Goal: Task Accomplishment & Management: Complete application form

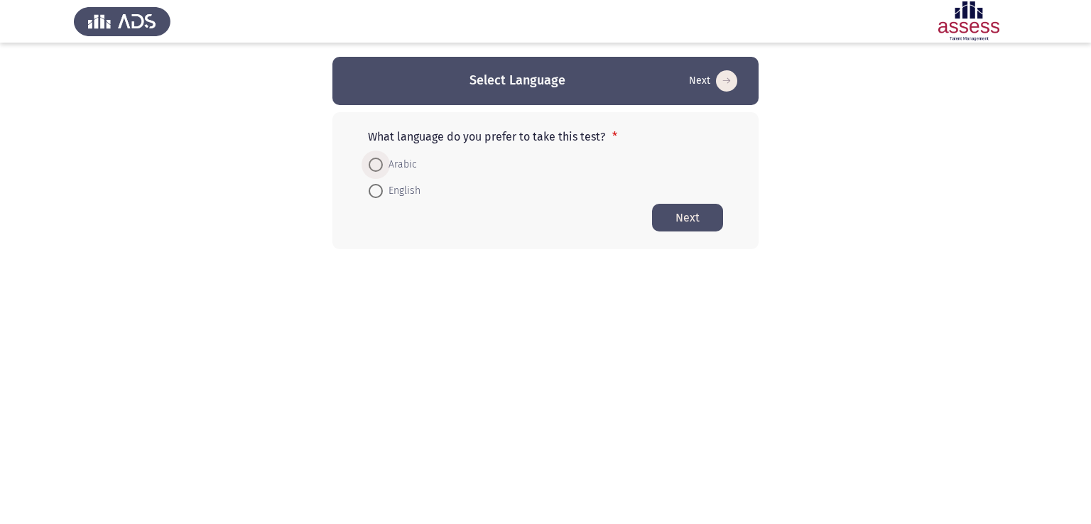
click at [373, 165] on span at bounding box center [376, 165] width 14 height 14
click at [373, 165] on input "Arabic" at bounding box center [376, 165] width 14 height 14
radio input "true"
click at [689, 222] on button "Next" at bounding box center [687, 217] width 71 height 28
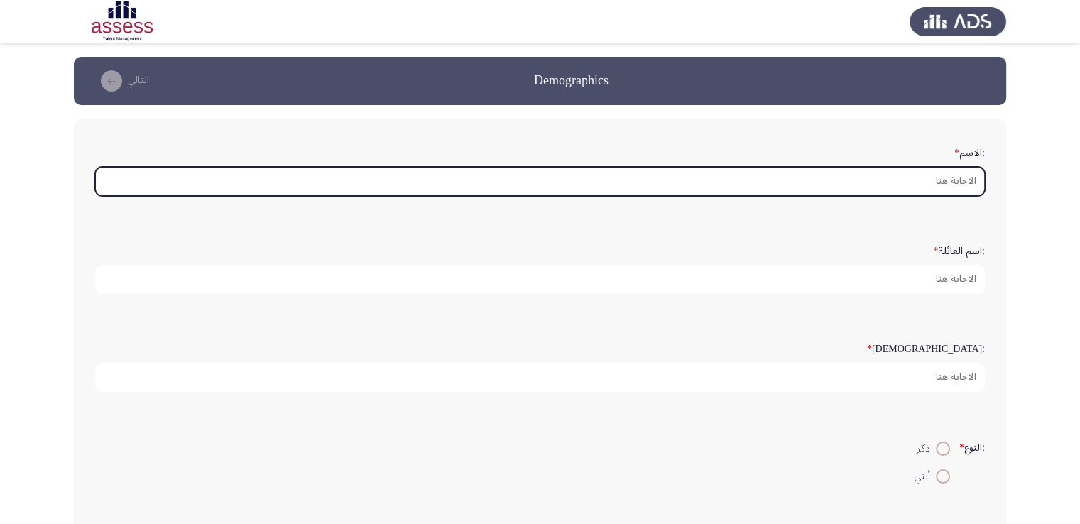
click at [745, 182] on input ":الاسم *" at bounding box center [540, 181] width 890 height 29
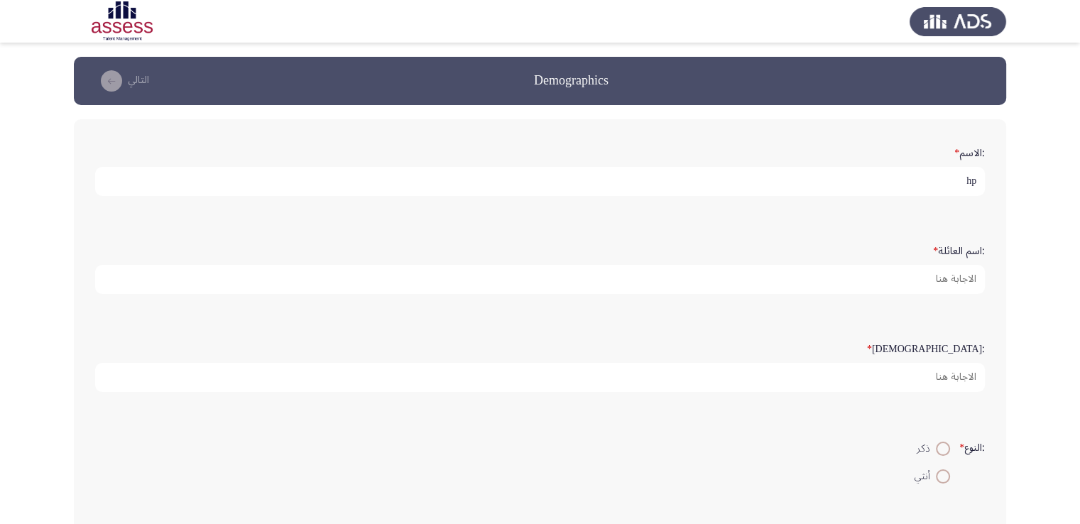
type input "h"
type input "[PERSON_NAME]"
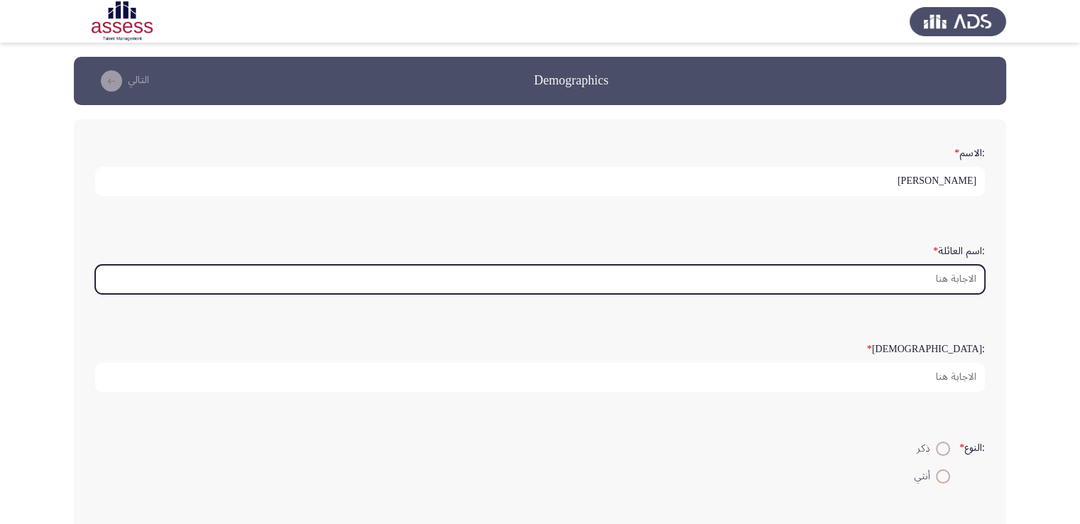
click at [745, 275] on input ":اسم العائلة *" at bounding box center [540, 279] width 890 height 29
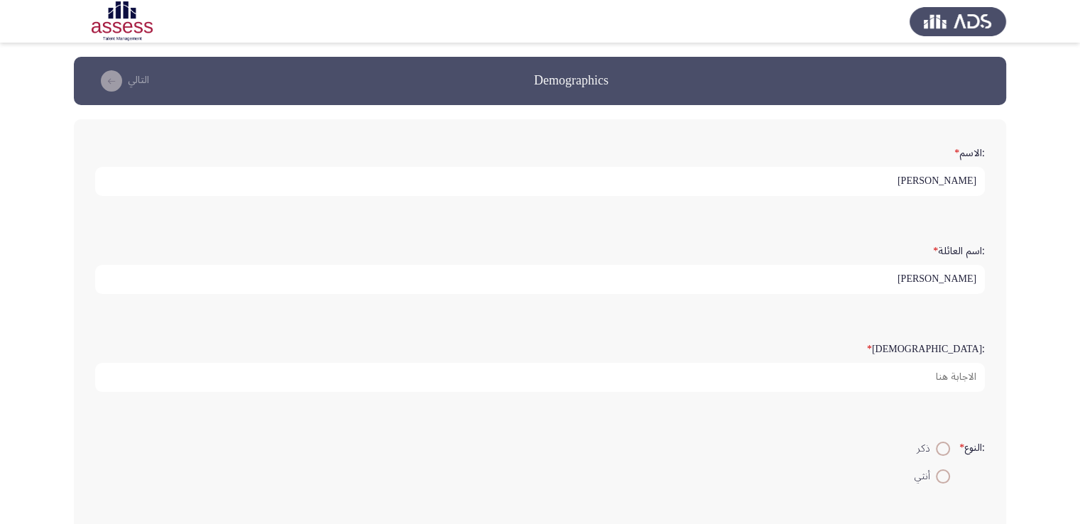
type input "[PERSON_NAME]"
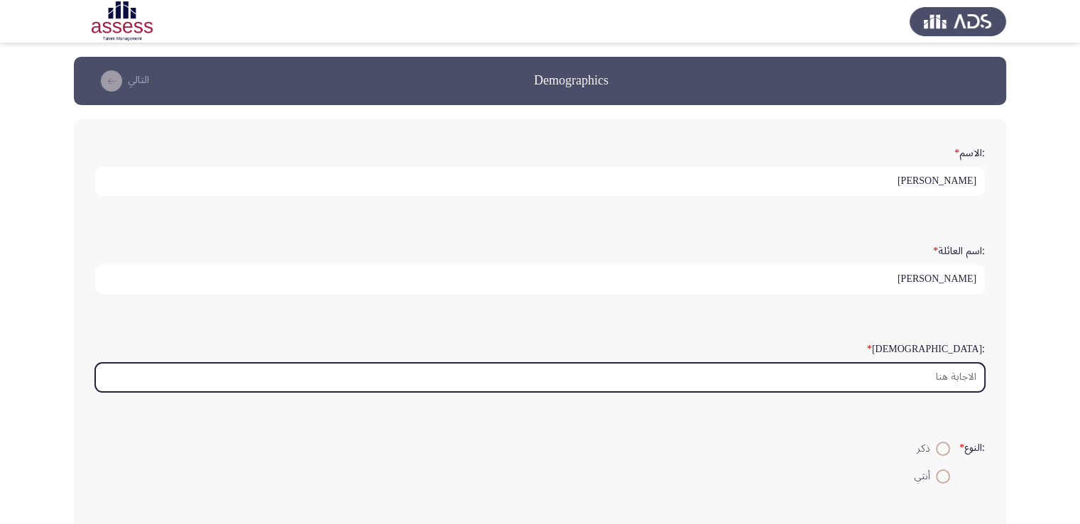
click at [745, 378] on input ":السن *" at bounding box center [540, 377] width 890 height 29
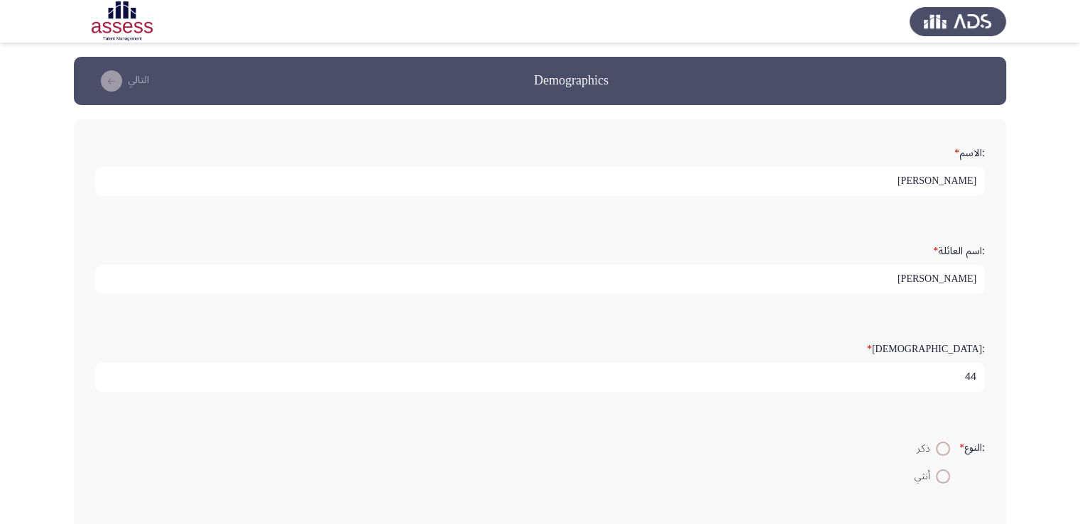
type input "4"
type input "44"
click at [745, 447] on span at bounding box center [943, 449] width 14 height 14
click at [745, 447] on input "ذكر" at bounding box center [943, 449] width 14 height 14
radio input "true"
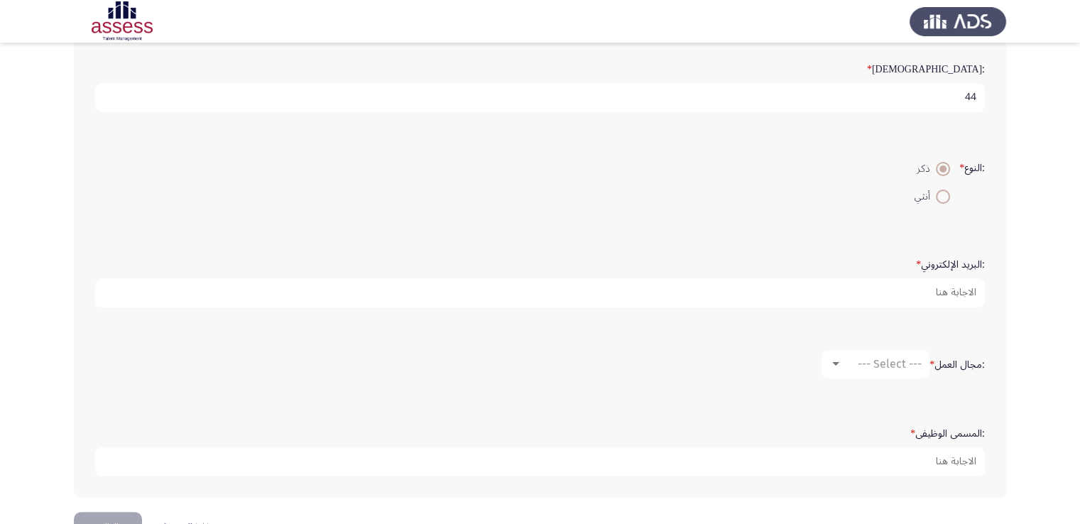
scroll to position [278, 0]
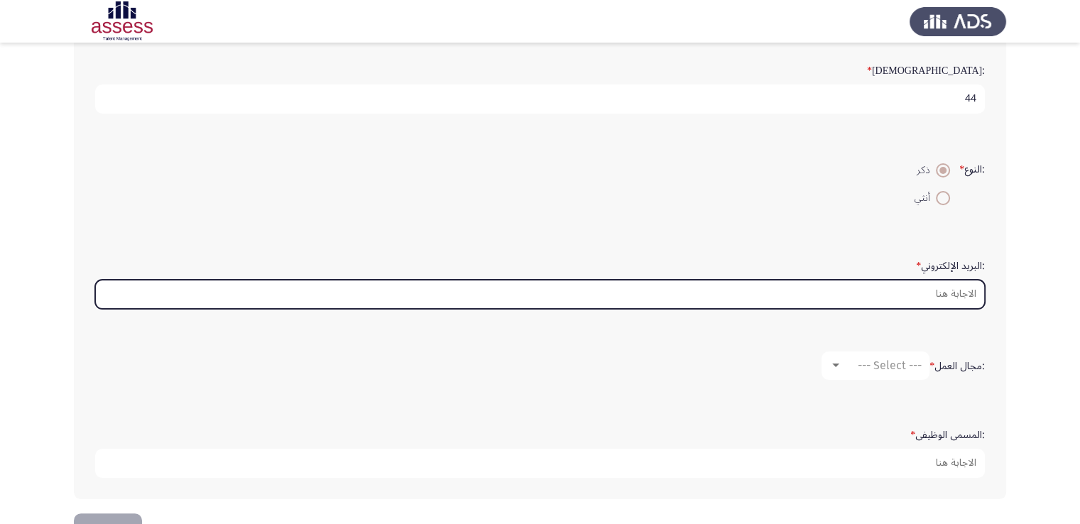
click at [745, 299] on input ":البريد الإلكتروني *" at bounding box center [540, 294] width 890 height 29
type input "ش"
click at [745, 290] on input "ahmednasr" at bounding box center [540, 294] width 890 height 29
type input "[PERSON_NAME] az15@gamel"
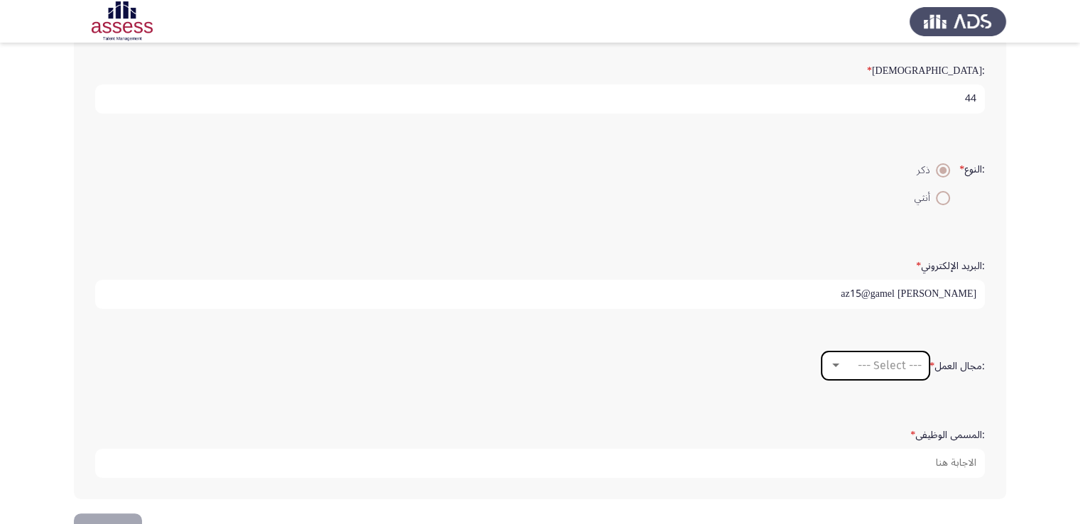
click at [745, 360] on div at bounding box center [835, 365] width 13 height 11
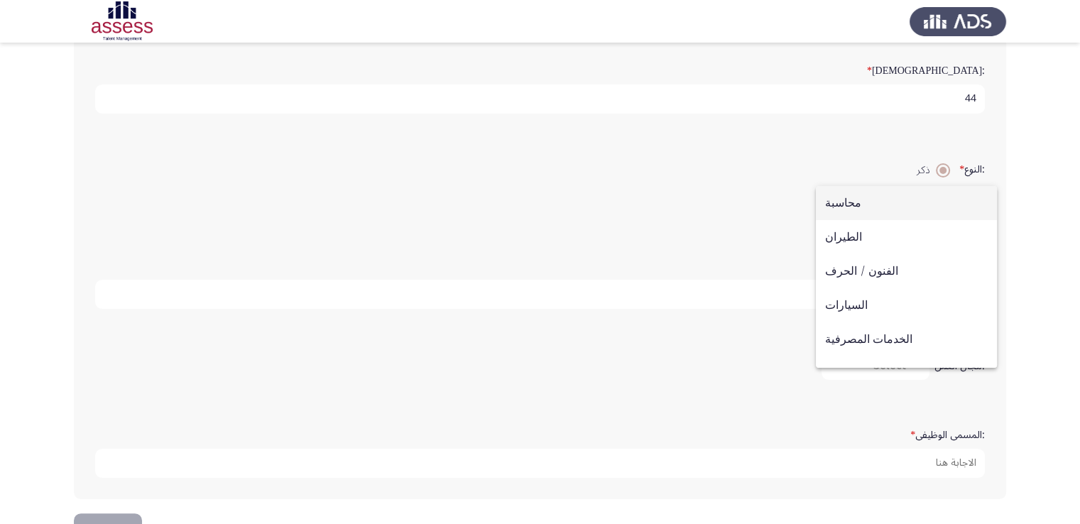
click at [745, 330] on div at bounding box center [540, 262] width 1080 height 524
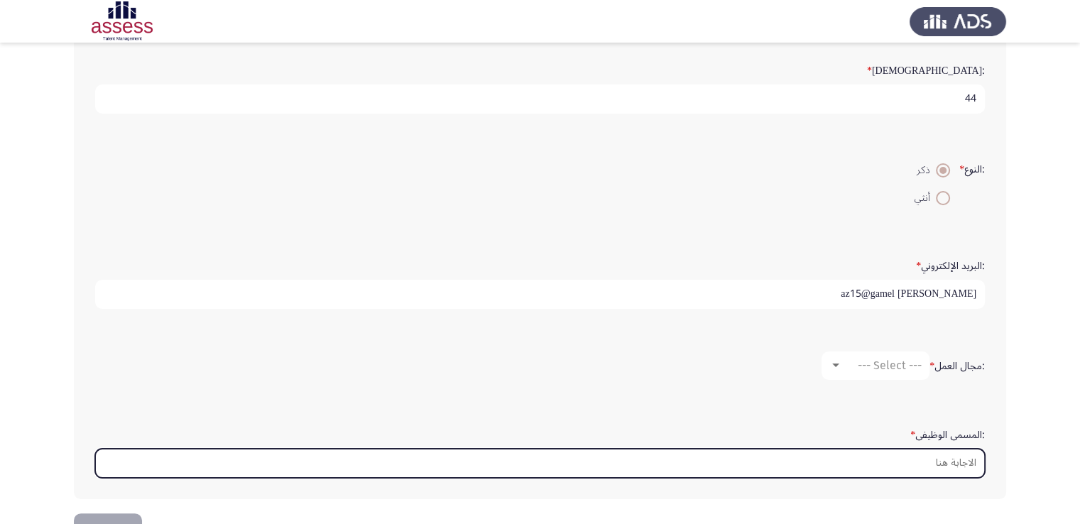
click at [745, 449] on input ":المسمى الوظيفى *" at bounding box center [540, 463] width 890 height 29
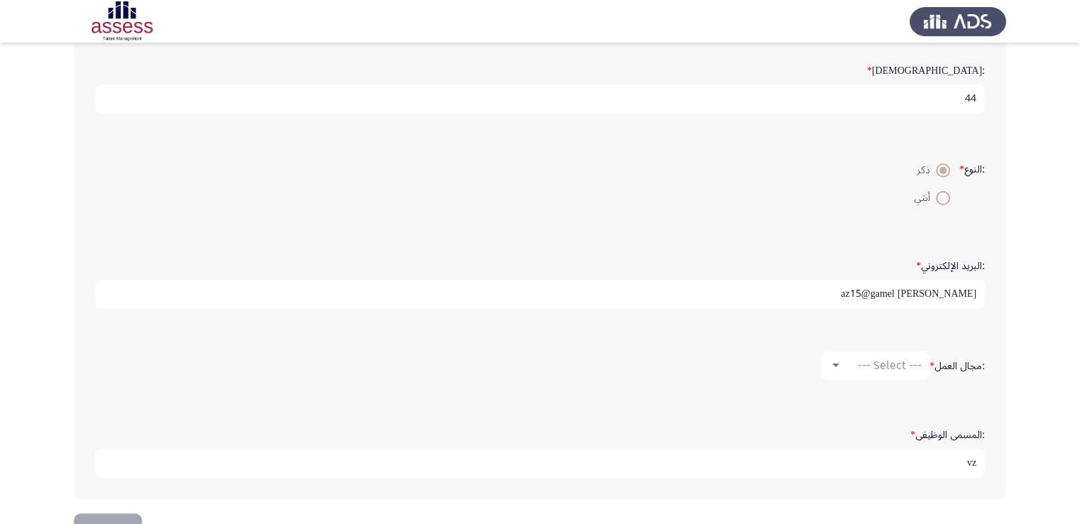
type input "v"
type input "رئيس قسم التجارب النصف صناعي"
click at [745, 360] on div at bounding box center [835, 365] width 13 height 11
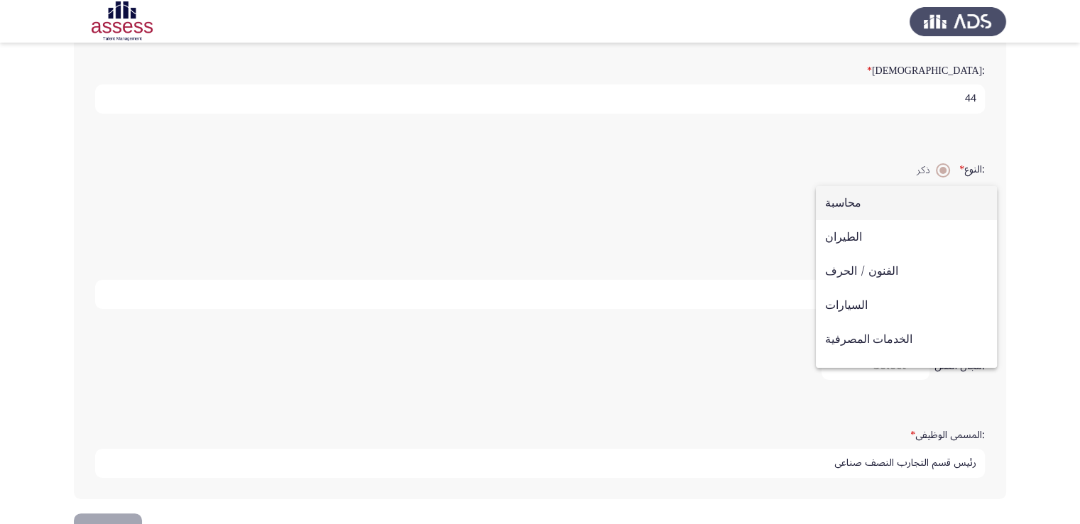
click at [745, 364] on div at bounding box center [540, 262] width 1080 height 524
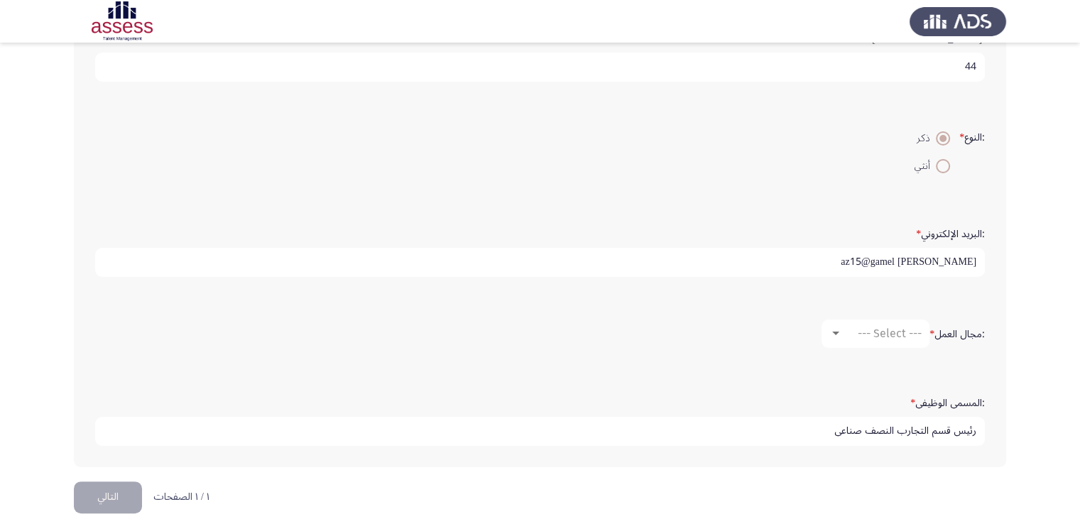
scroll to position [320, 0]
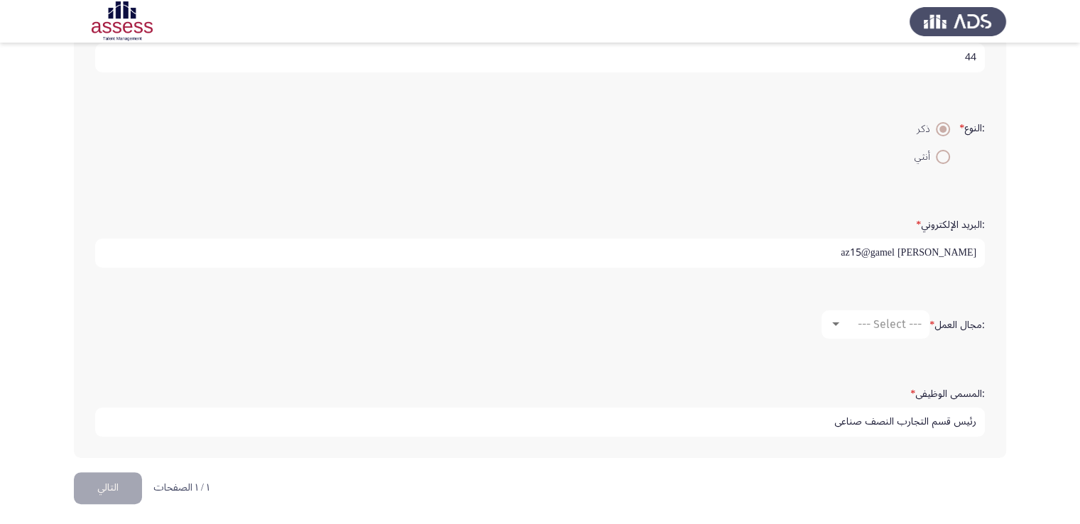
click at [108, 484] on button "التالي" at bounding box center [108, 488] width 68 height 32
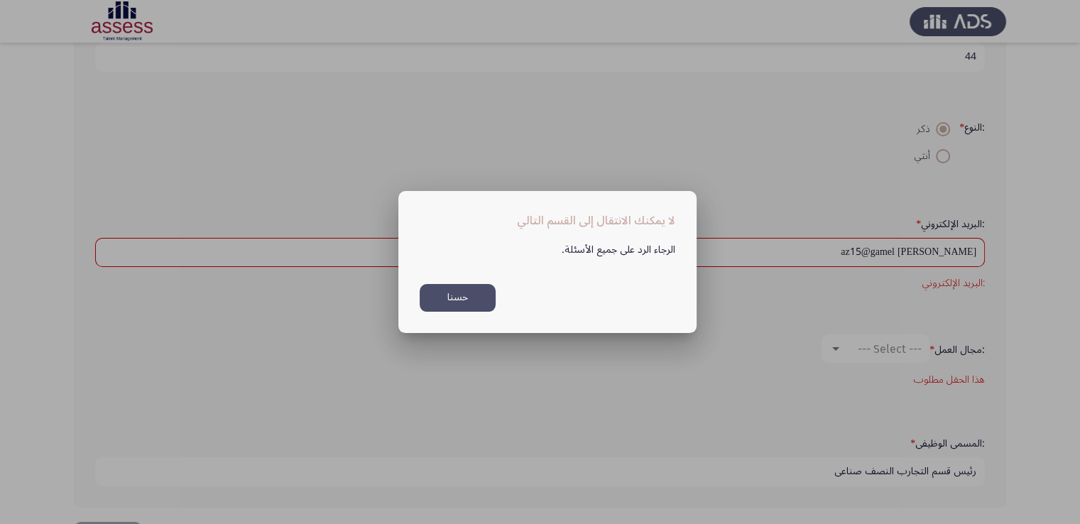
scroll to position [0, 0]
click at [484, 289] on button "حسنا" at bounding box center [458, 298] width 76 height 28
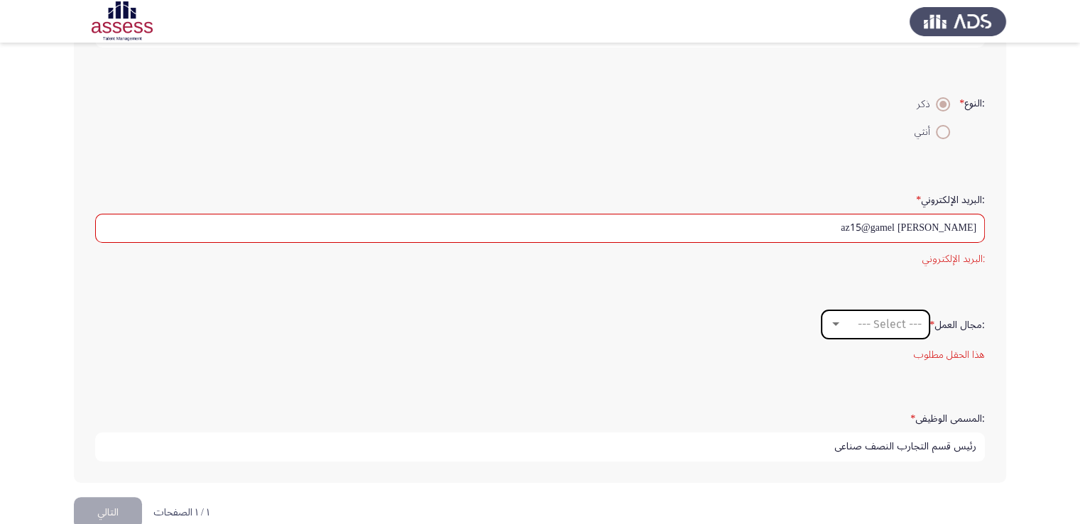
click at [745, 322] on div at bounding box center [835, 324] width 7 height 4
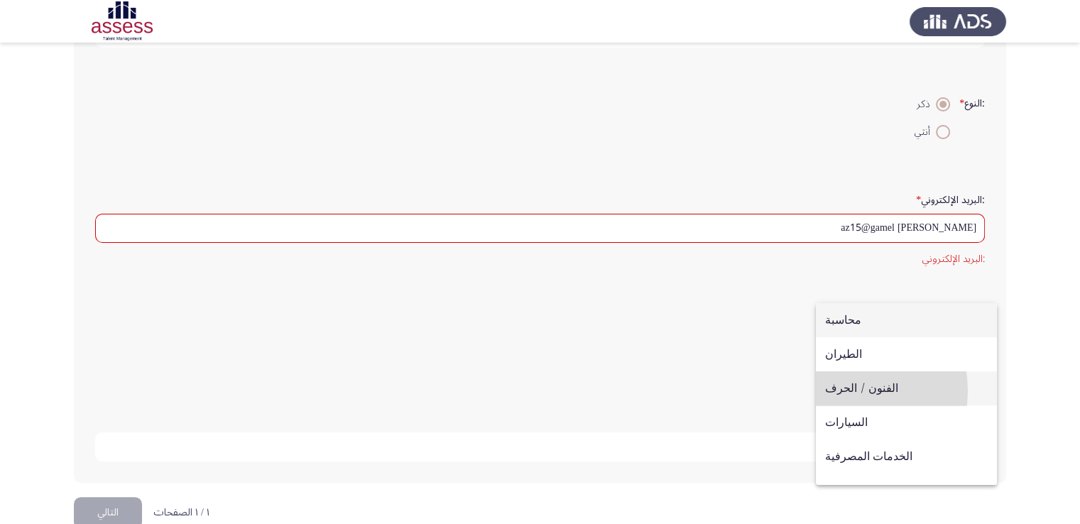
click at [745, 391] on span "الفنون / الحرف" at bounding box center [906, 388] width 163 height 34
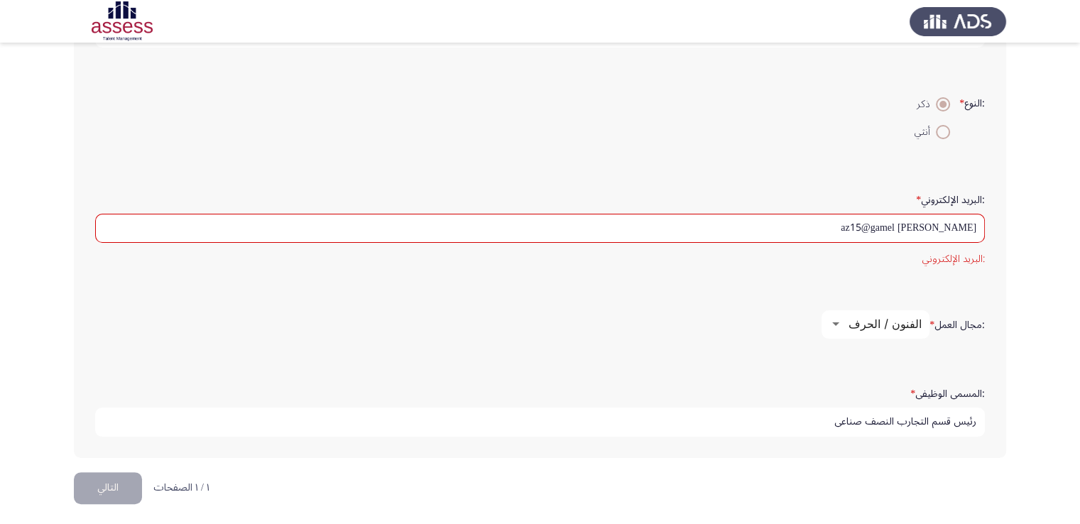
click at [109, 486] on button "التالي" at bounding box center [108, 488] width 68 height 32
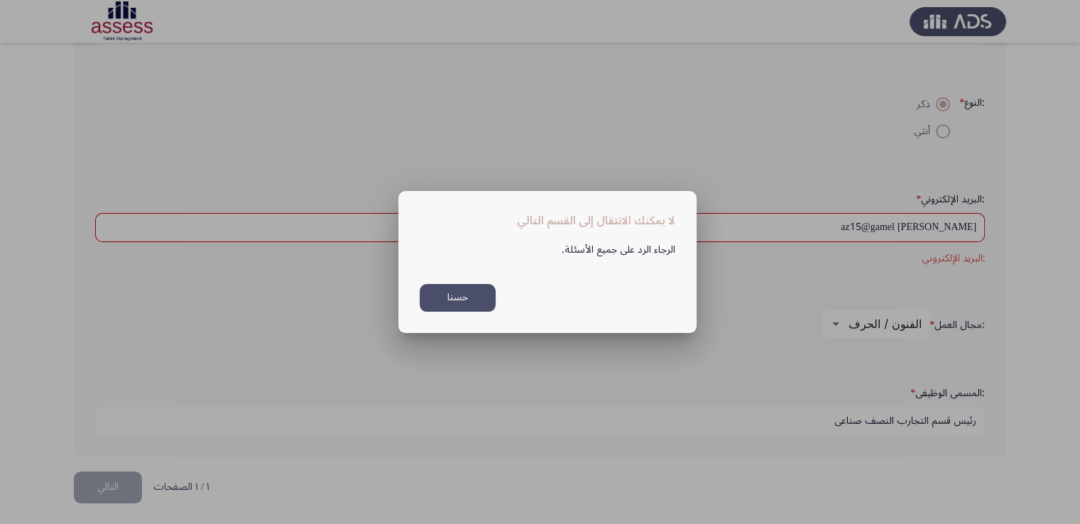
scroll to position [0, 0]
click at [433, 305] on button "حسنا" at bounding box center [458, 298] width 76 height 28
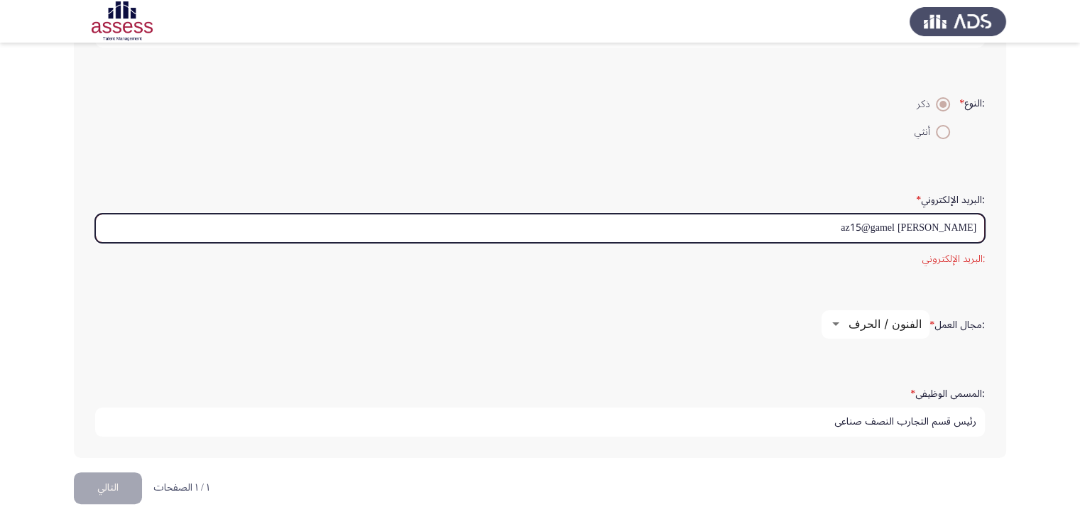
drag, startPoint x: 862, startPoint y: 222, endPoint x: 941, endPoint y: 226, distance: 78.9
click at [745, 226] on input "[PERSON_NAME] az15@gamel" at bounding box center [540, 228] width 890 height 29
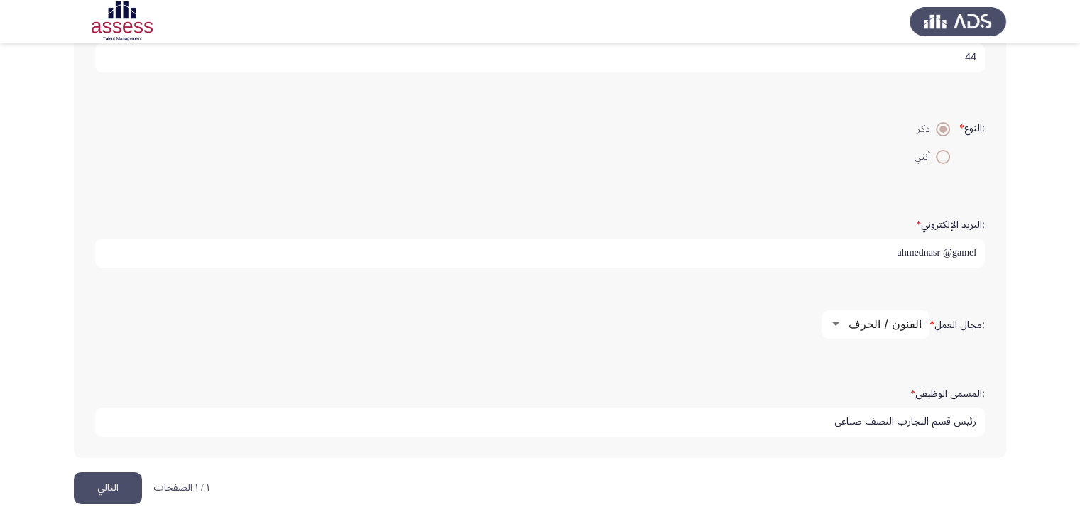
scroll to position [344, 0]
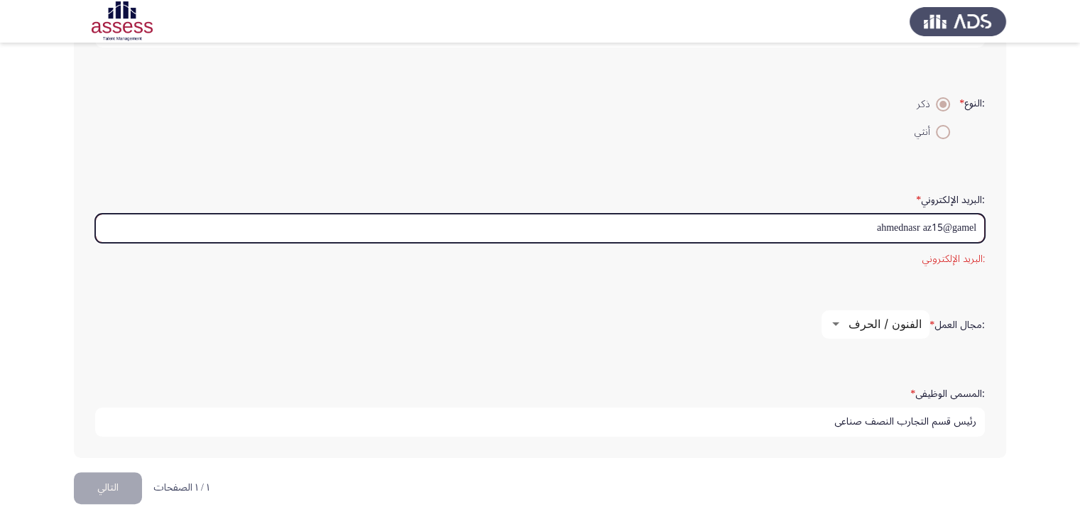
click at [745, 226] on input "ahmednasr az15@gamel" at bounding box center [540, 228] width 890 height 29
click at [745, 224] on input "ahmedna az15@gamel" at bounding box center [540, 228] width 890 height 29
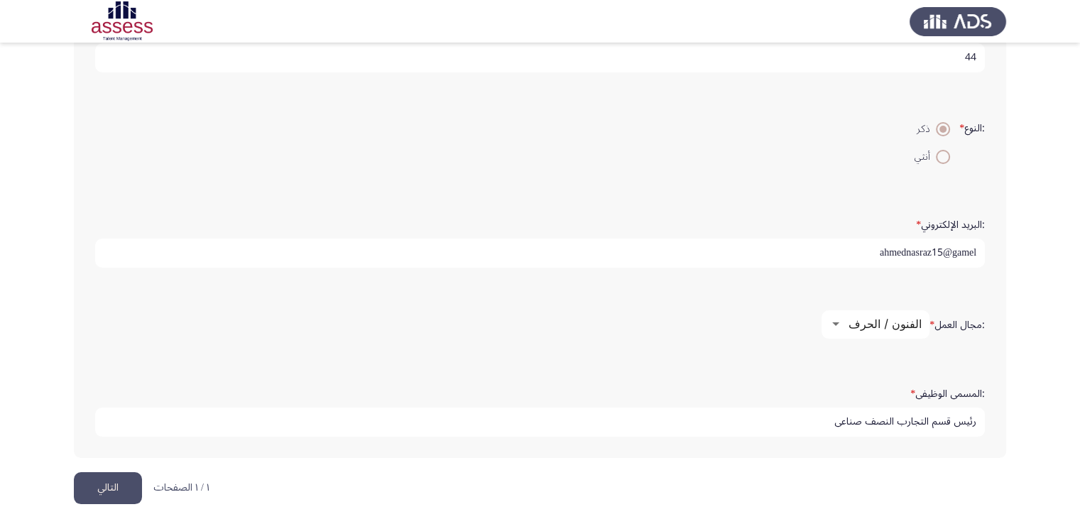
type input "ahmednasraz15@gamel"
click at [117, 486] on button "التالي" at bounding box center [108, 488] width 68 height 32
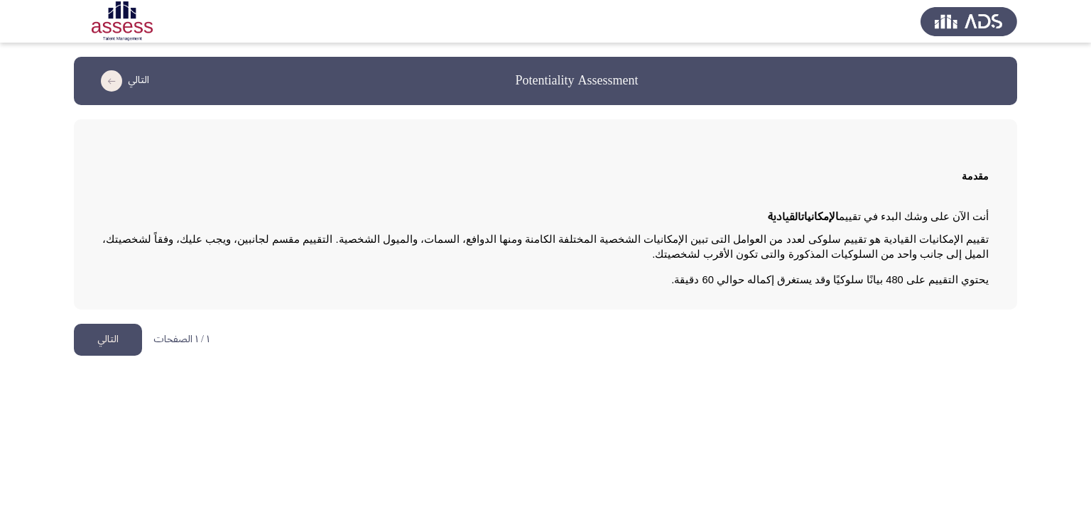
click at [103, 336] on button "التالي" at bounding box center [108, 340] width 68 height 32
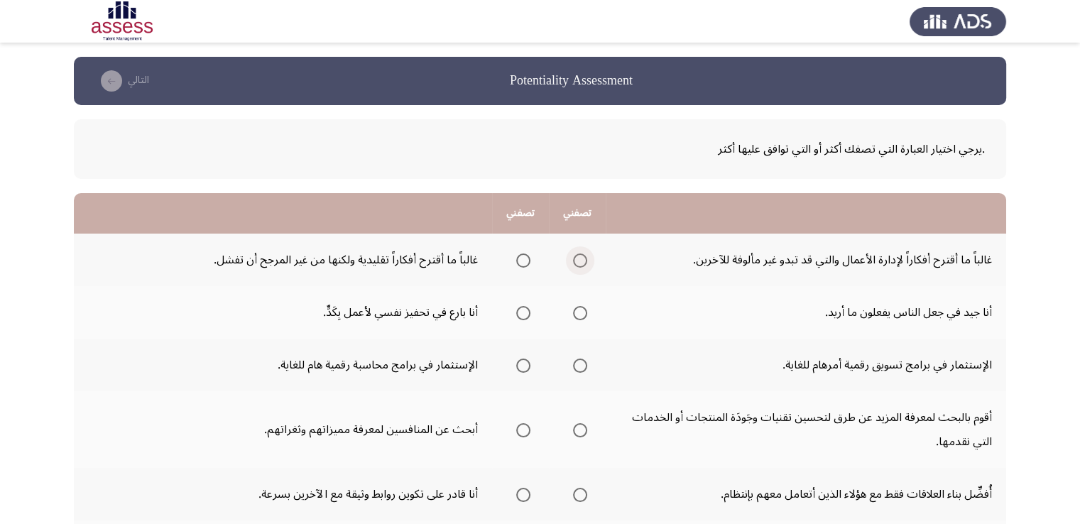
click at [582, 261] on span "Select an option" at bounding box center [580, 260] width 14 height 14
click at [582, 261] on input "Select an option" at bounding box center [580, 260] width 14 height 14
click at [520, 311] on span "Select an option" at bounding box center [523, 313] width 14 height 14
click at [520, 311] on input "Select an option" at bounding box center [523, 313] width 14 height 14
click at [577, 361] on span "Select an option" at bounding box center [580, 366] width 14 height 14
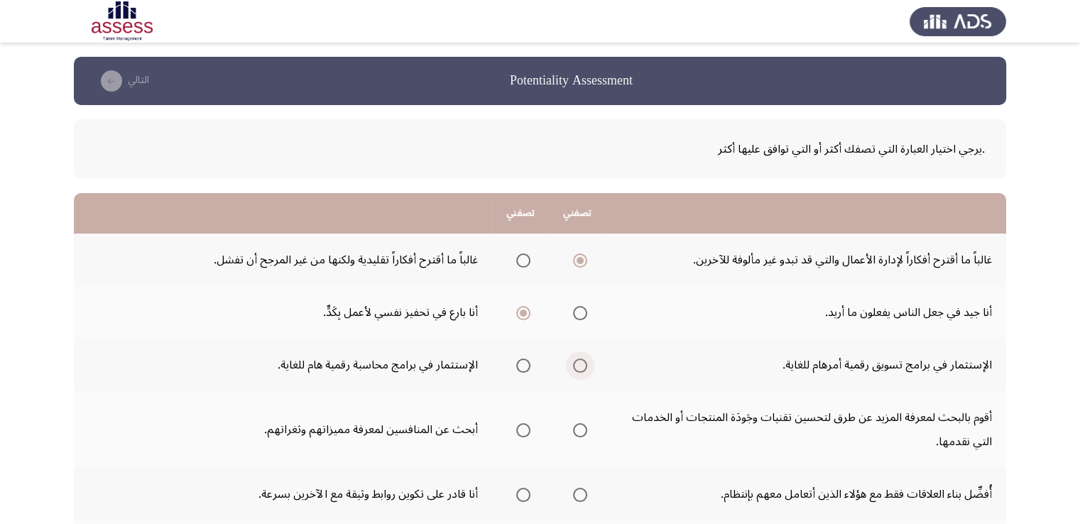
click at [577, 361] on input "Select an option" at bounding box center [580, 366] width 14 height 14
click at [574, 430] on span "Select an option" at bounding box center [580, 430] width 14 height 14
click at [574, 430] on input "Select an option" at bounding box center [580, 430] width 14 height 14
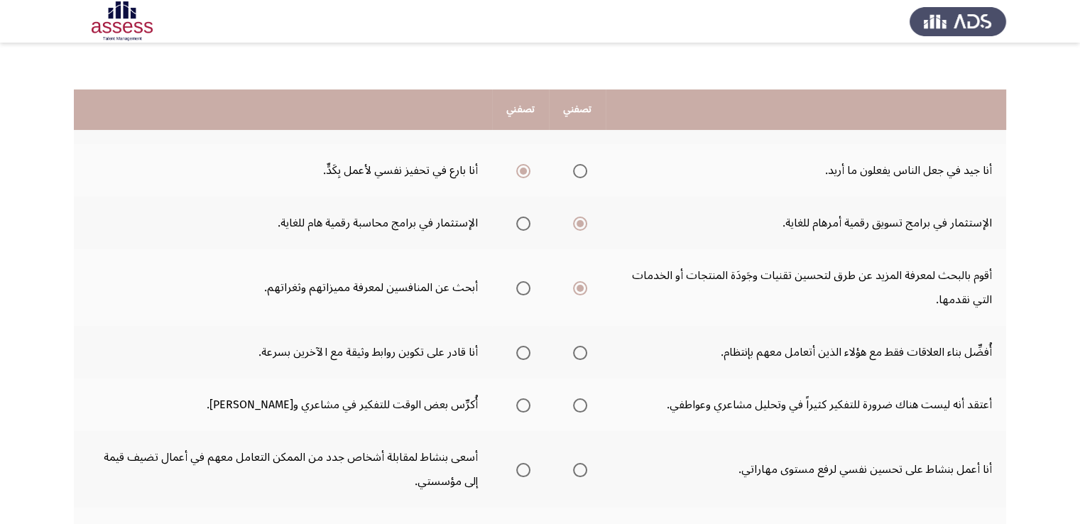
scroll to position [227, 0]
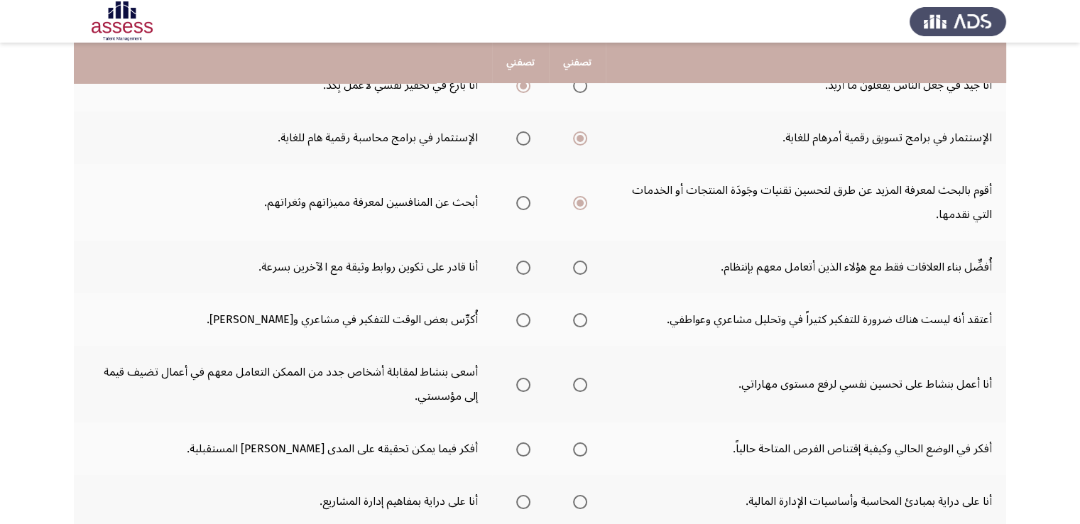
click at [523, 268] on span "Select an option" at bounding box center [523, 268] width 14 height 14
click at [523, 268] on input "Select an option" at bounding box center [523, 268] width 14 height 14
click at [579, 320] on span "Select an option" at bounding box center [580, 320] width 14 height 14
click at [579, 320] on input "Select an option" at bounding box center [580, 320] width 14 height 14
click at [578, 381] on span "Select an option" at bounding box center [580, 385] width 14 height 14
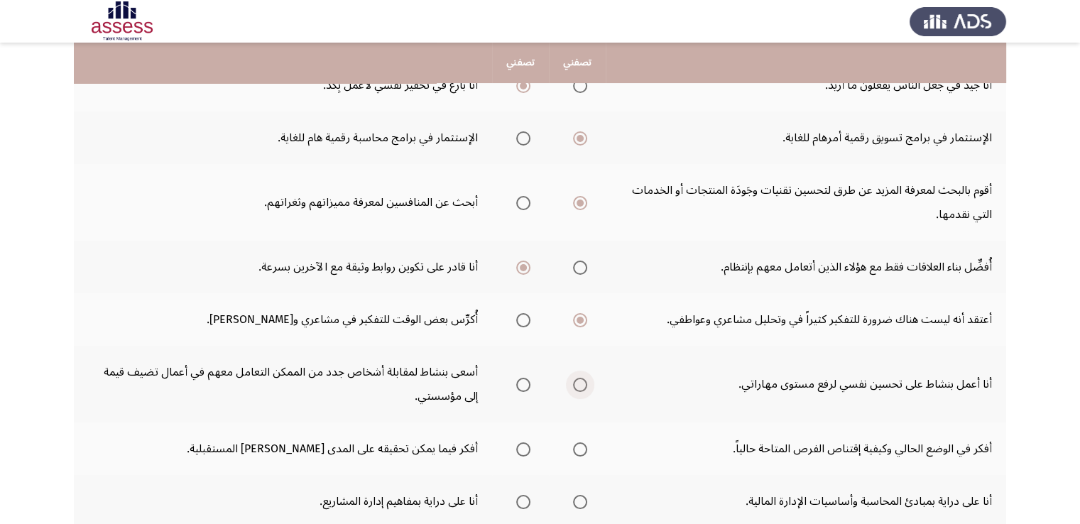
click at [578, 381] on input "Select an option" at bounding box center [580, 385] width 14 height 14
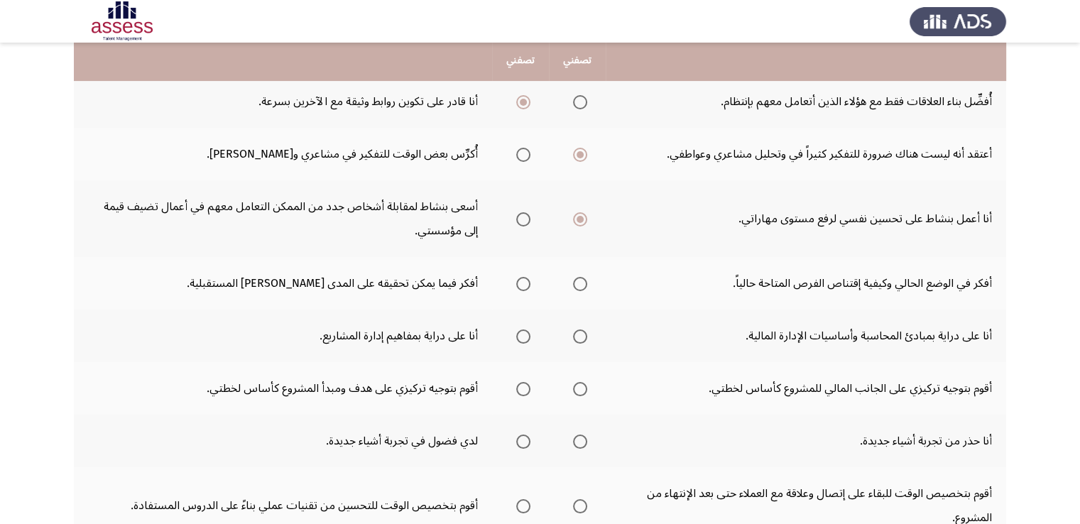
scroll to position [394, 0]
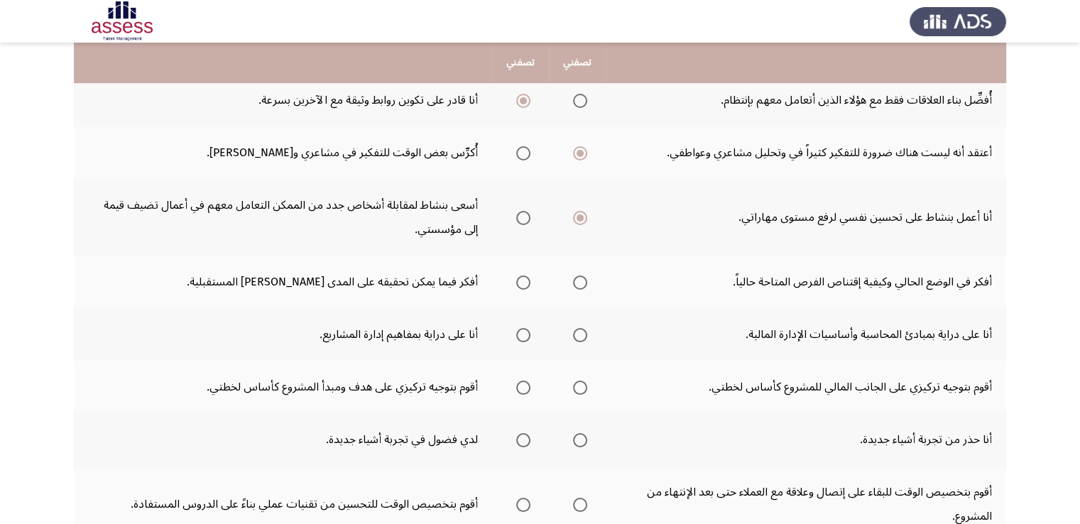
click at [521, 277] on span "Select an option" at bounding box center [523, 282] width 14 height 14
click at [521, 277] on input "Select an option" at bounding box center [523, 282] width 14 height 14
click at [523, 332] on span "Select an option" at bounding box center [523, 335] width 14 height 14
click at [523, 332] on input "Select an option" at bounding box center [523, 335] width 14 height 14
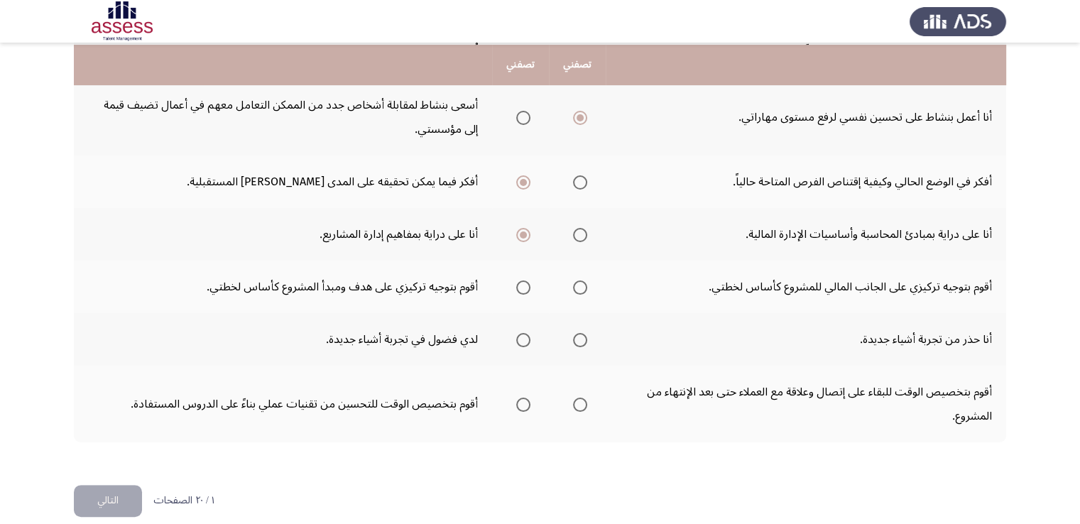
scroll to position [496, 0]
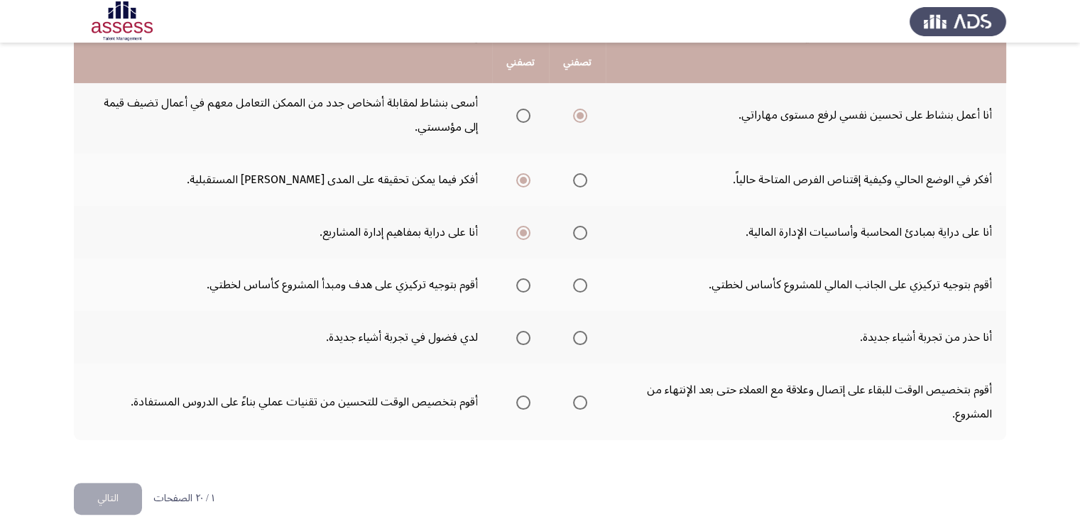
click at [523, 278] on span "Select an option" at bounding box center [523, 285] width 14 height 14
click at [523, 278] on input "Select an option" at bounding box center [523, 285] width 14 height 14
click at [523, 334] on span "Select an option" at bounding box center [523, 338] width 14 height 14
click at [523, 334] on input "Select an option" at bounding box center [523, 338] width 14 height 14
click at [517, 398] on span "Select an option" at bounding box center [523, 402] width 14 height 14
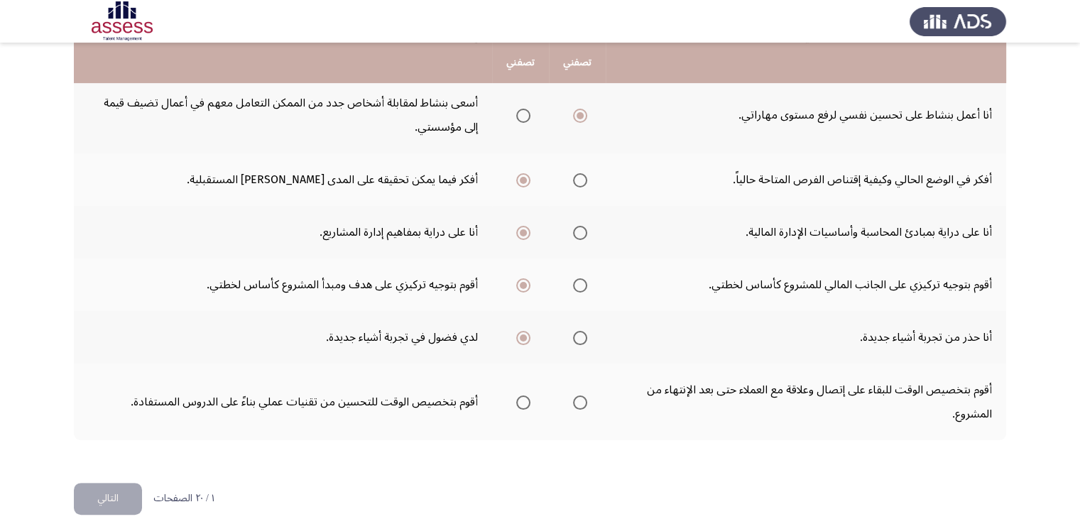
click at [517, 398] on input "Select an option" at bounding box center [523, 402] width 14 height 14
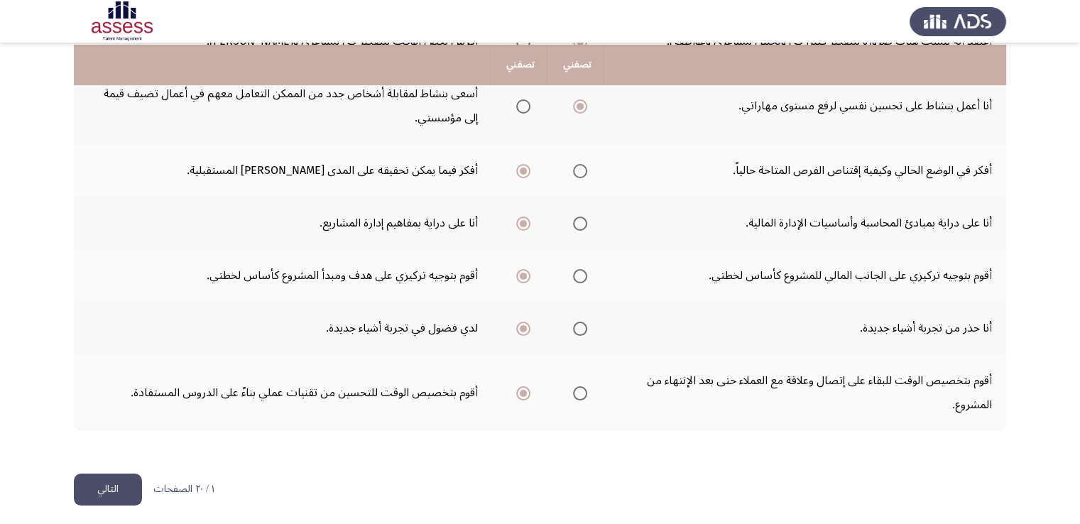
scroll to position [508, 0]
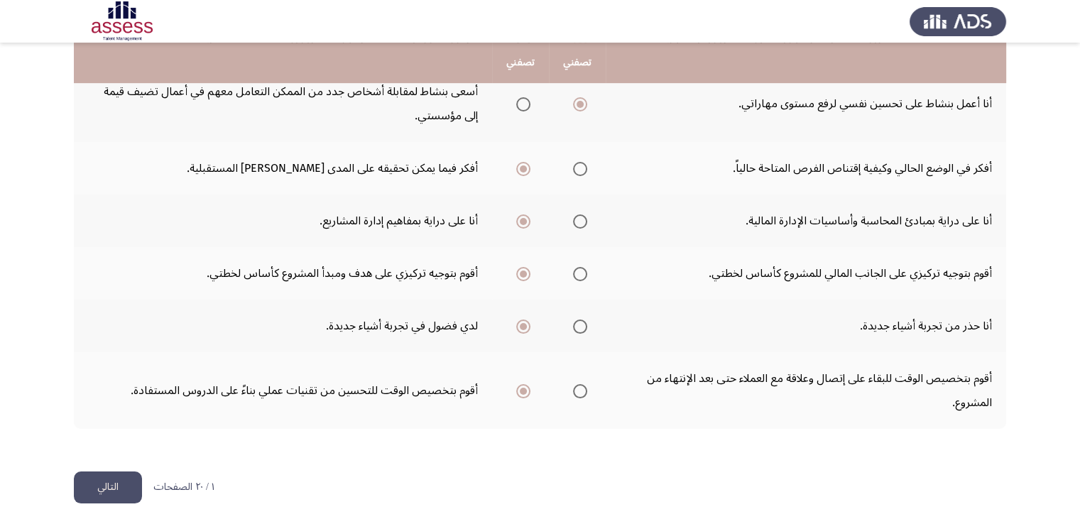
click at [108, 478] on button "التالي" at bounding box center [108, 487] width 68 height 32
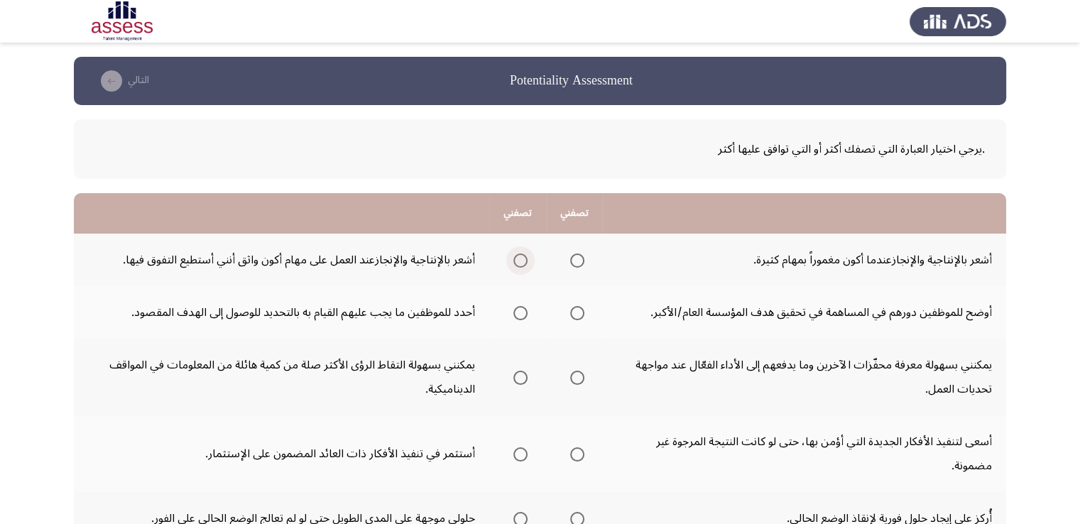
click at [525, 256] on span "Select an option" at bounding box center [520, 260] width 14 height 14
click at [525, 256] on input "Select an option" at bounding box center [520, 260] width 14 height 14
click at [593, 316] on th at bounding box center [574, 312] width 57 height 53
click at [579, 315] on span "Select an option" at bounding box center [577, 313] width 14 height 14
click at [579, 315] on input "Select an option" at bounding box center [577, 313] width 14 height 14
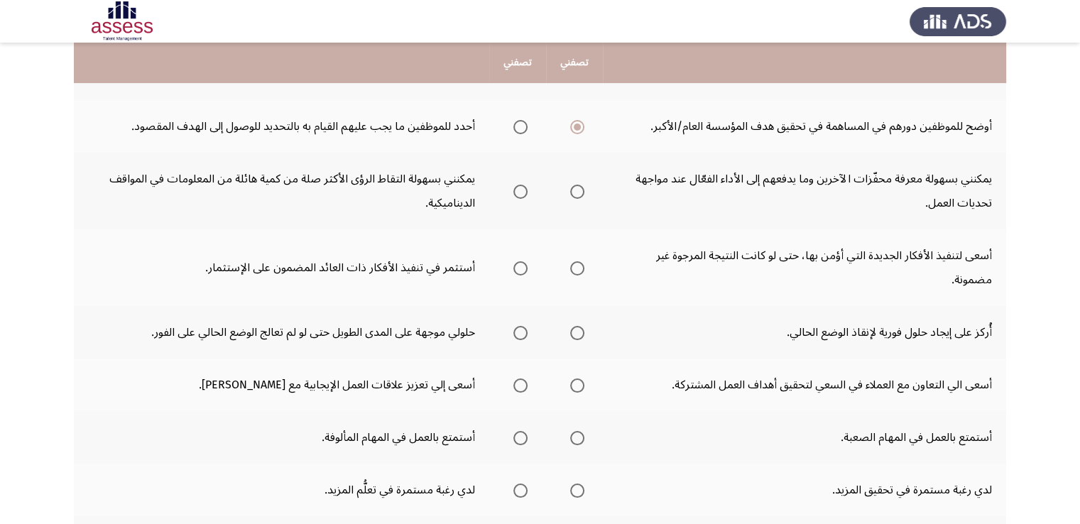
scroll to position [199, 0]
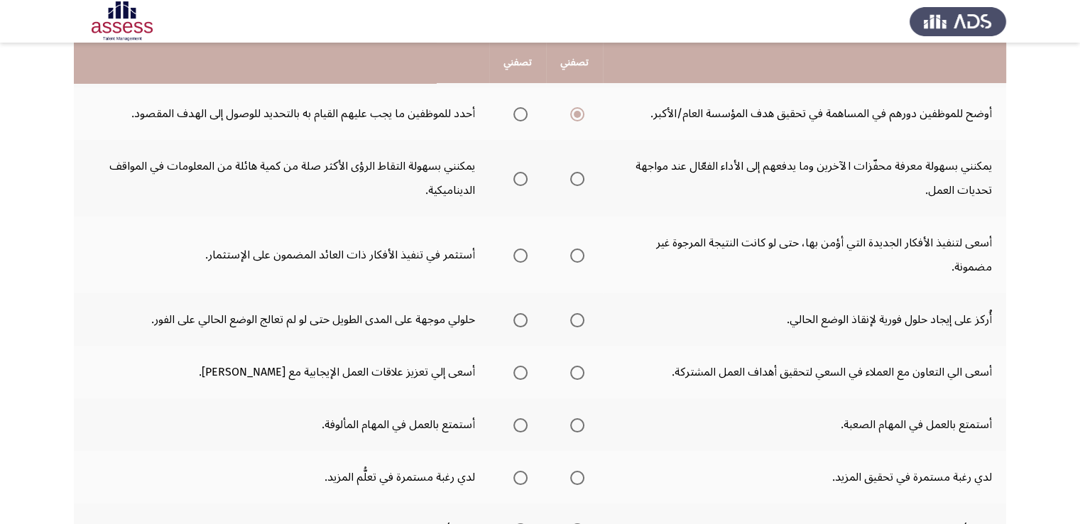
click at [579, 178] on span "Select an option" at bounding box center [577, 179] width 14 height 14
click at [579, 178] on input "Select an option" at bounding box center [577, 179] width 14 height 14
click at [580, 259] on span "Select an option" at bounding box center [577, 256] width 14 height 14
click at [580, 259] on input "Select an option" at bounding box center [577, 256] width 14 height 14
click at [580, 322] on span "Select an option" at bounding box center [577, 320] width 14 height 14
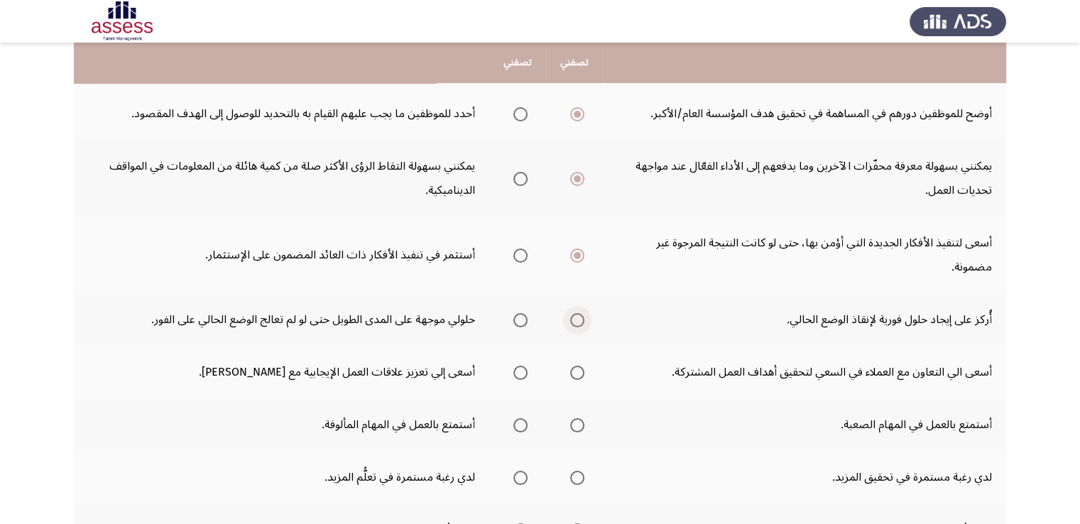
click at [580, 322] on input "Select an option" at bounding box center [577, 320] width 14 height 14
click at [577, 373] on span "Select an option" at bounding box center [577, 373] width 14 height 14
click at [577, 373] on input "Select an option" at bounding box center [577, 373] width 14 height 14
click at [577, 421] on span "Select an option" at bounding box center [577, 425] width 14 height 14
click at [577, 421] on input "Select an option" at bounding box center [577, 425] width 14 height 14
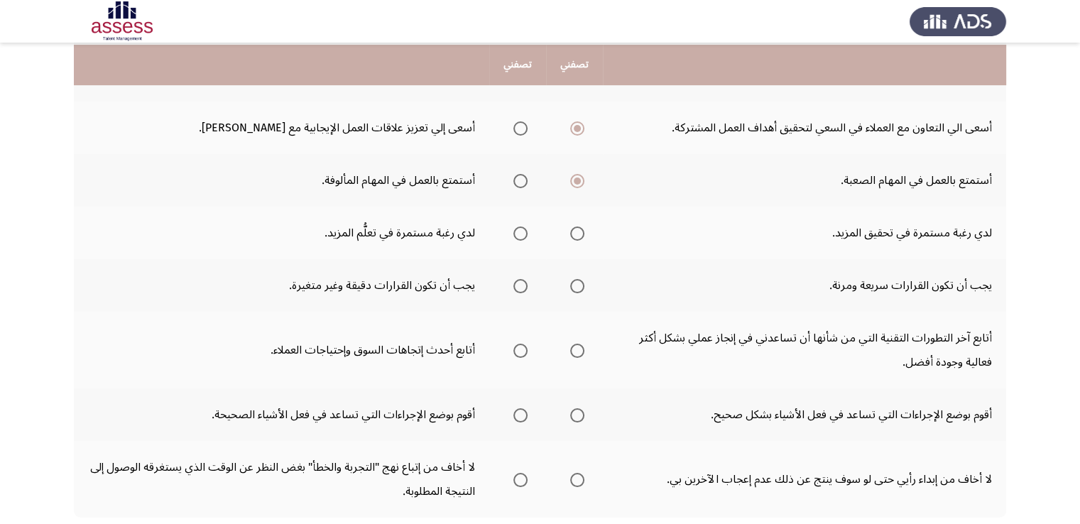
scroll to position [445, 0]
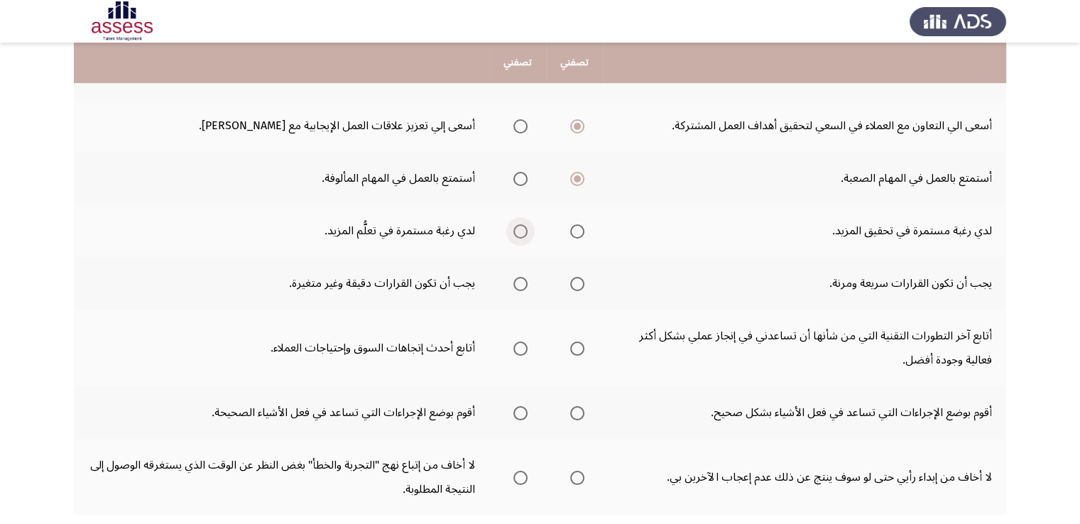
click at [520, 227] on span "Select an option" at bounding box center [520, 231] width 14 height 14
click at [520, 227] on input "Select an option" at bounding box center [520, 231] width 14 height 14
click at [576, 283] on span "Select an option" at bounding box center [577, 284] width 14 height 14
click at [576, 283] on input "Select an option" at bounding box center [577, 284] width 14 height 14
click at [578, 349] on span "Select an option" at bounding box center [577, 349] width 14 height 14
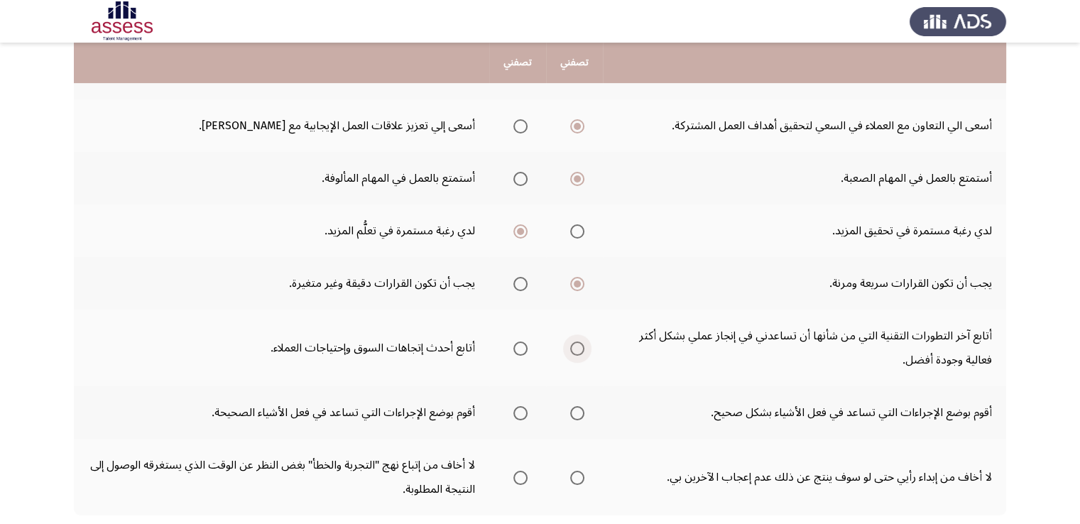
click at [578, 349] on input "Select an option" at bounding box center [577, 349] width 14 height 14
click at [577, 413] on span "Select an option" at bounding box center [577, 413] width 14 height 14
click at [577, 413] on input "Select an option" at bounding box center [577, 413] width 14 height 14
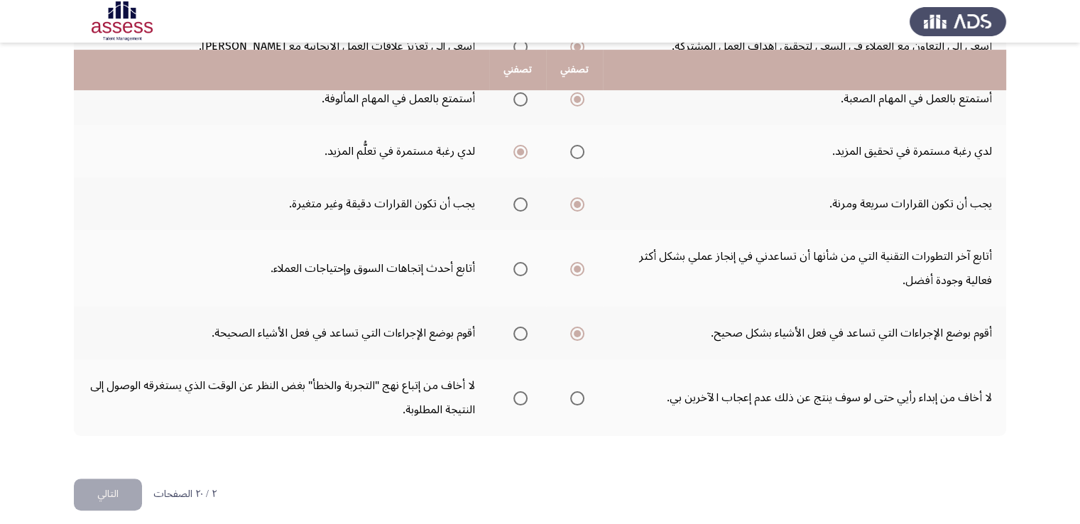
scroll to position [531, 0]
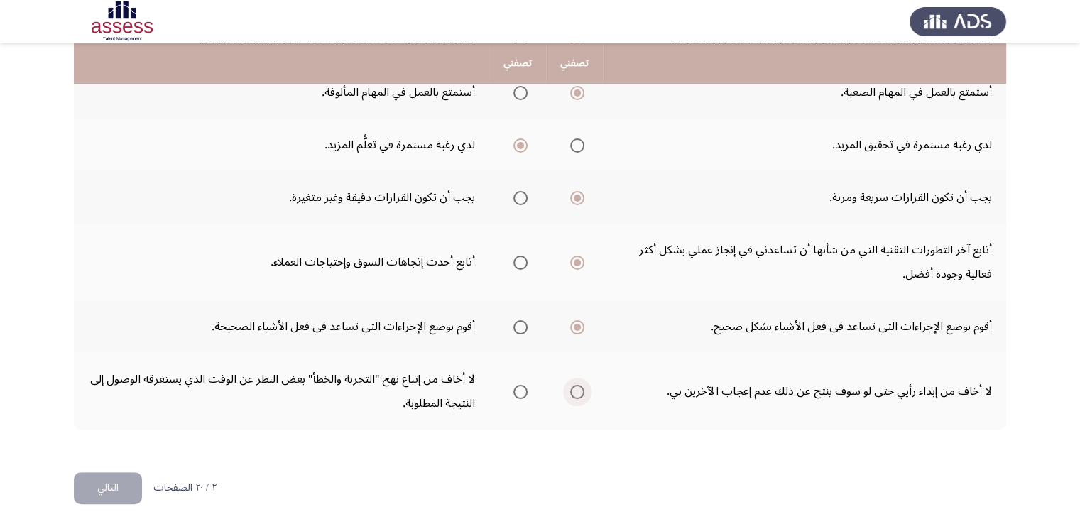
click at [582, 387] on span "Select an option" at bounding box center [577, 392] width 14 height 14
click at [582, 387] on input "Select an option" at bounding box center [577, 392] width 14 height 14
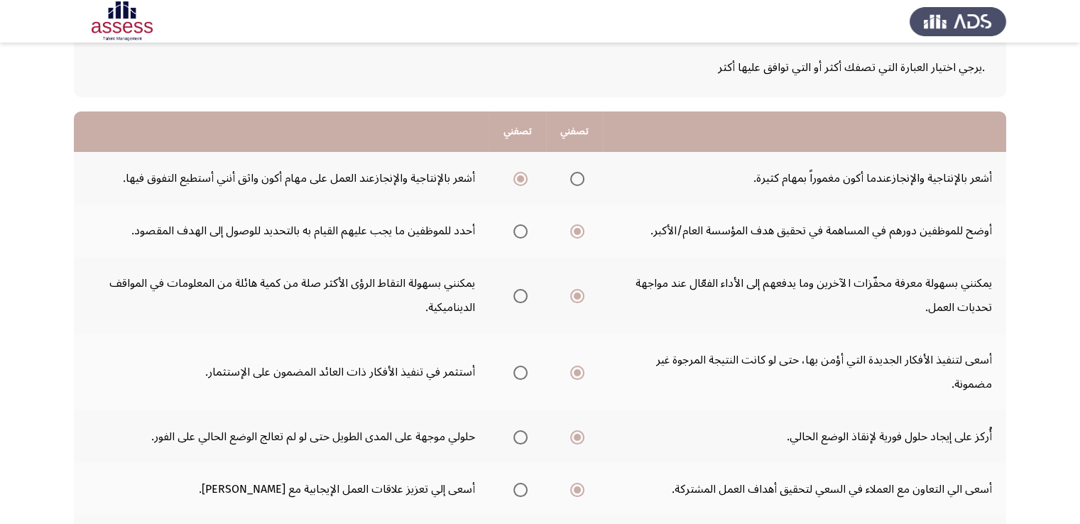
scroll to position [80, 0]
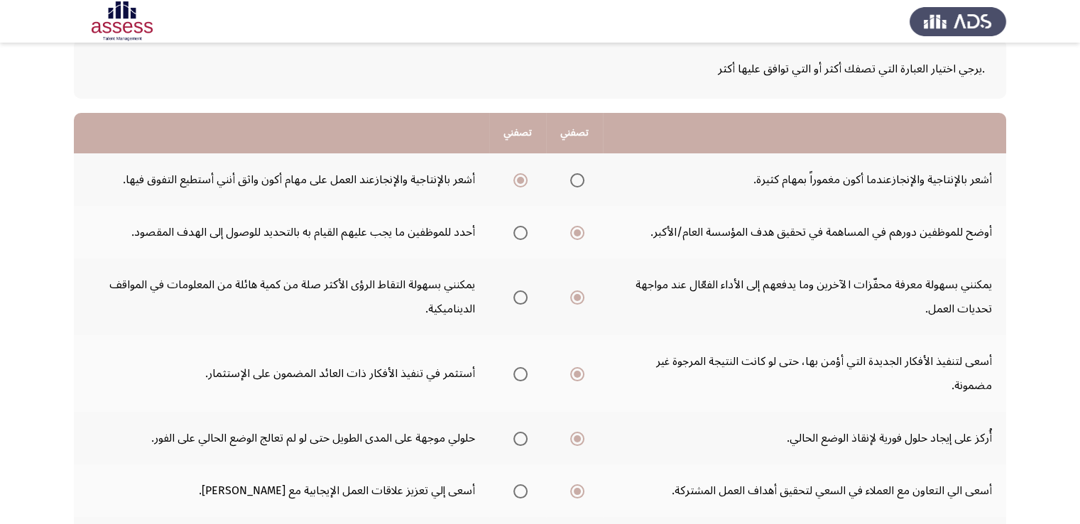
click at [520, 293] on span "Select an option" at bounding box center [520, 297] width 14 height 14
click at [520, 293] on input "Select an option" at bounding box center [520, 297] width 14 height 14
click at [577, 293] on span "Select an option" at bounding box center [577, 297] width 14 height 14
click at [577, 293] on input "Select an option" at bounding box center [577, 297] width 14 height 14
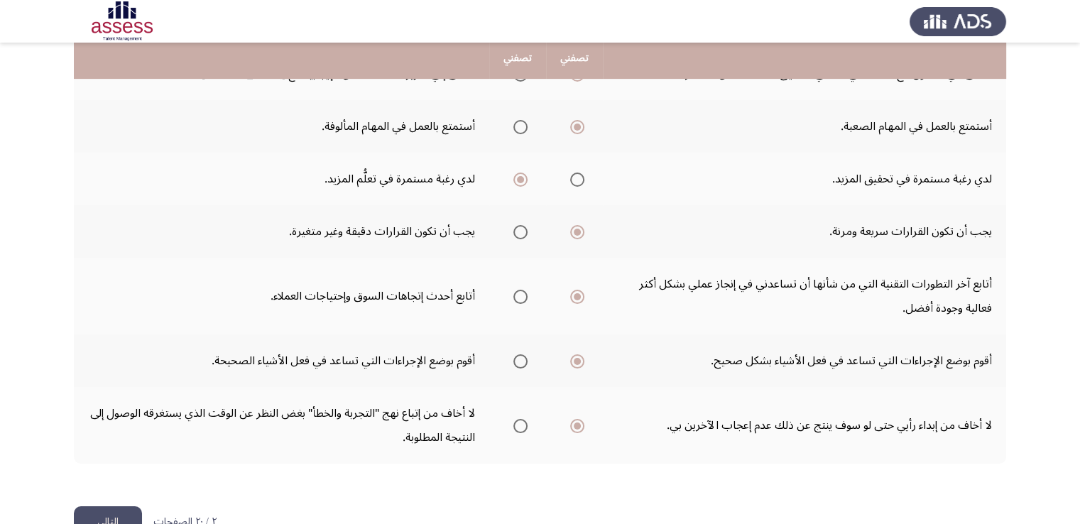
scroll to position [509, 0]
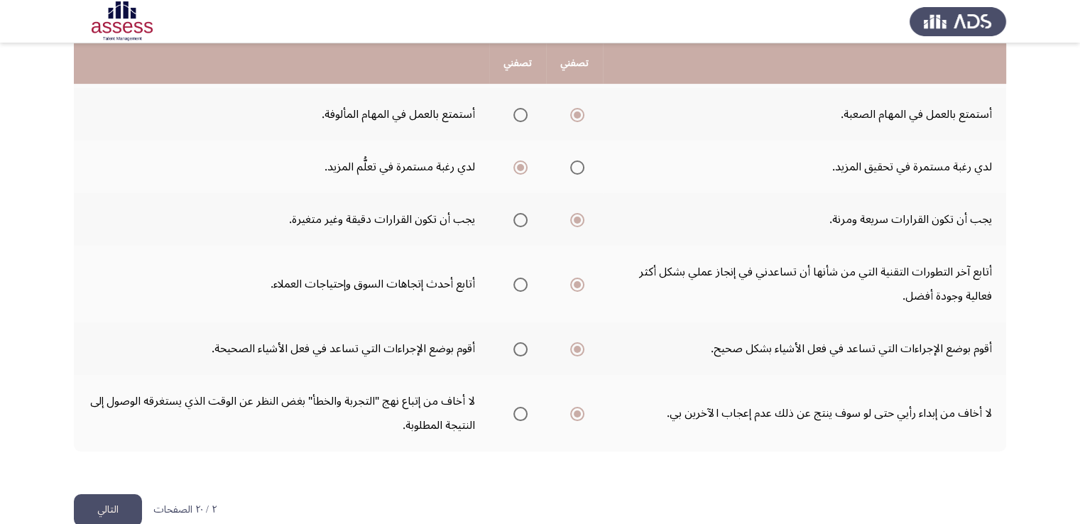
click at [116, 505] on button "التالي" at bounding box center [108, 510] width 68 height 32
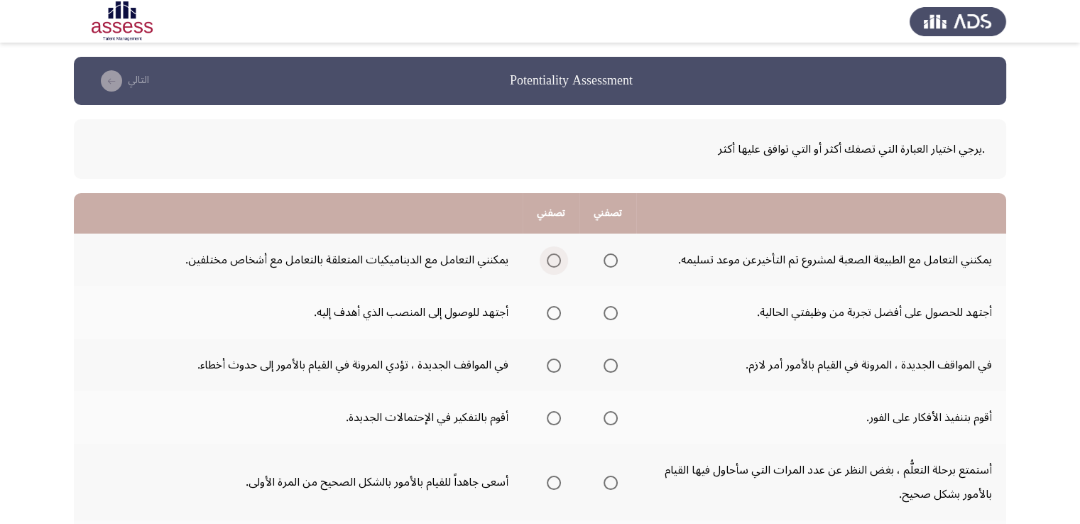
click at [557, 262] on span "Select an option" at bounding box center [554, 260] width 14 height 14
click at [557, 262] on input "Select an option" at bounding box center [554, 260] width 14 height 14
click at [554, 314] on span "Select an option" at bounding box center [554, 313] width 14 height 14
click at [554, 314] on input "Select an option" at bounding box center [554, 313] width 14 height 14
click at [606, 312] on span "Select an option" at bounding box center [611, 313] width 14 height 14
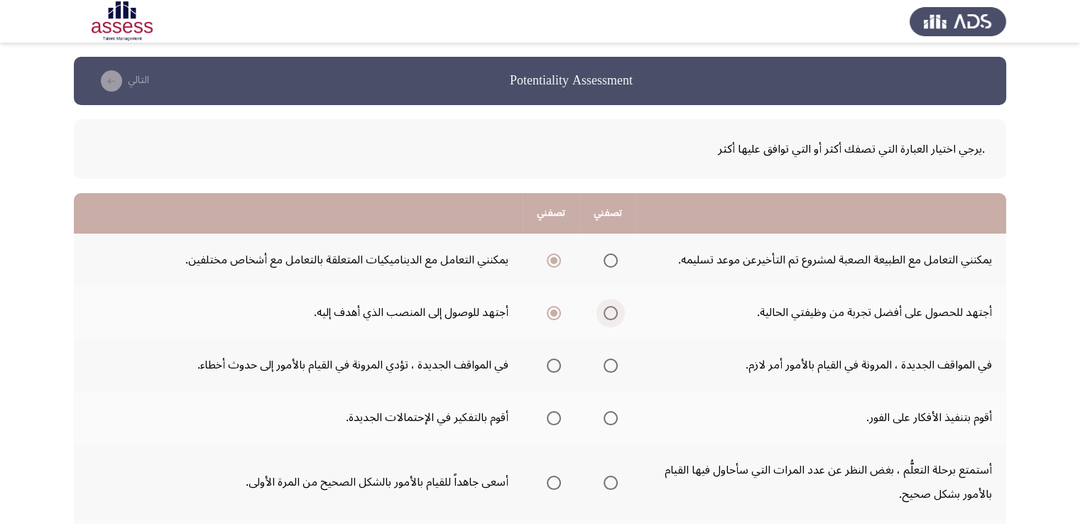
click at [606, 312] on input "Select an option" at bounding box center [611, 313] width 14 height 14
click at [611, 361] on span "Select an option" at bounding box center [611, 366] width 14 height 14
click at [611, 361] on input "Select an option" at bounding box center [611, 366] width 14 height 14
click at [609, 414] on span "Select an option" at bounding box center [611, 418] width 14 height 14
click at [609, 414] on input "Select an option" at bounding box center [611, 418] width 14 height 14
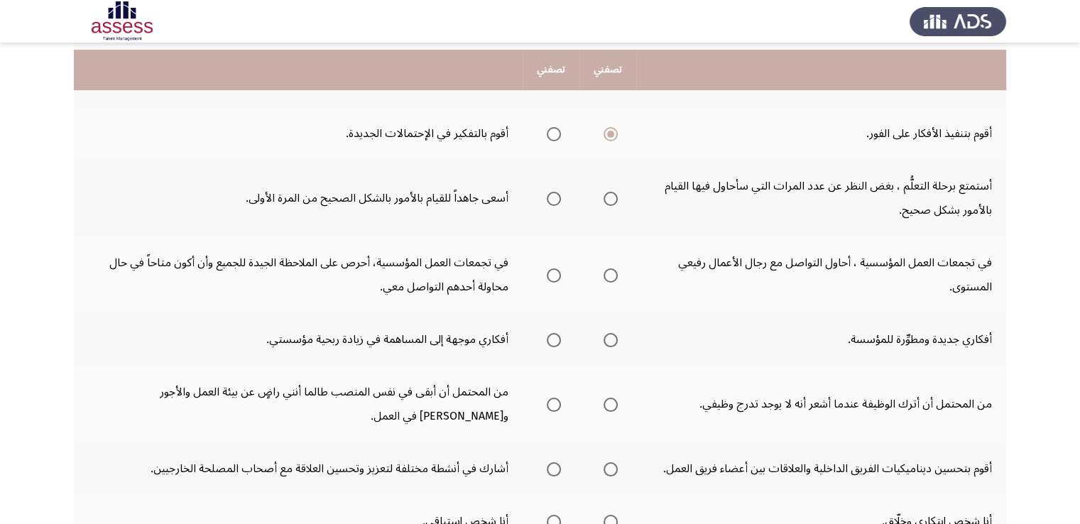
scroll to position [293, 0]
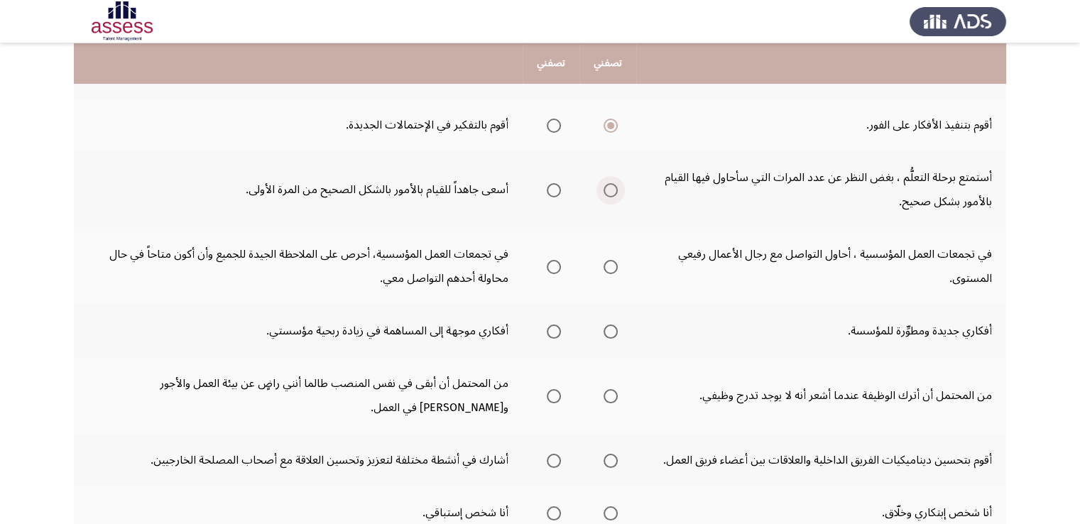
click at [606, 185] on span "Select an option" at bounding box center [611, 190] width 14 height 14
click at [606, 185] on input "Select an option" at bounding box center [611, 190] width 14 height 14
click at [553, 263] on span "Select an option" at bounding box center [554, 267] width 14 height 14
click at [553, 263] on input "Select an option" at bounding box center [554, 267] width 14 height 14
click at [610, 330] on span "Select an option" at bounding box center [611, 331] width 14 height 14
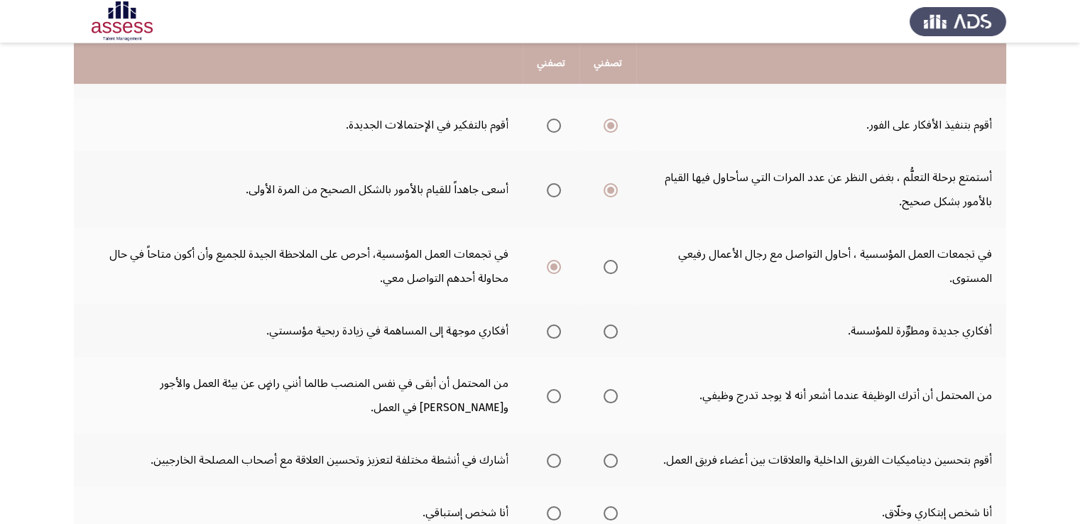
click at [610, 330] on input "Select an option" at bounding box center [611, 331] width 14 height 14
click at [616, 397] on span "Select an option" at bounding box center [611, 396] width 14 height 14
click at [616, 397] on input "Select an option" at bounding box center [611, 396] width 14 height 14
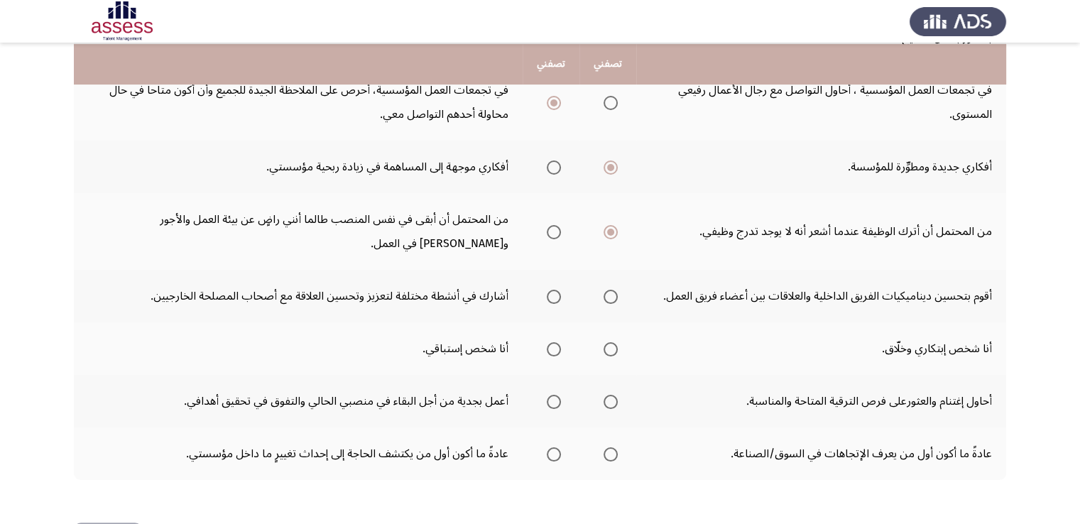
scroll to position [457, 0]
click at [607, 295] on span "Select an option" at bounding box center [611, 296] width 14 height 14
click at [607, 295] on input "Select an option" at bounding box center [611, 296] width 14 height 14
click at [608, 347] on span "Select an option" at bounding box center [611, 349] width 14 height 14
click at [608, 347] on input "Select an option" at bounding box center [611, 349] width 14 height 14
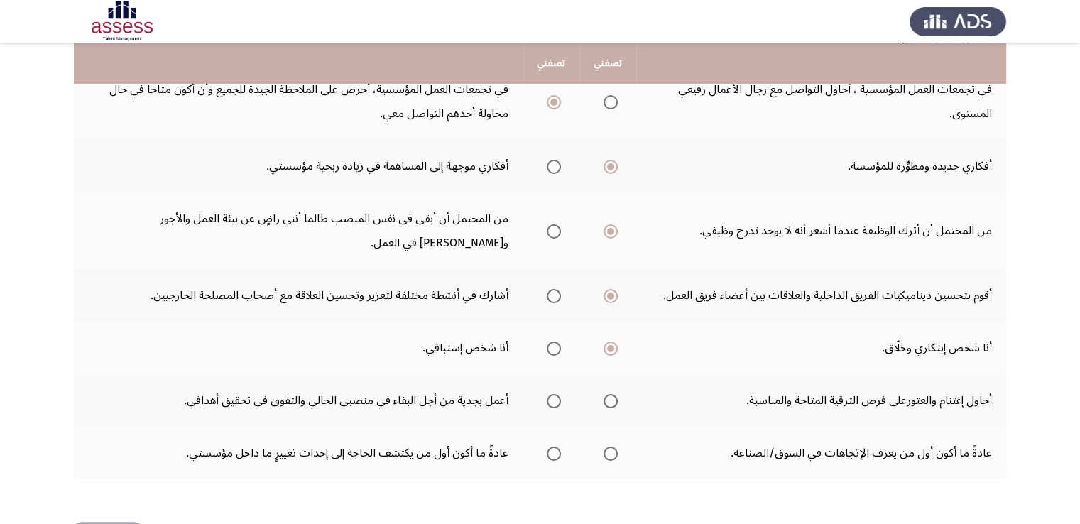
click at [553, 398] on span "Select an option" at bounding box center [554, 401] width 14 height 14
click at [553, 398] on input "Select an option" at bounding box center [554, 401] width 14 height 14
click at [611, 452] on span "Select an option" at bounding box center [611, 454] width 14 height 14
click at [611, 452] on input "Select an option" at bounding box center [611, 454] width 14 height 14
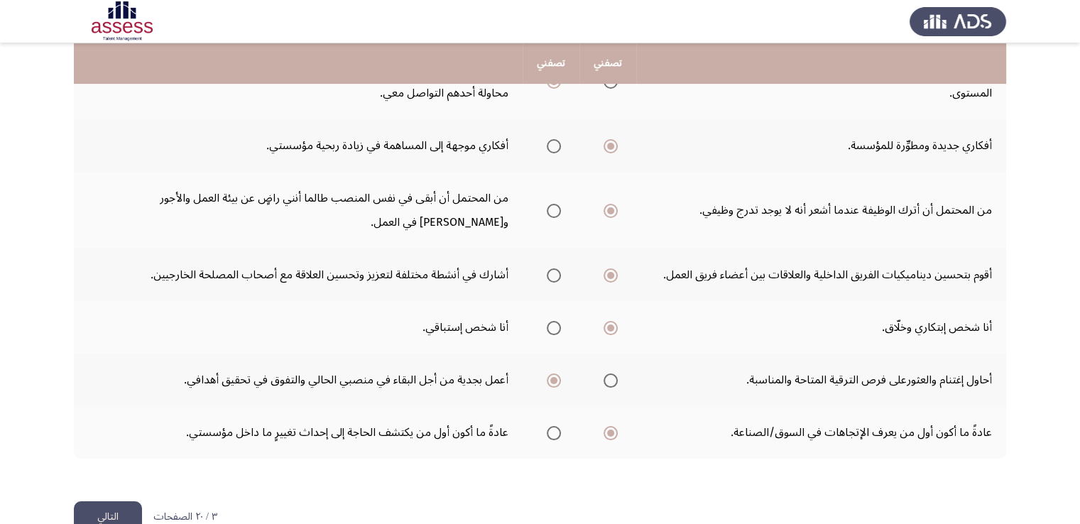
scroll to position [480, 0]
click at [116, 506] on button "التالي" at bounding box center [108, 515] width 68 height 32
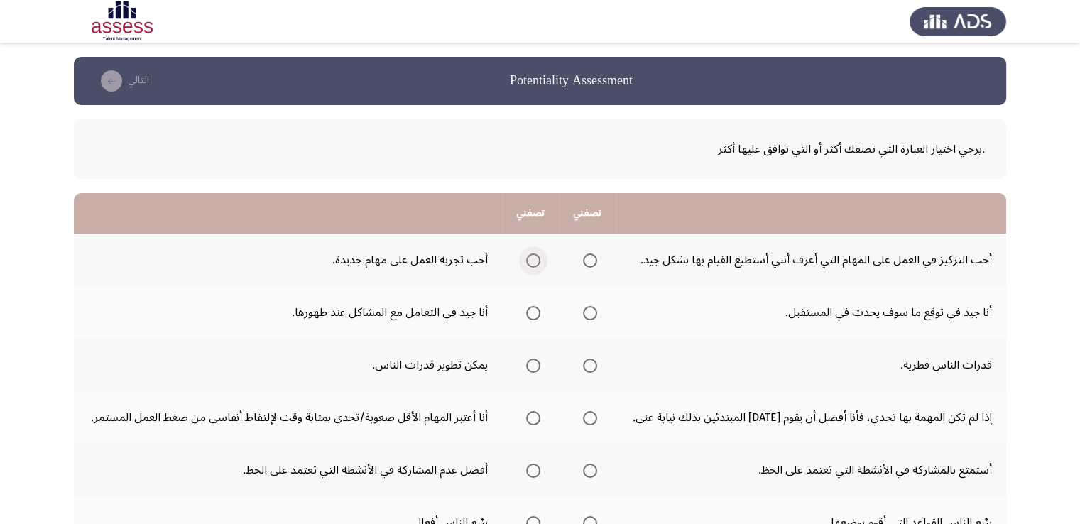
click at [537, 263] on span "Select an option" at bounding box center [533, 260] width 14 height 14
click at [537, 263] on input "Select an option" at bounding box center [533, 260] width 14 height 14
click at [533, 316] on span "Select an option" at bounding box center [533, 313] width 14 height 14
click at [533, 316] on input "Select an option" at bounding box center [533, 313] width 14 height 14
click at [542, 366] on th at bounding box center [530, 365] width 57 height 53
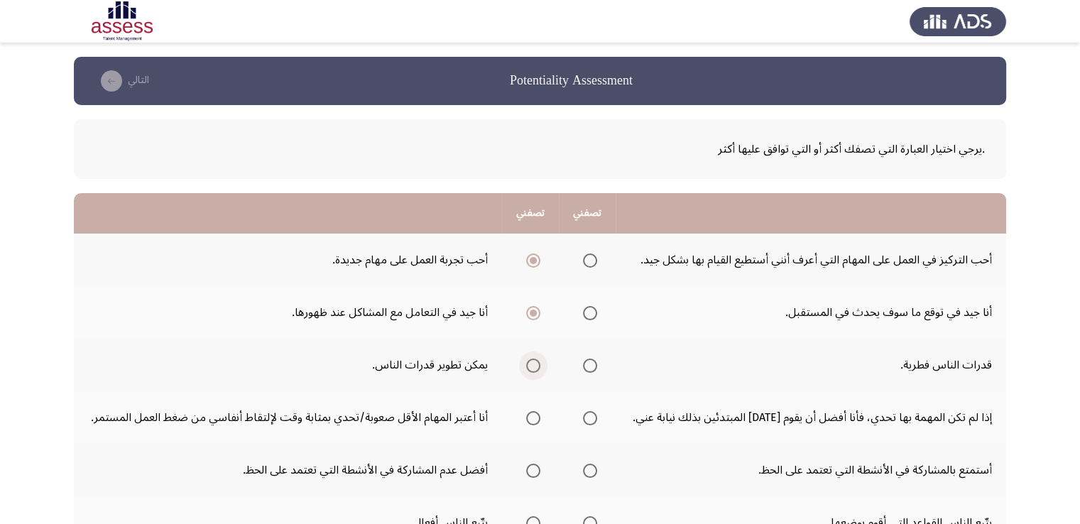
click at [540, 370] on span "Select an option" at bounding box center [533, 366] width 14 height 14
click at [540, 370] on input "Select an option" at bounding box center [533, 366] width 14 height 14
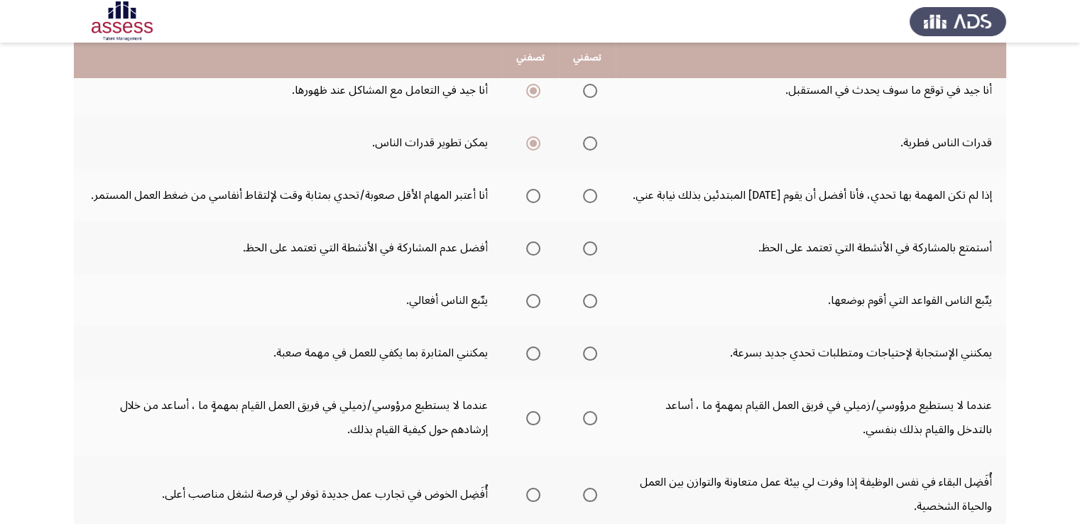
scroll to position [224, 0]
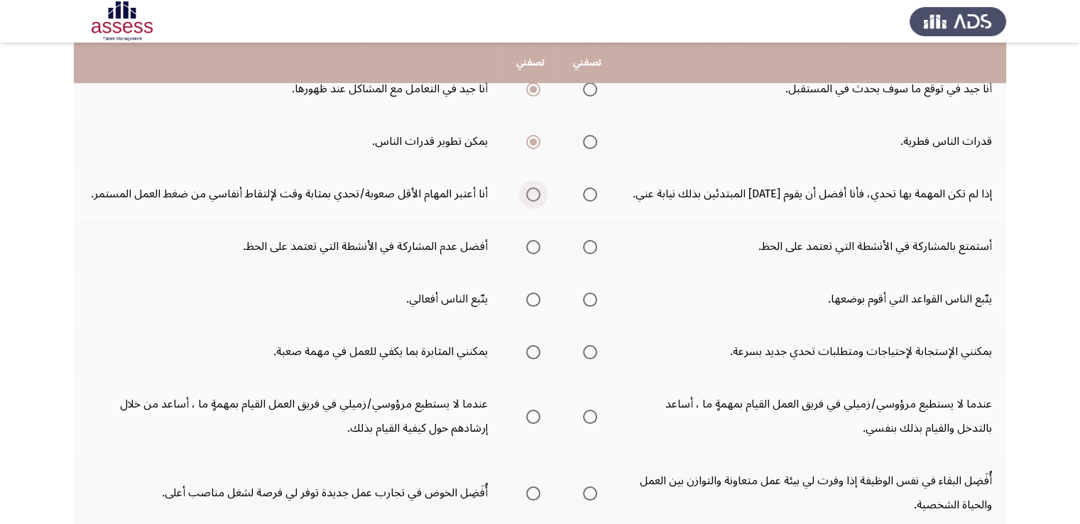
click at [530, 192] on span "Select an option" at bounding box center [533, 194] width 14 height 14
click at [530, 192] on input "Select an option" at bounding box center [533, 194] width 14 height 14
click at [531, 249] on span "Select an option" at bounding box center [533, 247] width 14 height 14
click at [531, 249] on input "Select an option" at bounding box center [533, 247] width 14 height 14
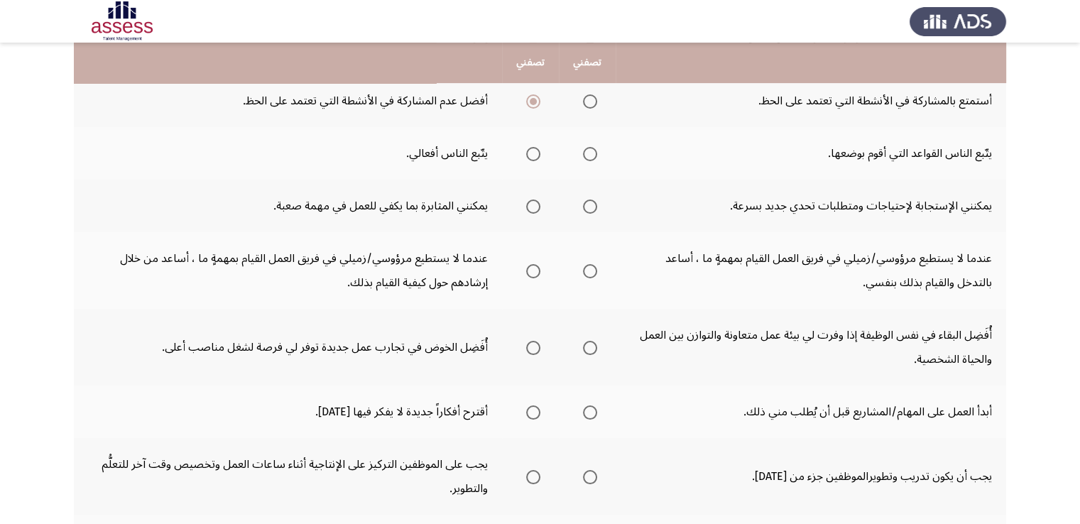
scroll to position [370, 0]
click at [587, 151] on span "Select an option" at bounding box center [590, 153] width 14 height 14
click at [587, 151] on input "Select an option" at bounding box center [590, 153] width 14 height 14
click at [529, 204] on span "Select an option" at bounding box center [533, 206] width 14 height 14
click at [529, 204] on input "Select an option" at bounding box center [533, 206] width 14 height 14
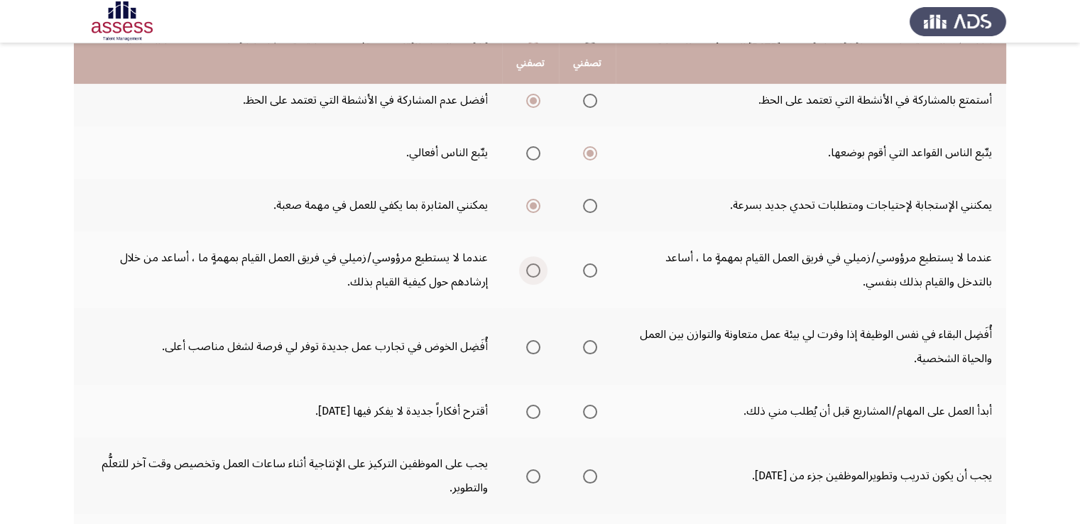
click at [534, 268] on span "Select an option" at bounding box center [533, 270] width 14 height 14
click at [534, 268] on input "Select an option" at bounding box center [533, 270] width 14 height 14
click at [533, 344] on span "Select an option" at bounding box center [533, 347] width 14 height 14
click at [533, 344] on input "Select an option" at bounding box center [533, 347] width 14 height 14
click at [532, 408] on span "Select an option" at bounding box center [533, 412] width 14 height 14
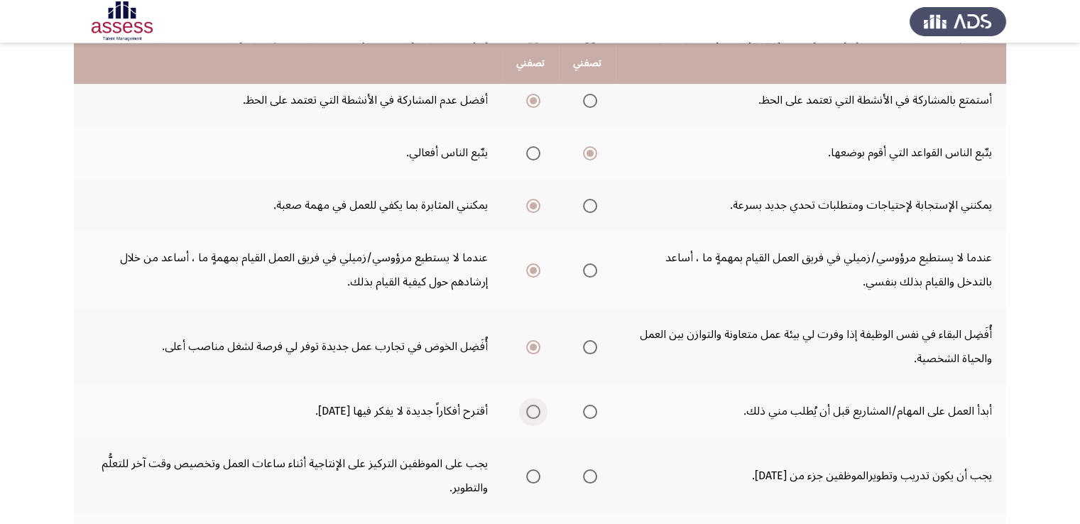
click at [532, 408] on input "Select an option" at bounding box center [533, 412] width 14 height 14
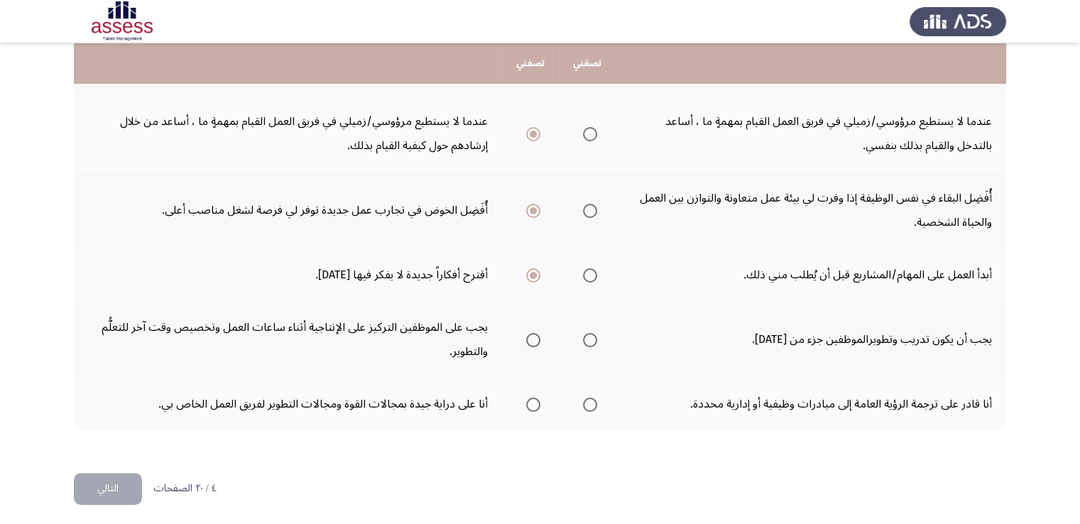
scroll to position [508, 0]
click at [532, 336] on span "Select an option" at bounding box center [533, 339] width 14 height 14
click at [532, 336] on input "Select an option" at bounding box center [533, 339] width 14 height 14
click at [528, 399] on span "Select an option" at bounding box center [533, 403] width 14 height 14
click at [528, 399] on input "Select an option" at bounding box center [533, 403] width 14 height 14
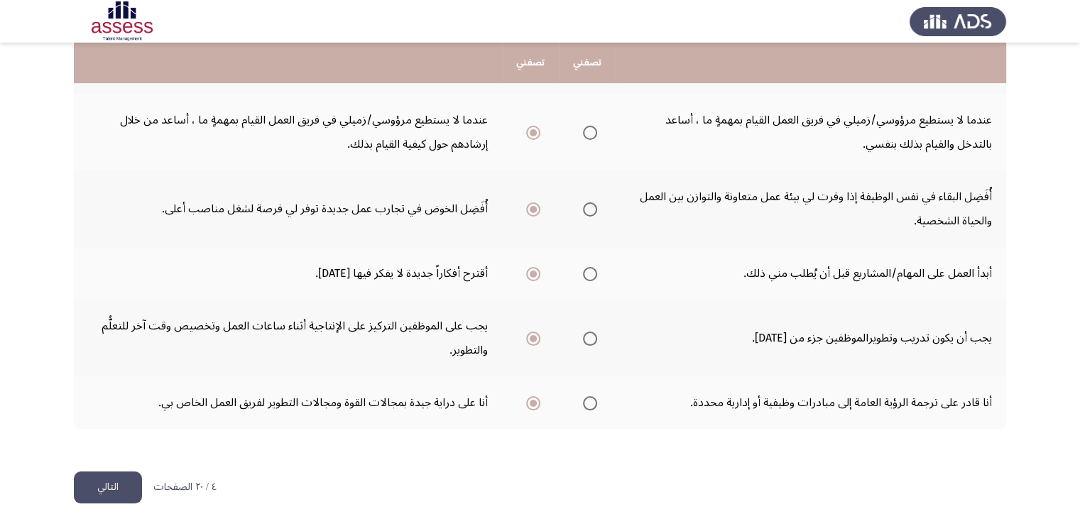
click at [103, 485] on button "التالي" at bounding box center [108, 487] width 68 height 32
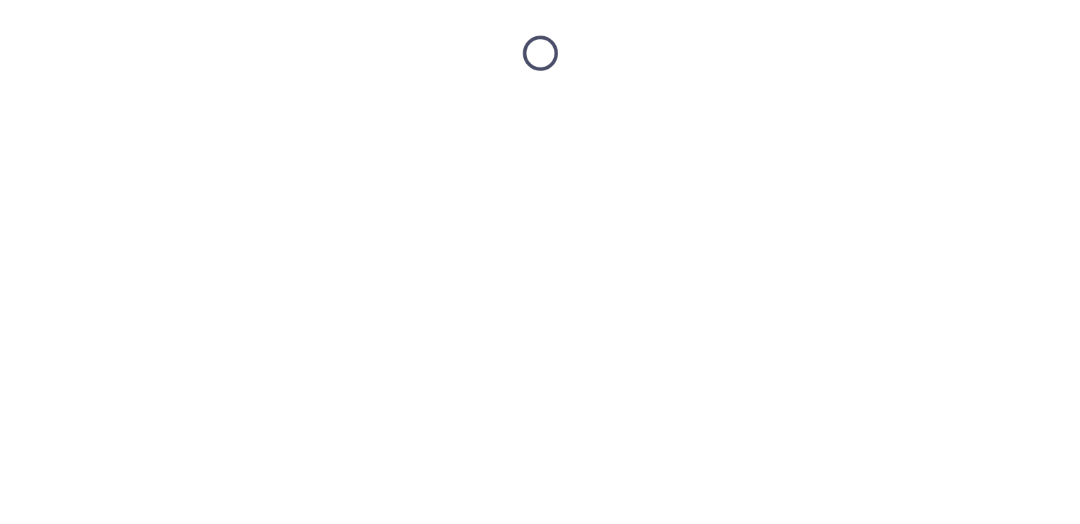
scroll to position [0, 0]
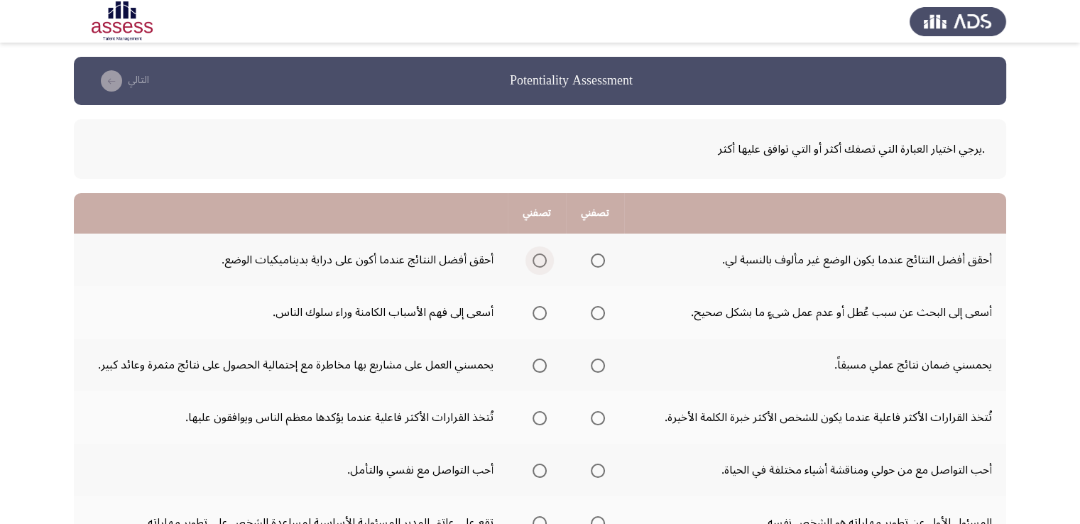
click at [535, 266] on span "Select an option" at bounding box center [540, 260] width 14 height 14
click at [535, 266] on input "Select an option" at bounding box center [540, 260] width 14 height 14
click at [599, 316] on span "Select an option" at bounding box center [598, 313] width 14 height 14
click at [599, 316] on input "Select an option" at bounding box center [598, 313] width 14 height 14
click at [745, 219] on app-assessment-container "Potentiality Assessment التالي .يرجي اختيار العبارة التي تصفك أكثر أو التي تواف…" at bounding box center [540, 482] width 1080 height 850
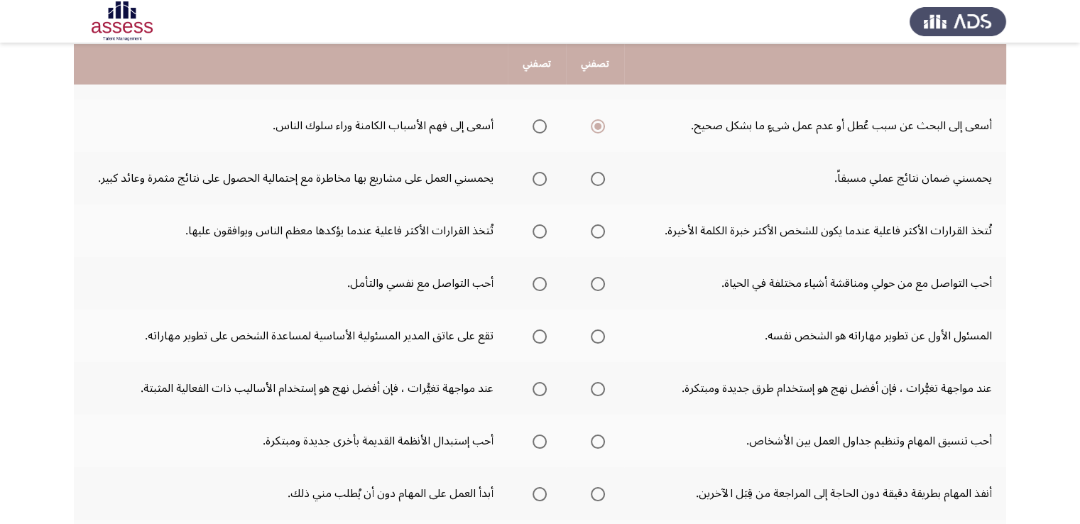
scroll to position [187, 0]
click at [537, 175] on span "Select an option" at bounding box center [540, 178] width 14 height 14
click at [537, 175] on input "Select an option" at bounding box center [540, 178] width 14 height 14
click at [528, 233] on label "Select an option" at bounding box center [537, 231] width 20 height 14
click at [533, 233] on input "Select an option" at bounding box center [540, 231] width 14 height 14
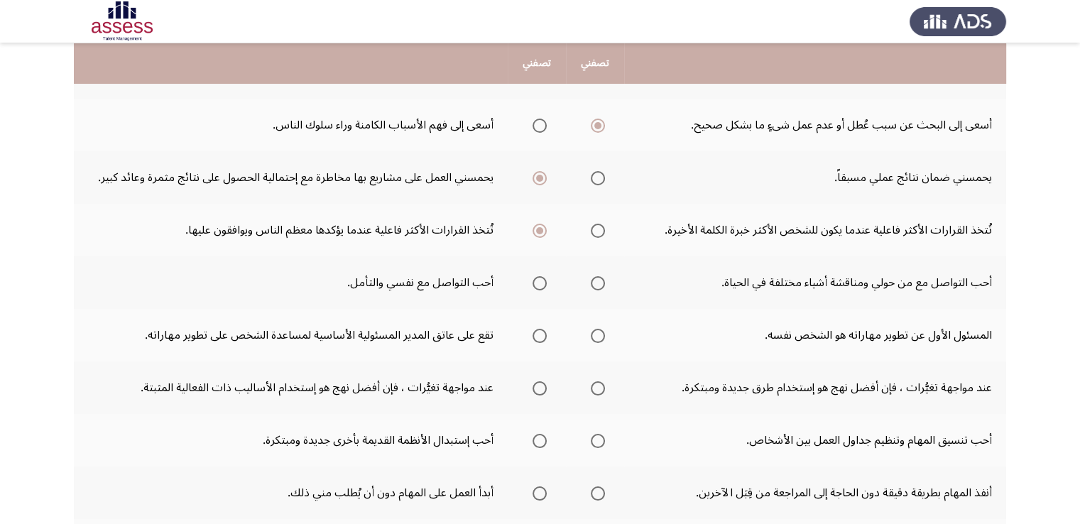
click at [591, 285] on span "Select an option" at bounding box center [598, 283] width 14 height 14
click at [591, 285] on input "Select an option" at bounding box center [598, 283] width 14 height 14
click at [594, 333] on span "Select an option" at bounding box center [598, 336] width 14 height 14
click at [594, 333] on input "Select an option" at bounding box center [598, 336] width 14 height 14
click at [591, 386] on span "Select an option" at bounding box center [598, 388] width 14 height 14
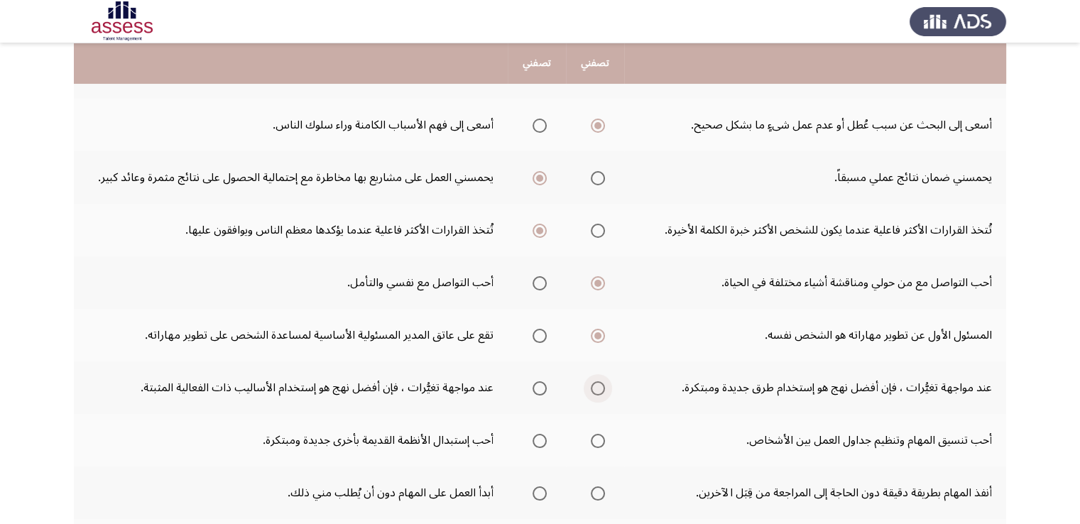
click at [591, 386] on input "Select an option" at bounding box center [598, 388] width 14 height 14
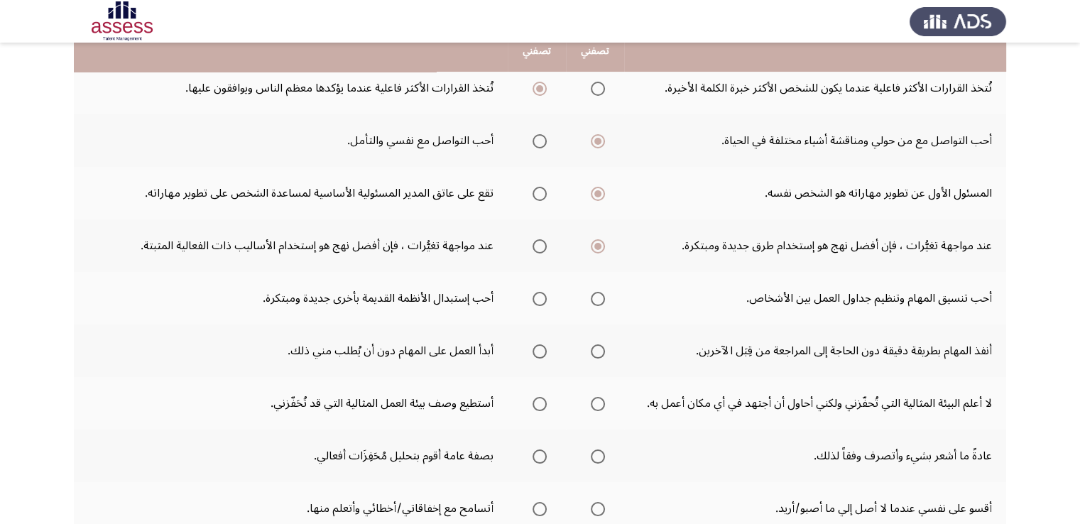
scroll to position [329, 0]
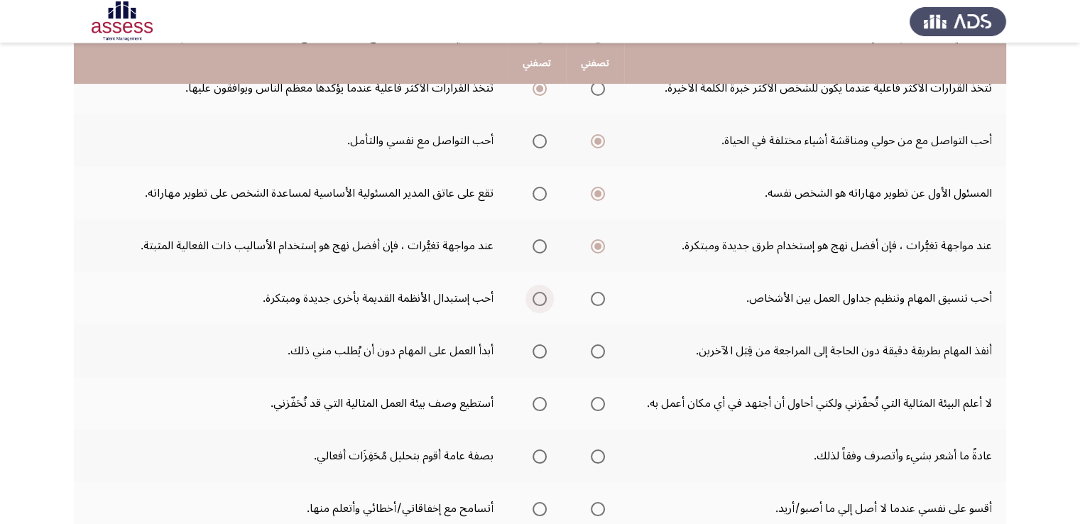
click at [534, 299] on span "Select an option" at bounding box center [540, 299] width 14 height 14
click at [534, 299] on input "Select an option" at bounding box center [540, 299] width 14 height 14
click at [538, 349] on span "Select an option" at bounding box center [540, 351] width 14 height 14
click at [538, 349] on input "Select an option" at bounding box center [540, 351] width 14 height 14
click at [594, 398] on span "Select an option" at bounding box center [598, 404] width 14 height 14
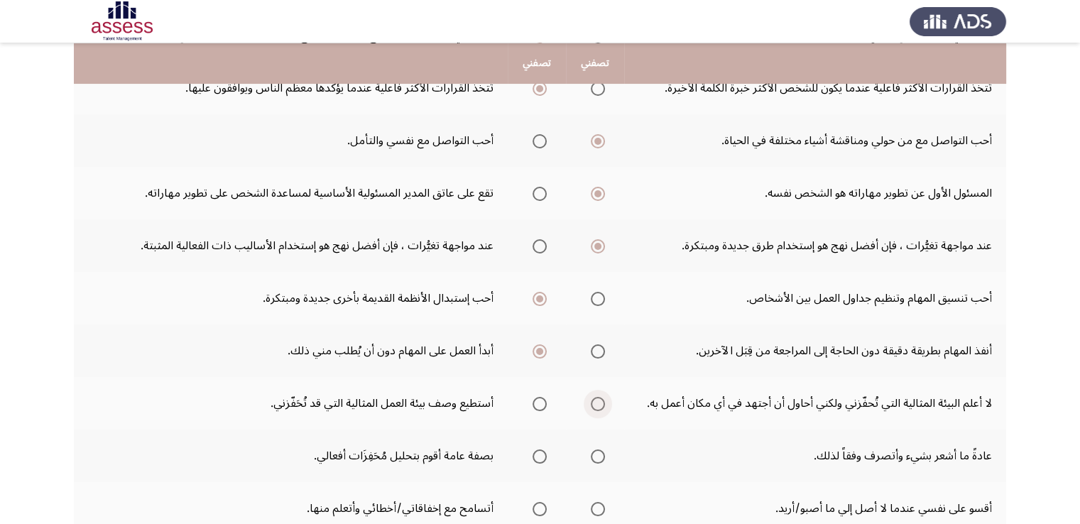
click at [594, 398] on input "Select an option" at bounding box center [598, 404] width 14 height 14
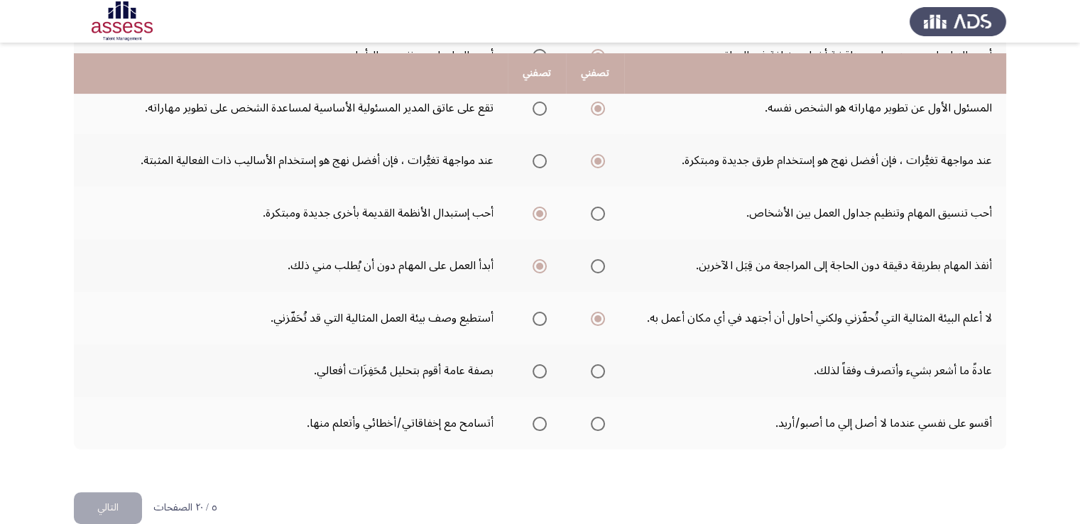
scroll to position [436, 0]
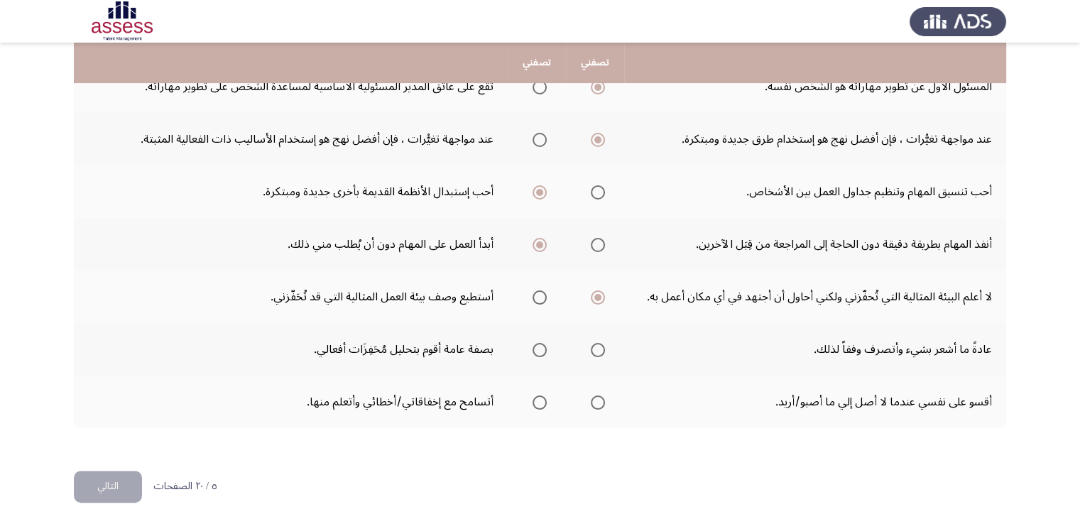
click at [536, 347] on span "Select an option" at bounding box center [540, 350] width 14 height 14
click at [536, 347] on input "Select an option" at bounding box center [540, 350] width 14 height 14
click at [536, 403] on span "Select an option" at bounding box center [540, 402] width 14 height 14
click at [536, 403] on input "Select an option" at bounding box center [540, 402] width 14 height 14
click at [745, 479] on html "Potentiality Assessment التالي .يرجي اختيار العبارة التي تصفك أكثر أو التي تواف…" at bounding box center [540, 46] width 1080 height 964
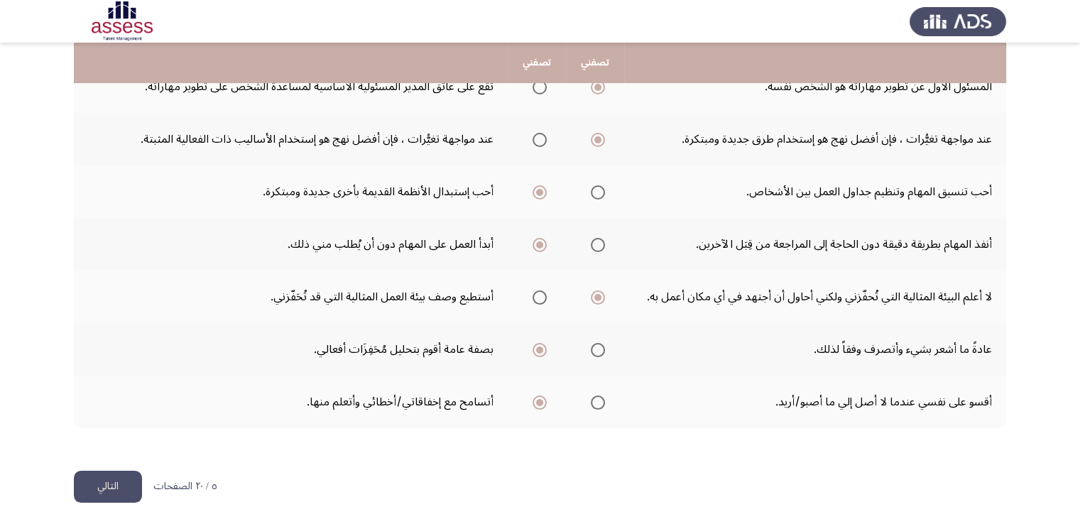
click at [101, 491] on button "التالي" at bounding box center [108, 487] width 68 height 32
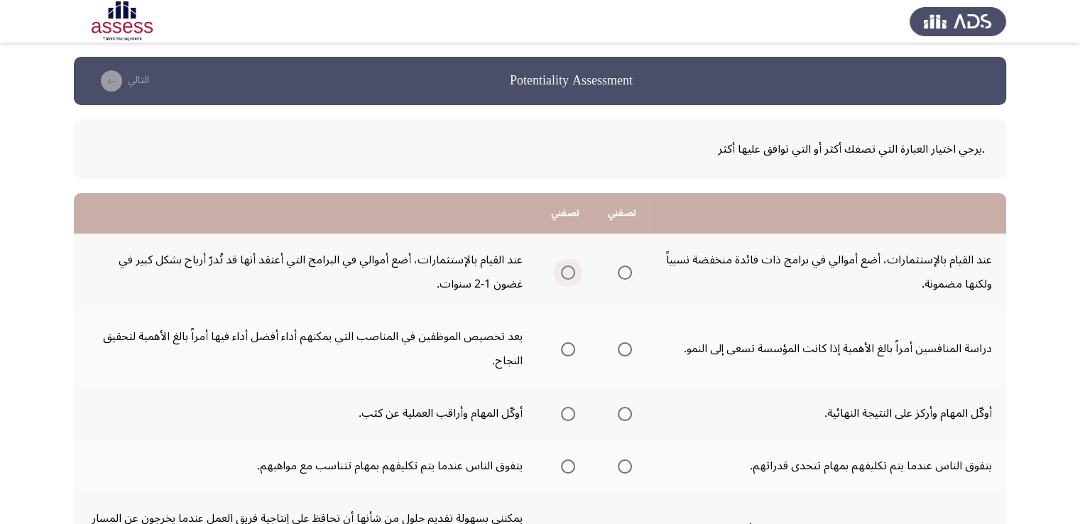
click at [575, 273] on span "Select an option" at bounding box center [568, 273] width 14 height 14
click at [575, 273] on input "Select an option" at bounding box center [568, 273] width 14 height 14
click at [627, 346] on span "Select an option" at bounding box center [625, 349] width 14 height 14
click at [627, 346] on input "Select an option" at bounding box center [625, 349] width 14 height 14
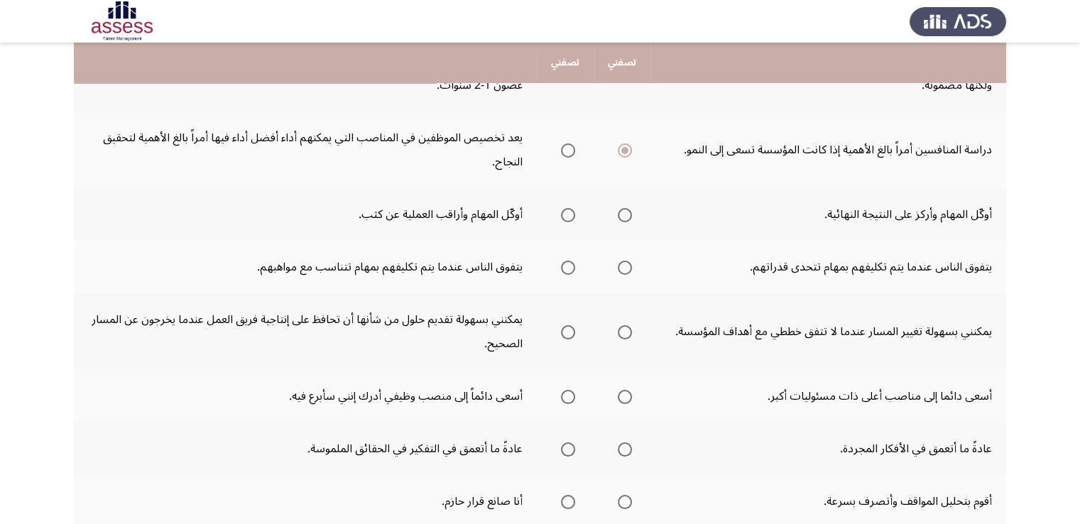
scroll to position [209, 0]
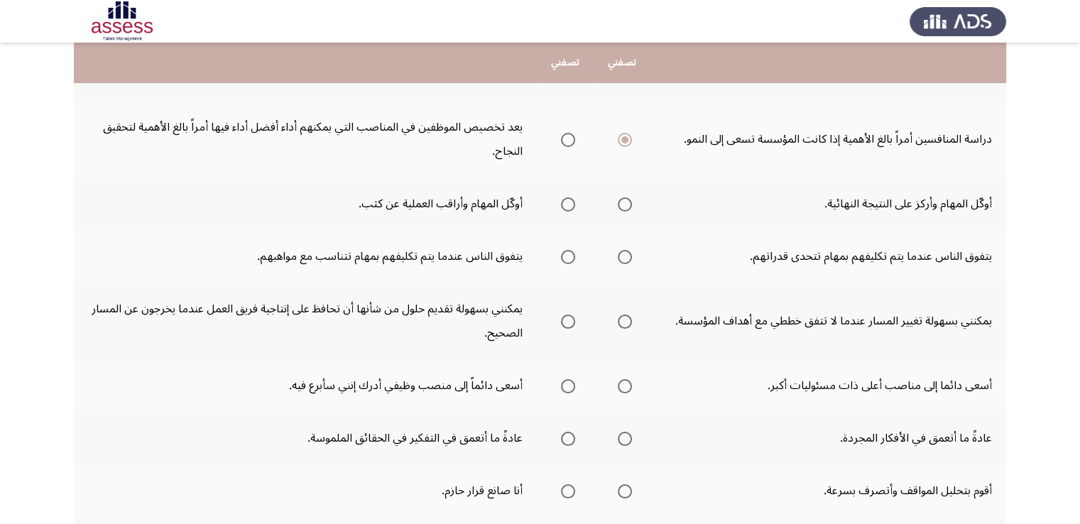
click at [622, 208] on span "Select an option" at bounding box center [625, 204] width 14 height 14
click at [622, 208] on input "Select an option" at bounding box center [625, 204] width 14 height 14
click at [623, 257] on span "Select an option" at bounding box center [625, 257] width 14 height 14
click at [623, 257] on input "Select an option" at bounding box center [625, 257] width 14 height 14
click at [567, 319] on span "Select an option" at bounding box center [568, 322] width 14 height 14
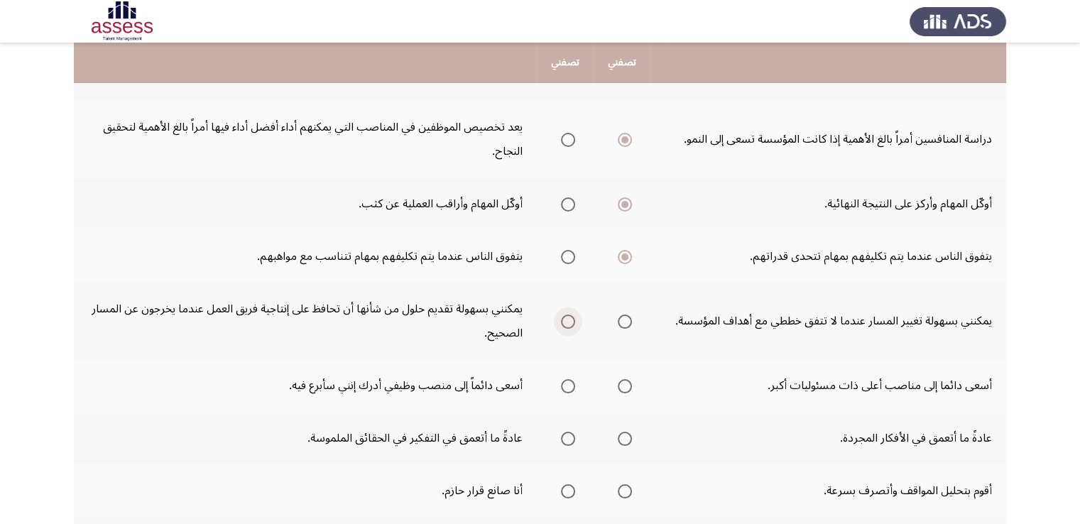
click at [567, 319] on input "Select an option" at bounding box center [568, 322] width 14 height 14
click at [568, 379] on span "Select an option" at bounding box center [568, 386] width 14 height 14
click at [568, 379] on input "Select an option" at bounding box center [568, 386] width 14 height 14
click at [569, 437] on span "Select an option" at bounding box center [568, 439] width 14 height 14
click at [569, 437] on input "Select an option" at bounding box center [568, 439] width 14 height 14
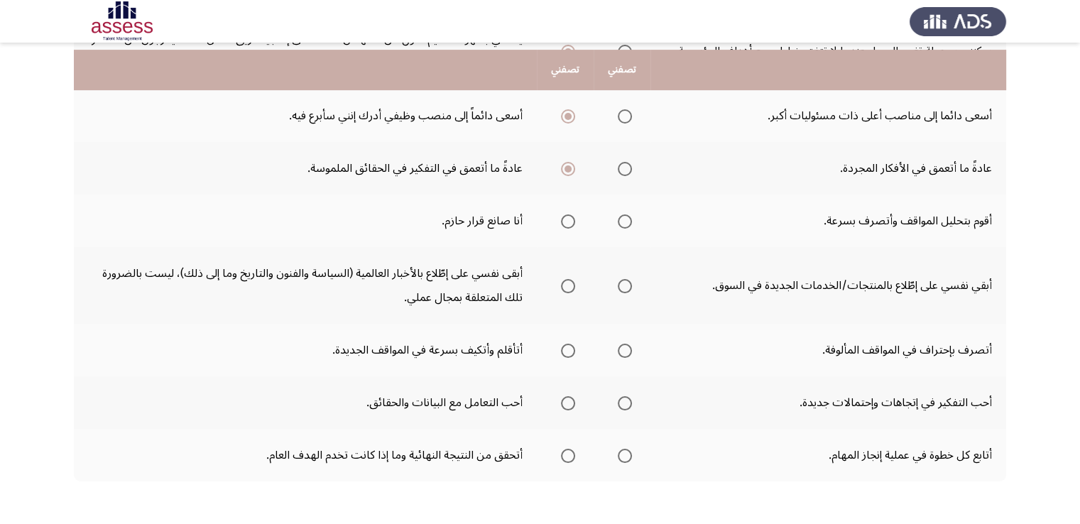
scroll to position [486, 0]
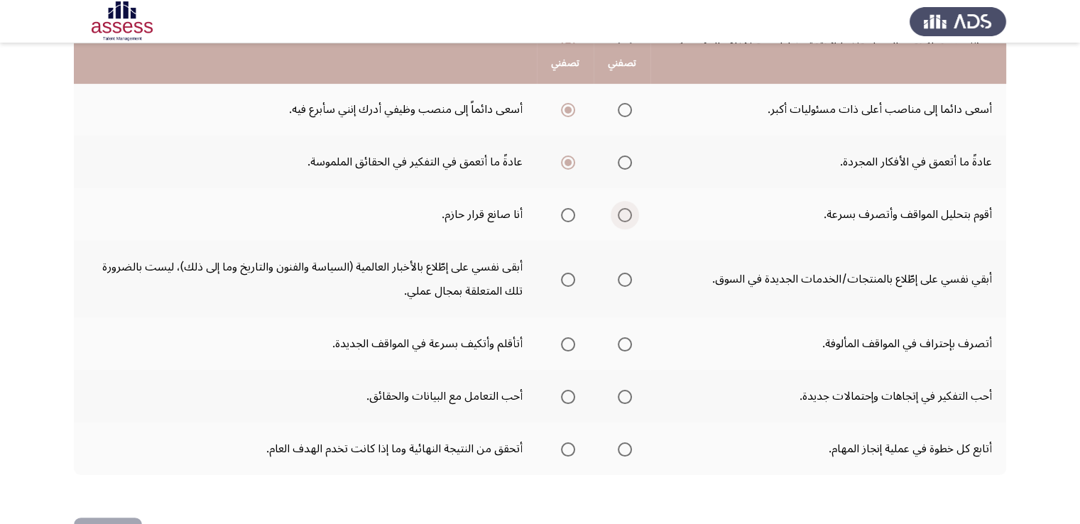
click at [628, 211] on span "Select an option" at bounding box center [625, 215] width 14 height 14
click at [628, 211] on input "Select an option" at bounding box center [625, 215] width 14 height 14
click at [568, 276] on span "Select an option" at bounding box center [568, 280] width 14 height 14
click at [568, 276] on input "Select an option" at bounding box center [568, 280] width 14 height 14
click at [569, 342] on span "Select an option" at bounding box center [568, 344] width 14 height 14
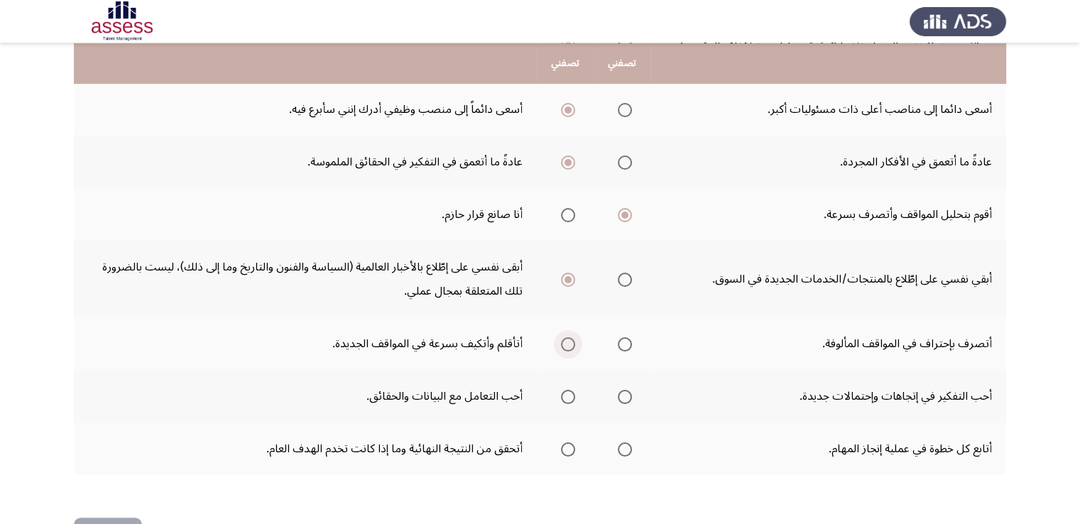
click at [569, 342] on input "Select an option" at bounding box center [568, 344] width 14 height 14
click at [625, 396] on span "Select an option" at bounding box center [625, 397] width 14 height 14
click at [625, 396] on input "Select an option" at bounding box center [625, 397] width 14 height 14
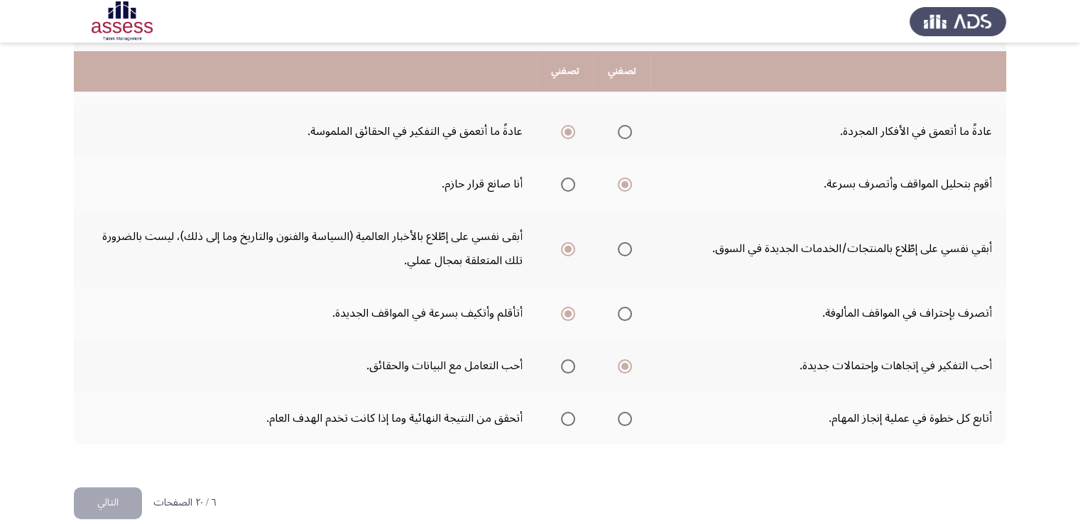
scroll to position [531, 0]
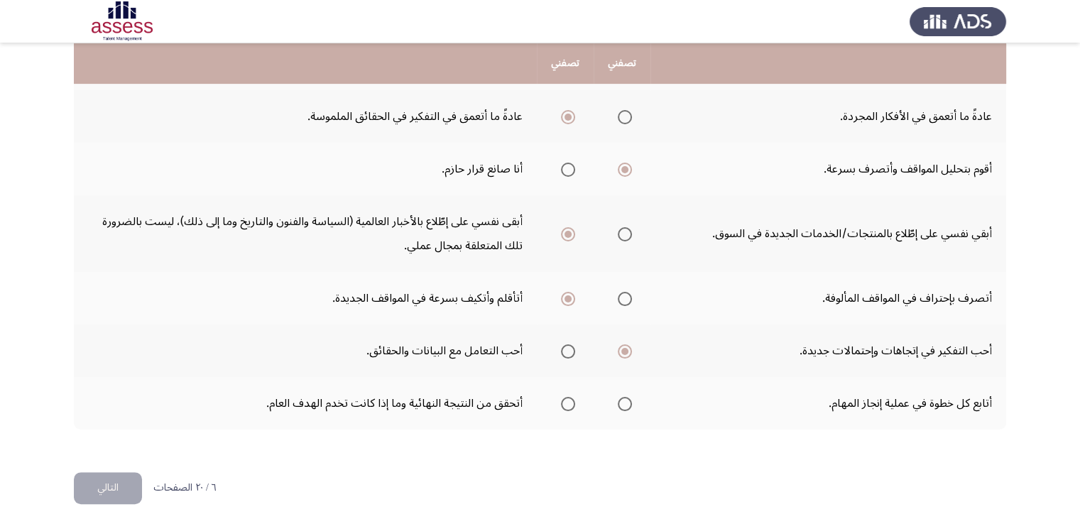
click at [626, 398] on span "Select an option" at bounding box center [625, 404] width 14 height 14
click at [626, 398] on input "Select an option" at bounding box center [625, 404] width 14 height 14
click at [565, 402] on span "Select an option" at bounding box center [568, 404] width 14 height 14
click at [565, 402] on input "Select an option" at bounding box center [568, 404] width 14 height 14
click at [639, 395] on th at bounding box center [622, 403] width 57 height 53
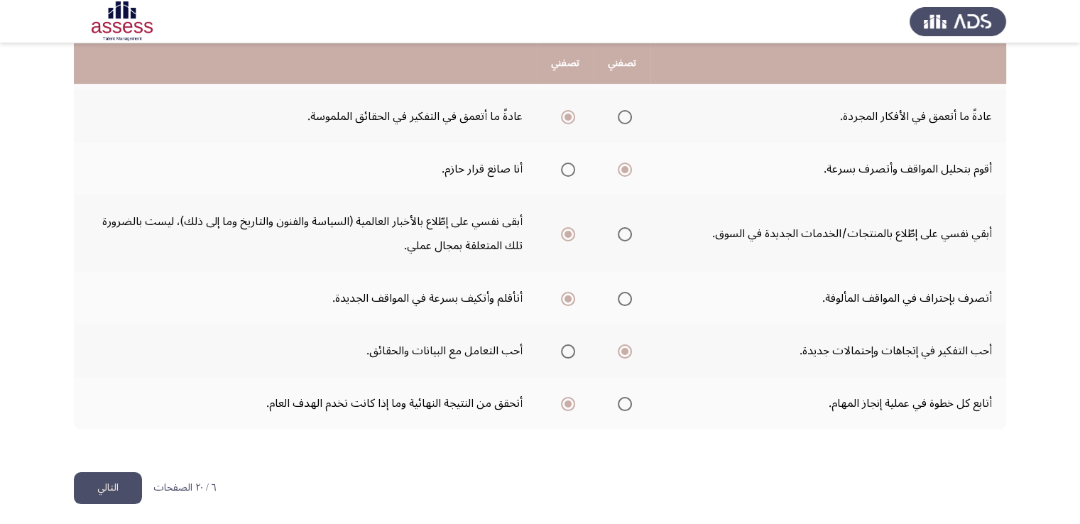
click at [627, 398] on span "Select an option" at bounding box center [625, 404] width 14 height 14
click at [627, 398] on input "Select an option" at bounding box center [625, 404] width 14 height 14
click at [109, 481] on button "التالي" at bounding box center [108, 488] width 68 height 32
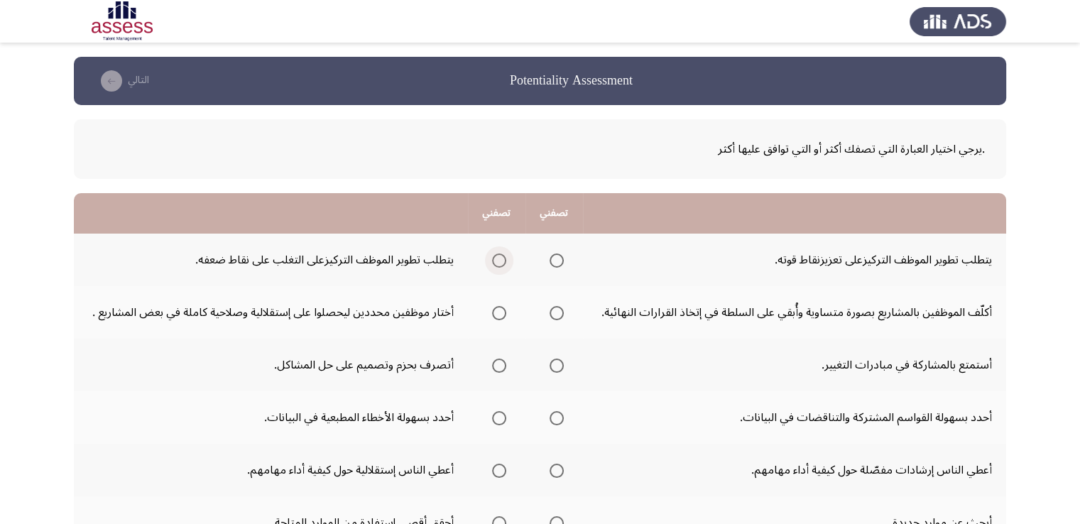
click at [499, 253] on span "Select an option" at bounding box center [499, 260] width 14 height 14
click at [499, 253] on input "Select an option" at bounding box center [499, 260] width 14 height 14
click at [560, 315] on span "Select an option" at bounding box center [557, 313] width 14 height 14
click at [560, 315] on input "Select an option" at bounding box center [557, 313] width 14 height 14
click at [555, 366] on span "Select an option" at bounding box center [557, 366] width 14 height 14
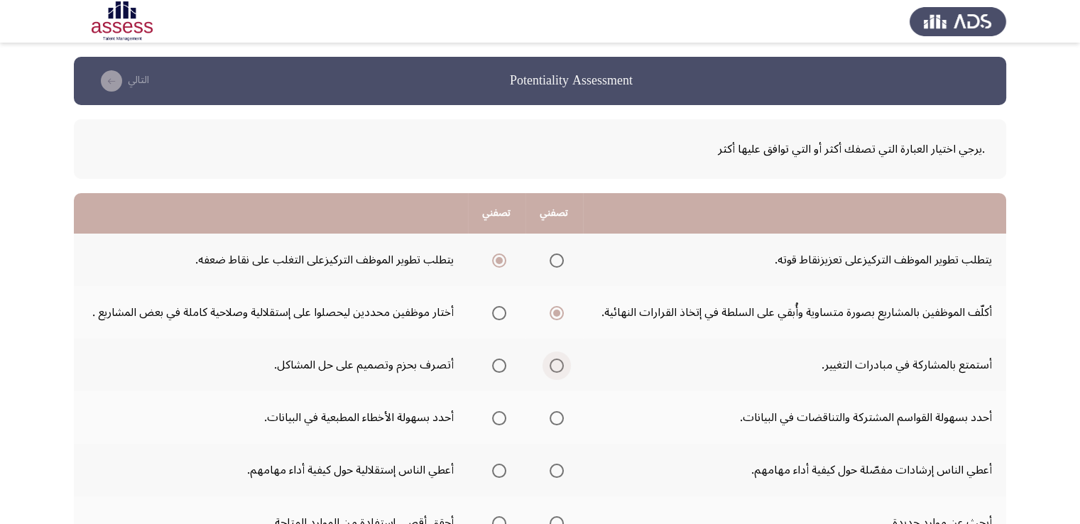
click at [555, 366] on input "Select an option" at bounding box center [557, 366] width 14 height 14
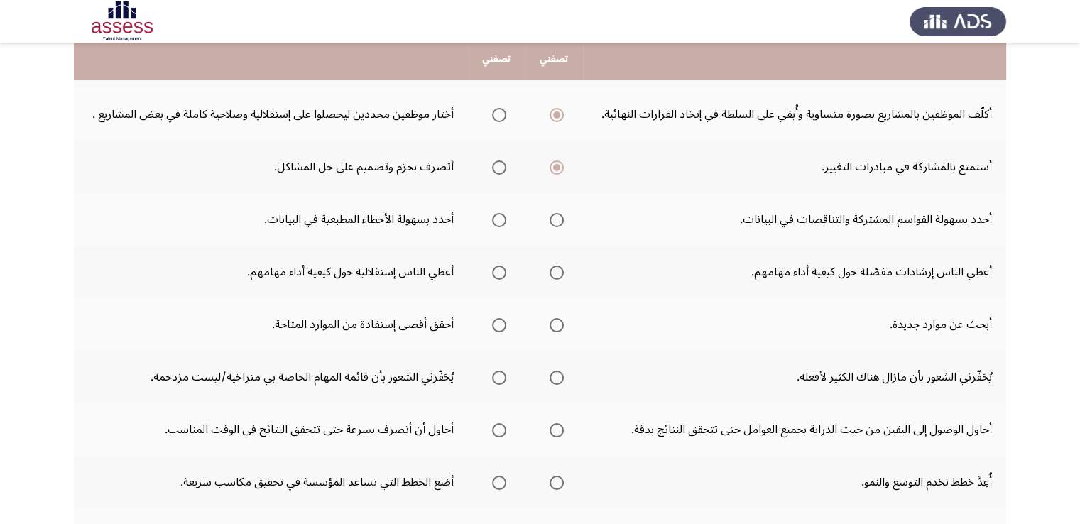
scroll to position [199, 0]
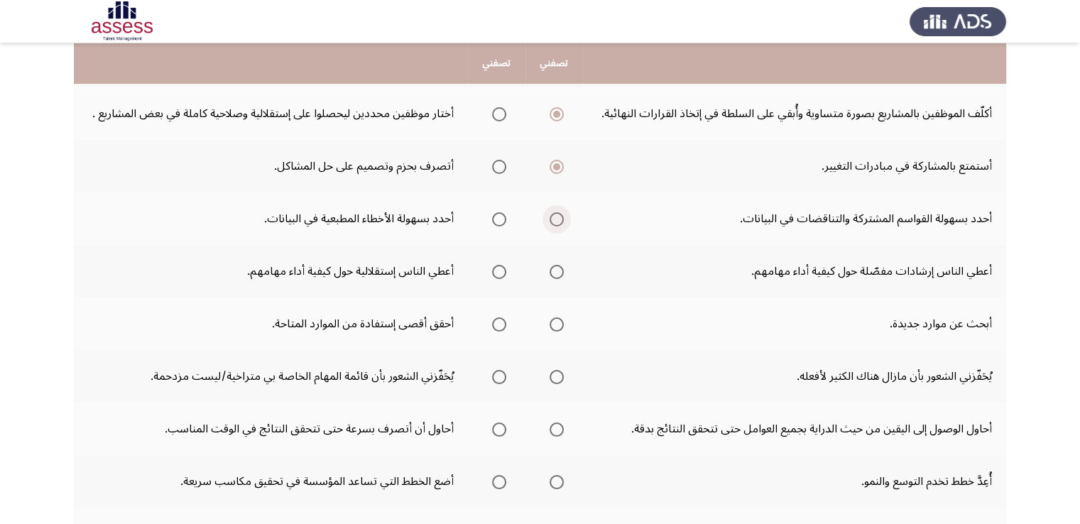
click at [562, 215] on span "Select an option" at bounding box center [557, 219] width 14 height 14
click at [562, 215] on input "Select an option" at bounding box center [557, 219] width 14 height 14
click at [550, 269] on label "Select an option" at bounding box center [554, 272] width 20 height 14
click at [550, 269] on input "Select an option" at bounding box center [557, 272] width 14 height 14
click at [555, 324] on span "Select an option" at bounding box center [557, 324] width 14 height 14
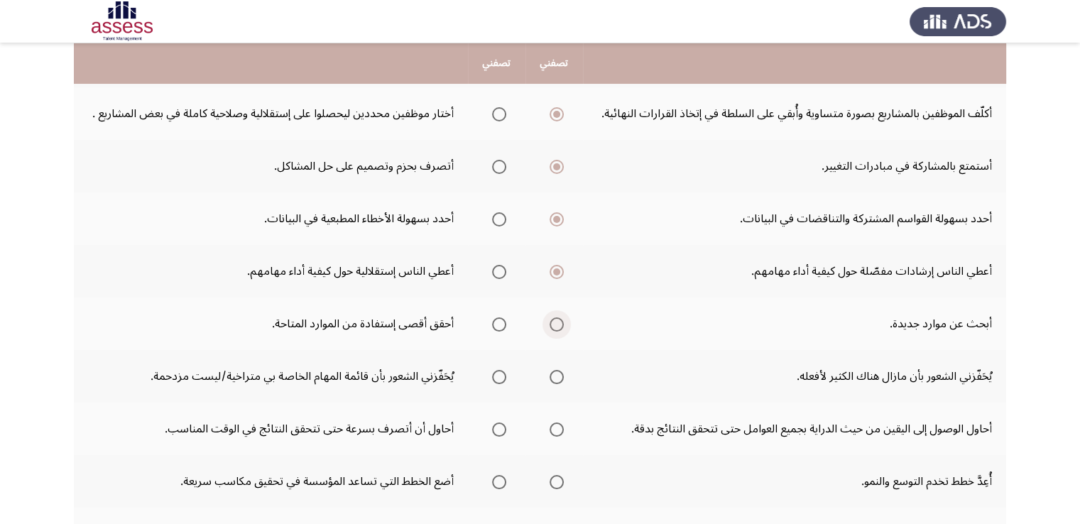
click at [555, 324] on input "Select an option" at bounding box center [557, 324] width 14 height 14
click at [560, 378] on span "Select an option" at bounding box center [557, 377] width 14 height 14
click at [560, 378] on input "Select an option" at bounding box center [557, 377] width 14 height 14
click at [557, 423] on span "Select an option" at bounding box center [557, 429] width 14 height 14
click at [557, 423] on input "Select an option" at bounding box center [557, 429] width 14 height 14
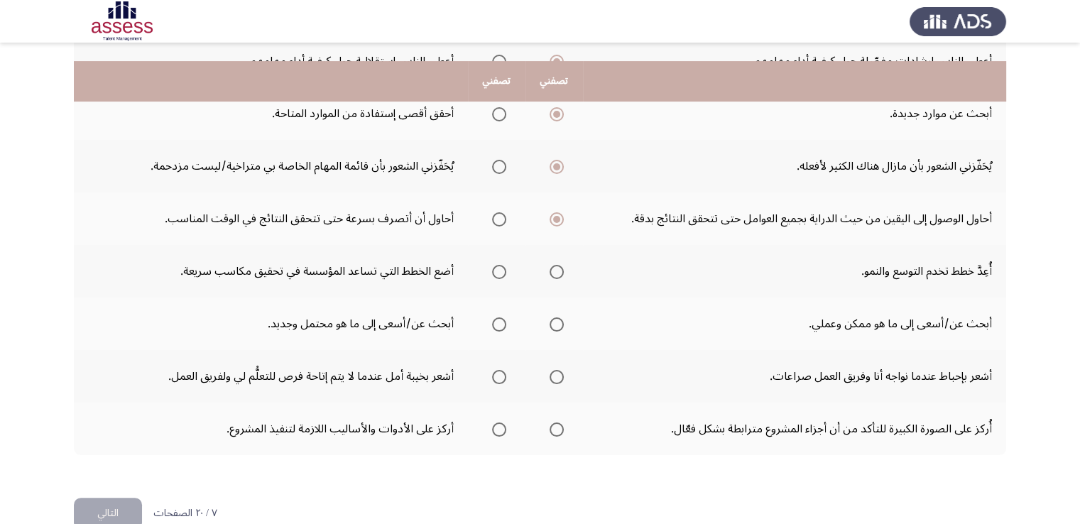
scroll to position [435, 0]
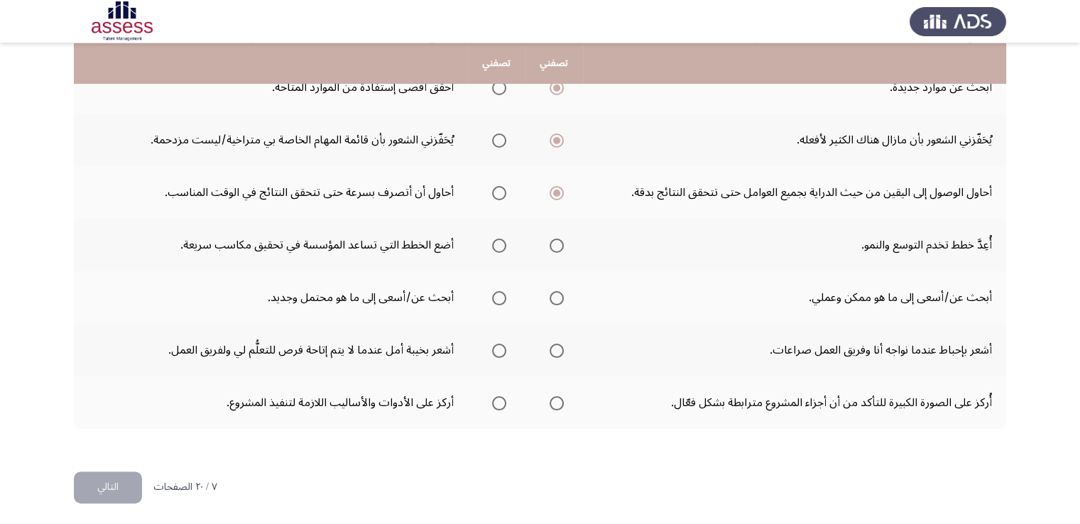
click at [562, 239] on span "Select an option" at bounding box center [557, 246] width 14 height 14
click at [562, 239] on input "Select an option" at bounding box center [557, 246] width 14 height 14
click at [501, 298] on span "Select an option" at bounding box center [499, 298] width 14 height 14
click at [501, 298] on input "Select an option" at bounding box center [499, 298] width 14 height 14
click at [504, 344] on span "Select an option" at bounding box center [499, 351] width 14 height 14
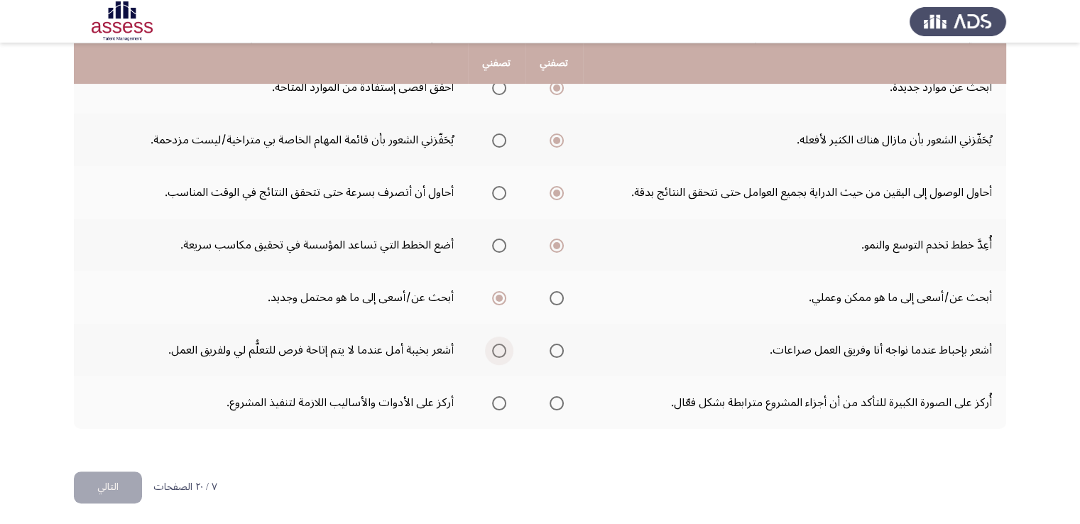
click at [504, 344] on input "Select an option" at bounding box center [499, 351] width 14 height 14
click at [563, 398] on span "Select an option" at bounding box center [557, 403] width 14 height 14
click at [563, 398] on input "Select an option" at bounding box center [557, 403] width 14 height 14
click at [105, 486] on button "التالي" at bounding box center [108, 487] width 68 height 32
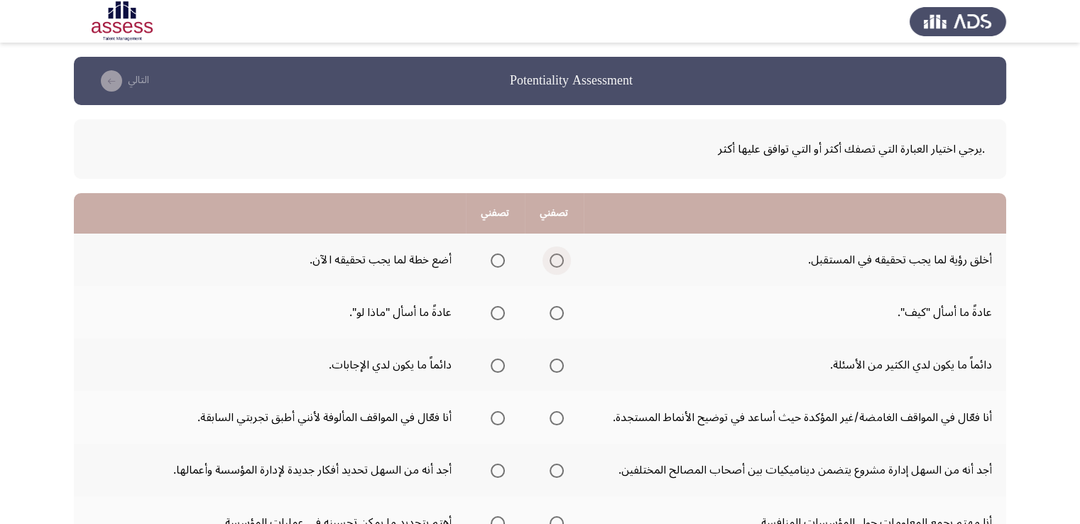
click at [554, 259] on span "Select an option" at bounding box center [557, 260] width 14 height 14
click at [554, 259] on input "Select an option" at bounding box center [557, 260] width 14 height 14
click at [558, 313] on span "Select an option" at bounding box center [557, 313] width 14 height 14
click at [558, 313] on input "Select an option" at bounding box center [557, 313] width 14 height 14
click at [557, 364] on span "Select an option" at bounding box center [557, 366] width 14 height 14
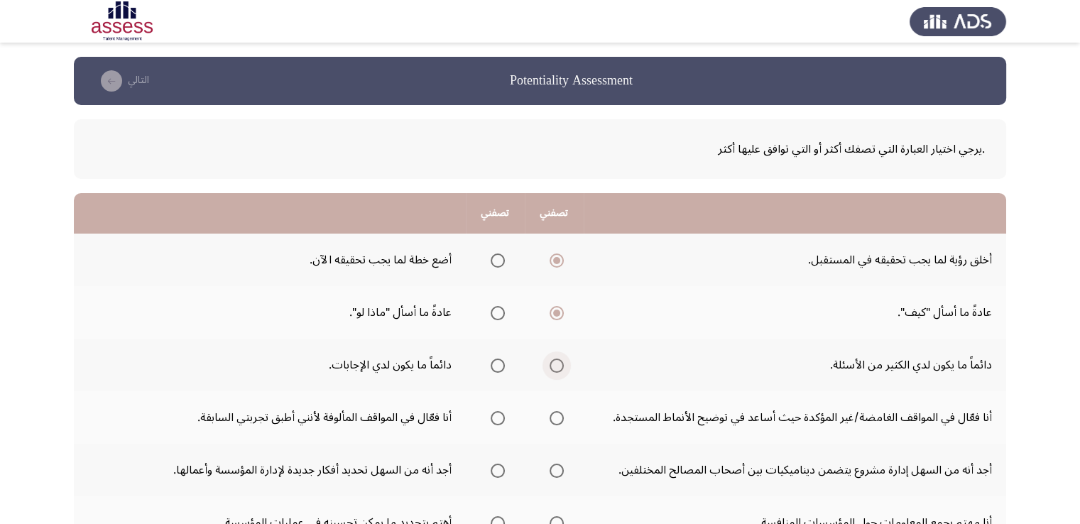
click at [557, 364] on input "Select an option" at bounding box center [557, 366] width 14 height 14
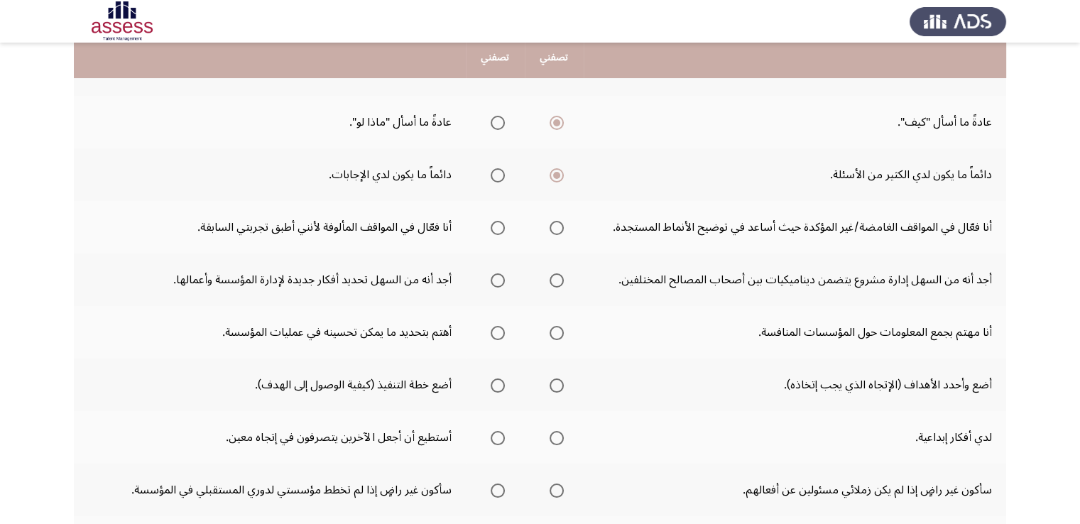
scroll to position [207, 0]
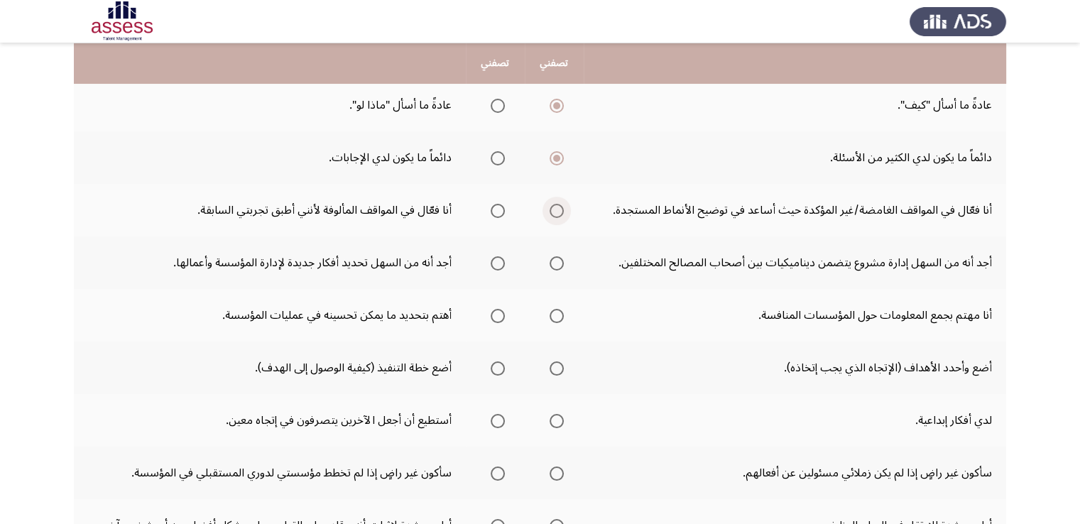
click at [554, 210] on span "Select an option" at bounding box center [557, 211] width 14 height 14
click at [554, 210] on input "Select an option" at bounding box center [557, 211] width 14 height 14
click at [563, 260] on th at bounding box center [554, 262] width 59 height 53
click at [552, 259] on span "Select an option" at bounding box center [557, 263] width 14 height 14
click at [552, 259] on input "Select an option" at bounding box center [557, 263] width 14 height 14
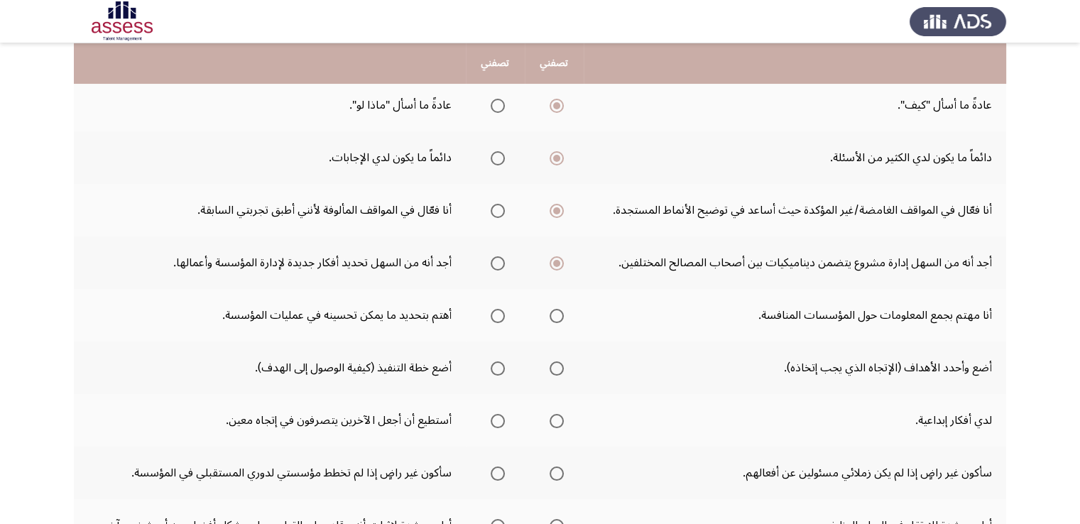
click at [552, 317] on span "Select an option" at bounding box center [557, 316] width 14 height 14
click at [552, 317] on input "Select an option" at bounding box center [557, 316] width 14 height 14
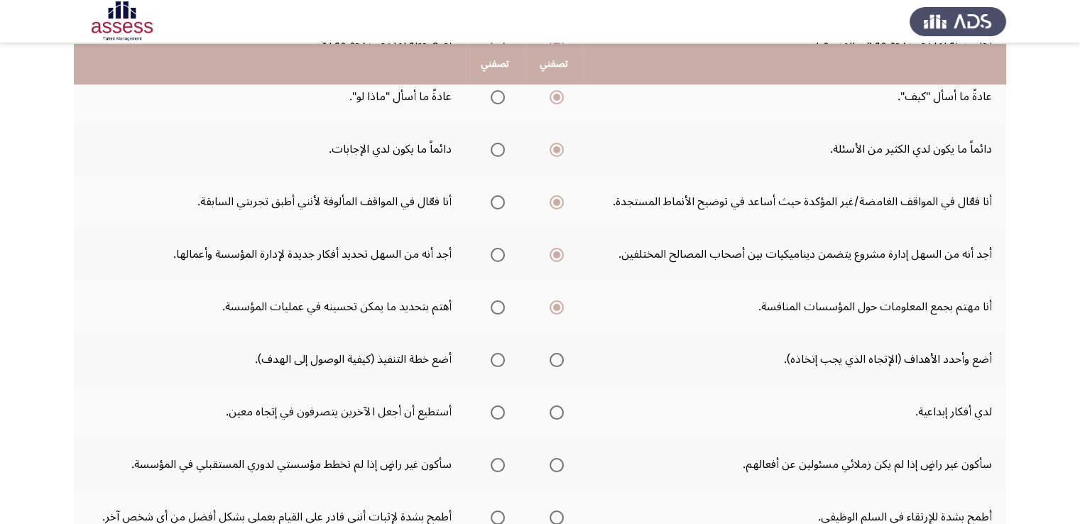
scroll to position [217, 0]
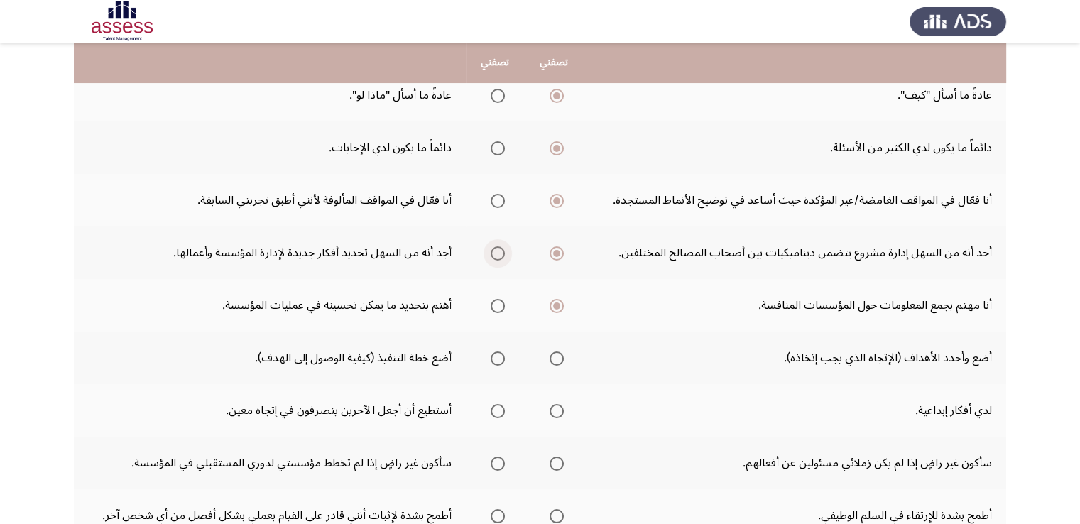
drag, startPoint x: 496, startPoint y: 253, endPoint x: 479, endPoint y: 246, distance: 19.1
click at [482, 248] on th at bounding box center [495, 253] width 59 height 53
click at [497, 252] on span "Select an option" at bounding box center [498, 253] width 14 height 14
click at [497, 252] on input "Select an option" at bounding box center [498, 253] width 14 height 14
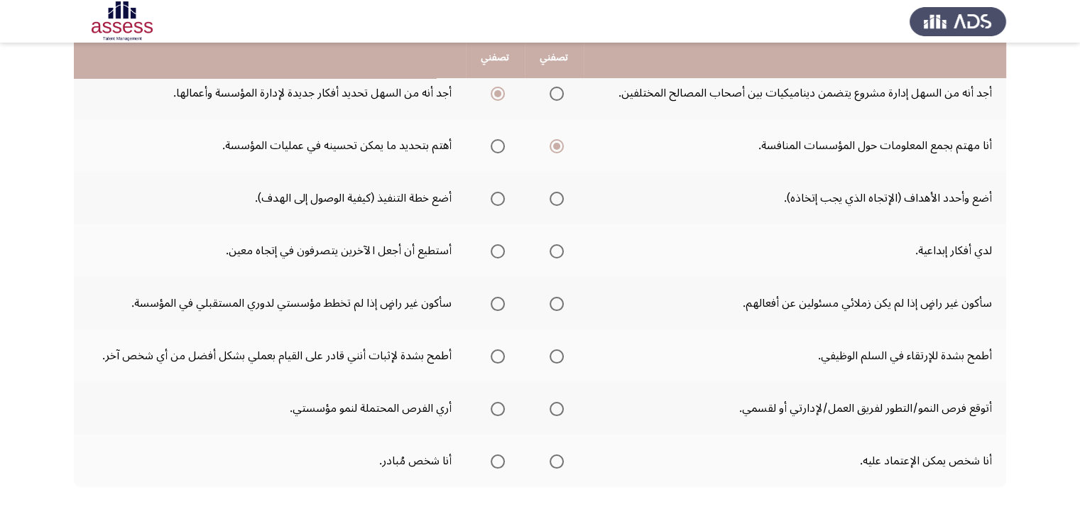
scroll to position [378, 0]
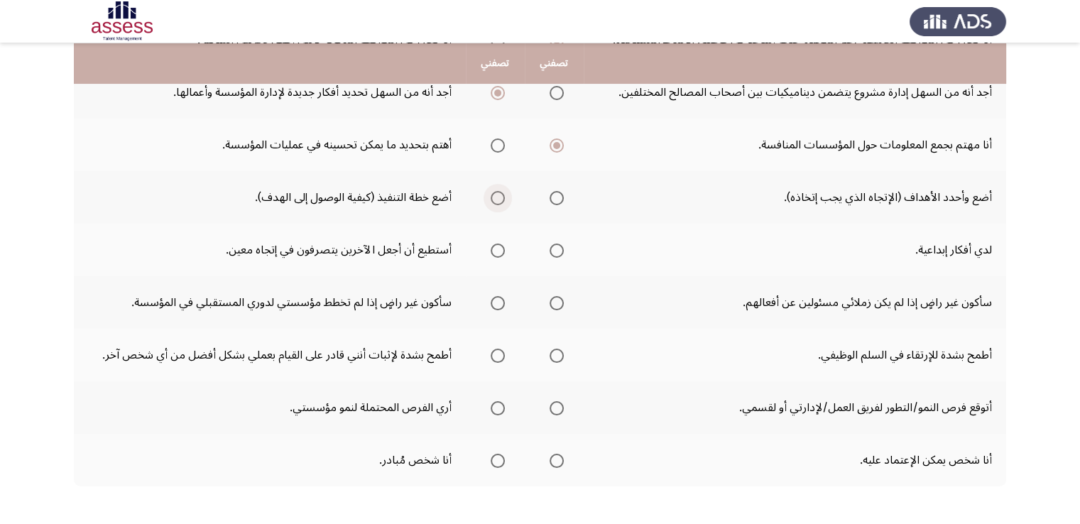
click at [500, 200] on span "Select an option" at bounding box center [498, 198] width 14 height 14
click at [500, 200] on input "Select an option" at bounding box center [498, 198] width 14 height 14
click at [557, 248] on span "Select an option" at bounding box center [557, 251] width 14 height 14
click at [557, 248] on input "Select an option" at bounding box center [557, 251] width 14 height 14
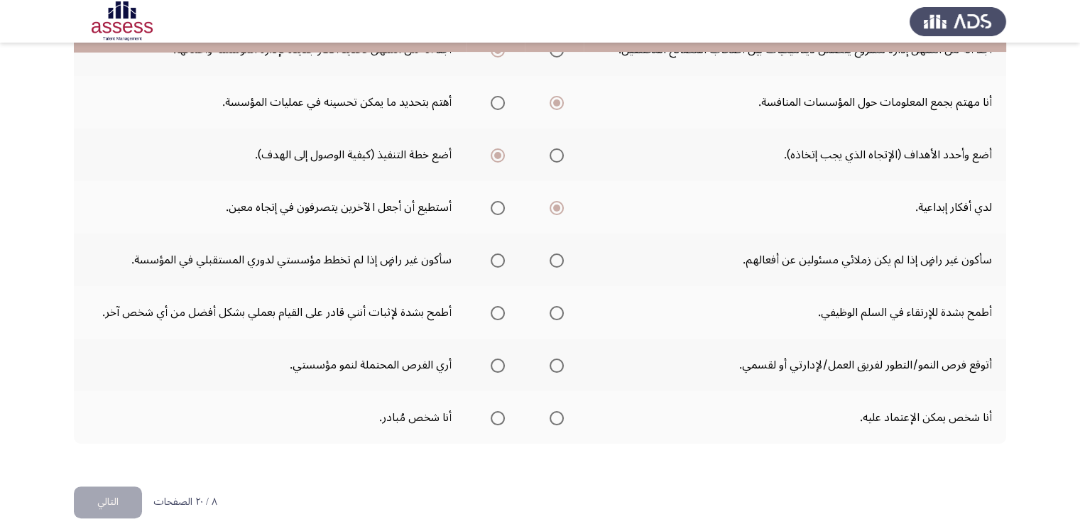
scroll to position [436, 0]
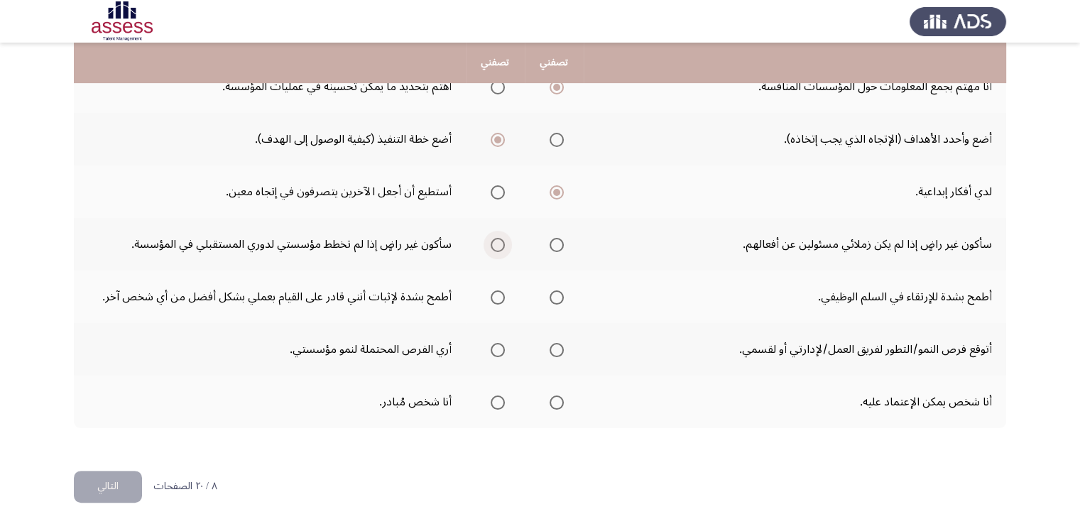
click at [492, 248] on span "Select an option" at bounding box center [498, 245] width 14 height 14
click at [492, 248] on input "Select an option" at bounding box center [498, 245] width 14 height 14
click at [501, 298] on span "Select an option" at bounding box center [498, 297] width 14 height 14
click at [501, 298] on input "Select an option" at bounding box center [498, 297] width 14 height 14
click at [554, 348] on span "Select an option" at bounding box center [557, 350] width 14 height 14
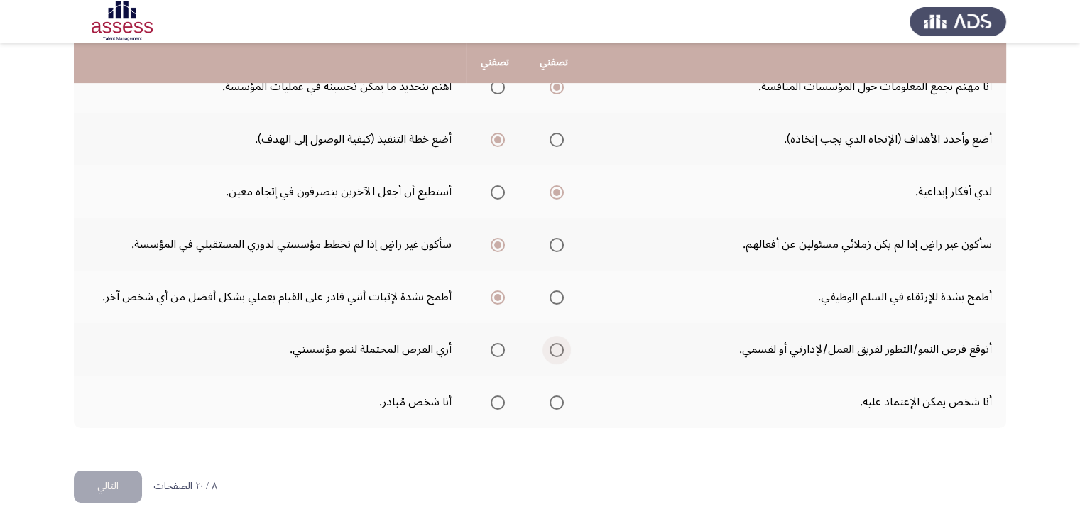
click at [554, 348] on input "Select an option" at bounding box center [557, 350] width 14 height 14
click at [551, 398] on span "Select an option" at bounding box center [557, 402] width 14 height 14
click at [551, 398] on input "Select an option" at bounding box center [557, 402] width 14 height 14
click at [119, 475] on button "التالي" at bounding box center [108, 487] width 68 height 32
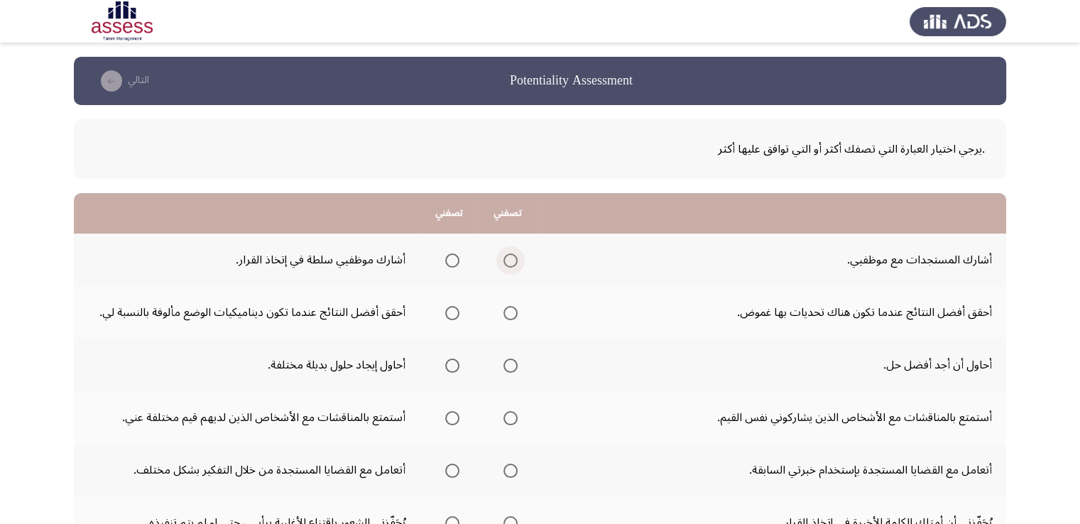
click at [508, 265] on span "Select an option" at bounding box center [510, 260] width 14 height 14
click at [508, 265] on input "Select an option" at bounding box center [510, 260] width 14 height 14
click at [511, 307] on span "Select an option" at bounding box center [510, 313] width 14 height 14
click at [511, 307] on input "Select an option" at bounding box center [510, 313] width 14 height 14
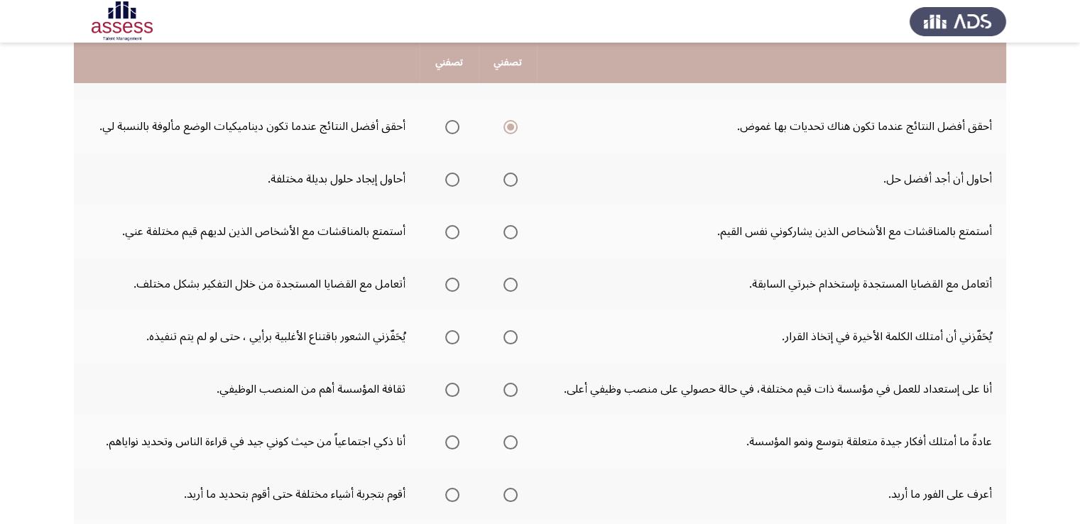
scroll to position [187, 0]
click at [452, 178] on span "Select an option" at bounding box center [452, 179] width 14 height 14
click at [452, 178] on input "Select an option" at bounding box center [452, 179] width 14 height 14
click at [454, 231] on span "Select an option" at bounding box center [452, 231] width 14 height 14
click at [454, 231] on input "Select an option" at bounding box center [452, 231] width 14 height 14
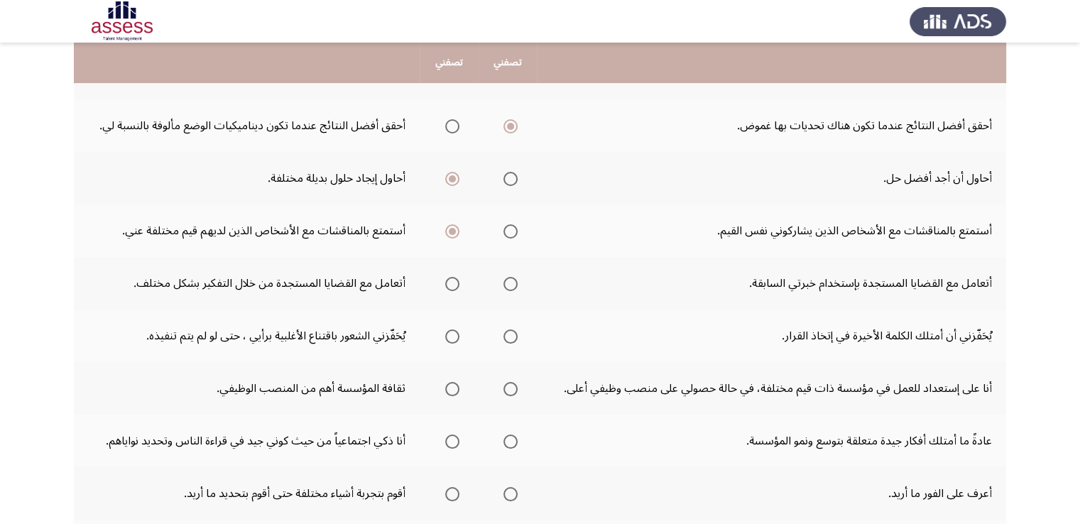
click at [452, 279] on span "Select an option" at bounding box center [452, 284] width 14 height 14
click at [452, 279] on input "Select an option" at bounding box center [452, 284] width 14 height 14
click at [454, 337] on span "Select an option" at bounding box center [452, 336] width 14 height 14
click at [454, 337] on input "Select an option" at bounding box center [452, 336] width 14 height 14
click at [449, 384] on span "Select an option" at bounding box center [452, 389] width 14 height 14
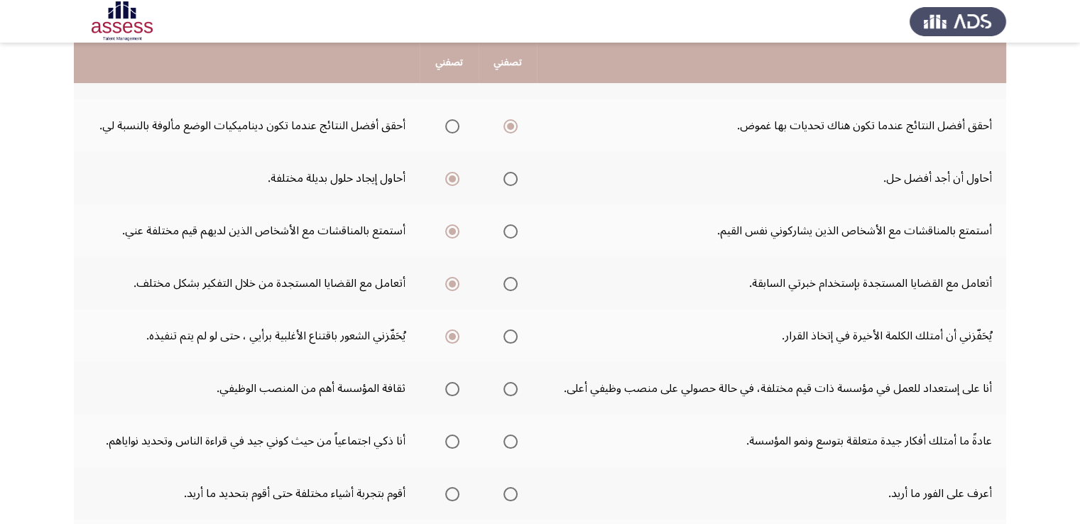
click at [449, 384] on input "Select an option" at bounding box center [452, 389] width 14 height 14
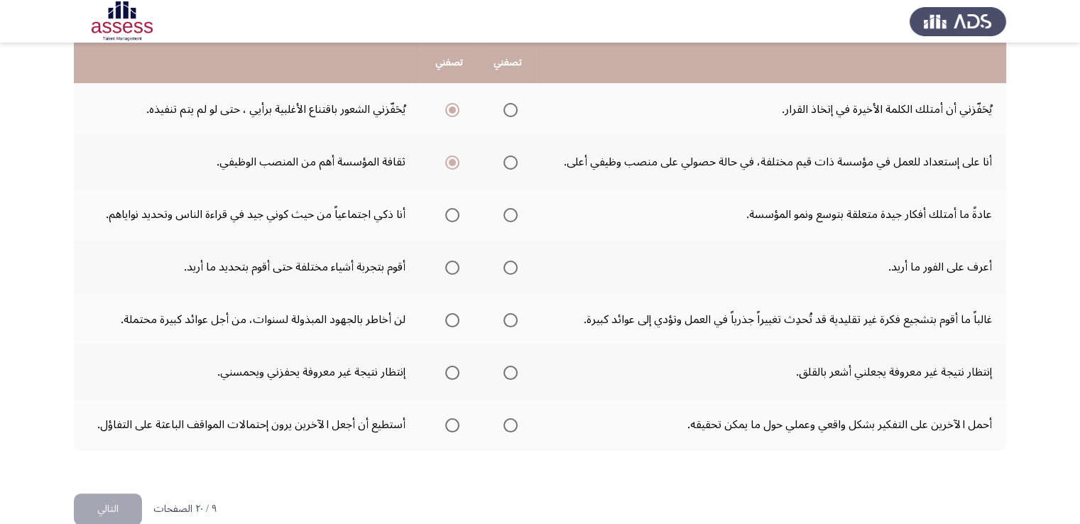
scroll to position [415, 0]
click at [513, 211] on span "Select an option" at bounding box center [510, 214] width 14 height 14
click at [513, 211] on input "Select an option" at bounding box center [510, 214] width 14 height 14
click at [513, 262] on span "Select an option" at bounding box center [510, 266] width 14 height 14
click at [513, 262] on input "Select an option" at bounding box center [510, 266] width 14 height 14
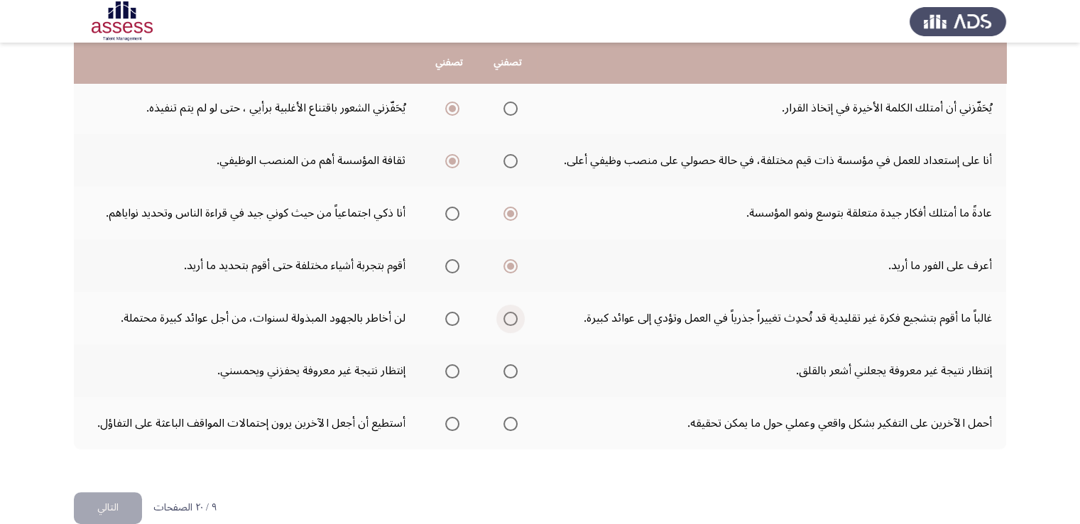
click at [518, 317] on span "Select an option" at bounding box center [510, 319] width 14 height 14
click at [518, 317] on input "Select an option" at bounding box center [510, 319] width 14 height 14
click at [452, 369] on span "Select an option" at bounding box center [452, 371] width 14 height 14
click at [452, 369] on input "Select an option" at bounding box center [452, 371] width 14 height 14
click at [510, 419] on span "Select an option" at bounding box center [510, 424] width 14 height 14
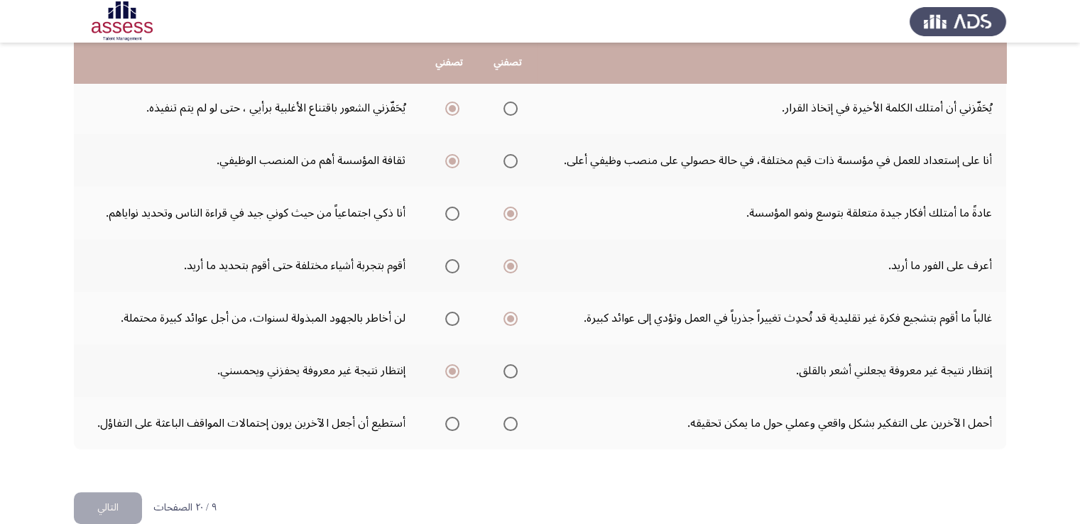
click at [510, 419] on input "Select an option" at bounding box center [510, 424] width 14 height 14
click at [121, 499] on button "التالي" at bounding box center [108, 508] width 68 height 32
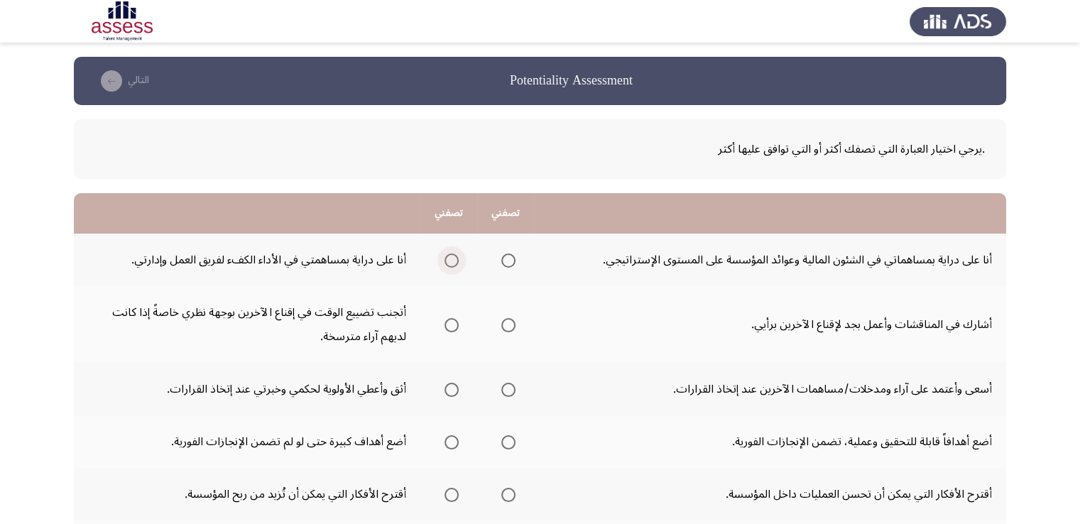
click at [447, 262] on span "Select an option" at bounding box center [451, 260] width 14 height 14
click at [447, 262] on input "Select an option" at bounding box center [451, 260] width 14 height 14
click at [509, 327] on span "Select an option" at bounding box center [508, 325] width 14 height 14
click at [509, 327] on input "Select an option" at bounding box center [508, 325] width 14 height 14
click at [454, 391] on span "Select an option" at bounding box center [451, 390] width 14 height 14
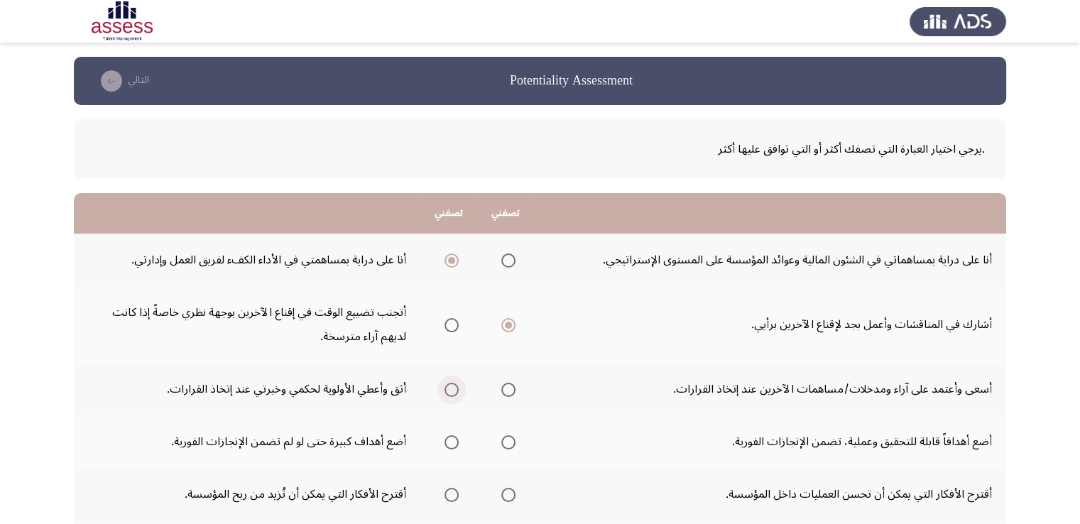
click at [454, 391] on input "Select an option" at bounding box center [451, 390] width 14 height 14
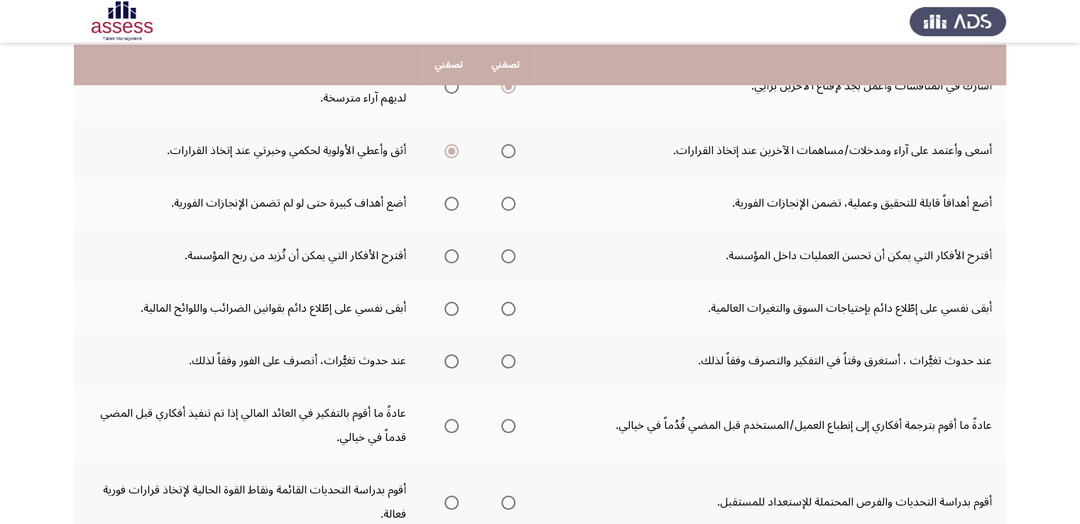
scroll to position [241, 0]
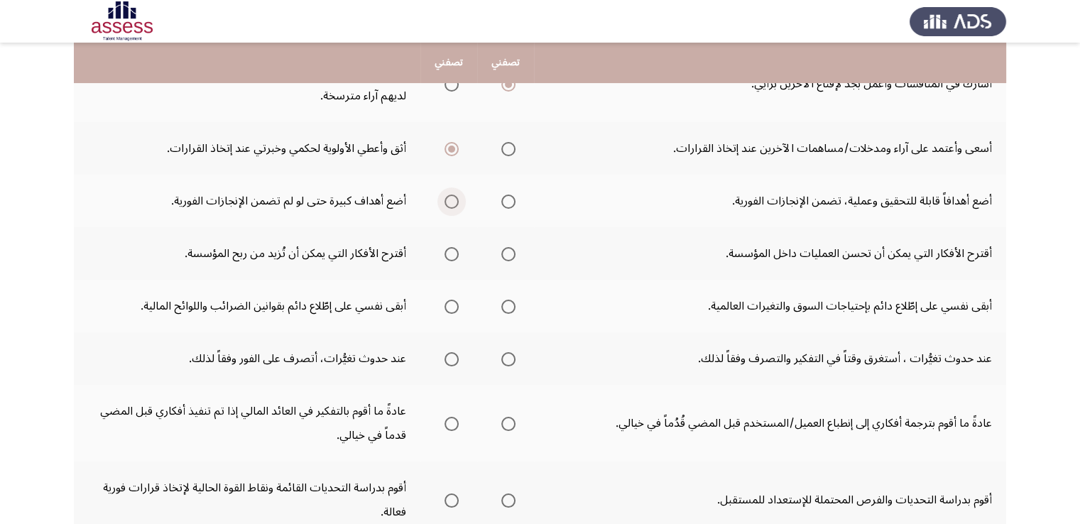
click at [445, 202] on span "Select an option" at bounding box center [451, 202] width 14 height 14
click at [445, 202] on input "Select an option" at bounding box center [451, 202] width 14 height 14
click at [507, 257] on span "Select an option" at bounding box center [508, 254] width 14 height 14
click at [507, 257] on input "Select an option" at bounding box center [508, 254] width 14 height 14
click at [508, 307] on span "Select an option" at bounding box center [508, 307] width 14 height 14
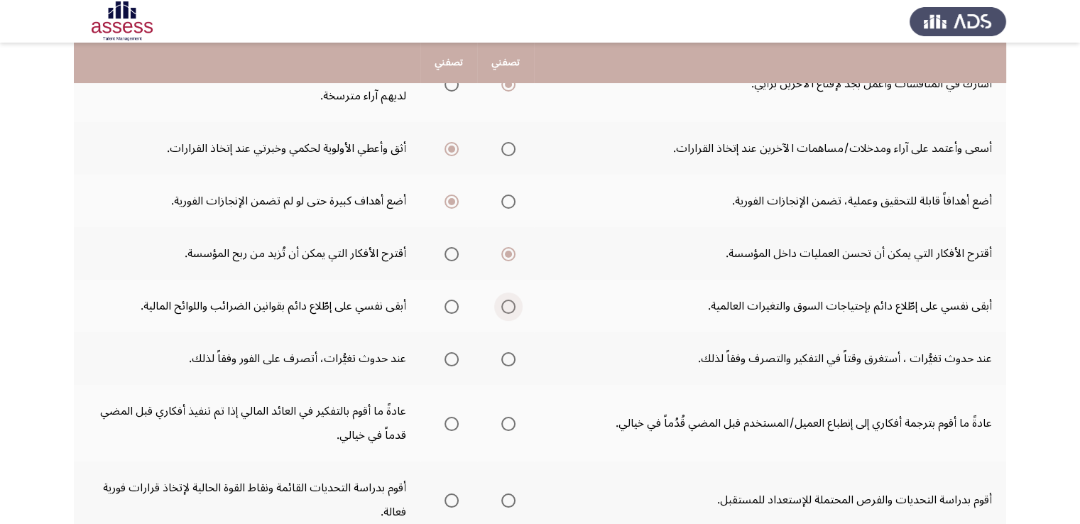
click at [508, 307] on input "Select an option" at bounding box center [508, 307] width 14 height 14
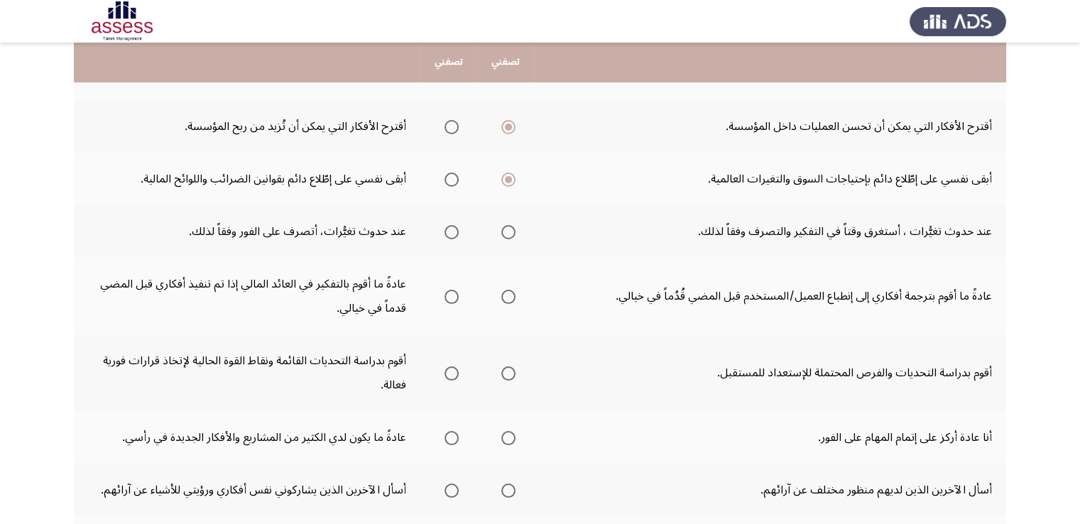
scroll to position [381, 0]
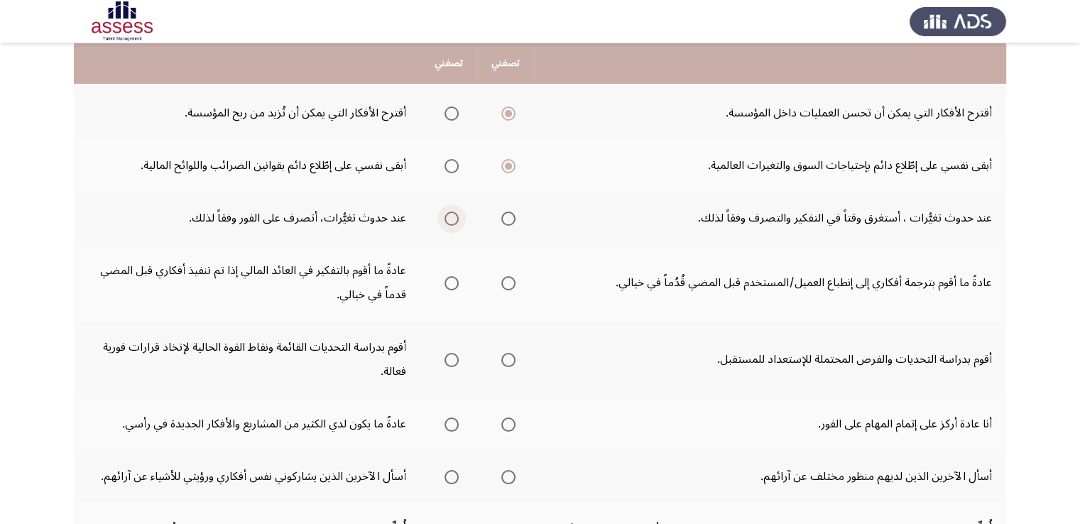
click at [449, 222] on span "Select an option" at bounding box center [451, 219] width 14 height 14
click at [449, 222] on input "Select an option" at bounding box center [451, 219] width 14 height 14
click at [503, 422] on span "Select an option" at bounding box center [508, 425] width 14 height 14
click at [503, 422] on input "Select an option" at bounding box center [508, 425] width 14 height 14
click at [506, 363] on mat-radio-group "Select an option" at bounding box center [506, 359] width 20 height 24
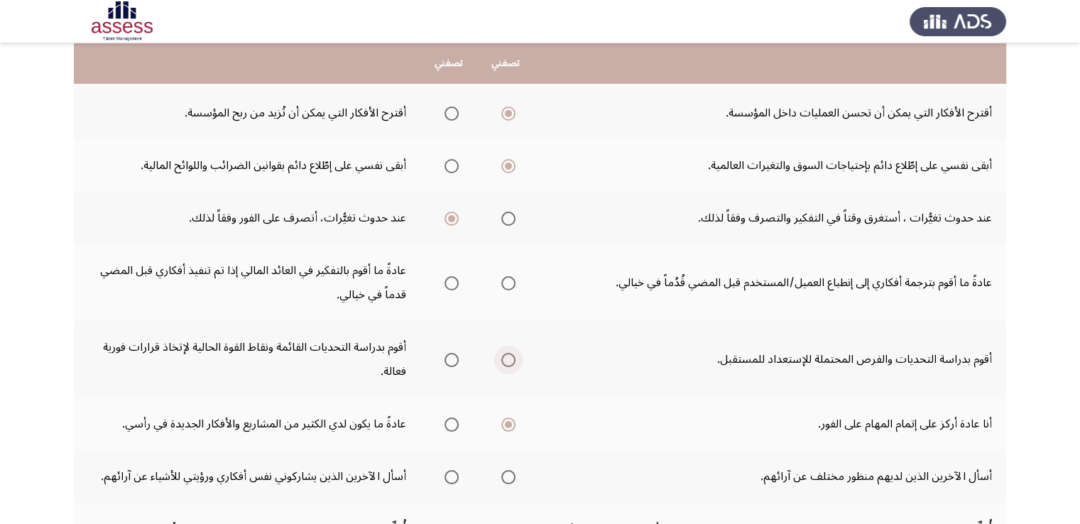
click at [511, 361] on span "Select an option" at bounding box center [508, 360] width 14 height 14
click at [511, 361] on input "Select an option" at bounding box center [508, 360] width 14 height 14
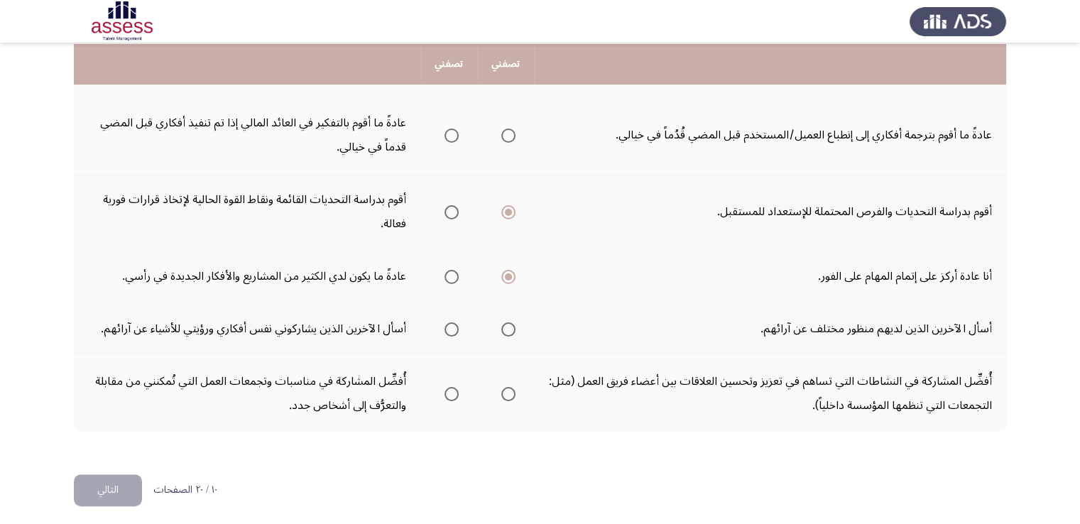
scroll to position [530, 0]
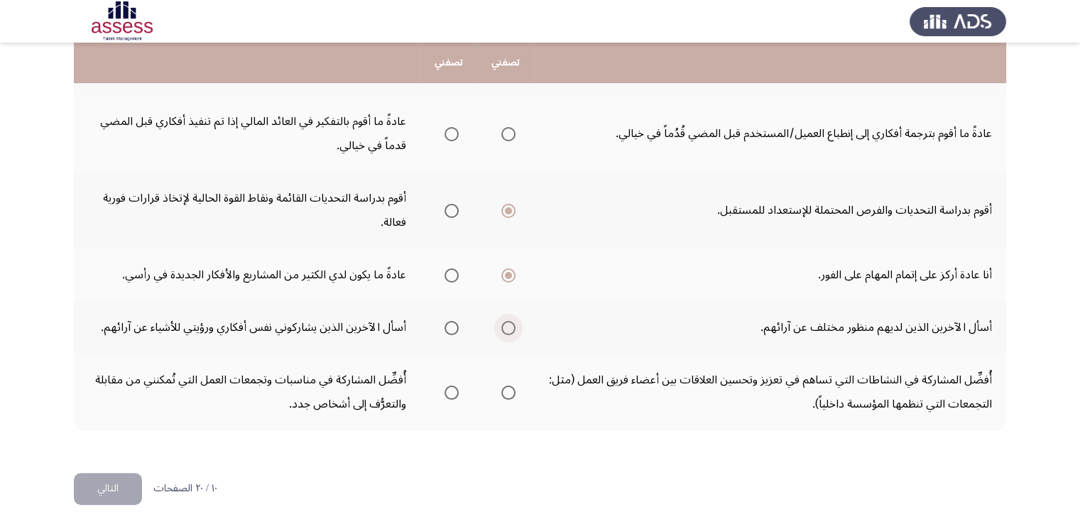
click at [512, 324] on span "Select an option" at bounding box center [508, 328] width 14 height 14
click at [512, 324] on input "Select an option" at bounding box center [508, 328] width 14 height 14
click at [507, 393] on span "Select an option" at bounding box center [508, 393] width 14 height 14
click at [507, 393] on input "Select an option" at bounding box center [508, 393] width 14 height 14
click at [105, 482] on button "التالي" at bounding box center [108, 489] width 68 height 32
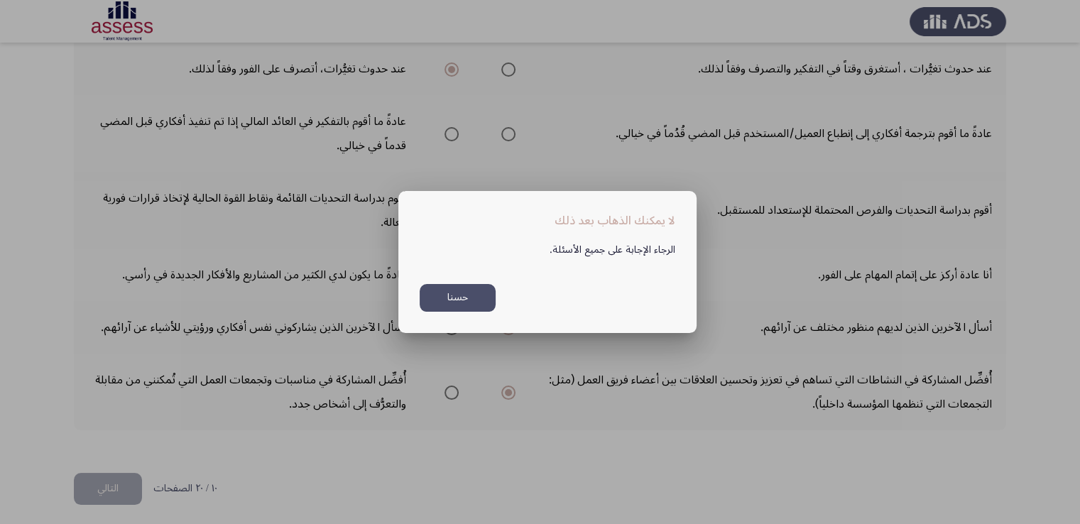
scroll to position [0, 0]
click at [369, 456] on div at bounding box center [540, 262] width 1080 height 524
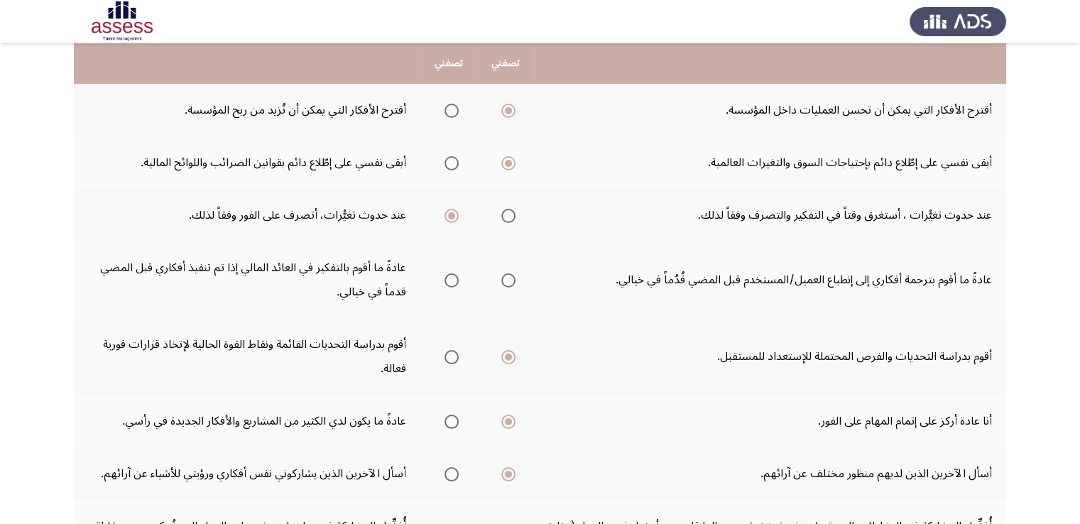
scroll to position [383, 0]
click at [501, 281] on span "Select an option" at bounding box center [508, 281] width 14 height 14
click at [501, 281] on input "Select an option" at bounding box center [508, 281] width 14 height 14
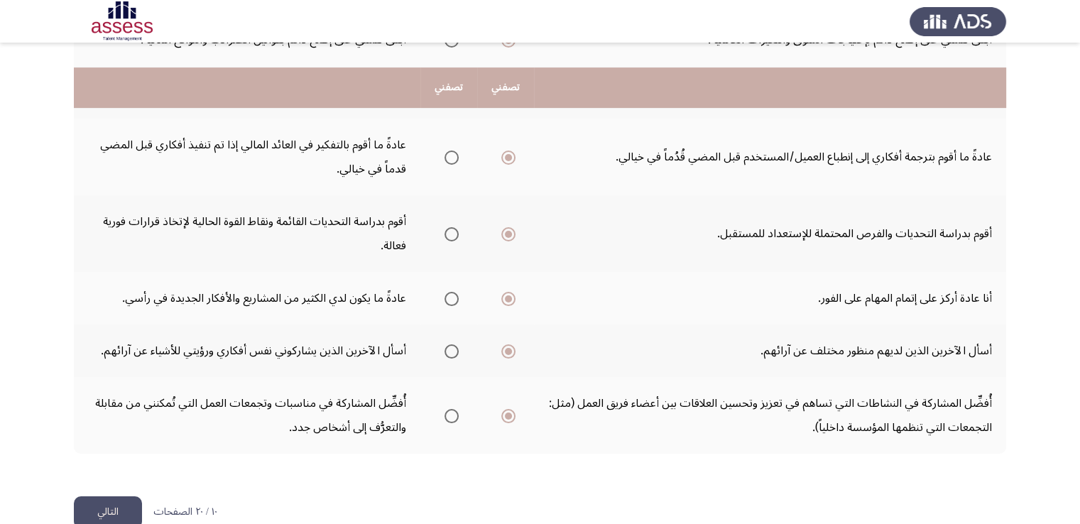
scroll to position [531, 0]
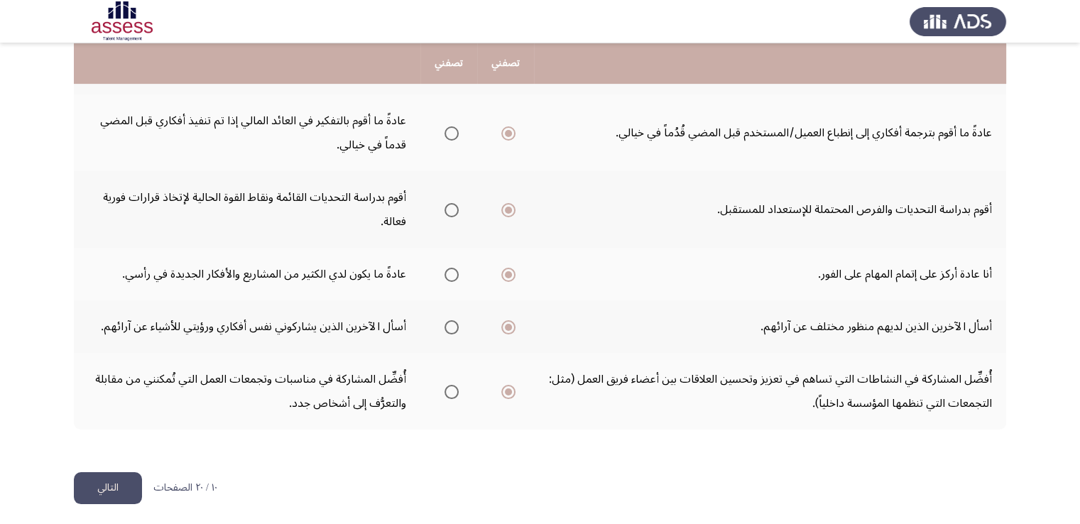
click at [113, 478] on button "التالي" at bounding box center [108, 488] width 68 height 32
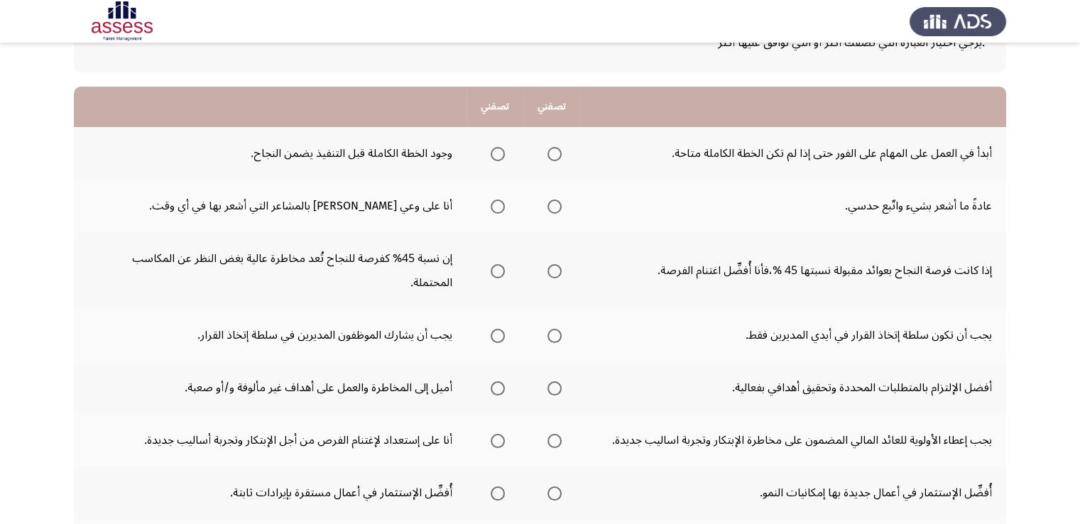
scroll to position [100, 0]
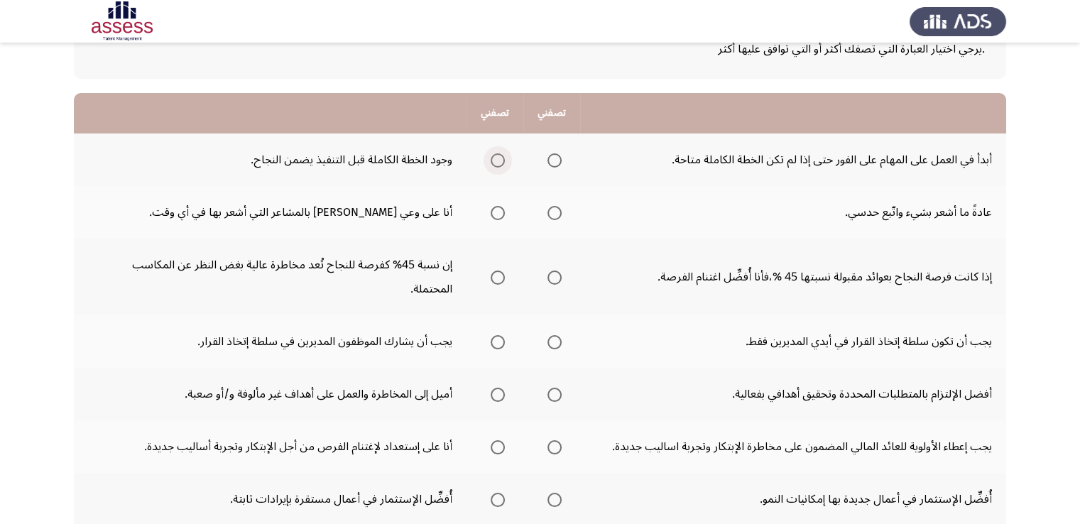
click at [501, 158] on span "Select an option" at bounding box center [498, 160] width 14 height 14
click at [501, 158] on input "Select an option" at bounding box center [498, 160] width 14 height 14
click at [497, 214] on span "Select an option" at bounding box center [498, 213] width 14 height 14
click at [497, 214] on input "Select an option" at bounding box center [498, 213] width 14 height 14
click at [500, 271] on span "Select an option" at bounding box center [498, 278] width 14 height 14
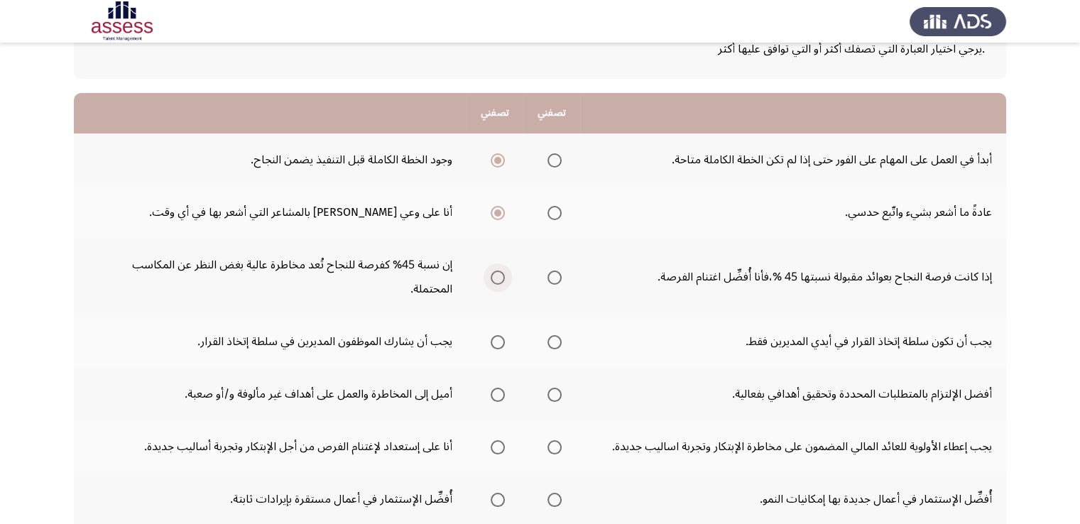
click at [500, 271] on input "Select an option" at bounding box center [498, 278] width 14 height 14
click at [547, 271] on span "Select an option" at bounding box center [554, 278] width 14 height 14
click at [547, 271] on input "Select an option" at bounding box center [554, 278] width 14 height 14
click at [499, 335] on span "Select an option" at bounding box center [498, 342] width 14 height 14
click at [499, 335] on input "Select an option" at bounding box center [498, 342] width 14 height 14
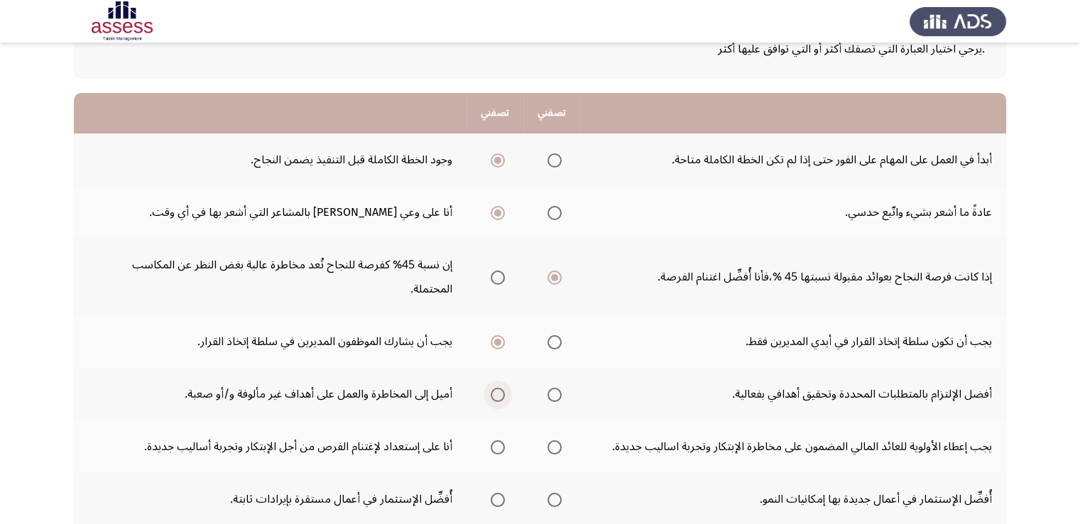
click at [493, 388] on span "Select an option" at bounding box center [498, 395] width 14 height 14
click at [493, 388] on input "Select an option" at bounding box center [498, 395] width 14 height 14
click at [498, 447] on span "Select an option" at bounding box center [498, 447] width 0 height 0
click at [498, 440] on input "Select an option" at bounding box center [498, 447] width 14 height 14
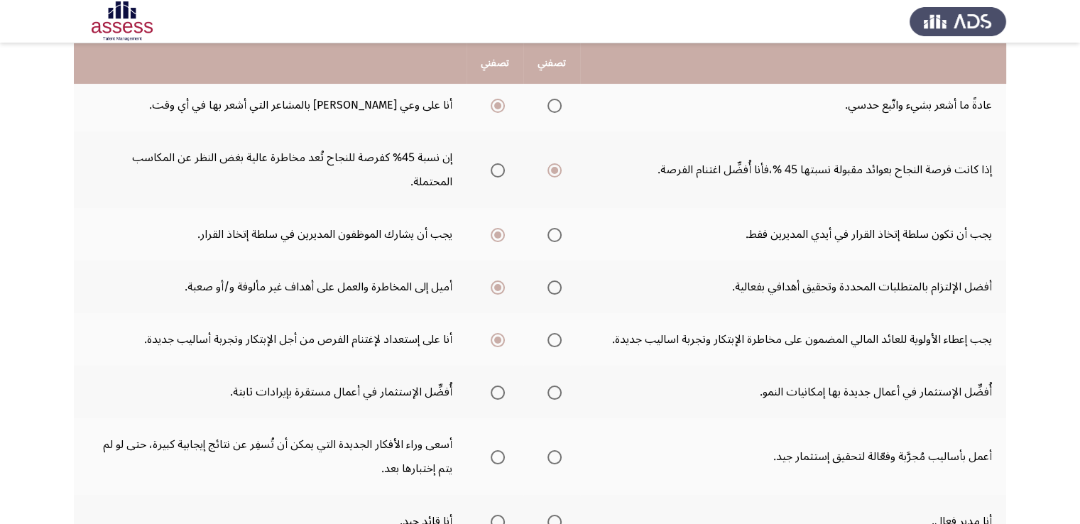
scroll to position [210, 0]
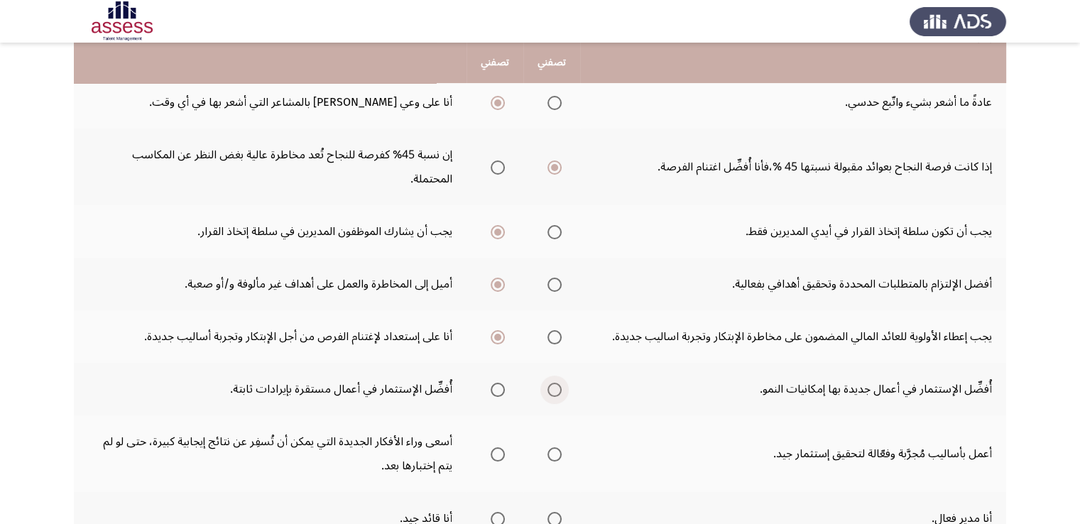
click at [555, 383] on span "Select an option" at bounding box center [554, 390] width 14 height 14
click at [555, 383] on input "Select an option" at bounding box center [554, 390] width 14 height 14
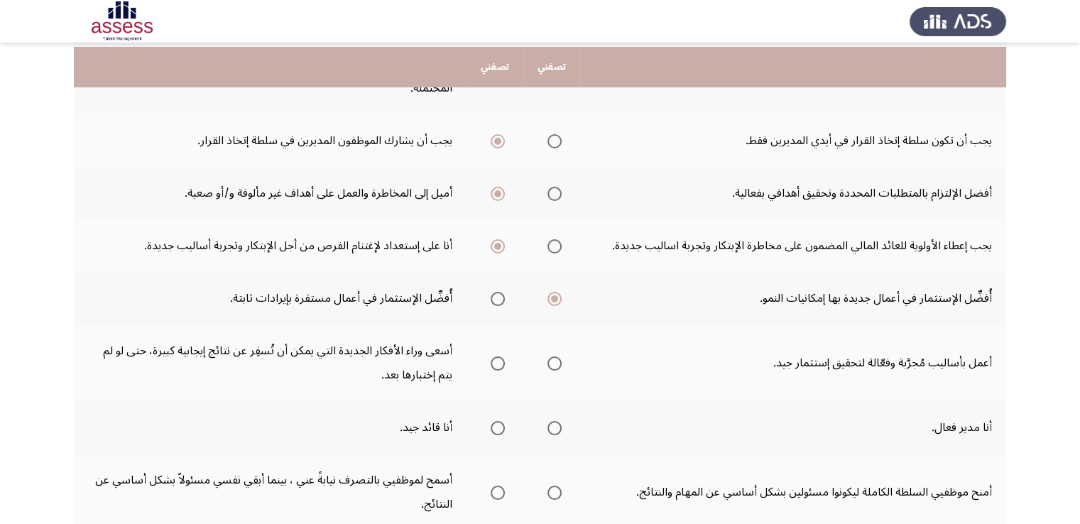
scroll to position [321, 0]
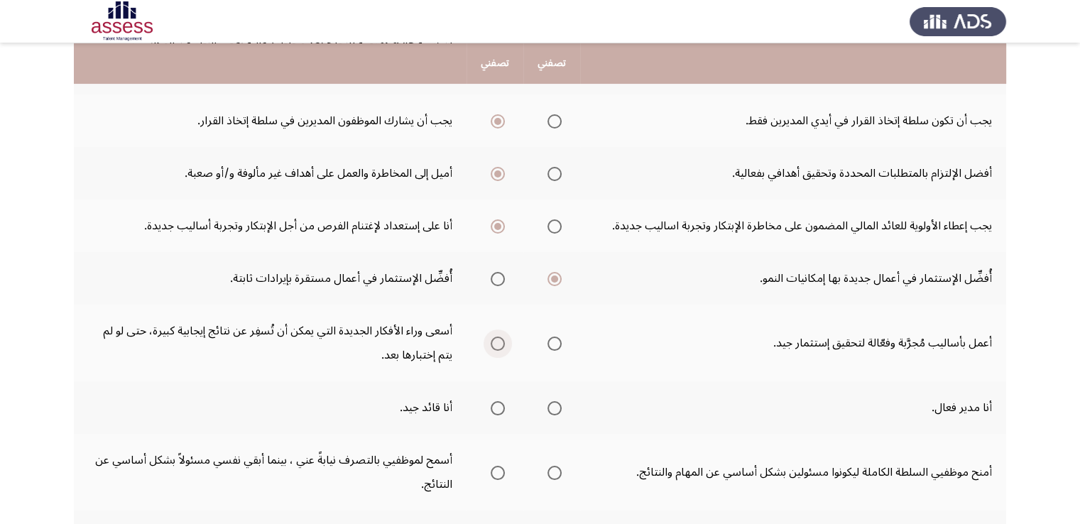
click at [500, 337] on span "Select an option" at bounding box center [498, 344] width 14 height 14
click at [500, 337] on input "Select an option" at bounding box center [498, 344] width 14 height 14
click at [553, 401] on span "Select an option" at bounding box center [554, 408] width 14 height 14
click at [553, 401] on input "Select an option" at bounding box center [554, 408] width 14 height 14
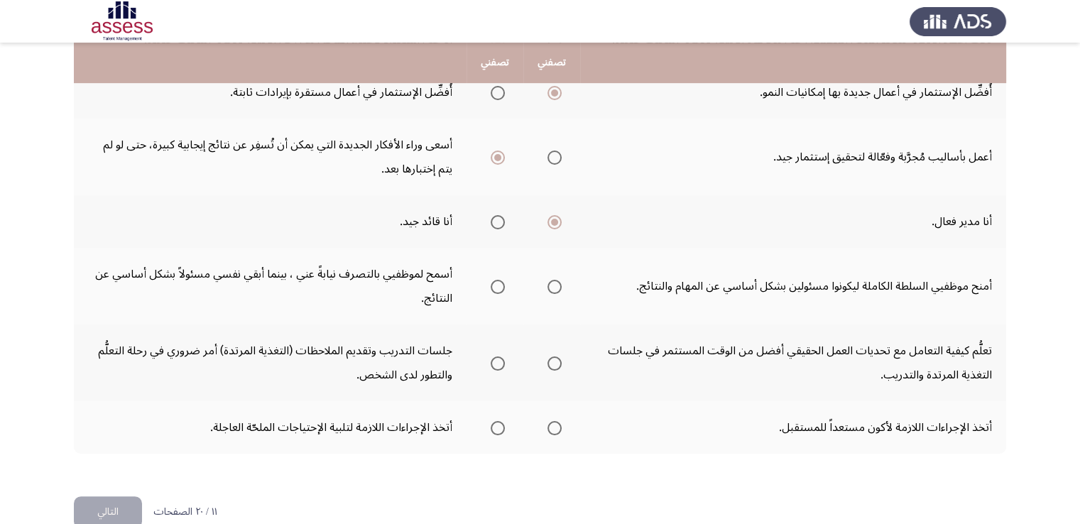
scroll to position [508, 0]
click at [502, 279] on span "Select an option" at bounding box center [498, 286] width 14 height 14
click at [502, 279] on input "Select an option" at bounding box center [498, 286] width 14 height 14
click at [495, 356] on span "Select an option" at bounding box center [498, 363] width 14 height 14
click at [495, 356] on input "Select an option" at bounding box center [498, 363] width 14 height 14
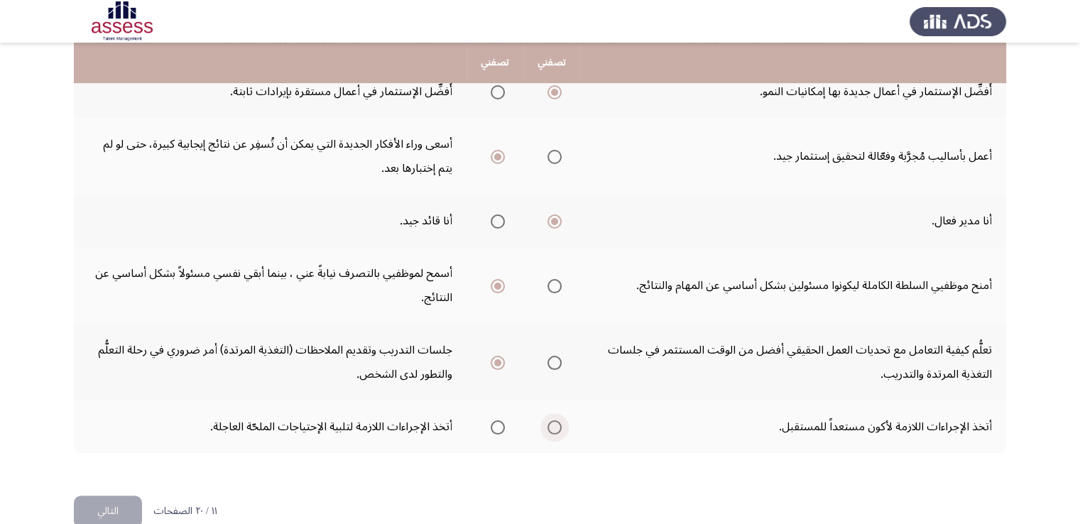
click at [552, 420] on span "Select an option" at bounding box center [554, 427] width 14 height 14
click at [552, 420] on input "Select an option" at bounding box center [554, 427] width 14 height 14
click at [129, 496] on button "التالي" at bounding box center [108, 512] width 68 height 32
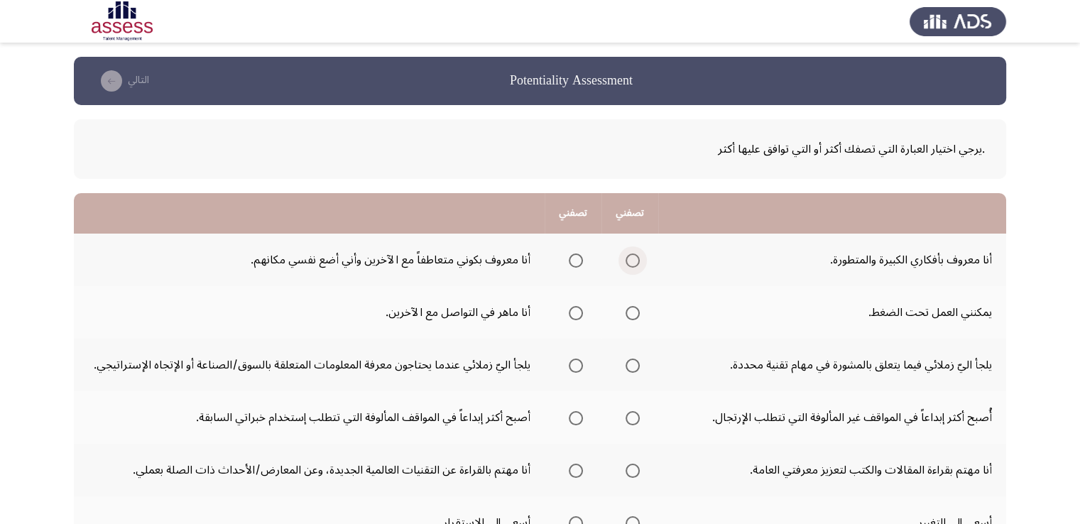
click at [626, 257] on span "Select an option" at bounding box center [633, 260] width 14 height 14
click at [626, 257] on input "Select an option" at bounding box center [633, 260] width 14 height 14
click at [633, 312] on span "Select an option" at bounding box center [633, 313] width 14 height 14
click at [633, 312] on input "Select an option" at bounding box center [633, 313] width 14 height 14
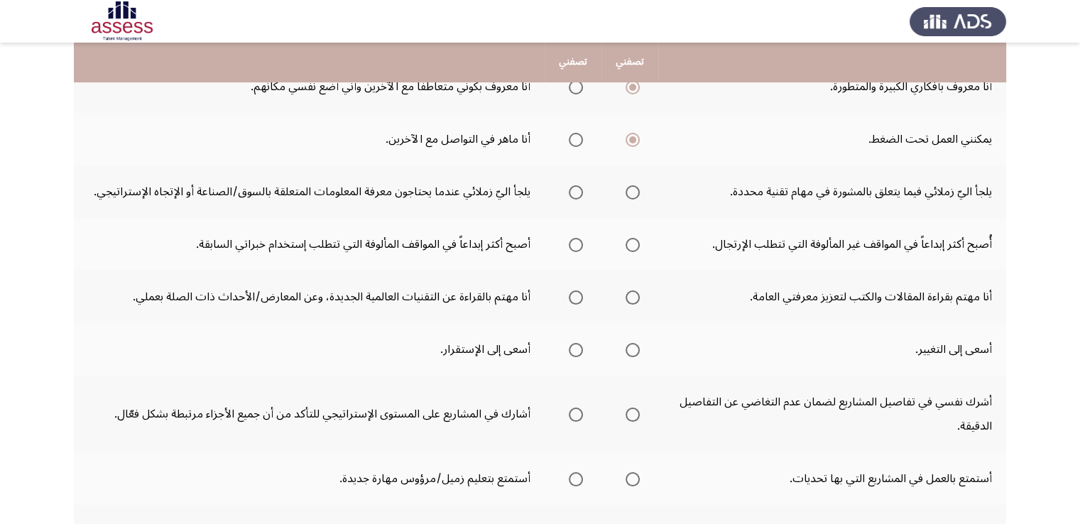
scroll to position [192, 0]
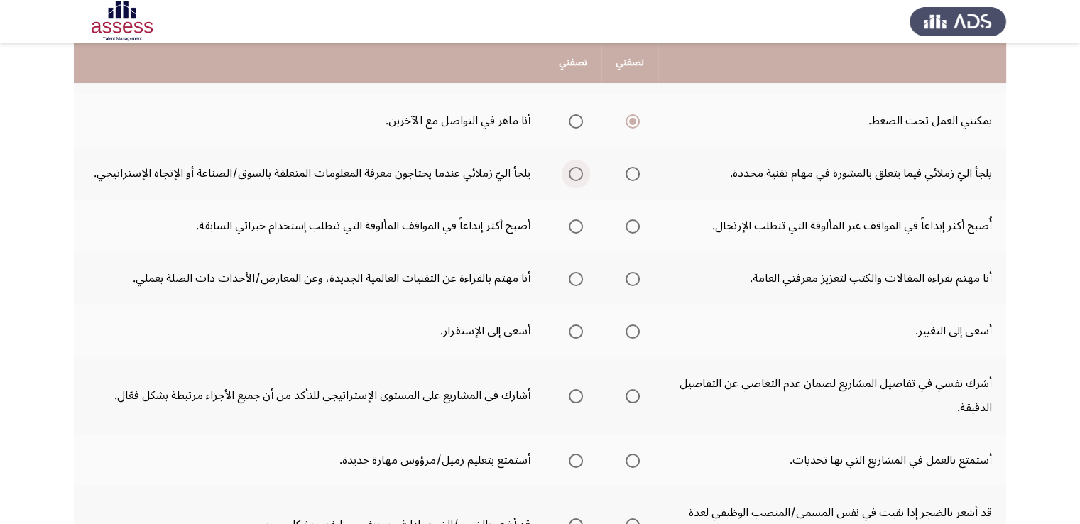
click at [570, 168] on span "Select an option" at bounding box center [576, 174] width 14 height 14
click at [570, 168] on input "Select an option" at bounding box center [576, 174] width 14 height 14
click at [570, 223] on span "Select an option" at bounding box center [576, 226] width 14 height 14
click at [570, 223] on input "Select an option" at bounding box center [576, 226] width 14 height 14
click at [626, 276] on span "Select an option" at bounding box center [633, 279] width 14 height 14
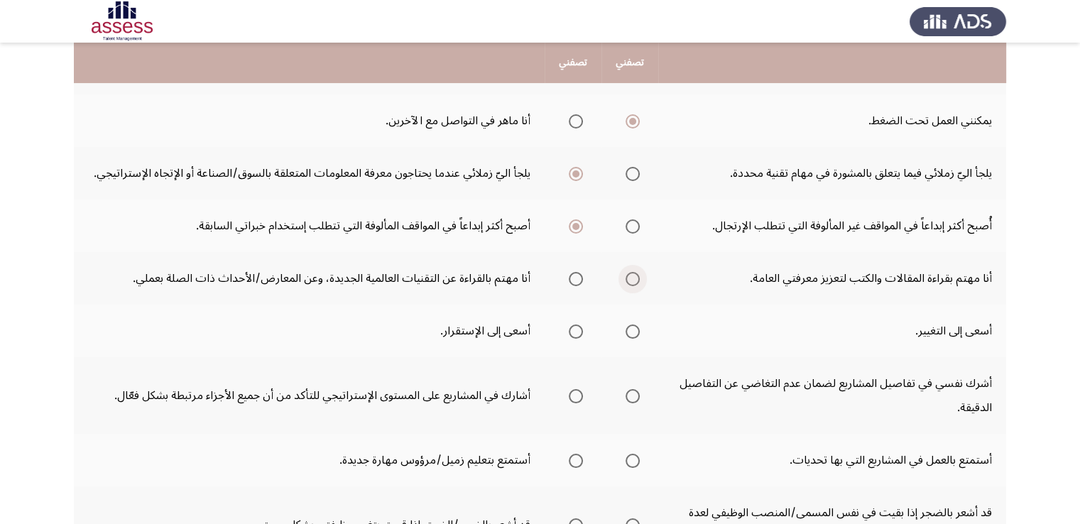
click at [626, 276] on input "Select an option" at bounding box center [633, 279] width 14 height 14
click at [635, 328] on span "Select an option" at bounding box center [633, 331] width 14 height 14
click at [635, 328] on input "Select an option" at bounding box center [633, 331] width 14 height 14
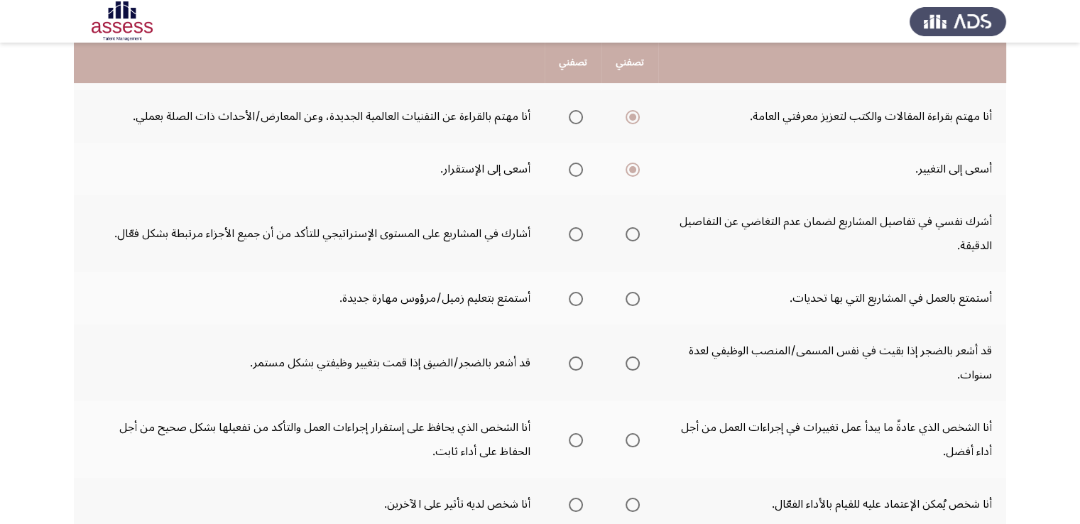
scroll to position [355, 0]
click at [574, 233] on span "Select an option" at bounding box center [576, 233] width 14 height 14
click at [574, 233] on input "Select an option" at bounding box center [576, 233] width 14 height 14
click at [631, 293] on span "Select an option" at bounding box center [633, 297] width 14 height 14
click at [631, 293] on input "Select an option" at bounding box center [633, 297] width 14 height 14
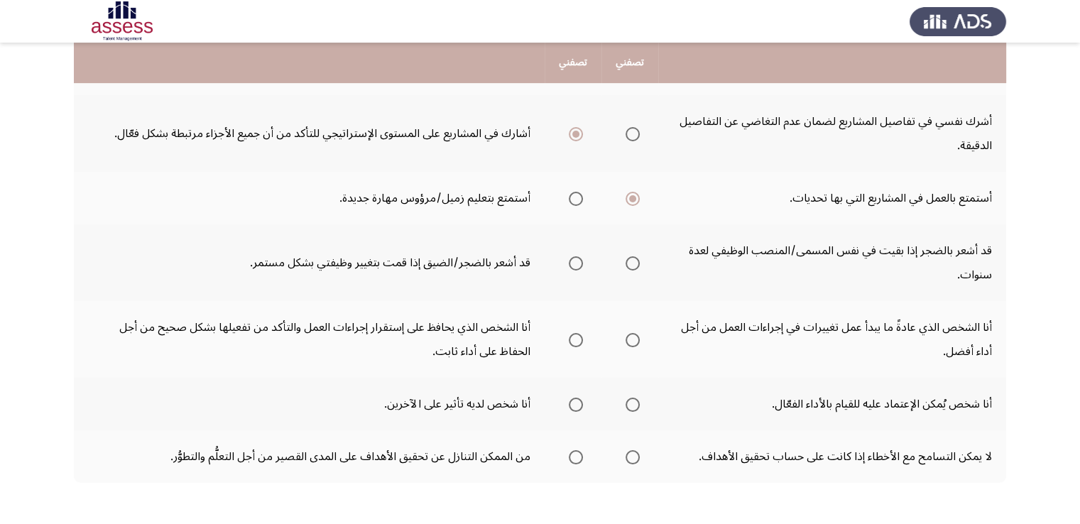
scroll to position [462, 0]
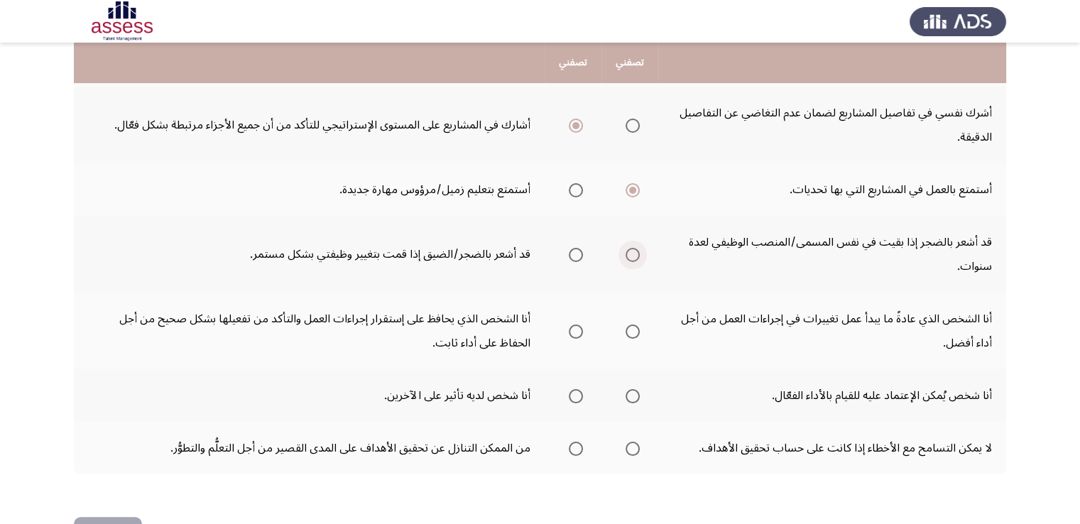
click at [631, 250] on span "Select an option" at bounding box center [633, 255] width 14 height 14
click at [631, 250] on input "Select an option" at bounding box center [633, 255] width 14 height 14
click at [567, 325] on label "Select an option" at bounding box center [573, 331] width 20 height 14
click at [569, 325] on input "Select an option" at bounding box center [576, 331] width 14 height 14
click at [633, 393] on span "Select an option" at bounding box center [633, 396] width 14 height 14
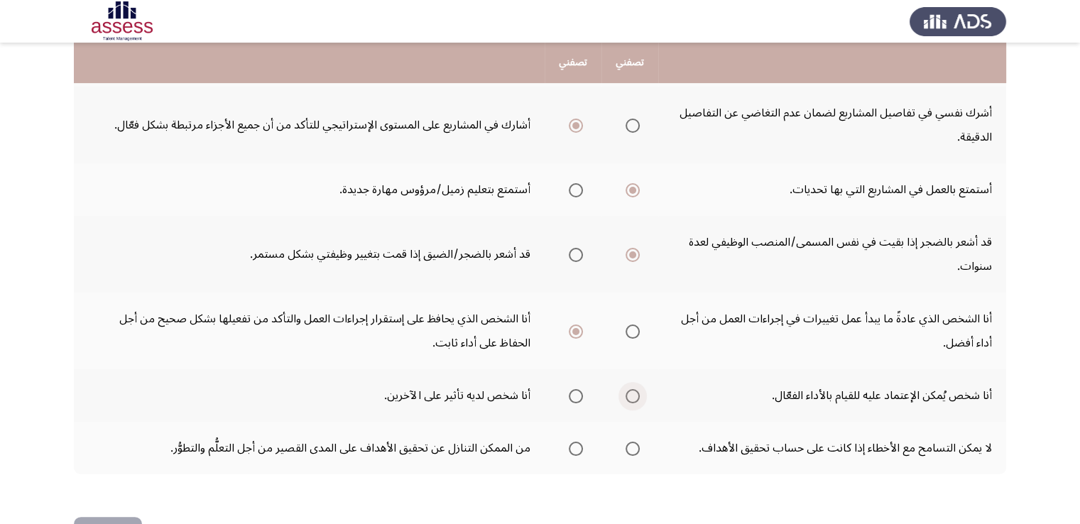
click at [633, 393] on input "Select an option" at bounding box center [633, 396] width 14 height 14
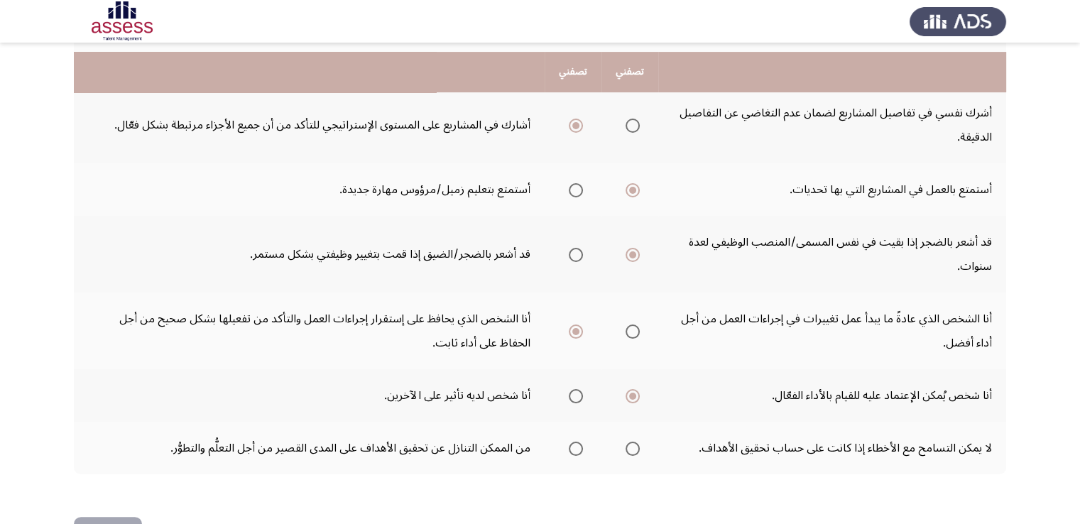
scroll to position [508, 0]
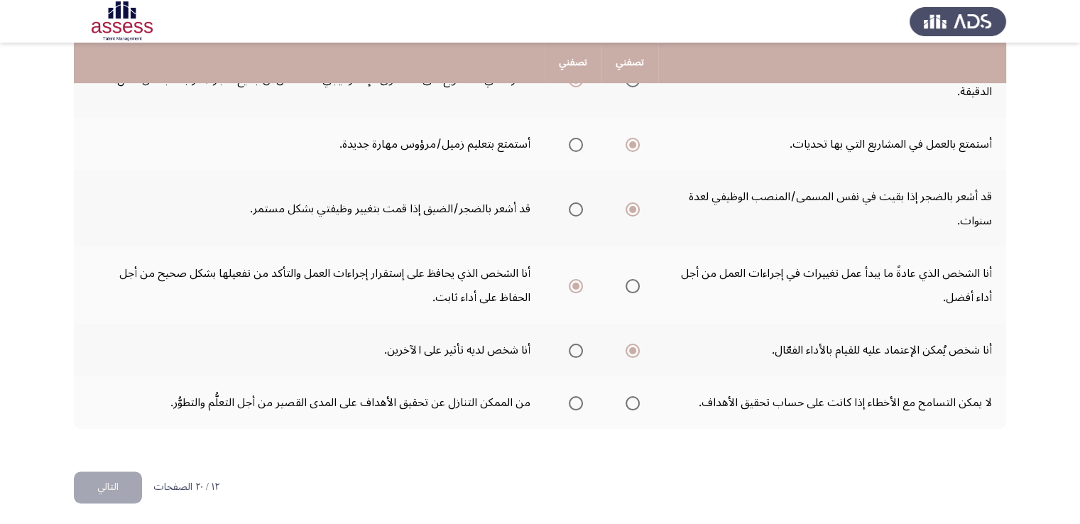
click at [629, 398] on span "Select an option" at bounding box center [633, 403] width 14 height 14
click at [629, 398] on input "Select an option" at bounding box center [633, 403] width 14 height 14
click at [111, 477] on button "التالي" at bounding box center [108, 487] width 68 height 32
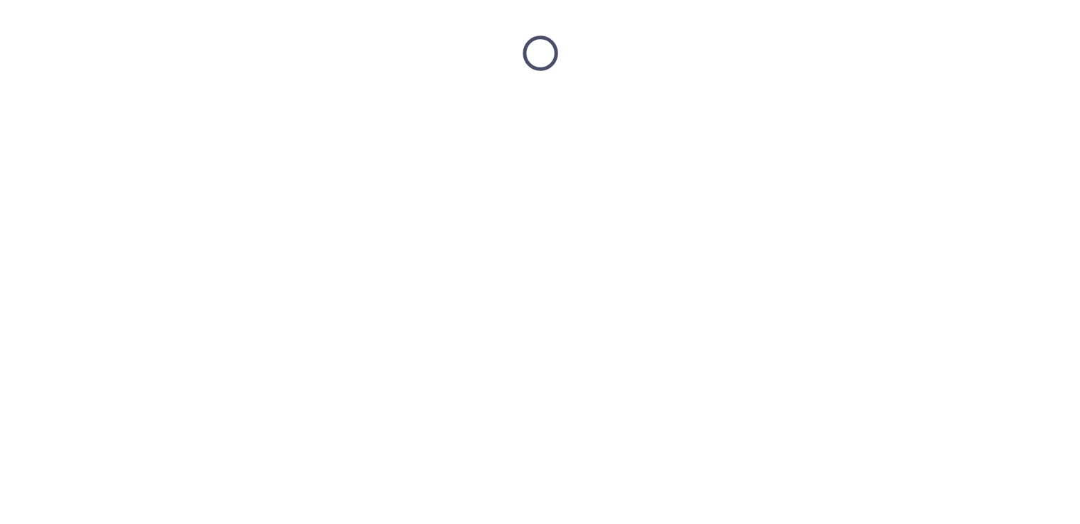
scroll to position [0, 0]
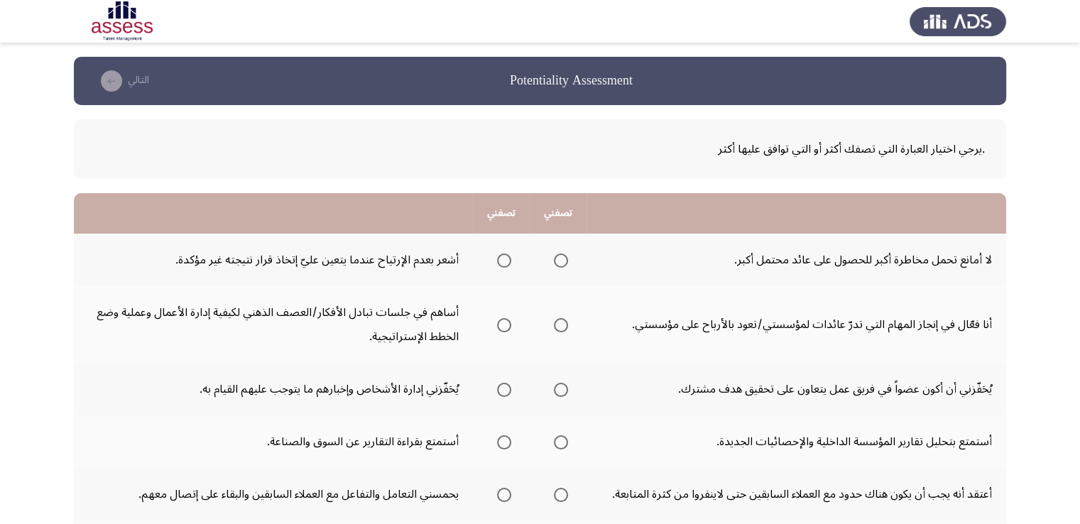
click at [0, 296] on app-assessment-container "Potentiality Assessment التالي .يرجي اختيار العبارة التي تصفك أكثر أو التي تواف…" at bounding box center [540, 506] width 1080 height 898
click at [557, 260] on span "Select an option" at bounding box center [561, 260] width 14 height 14
click at [557, 260] on input "Select an option" at bounding box center [561, 260] width 14 height 14
click at [497, 322] on span "Select an option" at bounding box center [504, 325] width 14 height 14
click at [497, 322] on input "Select an option" at bounding box center [504, 325] width 14 height 14
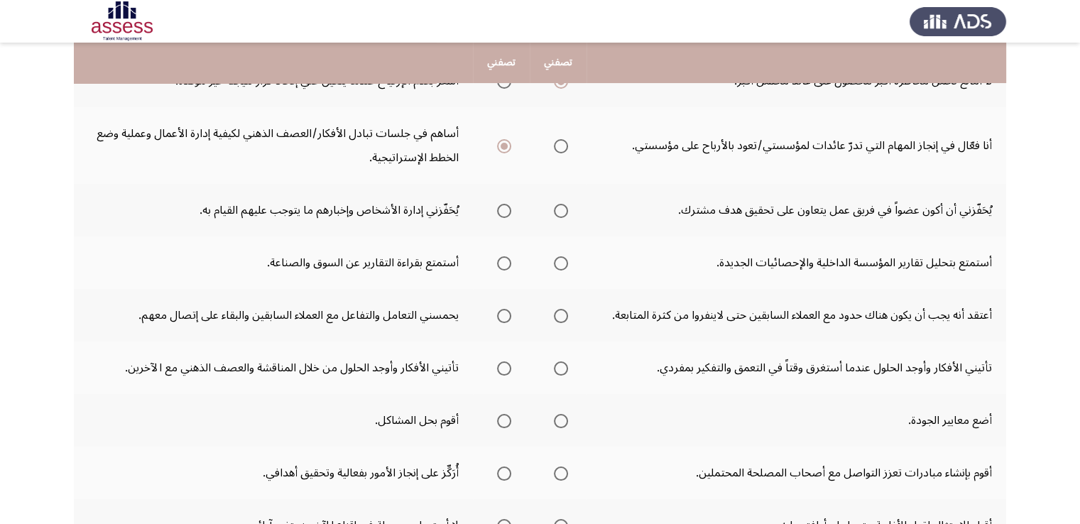
scroll to position [180, 0]
click at [562, 208] on span "Select an option" at bounding box center [561, 210] width 14 height 14
click at [562, 208] on input "Select an option" at bounding box center [561, 210] width 14 height 14
click at [499, 265] on span "Select an option" at bounding box center [504, 263] width 14 height 14
click at [499, 265] on input "Select an option" at bounding box center [504, 263] width 14 height 14
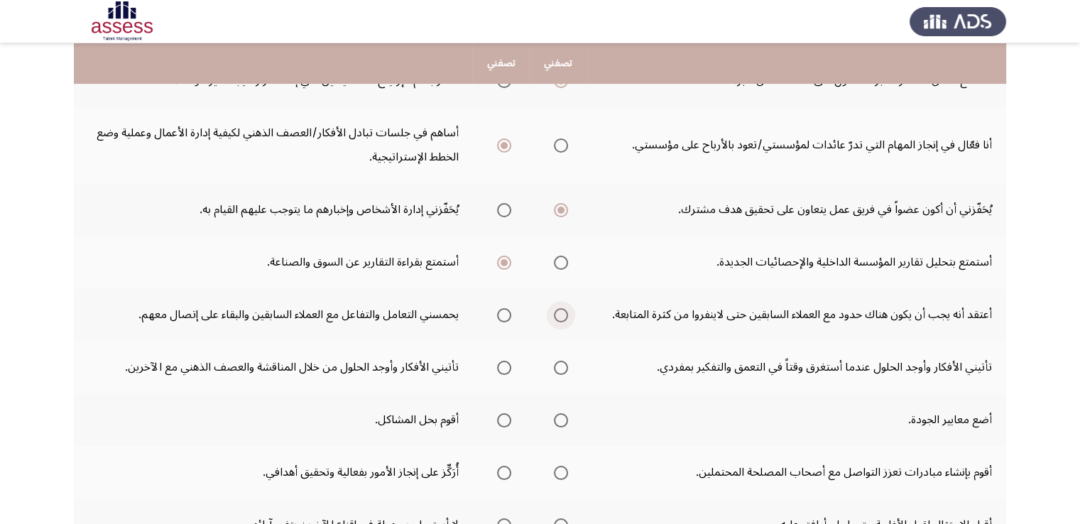
click at [557, 313] on span "Select an option" at bounding box center [561, 315] width 14 height 14
click at [557, 313] on input "Select an option" at bounding box center [561, 315] width 14 height 14
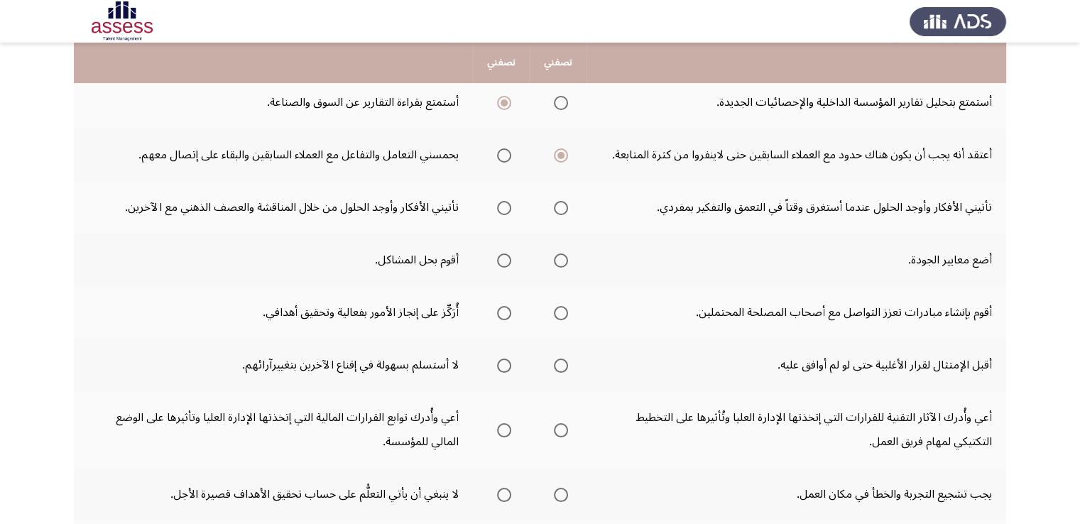
scroll to position [341, 0]
click at [508, 206] on span "Select an option" at bounding box center [504, 207] width 14 height 14
click at [508, 206] on input "Select an option" at bounding box center [504, 207] width 14 height 14
click at [559, 254] on span "Select an option" at bounding box center [561, 259] width 14 height 14
click at [559, 254] on input "Select an option" at bounding box center [561, 259] width 14 height 14
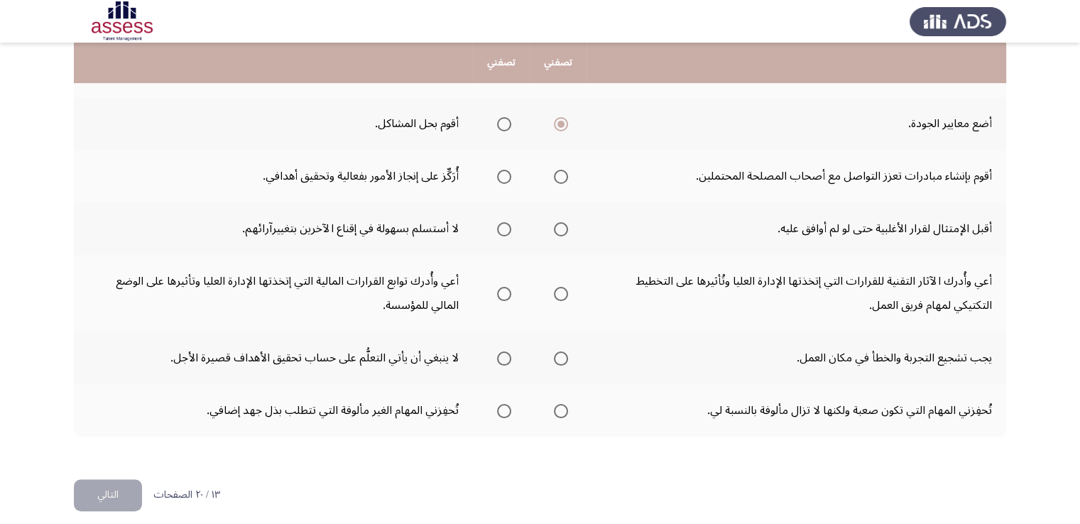
scroll to position [481, 0]
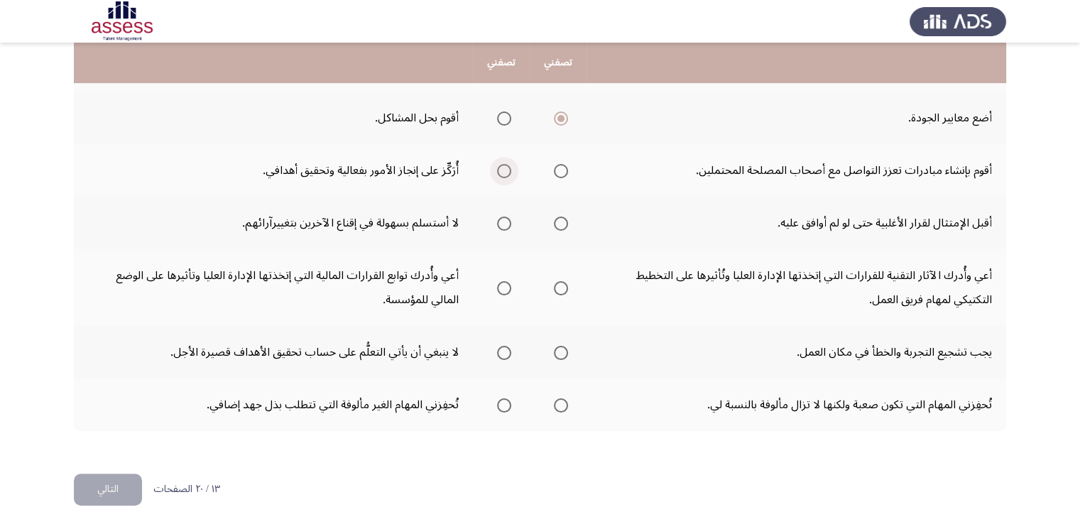
click at [508, 164] on span "Select an option" at bounding box center [504, 171] width 14 height 14
click at [508, 164] on input "Select an option" at bounding box center [504, 171] width 14 height 14
click at [503, 217] on span "Select an option" at bounding box center [504, 224] width 14 height 14
click at [503, 217] on input "Select an option" at bounding box center [504, 224] width 14 height 14
click at [563, 281] on span "Select an option" at bounding box center [561, 288] width 14 height 14
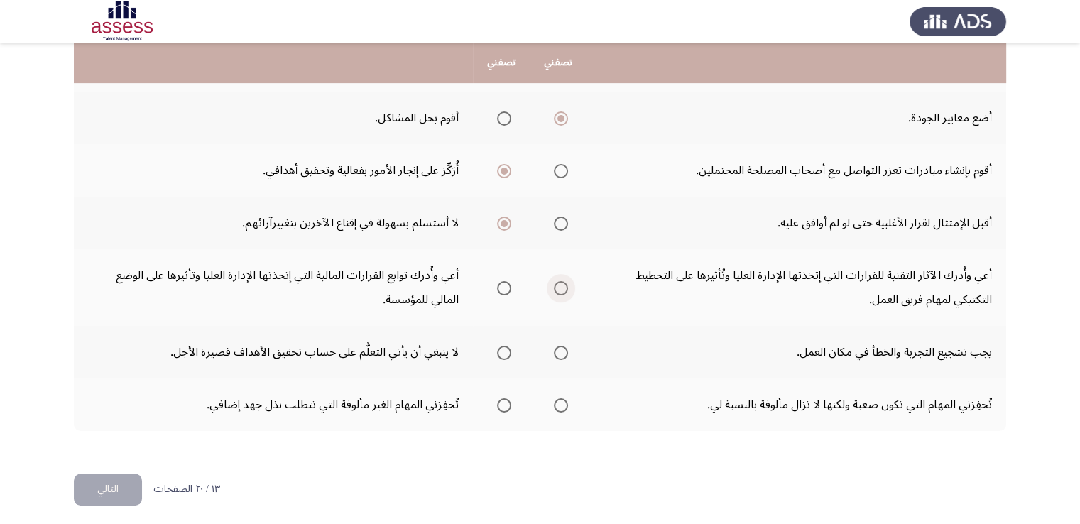
click at [563, 281] on input "Select an option" at bounding box center [561, 288] width 14 height 14
click at [565, 351] on span "Select an option" at bounding box center [561, 353] width 14 height 14
click at [565, 351] on input "Select an option" at bounding box center [561, 353] width 14 height 14
click at [504, 404] on span "Select an option" at bounding box center [504, 405] width 14 height 14
click at [504, 404] on input "Select an option" at bounding box center [504, 405] width 14 height 14
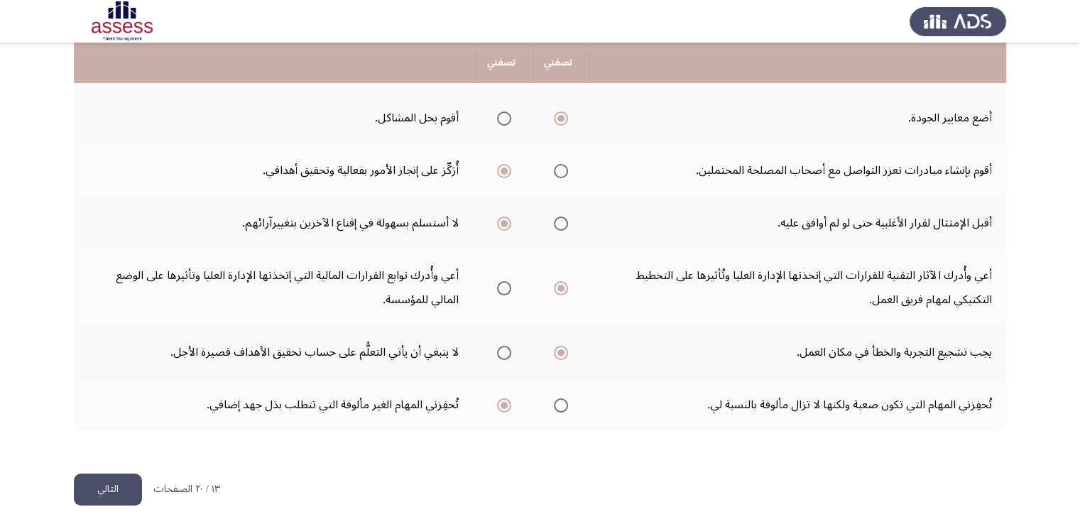
click at [119, 476] on button "التالي" at bounding box center [108, 490] width 68 height 32
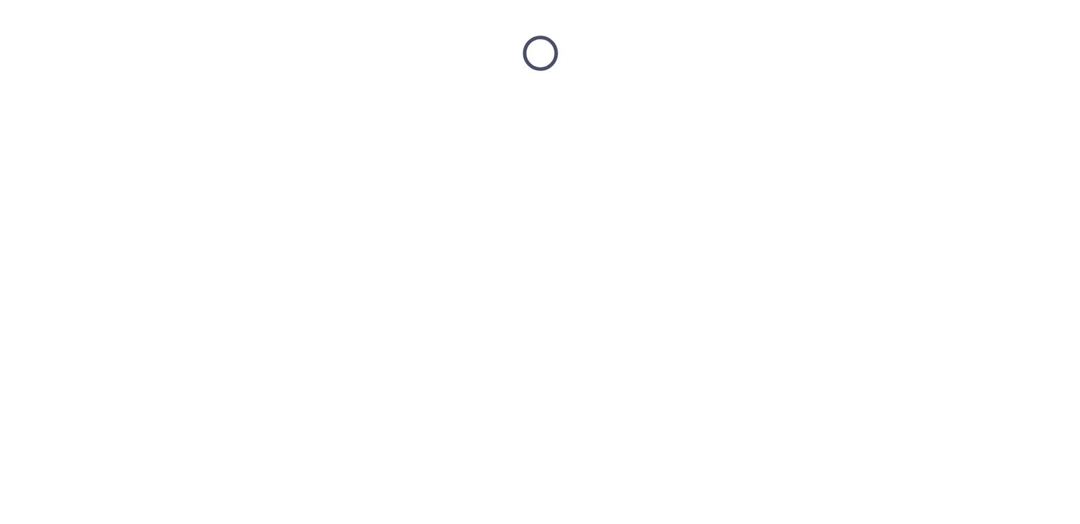
scroll to position [0, 0]
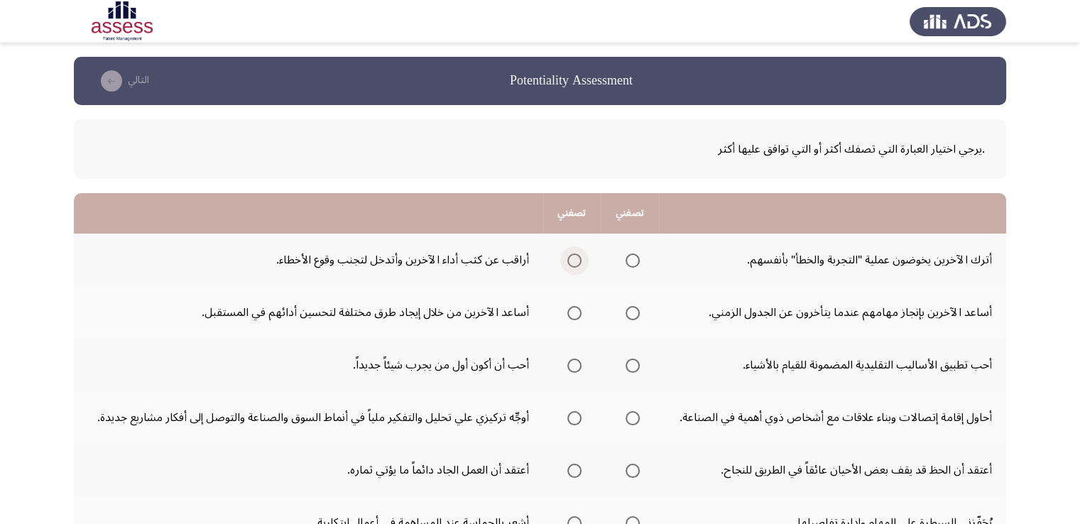
click at [566, 259] on label "Select an option" at bounding box center [572, 260] width 20 height 14
click at [567, 259] on input "Select an option" at bounding box center [574, 260] width 14 height 14
click at [573, 309] on span "Select an option" at bounding box center [574, 313] width 14 height 14
click at [573, 309] on input "Select an option" at bounding box center [574, 313] width 14 height 14
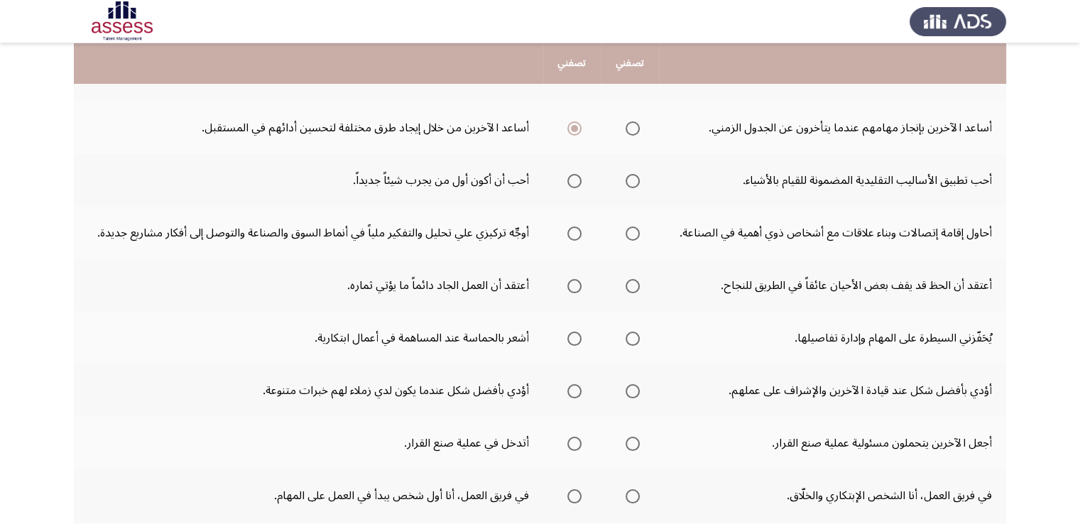
scroll to position [187, 0]
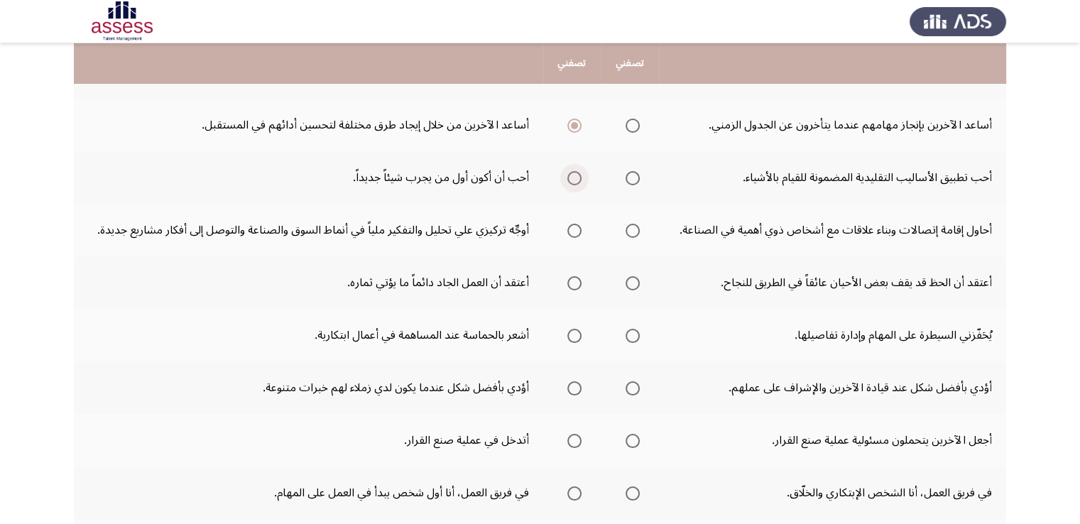
click at [576, 171] on span "Select an option" at bounding box center [574, 178] width 14 height 14
click at [576, 171] on input "Select an option" at bounding box center [574, 178] width 14 height 14
click at [572, 230] on span "Select an option" at bounding box center [574, 231] width 14 height 14
click at [572, 230] on input "Select an option" at bounding box center [574, 231] width 14 height 14
click at [577, 283] on span "Select an option" at bounding box center [574, 283] width 14 height 14
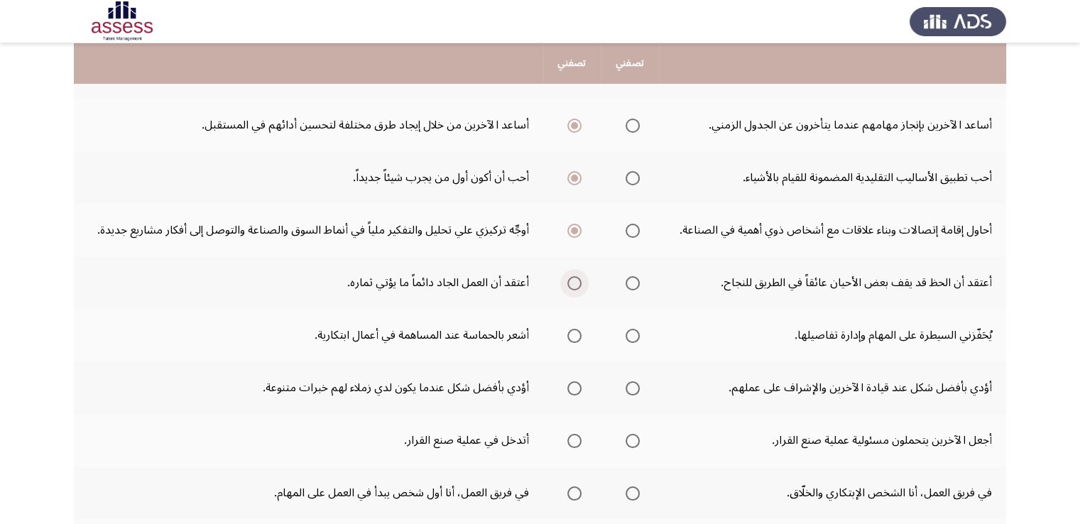
click at [577, 283] on input "Select an option" at bounding box center [574, 283] width 14 height 14
click at [574, 333] on span "Select an option" at bounding box center [574, 336] width 14 height 14
click at [574, 333] on input "Select an option" at bounding box center [574, 336] width 14 height 14
click at [563, 389] on label "Select an option" at bounding box center [572, 388] width 20 height 14
click at [567, 389] on input "Select an option" at bounding box center [574, 388] width 14 height 14
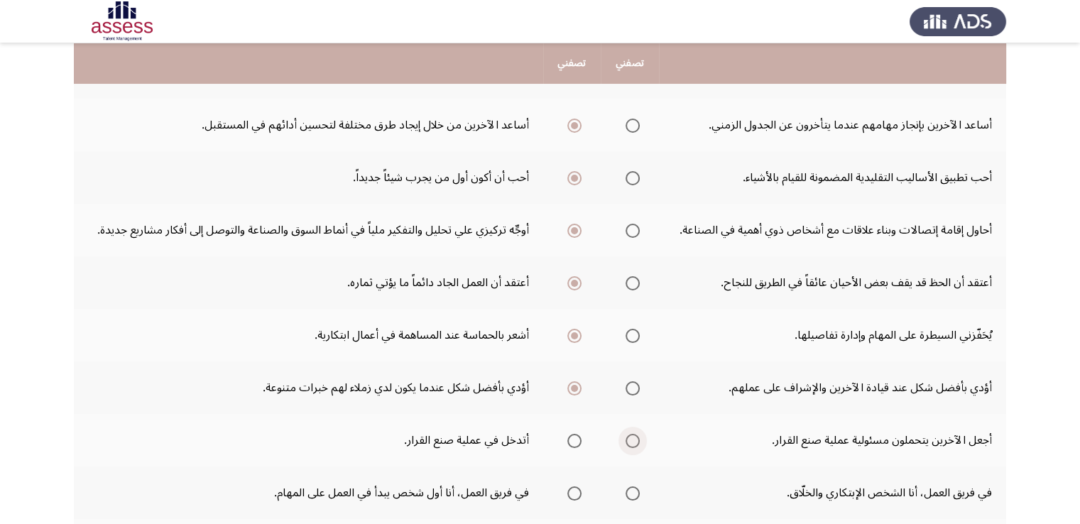
click at [629, 435] on span "Select an option" at bounding box center [633, 441] width 14 height 14
click at [629, 435] on input "Select an option" at bounding box center [633, 441] width 14 height 14
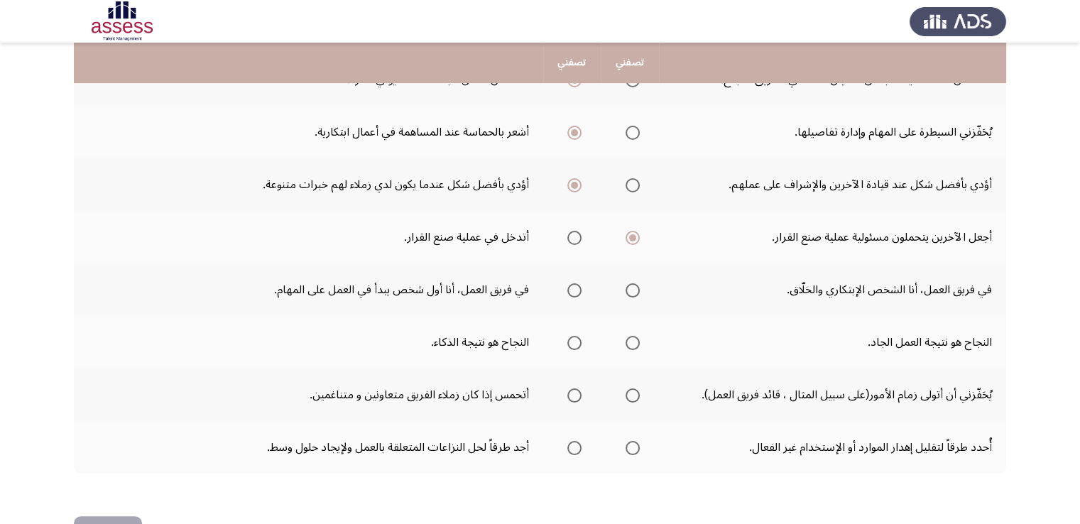
scroll to position [392, 0]
click at [569, 284] on span "Select an option" at bounding box center [574, 289] width 14 height 14
click at [569, 284] on input "Select an option" at bounding box center [574, 289] width 14 height 14
click at [633, 343] on span "Select an option" at bounding box center [633, 341] width 14 height 14
click at [633, 343] on input "Select an option" at bounding box center [633, 341] width 14 height 14
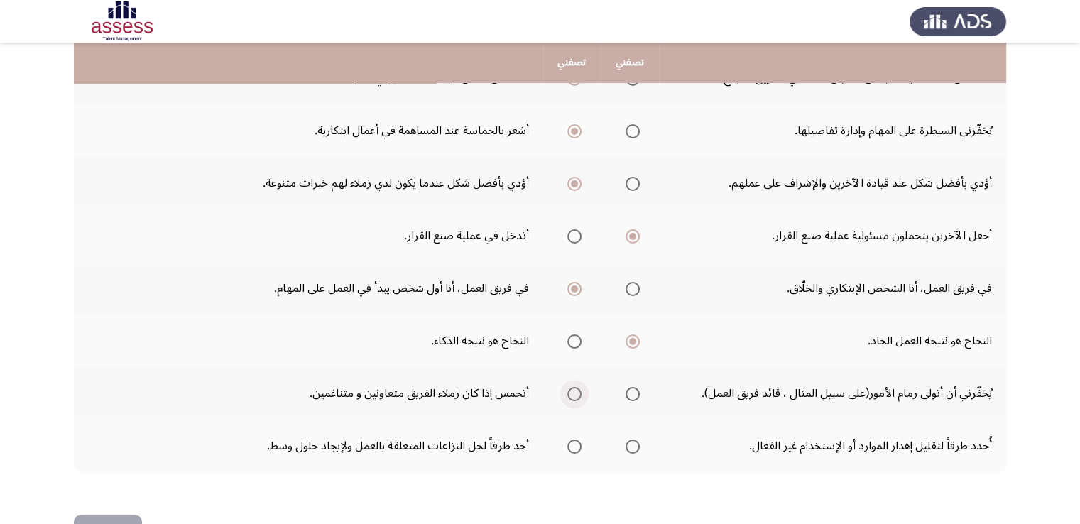
click at [574, 390] on span "Select an option" at bounding box center [574, 394] width 14 height 14
click at [574, 390] on input "Select an option" at bounding box center [574, 394] width 14 height 14
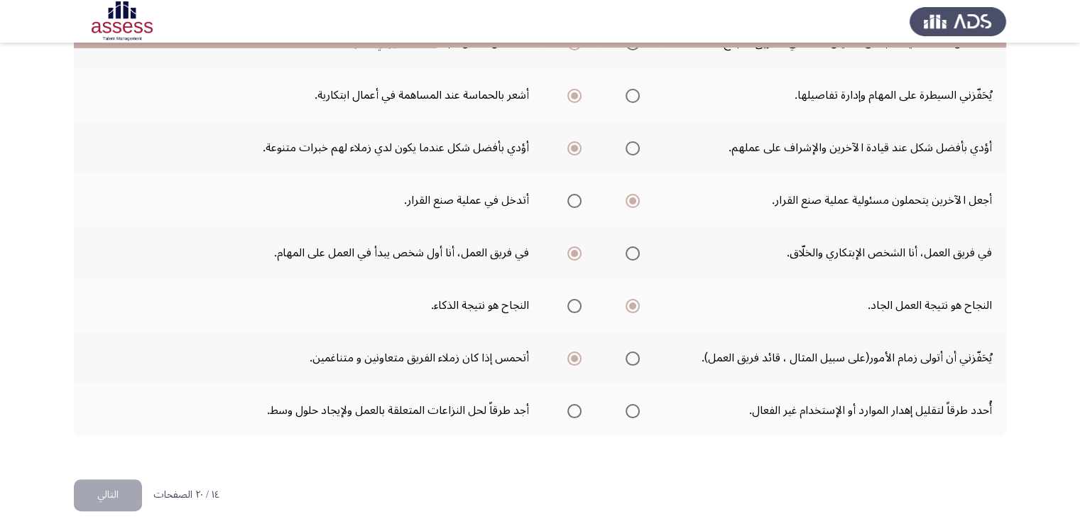
scroll to position [436, 0]
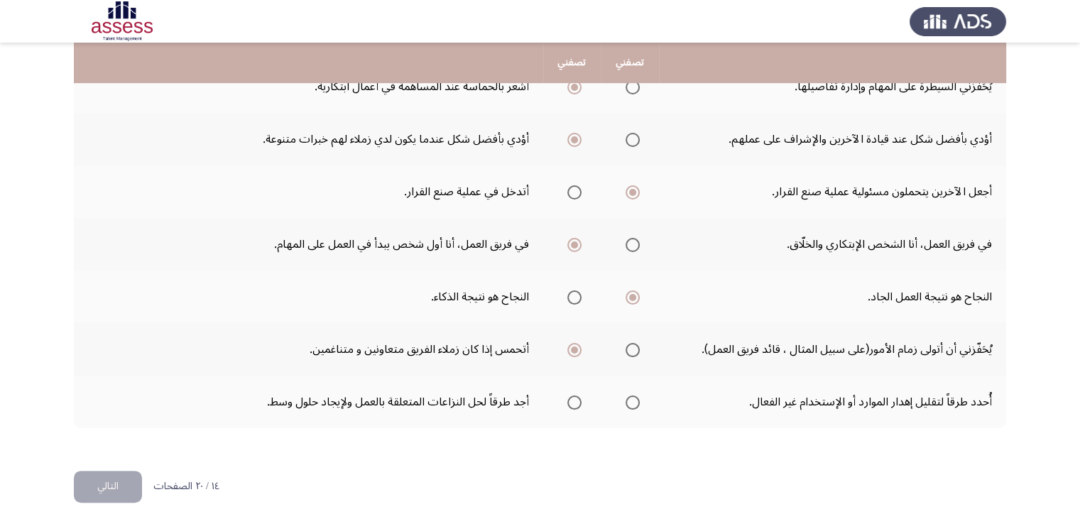
click at [476, 398] on td "أجد طرقاً لحل النزاعات المتعلقة بالعمل ولإيجاد حلول وسط." at bounding box center [308, 402] width 469 height 53
click at [577, 396] on span "Select an option" at bounding box center [574, 402] width 14 height 14
click at [577, 396] on input "Select an option" at bounding box center [574, 402] width 14 height 14
click at [109, 480] on button "التالي" at bounding box center [108, 487] width 68 height 32
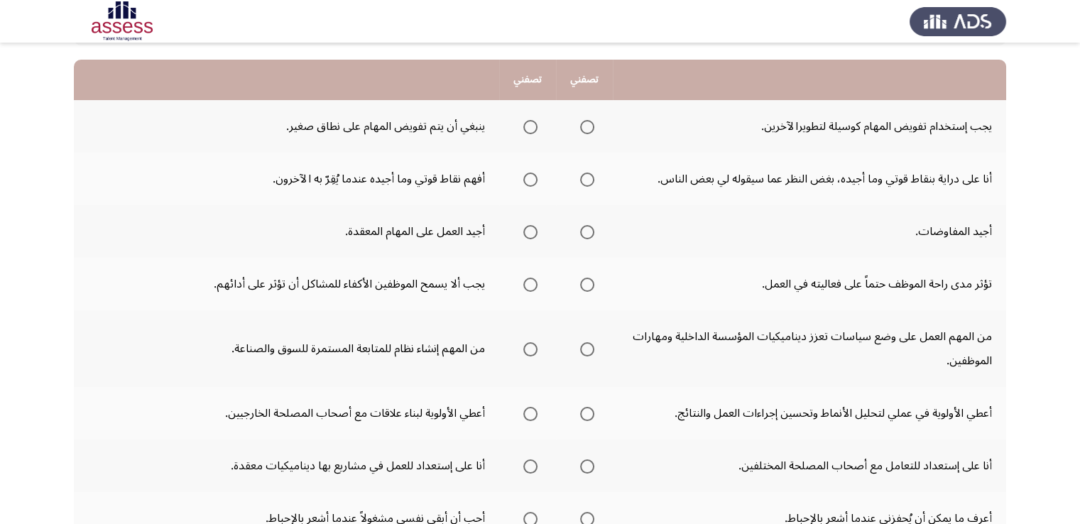
scroll to position [135, 0]
click at [525, 126] on span "Select an option" at bounding box center [530, 126] width 14 height 14
click at [525, 126] on input "Select an option" at bounding box center [530, 126] width 14 height 14
click at [584, 178] on span "Select an option" at bounding box center [587, 178] width 14 height 14
click at [584, 178] on input "Select an option" at bounding box center [587, 178] width 14 height 14
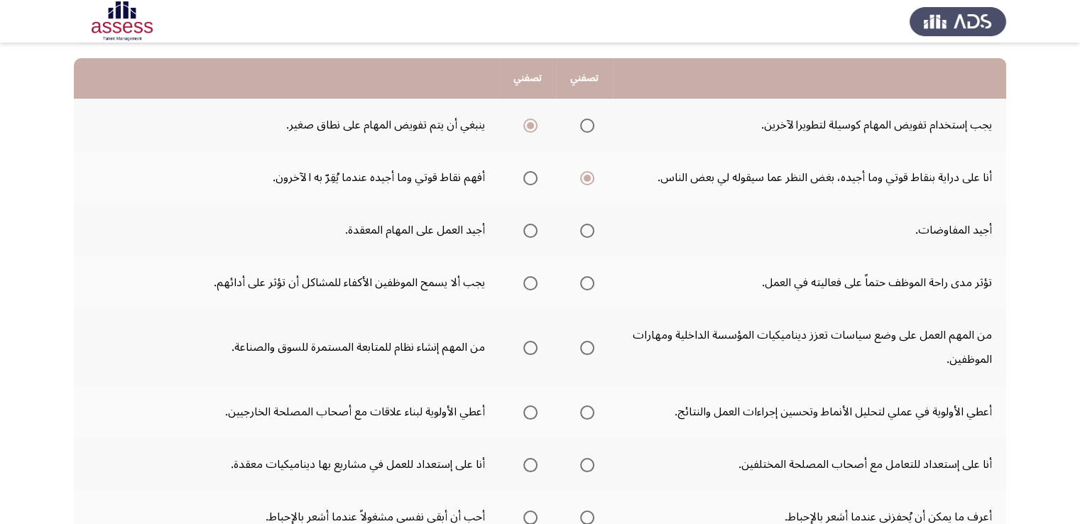
click at [532, 231] on span "Select an option" at bounding box center [530, 231] width 14 height 14
click at [532, 231] on input "Select an option" at bounding box center [530, 231] width 14 height 14
click at [589, 288] on span "Select an option" at bounding box center [587, 283] width 14 height 14
click at [589, 288] on input "Select an option" at bounding box center [587, 283] width 14 height 14
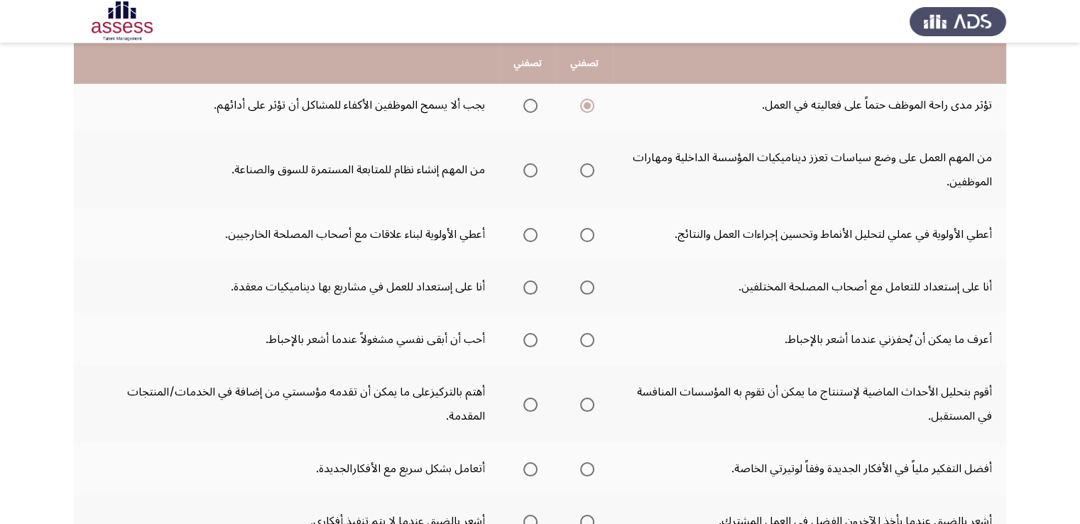
scroll to position [309, 0]
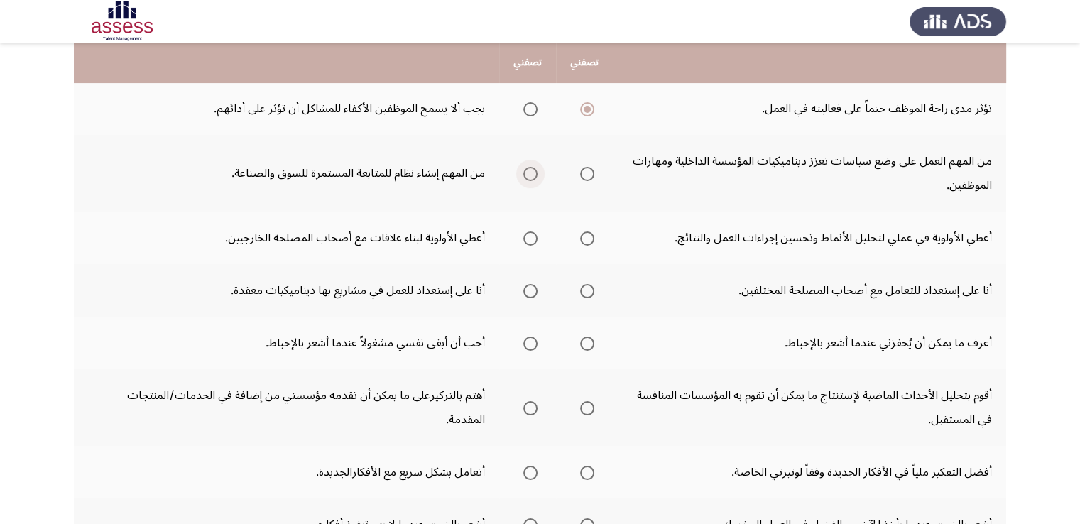
click at [524, 167] on span "Select an option" at bounding box center [530, 174] width 14 height 14
click at [524, 167] on input "Select an option" at bounding box center [530, 174] width 14 height 14
click at [586, 239] on span "Select an option" at bounding box center [587, 238] width 14 height 14
click at [586, 239] on input "Select an option" at bounding box center [587, 238] width 14 height 14
click at [531, 290] on span "Select an option" at bounding box center [530, 291] width 14 height 14
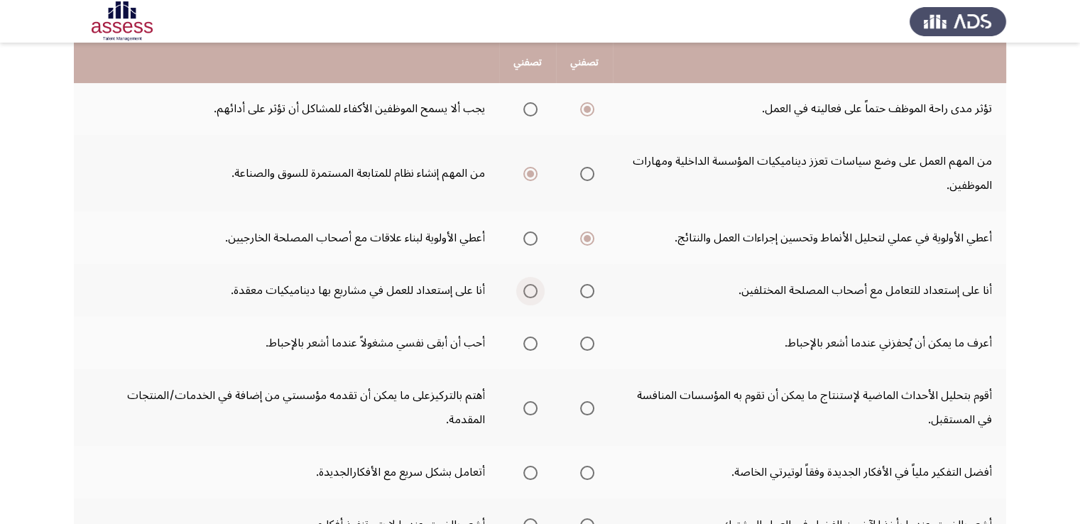
click at [531, 290] on input "Select an option" at bounding box center [530, 291] width 14 height 14
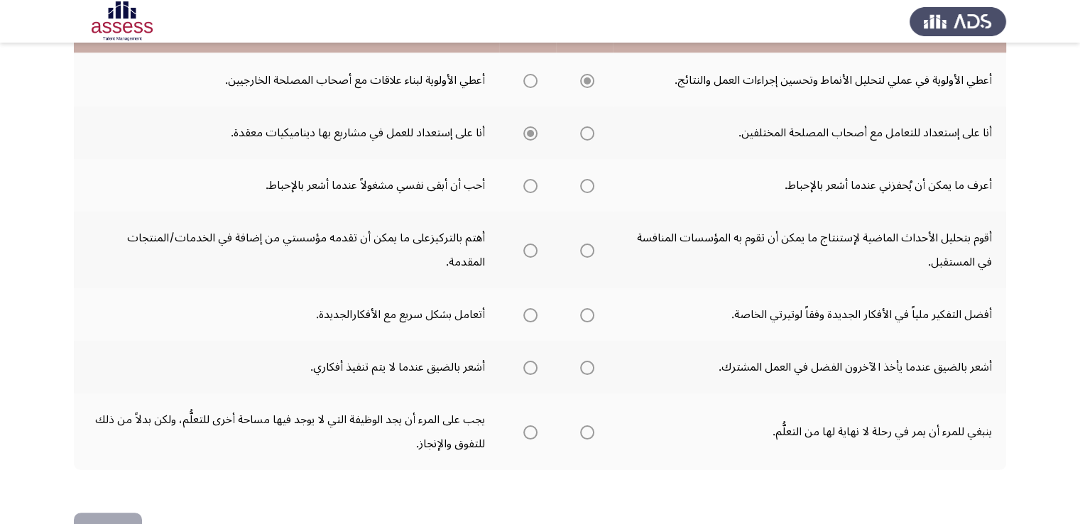
scroll to position [482, 0]
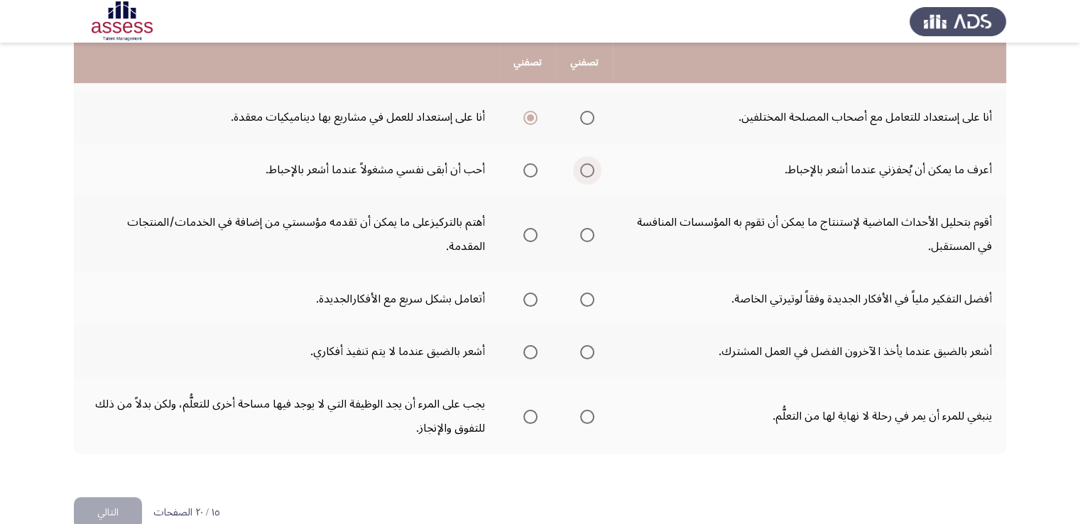
click at [592, 173] on span "Select an option" at bounding box center [587, 170] width 14 height 14
click at [592, 173] on input "Select an option" at bounding box center [587, 170] width 14 height 14
click at [589, 231] on span "Select an option" at bounding box center [587, 235] width 14 height 14
click at [589, 231] on input "Select an option" at bounding box center [587, 235] width 14 height 14
click at [539, 300] on th at bounding box center [527, 299] width 57 height 53
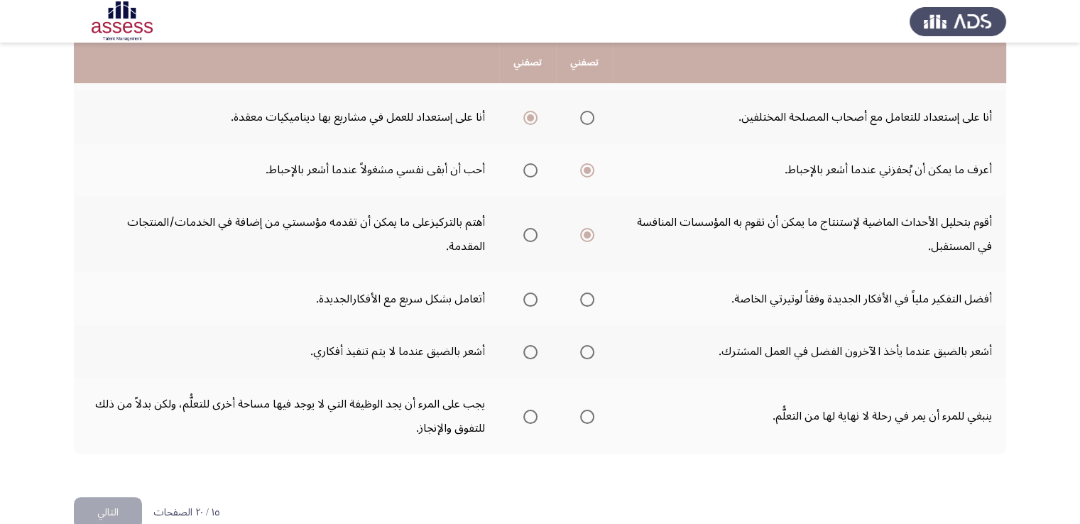
click at [533, 298] on span "Select an option" at bounding box center [530, 300] width 14 height 14
click at [533, 298] on input "Select an option" at bounding box center [530, 300] width 14 height 14
click at [534, 346] on span "Select an option" at bounding box center [530, 352] width 14 height 14
click at [534, 346] on input "Select an option" at bounding box center [530, 352] width 14 height 14
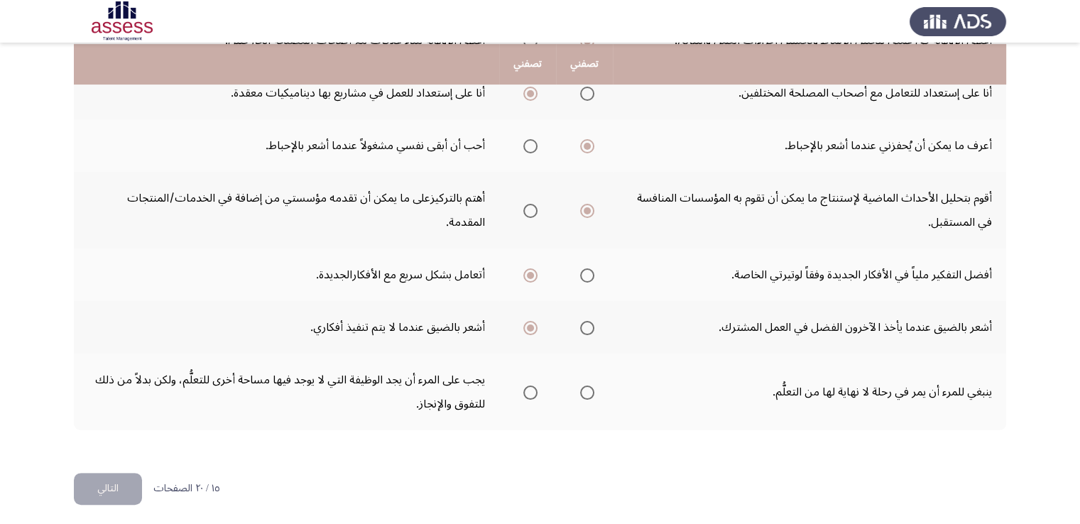
scroll to position [508, 0]
click at [590, 388] on span "Select an option" at bounding box center [587, 391] width 14 height 14
click at [590, 388] on input "Select an option" at bounding box center [587, 391] width 14 height 14
click at [111, 481] on button "التالي" at bounding box center [108, 487] width 68 height 32
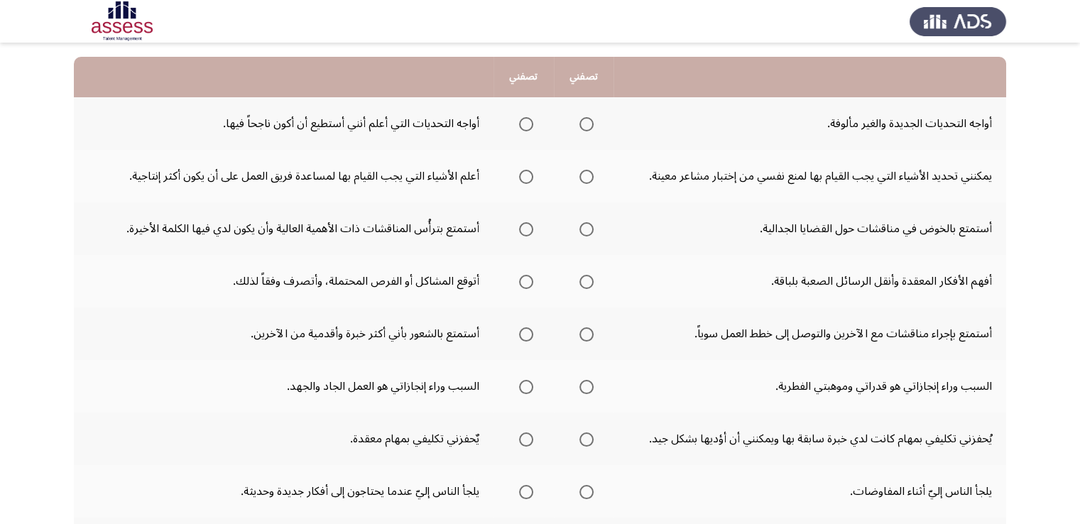
scroll to position [151, 0]
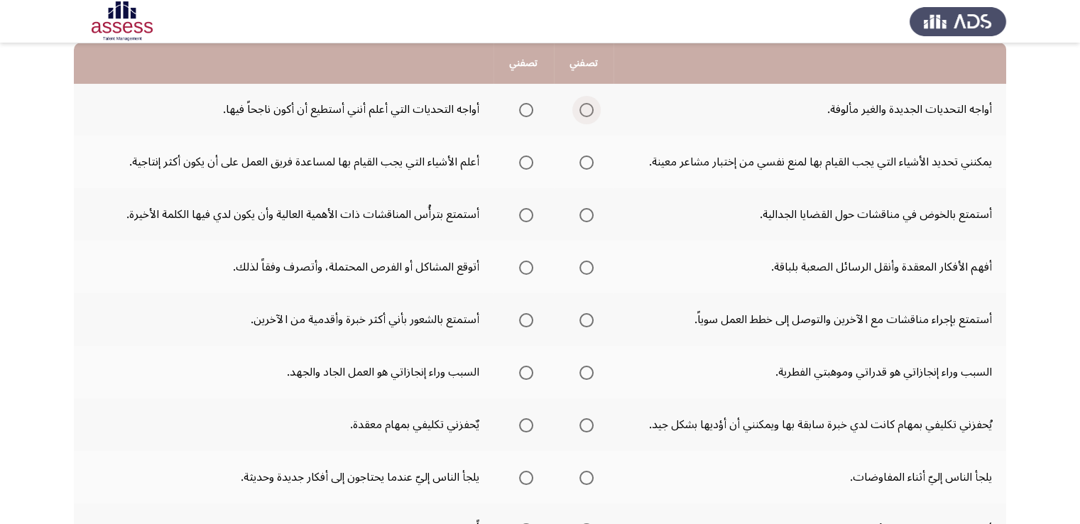
click at [587, 110] on span "Select an option" at bounding box center [586, 110] width 14 height 14
click at [587, 110] on input "Select an option" at bounding box center [586, 110] width 14 height 14
click at [524, 160] on span "Select an option" at bounding box center [526, 162] width 14 height 14
click at [524, 160] on input "Select an option" at bounding box center [526, 162] width 14 height 14
click at [522, 216] on span "Select an option" at bounding box center [526, 215] width 14 height 14
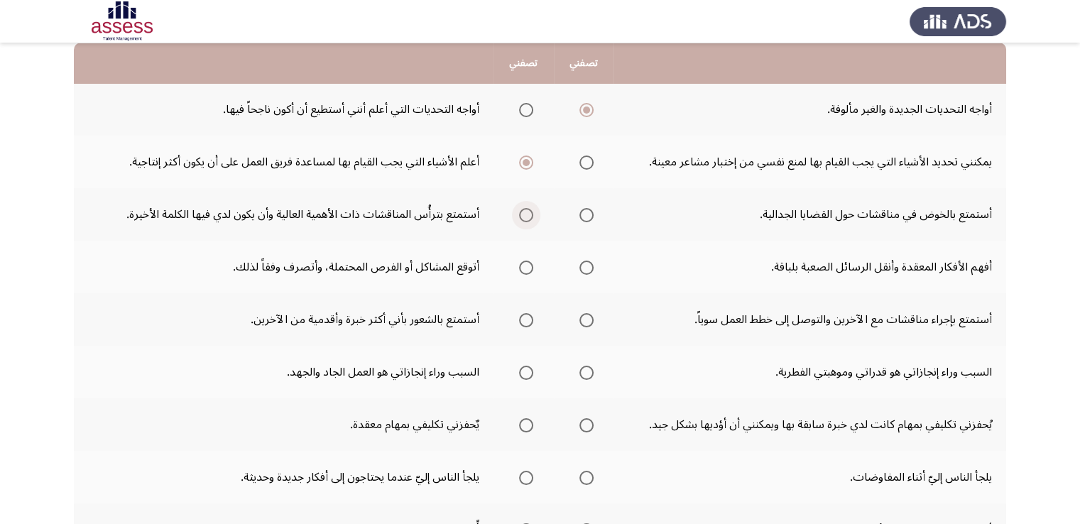
click at [522, 216] on input "Select an option" at bounding box center [526, 215] width 14 height 14
click at [584, 269] on span "Select an option" at bounding box center [586, 268] width 14 height 14
click at [584, 269] on input "Select an option" at bounding box center [586, 268] width 14 height 14
click at [581, 316] on span "Select an option" at bounding box center [586, 320] width 14 height 14
click at [581, 316] on input "Select an option" at bounding box center [586, 320] width 14 height 14
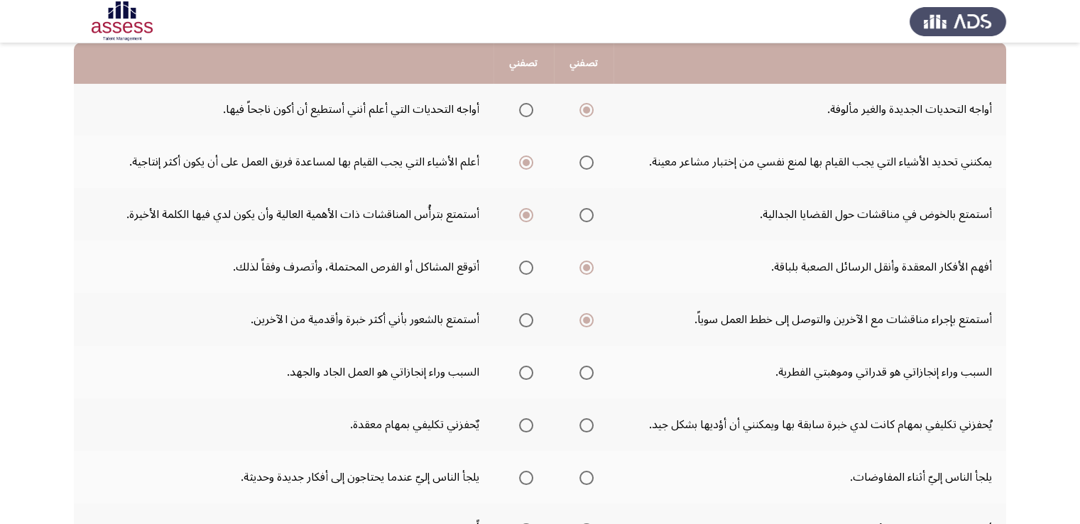
click at [525, 375] on span "Select an option" at bounding box center [526, 373] width 14 height 14
click at [525, 375] on input "Select an option" at bounding box center [526, 373] width 14 height 14
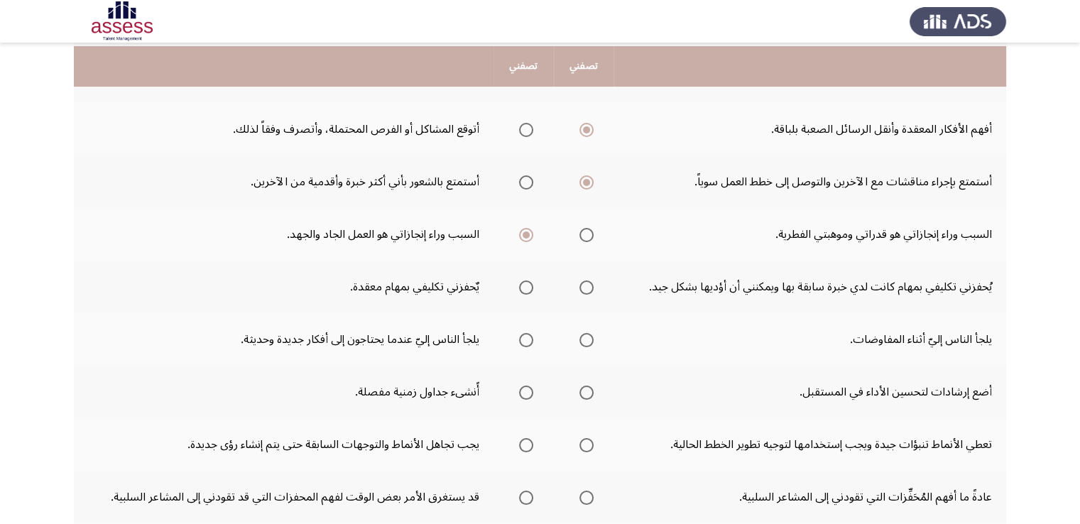
scroll to position [292, 0]
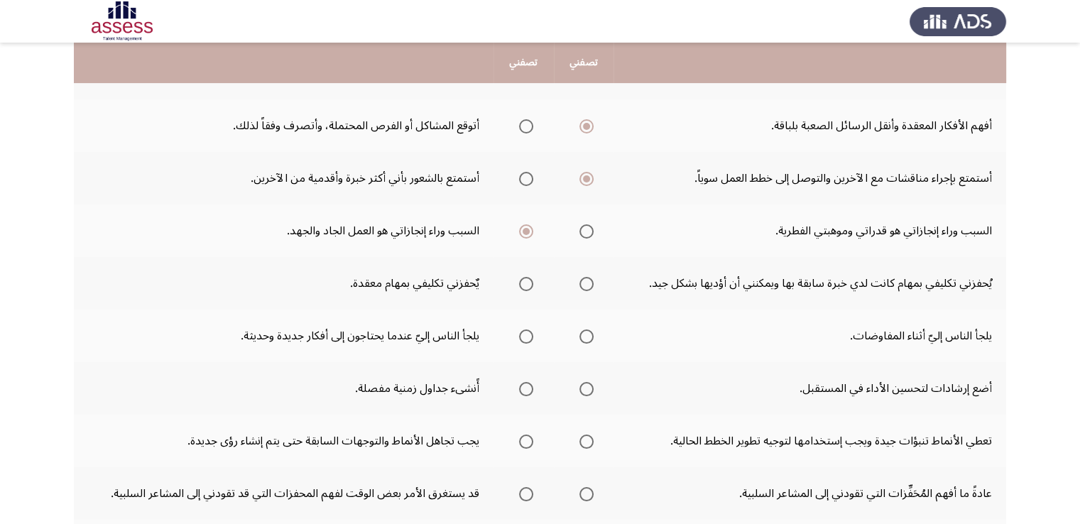
click at [531, 279] on th at bounding box center [523, 283] width 60 height 53
click at [520, 279] on span "Select an option" at bounding box center [526, 284] width 14 height 14
click at [520, 279] on input "Select an option" at bounding box center [526, 284] width 14 height 14
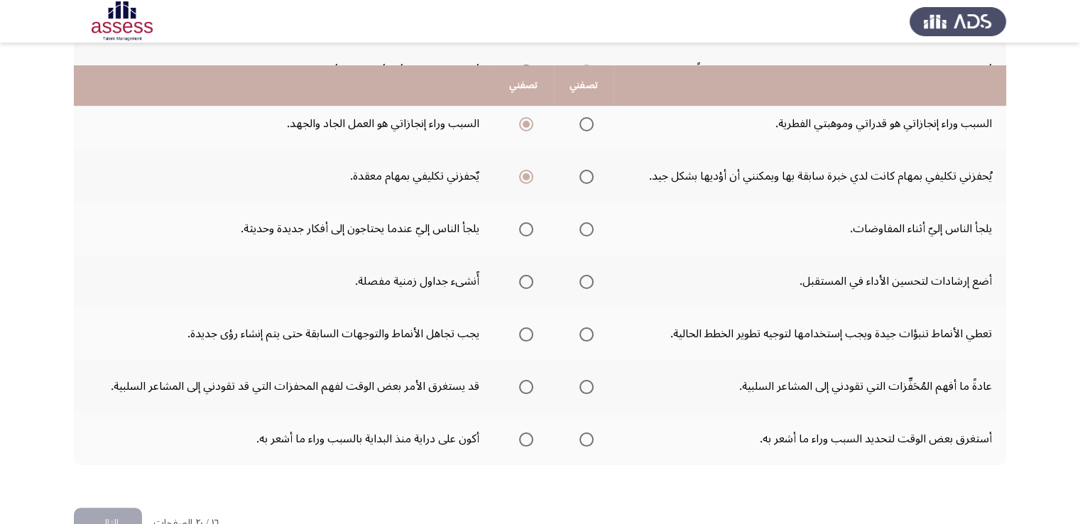
scroll to position [426, 0]
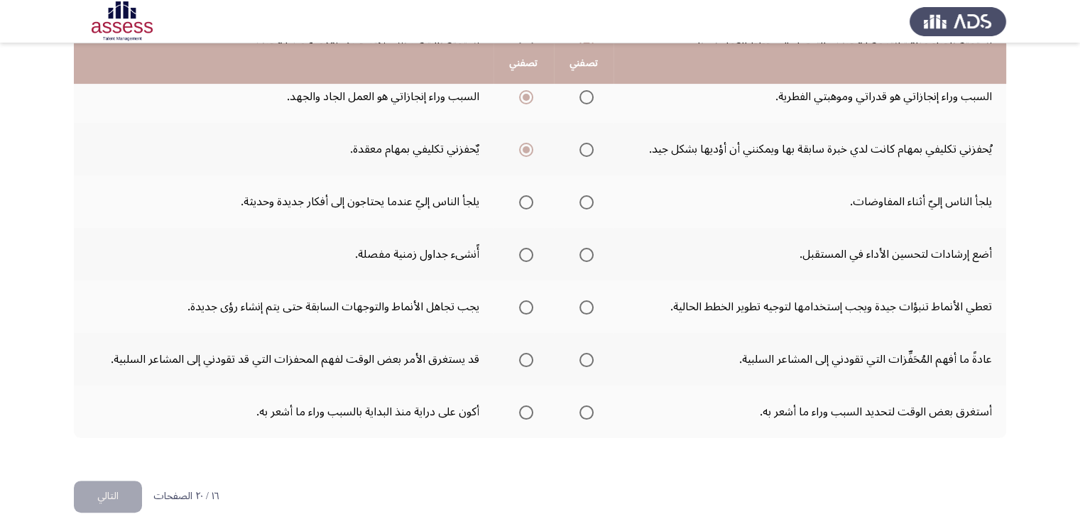
click at [525, 200] on span "Select an option" at bounding box center [526, 202] width 14 height 14
click at [525, 200] on input "Select an option" at bounding box center [526, 202] width 14 height 14
click at [524, 251] on span "Select an option" at bounding box center [526, 255] width 14 height 14
click at [524, 251] on input "Select an option" at bounding box center [526, 255] width 14 height 14
click at [524, 251] on span "Select an option" at bounding box center [526, 254] width 7 height 7
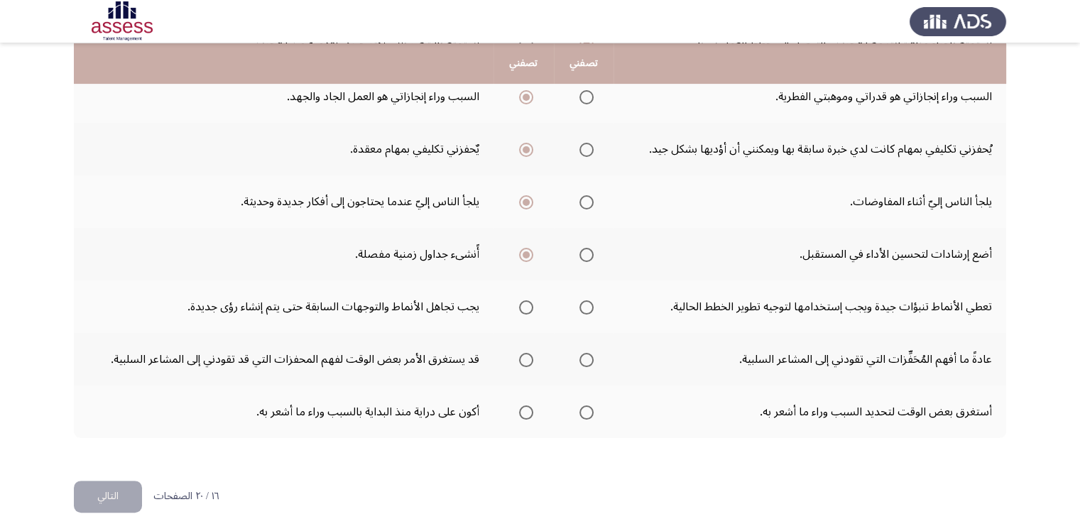
click at [524, 251] on input "Select an option" at bounding box center [526, 255] width 14 height 14
click at [528, 307] on span "Select an option" at bounding box center [526, 307] width 14 height 14
click at [528, 307] on input "Select an option" at bounding box center [526, 307] width 14 height 14
click at [581, 361] on span "Select an option" at bounding box center [586, 360] width 14 height 14
click at [581, 361] on input "Select an option" at bounding box center [586, 360] width 14 height 14
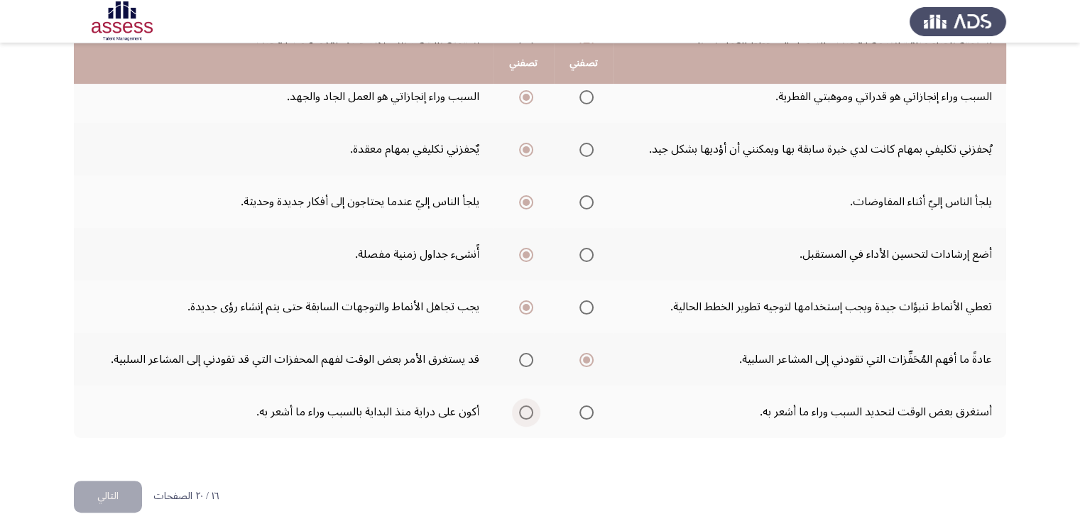
click at [519, 408] on span "Select an option" at bounding box center [526, 412] width 14 height 14
click at [519, 408] on input "Select an option" at bounding box center [526, 412] width 14 height 14
click at [91, 494] on button "التالي" at bounding box center [108, 497] width 68 height 32
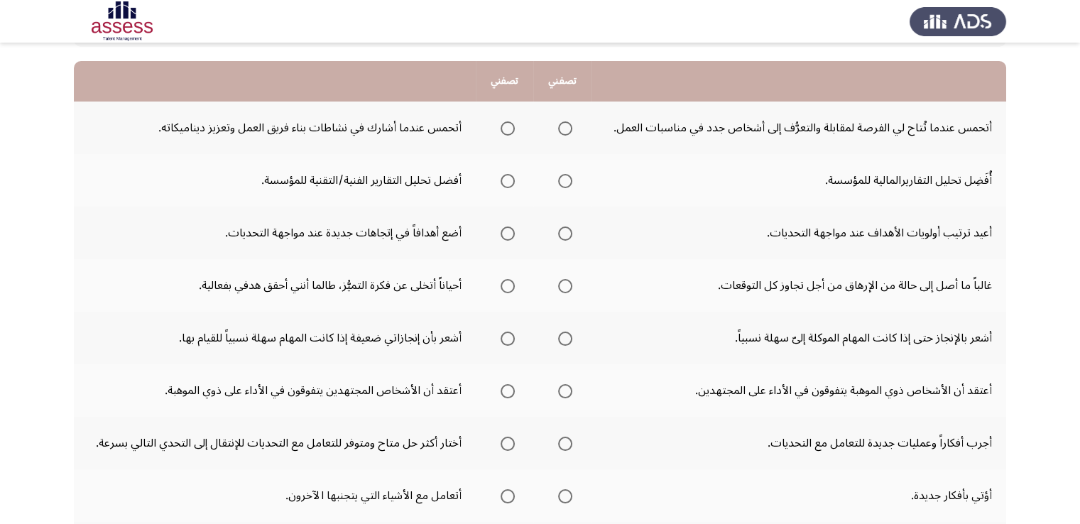
scroll to position [160, 0]
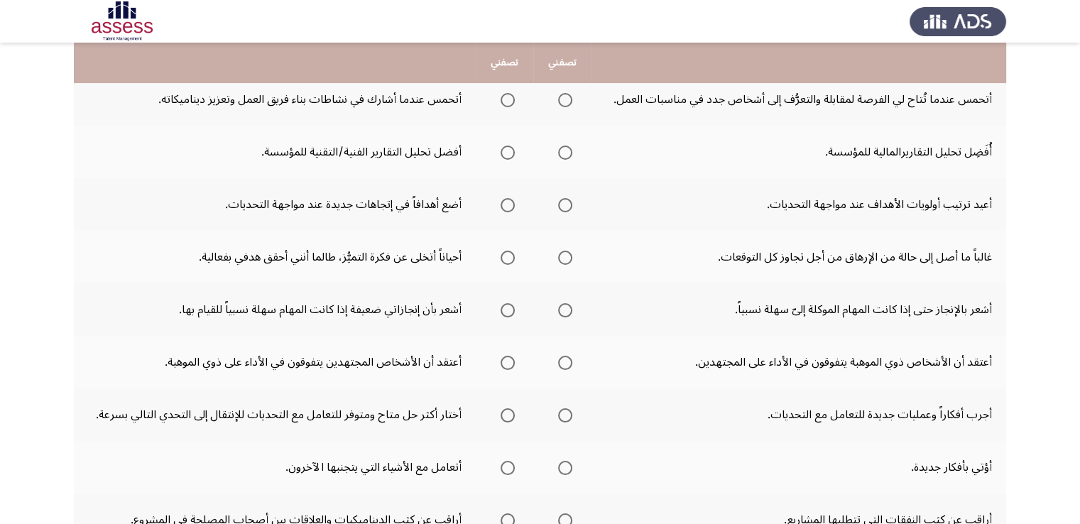
click at [505, 100] on span "Select an option" at bounding box center [508, 100] width 14 height 14
click at [505, 100] on input "Select an option" at bounding box center [508, 100] width 14 height 14
click at [503, 153] on span "Select an option" at bounding box center [508, 153] width 14 height 14
click at [503, 153] on input "Select an option" at bounding box center [508, 153] width 14 height 14
click at [508, 203] on span "Select an option" at bounding box center [508, 205] width 14 height 14
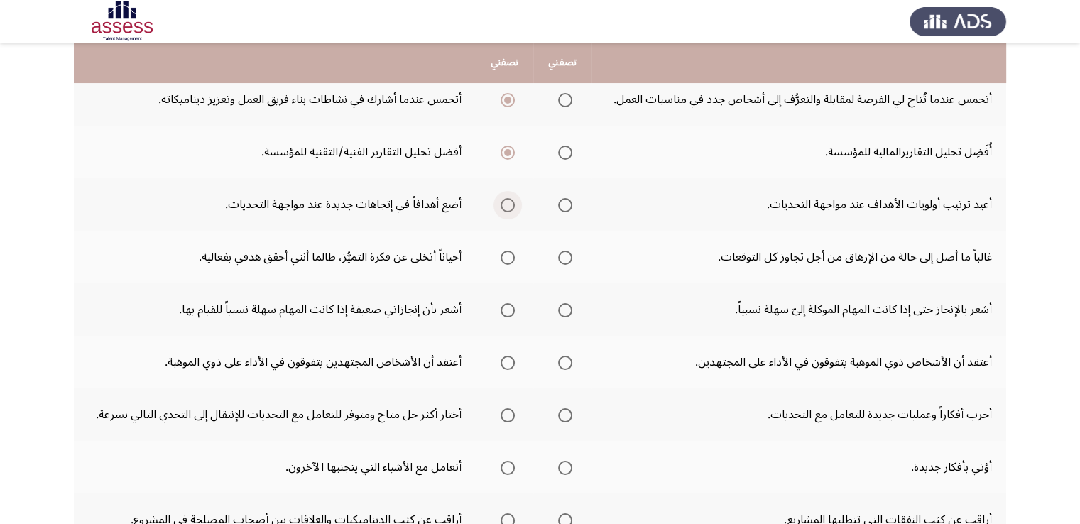
click at [508, 203] on input "Select an option" at bounding box center [508, 205] width 14 height 14
click at [501, 256] on span "Select an option" at bounding box center [508, 258] width 14 height 14
click at [501, 256] on input "Select an option" at bounding box center [508, 258] width 14 height 14
click at [570, 305] on span "Select an option" at bounding box center [565, 310] width 14 height 14
click at [570, 305] on input "Select an option" at bounding box center [565, 310] width 14 height 14
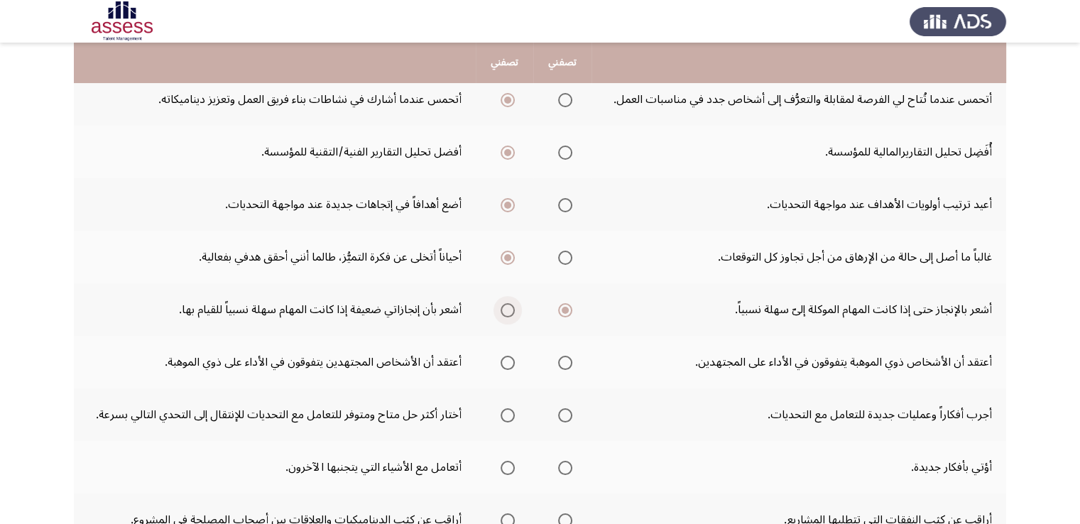
click at [501, 306] on span "Select an option" at bounding box center [508, 310] width 14 height 14
click at [501, 306] on input "Select an option" at bounding box center [508, 310] width 14 height 14
click at [501, 360] on span "Select an option" at bounding box center [508, 363] width 14 height 14
click at [501, 360] on input "Select an option" at bounding box center [508, 363] width 14 height 14
click at [561, 415] on span "Select an option" at bounding box center [565, 415] width 14 height 14
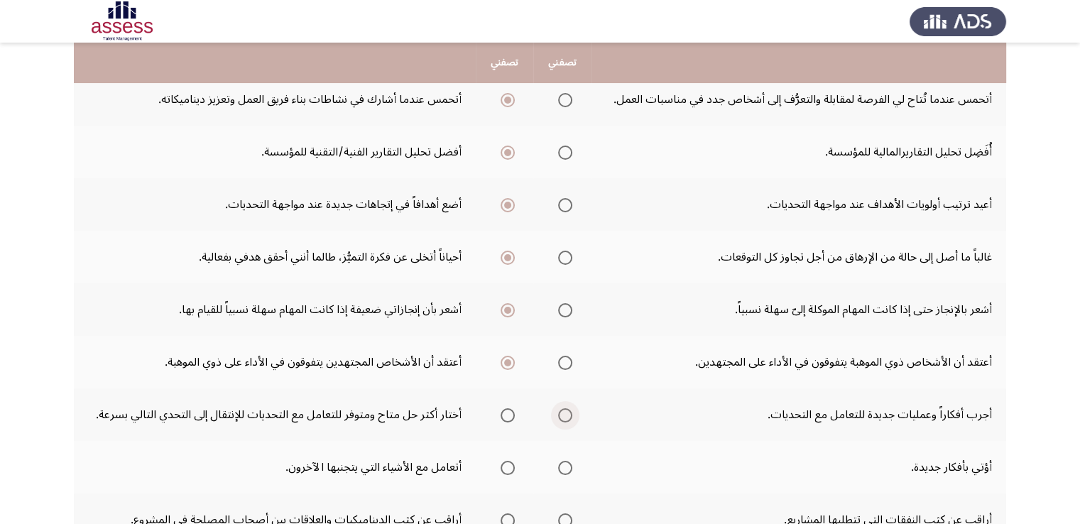
click at [561, 415] on input "Select an option" at bounding box center [565, 415] width 14 height 14
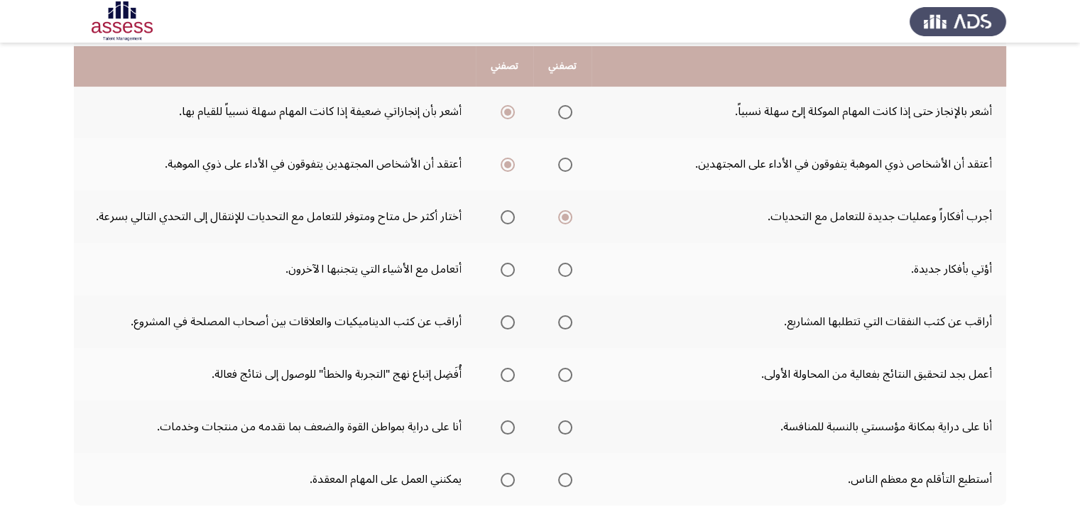
scroll to position [362, 0]
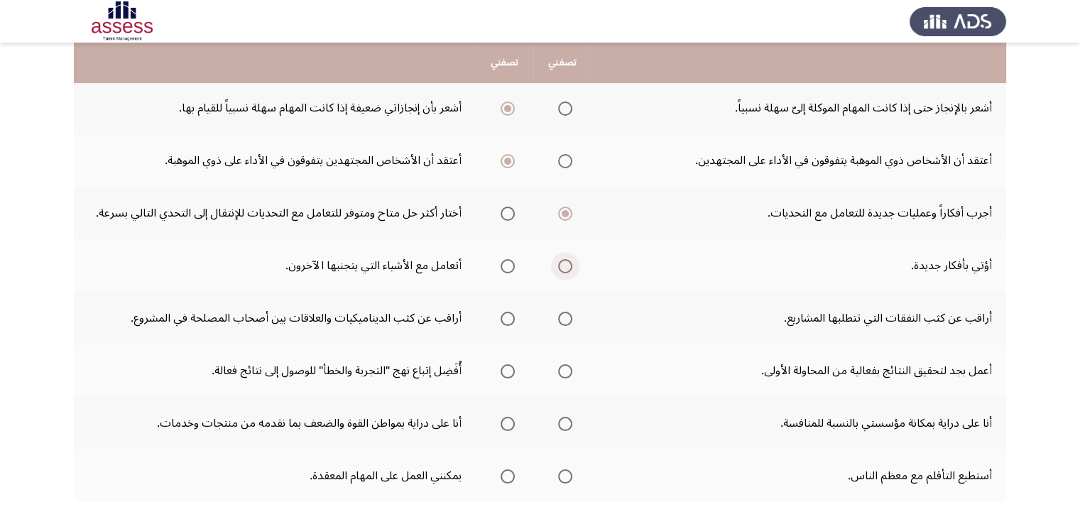
click at [566, 266] on span "Select an option" at bounding box center [565, 266] width 14 height 14
click at [566, 266] on input "Select an option" at bounding box center [565, 266] width 14 height 14
click at [570, 313] on span "Select an option" at bounding box center [565, 319] width 14 height 14
click at [570, 313] on input "Select an option" at bounding box center [565, 319] width 14 height 14
click at [503, 374] on span "Select an option" at bounding box center [508, 371] width 14 height 14
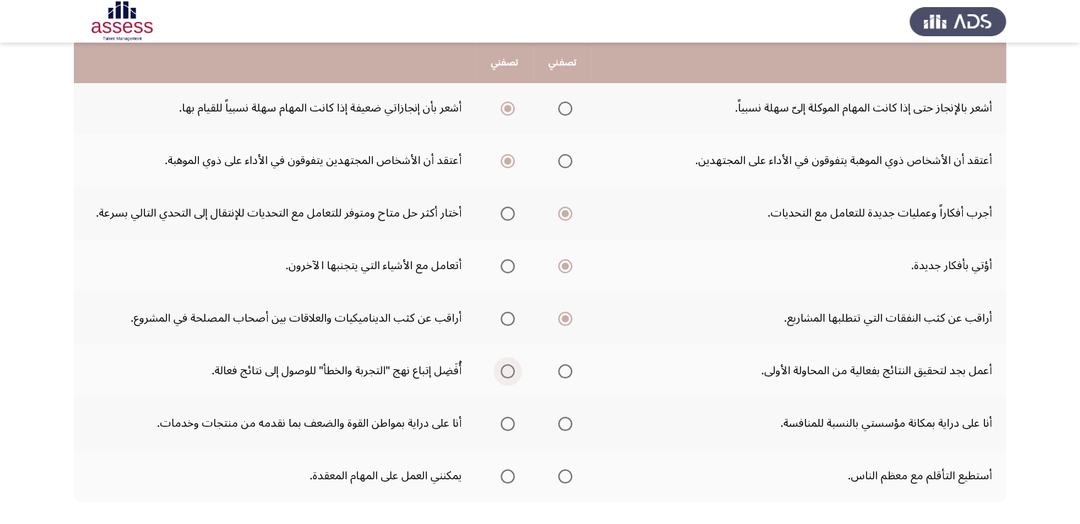
click at [503, 374] on input "Select an option" at bounding box center [508, 371] width 14 height 14
click at [559, 421] on span "Select an option" at bounding box center [565, 424] width 14 height 14
click at [559, 421] on input "Select an option" at bounding box center [565, 424] width 14 height 14
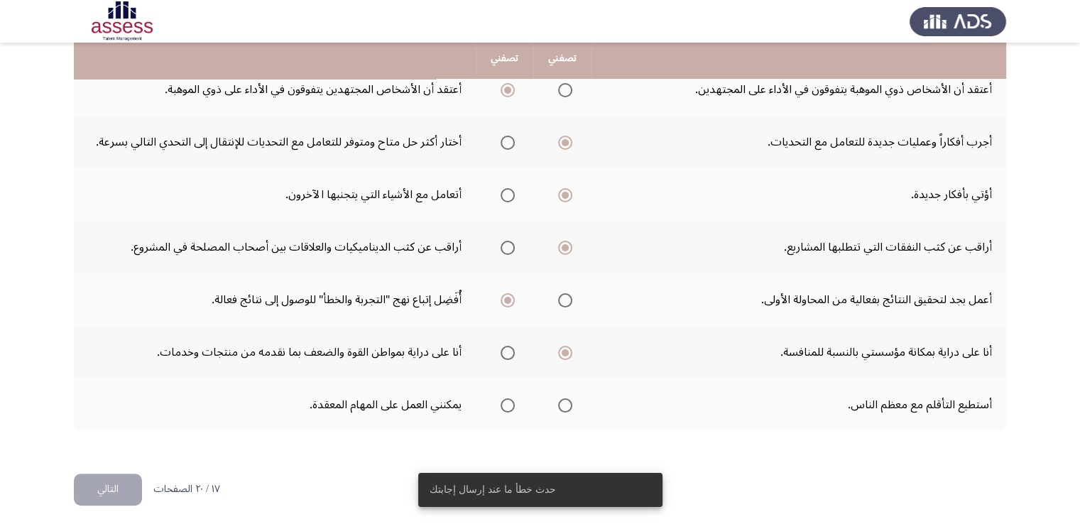
scroll to position [436, 0]
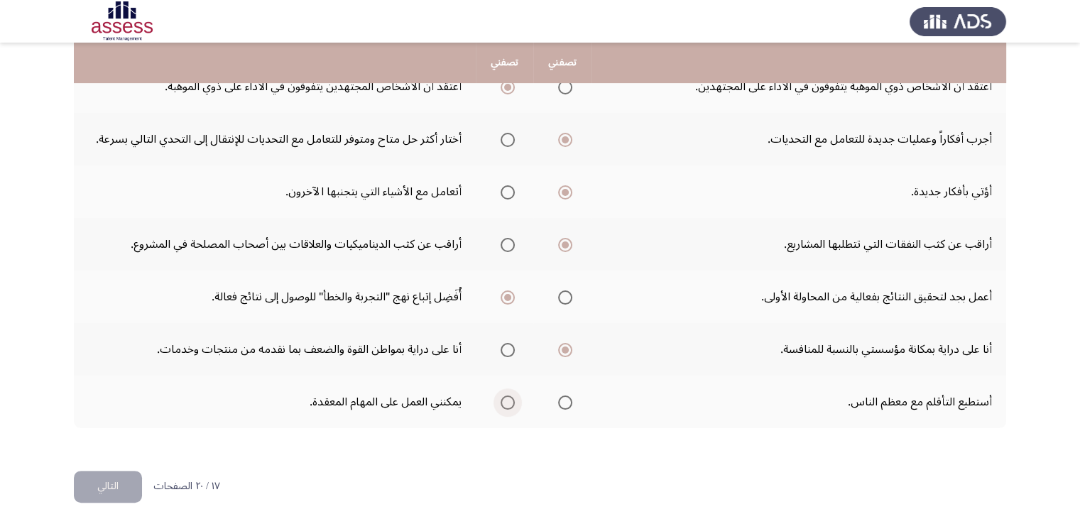
click at [506, 398] on span "Select an option" at bounding box center [508, 402] width 14 height 14
click at [506, 398] on input "Select an option" at bounding box center [508, 402] width 14 height 14
click at [119, 478] on button "التالي" at bounding box center [108, 487] width 68 height 32
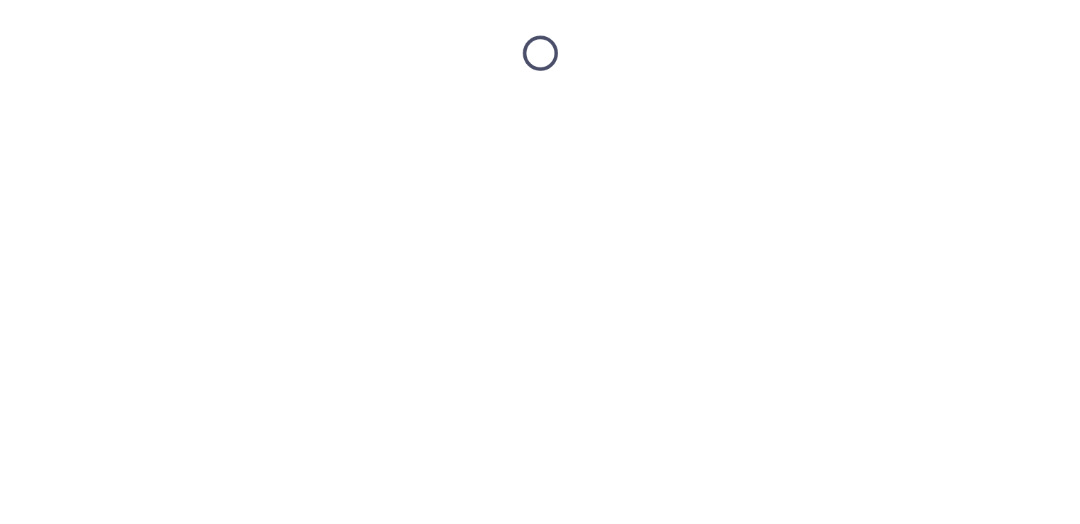
scroll to position [0, 0]
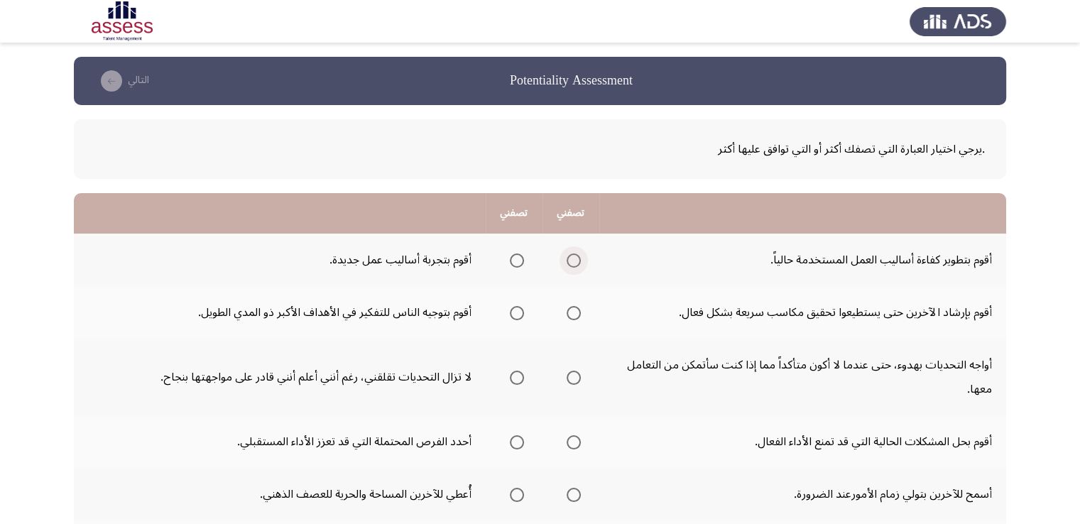
click at [572, 265] on span "Select an option" at bounding box center [574, 260] width 14 height 14
click at [572, 265] on input "Select an option" at bounding box center [574, 260] width 14 height 14
click at [515, 312] on span "Select an option" at bounding box center [517, 313] width 14 height 14
click at [515, 312] on input "Select an option" at bounding box center [517, 313] width 14 height 14
click at [520, 376] on span "Select an option" at bounding box center [517, 378] width 14 height 14
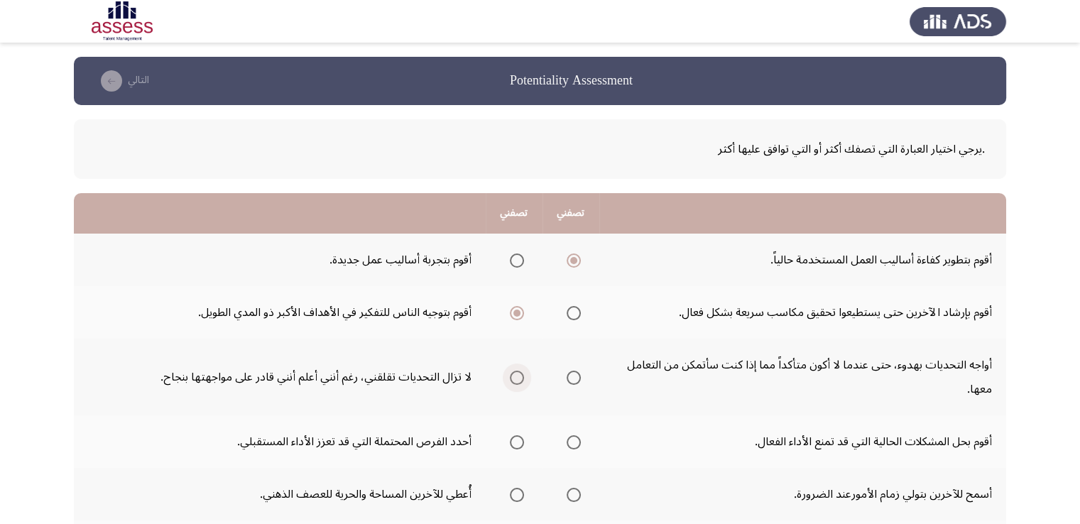
click at [520, 376] on input "Select an option" at bounding box center [517, 378] width 14 height 14
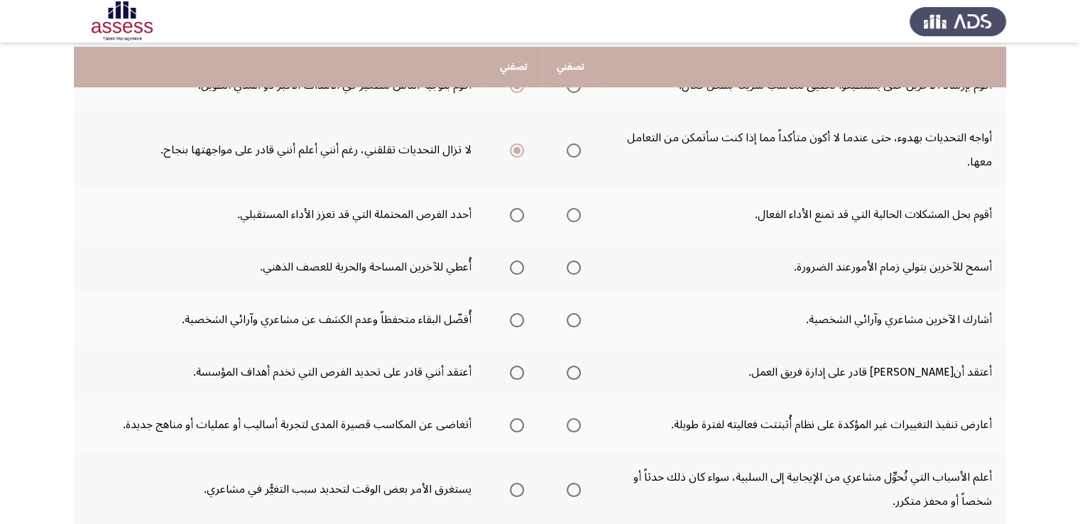
scroll to position [244, 0]
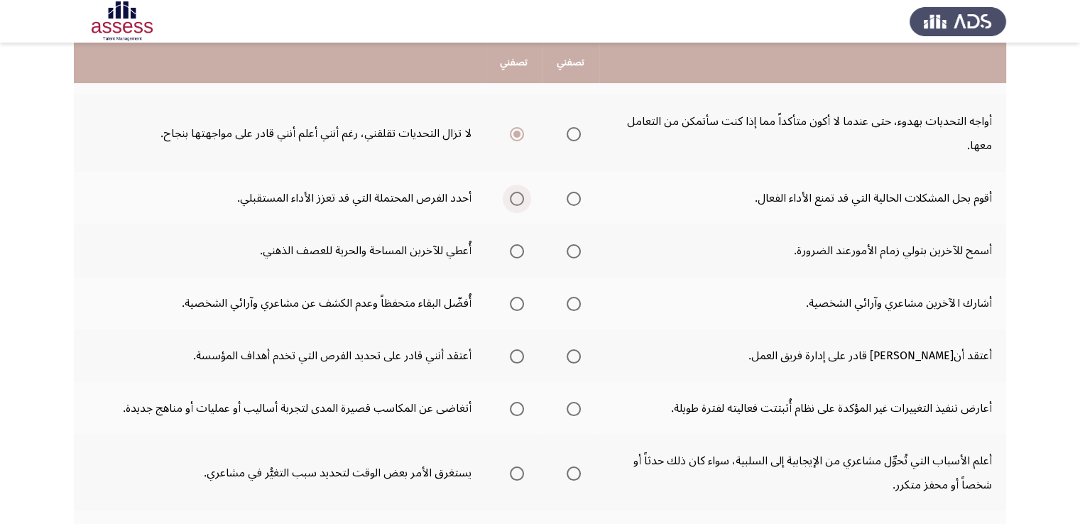
click at [512, 197] on span "Select an option" at bounding box center [517, 199] width 14 height 14
click at [512, 197] on input "Select an option" at bounding box center [517, 199] width 14 height 14
click at [518, 249] on span "Select an option" at bounding box center [517, 251] width 14 height 14
click at [518, 249] on input "Select an option" at bounding box center [517, 251] width 14 height 14
click at [570, 307] on span "Select an option" at bounding box center [574, 304] width 14 height 14
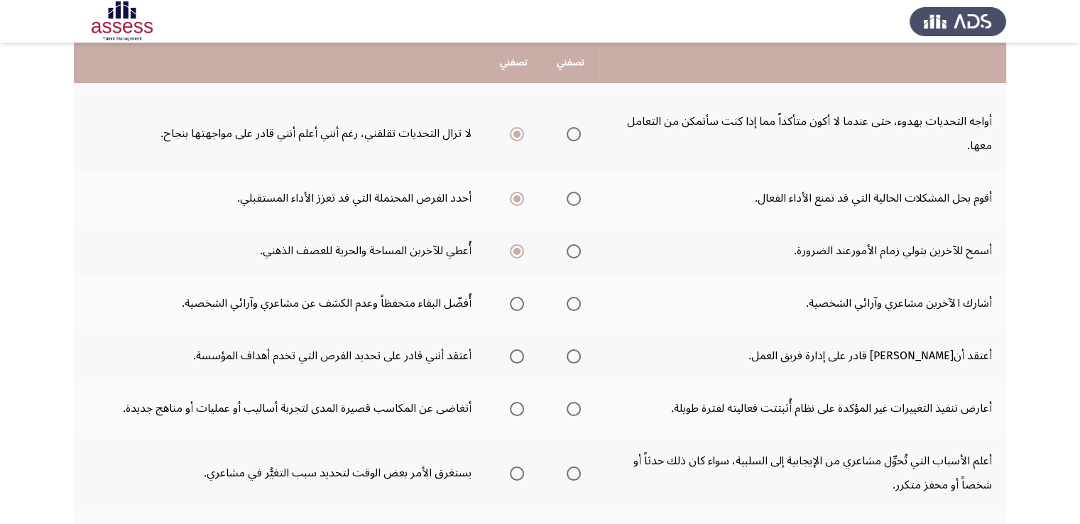
click at [570, 307] on input "Select an option" at bounding box center [574, 304] width 14 height 14
click at [513, 356] on span "Select an option" at bounding box center [517, 356] width 14 height 14
click at [513, 356] on input "Select an option" at bounding box center [517, 356] width 14 height 14
click at [516, 409] on span "Select an option" at bounding box center [517, 409] width 14 height 14
click at [516, 409] on input "Select an option" at bounding box center [517, 409] width 14 height 14
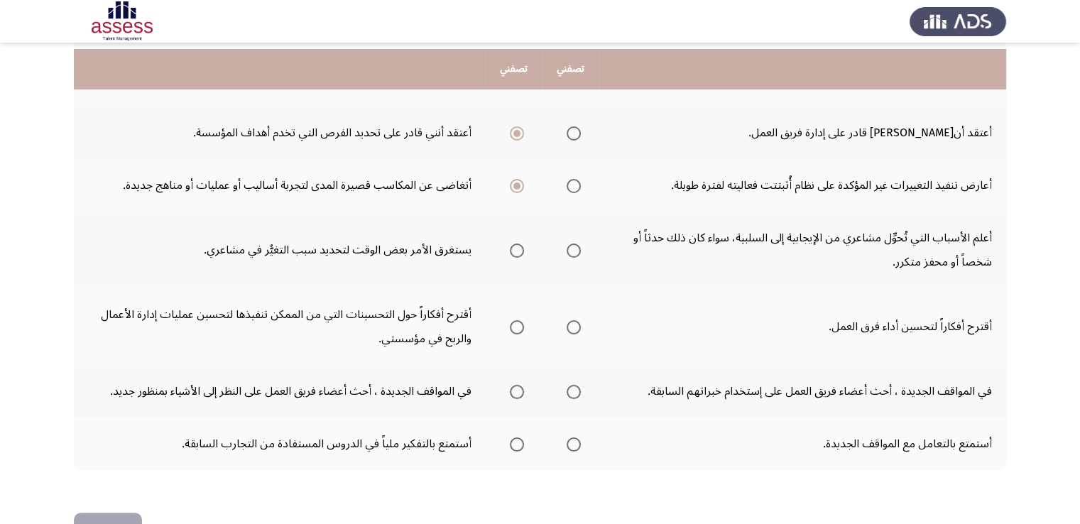
scroll to position [473, 0]
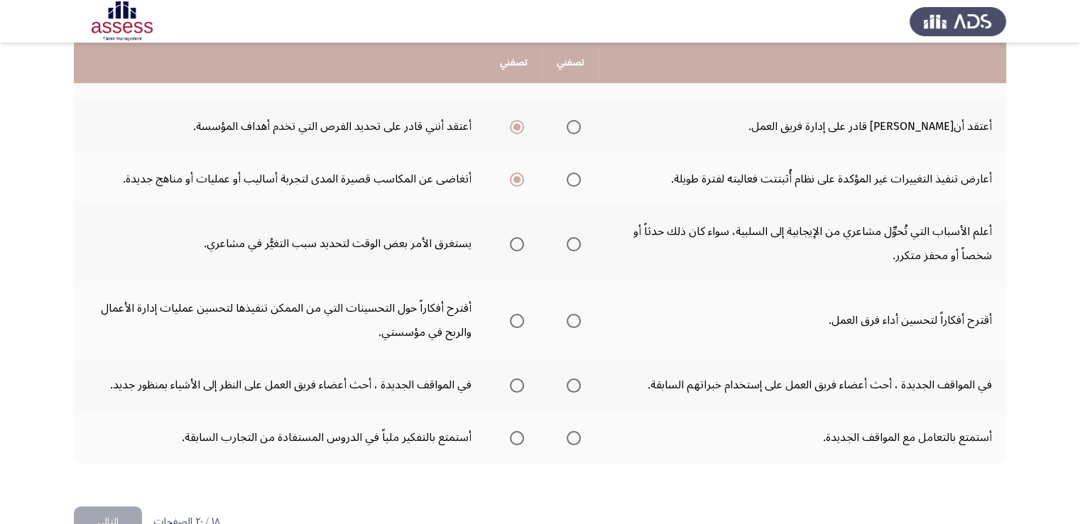
click at [574, 237] on span "Select an option" at bounding box center [574, 244] width 14 height 14
click at [574, 237] on input "Select an option" at bounding box center [574, 244] width 14 height 14
click at [573, 316] on span "Select an option" at bounding box center [574, 321] width 14 height 14
click at [573, 316] on input "Select an option" at bounding box center [574, 321] width 14 height 14
click at [511, 384] on span "Select an option" at bounding box center [517, 385] width 14 height 14
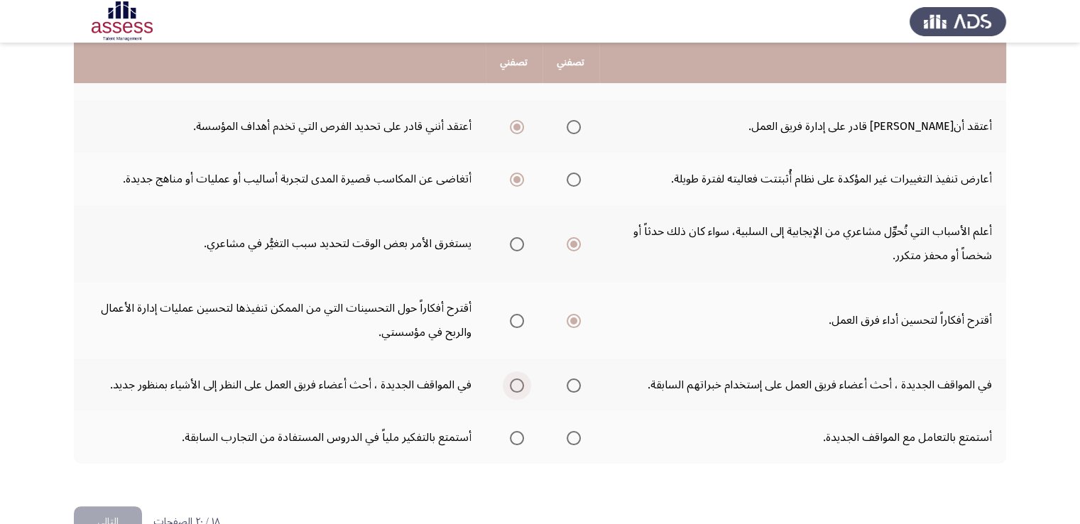
click at [511, 384] on input "Select an option" at bounding box center [517, 385] width 14 height 14
click at [571, 432] on span "Select an option" at bounding box center [574, 438] width 14 height 14
click at [571, 432] on input "Select an option" at bounding box center [574, 438] width 14 height 14
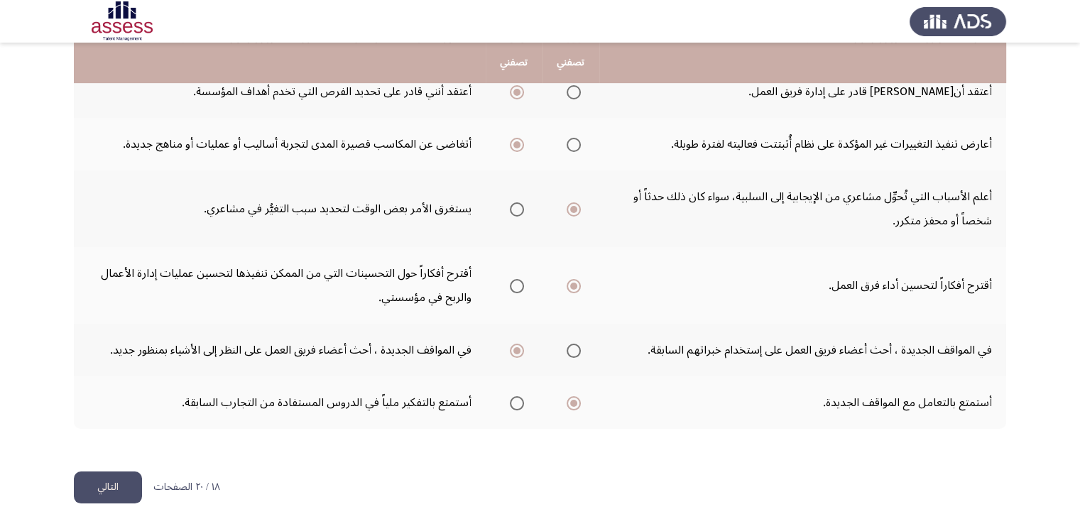
click at [108, 489] on button "التالي" at bounding box center [108, 487] width 68 height 32
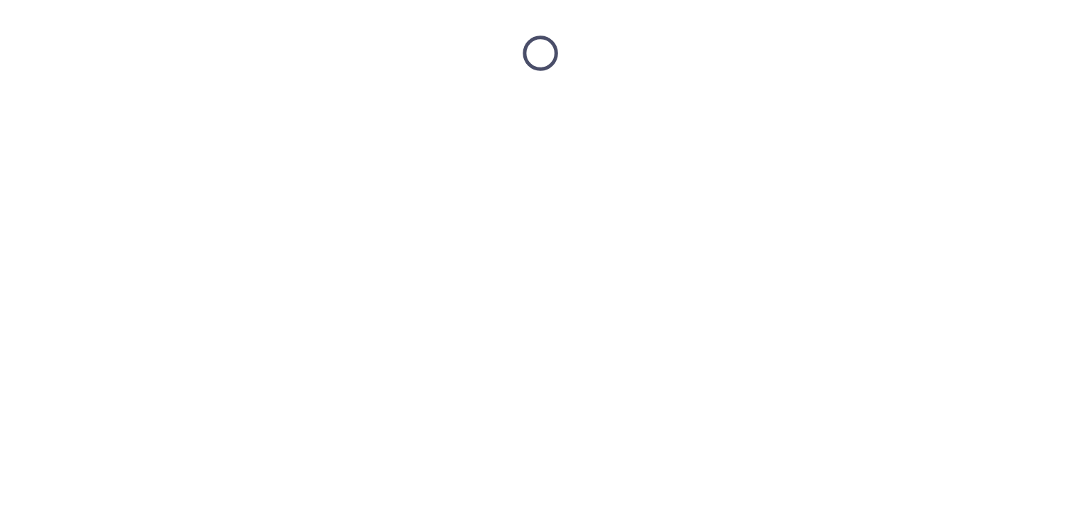
scroll to position [0, 0]
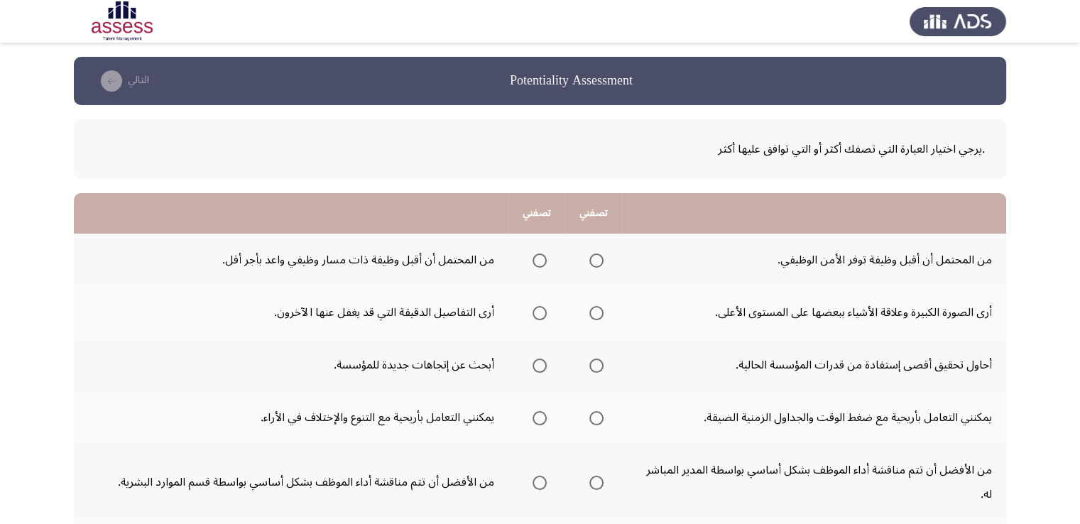
click at [535, 258] on span "Select an option" at bounding box center [540, 260] width 14 height 14
click at [535, 258] on input "Select an option" at bounding box center [540, 260] width 14 height 14
click at [592, 315] on span "Select an option" at bounding box center [596, 313] width 14 height 14
click at [592, 315] on input "Select an option" at bounding box center [596, 313] width 14 height 14
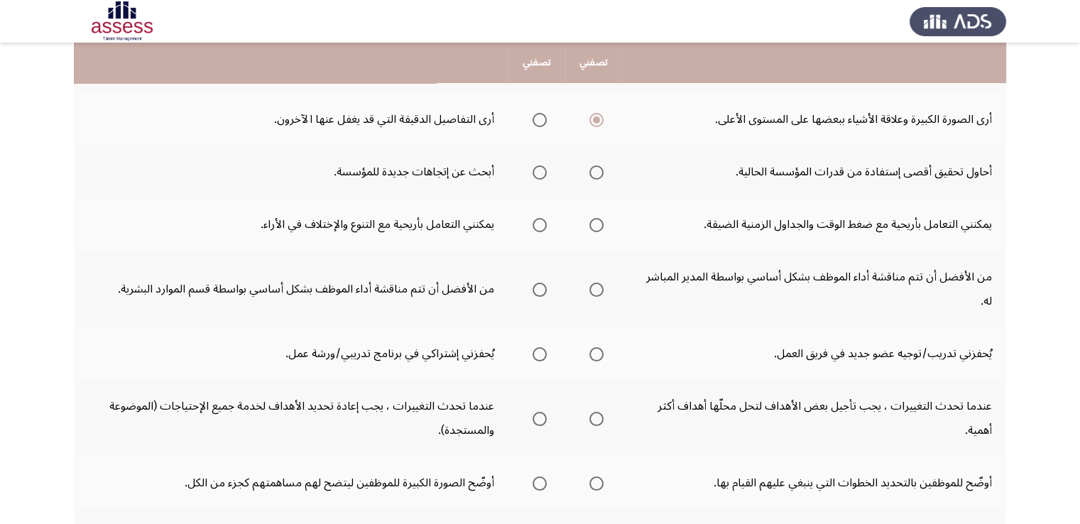
scroll to position [209, 0]
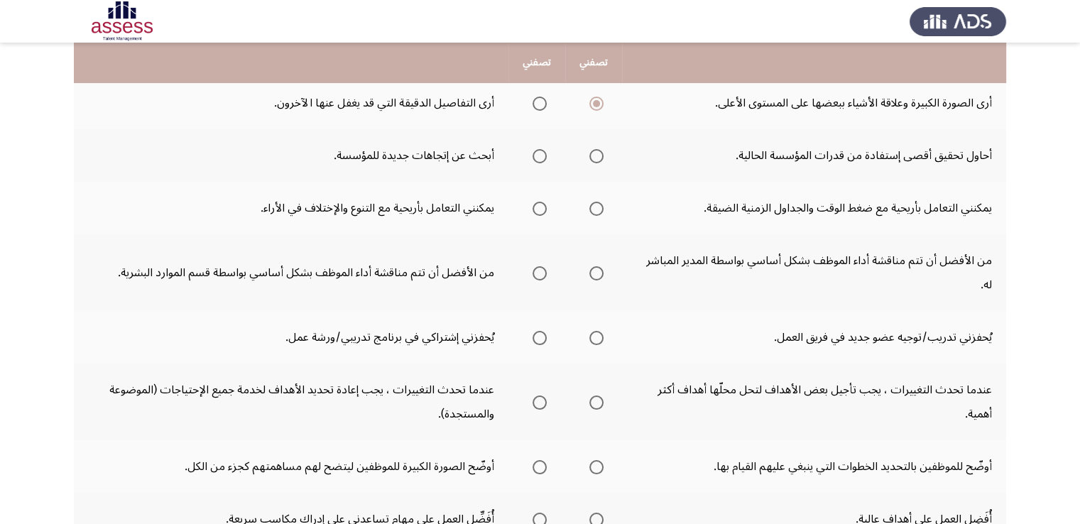
click at [529, 149] on label "Select an option" at bounding box center [537, 156] width 20 height 14
click at [533, 149] on input "Select an option" at bounding box center [540, 156] width 14 height 14
click at [533, 210] on span "Select an option" at bounding box center [540, 209] width 14 height 14
click at [533, 210] on input "Select an option" at bounding box center [540, 209] width 14 height 14
click at [535, 266] on span "Select an option" at bounding box center [540, 273] width 14 height 14
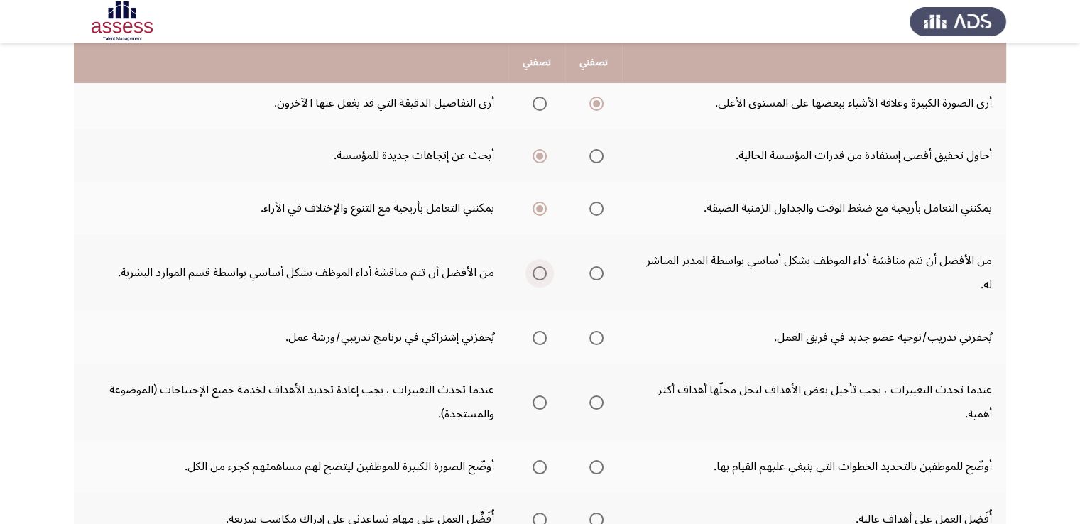
click at [535, 266] on input "Select an option" at bounding box center [540, 273] width 14 height 14
click at [591, 331] on span "Select an option" at bounding box center [596, 338] width 14 height 14
click at [591, 331] on input "Select an option" at bounding box center [596, 338] width 14 height 14
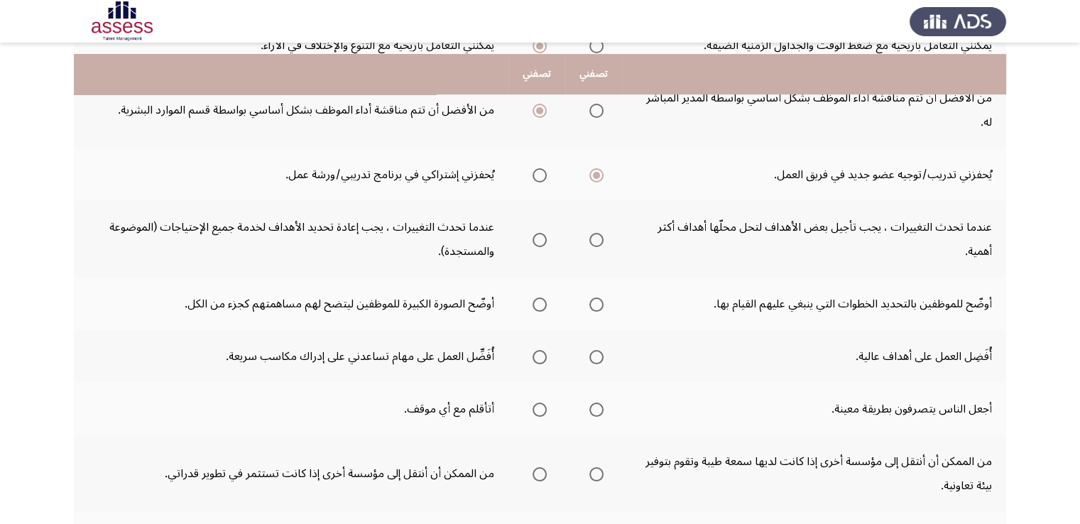
scroll to position [386, 0]
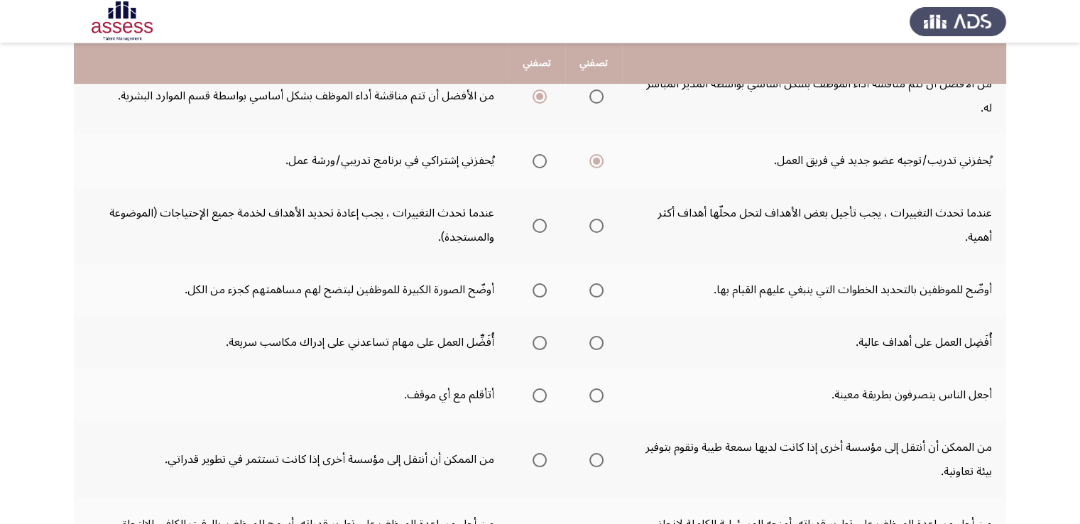
click at [540, 219] on span "Select an option" at bounding box center [540, 226] width 14 height 14
click at [540, 219] on input "Select an option" at bounding box center [540, 226] width 14 height 14
click at [540, 283] on span "Select an option" at bounding box center [540, 290] width 14 height 14
click at [540, 283] on input "Select an option" at bounding box center [540, 290] width 14 height 14
click at [596, 336] on span "Select an option" at bounding box center [596, 343] width 14 height 14
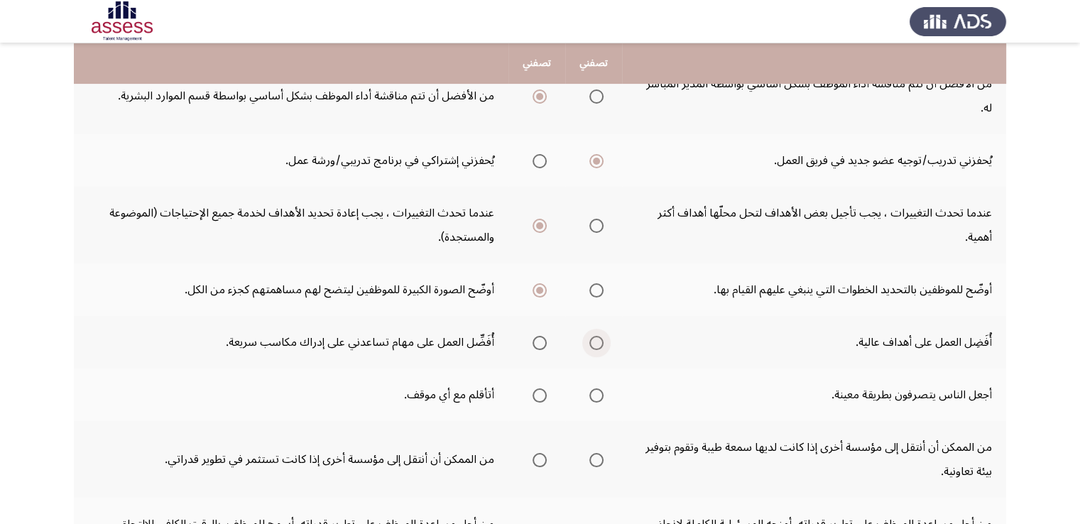
click at [596, 336] on input "Select an option" at bounding box center [596, 343] width 14 height 14
click at [528, 388] on label "Select an option" at bounding box center [537, 395] width 20 height 14
click at [533, 388] on input "Select an option" at bounding box center [540, 395] width 14 height 14
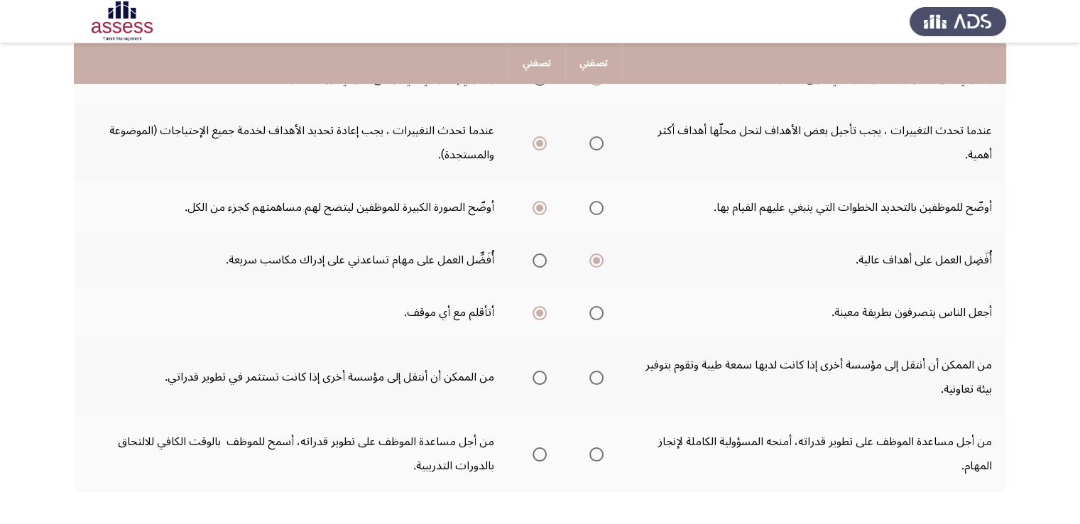
scroll to position [508, 0]
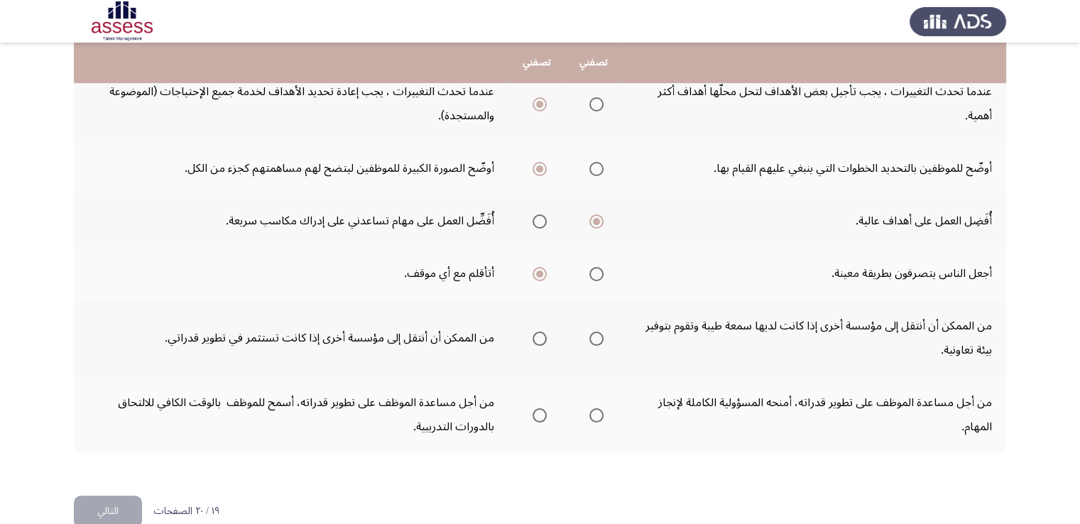
click at [533, 332] on span "Select an option" at bounding box center [540, 339] width 14 height 14
click at [533, 332] on input "Select an option" at bounding box center [540, 339] width 14 height 14
click at [593, 408] on span "Select an option" at bounding box center [596, 415] width 14 height 14
click at [593, 408] on input "Select an option" at bounding box center [596, 415] width 14 height 14
click at [104, 496] on button "التالي" at bounding box center [108, 512] width 68 height 32
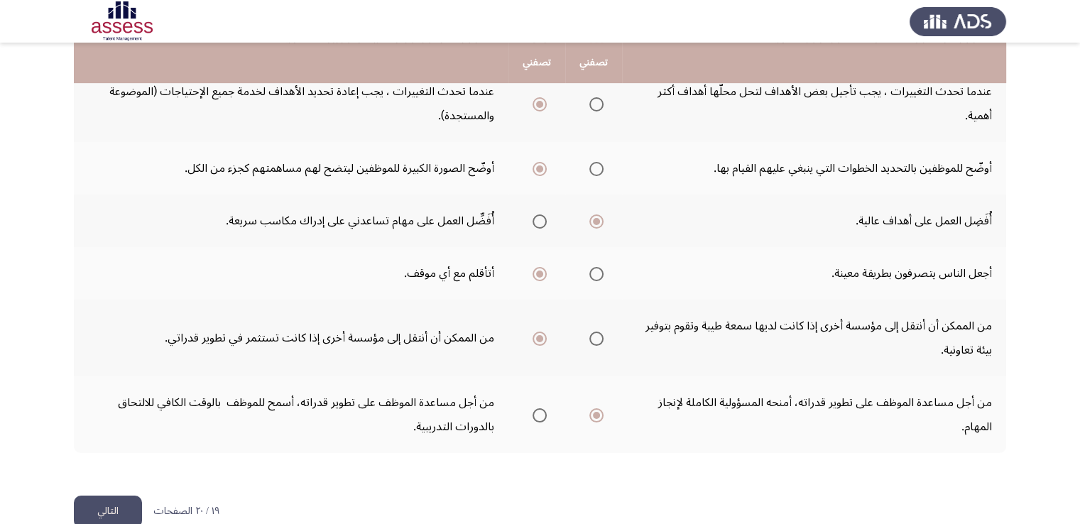
scroll to position [0, 0]
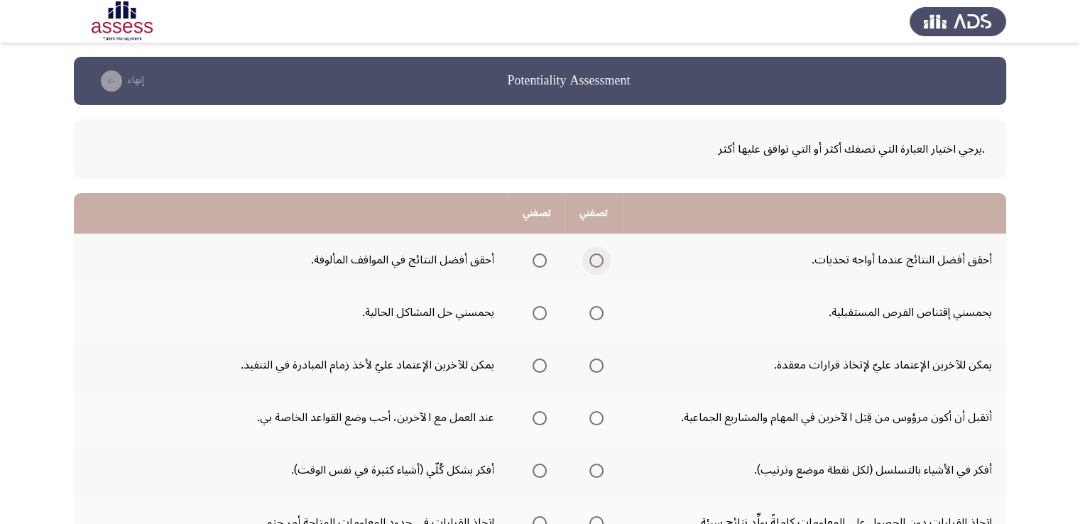
click at [591, 259] on span "Select an option" at bounding box center [596, 260] width 14 height 14
click at [591, 259] on input "Select an option" at bounding box center [596, 260] width 14 height 14
click at [592, 314] on span "Select an option" at bounding box center [596, 313] width 14 height 14
click at [592, 314] on input "Select an option" at bounding box center [596, 313] width 14 height 14
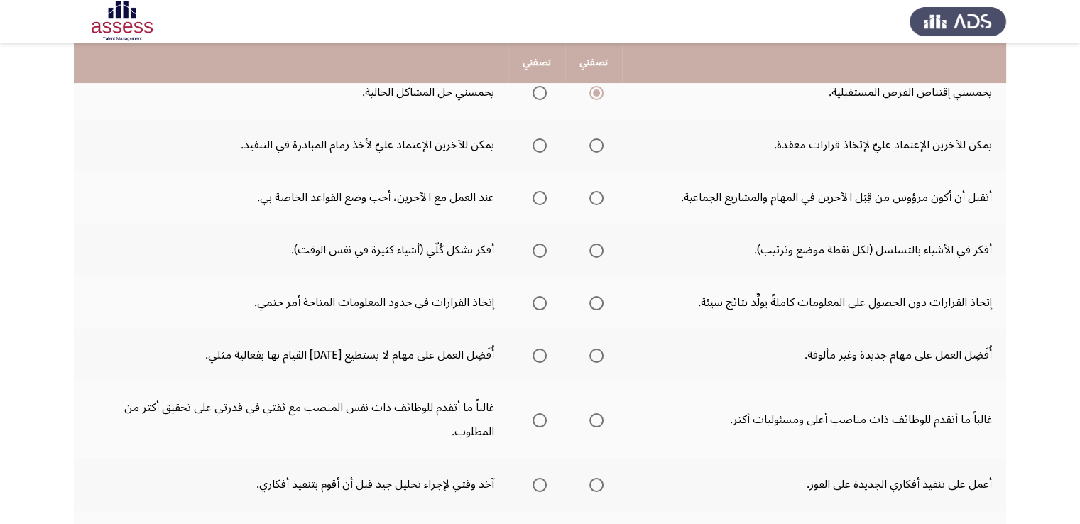
scroll to position [222, 0]
click at [533, 142] on span "Select an option" at bounding box center [540, 144] width 14 height 14
click at [533, 142] on input "Select an option" at bounding box center [540, 144] width 14 height 14
click at [531, 197] on label "Select an option" at bounding box center [537, 197] width 20 height 14
click at [533, 197] on input "Select an option" at bounding box center [540, 197] width 14 height 14
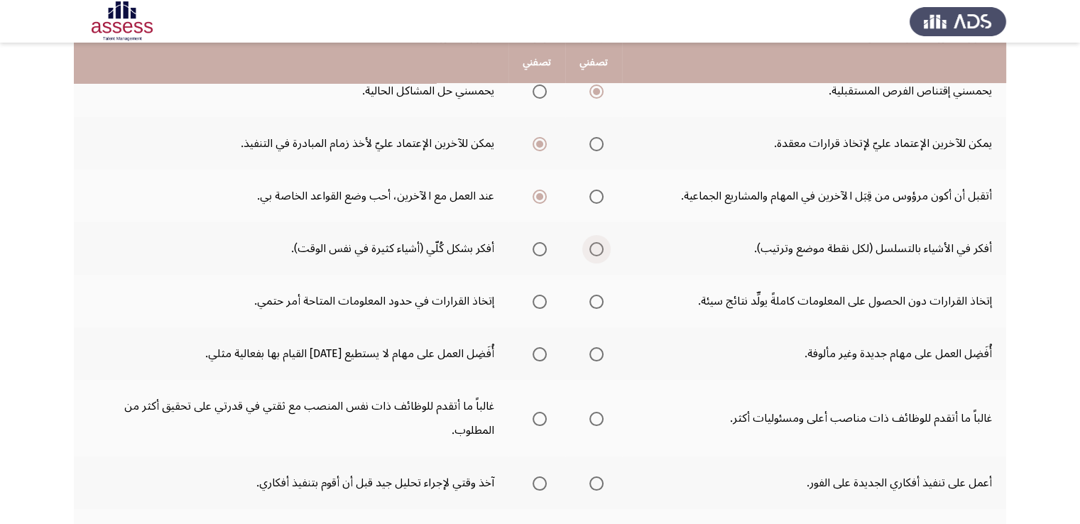
click at [596, 245] on span "Select an option" at bounding box center [596, 249] width 14 height 14
click at [596, 245] on input "Select an option" at bounding box center [596, 249] width 14 height 14
click at [545, 296] on span "Select an option" at bounding box center [540, 302] width 14 height 14
click at [545, 296] on input "Select an option" at bounding box center [540, 302] width 14 height 14
click at [596, 353] on span "Select an option" at bounding box center [596, 354] width 14 height 14
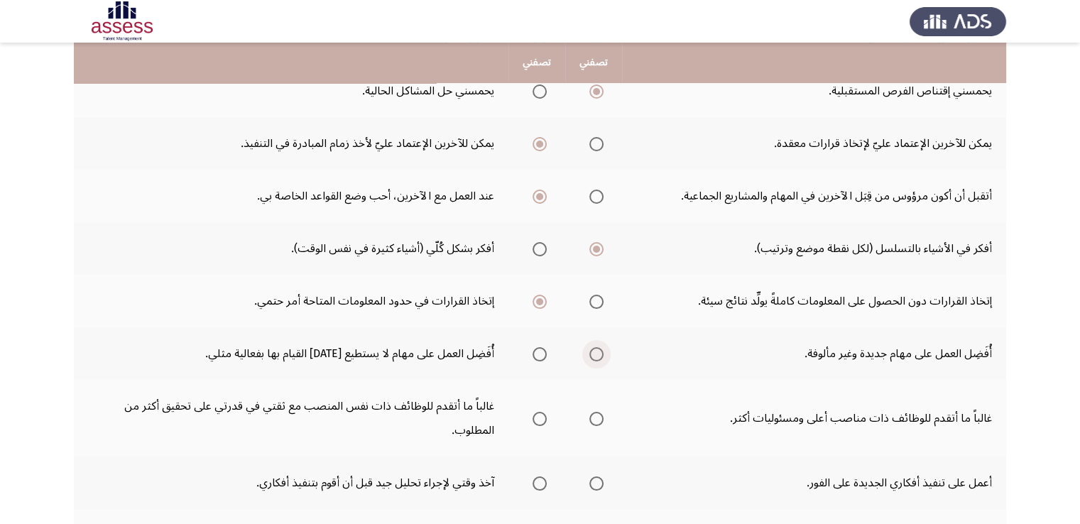
click at [596, 353] on input "Select an option" at bounding box center [596, 354] width 14 height 14
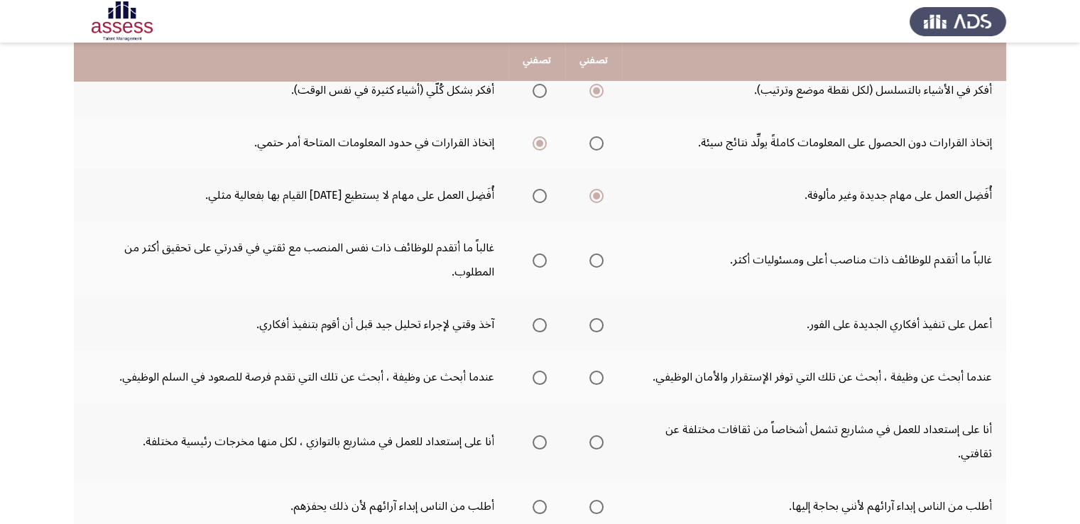
scroll to position [378, 0]
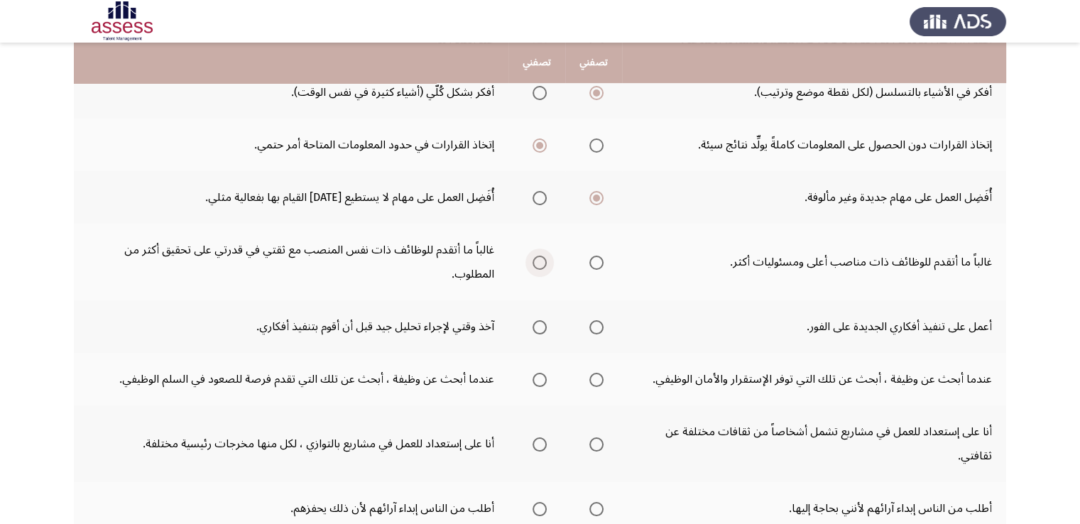
click at [539, 264] on span "Select an option" at bounding box center [540, 263] width 14 height 14
click at [539, 264] on input "Select an option" at bounding box center [540, 263] width 14 height 14
click at [594, 327] on span "Select an option" at bounding box center [596, 327] width 14 height 14
click at [594, 327] on input "Select an option" at bounding box center [596, 327] width 14 height 14
click at [591, 378] on span "Select an option" at bounding box center [596, 380] width 14 height 14
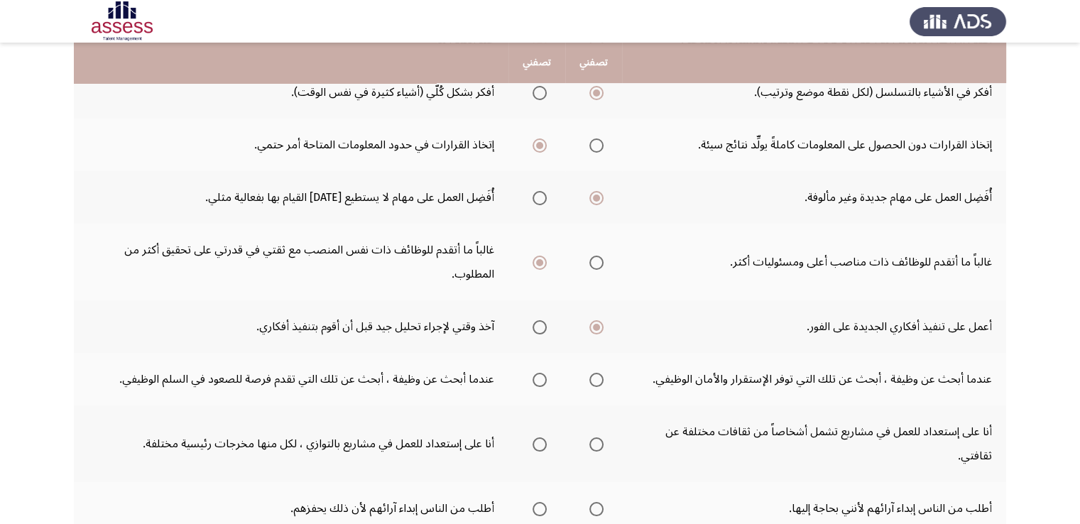
click at [591, 378] on input "Select an option" at bounding box center [596, 380] width 14 height 14
click at [540, 440] on span "Select an option" at bounding box center [540, 444] width 14 height 14
click at [540, 440] on input "Select an option" at bounding box center [540, 444] width 14 height 14
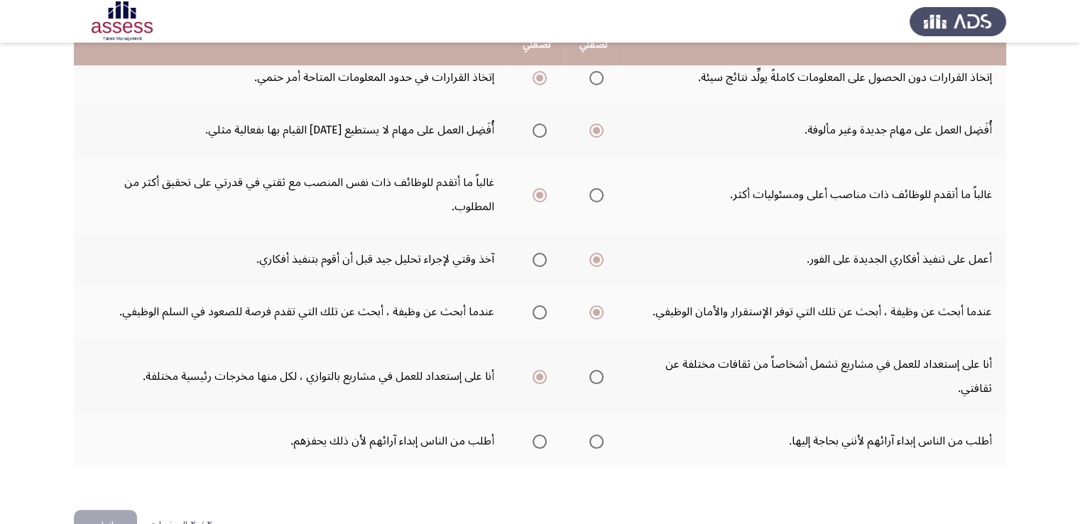
scroll to position [484, 0]
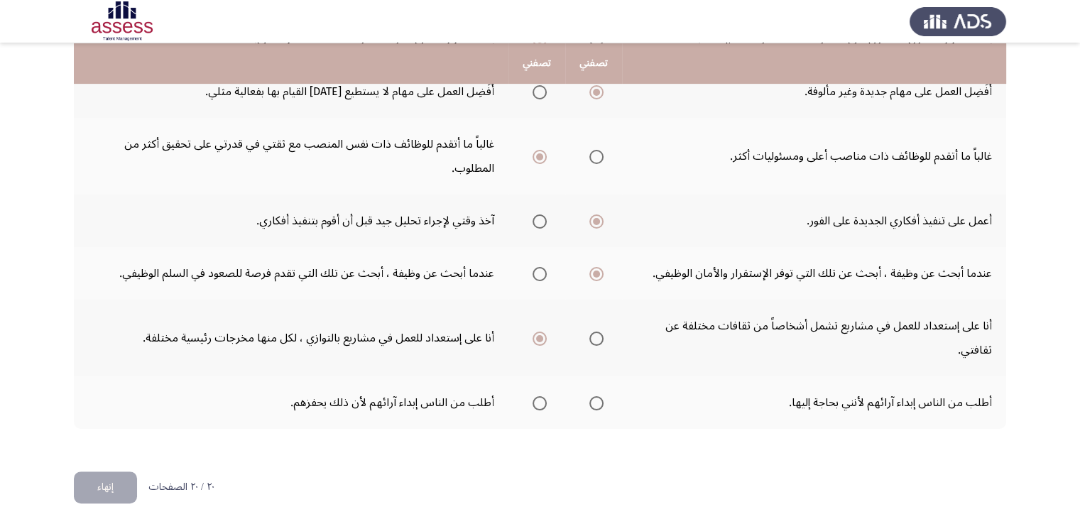
click at [535, 398] on span "Select an option" at bounding box center [540, 403] width 14 height 14
click at [535, 398] on input "Select an option" at bounding box center [540, 403] width 14 height 14
click at [97, 474] on button "إنهاء" at bounding box center [105, 487] width 63 height 32
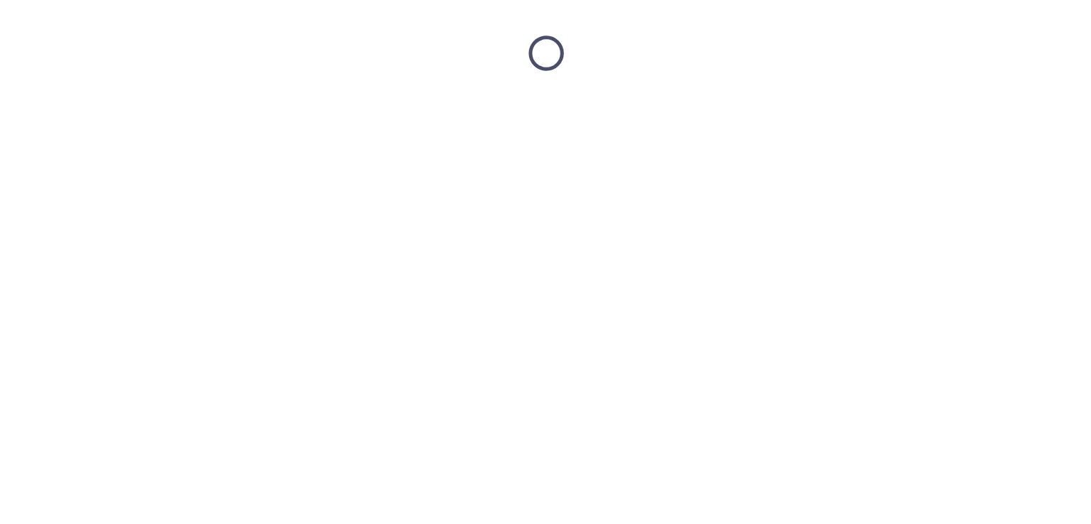
scroll to position [0, 0]
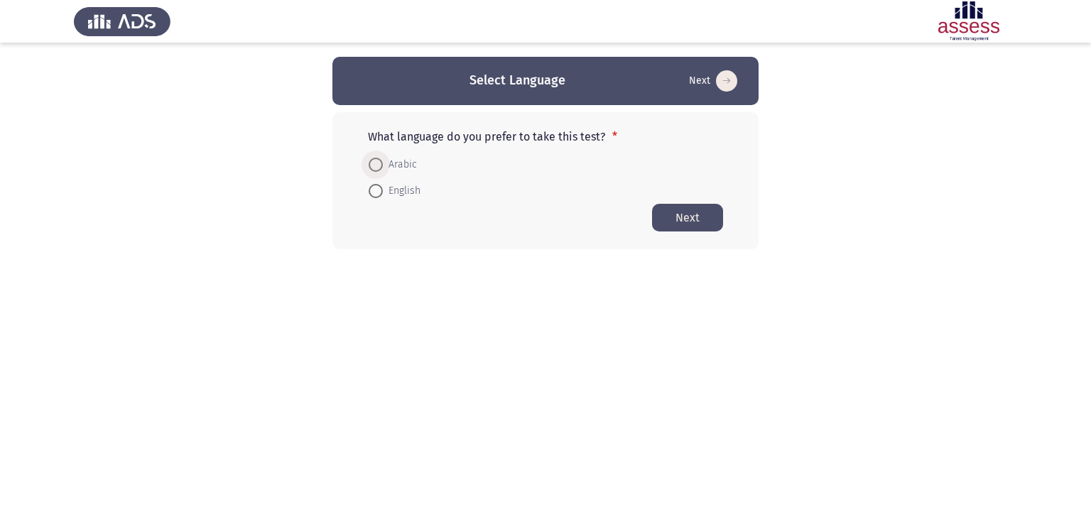
click at [375, 165] on span at bounding box center [376, 165] width 14 height 14
click at [375, 165] on input "Arabic" at bounding box center [376, 165] width 14 height 14
radio input "true"
click at [684, 217] on button "Next" at bounding box center [687, 217] width 71 height 28
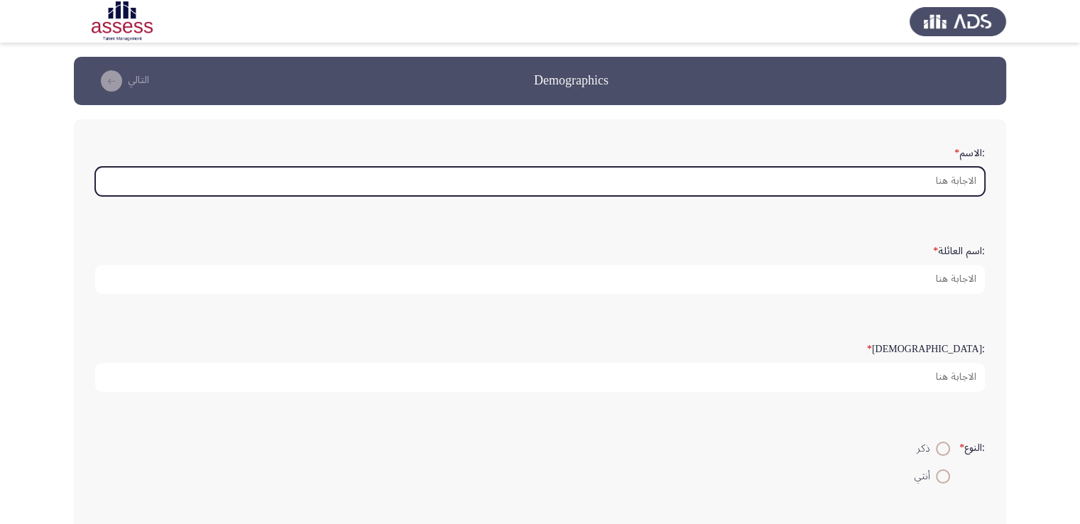
click at [933, 180] on input ":الاسم *" at bounding box center [540, 181] width 890 height 29
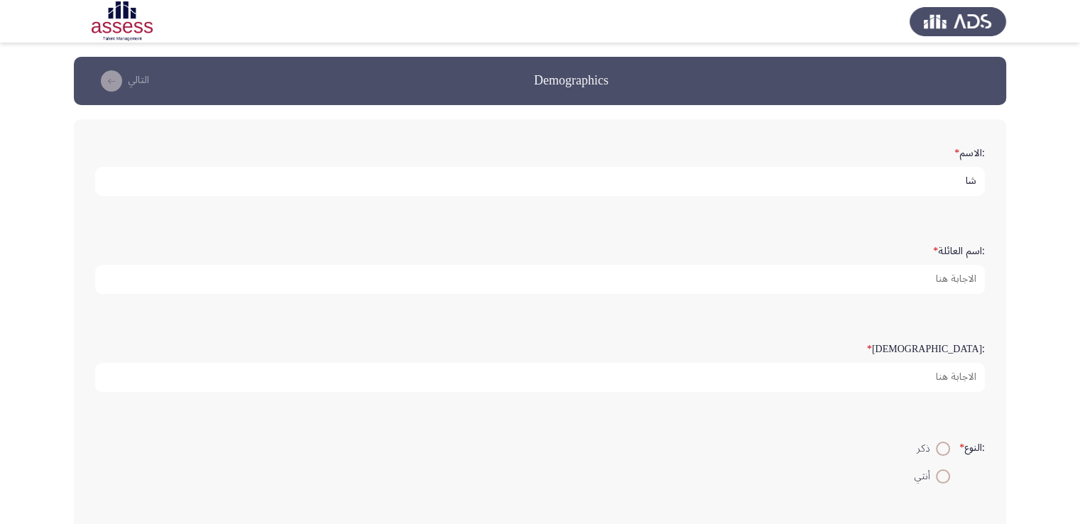
type input "ش"
drag, startPoint x: 926, startPoint y: 181, endPoint x: 855, endPoint y: 197, distance: 72.7
click at [855, 197] on div ":الاسم * أحمد اسامة ابراهيم النجار" at bounding box center [540, 168] width 904 height 70
type input "أحمد اسامة"
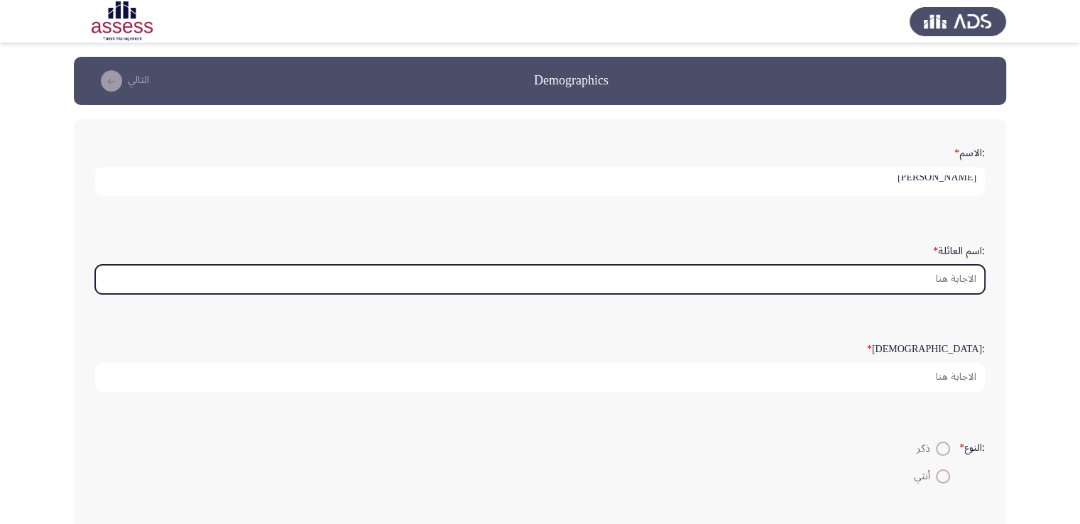
scroll to position [0, 0]
click at [910, 277] on input ":اسم العائلة *" at bounding box center [540, 279] width 890 height 29
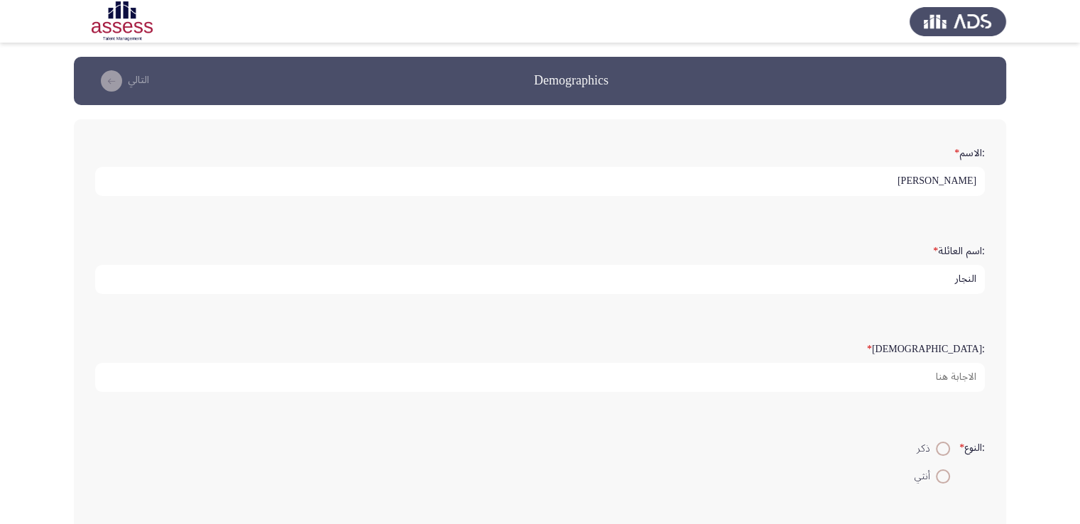
type input "النجار"
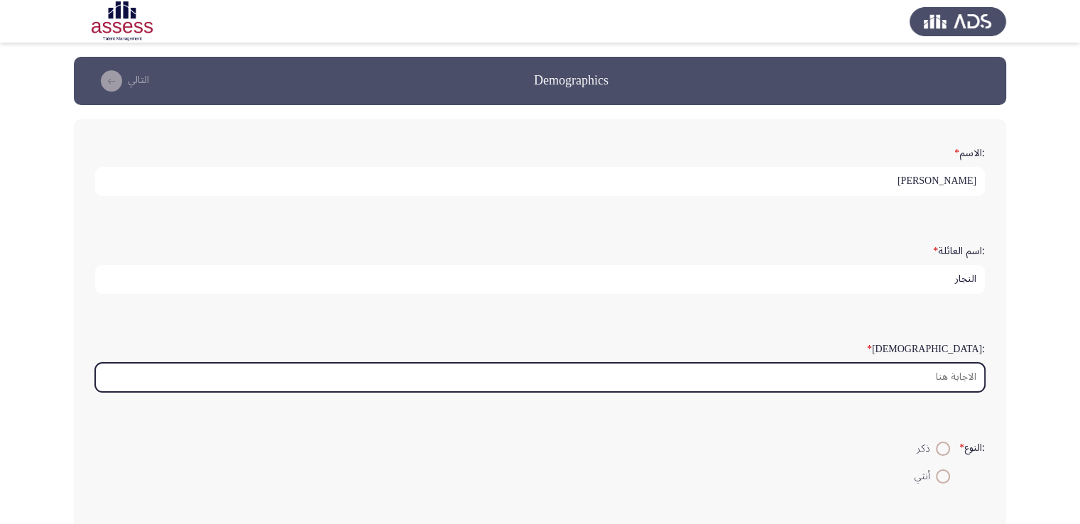
click at [852, 378] on input ":السن *" at bounding box center [540, 377] width 890 height 29
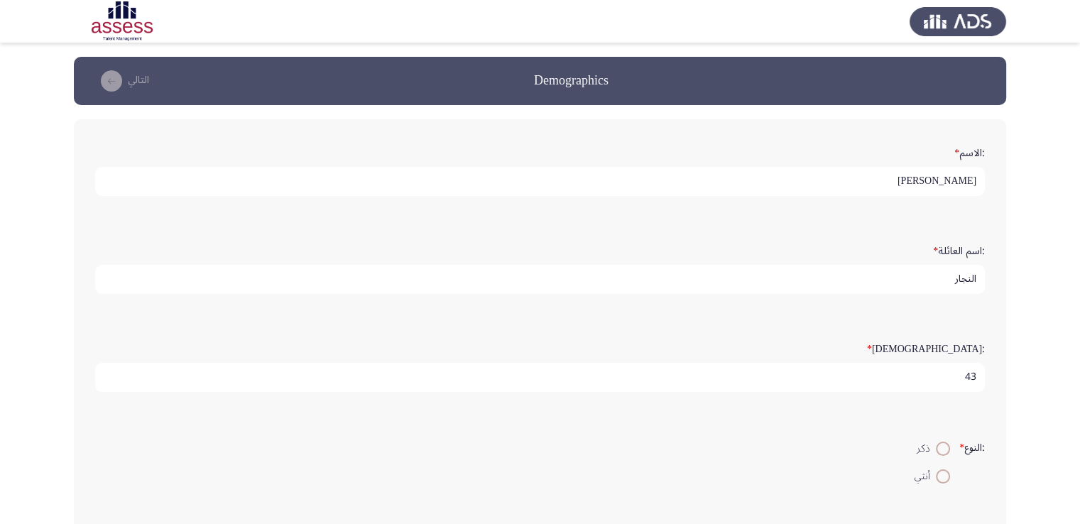
type input "43"
click at [940, 444] on span at bounding box center [943, 449] width 14 height 14
click at [940, 444] on input "ذكر" at bounding box center [943, 449] width 14 height 14
radio input "true"
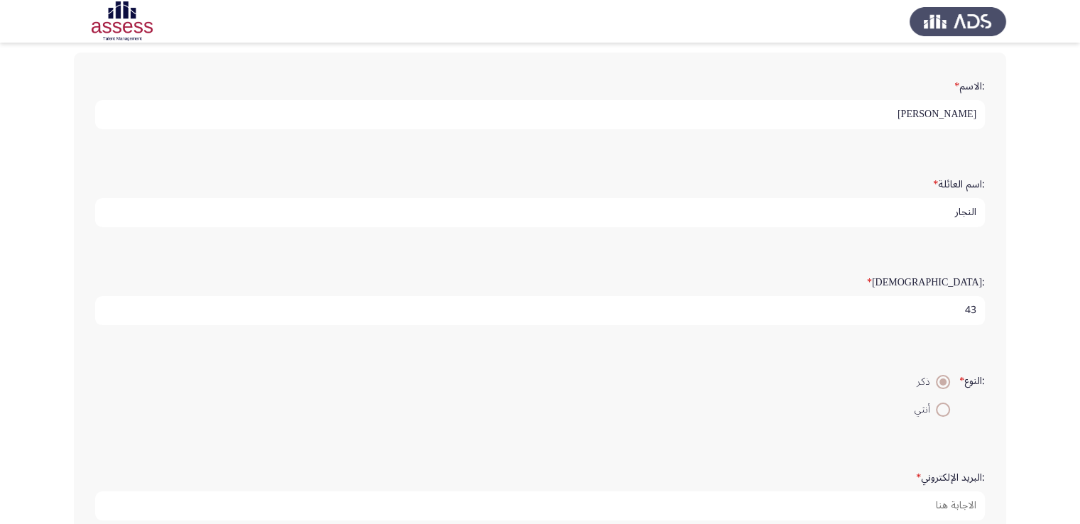
scroll to position [142, 0]
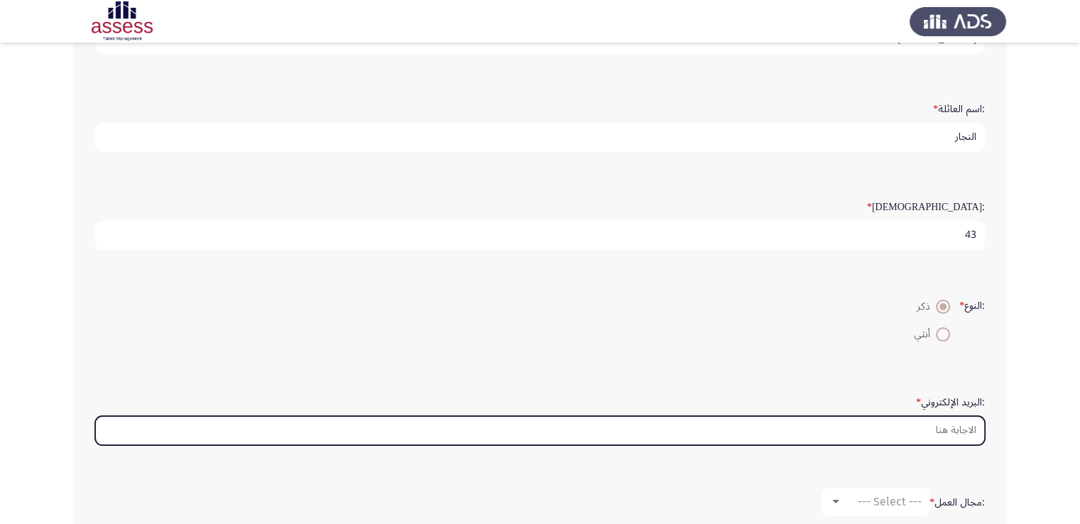
click at [916, 428] on input ":البريد الإلكتروني *" at bounding box center [540, 430] width 890 height 29
type input "ش"
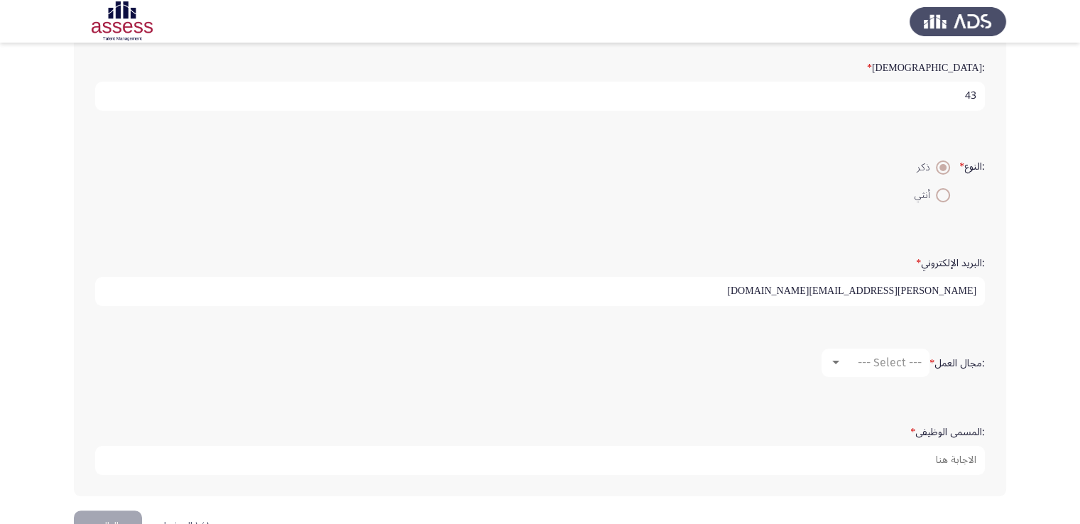
scroll to position [284, 0]
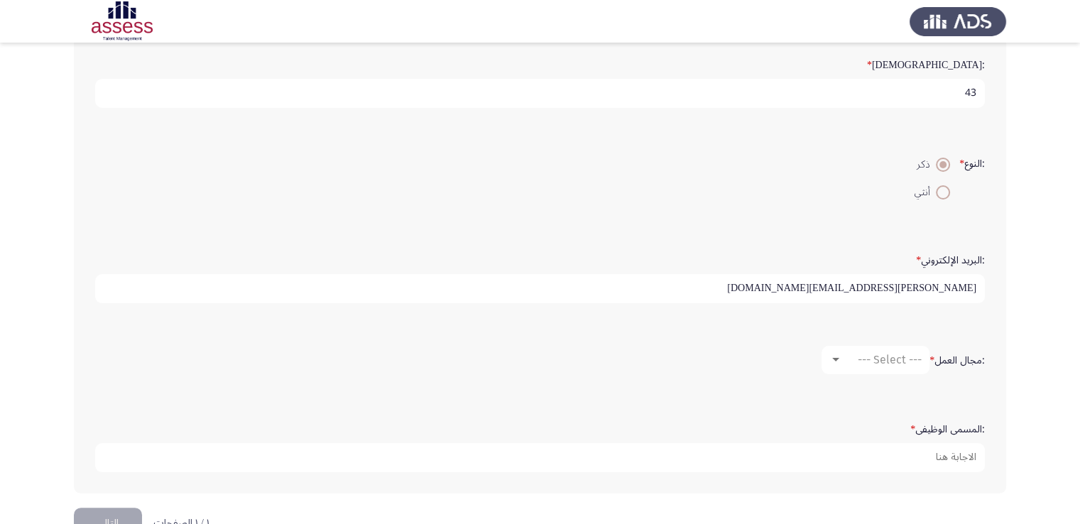
type input "ahmed.elnagar289@gmail.com"
click at [834, 358] on div at bounding box center [835, 360] width 7 height 4
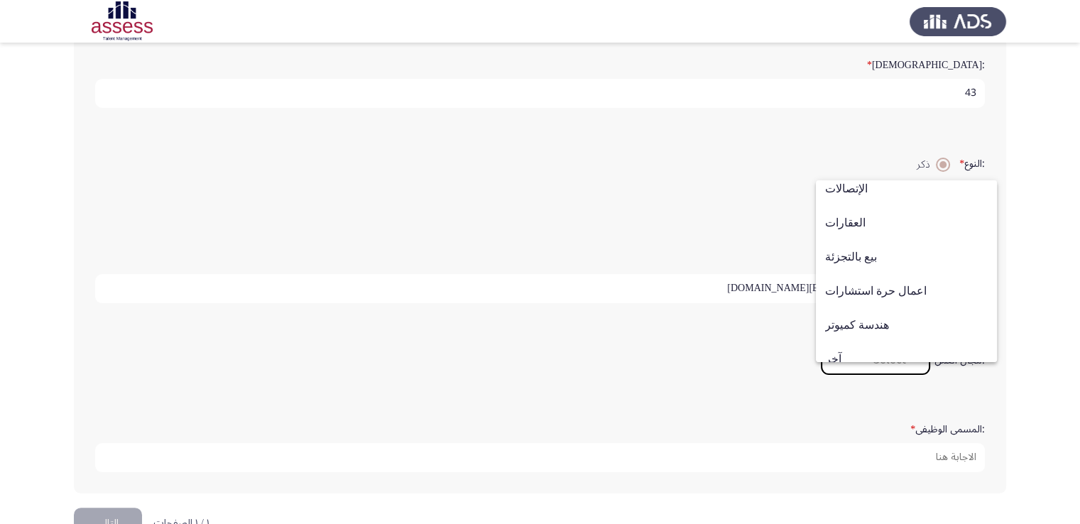
scroll to position [466, 0]
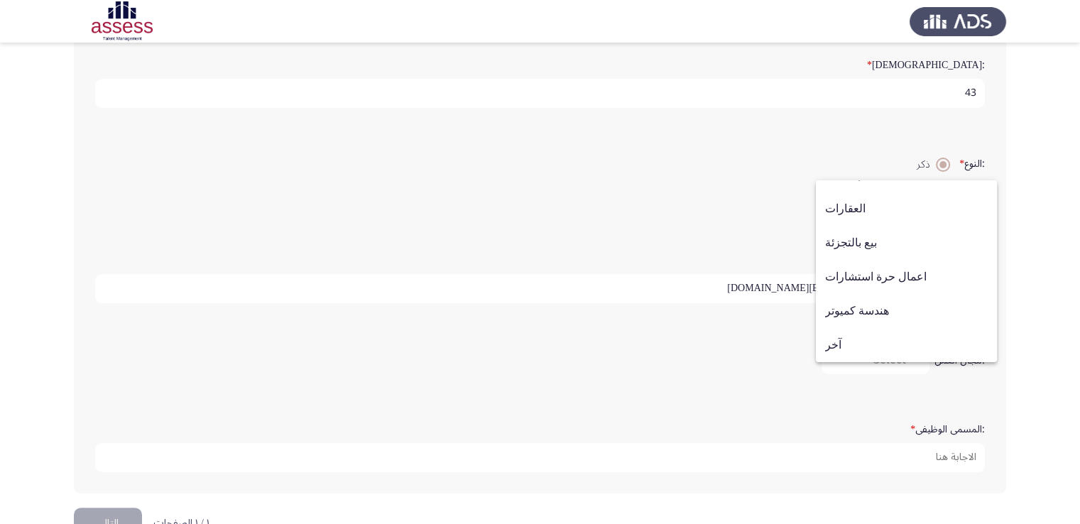
click at [940, 452] on div at bounding box center [540, 262] width 1080 height 524
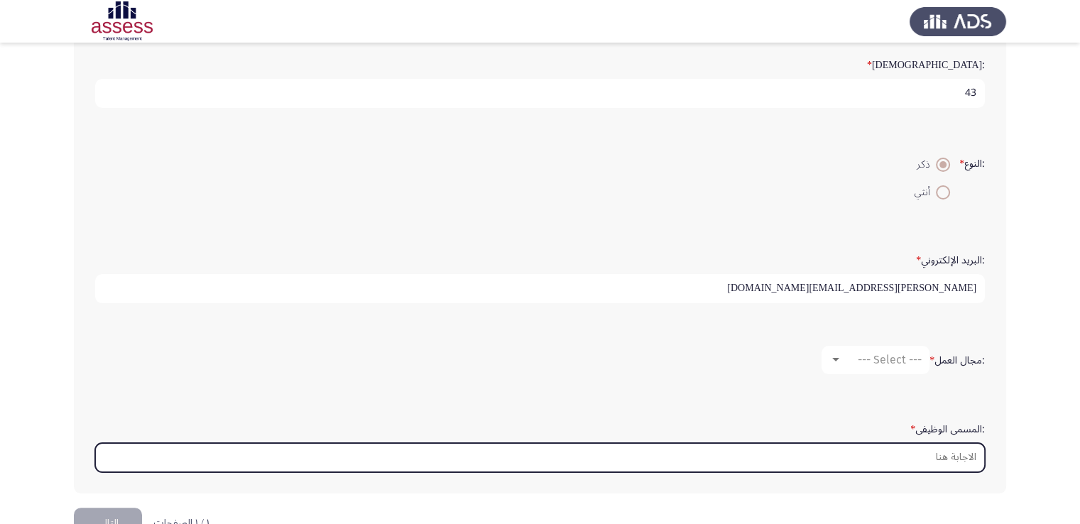
click at [923, 452] on input ":المسمى الوظيفى *" at bounding box center [540, 457] width 890 height 29
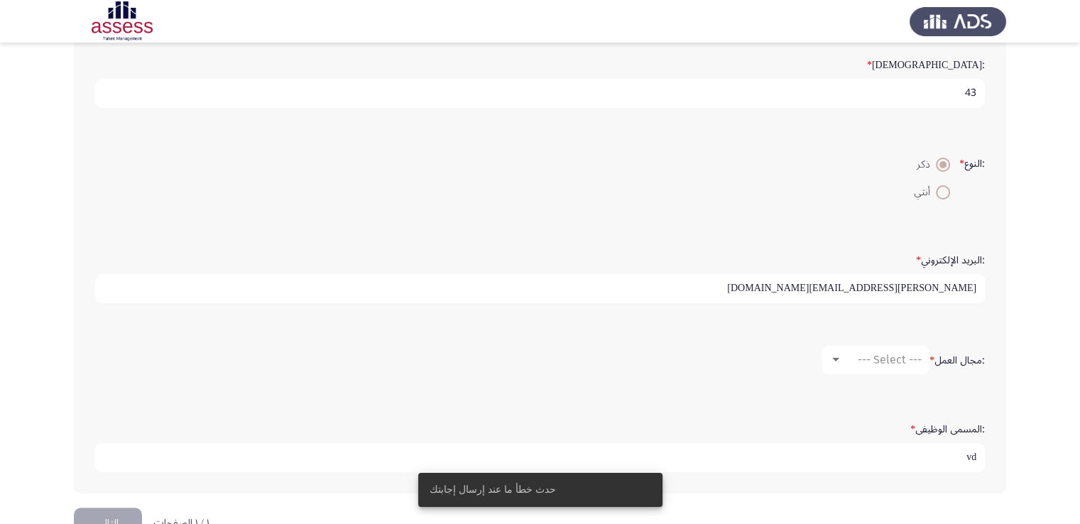
type input "v"
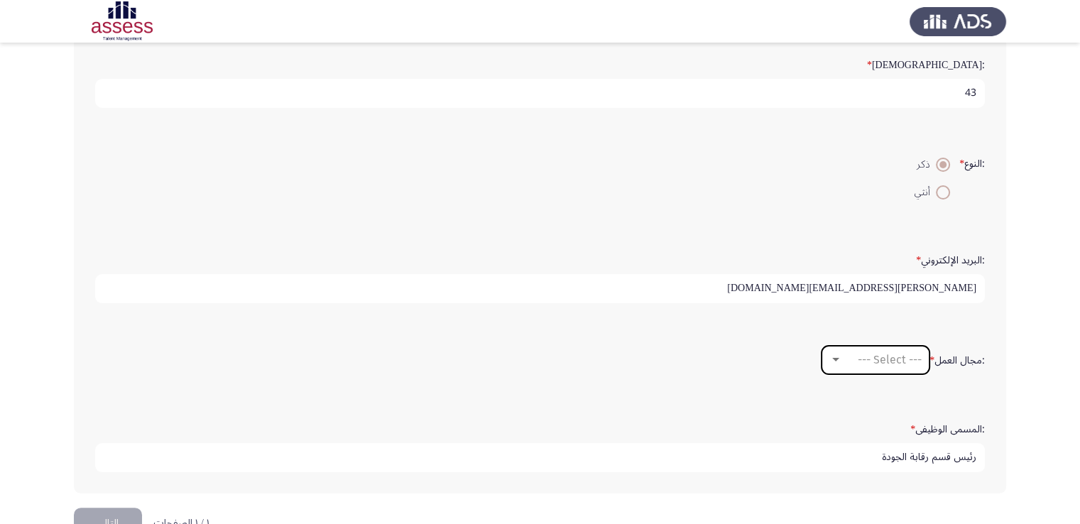
click at [836, 356] on div at bounding box center [835, 359] width 13 height 11
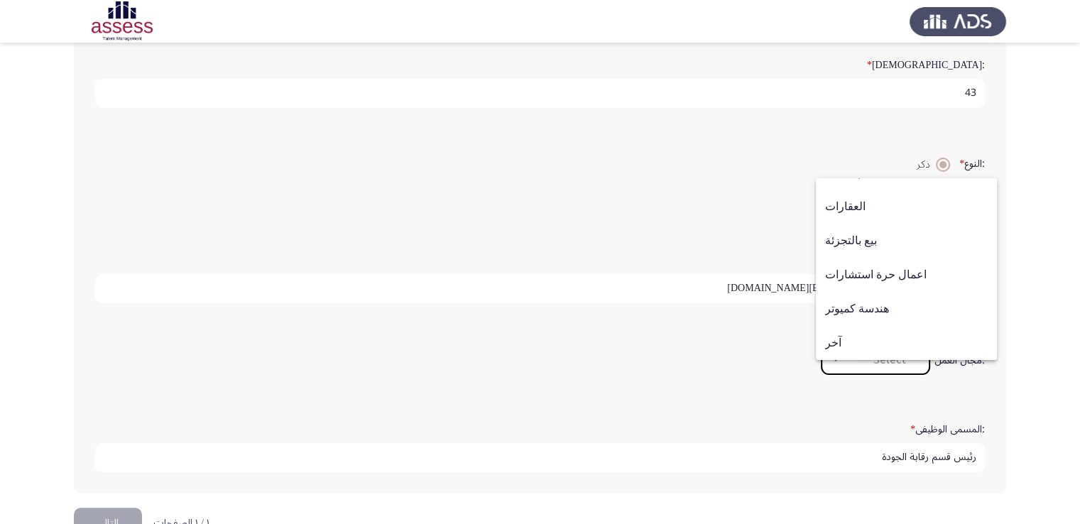
scroll to position [320, 0]
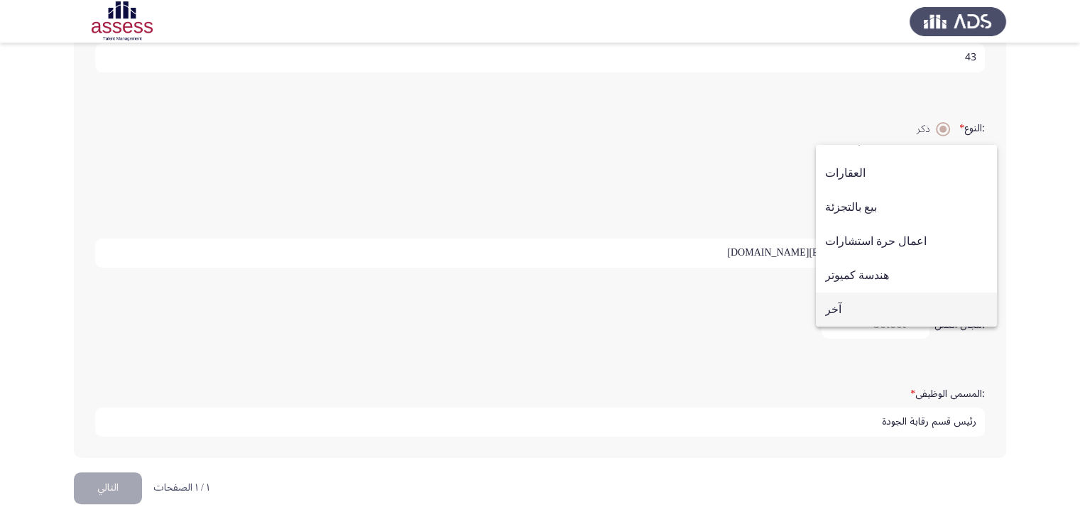
click at [842, 307] on span "آخر" at bounding box center [906, 310] width 163 height 34
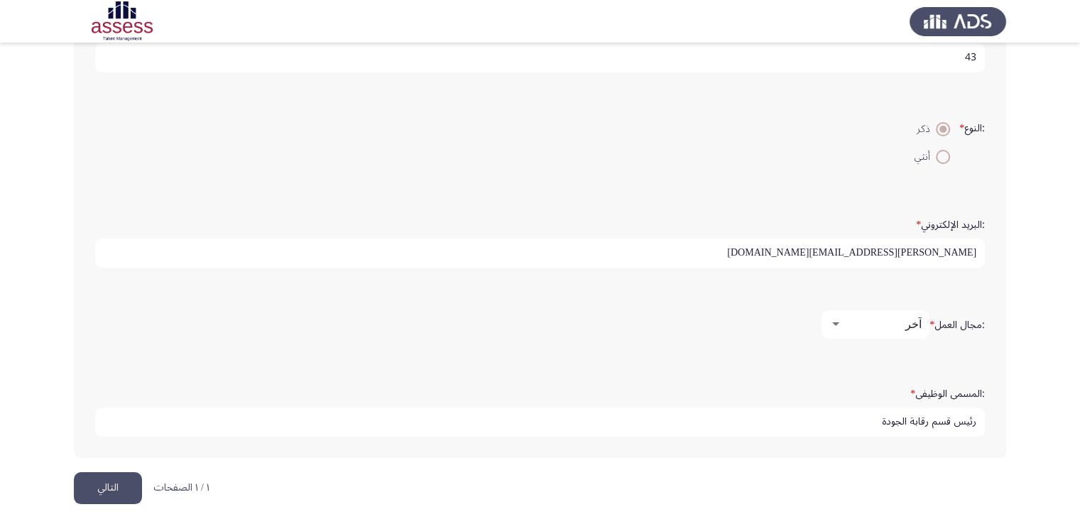
click at [849, 415] on input "رئيس قسم رقابة الجودة" at bounding box center [540, 422] width 890 height 29
click at [850, 413] on input "رئيس قسم رقابة الجودة بشركة" at bounding box center [540, 422] width 890 height 29
type input "رئيس قسم رقابة الجودة بشركة كفر الزيات للمبيدات والكيماويات"
click at [104, 476] on button "التالي" at bounding box center [108, 488] width 68 height 32
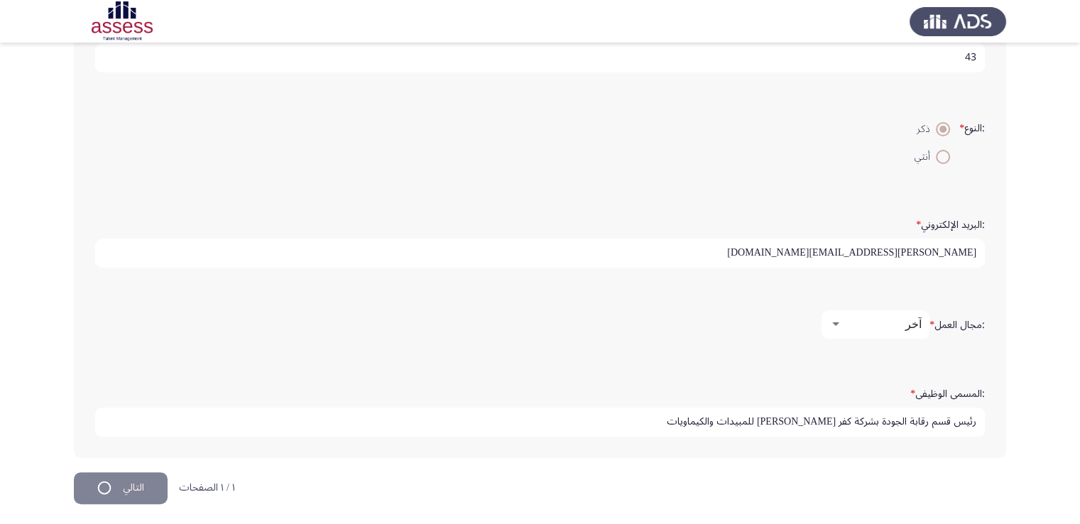
scroll to position [0, 0]
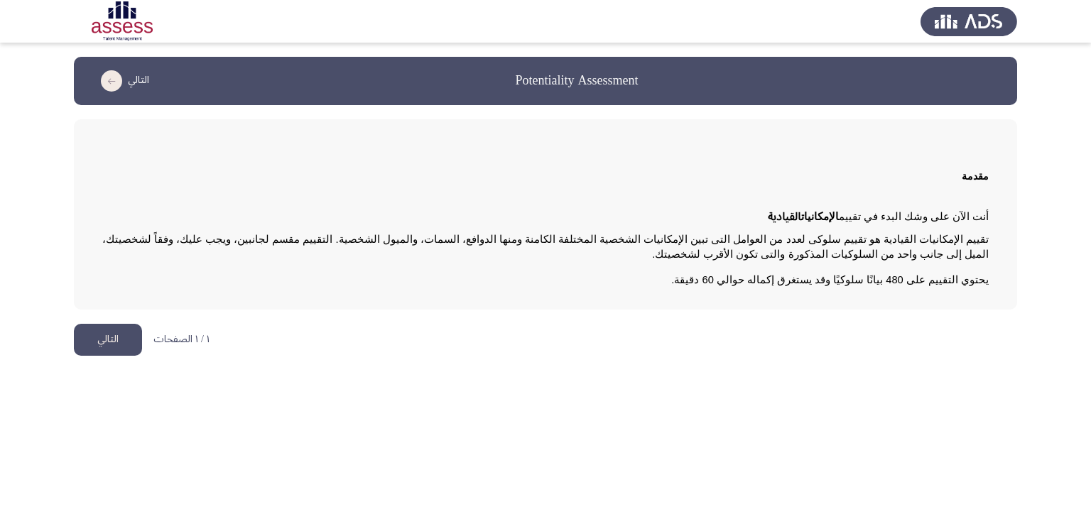
click at [119, 341] on button "التالي" at bounding box center [108, 340] width 68 height 32
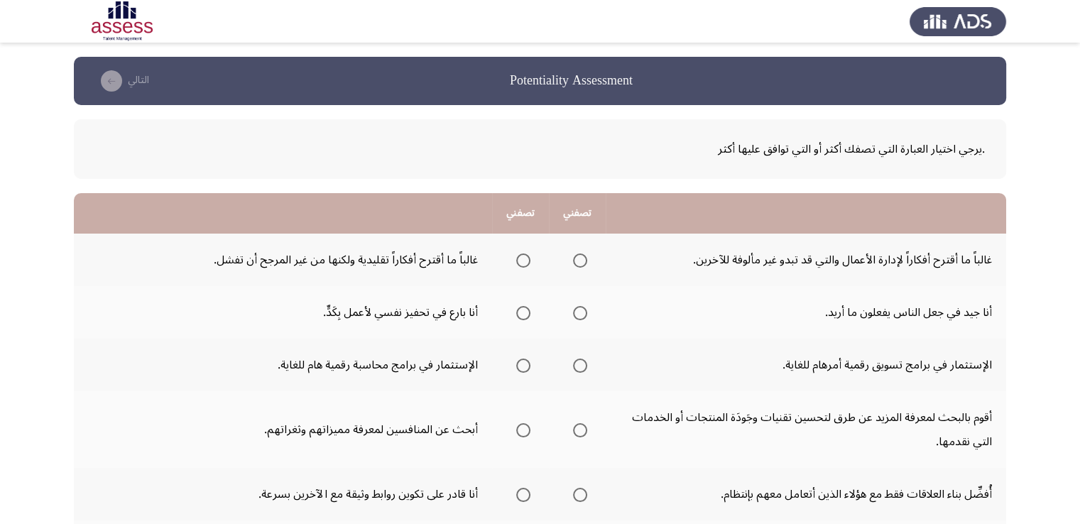
click at [584, 262] on span "Select an option" at bounding box center [580, 260] width 14 height 14
click at [584, 262] on input "Select an option" at bounding box center [580, 260] width 14 height 14
click at [525, 311] on span "Select an option" at bounding box center [523, 313] width 14 height 14
click at [525, 311] on input "Select an option" at bounding box center [523, 313] width 14 height 14
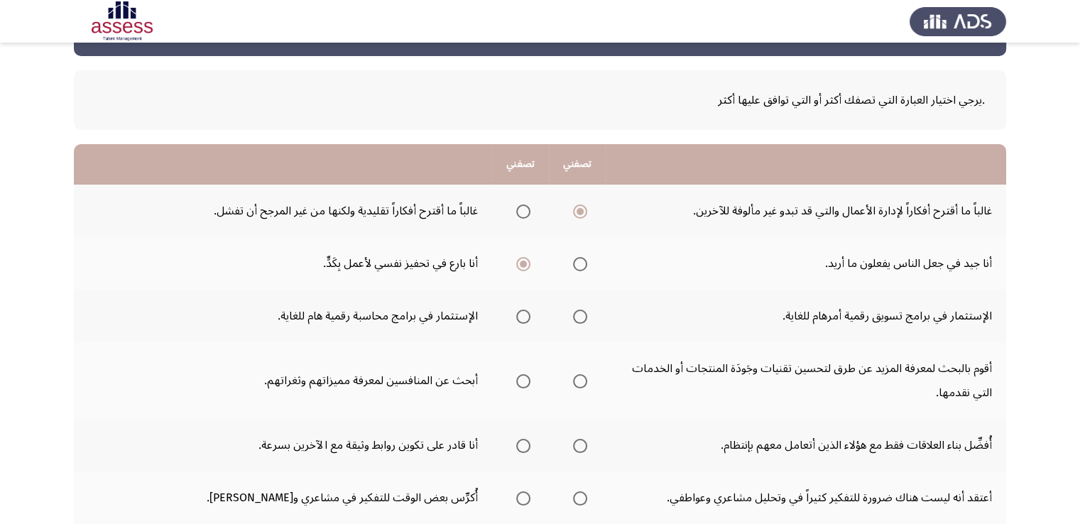
scroll to position [71, 0]
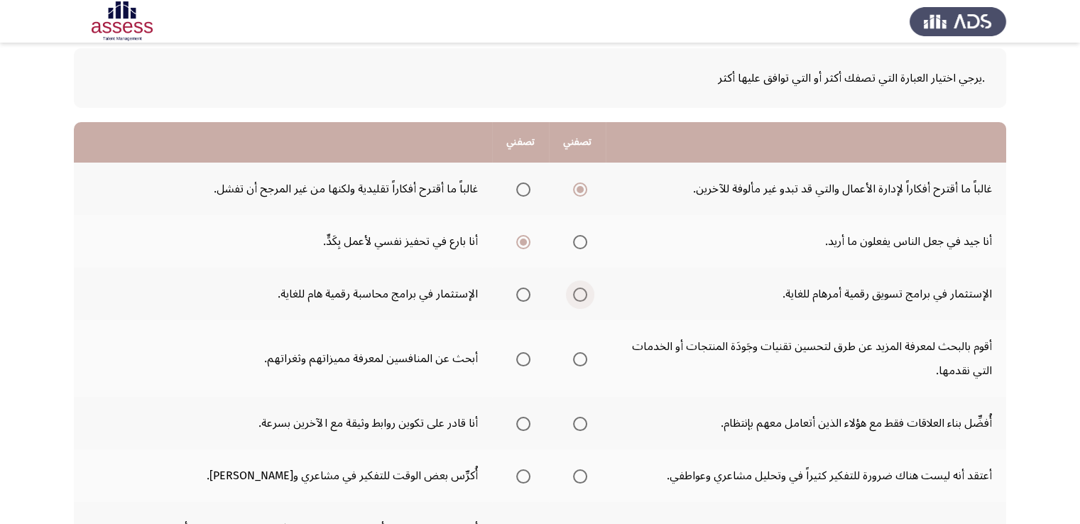
click at [579, 299] on span "Select an option" at bounding box center [580, 295] width 14 height 14
click at [579, 299] on input "Select an option" at bounding box center [580, 295] width 14 height 14
click at [583, 361] on span "Select an option" at bounding box center [580, 359] width 14 height 14
click at [583, 361] on input "Select an option" at bounding box center [580, 359] width 14 height 14
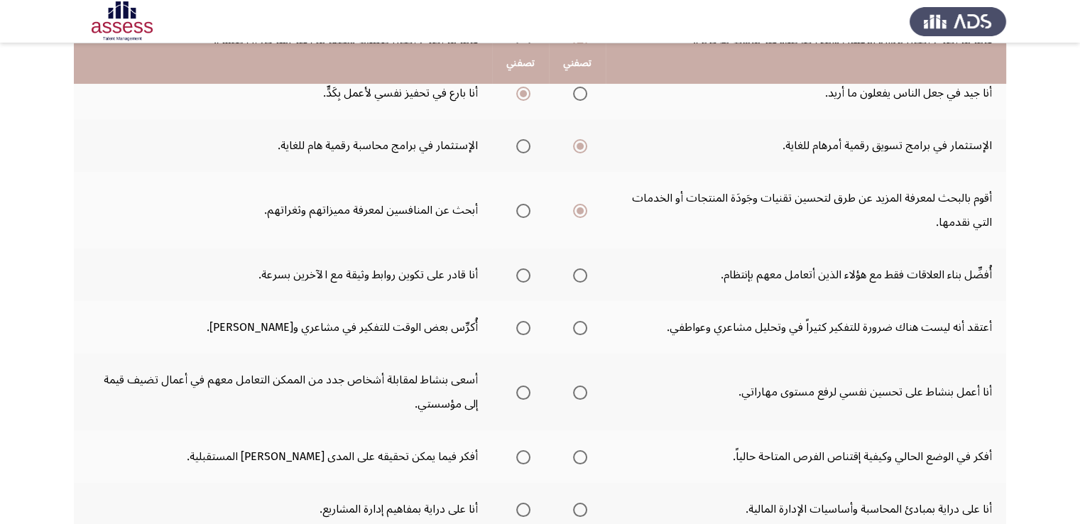
scroll to position [224, 0]
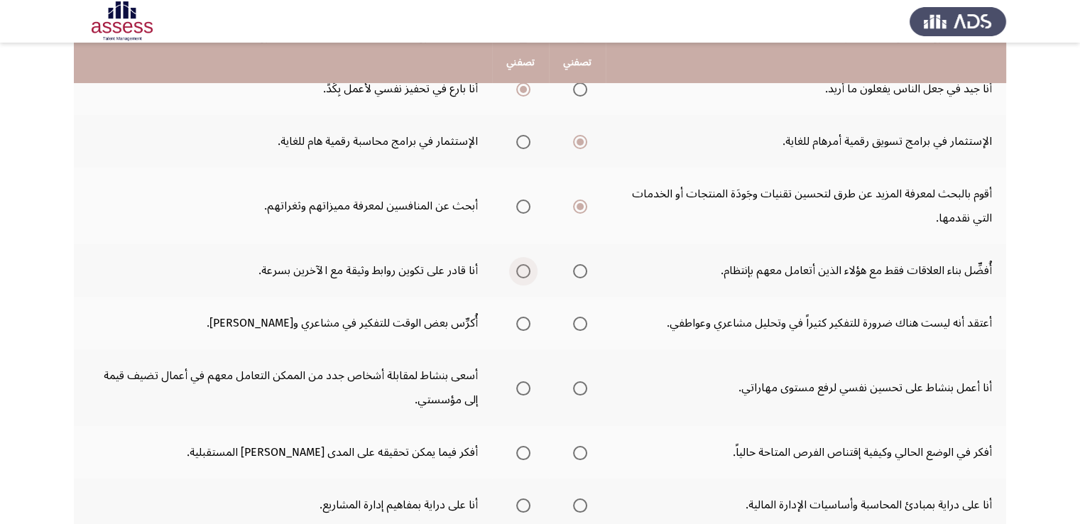
click at [524, 273] on span "Select an option" at bounding box center [523, 271] width 14 height 14
click at [524, 273] on input "Select an option" at bounding box center [523, 271] width 14 height 14
click at [523, 323] on span "Select an option" at bounding box center [523, 324] width 14 height 14
click at [523, 323] on input "Select an option" at bounding box center [523, 324] width 14 height 14
click at [582, 384] on span "Select an option" at bounding box center [580, 388] width 14 height 14
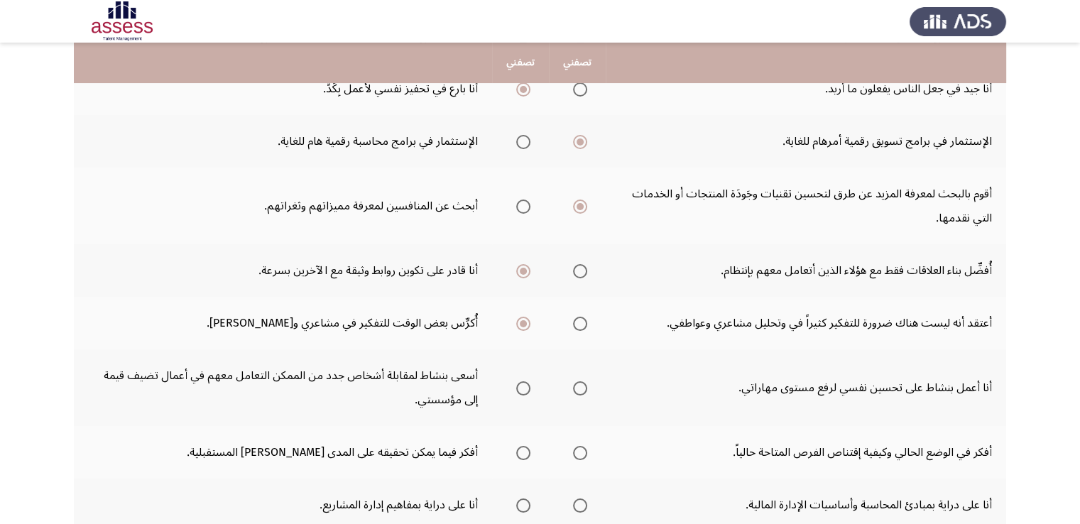
click at [582, 384] on input "Select an option" at bounding box center [580, 388] width 14 height 14
click at [528, 387] on span "Select an option" at bounding box center [523, 388] width 14 height 14
click at [528, 387] on input "Select an option" at bounding box center [523, 388] width 14 height 14
click at [578, 388] on span "Select an option" at bounding box center [580, 388] width 14 height 14
click at [578, 388] on input "Select an option" at bounding box center [580, 388] width 14 height 14
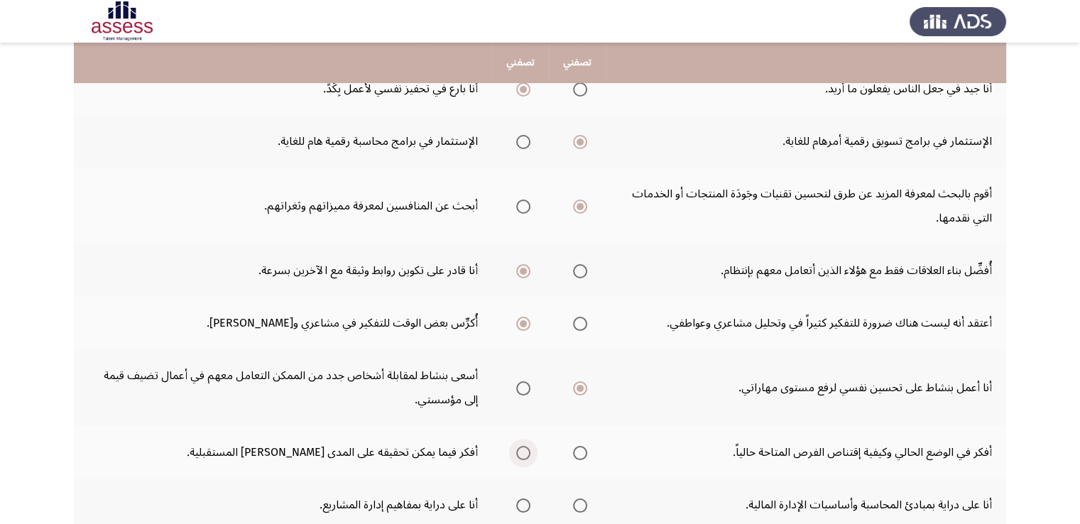
click at [521, 449] on span "Select an option" at bounding box center [523, 453] width 14 height 14
click at [521, 449] on input "Select an option" at bounding box center [523, 453] width 14 height 14
click at [518, 503] on span "Select an option" at bounding box center [523, 505] width 14 height 14
click at [518, 503] on input "Select an option" at bounding box center [523, 505] width 14 height 14
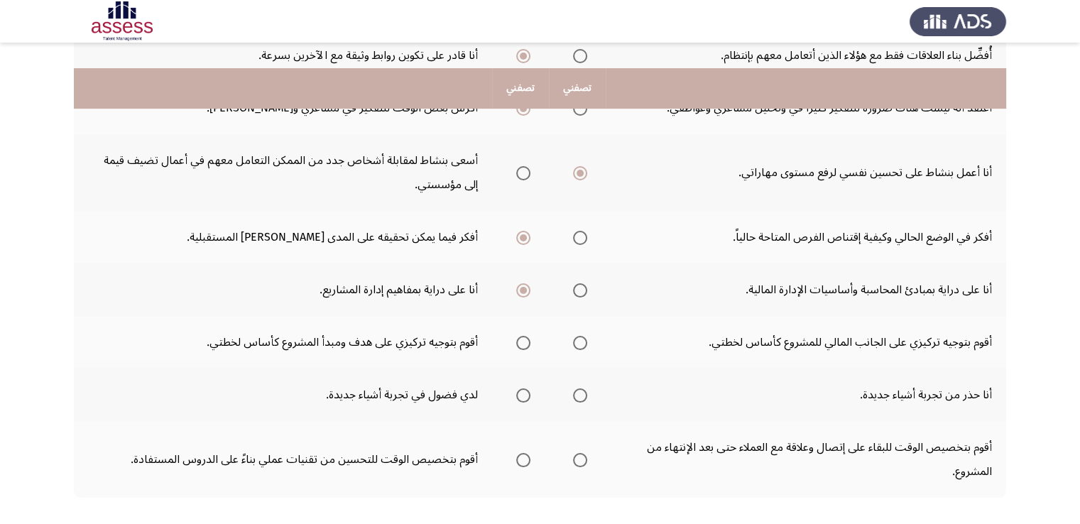
scroll to position [469, 0]
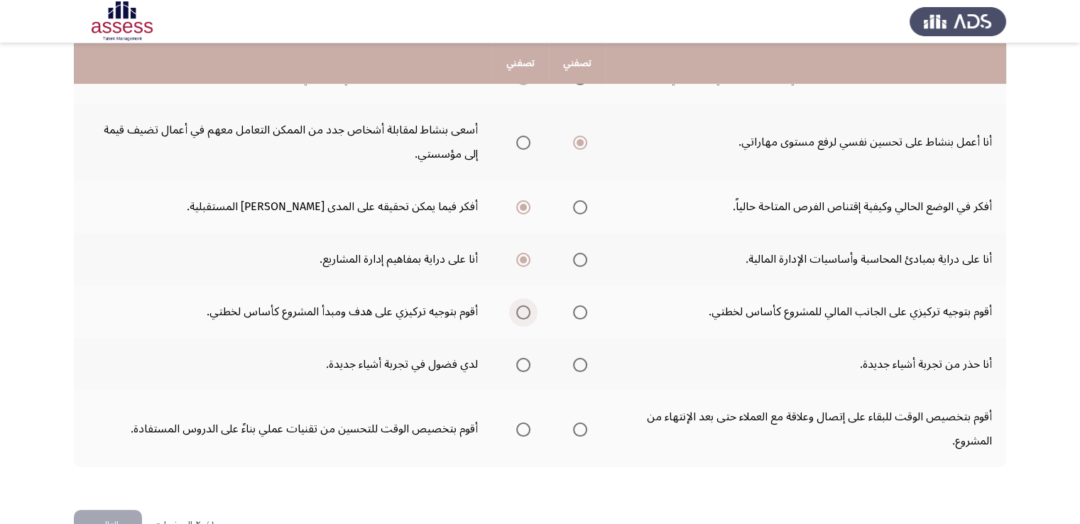
click at [523, 305] on span "Select an option" at bounding box center [523, 312] width 14 height 14
click at [523, 305] on input "Select an option" at bounding box center [523, 312] width 14 height 14
click at [528, 361] on span "Select an option" at bounding box center [523, 365] width 14 height 14
click at [528, 361] on input "Select an option" at bounding box center [523, 365] width 14 height 14
click at [525, 425] on span "Select an option" at bounding box center [523, 429] width 14 height 14
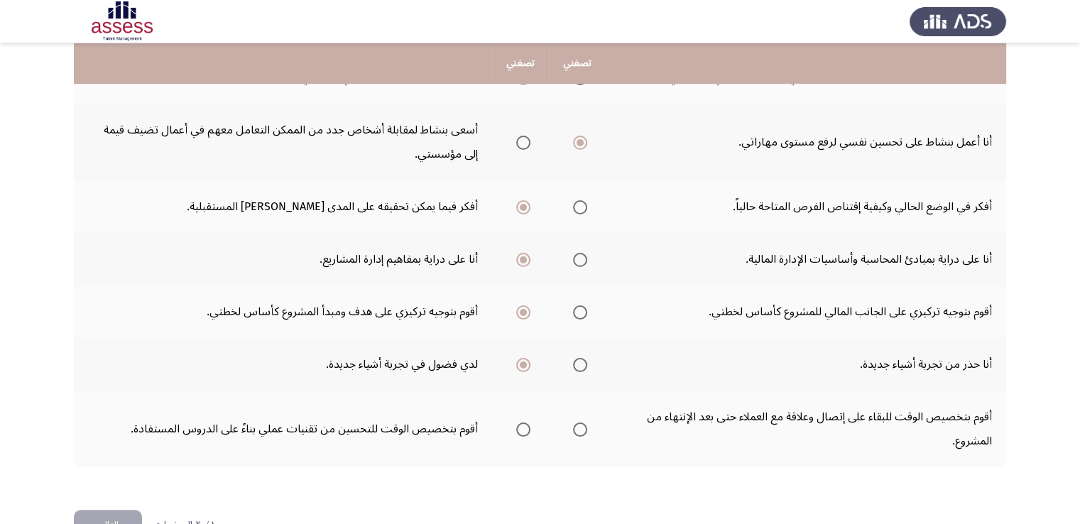
click at [525, 425] on input "Select an option" at bounding box center [523, 429] width 14 height 14
click at [118, 513] on button "التالي" at bounding box center [108, 526] width 68 height 32
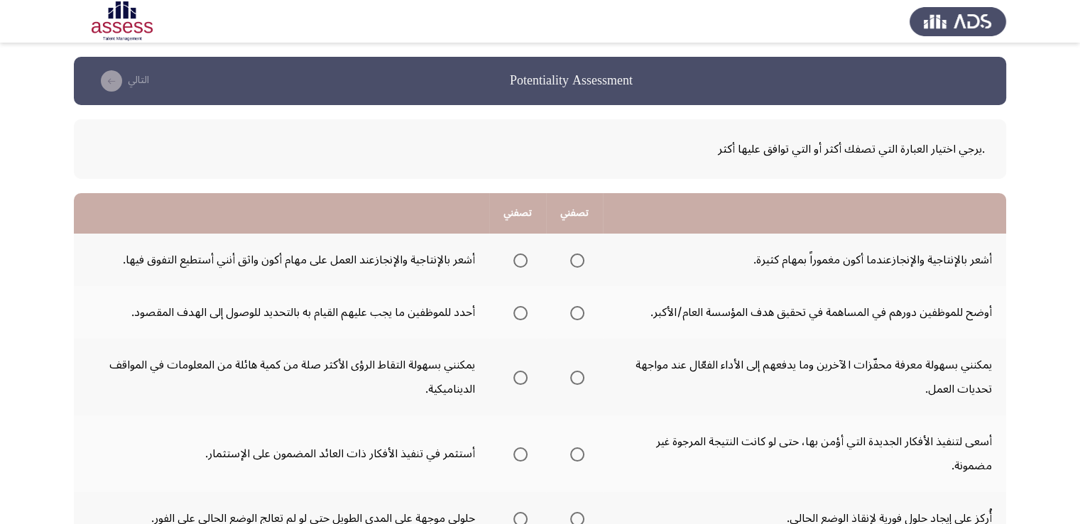
click at [525, 258] on span "Select an option" at bounding box center [520, 260] width 14 height 14
click at [525, 258] on input "Select an option" at bounding box center [520, 260] width 14 height 14
click at [581, 314] on span "Select an option" at bounding box center [577, 313] width 14 height 14
click at [581, 314] on input "Select an option" at bounding box center [577, 313] width 14 height 14
click at [525, 378] on span "Select an option" at bounding box center [520, 378] width 14 height 14
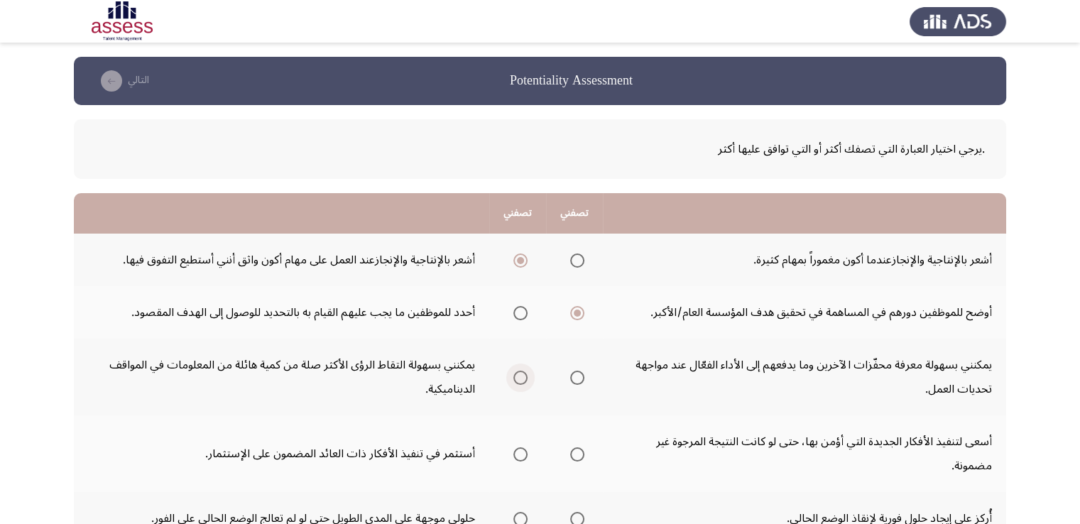
click at [525, 378] on input "Select an option" at bounding box center [520, 378] width 14 height 14
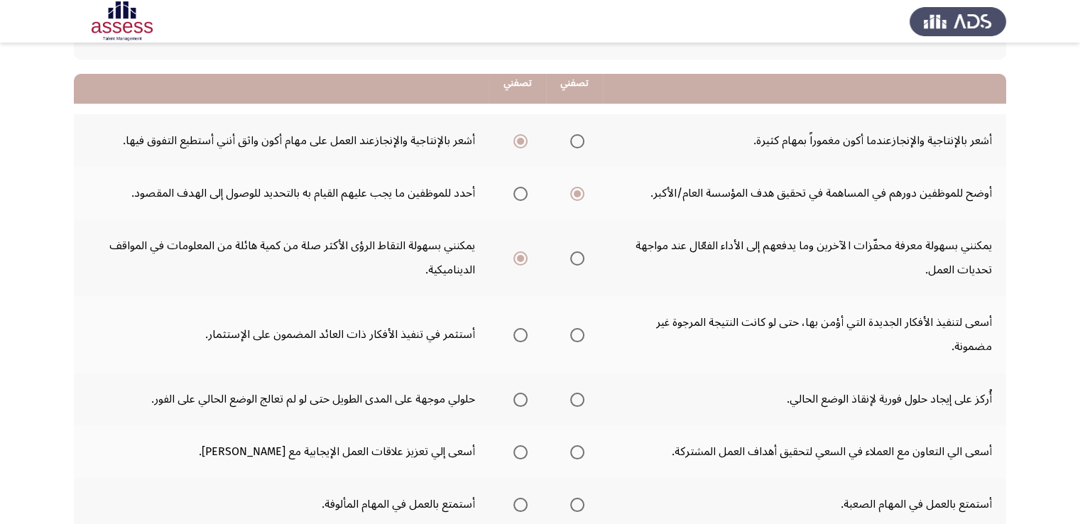
scroll to position [142, 0]
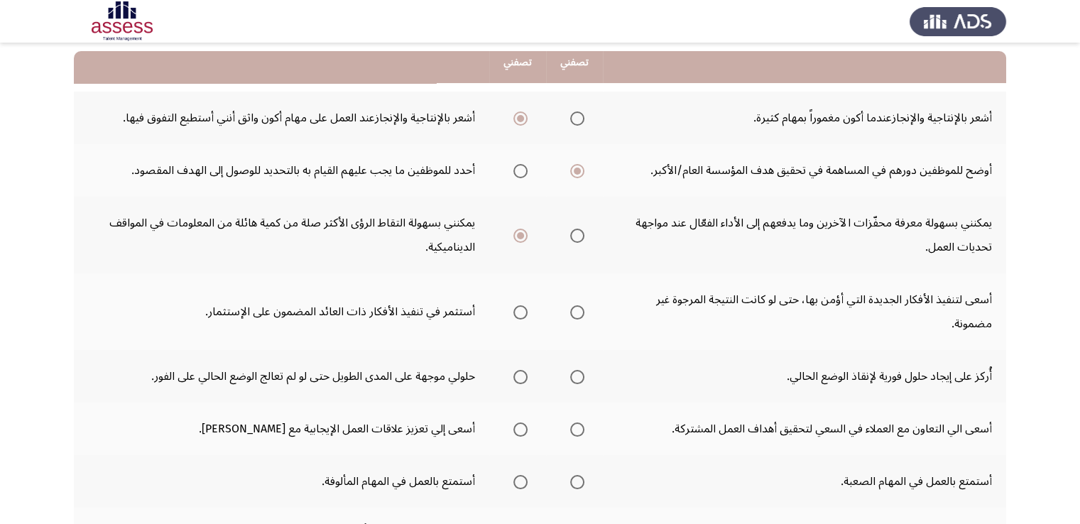
click at [577, 312] on span "Select an option" at bounding box center [577, 312] width 14 height 14
click at [577, 312] on input "Select an option" at bounding box center [577, 312] width 14 height 14
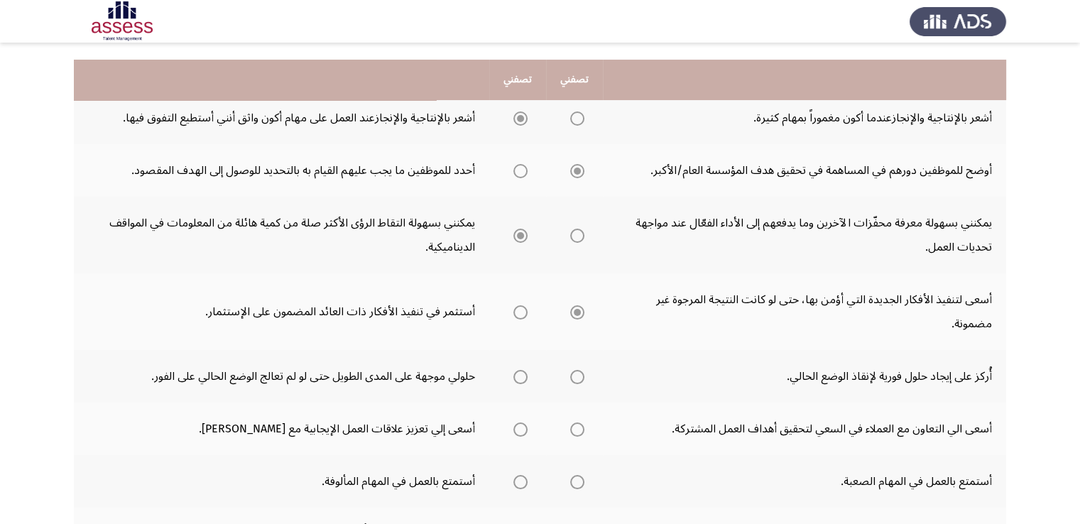
scroll to position [213, 0]
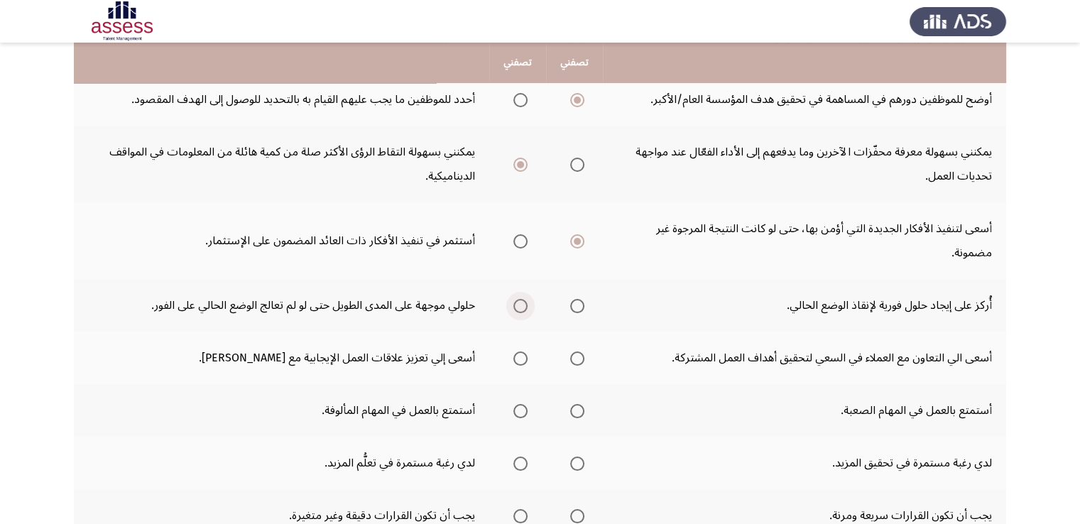
click at [528, 302] on span "Select an option" at bounding box center [520, 306] width 14 height 14
click at [528, 302] on input "Select an option" at bounding box center [520, 306] width 14 height 14
click at [577, 357] on span "Select an option" at bounding box center [577, 358] width 14 height 14
click at [577, 357] on input "Select an option" at bounding box center [577, 358] width 14 height 14
click at [581, 410] on span "Select an option" at bounding box center [577, 411] width 14 height 14
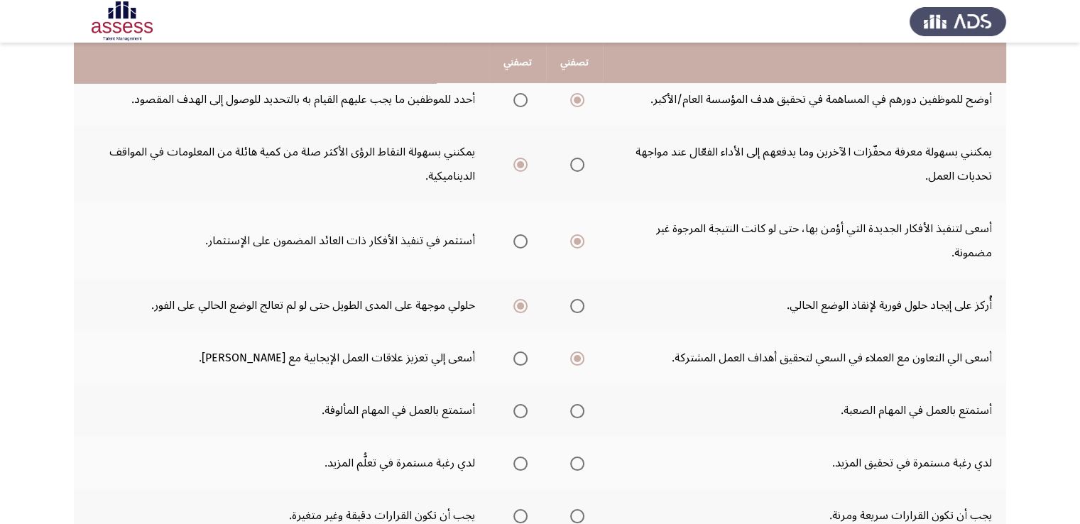
click at [581, 410] on input "Select an option" at bounding box center [577, 411] width 14 height 14
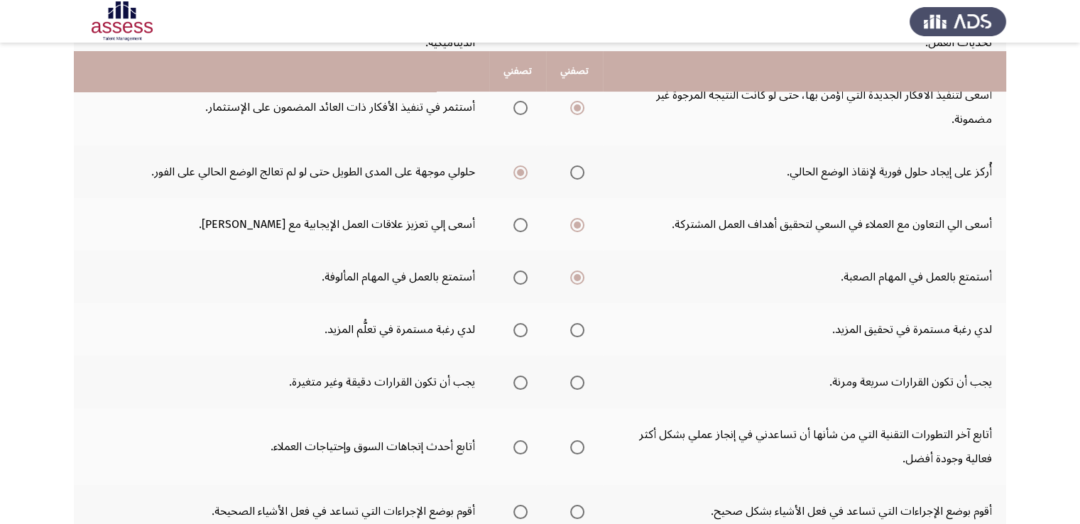
scroll to position [355, 0]
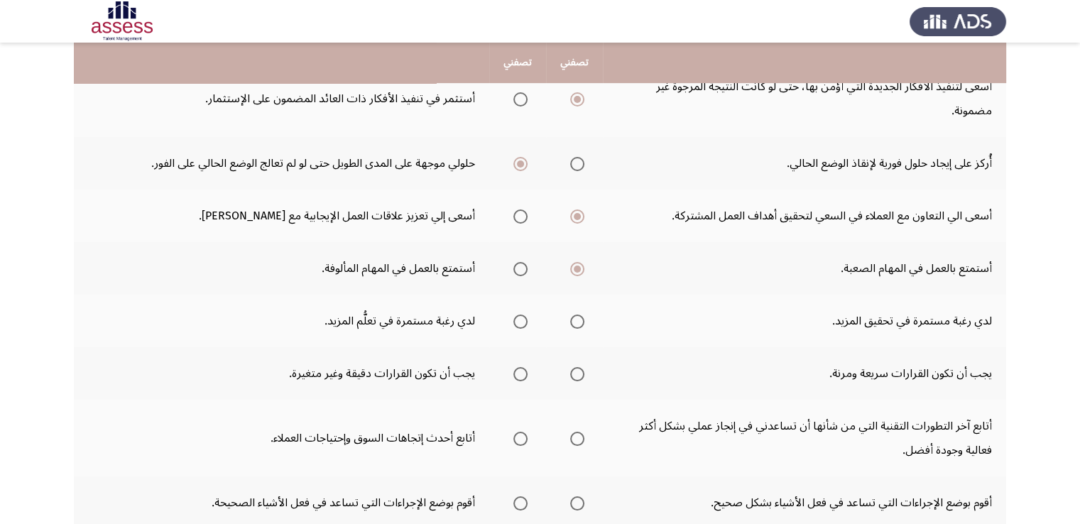
click at [525, 320] on span "Select an option" at bounding box center [520, 322] width 14 height 14
click at [525, 320] on input "Select an option" at bounding box center [520, 322] width 14 height 14
click at [579, 373] on span "Select an option" at bounding box center [577, 374] width 14 height 14
click at [579, 373] on input "Select an option" at bounding box center [577, 374] width 14 height 14
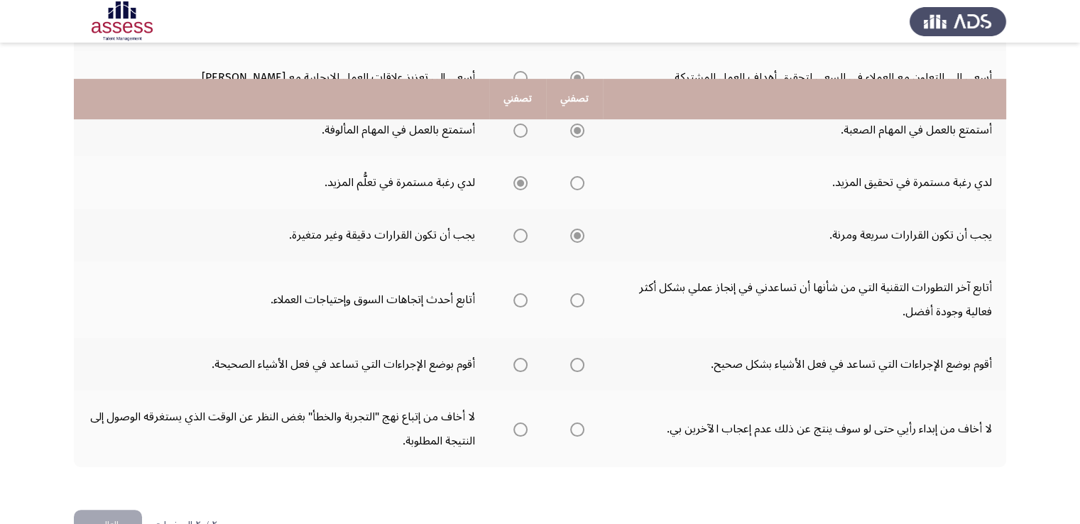
scroll to position [531, 0]
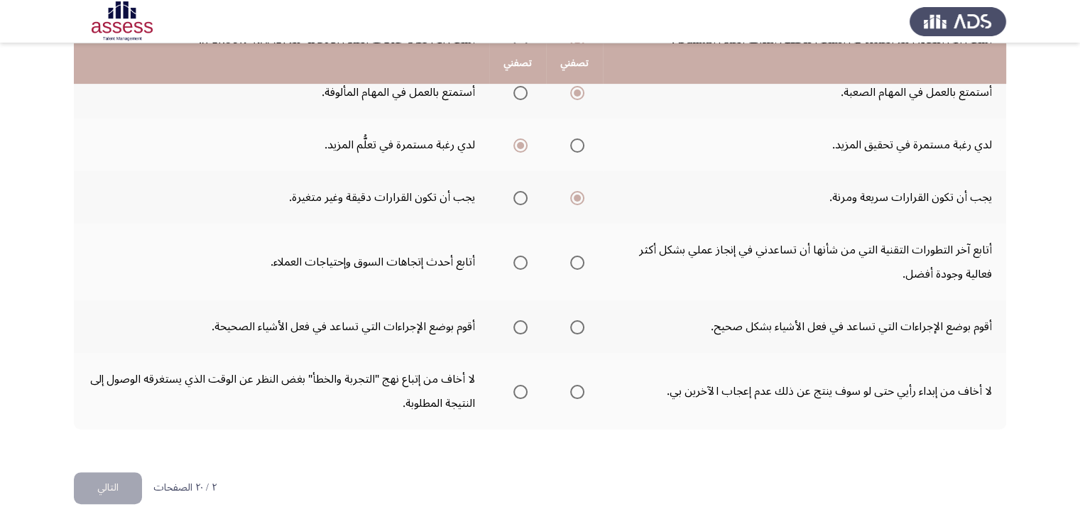
click at [583, 259] on span "Select an option" at bounding box center [577, 263] width 14 height 14
click at [583, 259] on input "Select an option" at bounding box center [577, 263] width 14 height 14
click at [524, 324] on span "Select an option" at bounding box center [520, 327] width 14 height 14
click at [524, 324] on input "Select an option" at bounding box center [520, 327] width 14 height 14
click at [525, 390] on span "Select an option" at bounding box center [520, 392] width 14 height 14
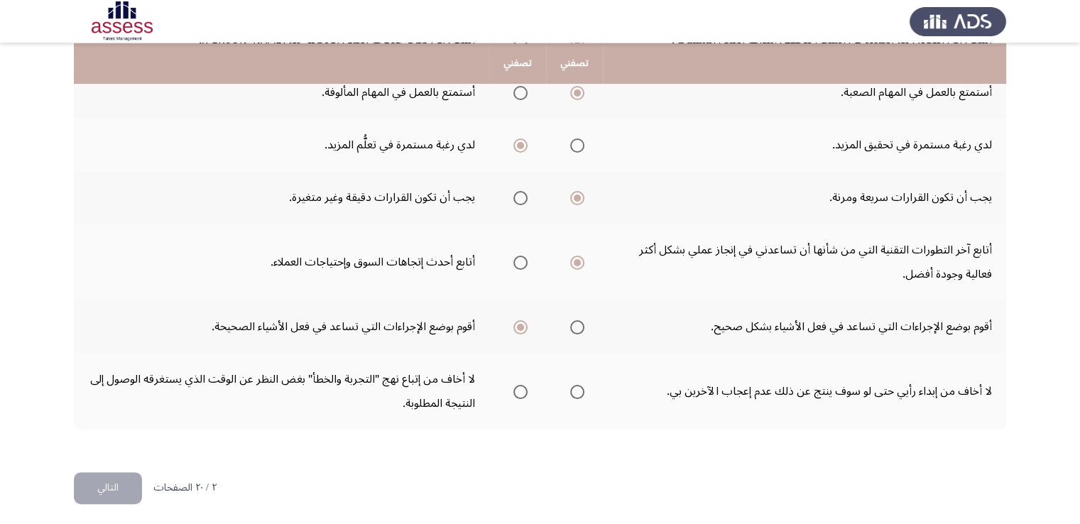
click at [525, 390] on input "Select an option" at bounding box center [520, 392] width 14 height 14
click at [102, 484] on button "التالي" at bounding box center [108, 488] width 68 height 32
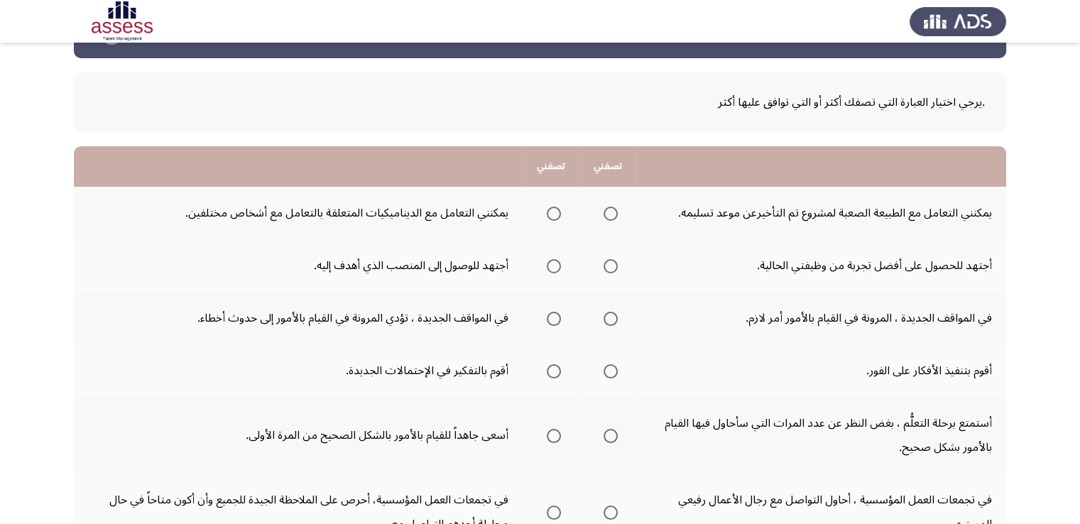
scroll to position [71, 0]
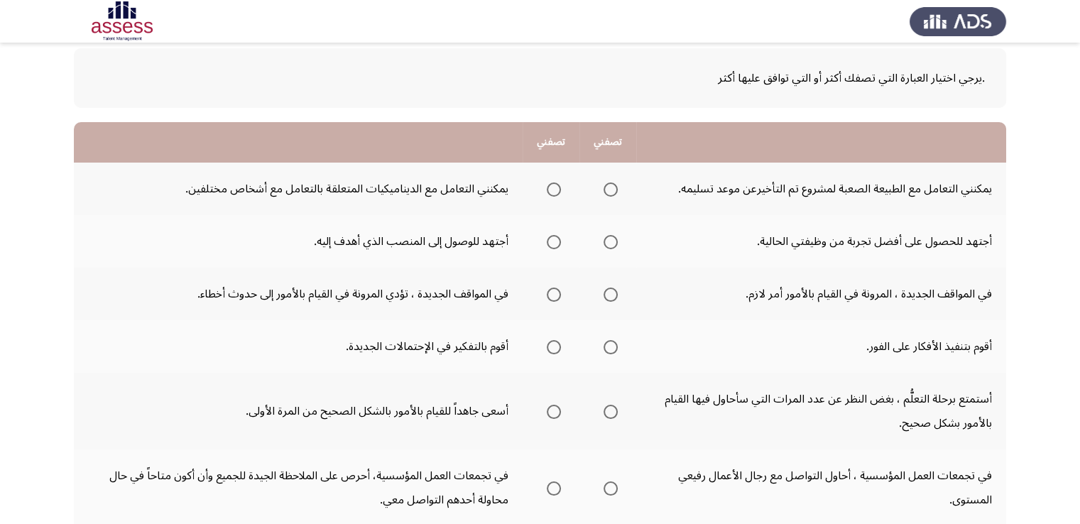
click at [552, 186] on span "Select an option" at bounding box center [554, 189] width 14 height 14
click at [552, 186] on input "Select an option" at bounding box center [554, 189] width 14 height 14
click at [611, 245] on span "Select an option" at bounding box center [611, 242] width 14 height 14
click at [611, 245] on input "Select an option" at bounding box center [611, 242] width 14 height 14
click at [608, 290] on span "Select an option" at bounding box center [611, 295] width 14 height 14
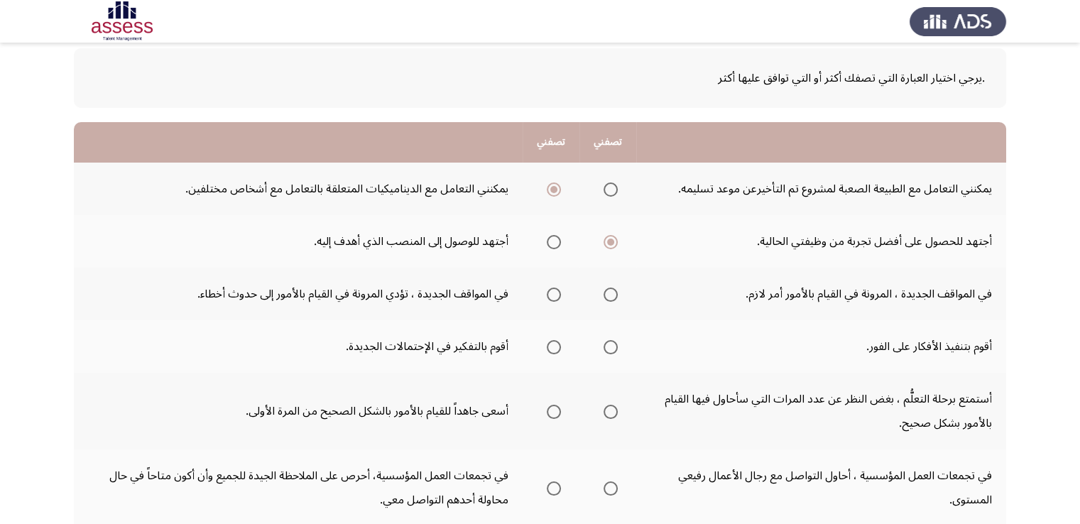
click at [608, 290] on input "Select an option" at bounding box center [611, 295] width 14 height 14
click at [553, 348] on span "Select an option" at bounding box center [554, 347] width 14 height 14
click at [553, 348] on input "Select an option" at bounding box center [554, 347] width 14 height 14
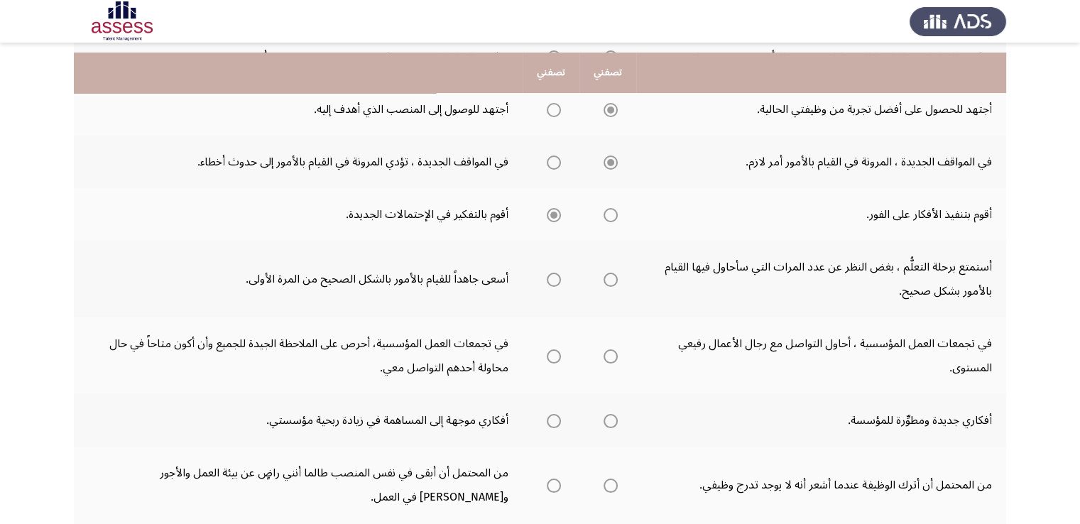
scroll to position [213, 0]
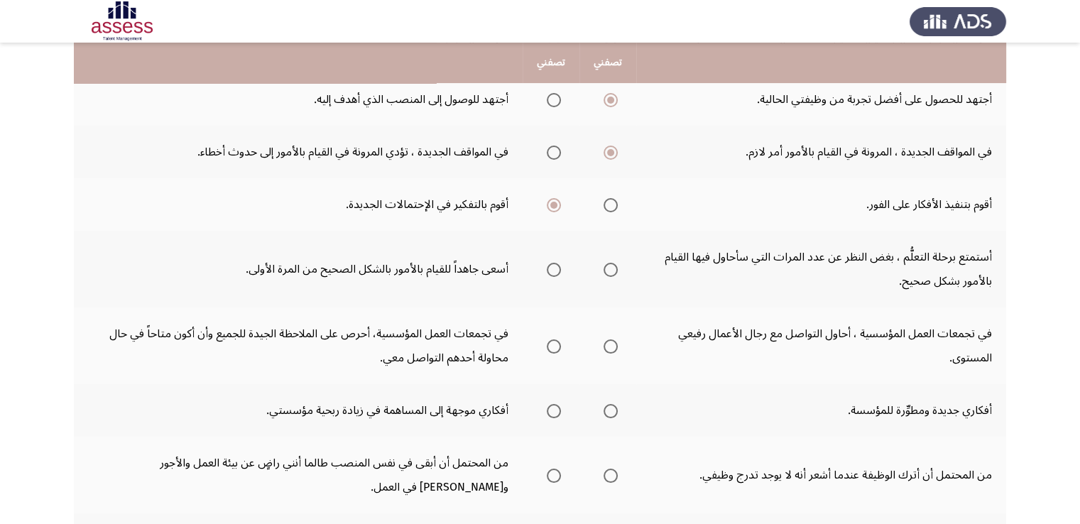
click at [612, 269] on span "Select an option" at bounding box center [611, 270] width 14 height 14
click at [612, 269] on input "Select an option" at bounding box center [611, 270] width 14 height 14
click at [558, 344] on span "Select an option" at bounding box center [554, 346] width 14 height 14
click at [558, 344] on input "Select an option" at bounding box center [554, 346] width 14 height 14
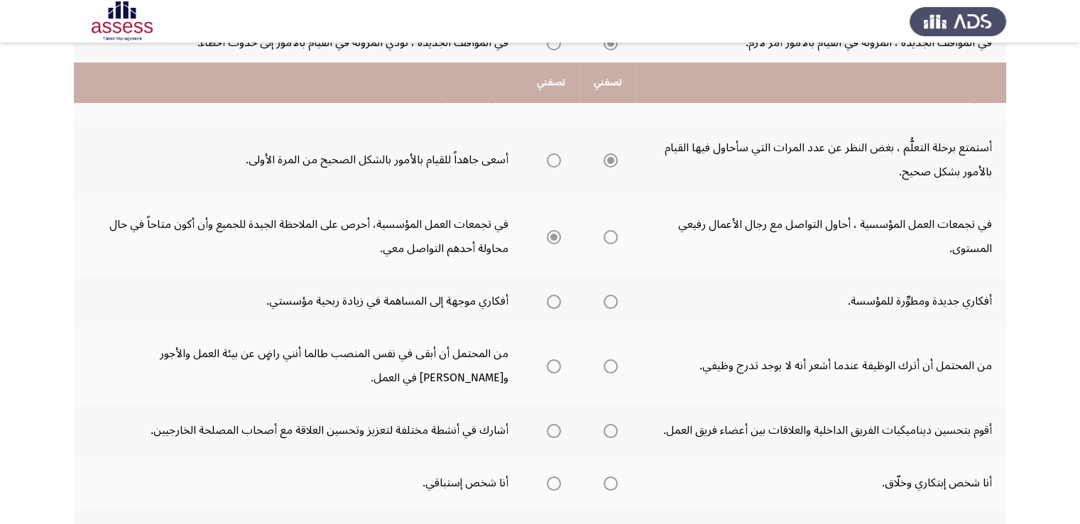
scroll to position [355, 0]
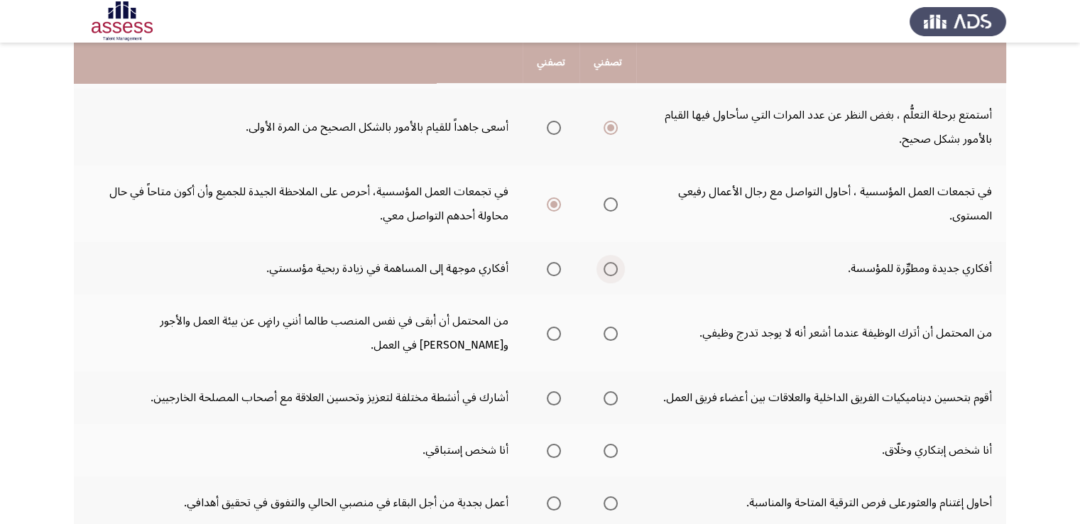
click at [613, 268] on span "Select an option" at bounding box center [611, 269] width 14 height 14
click at [613, 268] on input "Select an option" at bounding box center [611, 269] width 14 height 14
click at [554, 332] on span "Select an option" at bounding box center [554, 334] width 14 height 14
click at [554, 332] on input "Select an option" at bounding box center [554, 334] width 14 height 14
click at [616, 395] on span "Select an option" at bounding box center [611, 398] width 14 height 14
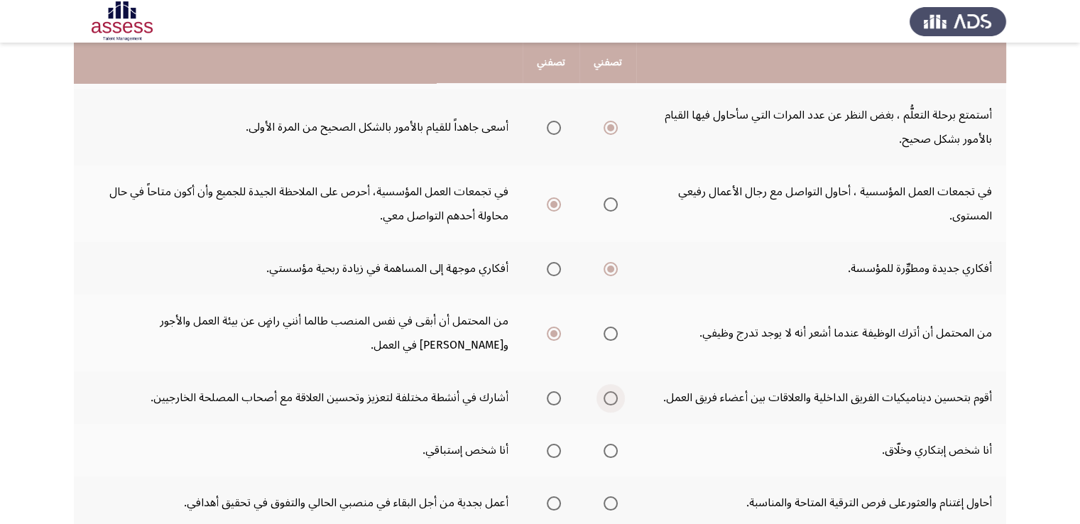
click at [616, 395] on input "Select an option" at bounding box center [611, 398] width 14 height 14
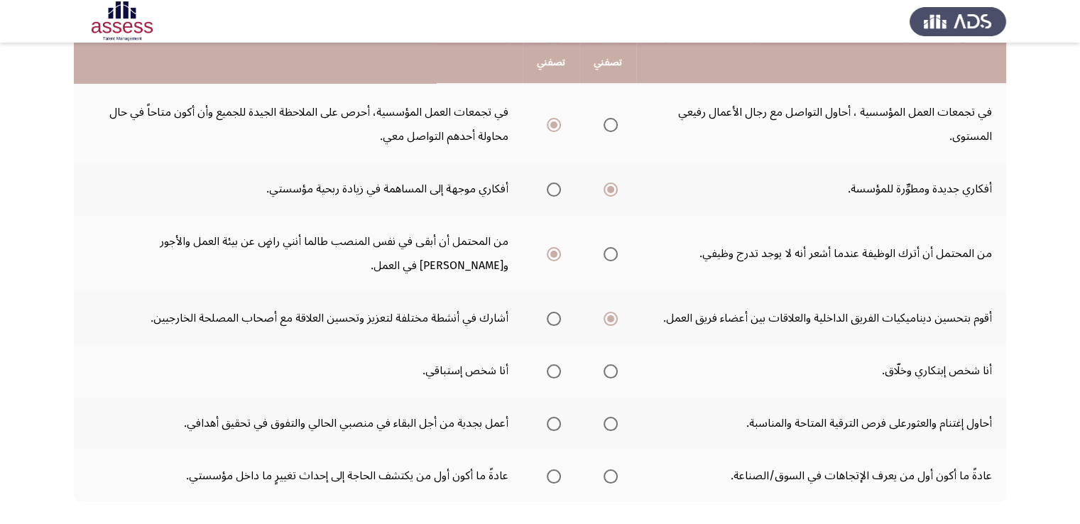
scroll to position [435, 0]
click at [613, 367] on span "Select an option" at bounding box center [611, 371] width 14 height 14
click at [613, 367] on input "Select an option" at bounding box center [611, 371] width 14 height 14
click at [555, 417] on span "Select an option" at bounding box center [554, 423] width 14 height 14
click at [555, 417] on input "Select an option" at bounding box center [554, 423] width 14 height 14
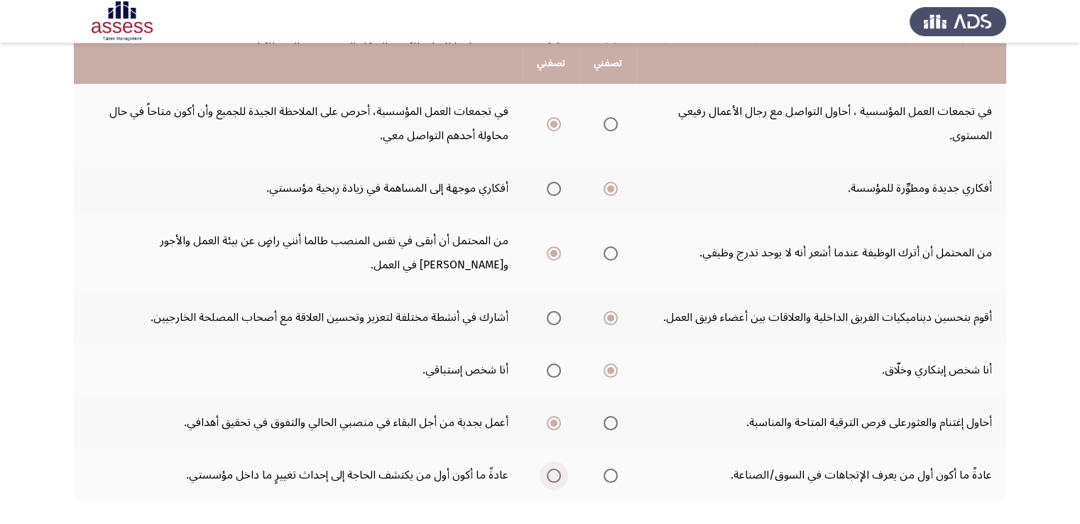
click at [557, 472] on span "Select an option" at bounding box center [554, 476] width 14 height 14
click at [557, 472] on input "Select an option" at bounding box center [554, 476] width 14 height 14
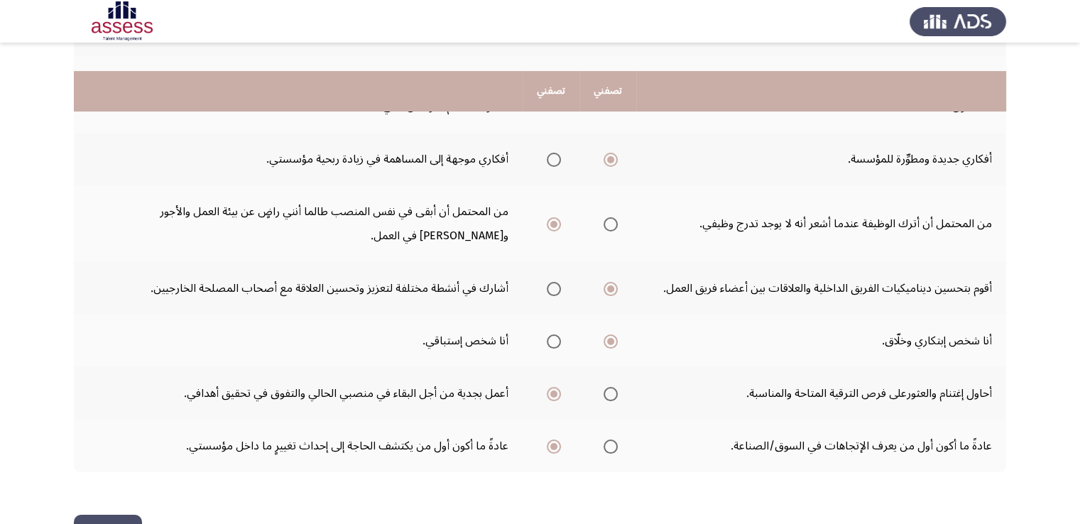
scroll to position [508, 0]
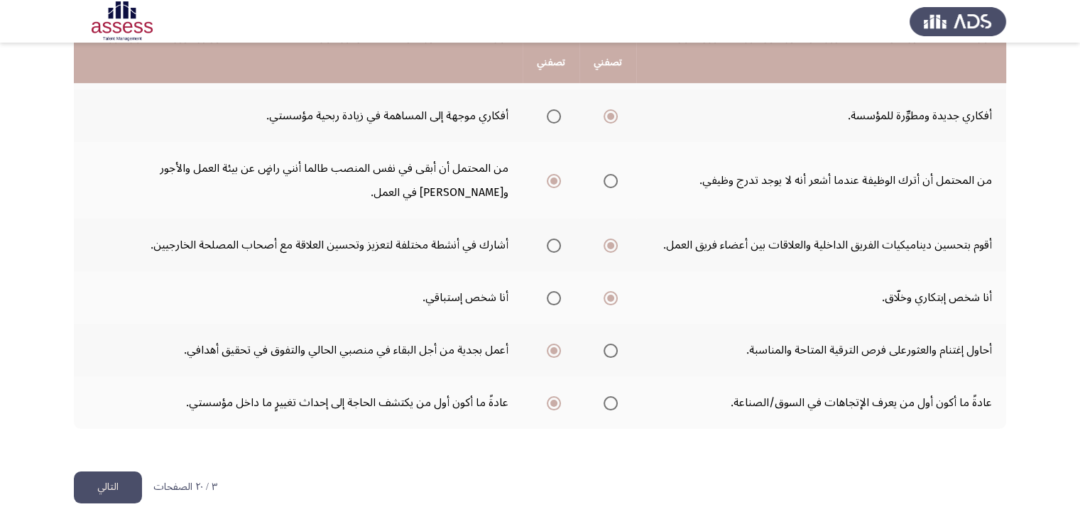
click at [113, 482] on button "التالي" at bounding box center [108, 487] width 68 height 32
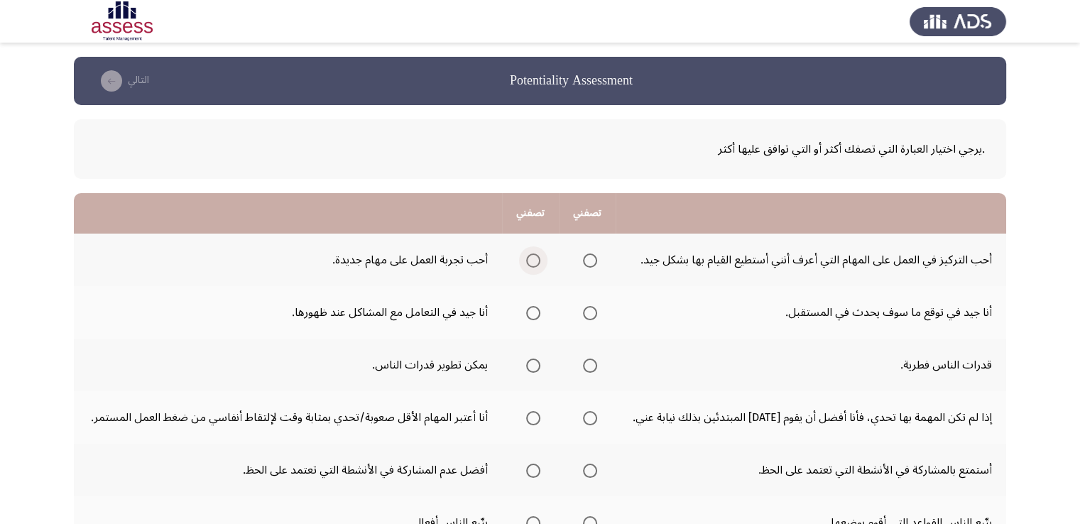
click at [533, 261] on span "Select an option" at bounding box center [533, 260] width 14 height 14
click at [533, 261] on input "Select an option" at bounding box center [533, 260] width 14 height 14
click at [536, 316] on span "Select an option" at bounding box center [533, 313] width 14 height 14
click at [536, 316] on input "Select an option" at bounding box center [533, 313] width 14 height 14
click at [532, 364] on span "Select an option" at bounding box center [533, 366] width 14 height 14
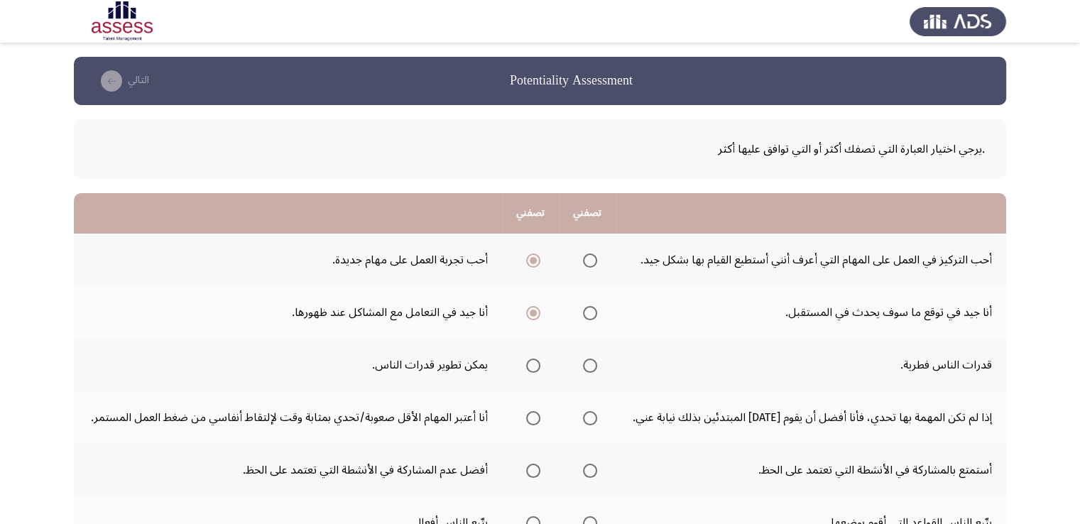
click at [532, 364] on input "Select an option" at bounding box center [533, 366] width 14 height 14
click at [540, 414] on span "Select an option" at bounding box center [533, 418] width 14 height 14
click at [540, 414] on input "Select an option" at bounding box center [533, 418] width 14 height 14
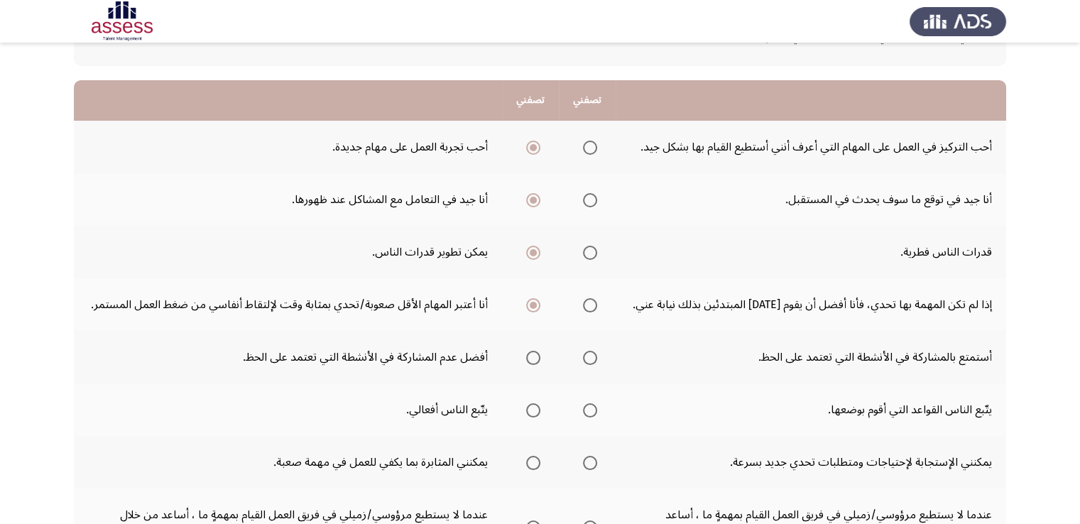
scroll to position [117, 0]
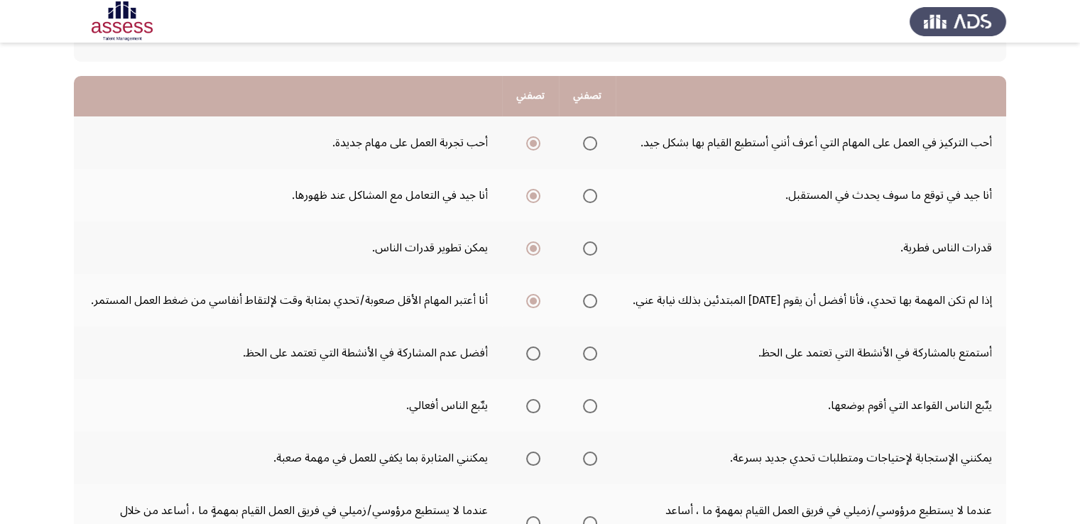
click at [592, 353] on span "Select an option" at bounding box center [590, 353] width 14 height 14
click at [592, 353] on input "Select an option" at bounding box center [590, 353] width 14 height 14
click at [535, 404] on span "Select an option" at bounding box center [533, 406] width 14 height 14
click at [535, 404] on input "Select an option" at bounding box center [533, 406] width 14 height 14
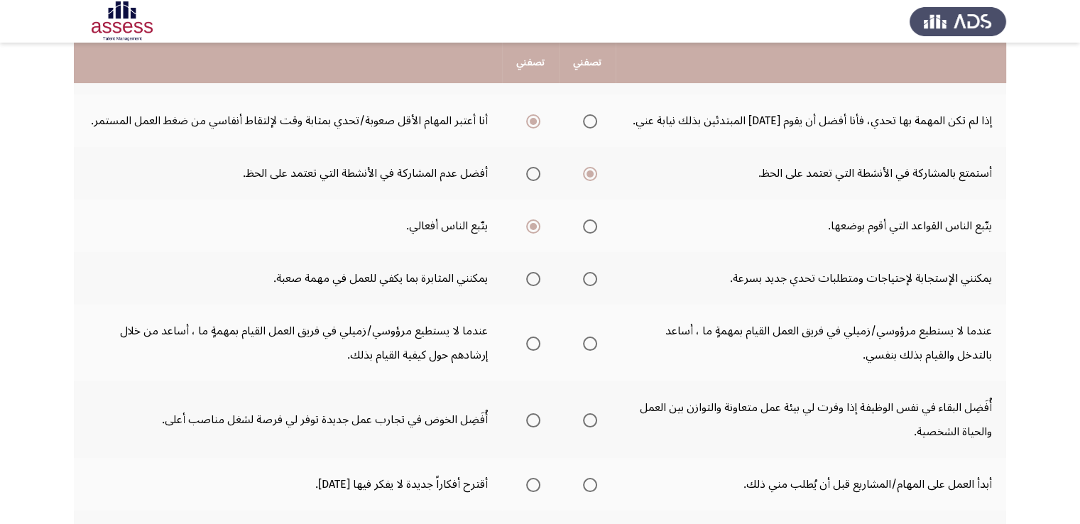
scroll to position [299, 0]
click at [535, 276] on span "Select an option" at bounding box center [533, 277] width 14 height 14
click at [535, 276] on input "Select an option" at bounding box center [533, 277] width 14 height 14
click at [534, 340] on span "Select an option" at bounding box center [533, 341] width 14 height 14
click at [534, 340] on input "Select an option" at bounding box center [533, 341] width 14 height 14
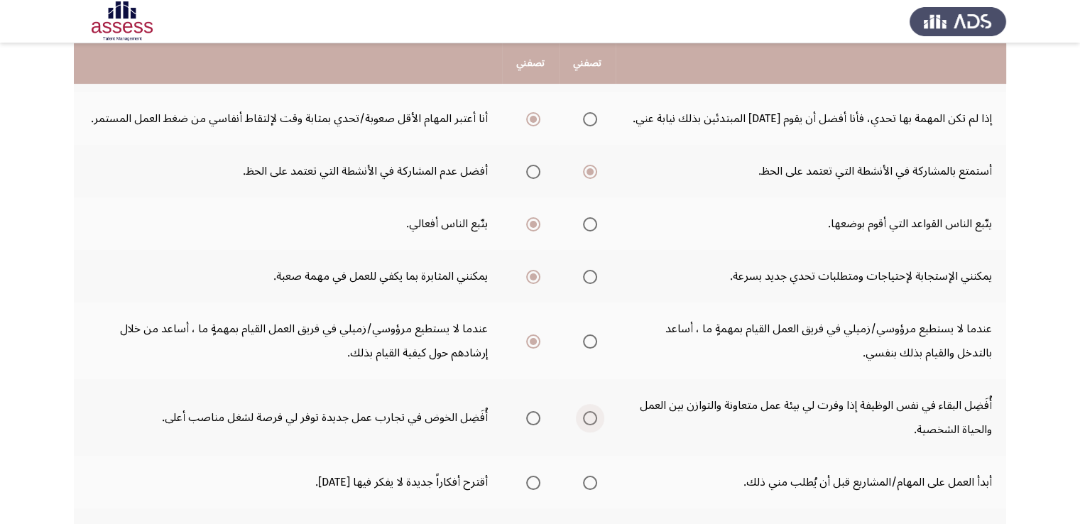
click at [593, 417] on span "Select an option" at bounding box center [590, 418] width 14 height 14
click at [593, 417] on input "Select an option" at bounding box center [590, 418] width 14 height 14
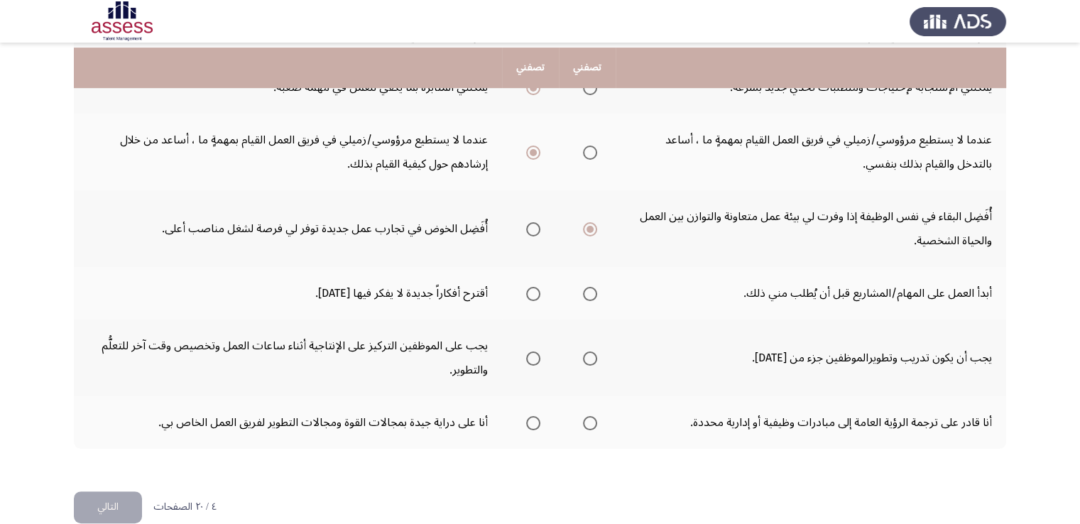
scroll to position [492, 0]
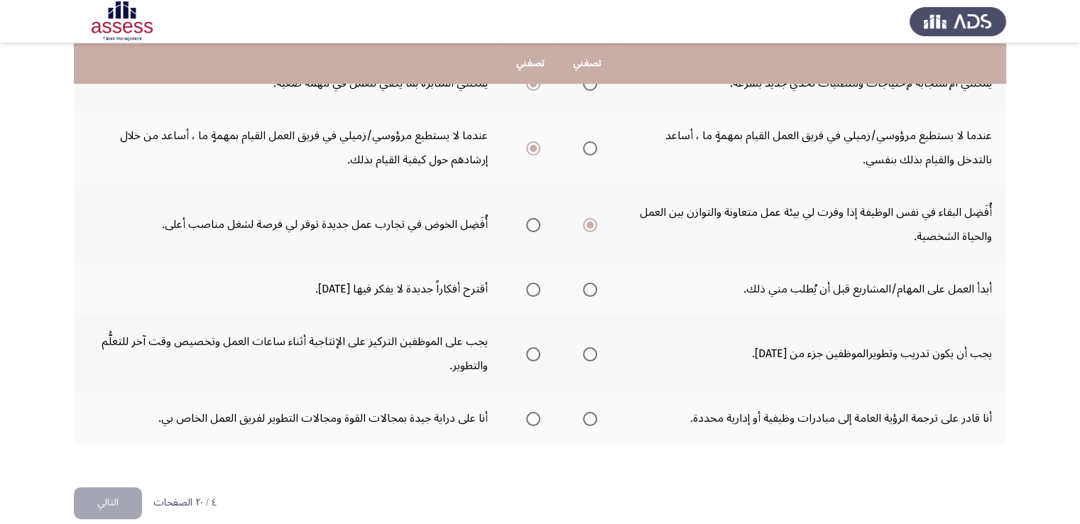
click at [594, 222] on span "Select an option" at bounding box center [589, 225] width 7 height 7
click at [594, 219] on input "Select an option" at bounding box center [590, 225] width 14 height 14
click at [538, 219] on span "Select an option" at bounding box center [533, 225] width 14 height 14
click at [538, 219] on input "Select an option" at bounding box center [533, 225] width 14 height 14
drag, startPoint x: 536, startPoint y: 288, endPoint x: 596, endPoint y: 285, distance: 60.4
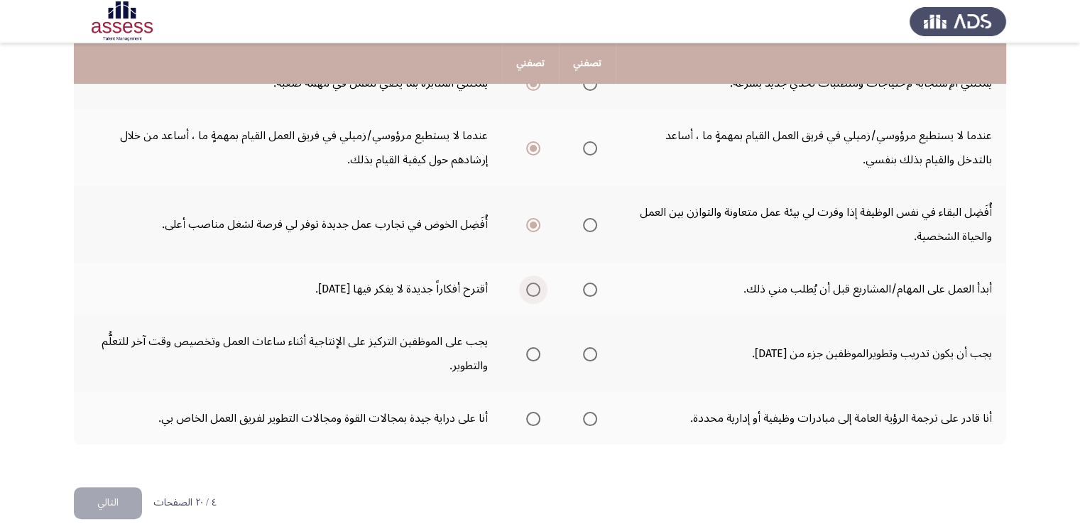
click at [542, 288] on th at bounding box center [530, 289] width 57 height 53
click at [534, 285] on span "Select an option" at bounding box center [533, 290] width 14 height 14
click at [534, 285] on input "Select an option" at bounding box center [533, 290] width 14 height 14
click at [588, 356] on span "Select an option" at bounding box center [590, 354] width 14 height 14
click at [588, 356] on input "Select an option" at bounding box center [590, 354] width 14 height 14
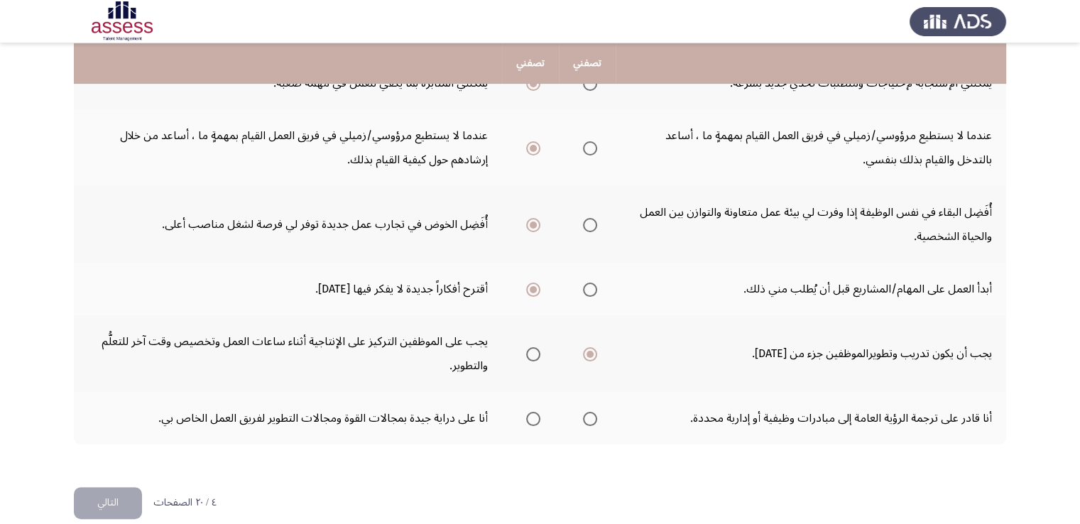
click at [594, 418] on span "Select an option" at bounding box center [590, 419] width 14 height 14
click at [594, 418] on input "Select an option" at bounding box center [590, 419] width 14 height 14
click at [103, 495] on button "التالي" at bounding box center [108, 503] width 68 height 32
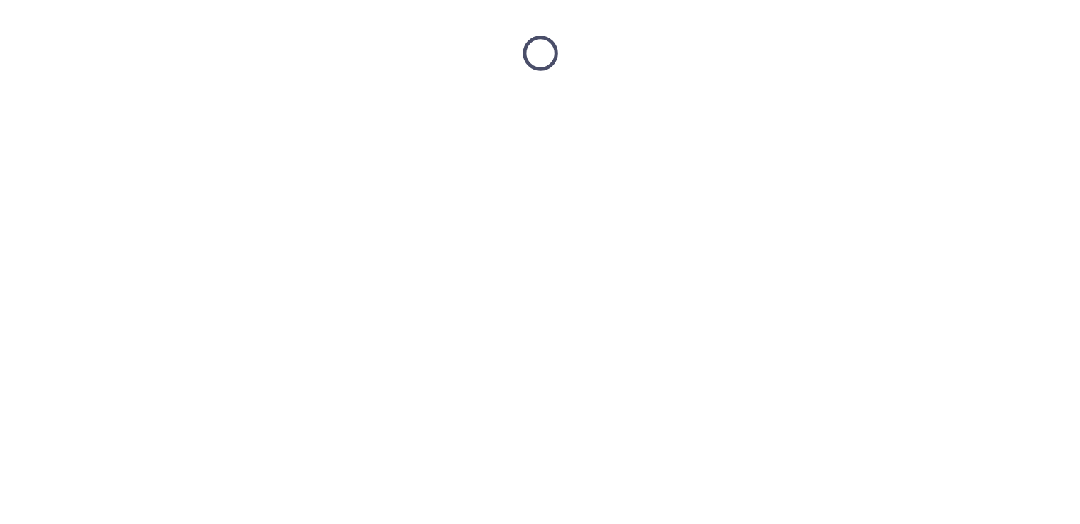
scroll to position [0, 0]
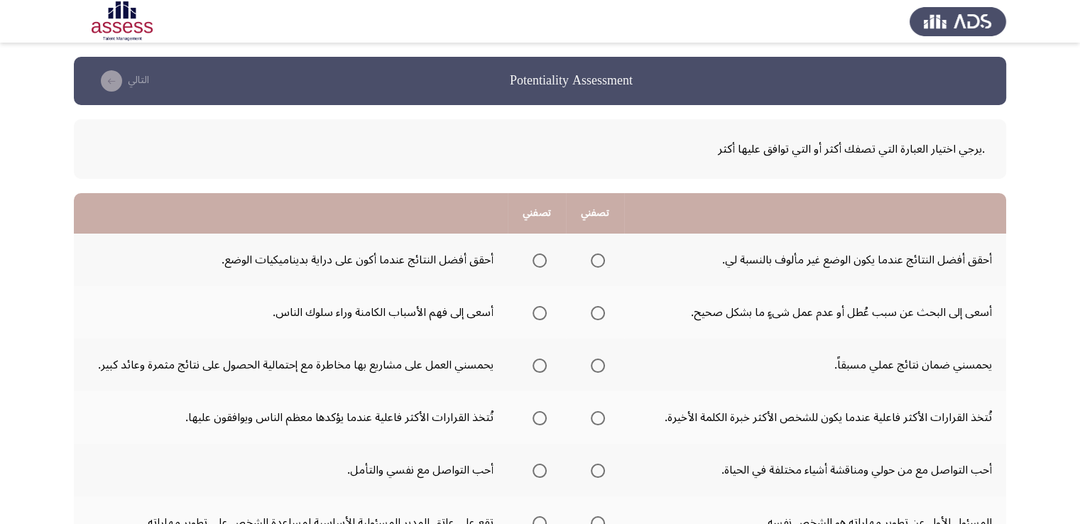
click at [542, 260] on span "Select an option" at bounding box center [540, 260] width 14 height 14
click at [542, 260] on input "Select an option" at bounding box center [540, 260] width 14 height 14
click at [600, 313] on span "Select an option" at bounding box center [598, 313] width 14 height 14
click at [600, 313] on input "Select an option" at bounding box center [598, 313] width 14 height 14
click at [537, 364] on span "Select an option" at bounding box center [540, 366] width 14 height 14
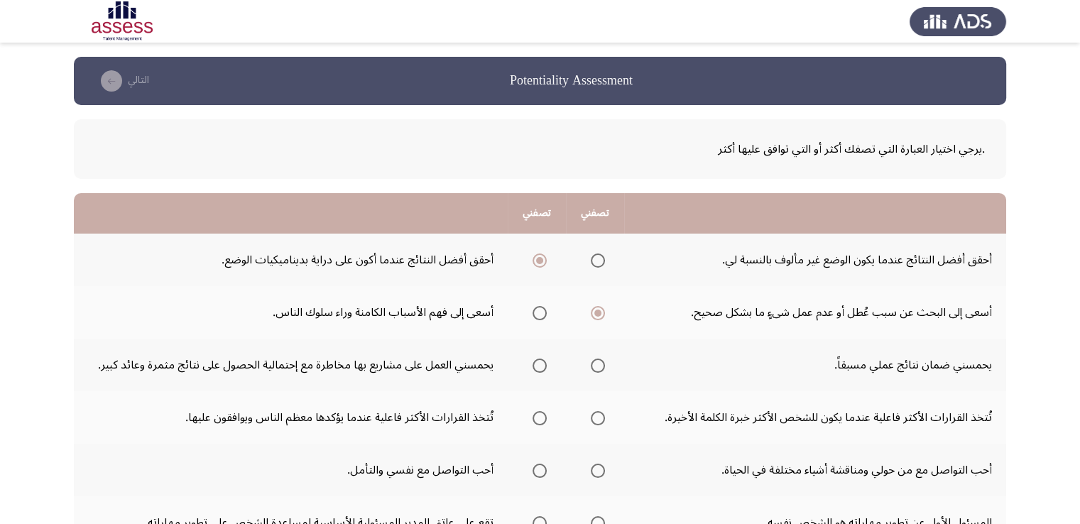
click at [537, 364] on input "Select an option" at bounding box center [540, 366] width 14 height 14
click at [544, 420] on span "Select an option" at bounding box center [540, 418] width 14 height 14
click at [544, 420] on input "Select an option" at bounding box center [540, 418] width 14 height 14
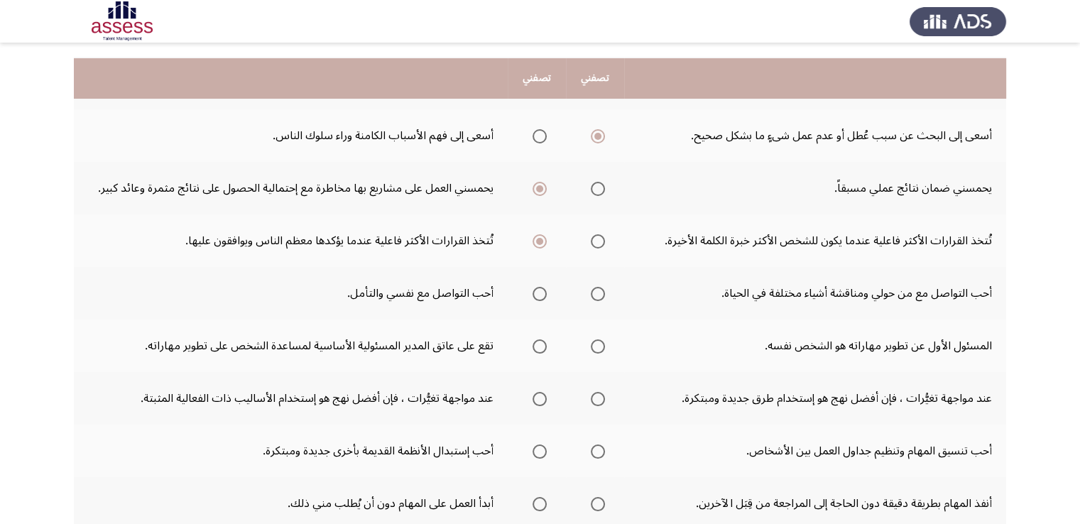
scroll to position [192, 0]
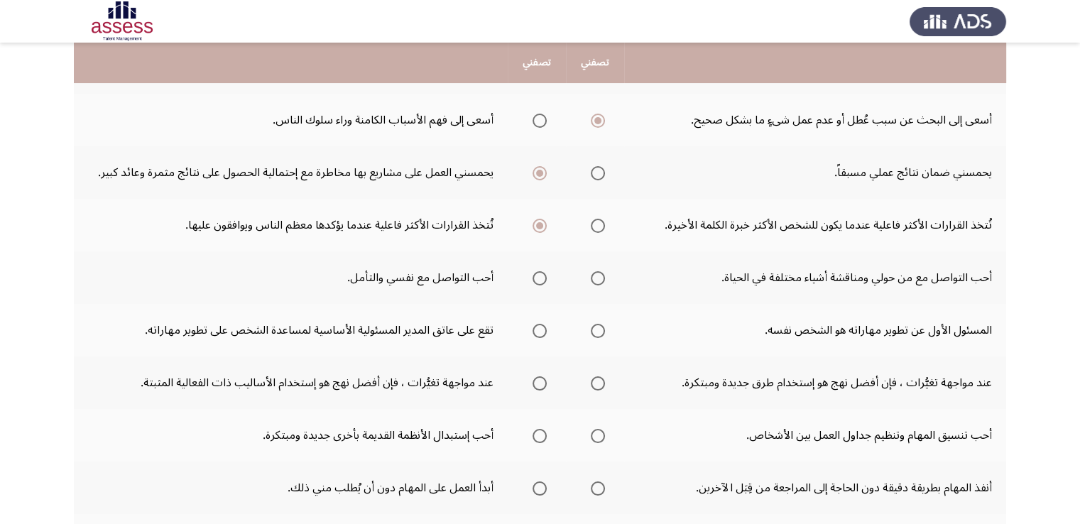
click at [540, 273] on span "Select an option" at bounding box center [540, 278] width 14 height 14
click at [540, 273] on input "Select an option" at bounding box center [540, 278] width 14 height 14
click at [603, 324] on span "Select an option" at bounding box center [598, 331] width 14 height 14
click at [603, 324] on input "Select an option" at bounding box center [598, 331] width 14 height 14
click at [599, 378] on span "Select an option" at bounding box center [598, 383] width 14 height 14
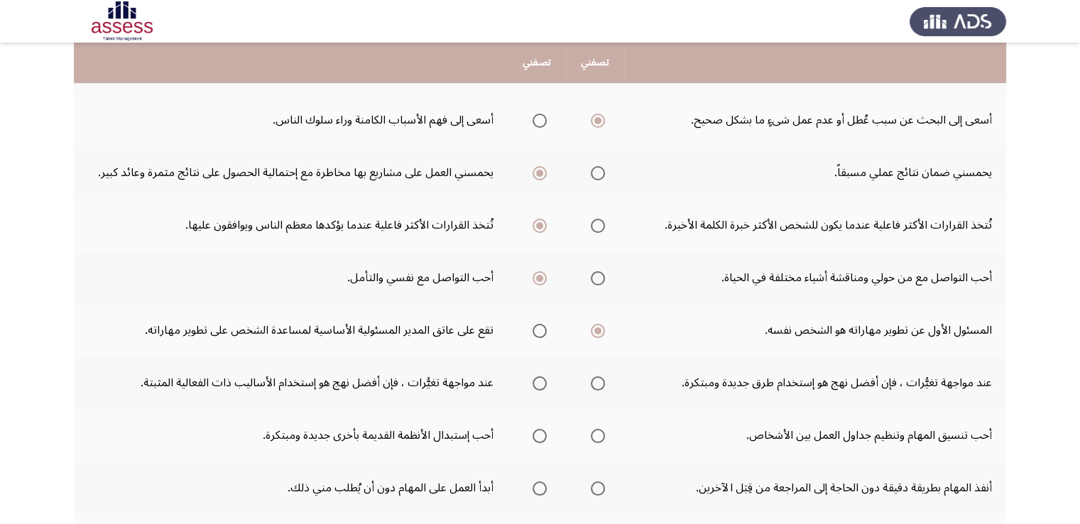
click at [599, 378] on input "Select an option" at bounding box center [598, 383] width 14 height 14
click at [540, 434] on span "Select an option" at bounding box center [540, 436] width 14 height 14
click at [540, 434] on input "Select an option" at bounding box center [540, 436] width 14 height 14
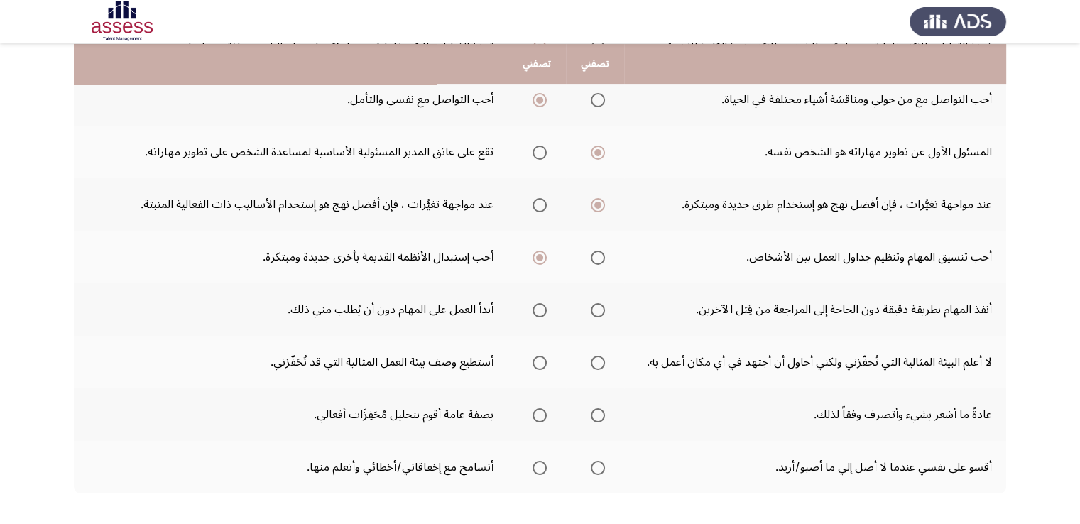
scroll to position [373, 0]
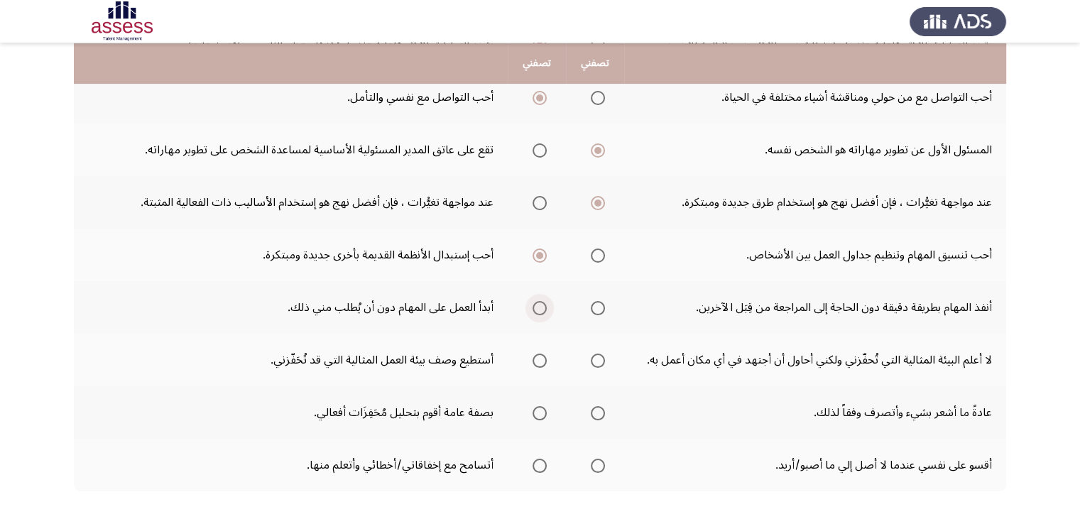
click at [540, 305] on span "Select an option" at bounding box center [540, 308] width 14 height 14
click at [540, 305] on input "Select an option" at bounding box center [540, 308] width 14 height 14
click at [539, 362] on span "Select an option" at bounding box center [540, 361] width 14 height 14
click at [539, 362] on input "Select an option" at bounding box center [540, 361] width 14 height 14
click at [600, 410] on span "Select an option" at bounding box center [598, 413] width 14 height 14
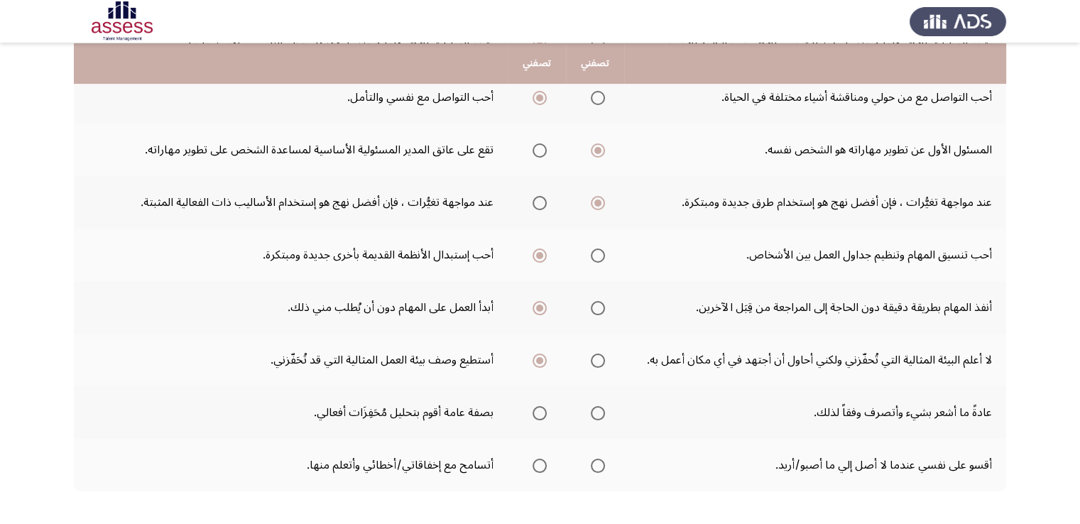
click at [600, 410] on input "Select an option" at bounding box center [598, 413] width 14 height 14
click at [540, 464] on span "Select an option" at bounding box center [540, 466] width 14 height 14
click at [540, 464] on input "Select an option" at bounding box center [540, 466] width 14 height 14
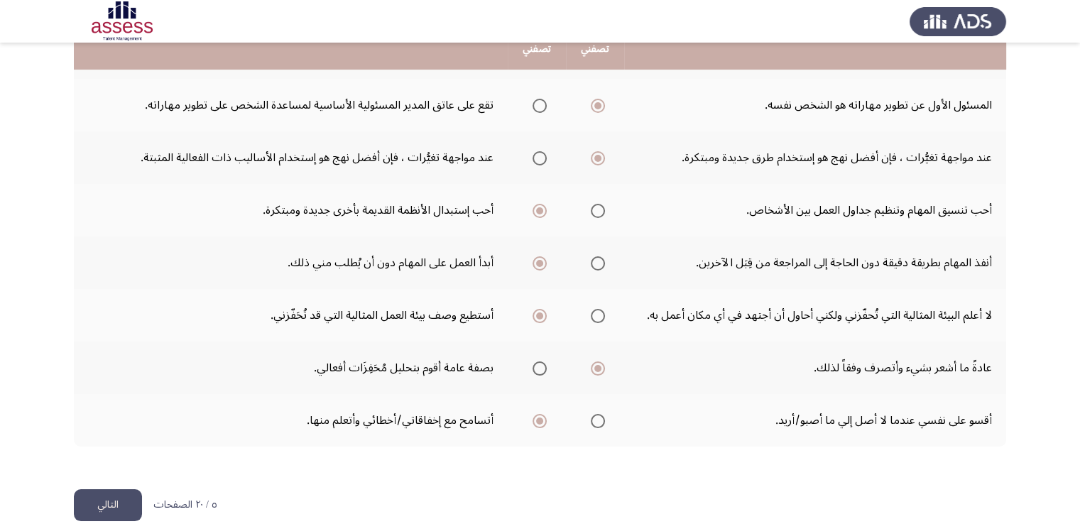
scroll to position [436, 0]
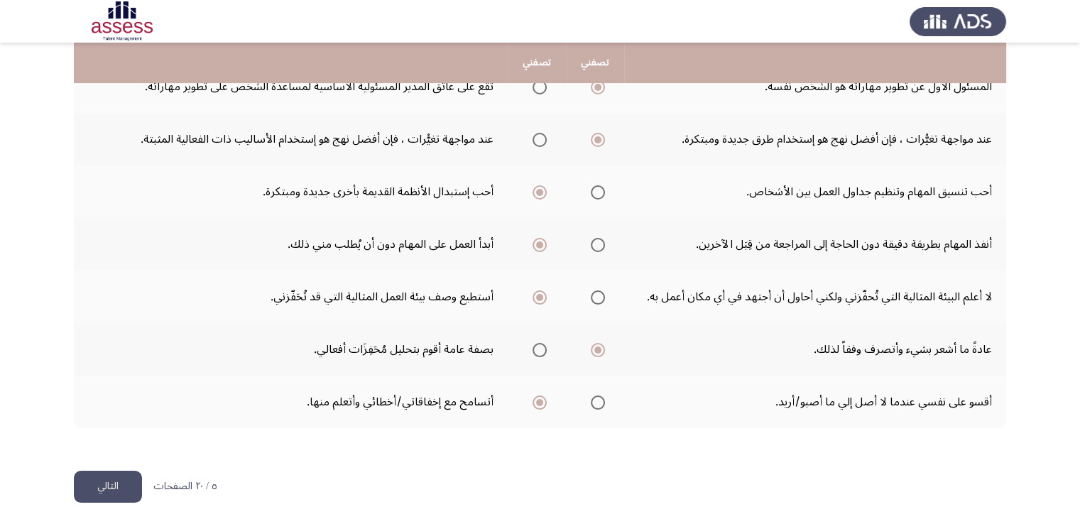
click at [114, 481] on button "التالي" at bounding box center [108, 487] width 68 height 32
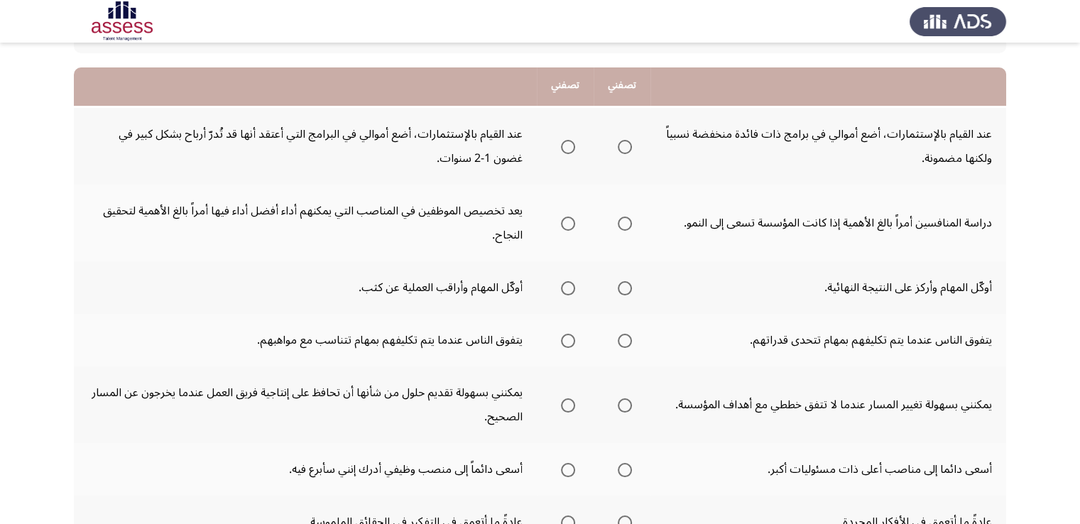
scroll to position [151, 0]
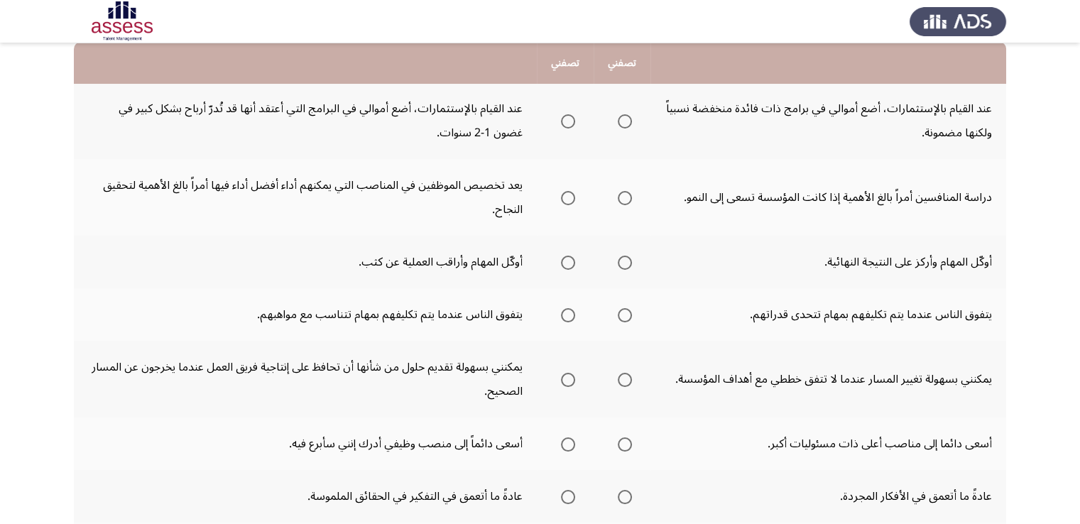
click at [566, 121] on span "Select an option" at bounding box center [568, 121] width 14 height 14
click at [566, 121] on input "Select an option" at bounding box center [568, 121] width 14 height 14
click at [571, 196] on span "Select an option" at bounding box center [568, 198] width 14 height 14
click at [571, 196] on input "Select an option" at bounding box center [568, 198] width 14 height 14
click at [571, 261] on span "Select an option" at bounding box center [568, 263] width 14 height 14
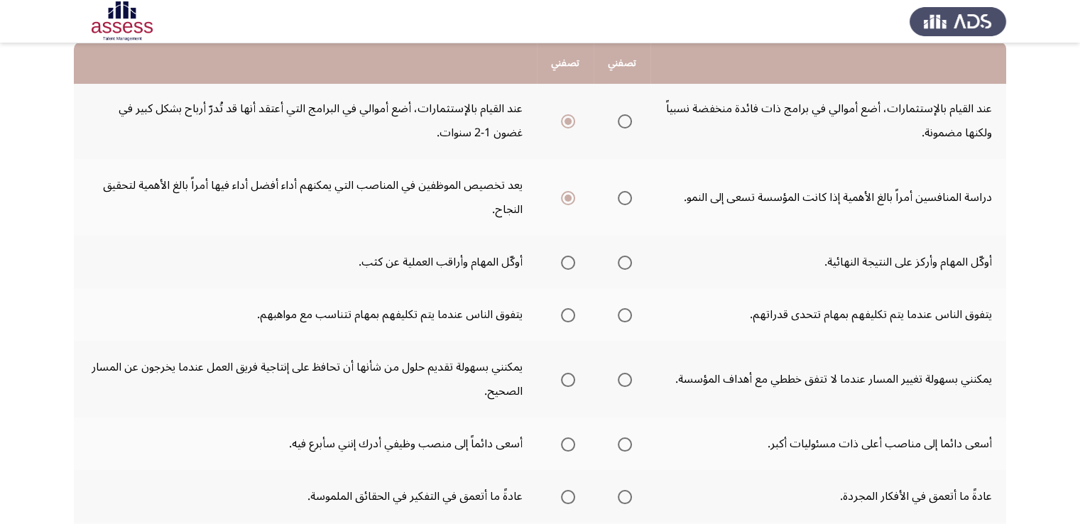
click at [571, 261] on input "Select an option" at bounding box center [568, 263] width 14 height 14
click at [574, 310] on span "Select an option" at bounding box center [568, 315] width 14 height 14
click at [574, 310] on input "Select an option" at bounding box center [568, 315] width 14 height 14
click at [574, 379] on span "Select an option" at bounding box center [568, 380] width 14 height 14
click at [574, 379] on input "Select an option" at bounding box center [568, 380] width 14 height 14
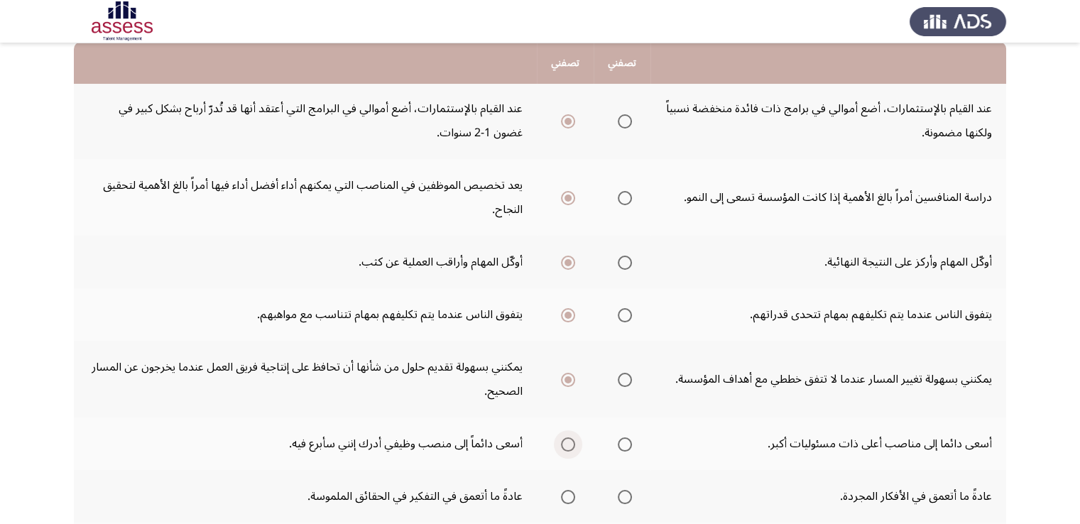
click at [572, 443] on span "Select an option" at bounding box center [568, 444] width 14 height 14
click at [572, 443] on input "Select an option" at bounding box center [568, 444] width 14 height 14
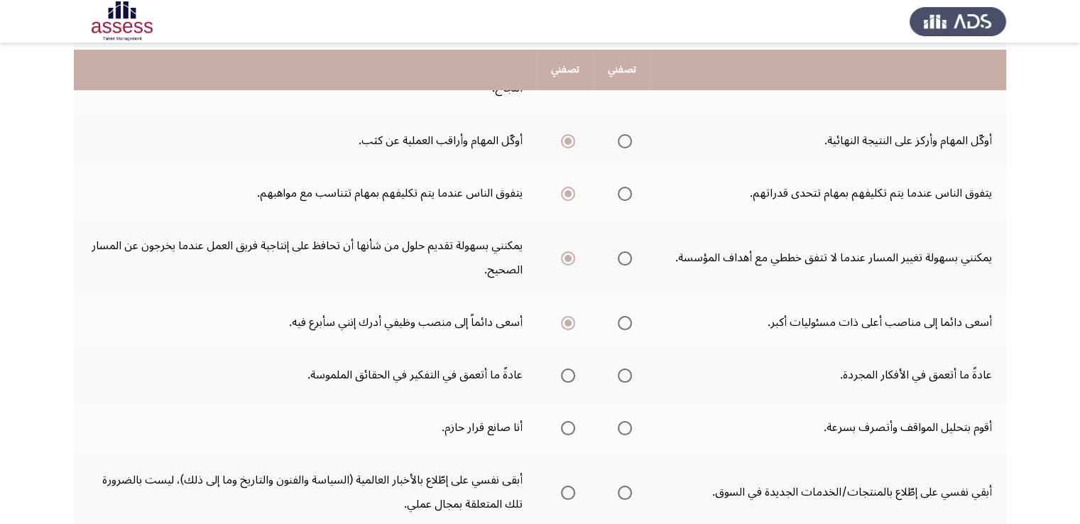
scroll to position [280, 0]
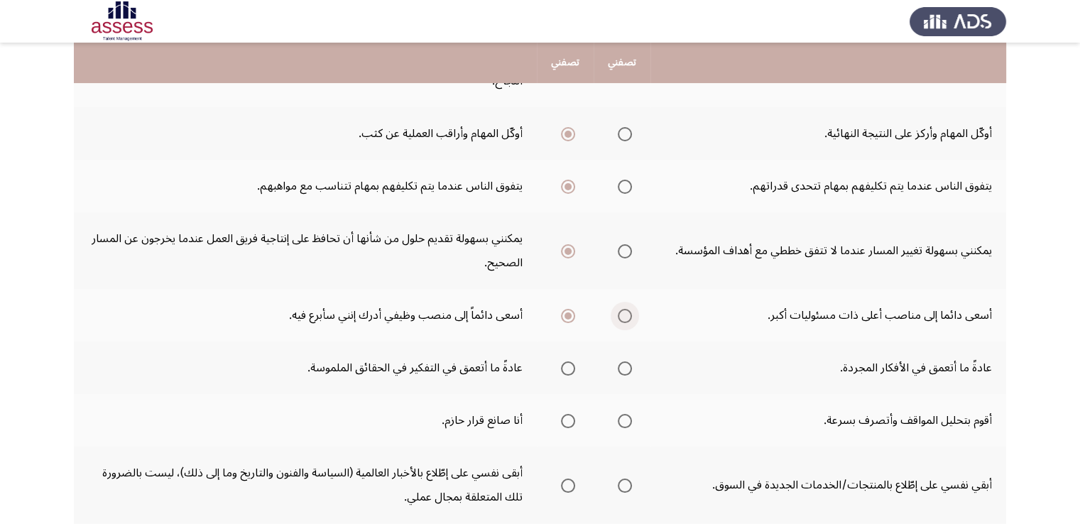
click at [631, 311] on span "Select an option" at bounding box center [625, 316] width 14 height 14
click at [631, 311] on input "Select an option" at bounding box center [625, 316] width 14 height 14
click at [622, 367] on span "Select an option" at bounding box center [625, 368] width 14 height 14
click at [622, 367] on input "Select an option" at bounding box center [625, 368] width 14 height 14
click at [625, 421] on span "Select an option" at bounding box center [625, 421] width 14 height 14
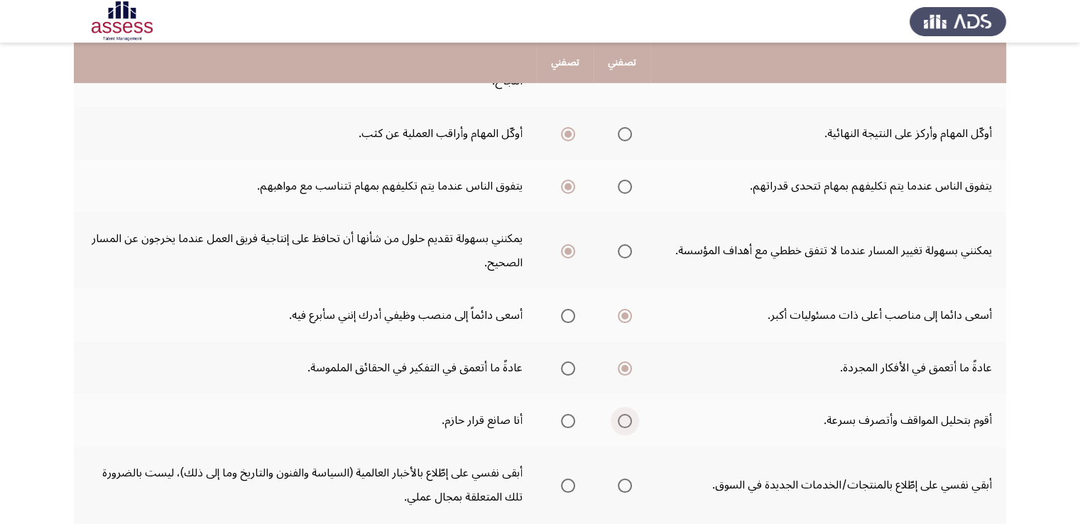
click at [625, 421] on input "Select an option" at bounding box center [625, 421] width 14 height 14
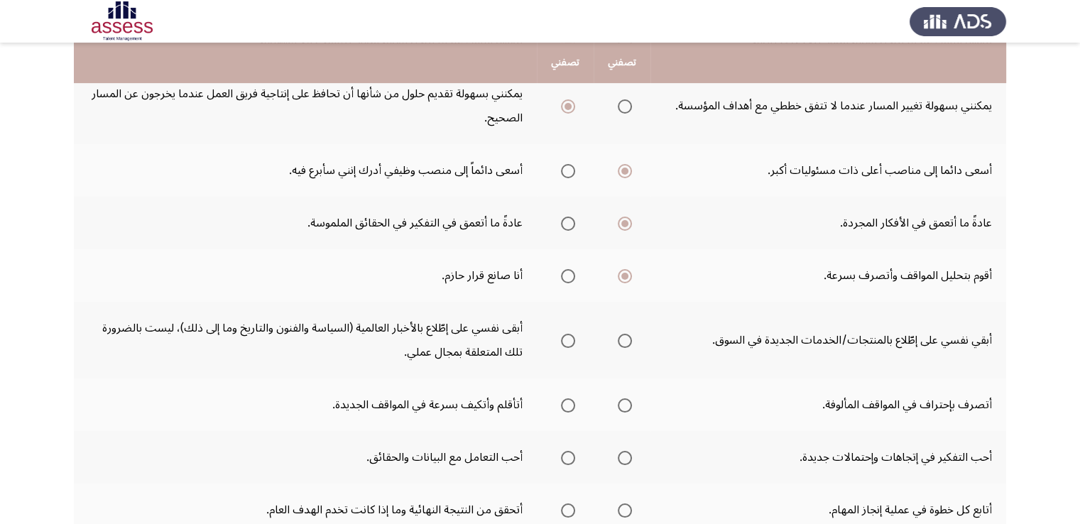
scroll to position [435, 0]
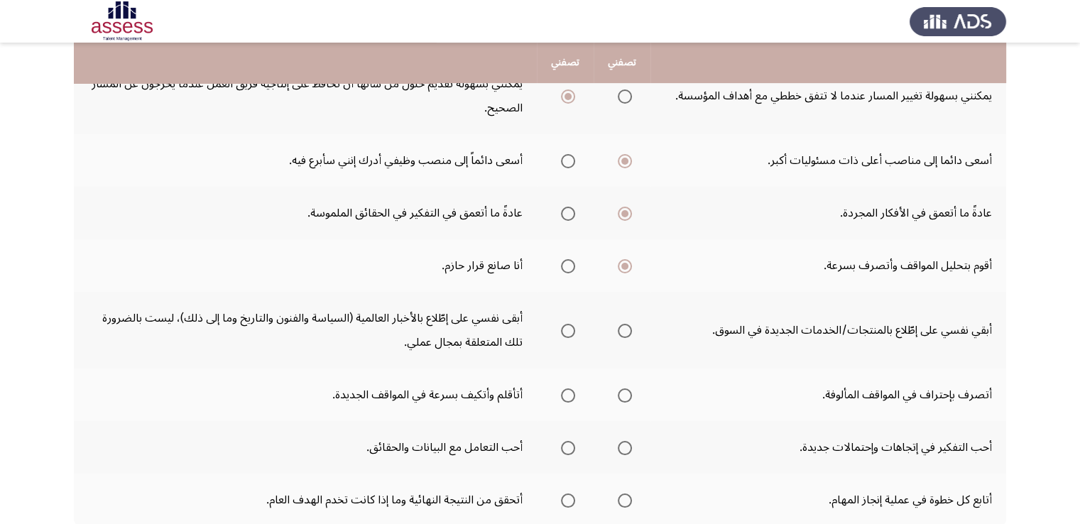
click at [627, 327] on span "Select an option" at bounding box center [625, 331] width 14 height 14
click at [627, 327] on input "Select an option" at bounding box center [625, 331] width 14 height 14
click at [574, 328] on span "Select an option" at bounding box center [568, 331] width 14 height 14
click at [574, 328] on input "Select an option" at bounding box center [568, 331] width 14 height 14
click at [628, 393] on span "Select an option" at bounding box center [625, 395] width 14 height 14
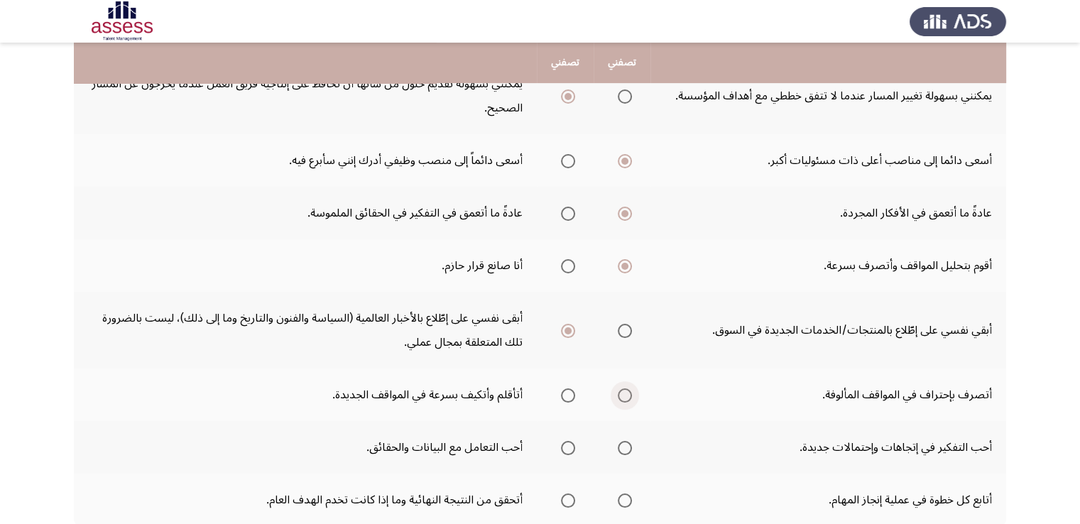
click at [628, 393] on input "Select an option" at bounding box center [625, 395] width 14 height 14
click at [569, 395] on span "Select an option" at bounding box center [568, 395] width 14 height 14
click at [569, 395] on input "Select an option" at bounding box center [568, 395] width 14 height 14
click at [567, 211] on span "Select an option" at bounding box center [568, 214] width 14 height 14
click at [567, 211] on input "Select an option" at bounding box center [568, 214] width 14 height 14
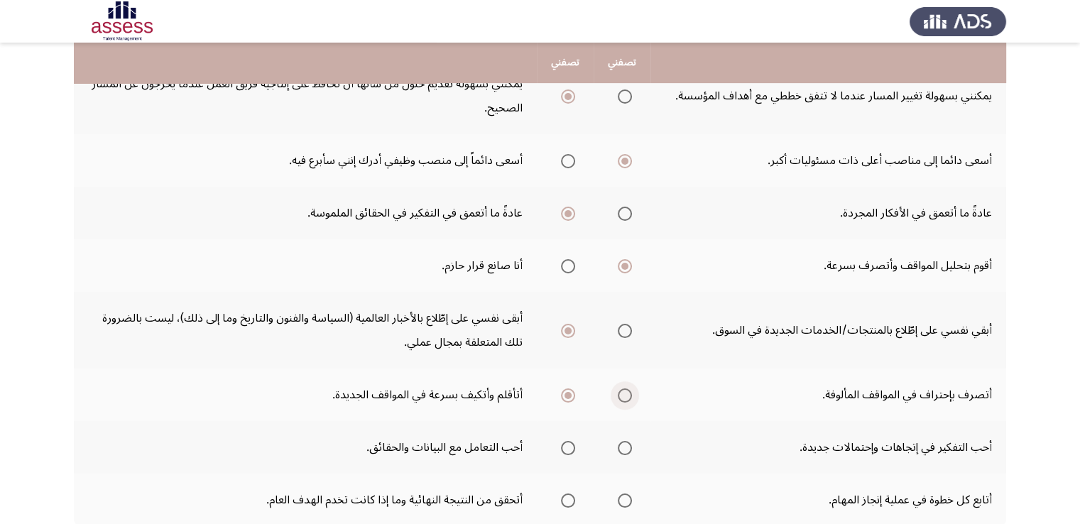
click at [632, 388] on span "Select an option" at bounding box center [625, 395] width 14 height 14
click at [632, 388] on input "Select an option" at bounding box center [625, 395] width 14 height 14
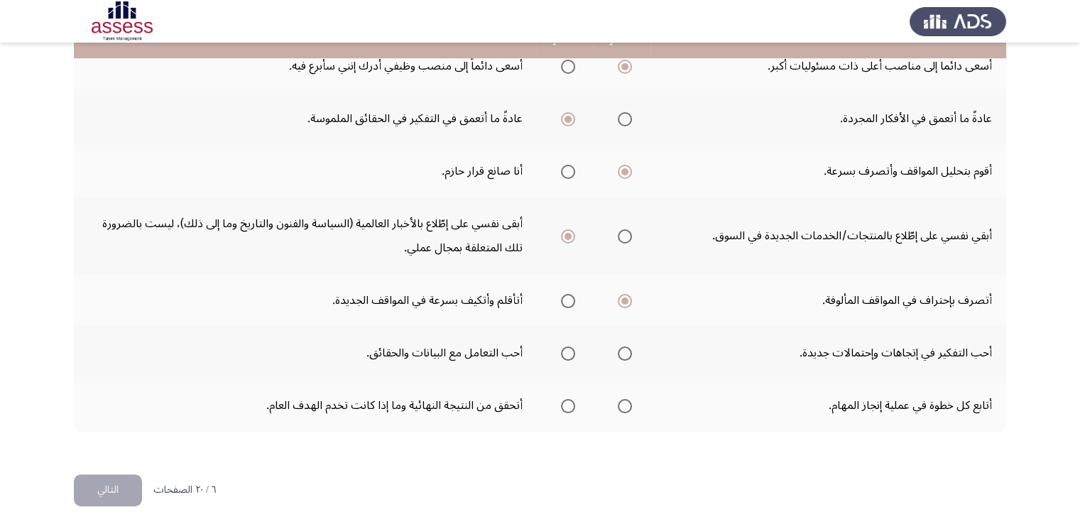
scroll to position [531, 0]
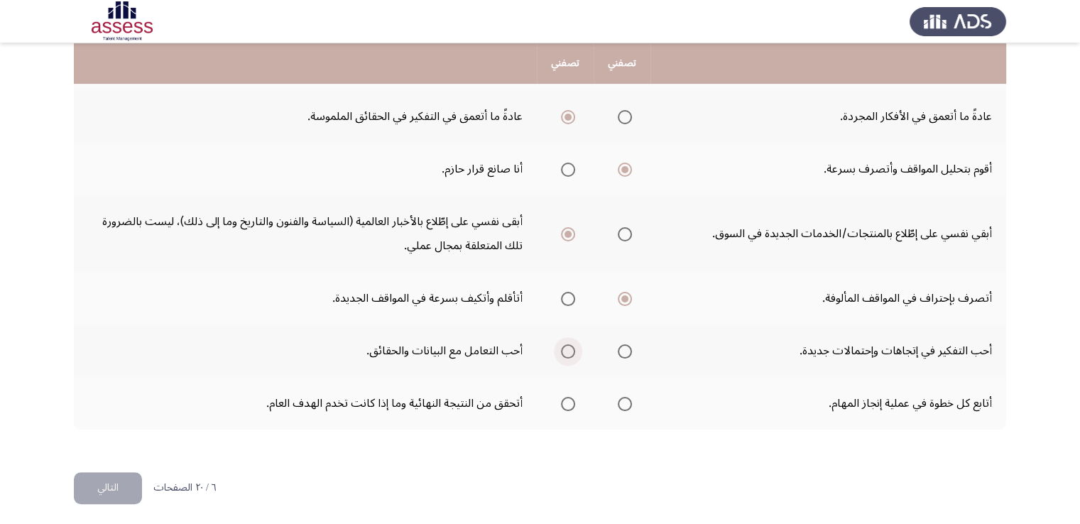
click at [562, 346] on label "Select an option" at bounding box center [565, 351] width 20 height 14
click at [562, 346] on input "Select an option" at bounding box center [568, 351] width 14 height 14
click at [568, 163] on span "Select an option" at bounding box center [568, 170] width 14 height 14
click at [568, 163] on input "Select an option" at bounding box center [568, 170] width 14 height 14
click at [631, 163] on span "Select an option" at bounding box center [625, 170] width 14 height 14
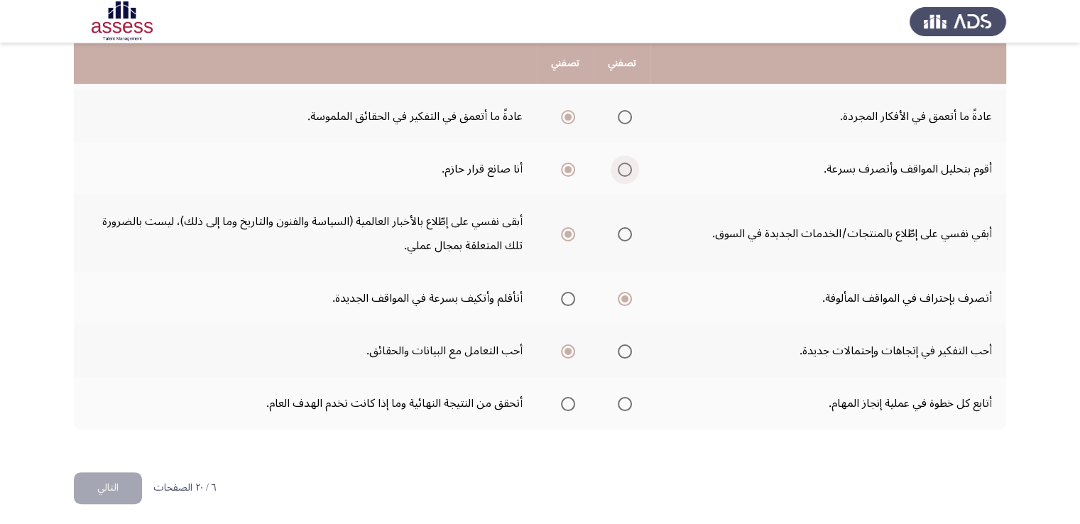
click at [631, 163] on input "Select an option" at bounding box center [625, 170] width 14 height 14
click at [625, 401] on span "Select an option" at bounding box center [625, 404] width 14 height 14
click at [625, 401] on input "Select an option" at bounding box center [625, 404] width 14 height 14
click at [94, 477] on button "التالي" at bounding box center [108, 488] width 68 height 32
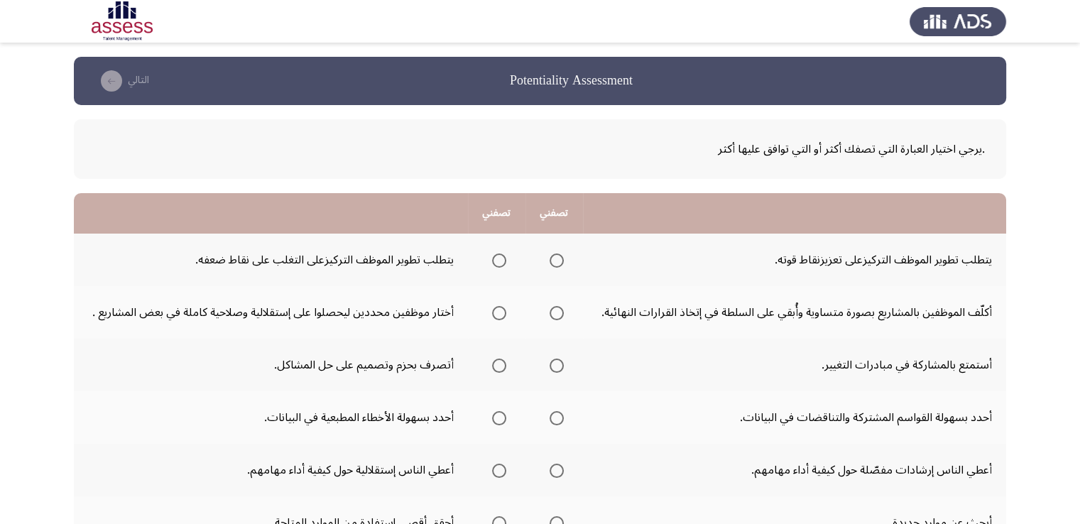
click at [499, 259] on span "Select an option" at bounding box center [499, 260] width 14 height 14
click at [499, 259] on input "Select an option" at bounding box center [499, 260] width 14 height 14
click at [496, 315] on label "Select an option" at bounding box center [496, 313] width 20 height 14
click at [496, 315] on input "Select an option" at bounding box center [499, 313] width 14 height 14
click at [500, 368] on span "Select an option" at bounding box center [499, 366] width 14 height 14
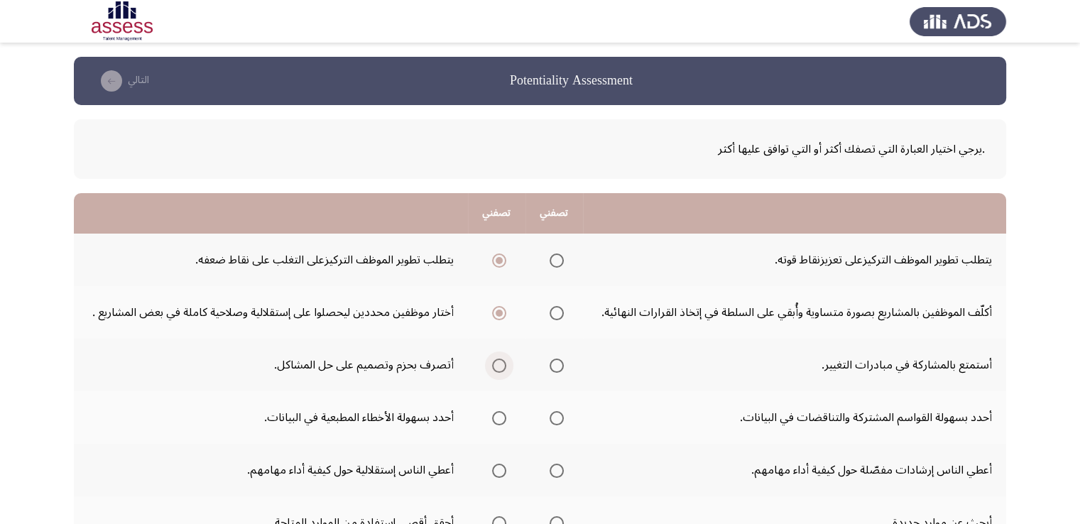
click at [500, 368] on input "Select an option" at bounding box center [499, 366] width 14 height 14
click at [555, 363] on span "Select an option" at bounding box center [557, 366] width 14 height 14
click at [555, 363] on input "Select an option" at bounding box center [557, 366] width 14 height 14
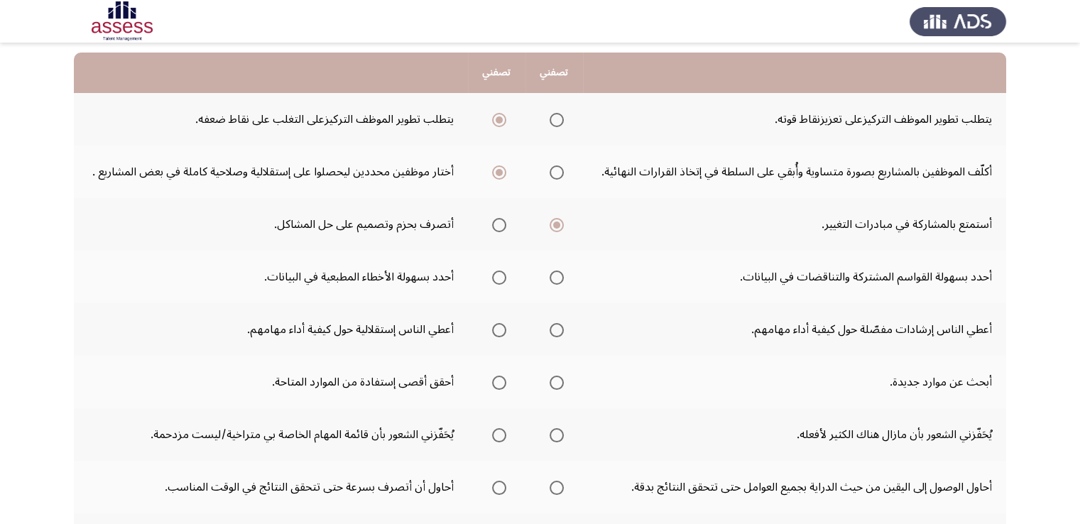
scroll to position [153, 0]
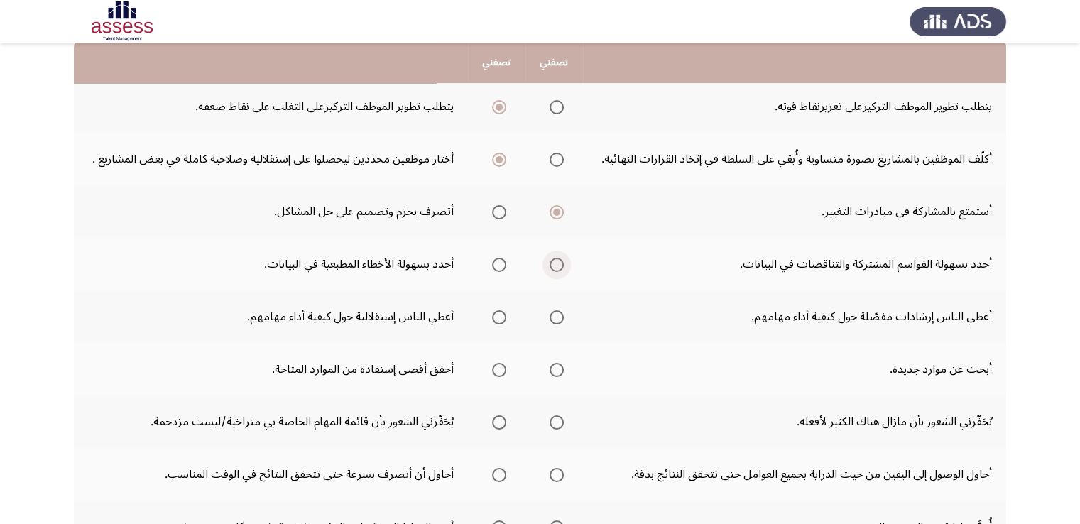
click at [560, 262] on span "Select an option" at bounding box center [557, 265] width 14 height 14
click at [560, 262] on input "Select an option" at bounding box center [557, 265] width 14 height 14
click at [559, 316] on span "Select an option" at bounding box center [557, 317] width 14 height 14
click at [559, 316] on input "Select an option" at bounding box center [557, 317] width 14 height 14
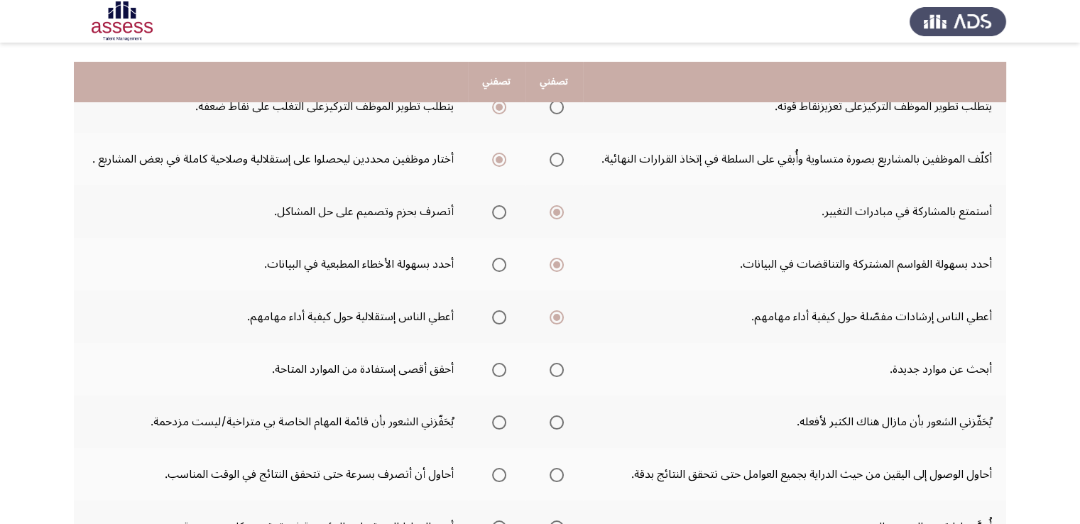
scroll to position [182, 0]
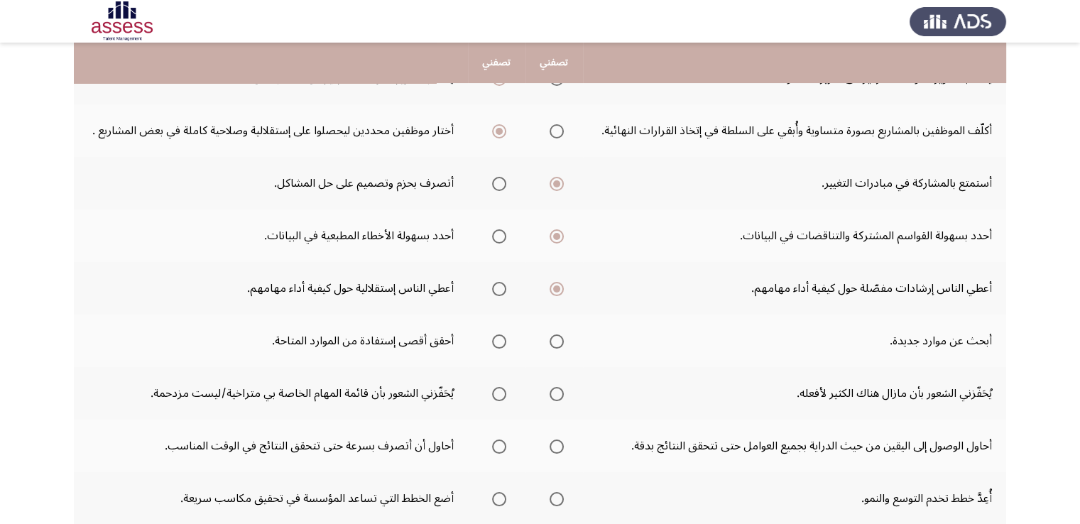
click at [555, 131] on span "Select an option" at bounding box center [557, 131] width 14 height 14
click at [555, 131] on input "Select an option" at bounding box center [557, 131] width 14 height 14
click at [504, 131] on span "Select an option" at bounding box center [499, 131] width 14 height 14
click at [504, 131] on input "Select an option" at bounding box center [499, 131] width 14 height 14
click at [503, 290] on span "Select an option" at bounding box center [499, 289] width 14 height 14
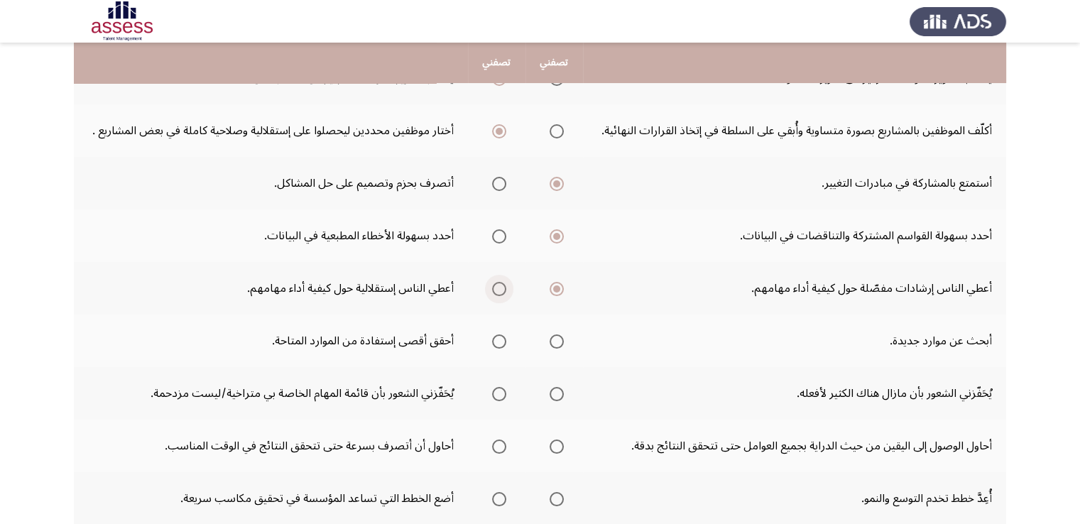
click at [503, 290] on input "Select an option" at bounding box center [499, 289] width 14 height 14
drag, startPoint x: 501, startPoint y: 342, endPoint x: 531, endPoint y: 337, distance: 30.2
click at [515, 341] on th at bounding box center [497, 341] width 58 height 53
click at [506, 338] on span "Select an option" at bounding box center [499, 341] width 14 height 14
click at [506, 338] on input "Select an option" at bounding box center [499, 341] width 14 height 14
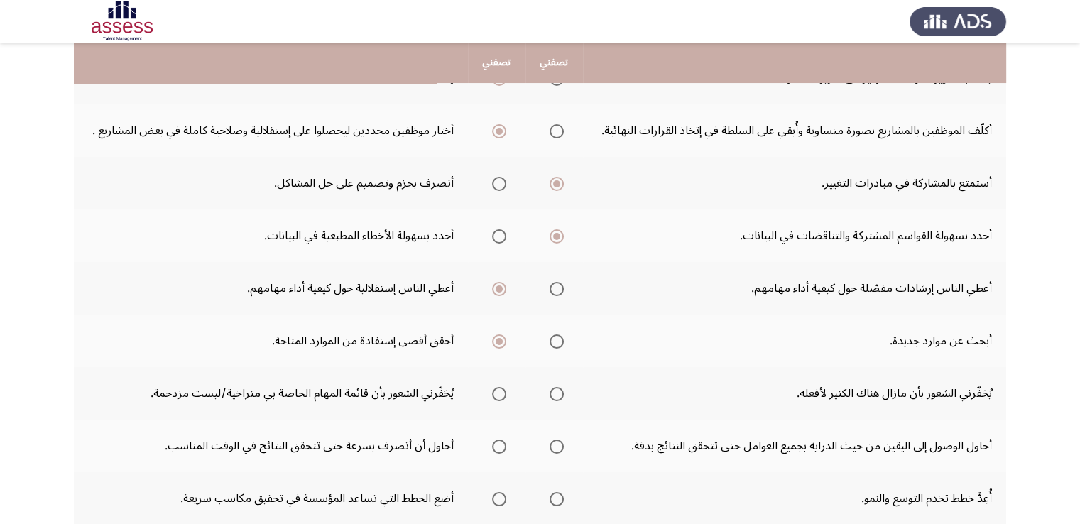
click at [564, 393] on span "Select an option" at bounding box center [557, 394] width 14 height 14
click at [564, 393] on input "Select an option" at bounding box center [557, 394] width 14 height 14
click at [561, 444] on span "Select an option" at bounding box center [557, 447] width 14 height 14
click at [561, 444] on input "Select an option" at bounding box center [557, 447] width 14 height 14
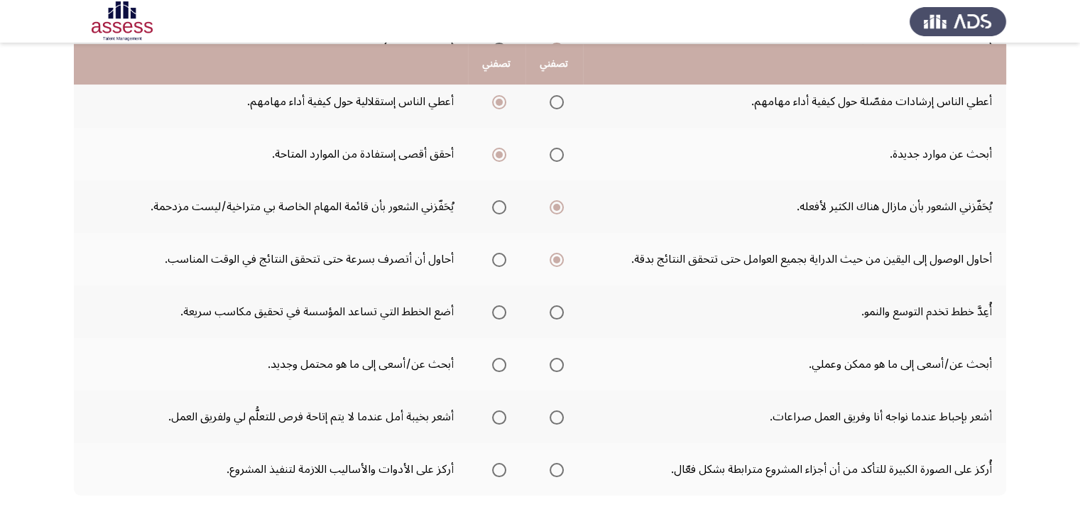
scroll to position [385, 0]
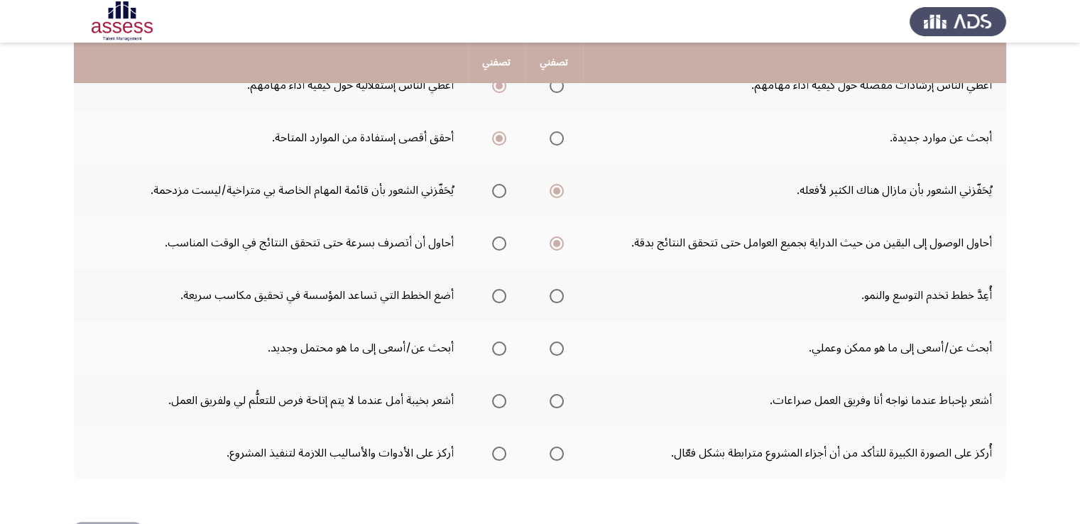
click at [556, 290] on span "Select an option" at bounding box center [557, 296] width 14 height 14
click at [556, 290] on input "Select an option" at bounding box center [557, 296] width 14 height 14
click at [503, 345] on span "Select an option" at bounding box center [499, 349] width 14 height 14
click at [503, 345] on input "Select an option" at bounding box center [499, 349] width 14 height 14
click at [505, 398] on span "Select an option" at bounding box center [499, 401] width 14 height 14
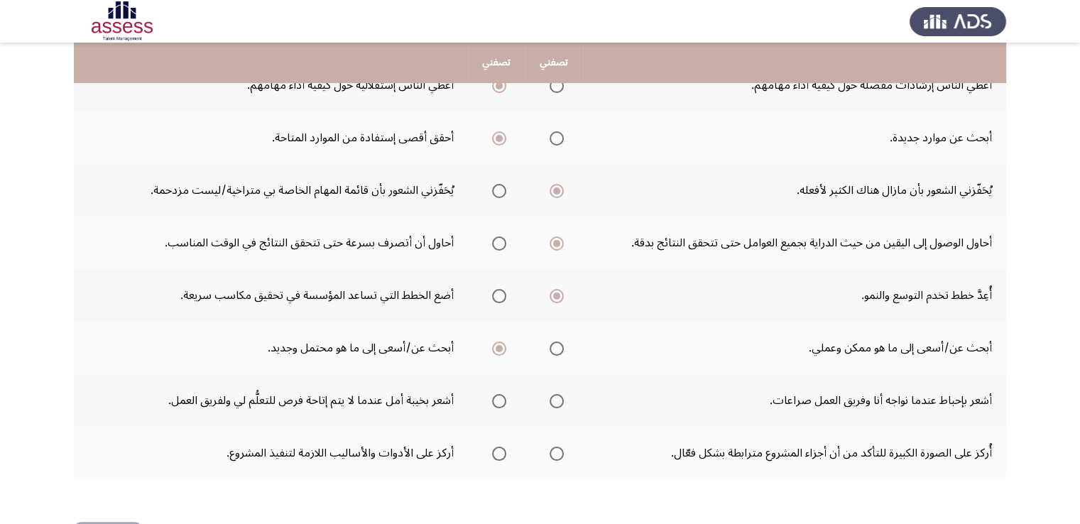
click at [505, 398] on input "Select an option" at bounding box center [499, 401] width 14 height 14
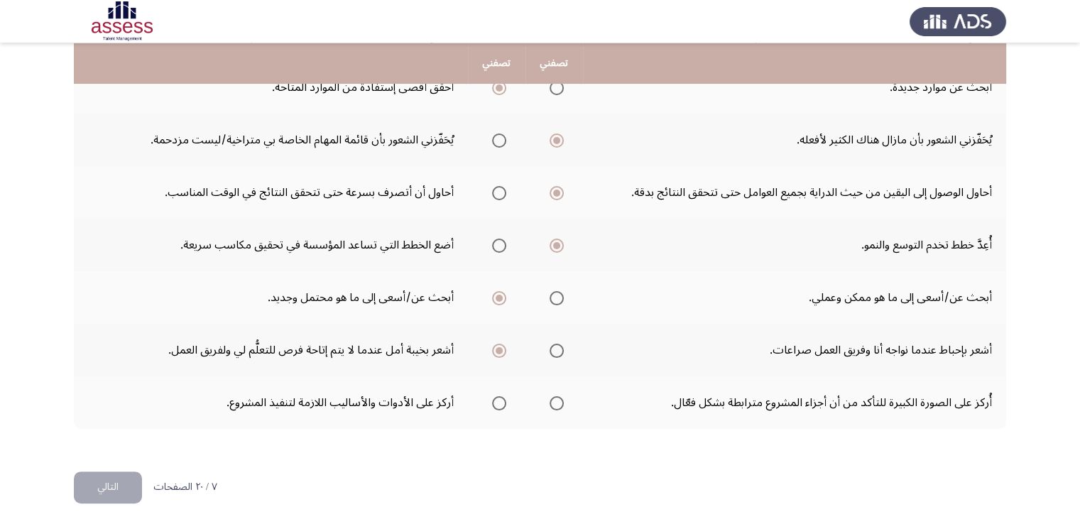
scroll to position [436, 0]
click at [560, 398] on span "Select an option" at bounding box center [557, 402] width 14 height 14
click at [560, 398] on input "Select an option" at bounding box center [557, 402] width 14 height 14
click at [102, 479] on button "التالي" at bounding box center [108, 487] width 68 height 32
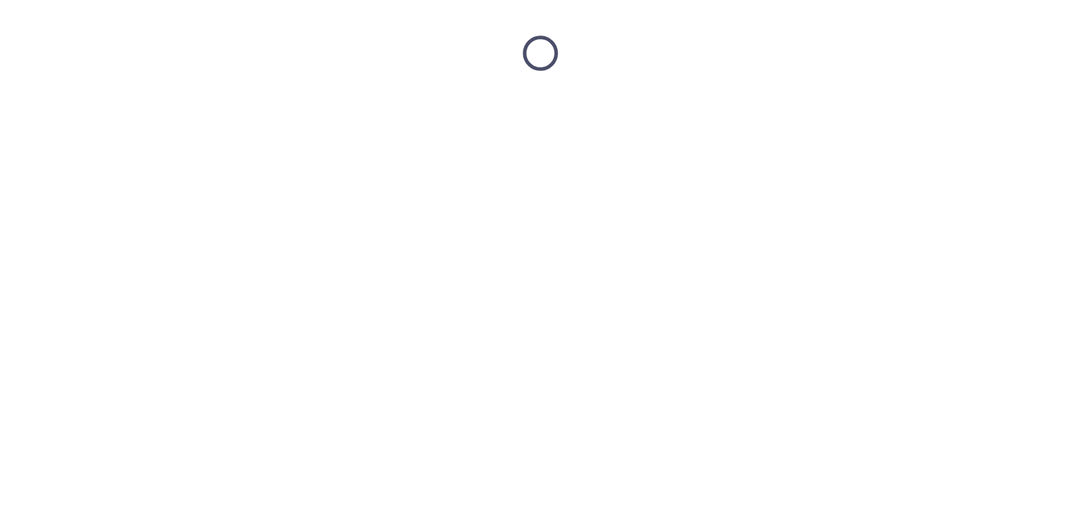
scroll to position [0, 0]
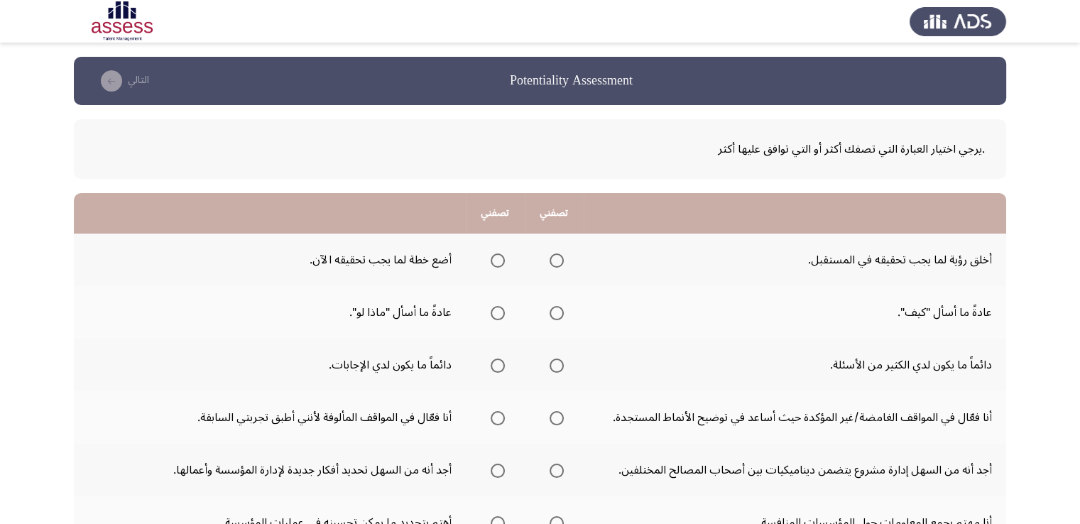
click at [558, 258] on span "Select an option" at bounding box center [557, 260] width 14 height 14
click at [558, 258] on input "Select an option" at bounding box center [557, 260] width 14 height 14
click at [499, 313] on span "Select an option" at bounding box center [498, 313] width 14 height 14
click at [499, 313] on input "Select an option" at bounding box center [498, 313] width 14 height 14
click at [495, 366] on span "Select an option" at bounding box center [498, 366] width 14 height 14
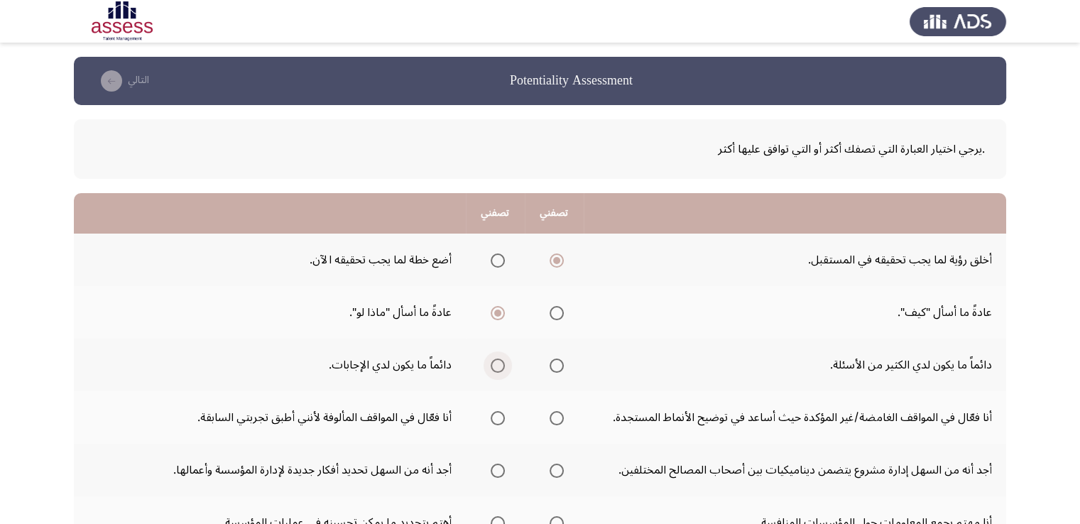
click at [495, 366] on input "Select an option" at bounding box center [498, 366] width 14 height 14
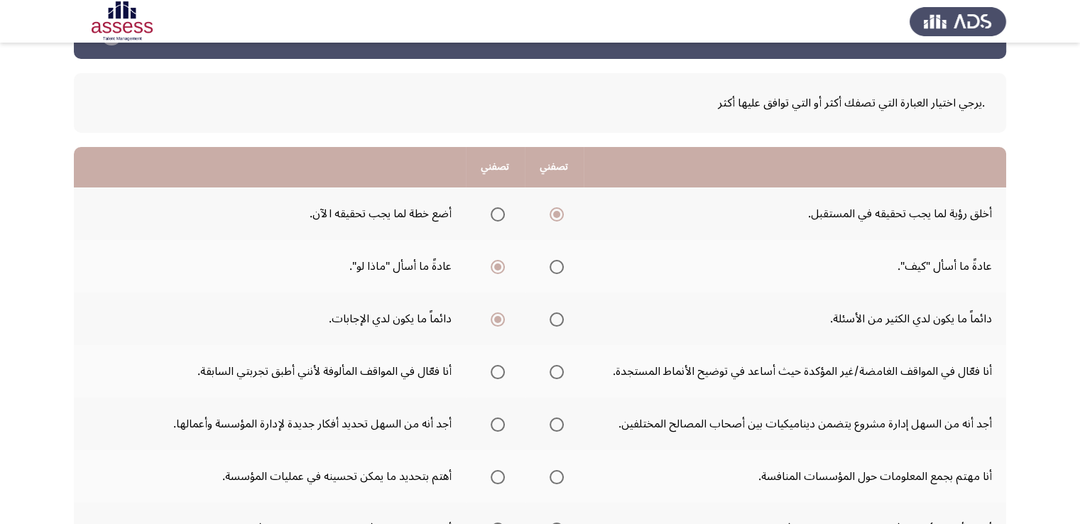
scroll to position [71, 0]
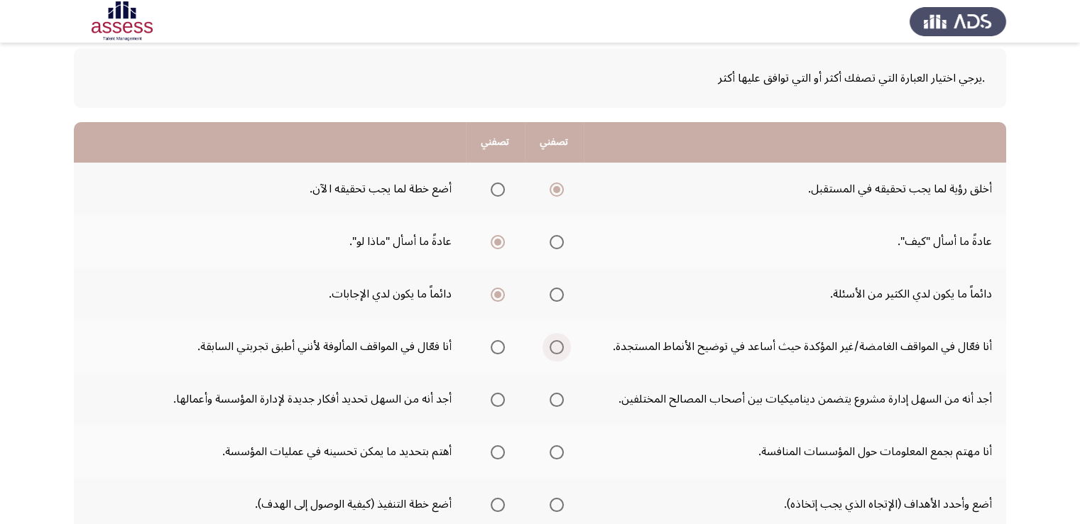
click at [560, 346] on span "Select an option" at bounding box center [557, 347] width 14 height 14
click at [560, 346] on input "Select an option" at bounding box center [557, 347] width 14 height 14
click at [496, 401] on span "Select an option" at bounding box center [498, 400] width 14 height 14
click at [496, 401] on input "Select an option" at bounding box center [498, 400] width 14 height 14
click at [492, 452] on span "Select an option" at bounding box center [498, 452] width 14 height 14
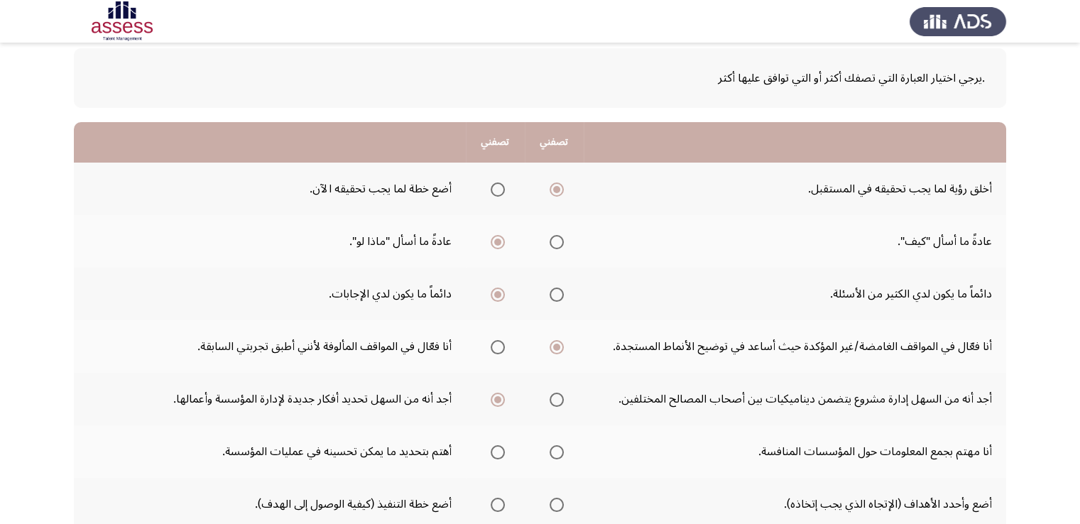
click at [492, 452] on input "Select an option" at bounding box center [498, 452] width 14 height 14
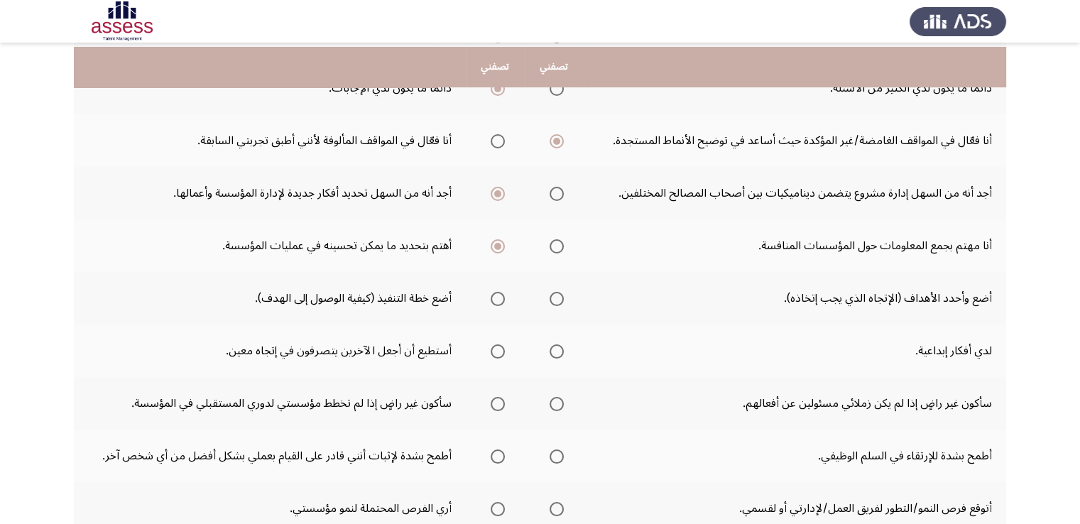
scroll to position [281, 0]
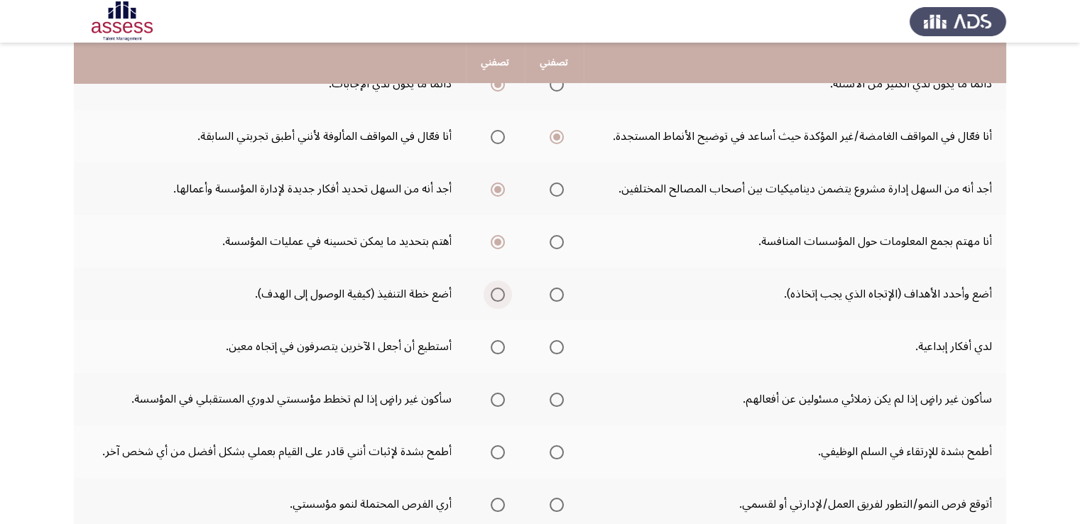
click at [500, 295] on span "Select an option" at bounding box center [498, 295] width 14 height 14
click at [500, 295] on input "Select an option" at bounding box center [498, 295] width 14 height 14
click at [559, 351] on span "Select an option" at bounding box center [557, 347] width 14 height 14
click at [559, 351] on input "Select an option" at bounding box center [557, 347] width 14 height 14
click at [498, 395] on span "Select an option" at bounding box center [498, 400] width 14 height 14
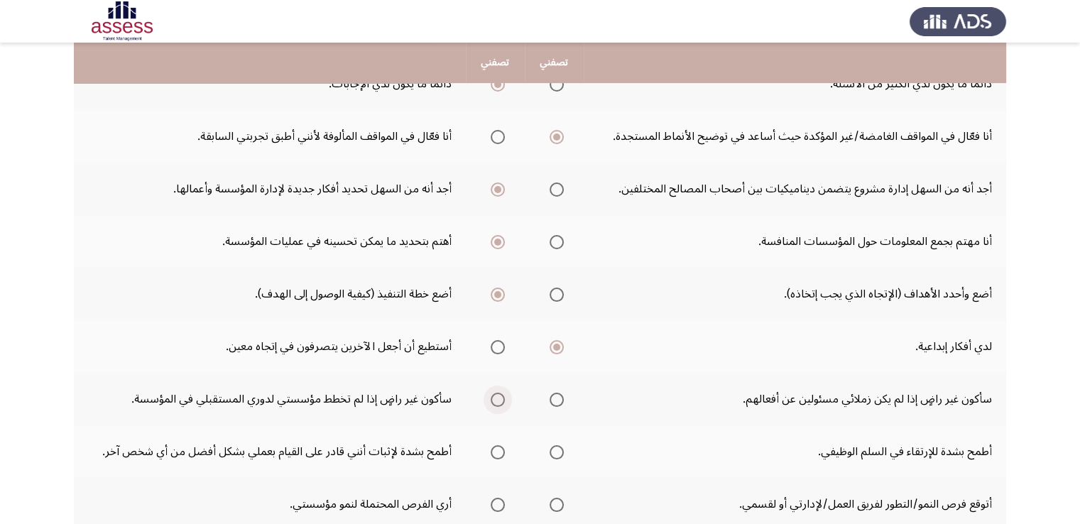
click at [498, 395] on input "Select an option" at bounding box center [498, 400] width 14 height 14
click at [562, 447] on span "Select an option" at bounding box center [557, 452] width 14 height 14
click at [562, 447] on input "Select an option" at bounding box center [557, 452] width 14 height 14
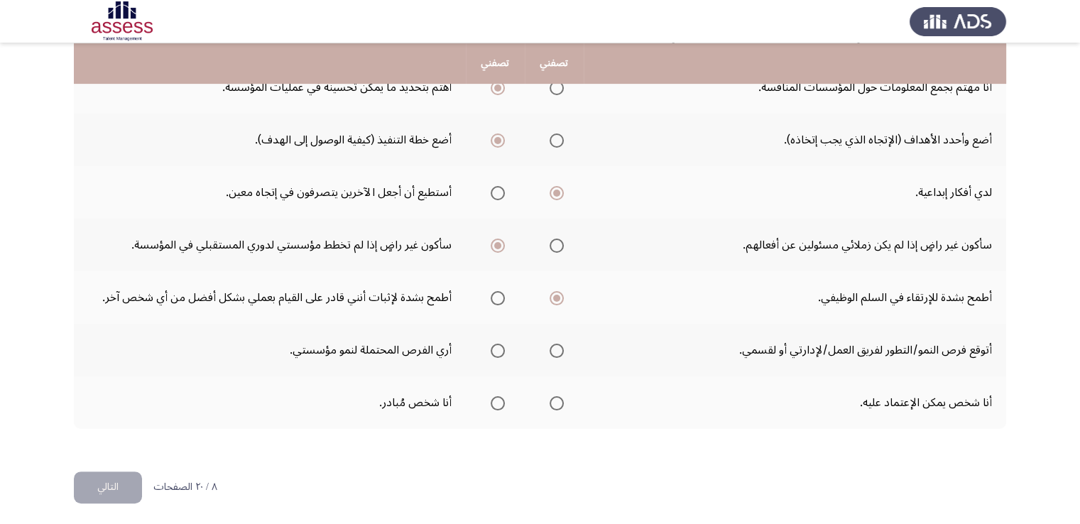
scroll to position [436, 0]
click at [493, 344] on span "Select an option" at bounding box center [498, 350] width 14 height 14
click at [493, 344] on input "Select an option" at bounding box center [498, 350] width 14 height 14
click at [500, 401] on span "Select an option" at bounding box center [498, 402] width 14 height 14
click at [500, 401] on input "Select an option" at bounding box center [498, 402] width 14 height 14
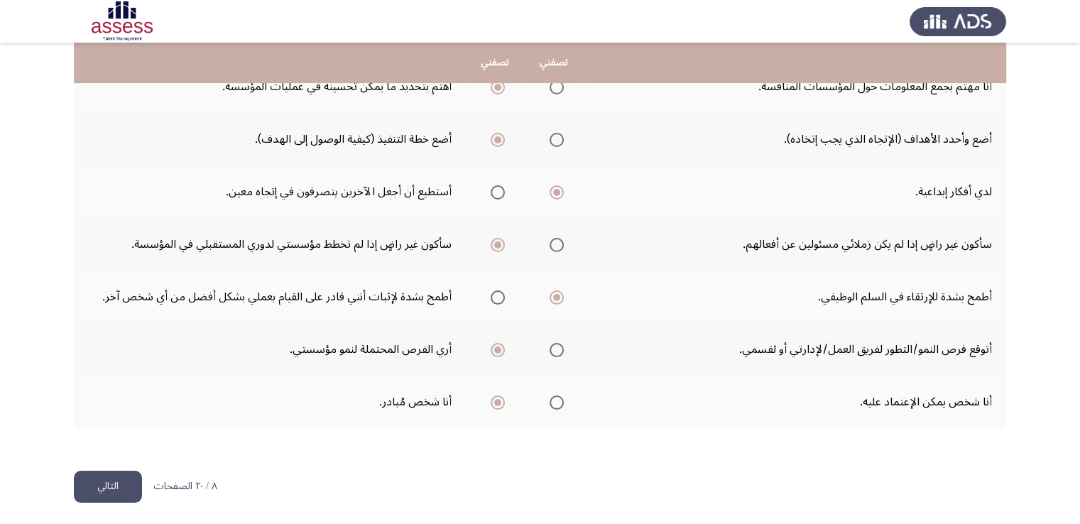
click at [99, 487] on button "التالي" at bounding box center [108, 487] width 68 height 32
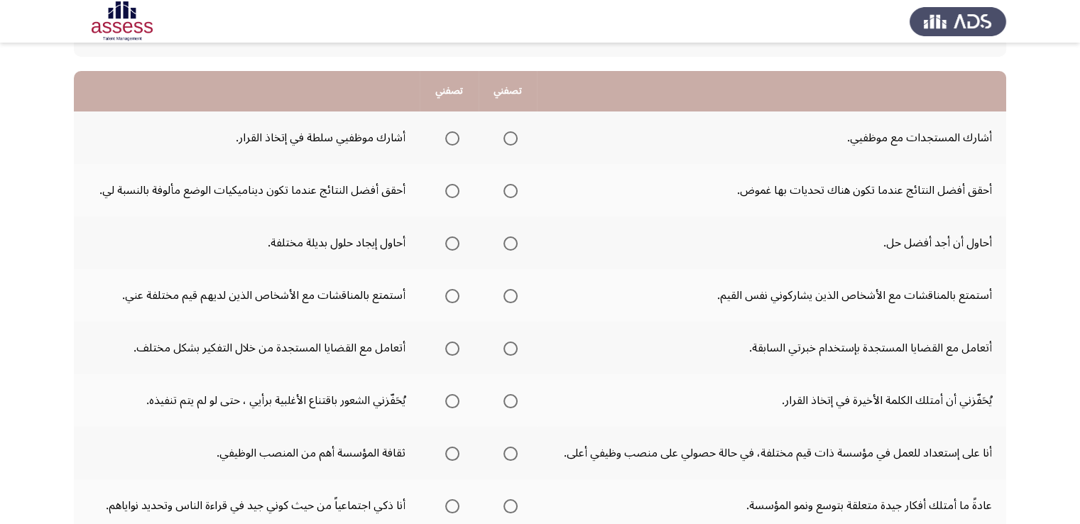
scroll to position [121, 0]
click at [511, 189] on span "Select an option" at bounding box center [510, 192] width 14 height 14
click at [511, 189] on input "Select an option" at bounding box center [510, 192] width 14 height 14
click at [452, 137] on span "Select an option" at bounding box center [452, 139] width 14 height 14
click at [452, 137] on input "Select an option" at bounding box center [452, 139] width 14 height 14
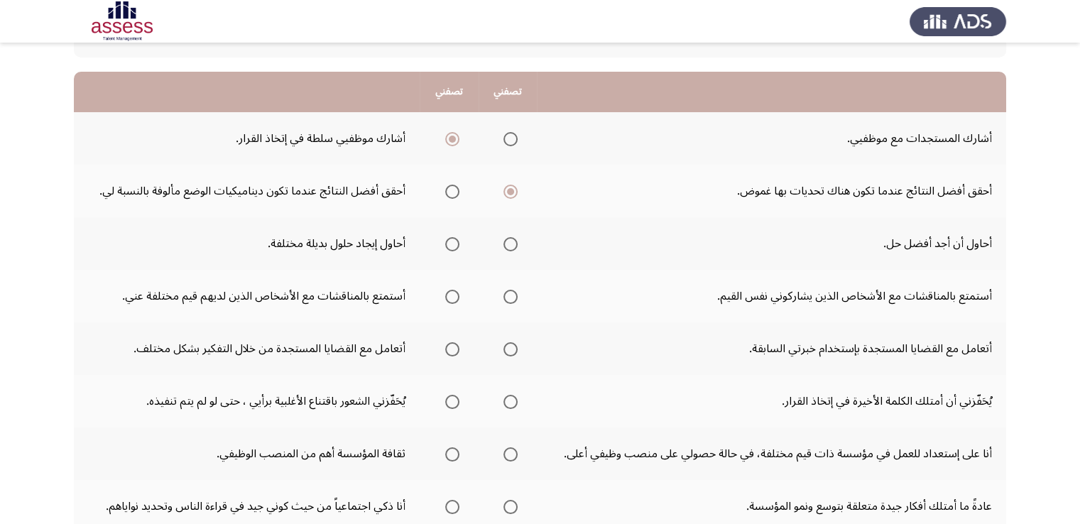
click at [454, 241] on span "Select an option" at bounding box center [452, 244] width 14 height 14
click at [454, 241] on input "Select an option" at bounding box center [452, 244] width 14 height 14
click at [457, 298] on span "Select an option" at bounding box center [452, 297] width 14 height 14
click at [457, 298] on input "Select an option" at bounding box center [452, 297] width 14 height 14
click at [454, 351] on span "Select an option" at bounding box center [452, 349] width 14 height 14
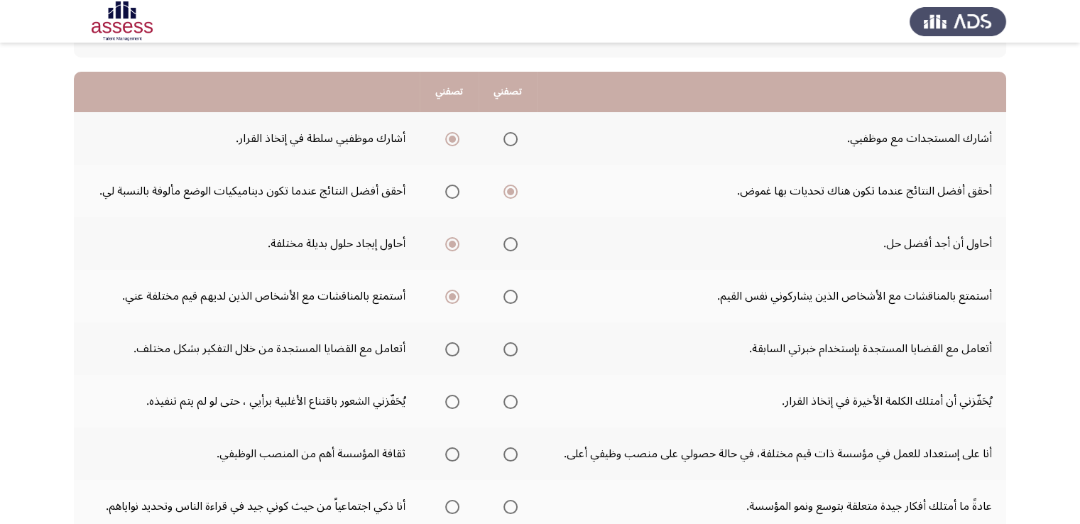
click at [454, 351] on input "Select an option" at bounding box center [452, 349] width 14 height 14
click at [445, 398] on label "Select an option" at bounding box center [450, 402] width 20 height 14
click at [445, 398] on input "Select an option" at bounding box center [452, 402] width 14 height 14
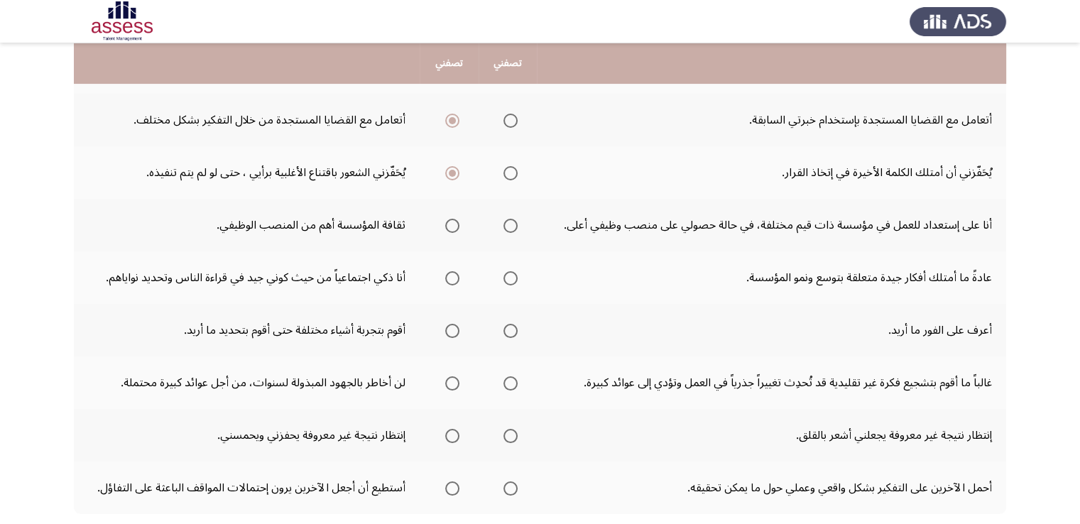
scroll to position [351, 0]
click at [454, 223] on span "Select an option" at bounding box center [452, 225] width 14 height 14
click at [454, 223] on input "Select an option" at bounding box center [452, 225] width 14 height 14
click at [518, 272] on span "Select an option" at bounding box center [510, 278] width 14 height 14
click at [518, 272] on input "Select an option" at bounding box center [510, 278] width 14 height 14
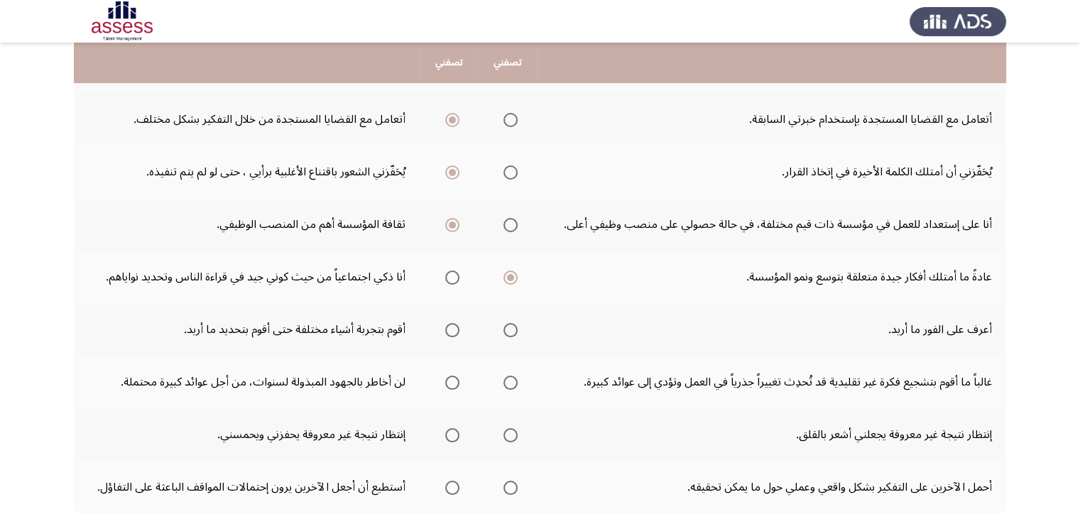
click at [452, 327] on span "Select an option" at bounding box center [452, 330] width 14 height 14
click at [452, 327] on input "Select an option" at bounding box center [452, 330] width 14 height 14
click at [513, 378] on span "Select an option" at bounding box center [510, 383] width 14 height 14
click at [513, 378] on input "Select an option" at bounding box center [510, 383] width 14 height 14
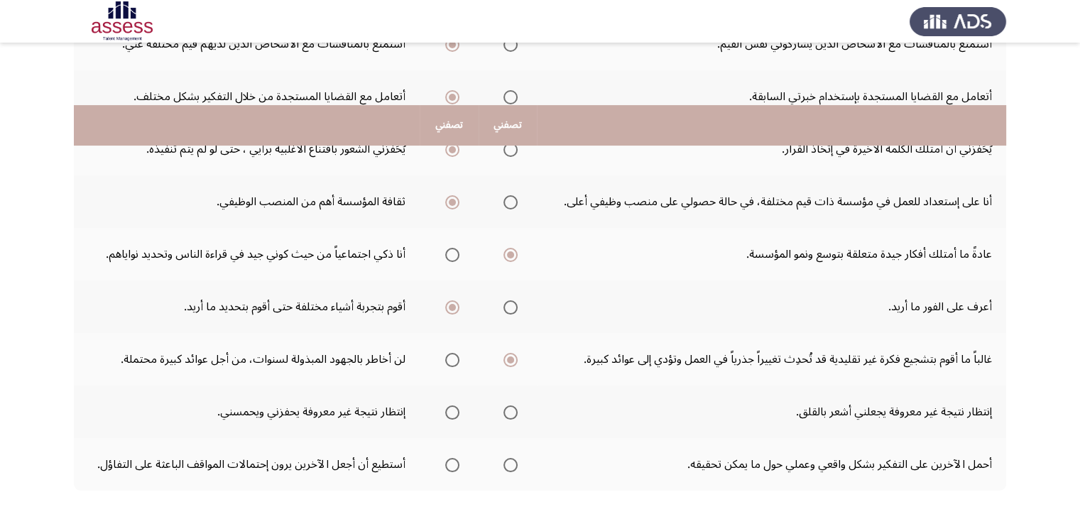
scroll to position [436, 0]
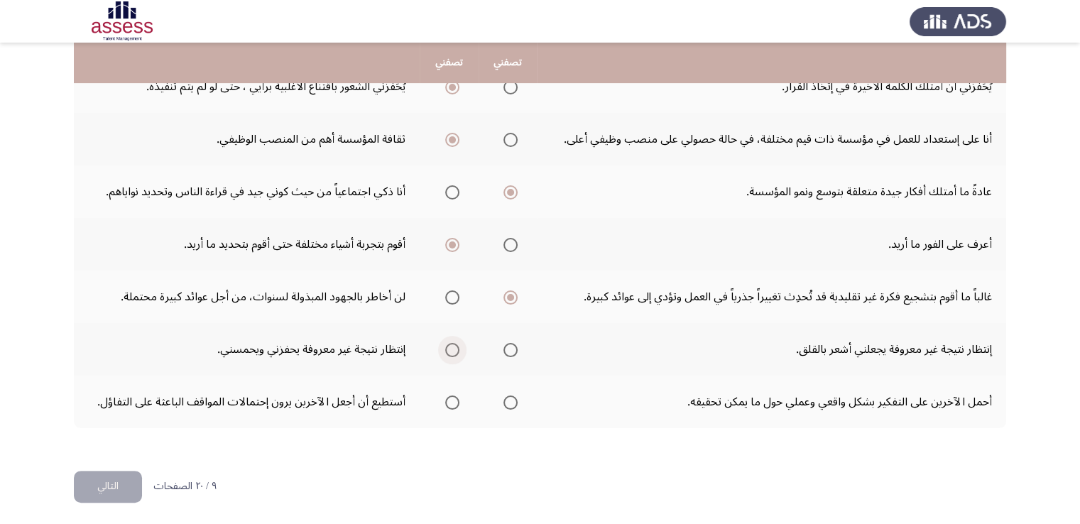
click at [459, 343] on span "Select an option" at bounding box center [452, 350] width 14 height 14
click at [459, 343] on input "Select an option" at bounding box center [452, 350] width 14 height 14
click at [454, 402] on span "Select an option" at bounding box center [452, 402] width 14 height 14
click at [454, 402] on input "Select an option" at bounding box center [452, 402] width 14 height 14
click at [112, 484] on button "التالي" at bounding box center [108, 487] width 68 height 32
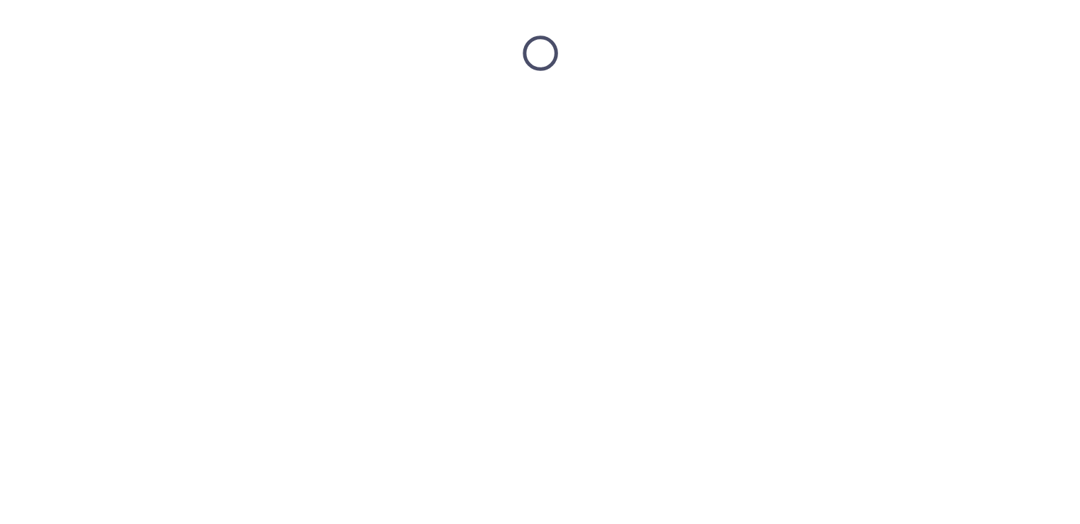
scroll to position [0, 0]
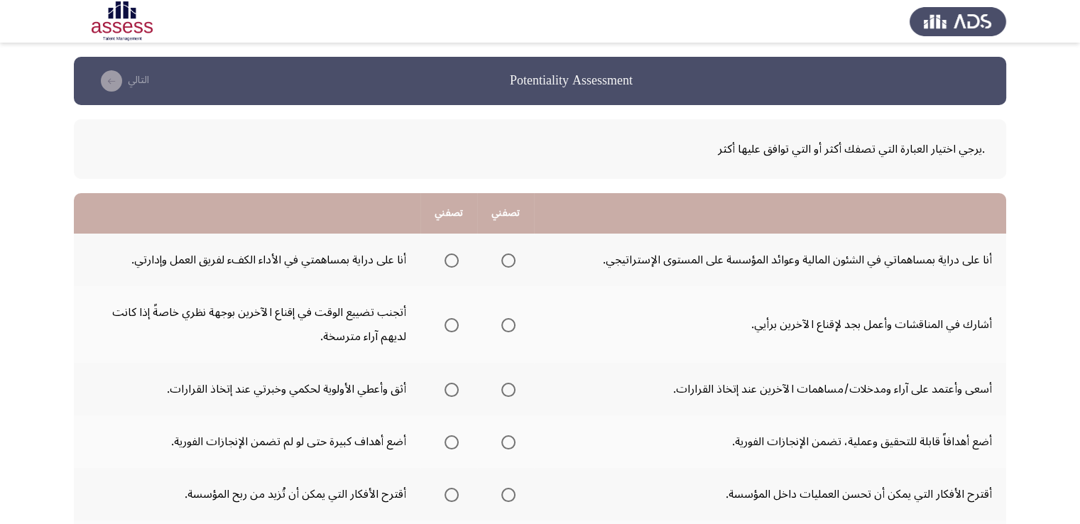
click at [450, 263] on span "Select an option" at bounding box center [451, 260] width 14 height 14
click at [450, 263] on input "Select an option" at bounding box center [451, 260] width 14 height 14
click at [511, 326] on span "Select an option" at bounding box center [508, 325] width 14 height 14
click at [511, 326] on input "Select an option" at bounding box center [508, 325] width 14 height 14
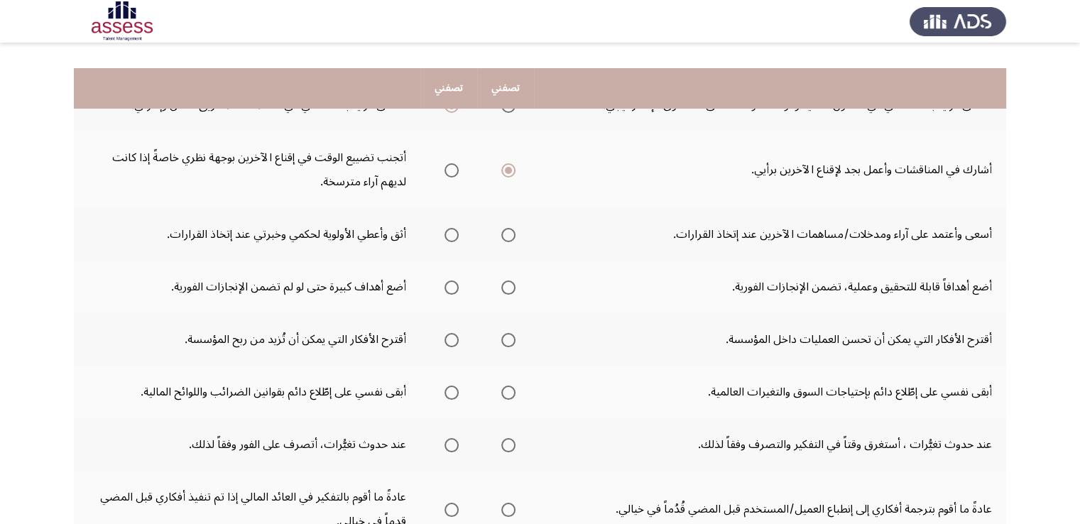
scroll to position [180, 0]
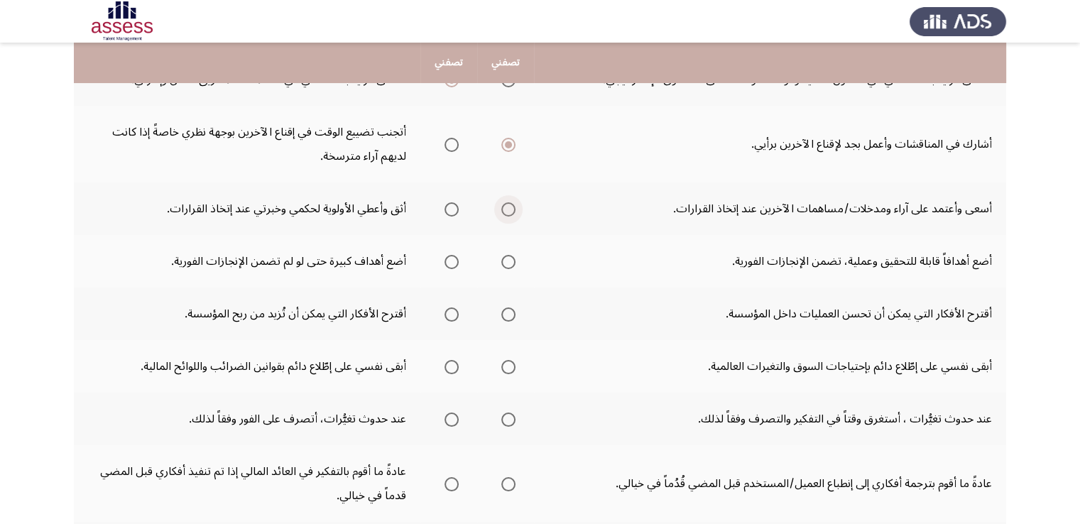
click at [507, 211] on span "Select an option" at bounding box center [508, 209] width 14 height 14
click at [507, 211] on input "Select an option" at bounding box center [508, 209] width 14 height 14
click at [455, 262] on span "Select an option" at bounding box center [451, 262] width 14 height 14
click at [455, 262] on input "Select an option" at bounding box center [451, 262] width 14 height 14
click at [511, 307] on span "Select an option" at bounding box center [508, 314] width 14 height 14
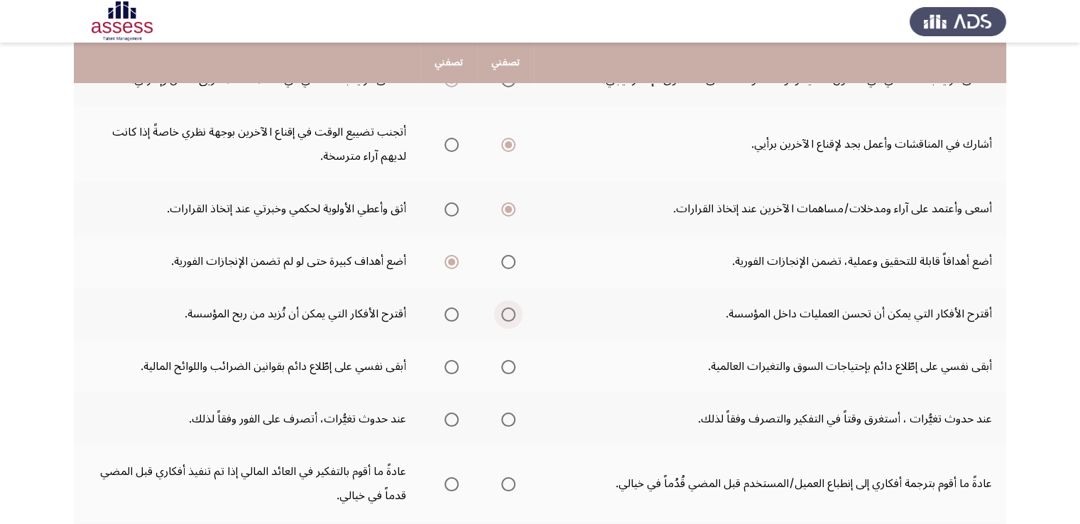
click at [511, 307] on input "Select an option" at bounding box center [508, 314] width 14 height 14
click at [510, 367] on span "Select an option" at bounding box center [508, 367] width 14 height 14
click at [510, 367] on input "Select an option" at bounding box center [508, 367] width 14 height 14
click at [507, 418] on span "Select an option" at bounding box center [508, 420] width 14 height 14
click at [507, 418] on input "Select an option" at bounding box center [508, 420] width 14 height 14
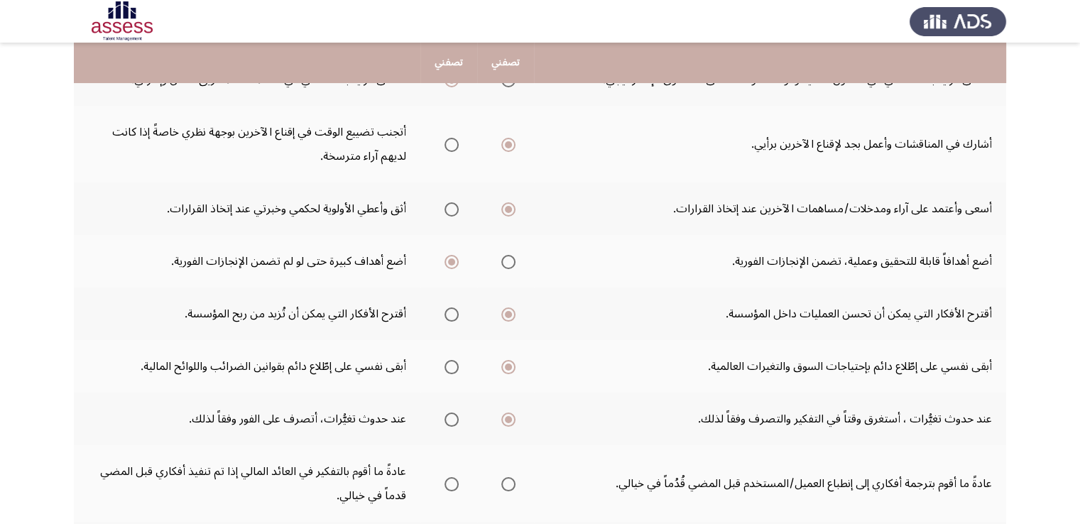
click at [509, 484] on span "Select an option" at bounding box center [508, 484] width 14 height 14
click at [509, 484] on input "Select an option" at bounding box center [508, 484] width 14 height 14
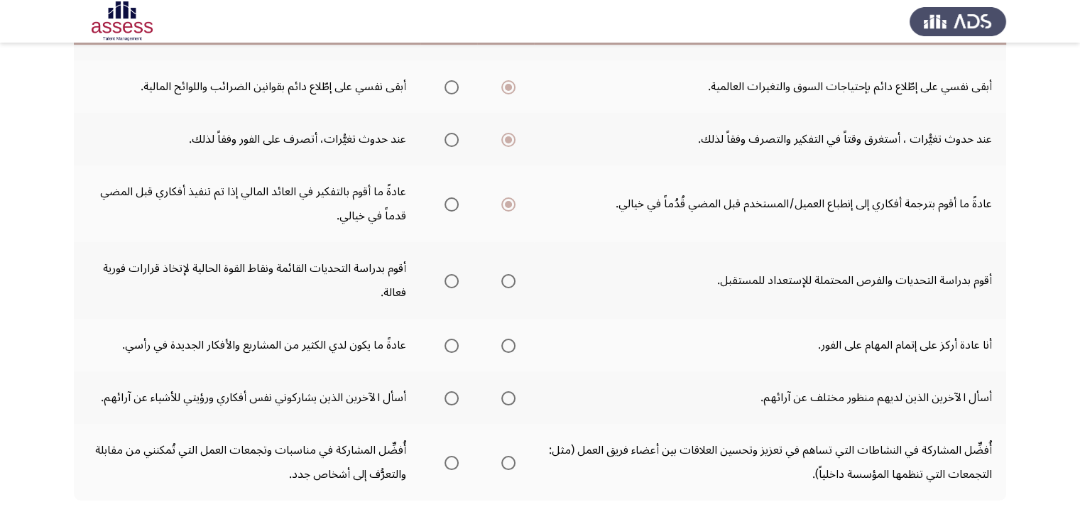
scroll to position [500, 0]
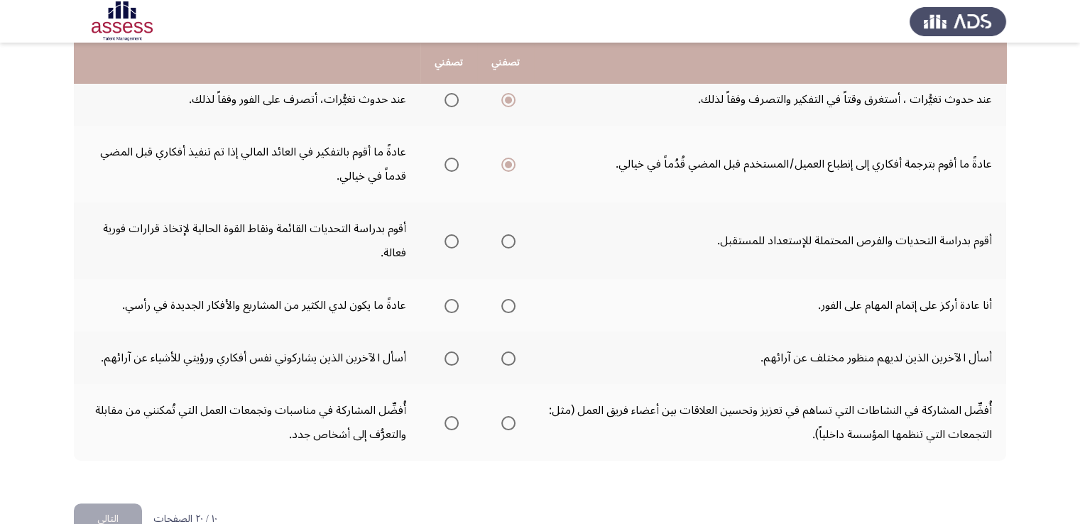
click at [511, 242] on span "Select an option" at bounding box center [508, 241] width 14 height 14
click at [511, 242] on input "Select an option" at bounding box center [508, 241] width 14 height 14
click at [455, 300] on span "Select an option" at bounding box center [451, 306] width 14 height 14
click at [455, 300] on input "Select an option" at bounding box center [451, 306] width 14 height 14
click at [508, 355] on span "Select an option" at bounding box center [508, 358] width 14 height 14
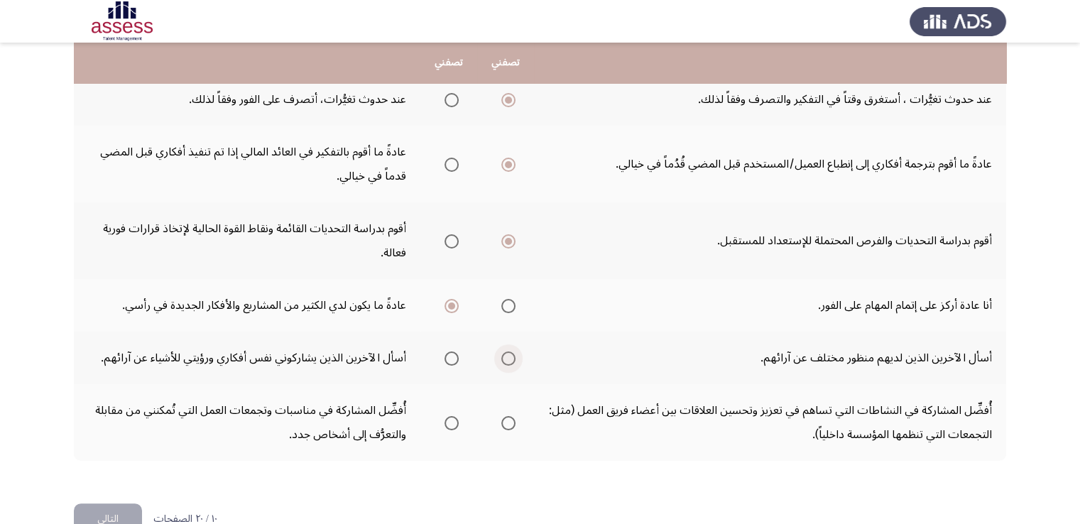
click at [508, 355] on input "Select an option" at bounding box center [508, 358] width 14 height 14
click at [508, 420] on span "Select an option" at bounding box center [508, 423] width 14 height 14
click at [508, 420] on input "Select an option" at bounding box center [508, 423] width 14 height 14
click at [119, 510] on button "التالي" at bounding box center [108, 519] width 68 height 32
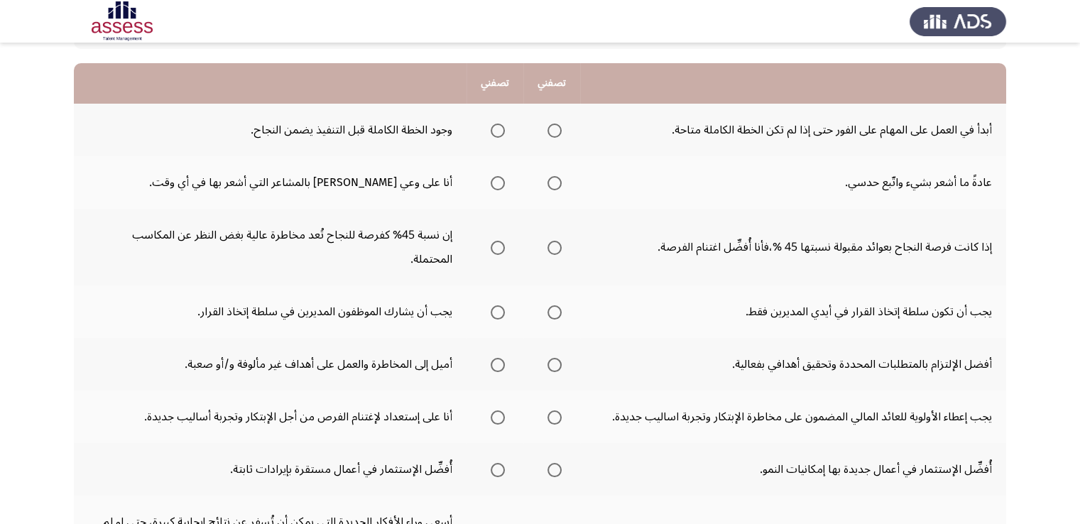
scroll to position [52, 0]
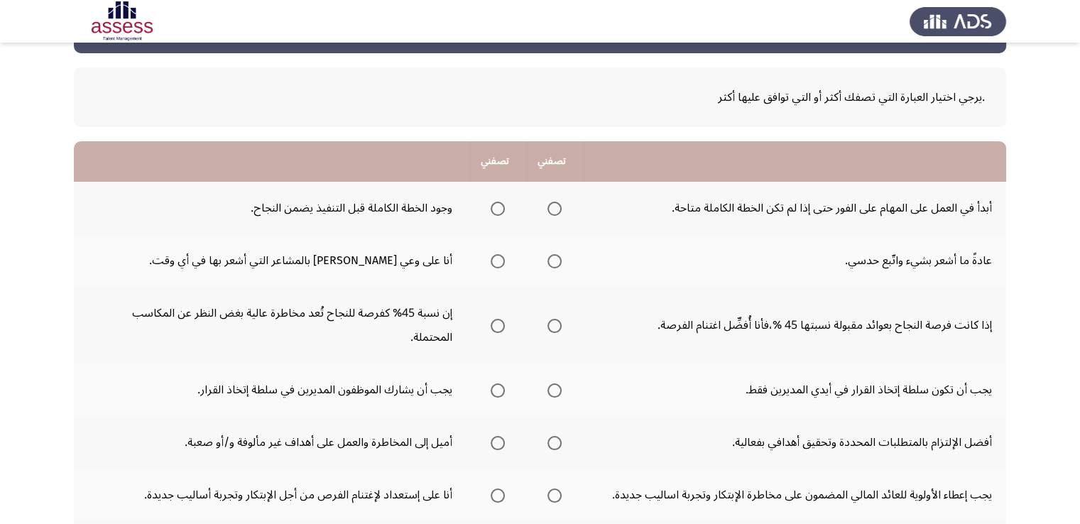
click at [498, 211] on span "Select an option" at bounding box center [498, 209] width 14 height 14
click at [498, 211] on input "Select an option" at bounding box center [498, 209] width 14 height 14
click at [557, 319] on span "Select an option" at bounding box center [554, 326] width 14 height 14
click at [557, 319] on input "Select an option" at bounding box center [554, 326] width 14 height 14
click at [496, 265] on span "Select an option" at bounding box center [498, 261] width 14 height 14
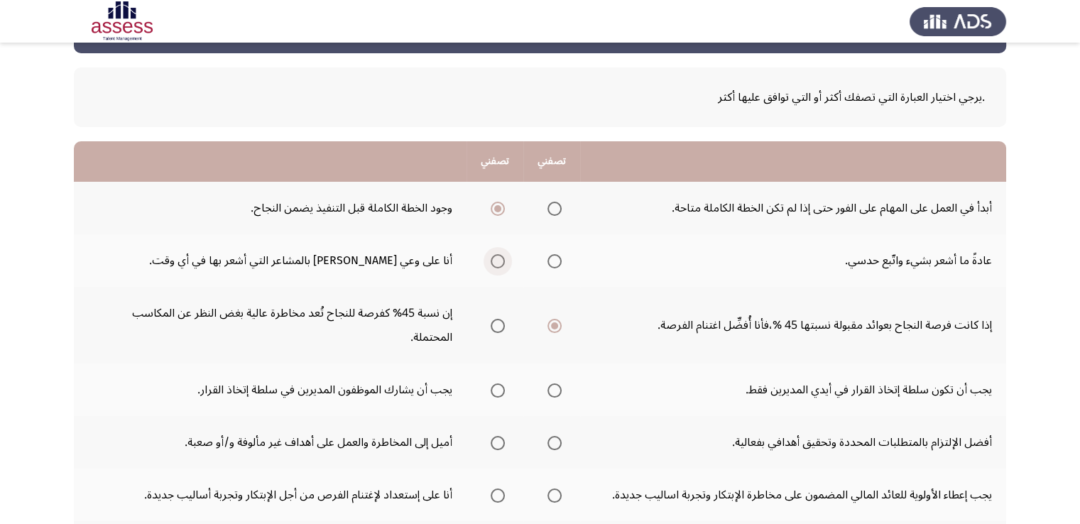
click at [496, 265] on input "Select an option" at bounding box center [498, 261] width 14 height 14
click at [492, 383] on span "Select an option" at bounding box center [498, 390] width 14 height 14
click at [492, 383] on input "Select an option" at bounding box center [498, 390] width 14 height 14
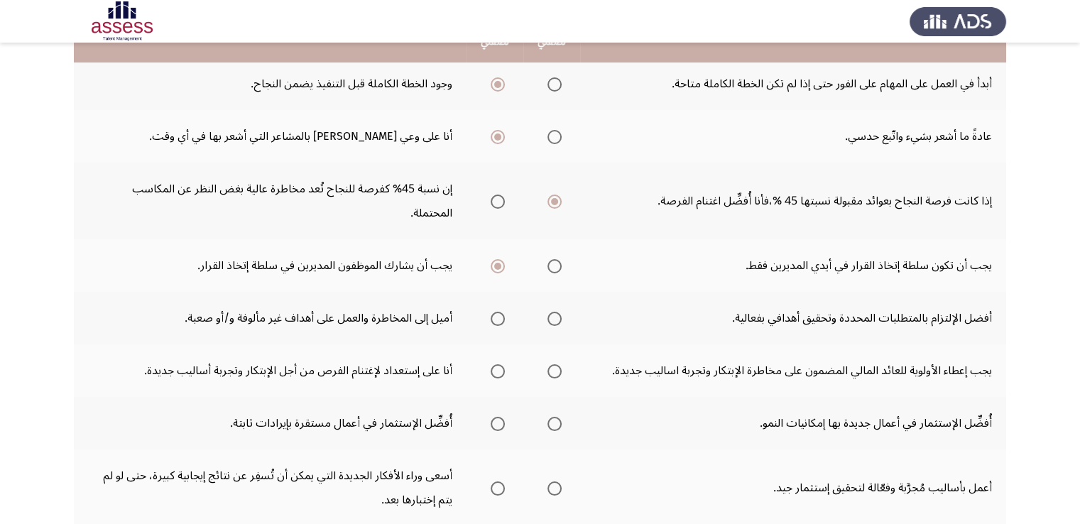
scroll to position [210, 0]
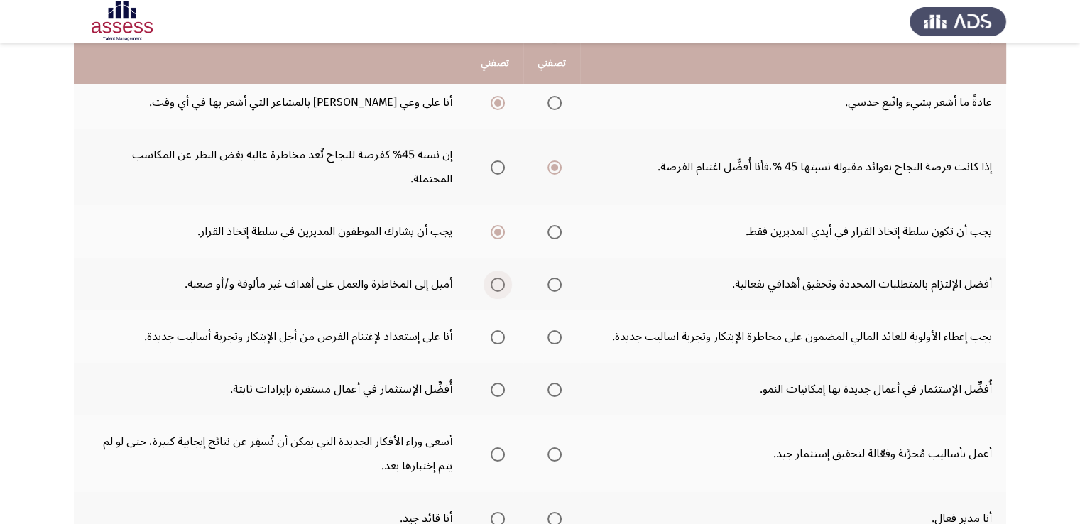
click at [496, 278] on span "Select an option" at bounding box center [498, 285] width 14 height 14
click at [496, 278] on input "Select an option" at bounding box center [498, 285] width 14 height 14
click at [561, 278] on span "Select an option" at bounding box center [554, 285] width 14 height 14
click at [561, 278] on input "Select an option" at bounding box center [554, 285] width 14 height 14
click at [497, 330] on span "Select an option" at bounding box center [498, 337] width 14 height 14
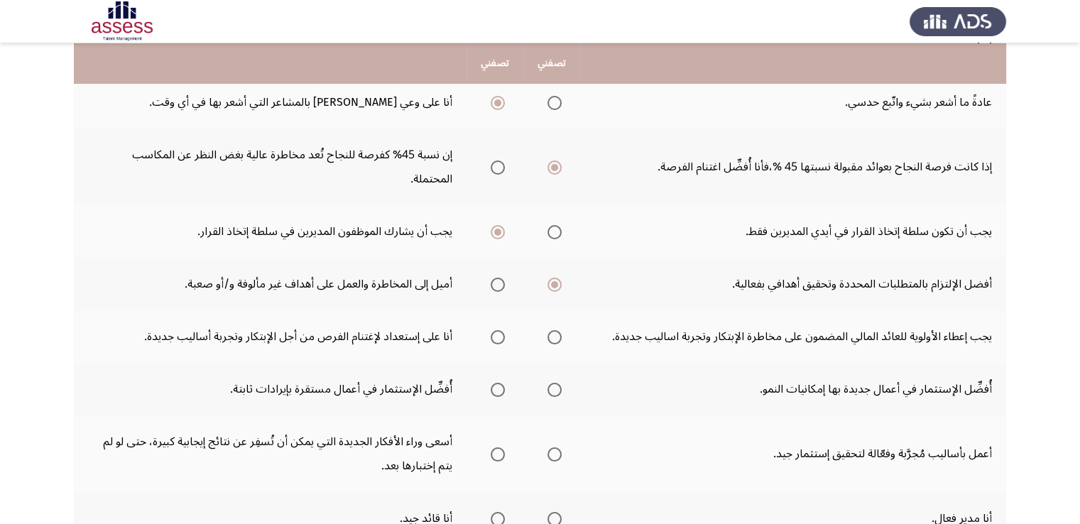
click at [497, 330] on input "Select an option" at bounding box center [498, 337] width 14 height 14
drag, startPoint x: 502, startPoint y: 259, endPoint x: 517, endPoint y: 259, distance: 14.9
click at [506, 259] on th at bounding box center [494, 284] width 57 height 53
click at [502, 278] on span "Select an option" at bounding box center [498, 285] width 14 height 14
click at [502, 278] on input "Select an option" at bounding box center [498, 285] width 14 height 14
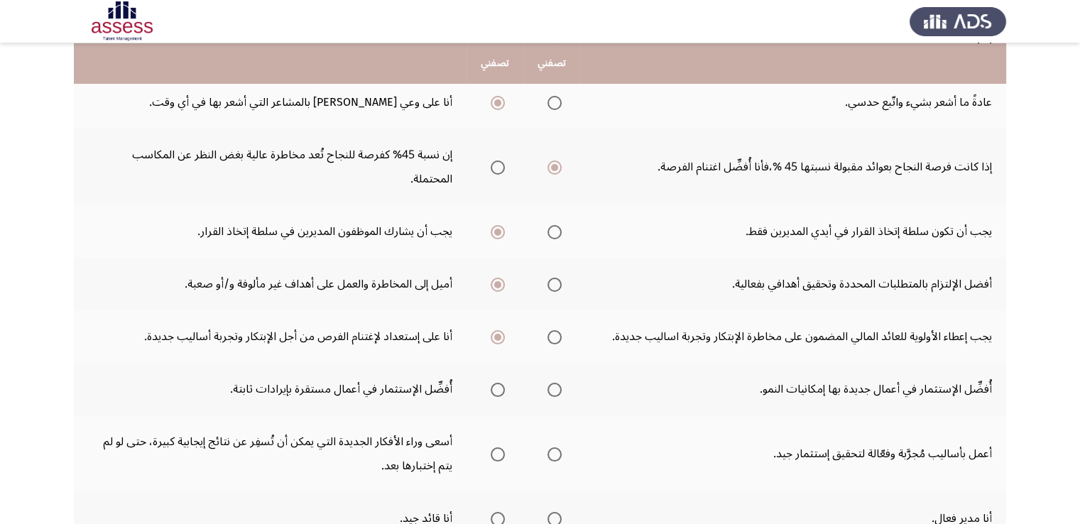
drag, startPoint x: 562, startPoint y: 365, endPoint x: 571, endPoint y: 364, distance: 9.3
click at [564, 365] on th at bounding box center [551, 389] width 57 height 53
click at [560, 383] on span "Select an option" at bounding box center [554, 390] width 14 height 14
click at [560, 383] on input "Select an option" at bounding box center [554, 390] width 14 height 14
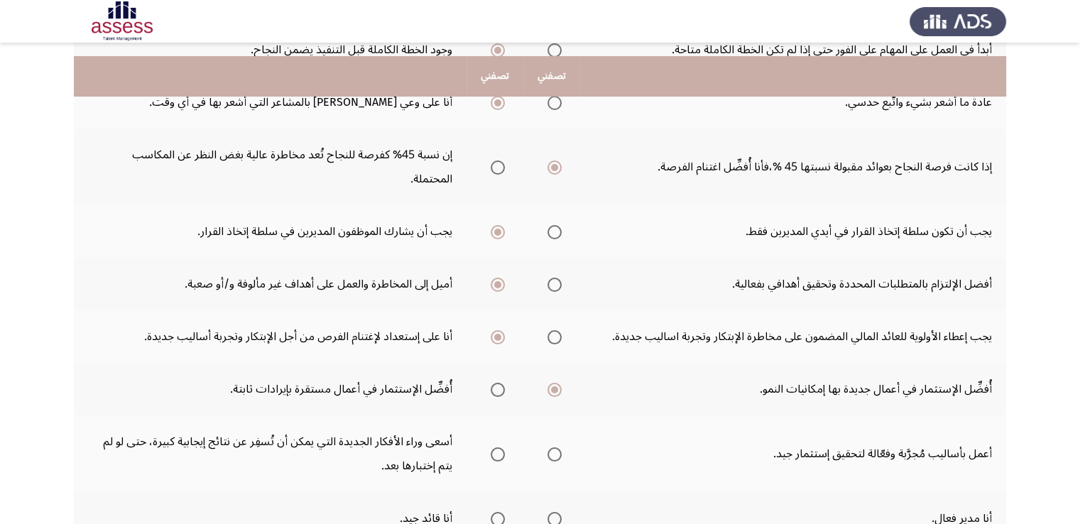
scroll to position [307, 0]
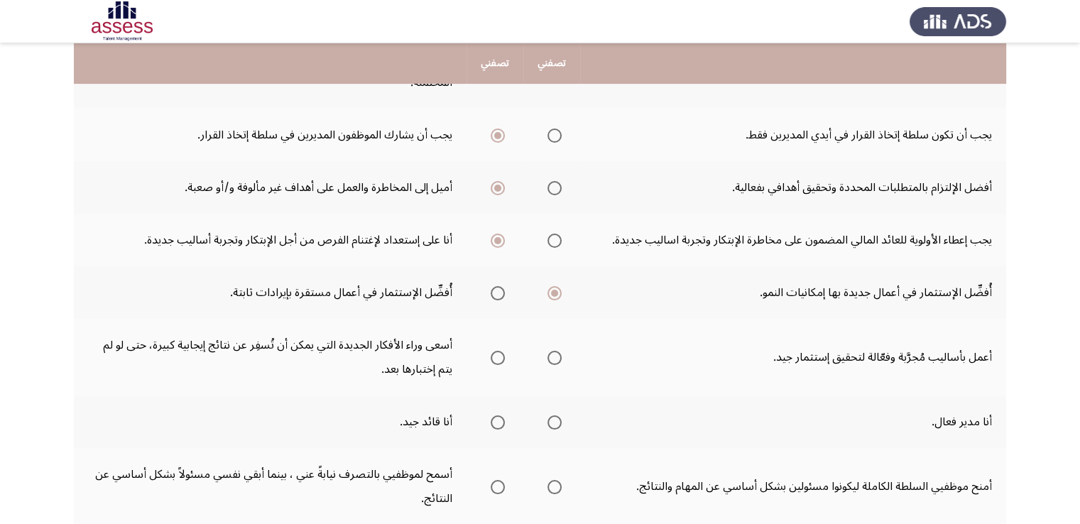
click at [497, 351] on span "Select an option" at bounding box center [498, 358] width 14 height 14
click at [497, 351] on input "Select an option" at bounding box center [498, 358] width 14 height 14
click at [499, 415] on span "Select an option" at bounding box center [498, 422] width 14 height 14
click at [499, 415] on input "Select an option" at bounding box center [498, 422] width 14 height 14
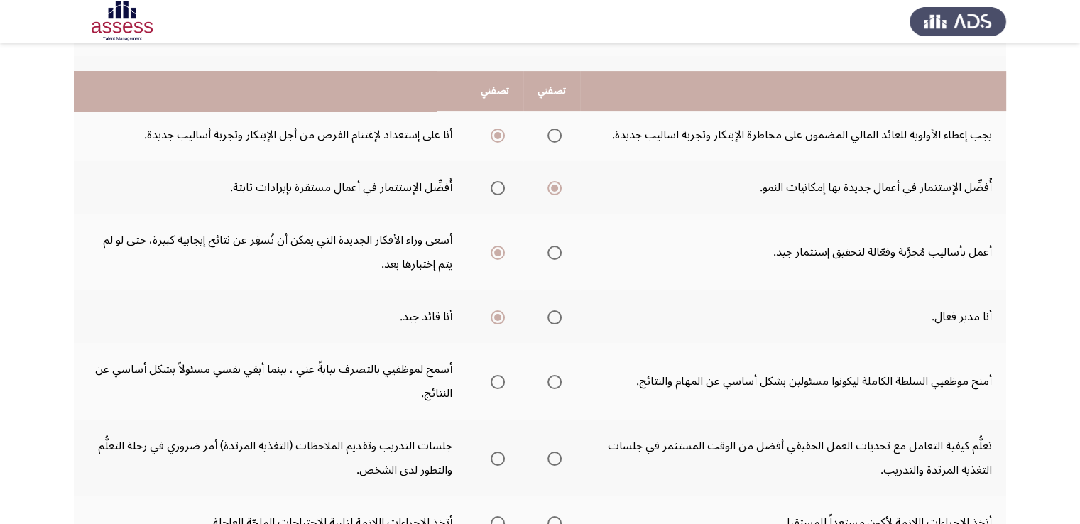
scroll to position [461, 0]
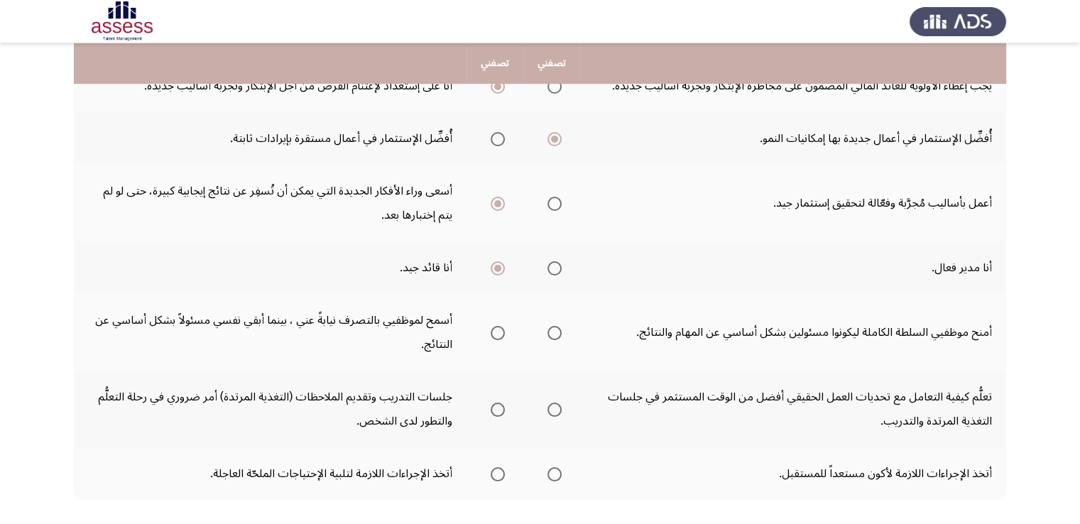
click at [499, 326] on span "Select an option" at bounding box center [498, 333] width 14 height 14
click at [499, 326] on input "Select an option" at bounding box center [498, 333] width 14 height 14
click at [500, 403] on span "Select an option" at bounding box center [498, 410] width 14 height 14
click at [500, 403] on input "Select an option" at bounding box center [498, 410] width 14 height 14
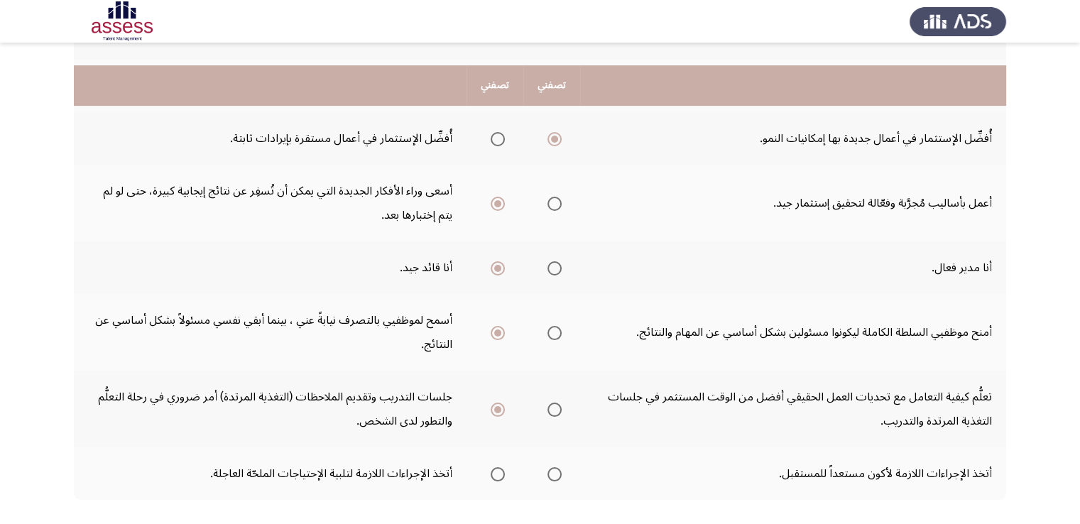
scroll to position [508, 0]
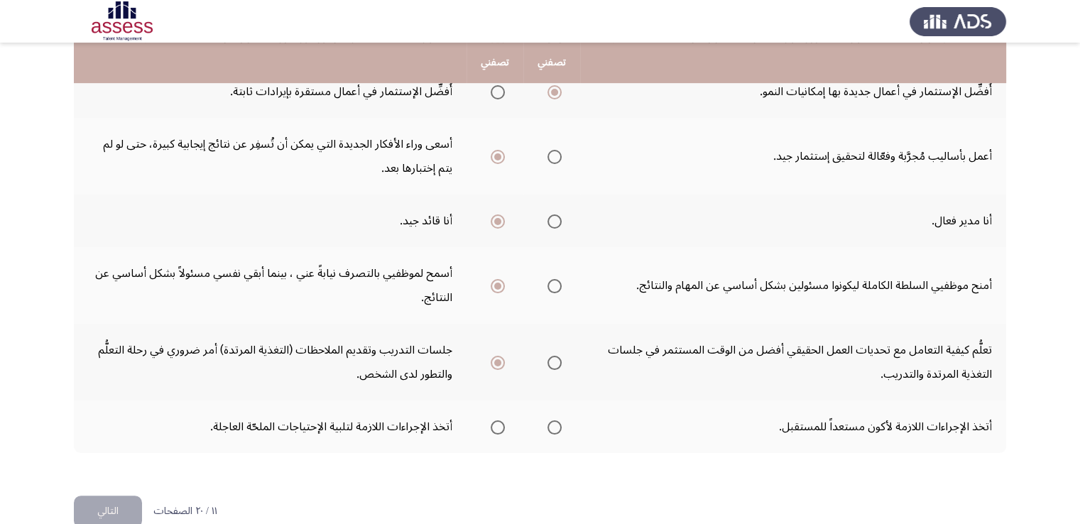
click at [555, 420] on span "Select an option" at bounding box center [554, 427] width 14 height 14
click at [555, 420] on input "Select an option" at bounding box center [554, 427] width 14 height 14
drag, startPoint x: 117, startPoint y: 481, endPoint x: 133, endPoint y: 471, distance: 18.8
click at [124, 496] on button "التالي" at bounding box center [108, 512] width 68 height 32
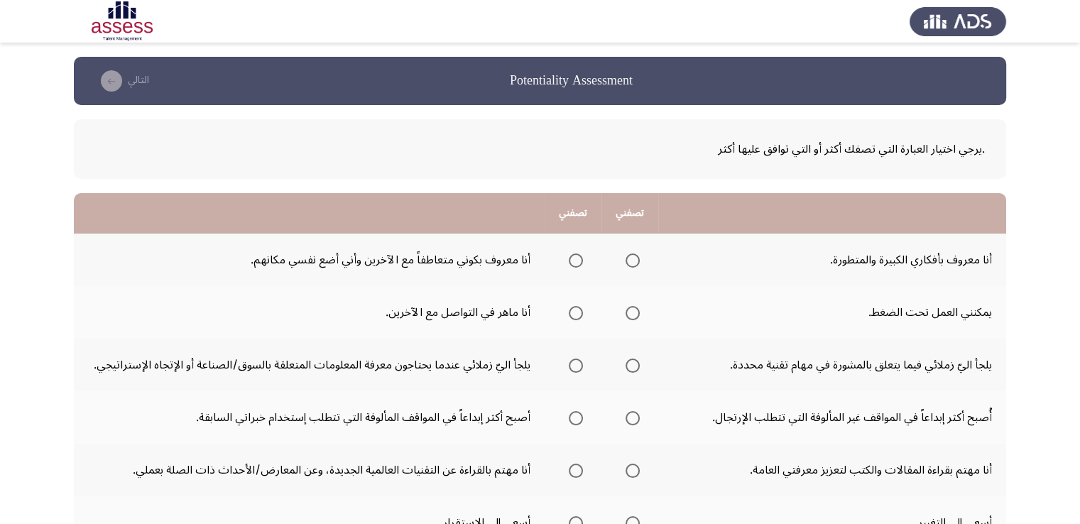
click at [631, 258] on span "Select an option" at bounding box center [633, 260] width 14 height 14
click at [631, 258] on input "Select an option" at bounding box center [633, 260] width 14 height 14
click at [631, 317] on span "Select an option" at bounding box center [633, 313] width 14 height 14
click at [631, 317] on input "Select an option" at bounding box center [633, 313] width 14 height 14
click at [577, 364] on span "Select an option" at bounding box center [576, 366] width 14 height 14
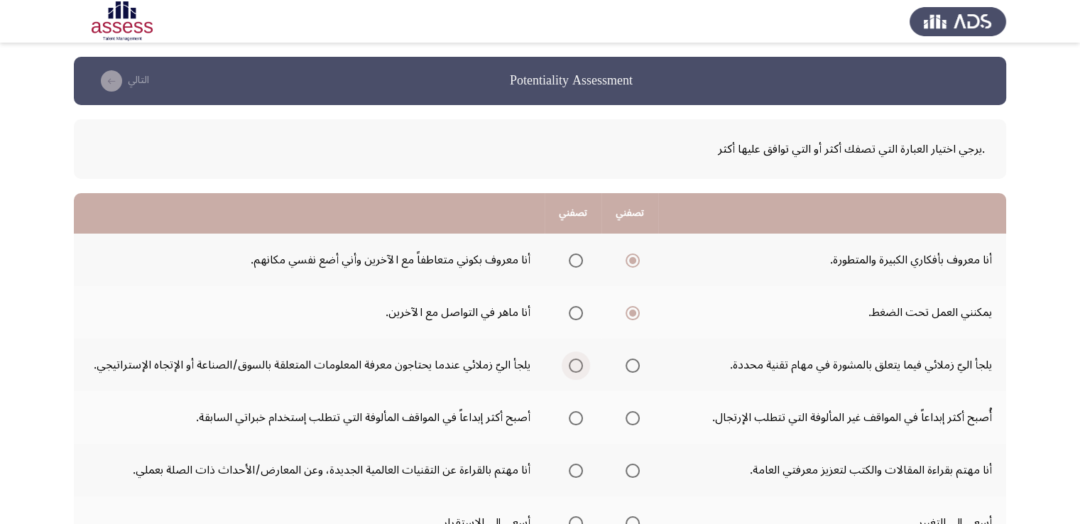
click at [577, 364] on input "Select an option" at bounding box center [576, 366] width 14 height 14
click at [636, 420] on span "Select an option" at bounding box center [633, 418] width 14 height 14
click at [636, 420] on input "Select an option" at bounding box center [633, 418] width 14 height 14
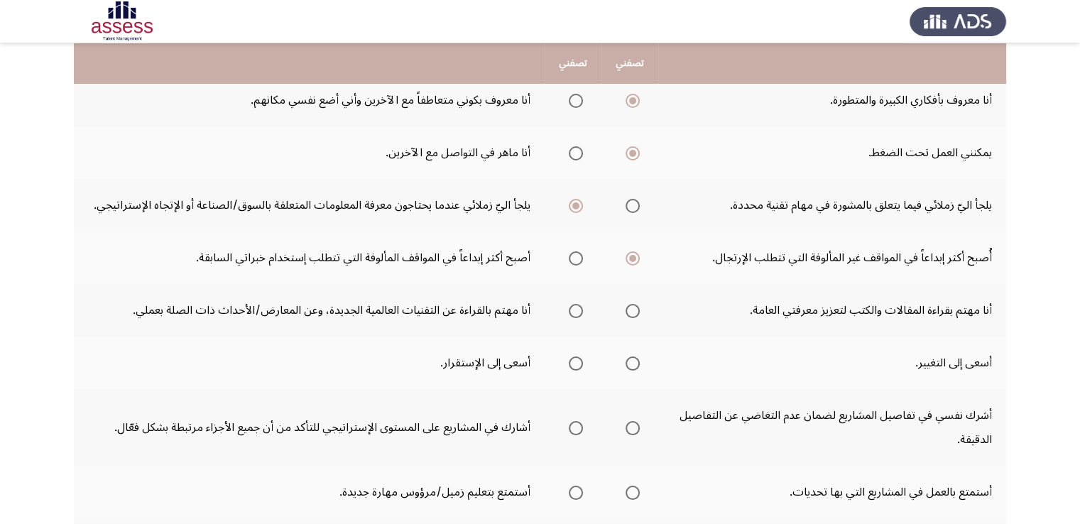
scroll to position [181, 0]
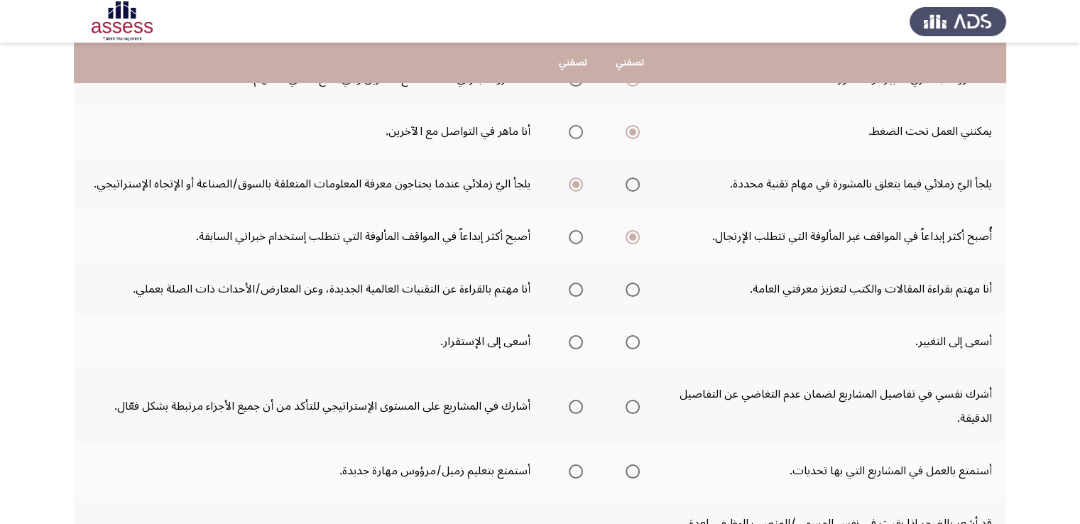
click at [637, 285] on span "Select an option" at bounding box center [633, 290] width 14 height 14
click at [637, 285] on input "Select an option" at bounding box center [633, 290] width 14 height 14
drag, startPoint x: 638, startPoint y: 342, endPoint x: 648, endPoint y: 337, distance: 11.8
click at [642, 340] on th at bounding box center [629, 341] width 57 height 53
drag, startPoint x: 636, startPoint y: 340, endPoint x: 650, endPoint y: 342, distance: 14.3
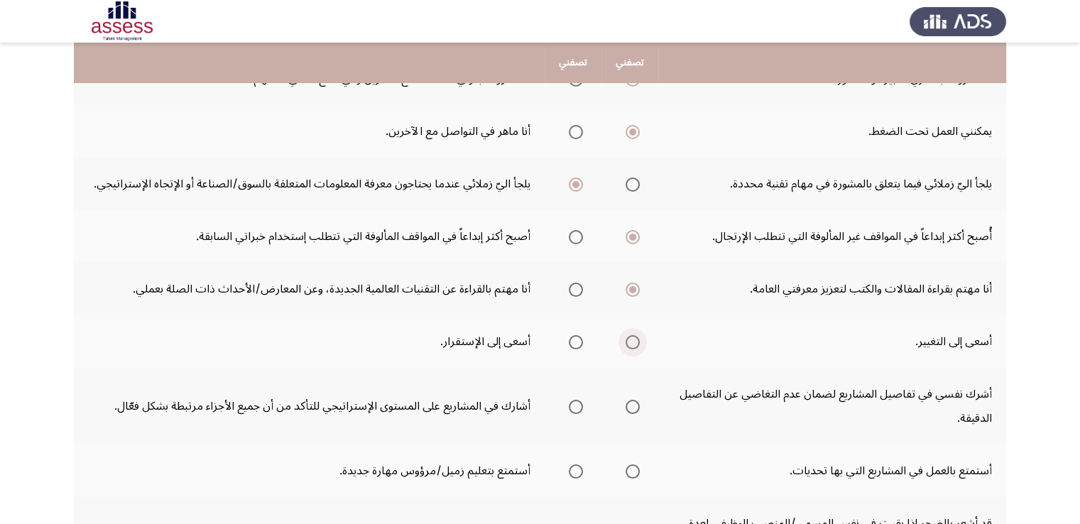
click at [645, 342] on th at bounding box center [629, 341] width 57 height 53
click at [637, 342] on span "Select an option" at bounding box center [633, 342] width 14 height 14
click at [637, 342] on input "Select an option" at bounding box center [633, 342] width 14 height 14
click at [638, 408] on span "Select an option" at bounding box center [633, 407] width 14 height 14
click at [638, 408] on input "Select an option" at bounding box center [633, 407] width 14 height 14
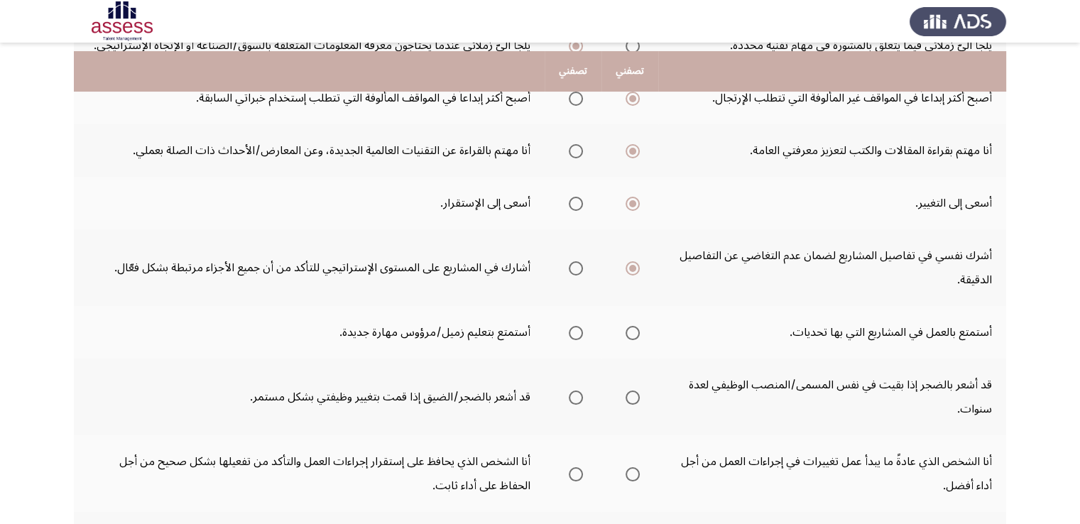
scroll to position [328, 0]
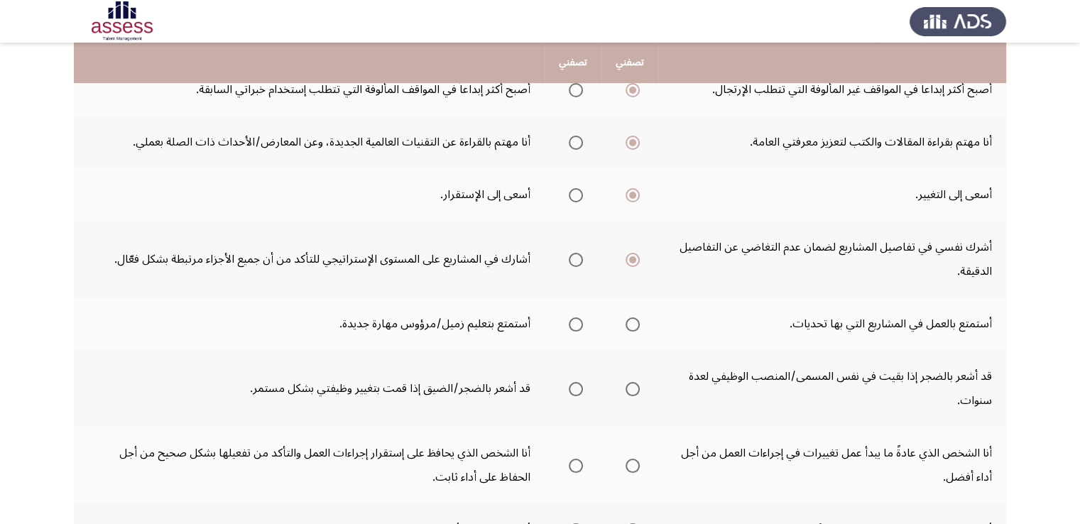
click at [580, 260] on span "Select an option" at bounding box center [576, 260] width 14 height 14
click at [580, 260] on input "Select an option" at bounding box center [576, 260] width 14 height 14
click at [638, 261] on span "Select an option" at bounding box center [633, 260] width 14 height 14
click at [638, 261] on input "Select an option" at bounding box center [633, 260] width 14 height 14
click at [637, 324] on span "Select an option" at bounding box center [633, 324] width 14 height 14
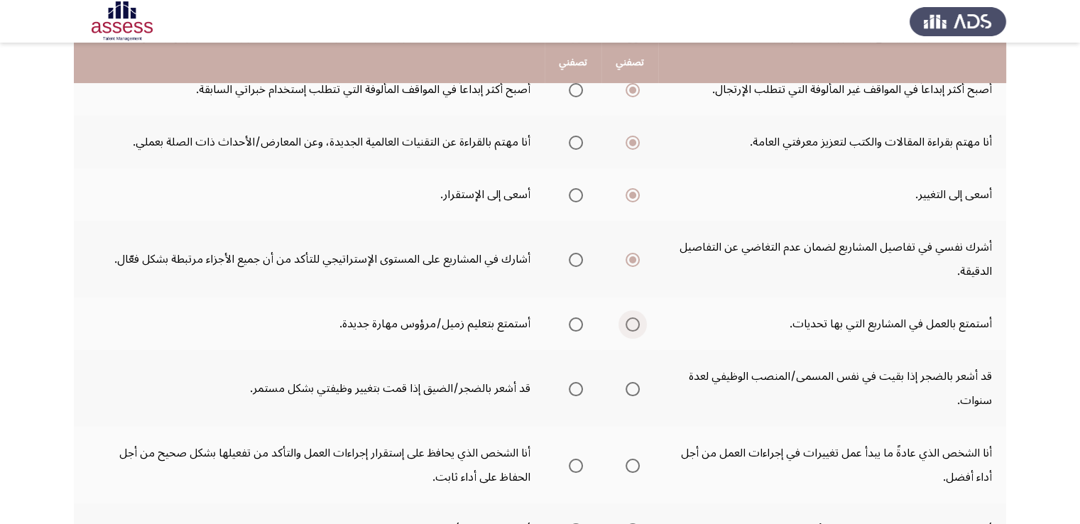
click at [637, 324] on input "Select an option" at bounding box center [633, 324] width 14 height 14
click at [626, 387] on span "Select an option" at bounding box center [633, 389] width 14 height 14
click at [626, 387] on input "Select an option" at bounding box center [633, 389] width 14 height 14
click at [632, 464] on span "Select an option" at bounding box center [633, 466] width 14 height 14
click at [632, 464] on input "Select an option" at bounding box center [633, 466] width 14 height 14
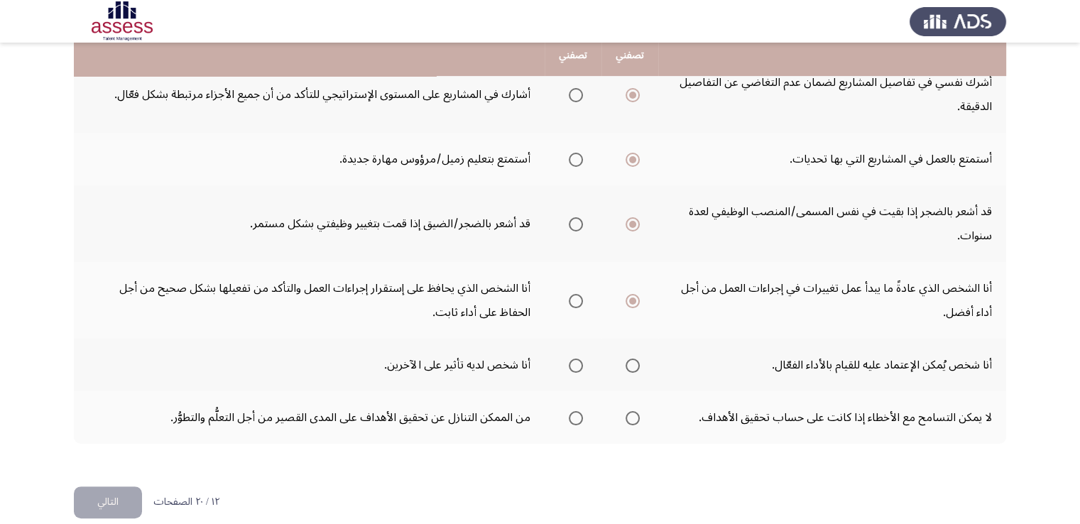
scroll to position [508, 0]
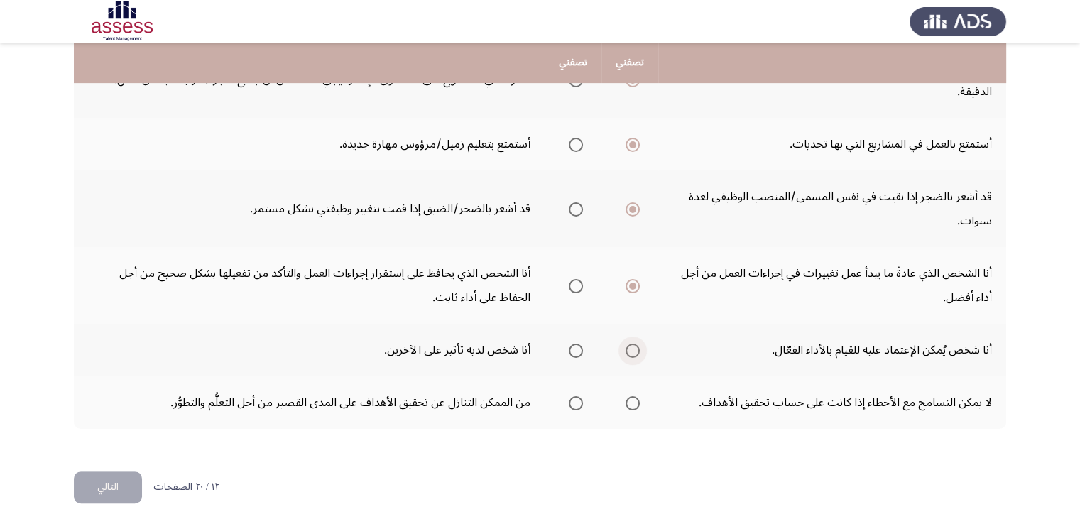
click at [633, 350] on span "Select an option" at bounding box center [633, 351] width 14 height 14
click at [633, 350] on input "Select an option" at bounding box center [633, 351] width 14 height 14
click at [574, 398] on span "Select an option" at bounding box center [576, 403] width 14 height 14
click at [574, 398] on input "Select an option" at bounding box center [576, 403] width 14 height 14
click at [126, 477] on button "التالي" at bounding box center [108, 487] width 68 height 32
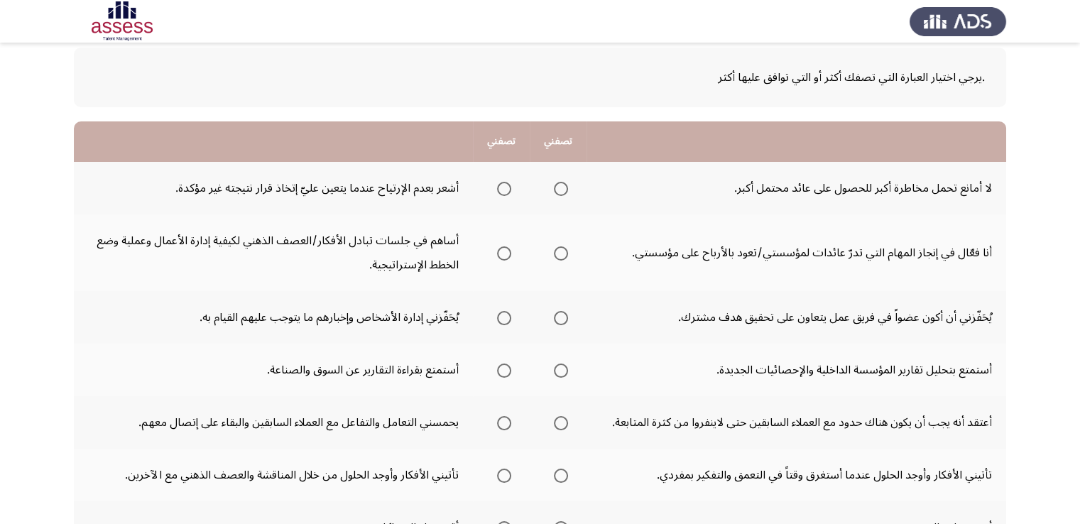
scroll to position [107, 0]
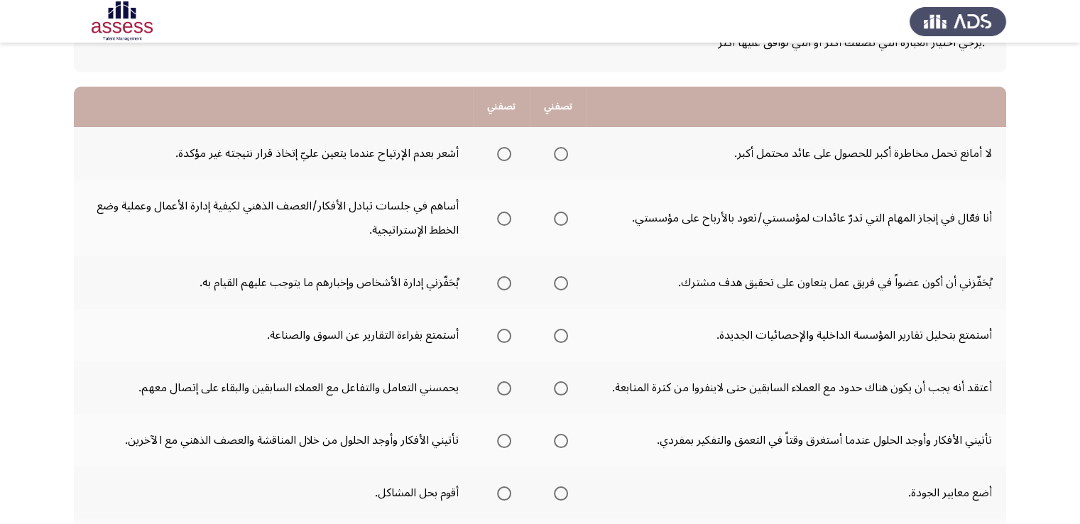
click at [557, 155] on span "Select an option" at bounding box center [561, 154] width 14 height 14
click at [557, 155] on input "Select an option" at bounding box center [561, 154] width 14 height 14
click at [510, 214] on span "Select an option" at bounding box center [504, 219] width 14 height 14
click at [510, 214] on input "Select an option" at bounding box center [504, 219] width 14 height 14
click at [565, 283] on span "Select an option" at bounding box center [561, 283] width 14 height 14
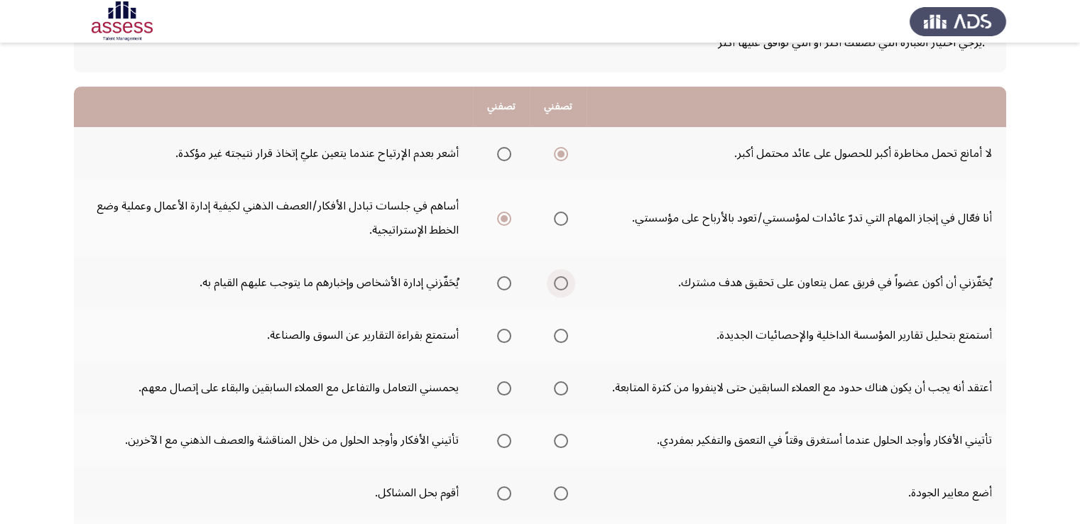
click at [565, 283] on input "Select an option" at bounding box center [561, 283] width 14 height 14
click at [508, 332] on span "Select an option" at bounding box center [504, 336] width 14 height 14
click at [508, 332] on input "Select an option" at bounding box center [504, 336] width 14 height 14
click at [560, 387] on span "Select an option" at bounding box center [561, 388] width 14 height 14
click at [560, 387] on input "Select an option" at bounding box center [561, 388] width 14 height 14
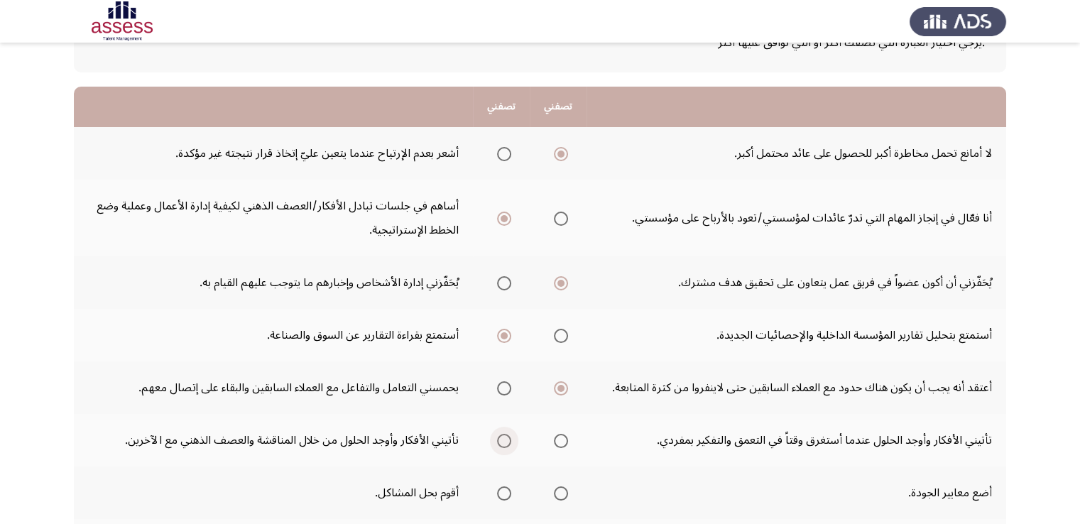
click at [506, 437] on span "Select an option" at bounding box center [504, 441] width 14 height 14
click at [506, 437] on input "Select an option" at bounding box center [504, 441] width 14 height 14
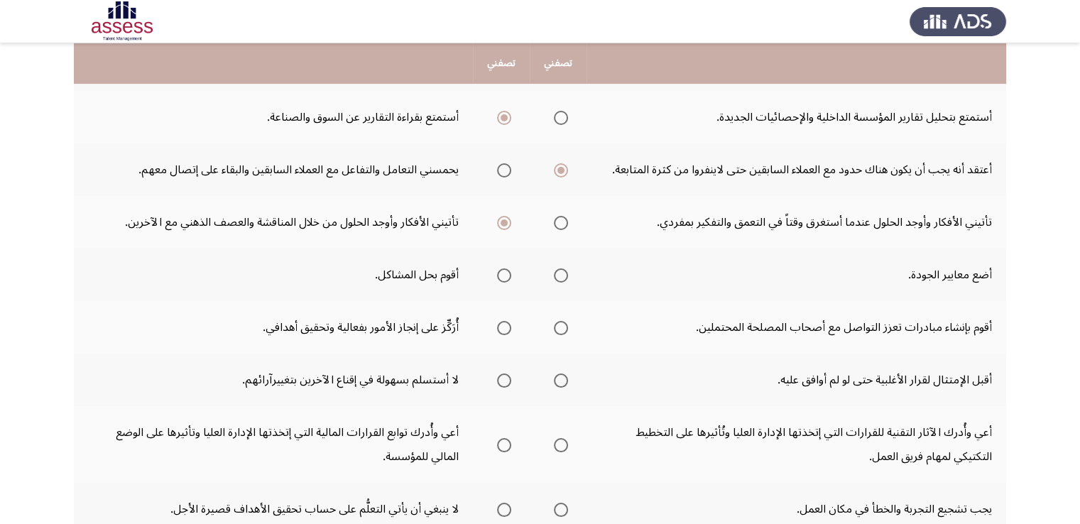
scroll to position [329, 0]
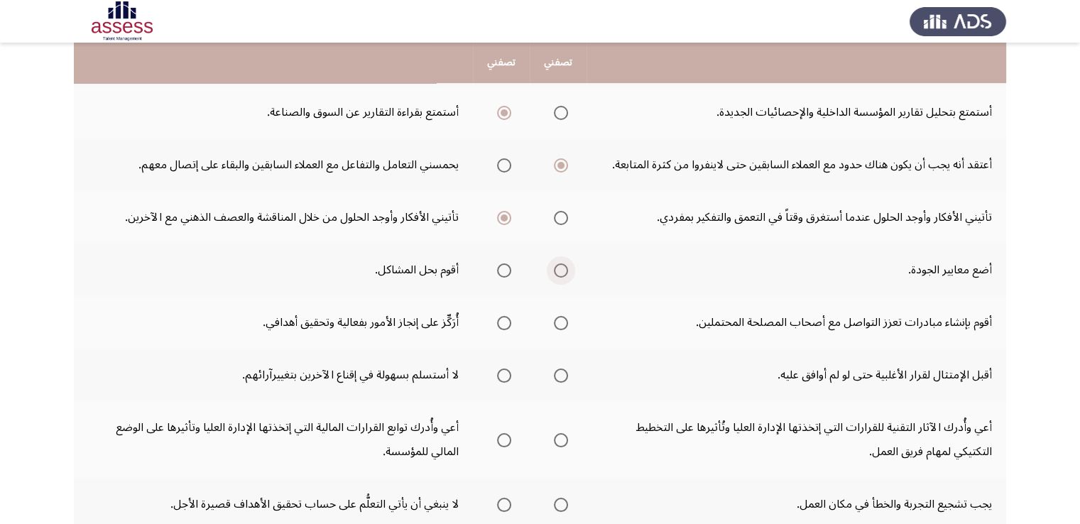
click at [560, 268] on span "Select an option" at bounding box center [561, 270] width 14 height 14
click at [560, 268] on input "Select an option" at bounding box center [561, 270] width 14 height 14
click at [502, 316] on span "Select an option" at bounding box center [504, 323] width 14 height 14
click at [502, 316] on input "Select an option" at bounding box center [504, 323] width 14 height 14
click at [560, 369] on span "Select an option" at bounding box center [561, 376] width 14 height 14
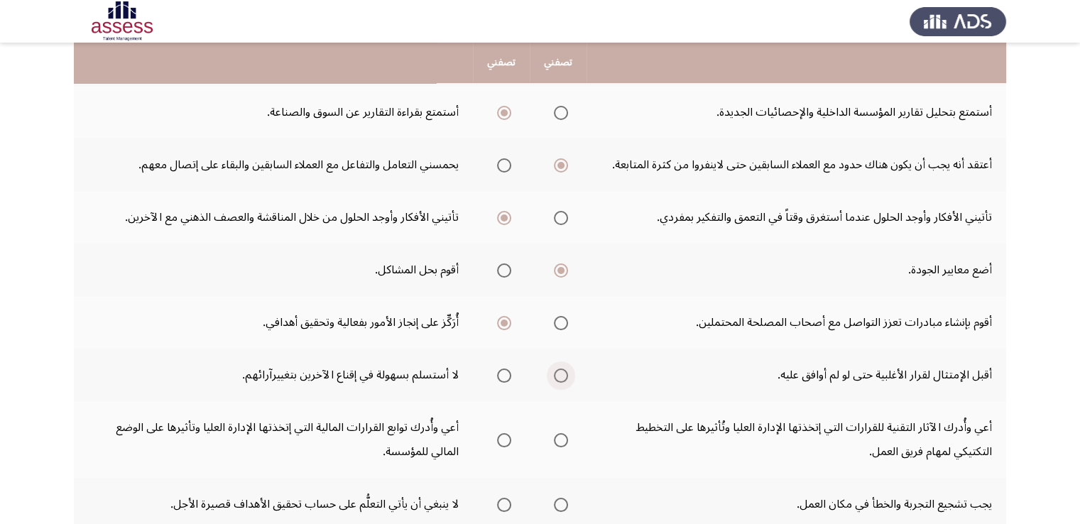
click at [560, 369] on input "Select an option" at bounding box center [561, 376] width 14 height 14
click at [564, 435] on span "Select an option" at bounding box center [561, 440] width 14 height 14
click at [564, 435] on input "Select an option" at bounding box center [561, 440] width 14 height 14
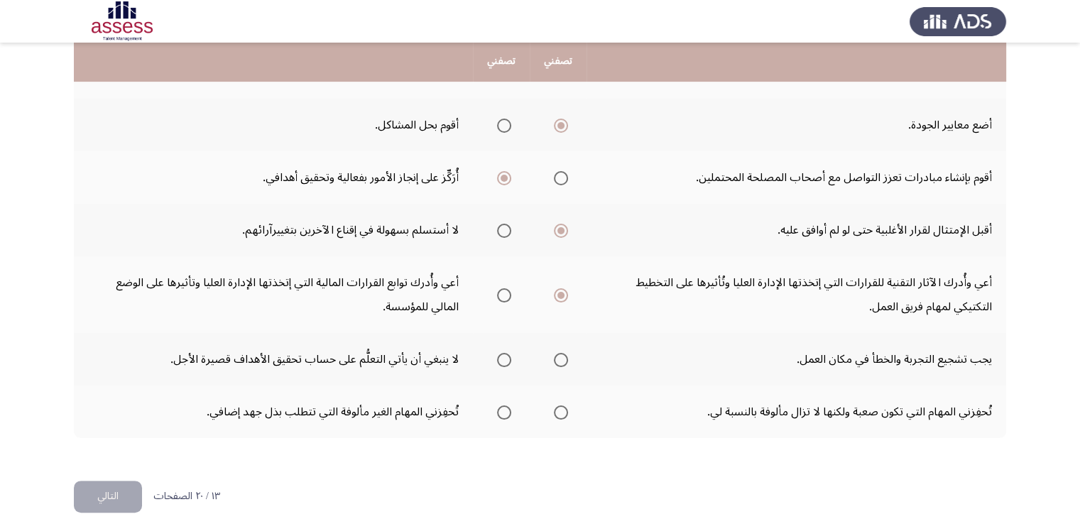
scroll to position [484, 0]
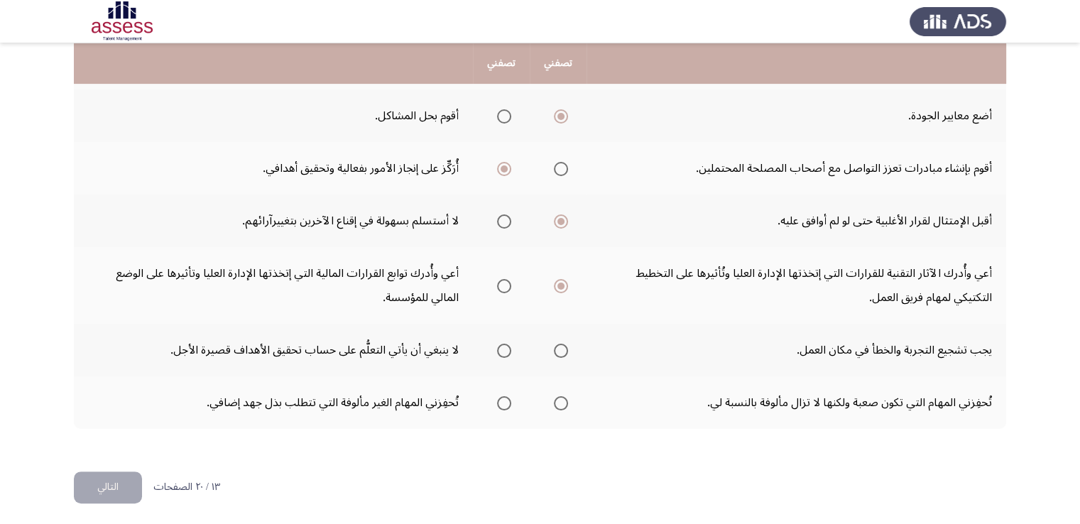
click at [564, 349] on span "Select an option" at bounding box center [561, 351] width 14 height 14
click at [564, 349] on input "Select an option" at bounding box center [561, 351] width 14 height 14
click at [506, 398] on span "Select an option" at bounding box center [504, 403] width 14 height 14
click at [506, 398] on input "Select an option" at bounding box center [504, 403] width 14 height 14
click at [114, 479] on button "التالي" at bounding box center [108, 487] width 68 height 32
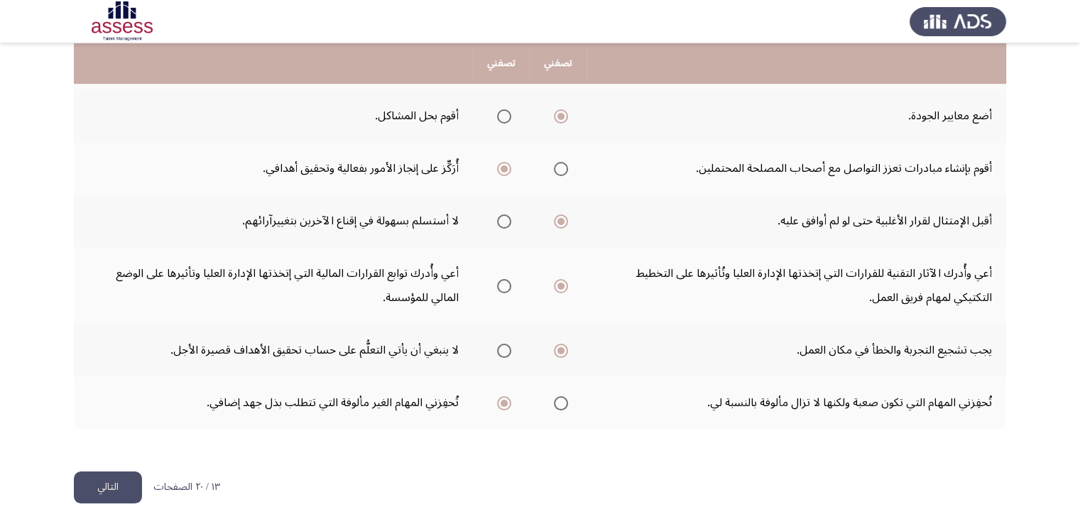
scroll to position [0, 0]
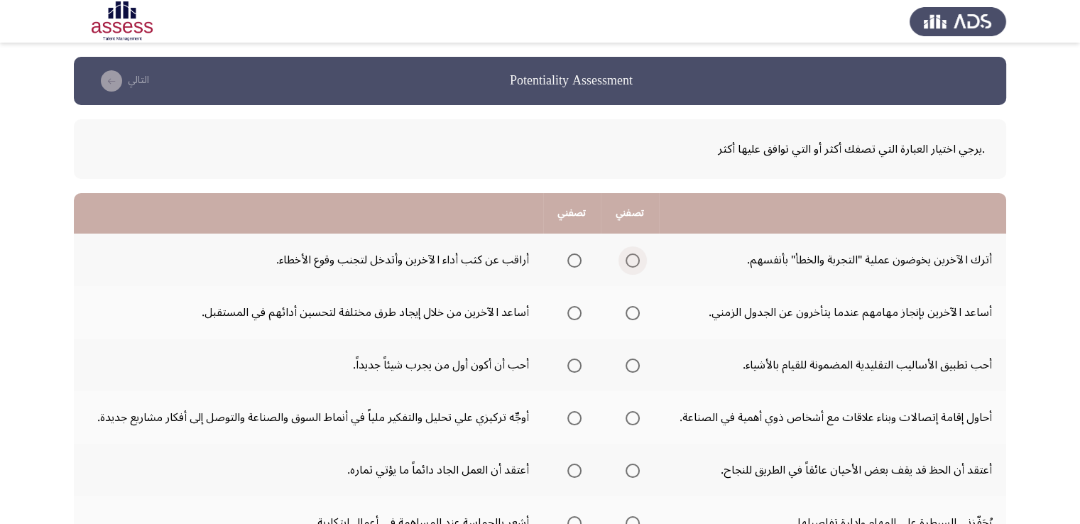
click at [636, 261] on span "Select an option" at bounding box center [633, 260] width 14 height 14
click at [636, 261] on input "Select an option" at bounding box center [633, 260] width 14 height 14
click at [577, 261] on span "Select an option" at bounding box center [574, 260] width 14 height 14
click at [577, 261] on input "Select an option" at bounding box center [574, 260] width 14 height 14
click at [626, 257] on span "Select an option" at bounding box center [633, 260] width 14 height 14
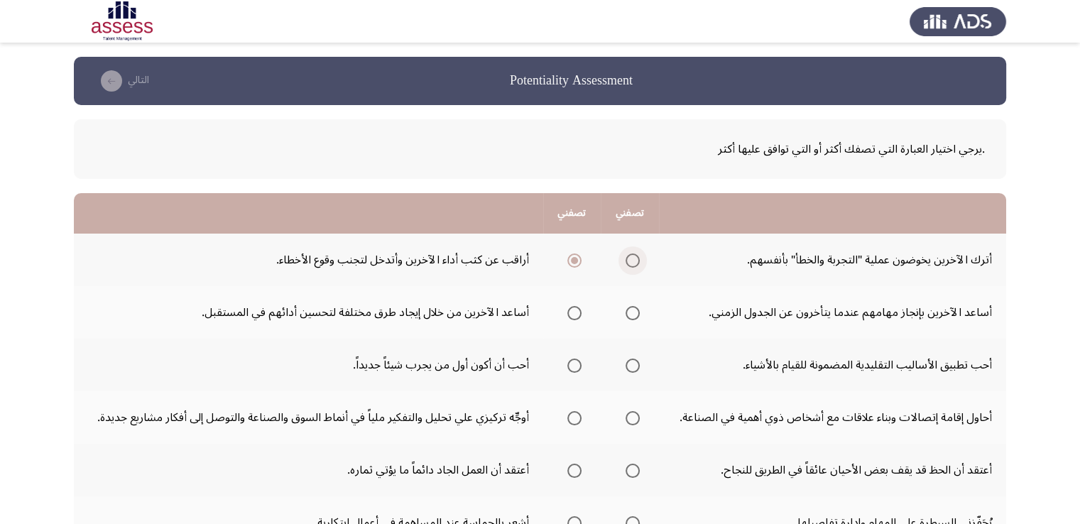
click at [626, 257] on input "Select an option" at bounding box center [633, 260] width 14 height 14
click at [574, 314] on span "Select an option" at bounding box center [574, 313] width 14 height 14
click at [574, 314] on input "Select an option" at bounding box center [574, 313] width 14 height 14
click at [574, 367] on span "Select an option" at bounding box center [574, 366] width 14 height 14
click at [574, 367] on input "Select an option" at bounding box center [574, 366] width 14 height 14
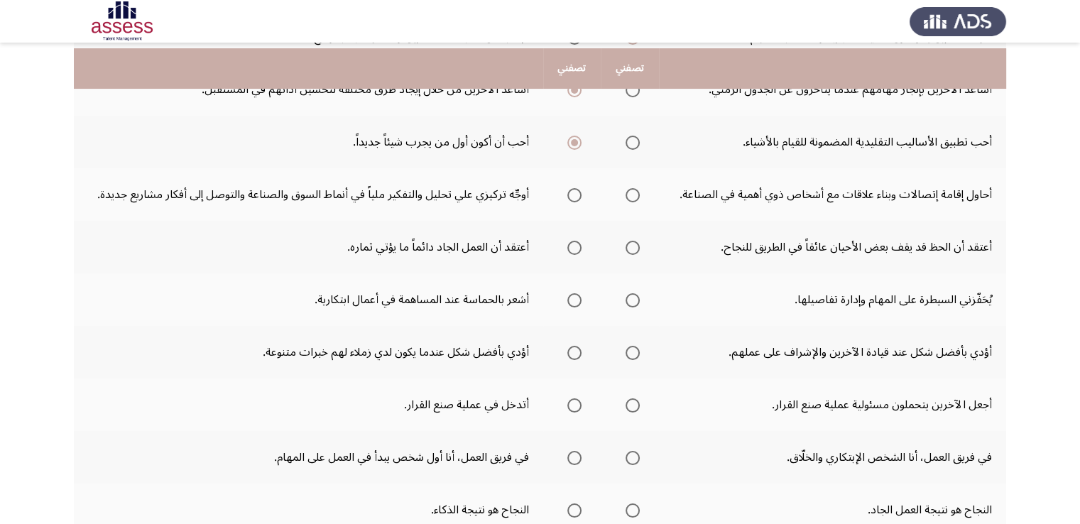
scroll to position [229, 0]
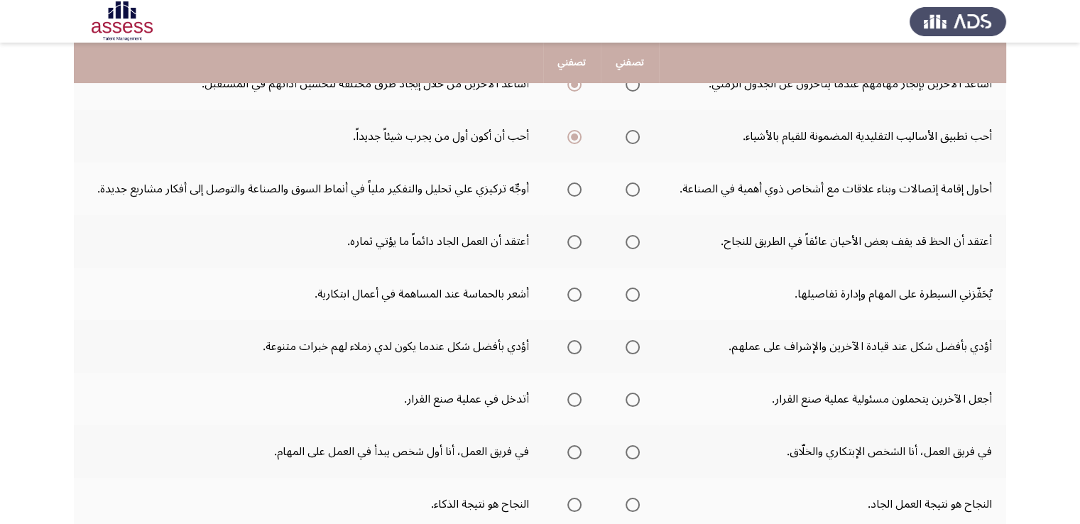
click at [573, 189] on span "Select an option" at bounding box center [574, 189] width 14 height 14
click at [573, 189] on input "Select an option" at bounding box center [574, 189] width 14 height 14
click at [569, 244] on span "Select an option" at bounding box center [574, 242] width 14 height 14
click at [569, 244] on input "Select an option" at bounding box center [574, 242] width 14 height 14
click at [580, 295] on span "Select an option" at bounding box center [574, 295] width 14 height 14
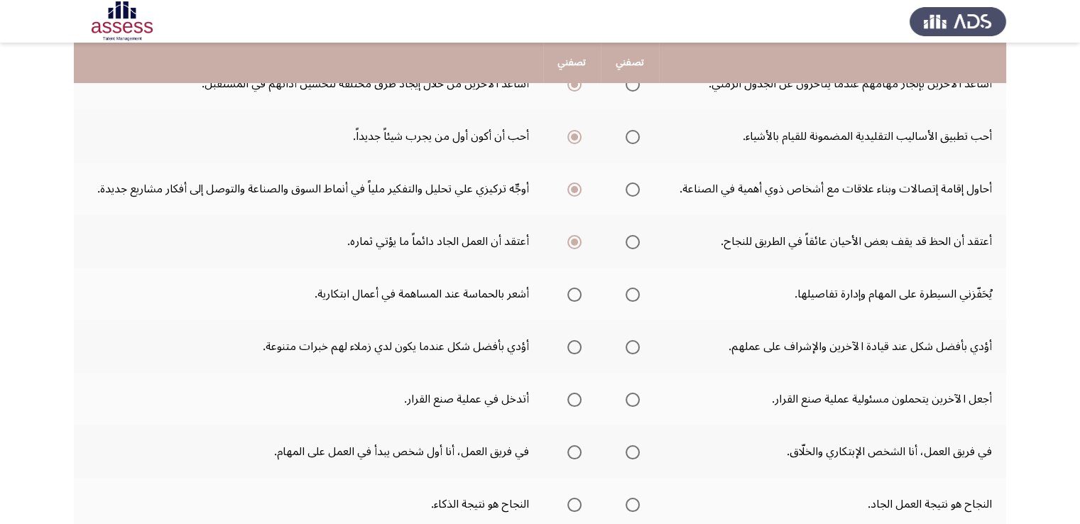
click at [580, 295] on input "Select an option" at bounding box center [574, 295] width 14 height 14
click at [574, 345] on span "Select an option" at bounding box center [574, 347] width 14 height 14
click at [574, 345] on input "Select an option" at bounding box center [574, 347] width 14 height 14
click at [574, 403] on span "Select an option" at bounding box center [574, 400] width 14 height 14
click at [574, 403] on input "Select an option" at bounding box center [574, 400] width 14 height 14
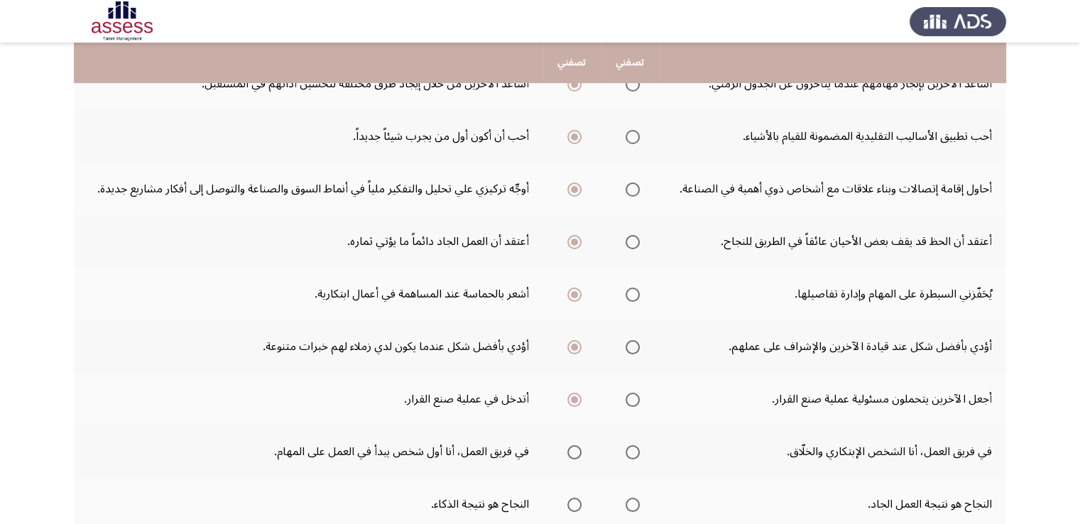
click at [636, 448] on span "Select an option" at bounding box center [633, 452] width 14 height 14
click at [636, 448] on input "Select an option" at bounding box center [633, 452] width 14 height 14
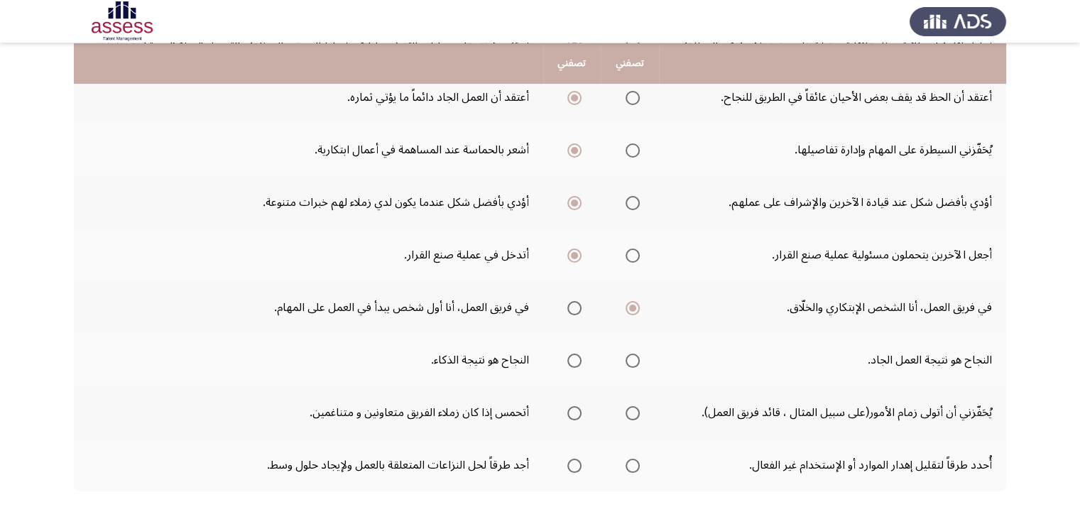
scroll to position [374, 0]
click at [631, 361] on span "Select an option" at bounding box center [633, 359] width 14 height 14
click at [631, 361] on input "Select an option" at bounding box center [633, 359] width 14 height 14
click at [576, 409] on span "Select an option" at bounding box center [574, 412] width 14 height 14
click at [576, 409] on input "Select an option" at bounding box center [574, 412] width 14 height 14
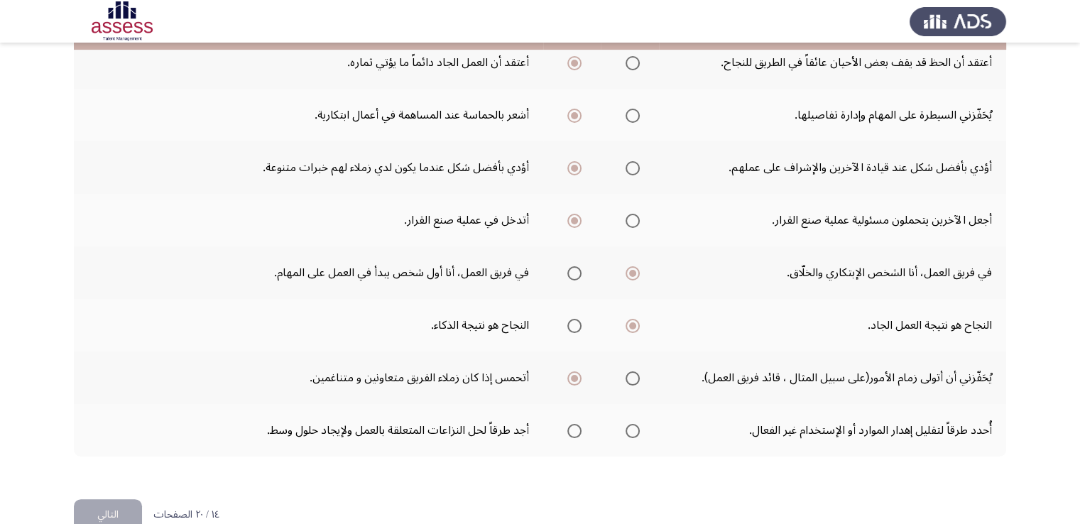
scroll to position [436, 0]
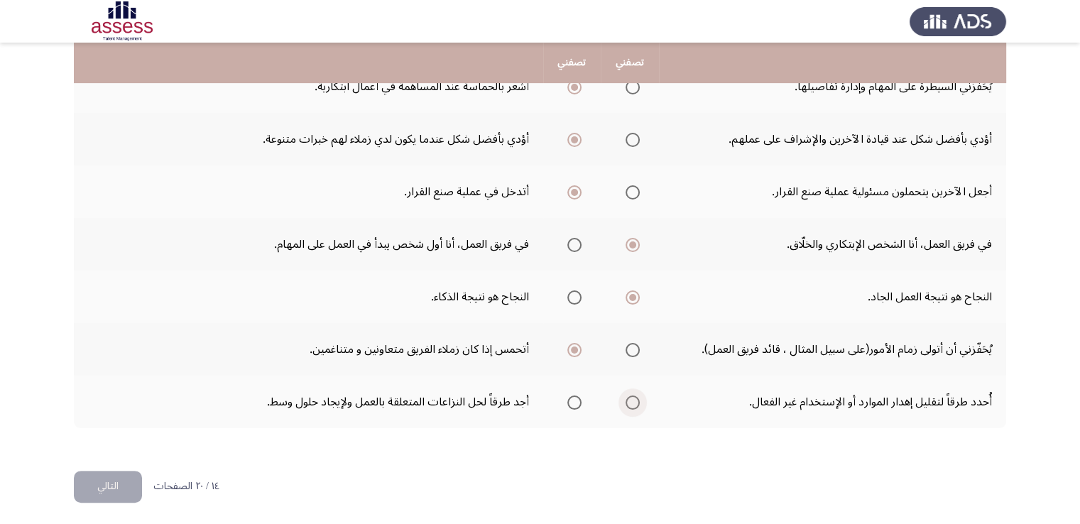
click at [634, 401] on span "Select an option" at bounding box center [633, 402] width 14 height 14
click at [634, 401] on input "Select an option" at bounding box center [633, 402] width 14 height 14
drag, startPoint x: 111, startPoint y: 475, endPoint x: 116, endPoint y: 469, distance: 7.5
click at [111, 474] on button "التالي" at bounding box center [108, 487] width 68 height 32
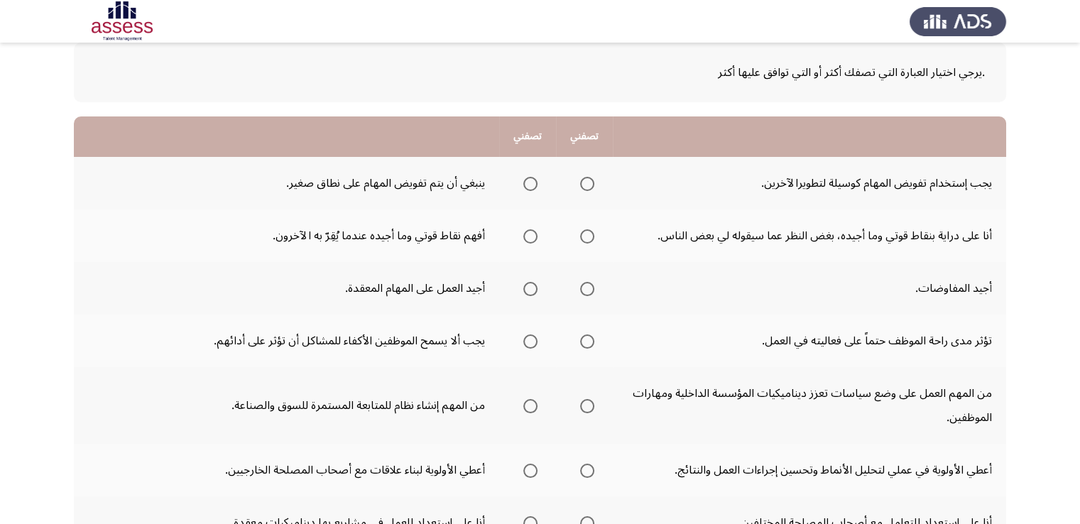
scroll to position [83, 0]
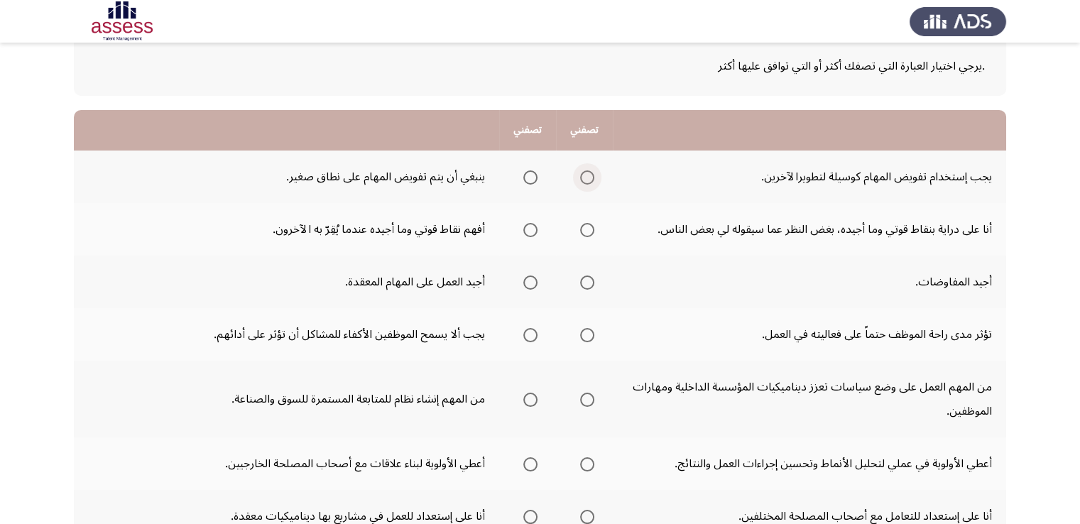
click at [586, 175] on span "Select an option" at bounding box center [587, 177] width 14 height 14
click at [586, 175] on input "Select an option" at bounding box center [587, 177] width 14 height 14
click at [586, 228] on span "Select an option" at bounding box center [587, 230] width 14 height 14
click at [586, 228] on input "Select an option" at bounding box center [587, 230] width 14 height 14
click at [531, 333] on span "Select an option" at bounding box center [530, 335] width 14 height 14
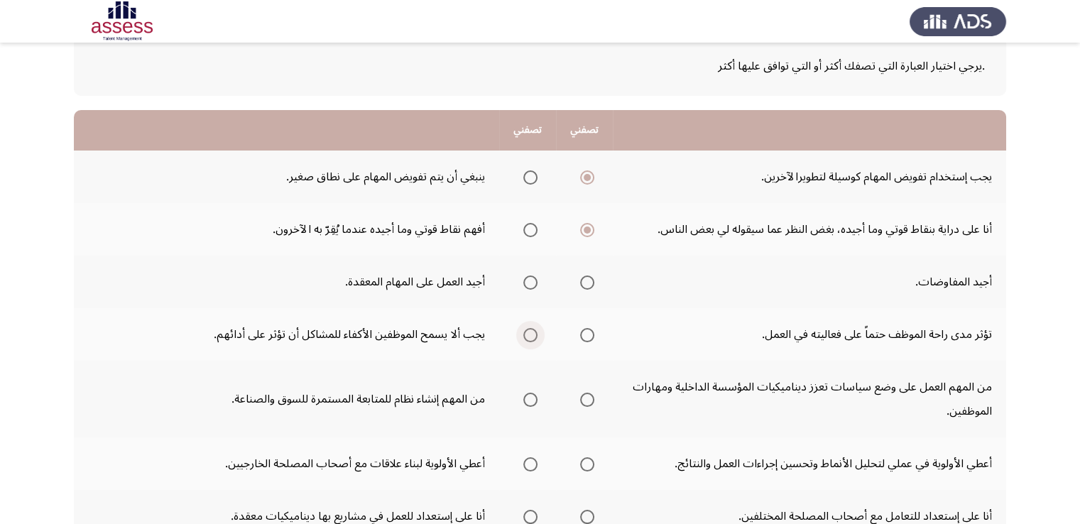
click at [531, 333] on input "Select an option" at bounding box center [530, 335] width 14 height 14
click at [528, 282] on span "Select an option" at bounding box center [530, 282] width 14 height 14
click at [528, 282] on input "Select an option" at bounding box center [530, 282] width 14 height 14
click at [596, 401] on th at bounding box center [584, 399] width 57 height 77
click at [591, 400] on span "Select an option" at bounding box center [587, 400] width 14 height 14
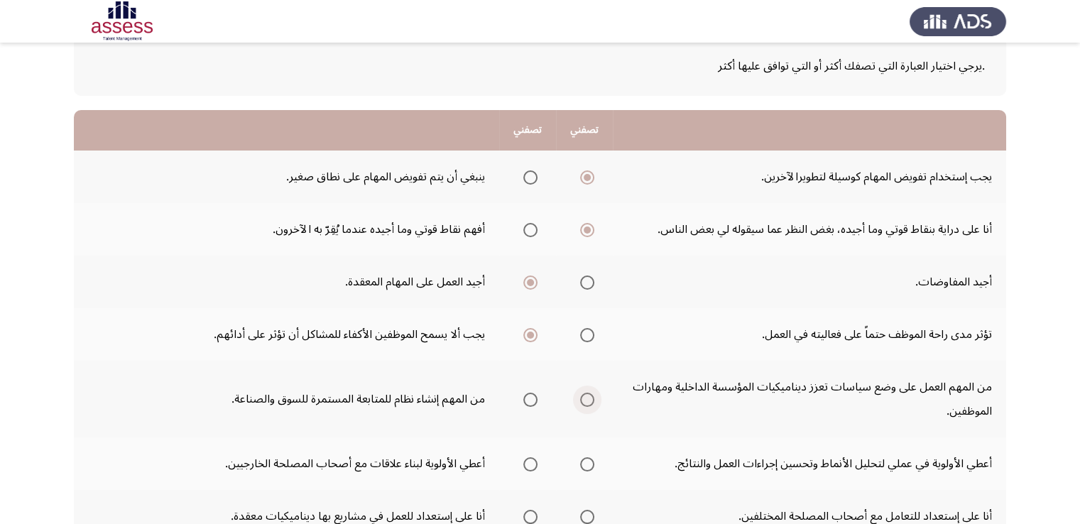
click at [591, 400] on input "Select an option" at bounding box center [587, 400] width 14 height 14
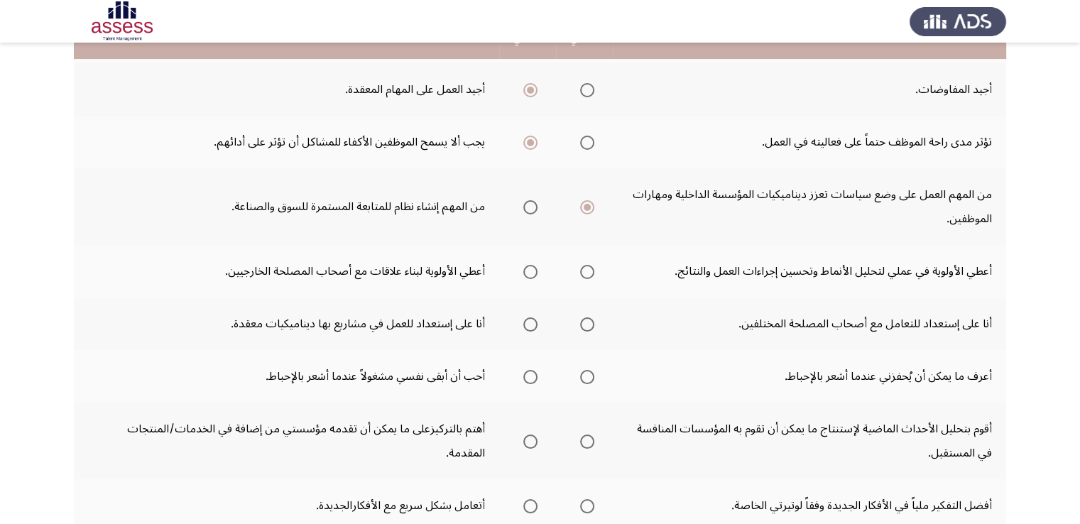
scroll to position [280, 0]
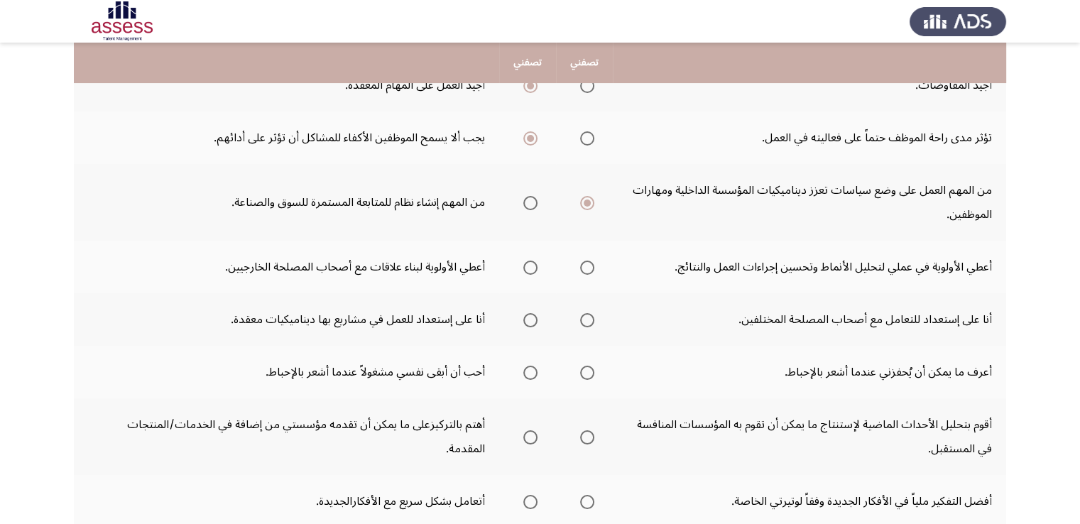
click at [586, 271] on span "Select an option" at bounding box center [587, 268] width 14 height 14
click at [586, 271] on input "Select an option" at bounding box center [587, 268] width 14 height 14
click at [528, 319] on span "Select an option" at bounding box center [530, 320] width 14 height 14
click at [528, 319] on input "Select an option" at bounding box center [530, 320] width 14 height 14
click at [589, 371] on span "Select an option" at bounding box center [587, 373] width 14 height 14
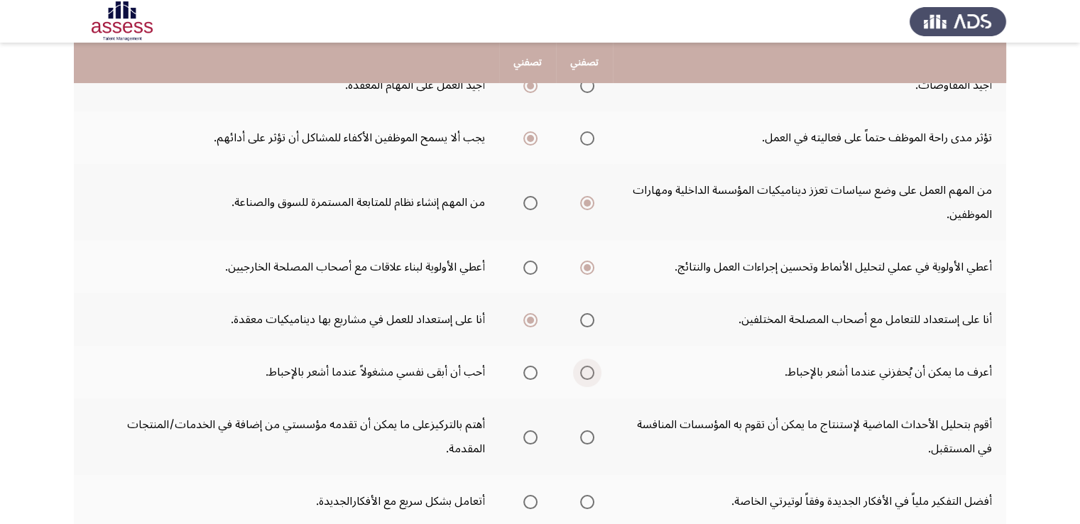
click at [589, 371] on input "Select an option" at bounding box center [587, 373] width 14 height 14
click at [537, 436] on span "Select an option" at bounding box center [530, 437] width 14 height 14
click at [537, 436] on input "Select an option" at bounding box center [530, 437] width 14 height 14
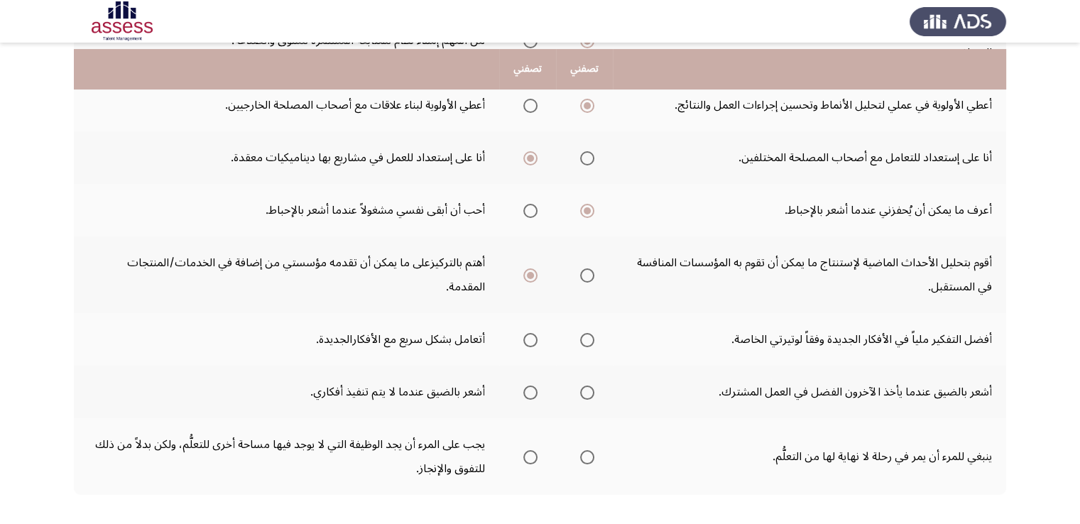
scroll to position [450, 0]
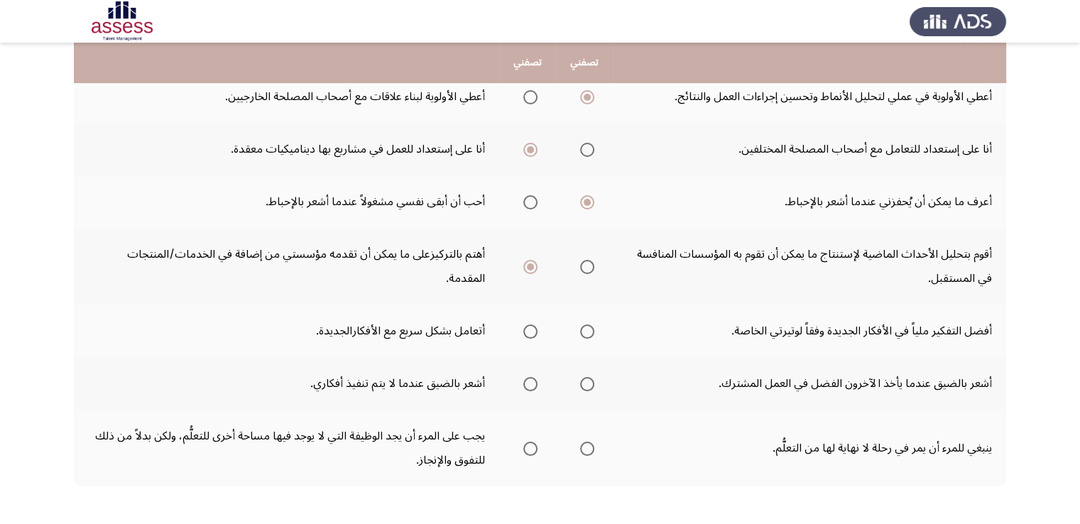
click at [591, 327] on span "Select an option" at bounding box center [587, 331] width 14 height 14
click at [591, 327] on input "Select an option" at bounding box center [587, 331] width 14 height 14
click at [591, 382] on span "Select an option" at bounding box center [587, 384] width 14 height 14
click at [591, 382] on input "Select an option" at bounding box center [587, 384] width 14 height 14
click at [584, 444] on span "Select an option" at bounding box center [587, 449] width 14 height 14
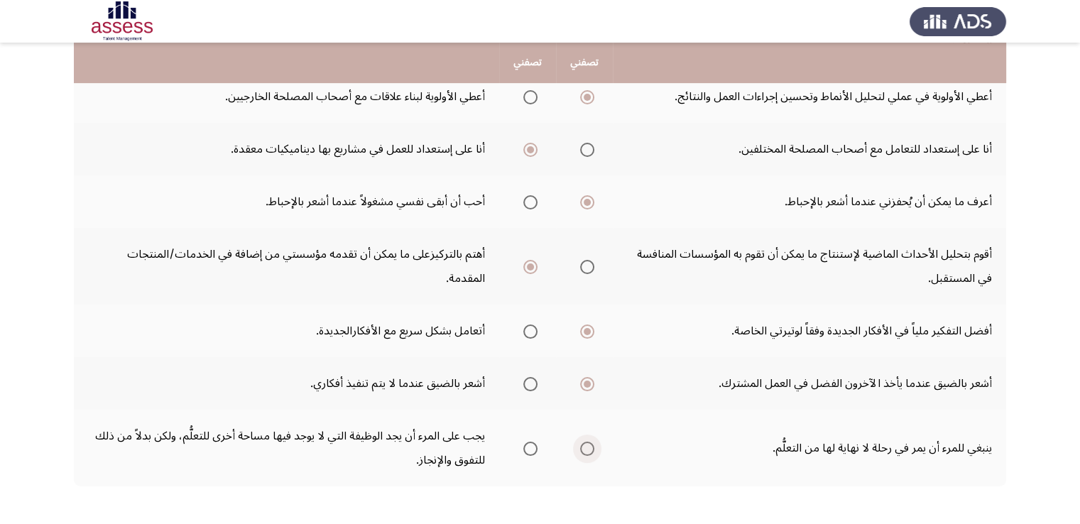
click at [584, 444] on input "Select an option" at bounding box center [587, 449] width 14 height 14
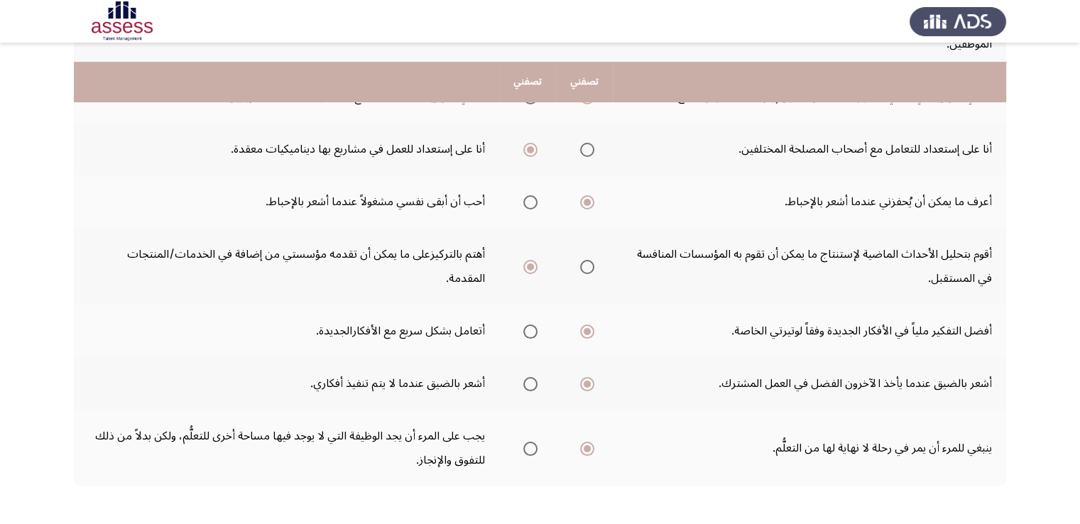
scroll to position [508, 0]
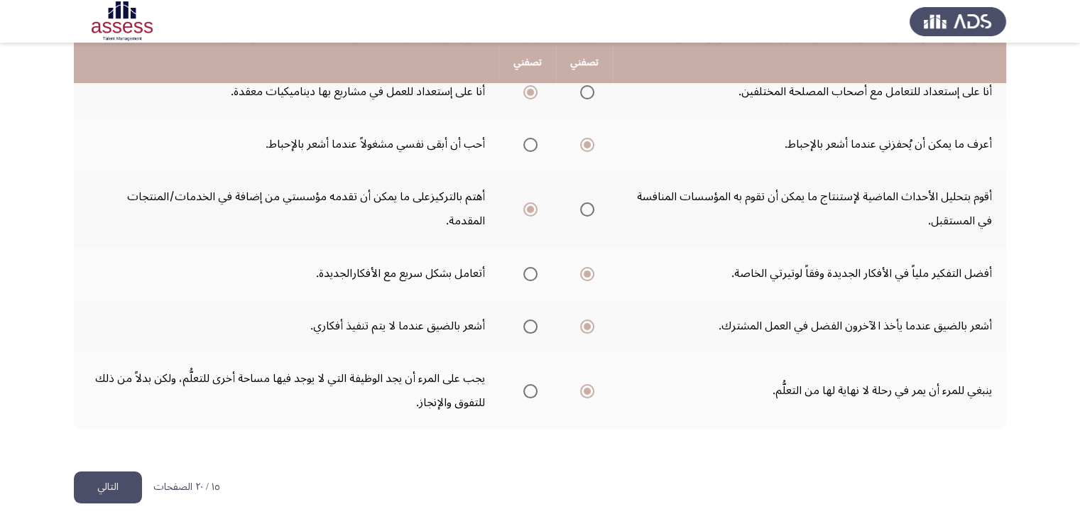
drag, startPoint x: 116, startPoint y: 481, endPoint x: 125, endPoint y: 478, distance: 9.2
click at [121, 481] on button "التالي" at bounding box center [108, 487] width 68 height 32
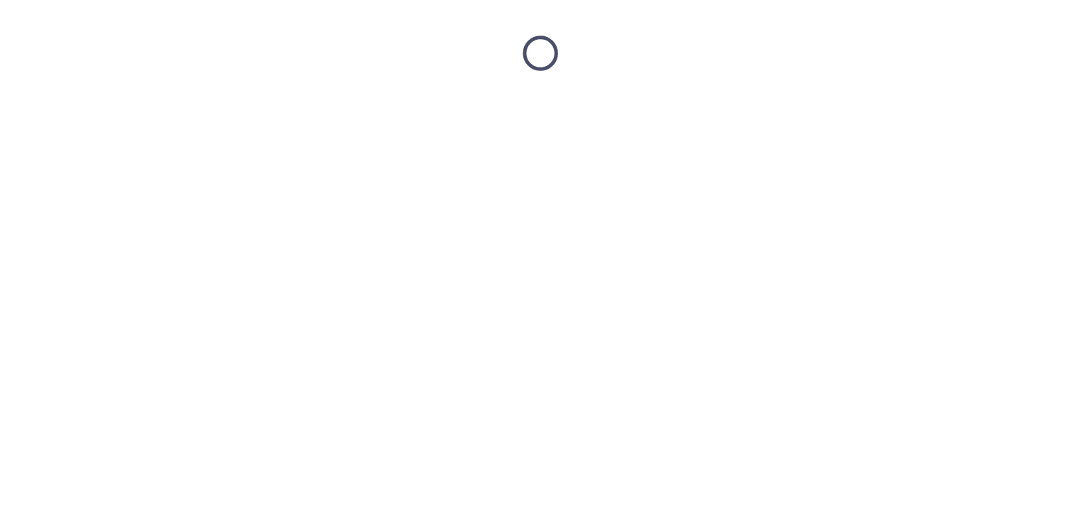
scroll to position [0, 0]
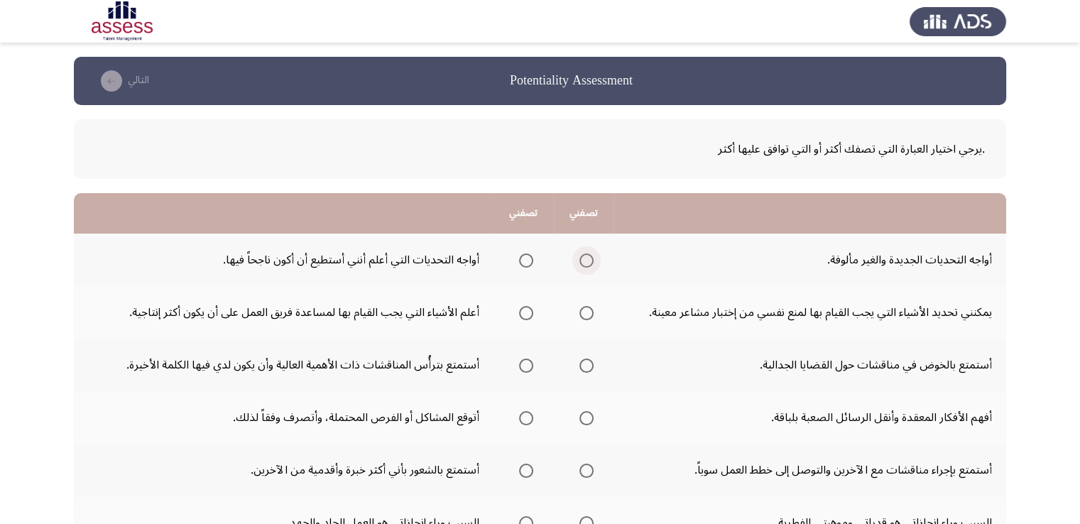
click at [588, 262] on span "Select an option" at bounding box center [586, 260] width 14 height 14
click at [588, 262] on input "Select an option" at bounding box center [586, 260] width 14 height 14
click at [528, 310] on span "Select an option" at bounding box center [526, 313] width 14 height 14
click at [528, 310] on input "Select an option" at bounding box center [526, 313] width 14 height 14
click at [591, 366] on th at bounding box center [584, 365] width 60 height 53
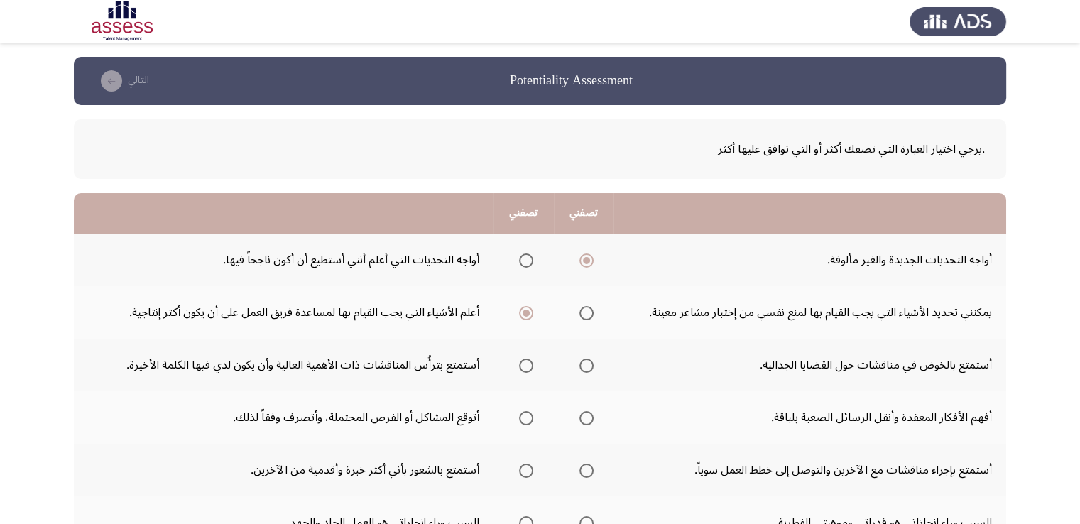
click at [585, 366] on span "Select an option" at bounding box center [586, 366] width 14 height 14
click at [585, 366] on input "Select an option" at bounding box center [586, 366] width 14 height 14
click at [527, 419] on span "Select an option" at bounding box center [526, 418] width 14 height 14
click at [527, 419] on input "Select an option" at bounding box center [526, 418] width 14 height 14
click at [589, 468] on span "Select an option" at bounding box center [586, 471] width 14 height 14
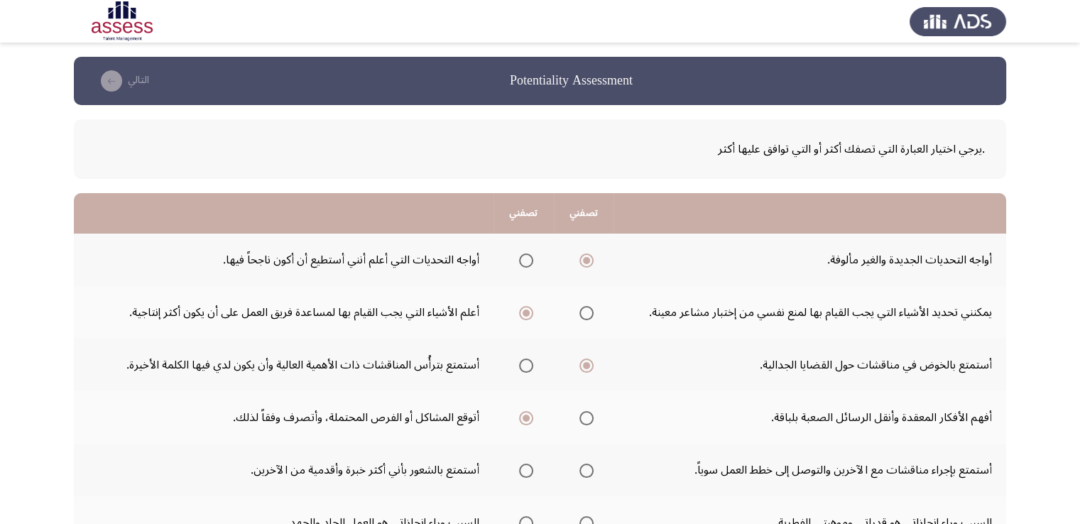
click at [589, 468] on input "Select an option" at bounding box center [586, 471] width 14 height 14
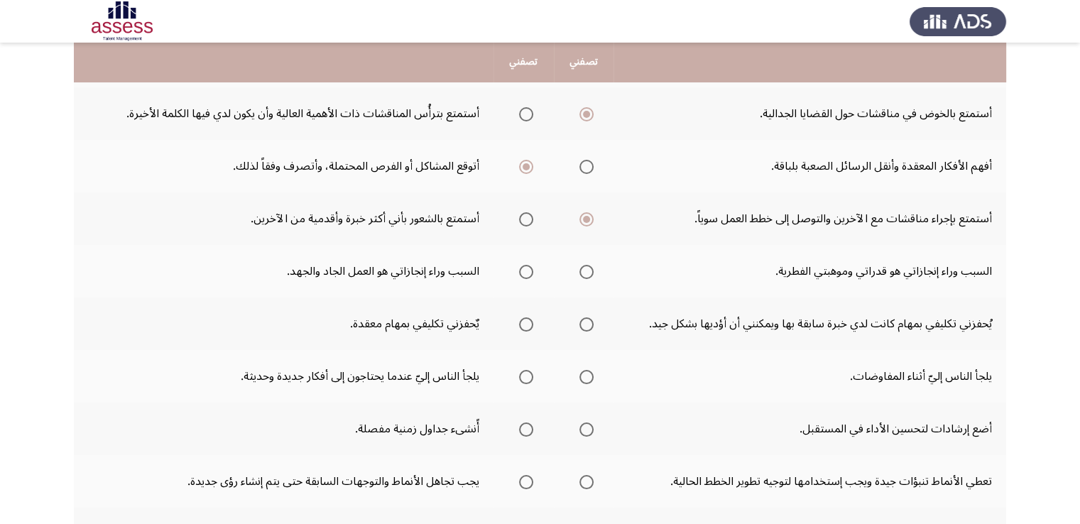
scroll to position [250, 0]
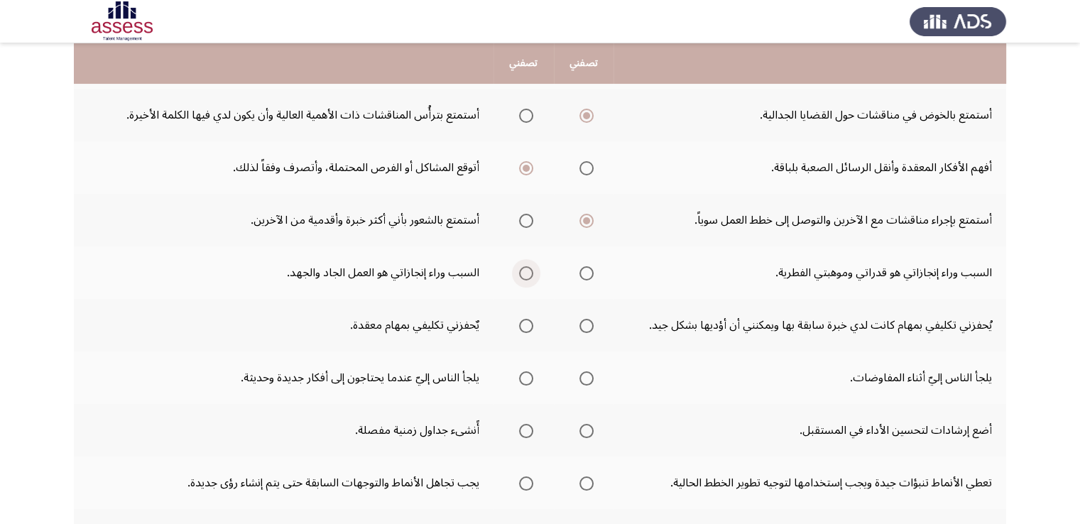
click at [525, 269] on span "Select an option" at bounding box center [526, 273] width 14 height 14
click at [525, 269] on input "Select an option" at bounding box center [526, 273] width 14 height 14
click at [524, 323] on span "Select an option" at bounding box center [526, 326] width 14 height 14
click at [524, 323] on input "Select an option" at bounding box center [526, 326] width 14 height 14
drag, startPoint x: 523, startPoint y: 376, endPoint x: 542, endPoint y: 376, distance: 19.2
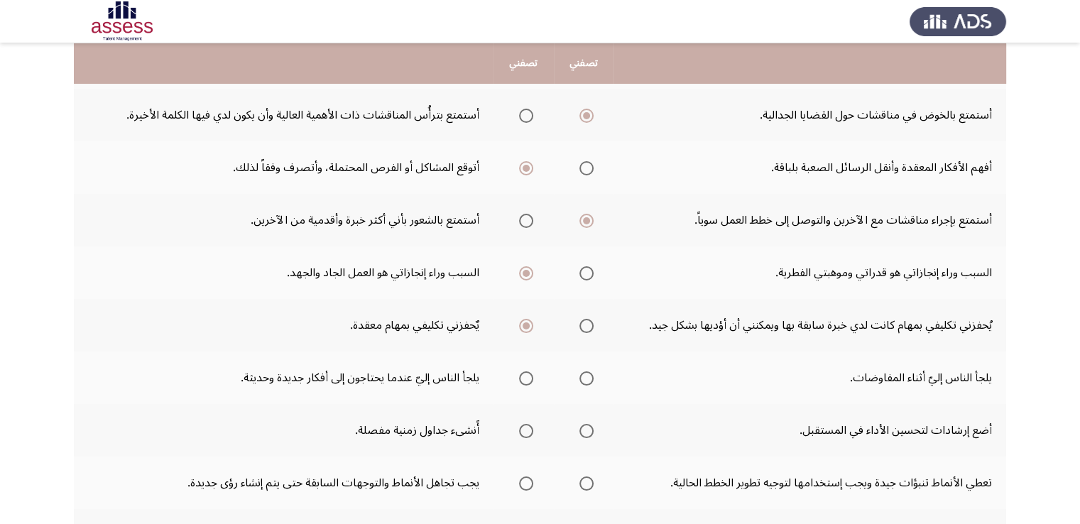
click at [542, 376] on th at bounding box center [523, 377] width 60 height 53
click at [525, 376] on span "Select an option" at bounding box center [526, 378] width 14 height 14
click at [525, 376] on input "Select an option" at bounding box center [526, 378] width 14 height 14
click at [581, 426] on span "Select an option" at bounding box center [586, 431] width 14 height 14
click at [581, 426] on input "Select an option" at bounding box center [586, 431] width 14 height 14
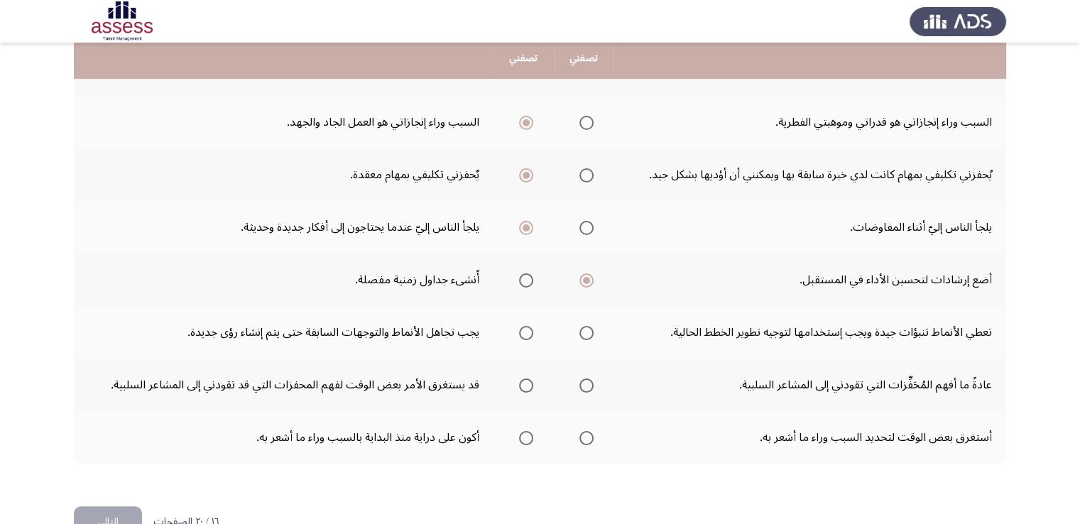
scroll to position [408, 0]
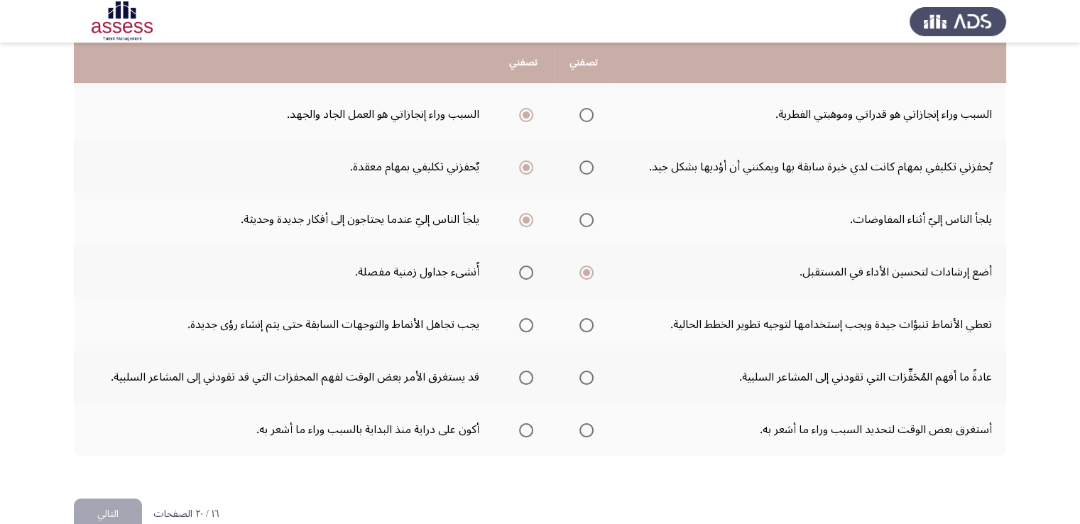
click at [585, 324] on span "Select an option" at bounding box center [586, 325] width 14 height 14
click at [585, 324] on input "Select an option" at bounding box center [586, 325] width 14 height 14
drag, startPoint x: 577, startPoint y: 375, endPoint x: 586, endPoint y: 376, distance: 9.3
click at [586, 376] on span "Select an option" at bounding box center [586, 378] width 14 height 14
click at [586, 376] on input "Select an option" at bounding box center [586, 378] width 14 height 14
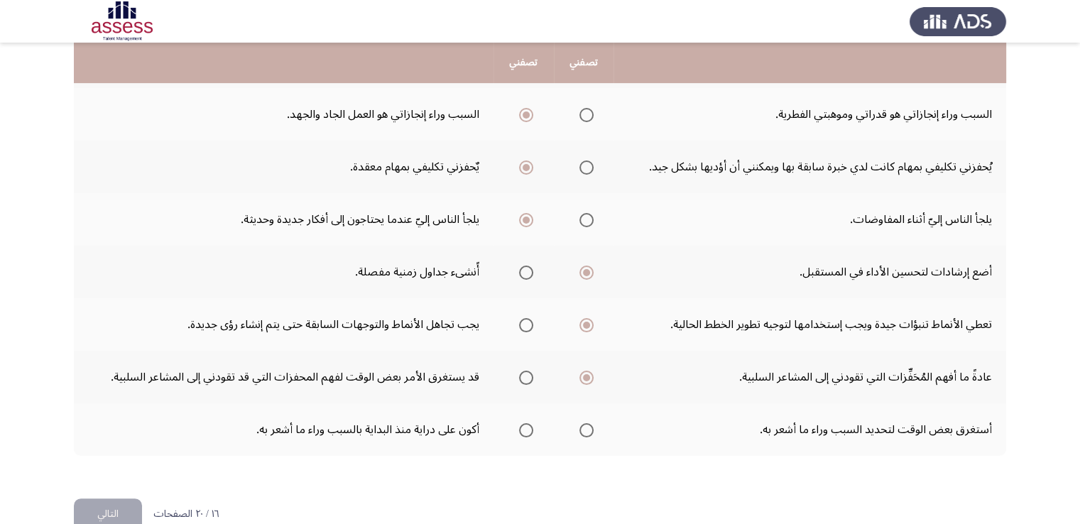
click at [529, 426] on span "Select an option" at bounding box center [526, 430] width 14 height 14
click at [529, 426] on input "Select an option" at bounding box center [526, 430] width 14 height 14
drag, startPoint x: 117, startPoint y: 506, endPoint x: 125, endPoint y: 506, distance: 7.8
click at [123, 506] on button "التالي" at bounding box center [108, 514] width 68 height 32
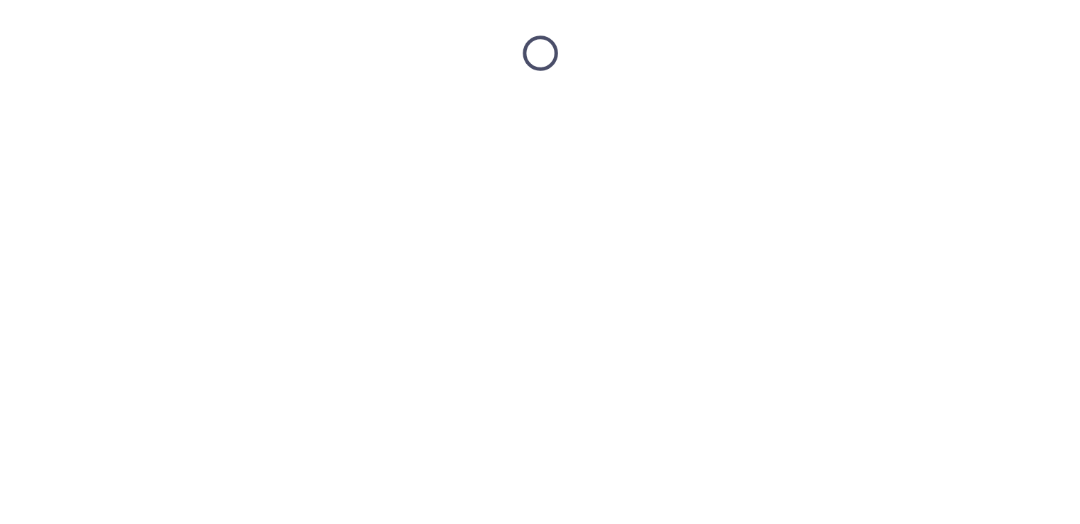
scroll to position [0, 0]
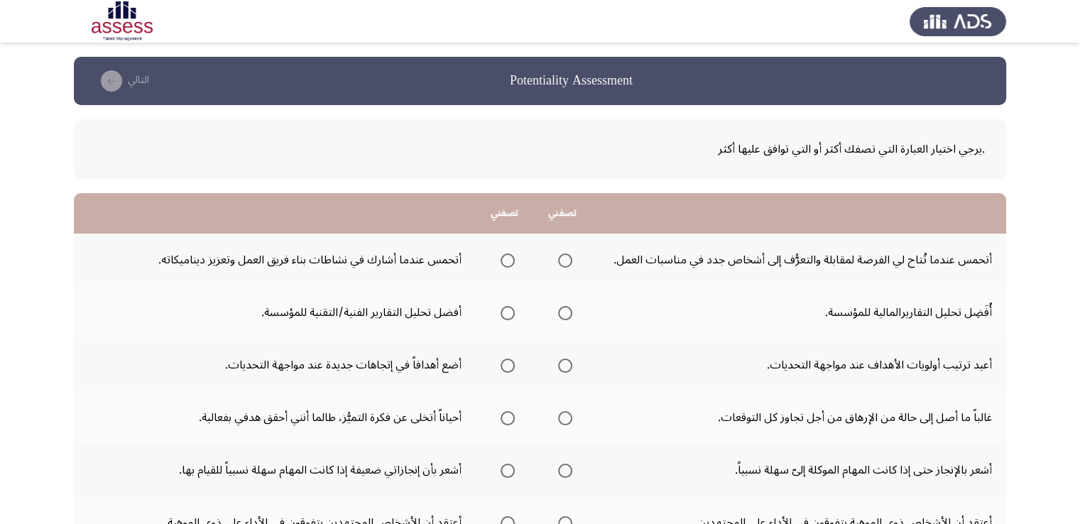
click at [501, 261] on span "Select an option" at bounding box center [508, 260] width 14 height 14
click at [501, 261] on input "Select an option" at bounding box center [508, 260] width 14 height 14
click at [501, 310] on span "Select an option" at bounding box center [508, 313] width 14 height 14
click at [501, 310] on input "Select an option" at bounding box center [508, 313] width 14 height 14
click at [567, 365] on span "Select an option" at bounding box center [565, 366] width 14 height 14
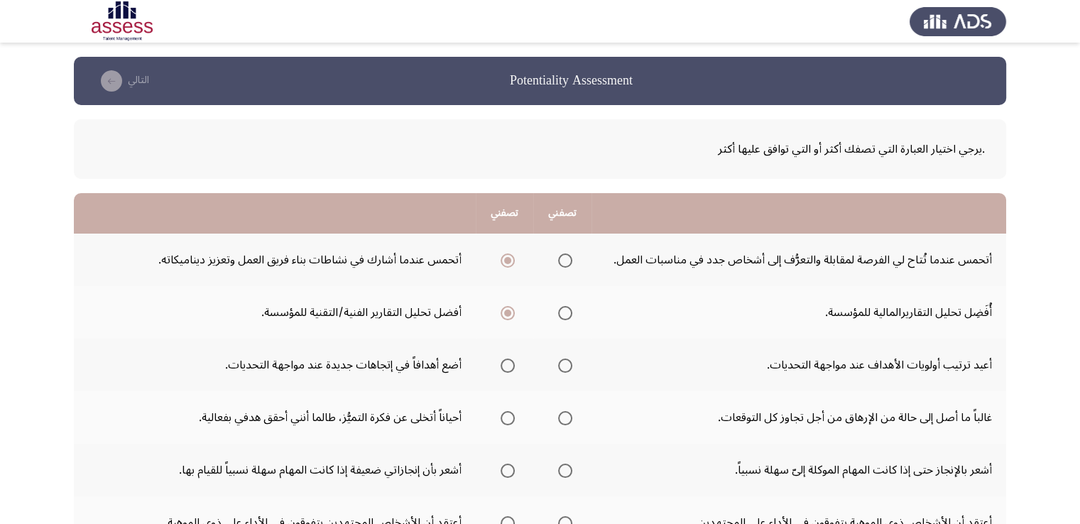
click at [567, 365] on input "Select an option" at bounding box center [565, 366] width 14 height 14
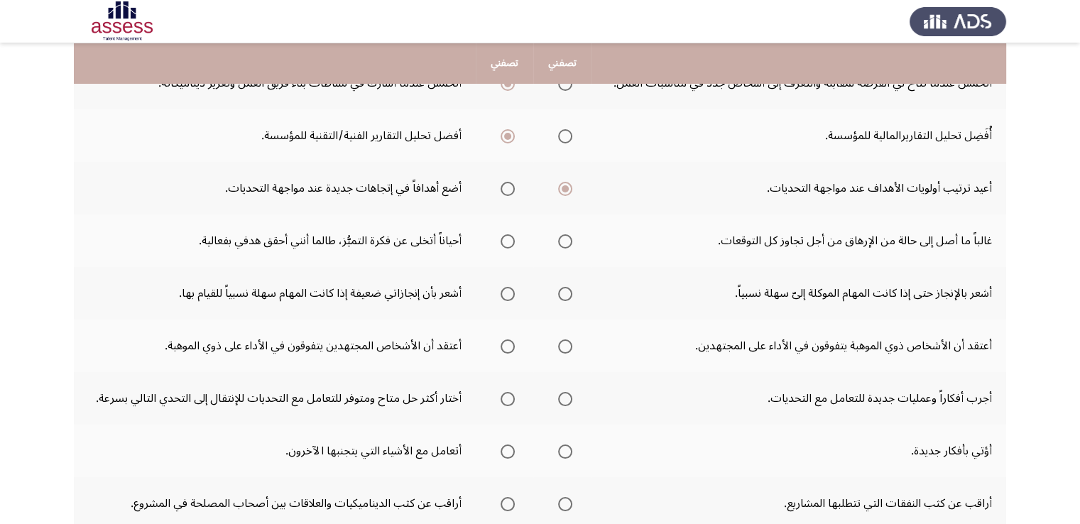
scroll to position [190, 0]
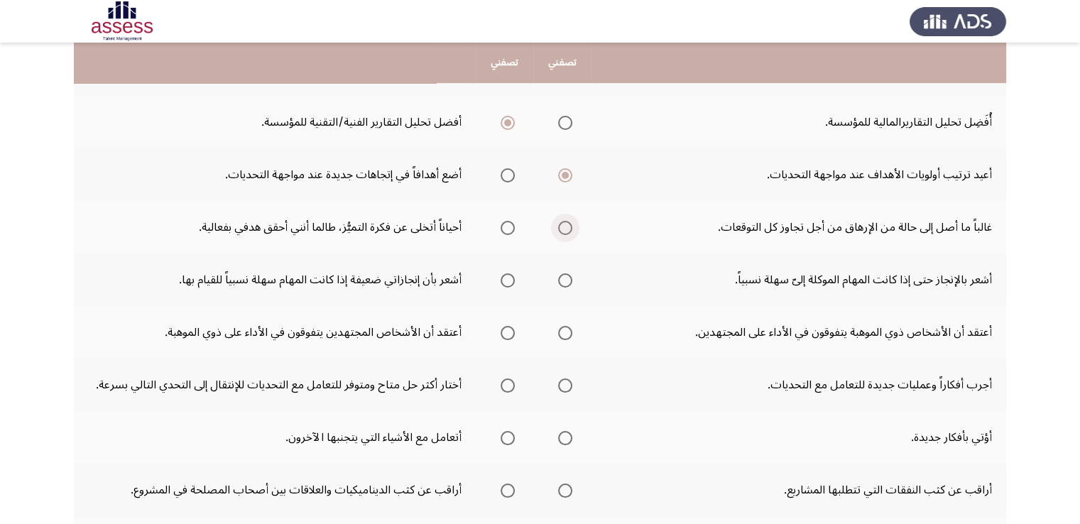
click at [562, 227] on span "Select an option" at bounding box center [565, 228] width 14 height 14
click at [562, 227] on input "Select an option" at bounding box center [565, 228] width 14 height 14
click at [565, 278] on span "Select an option" at bounding box center [565, 280] width 14 height 14
click at [565, 278] on input "Select an option" at bounding box center [565, 280] width 14 height 14
click at [514, 336] on th at bounding box center [505, 332] width 58 height 53
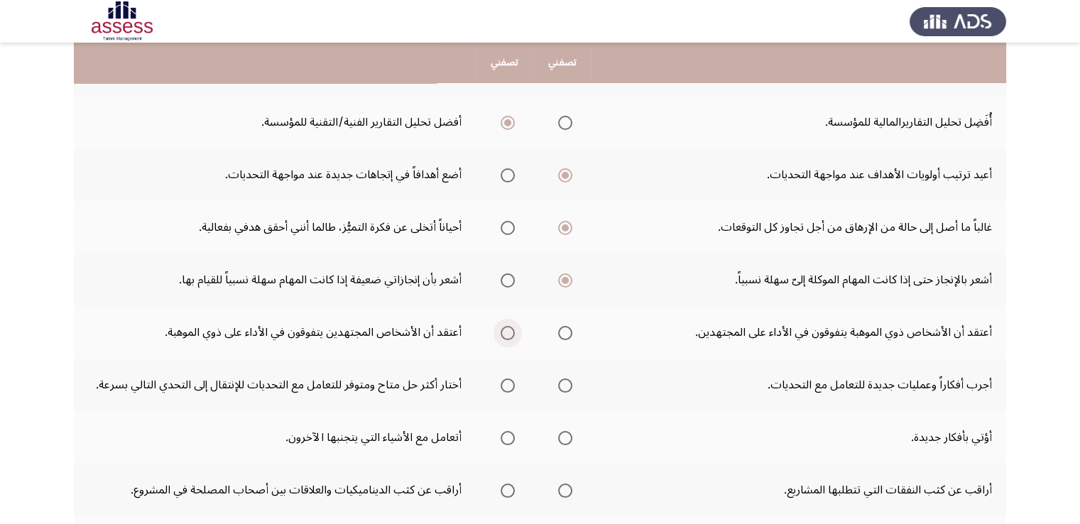
click at [506, 326] on span "Select an option" at bounding box center [508, 333] width 14 height 14
click at [506, 326] on input "Select an option" at bounding box center [508, 333] width 14 height 14
click at [572, 387] on th at bounding box center [562, 385] width 58 height 53
click at [571, 387] on span "Select an option" at bounding box center [565, 385] width 14 height 14
click at [571, 387] on input "Select an option" at bounding box center [565, 385] width 14 height 14
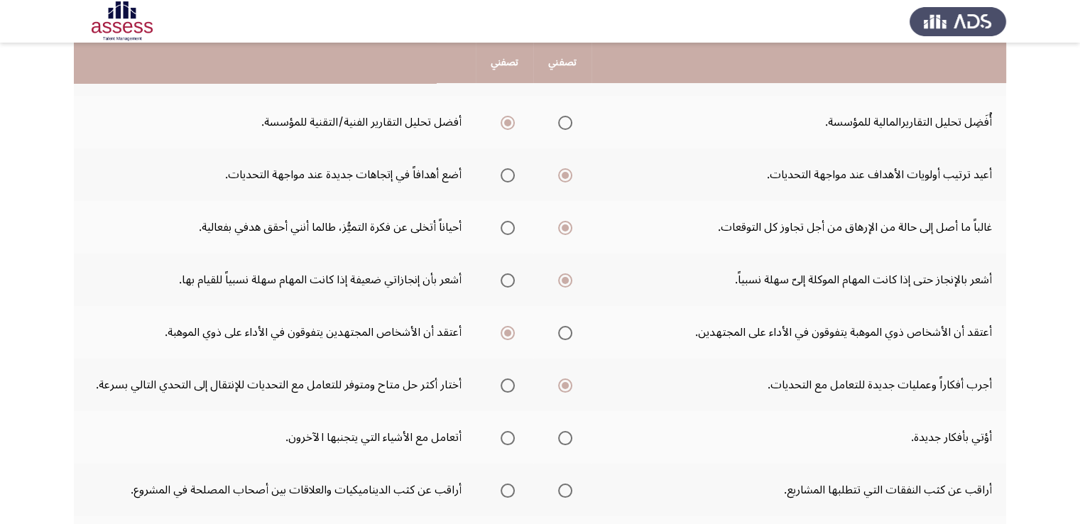
click at [566, 437] on span "Select an option" at bounding box center [565, 438] width 14 height 14
click at [566, 437] on input "Select an option" at bounding box center [565, 438] width 14 height 14
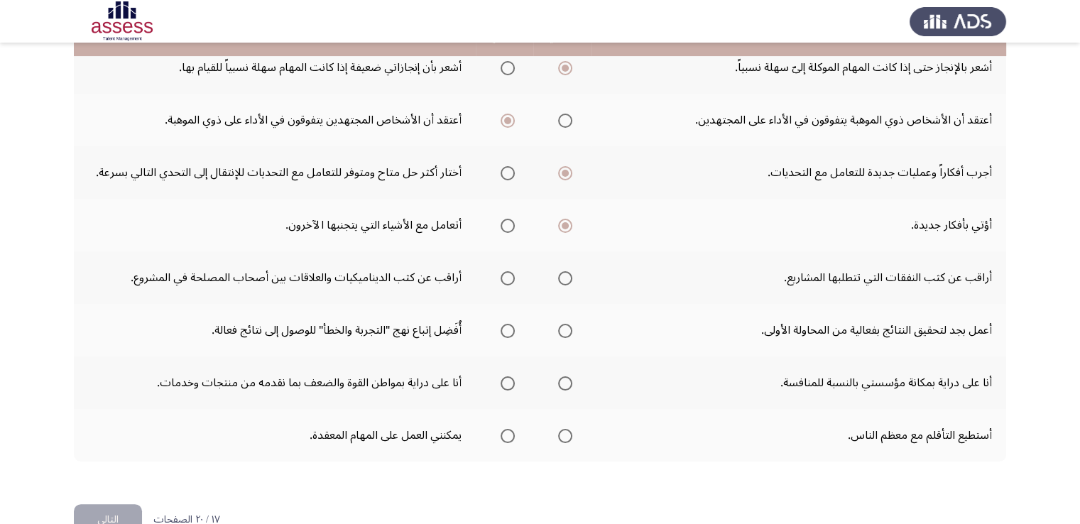
scroll to position [418, 0]
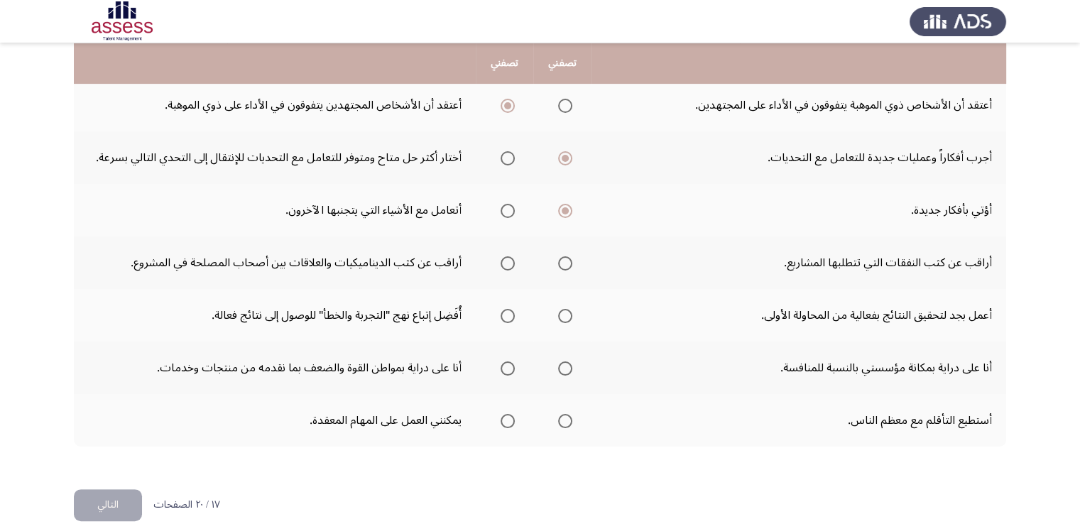
click at [511, 260] on span "Select an option" at bounding box center [508, 263] width 14 height 14
click at [511, 260] on input "Select an option" at bounding box center [508, 263] width 14 height 14
click at [567, 312] on span "Select an option" at bounding box center [565, 316] width 14 height 14
click at [567, 312] on input "Select an option" at bounding box center [565, 316] width 14 height 14
click at [510, 363] on span "Select an option" at bounding box center [508, 368] width 14 height 14
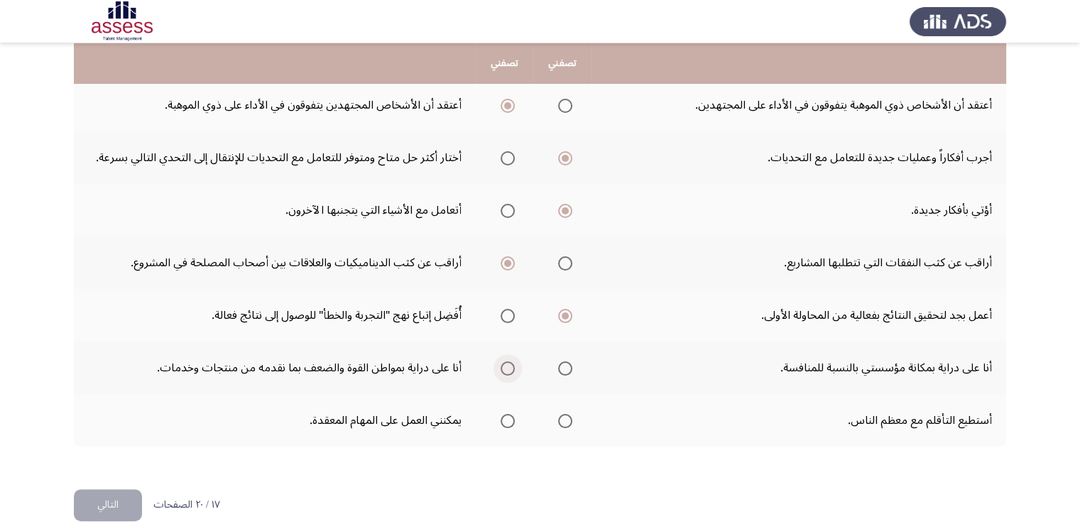
click at [510, 363] on input "Select an option" at bounding box center [508, 368] width 14 height 14
click at [511, 418] on span "Select an option" at bounding box center [508, 421] width 14 height 14
click at [511, 418] on input "Select an option" at bounding box center [508, 421] width 14 height 14
drag, startPoint x: 121, startPoint y: 505, endPoint x: 135, endPoint y: 501, distance: 14.1
click at [125, 503] on button "التالي" at bounding box center [108, 505] width 68 height 32
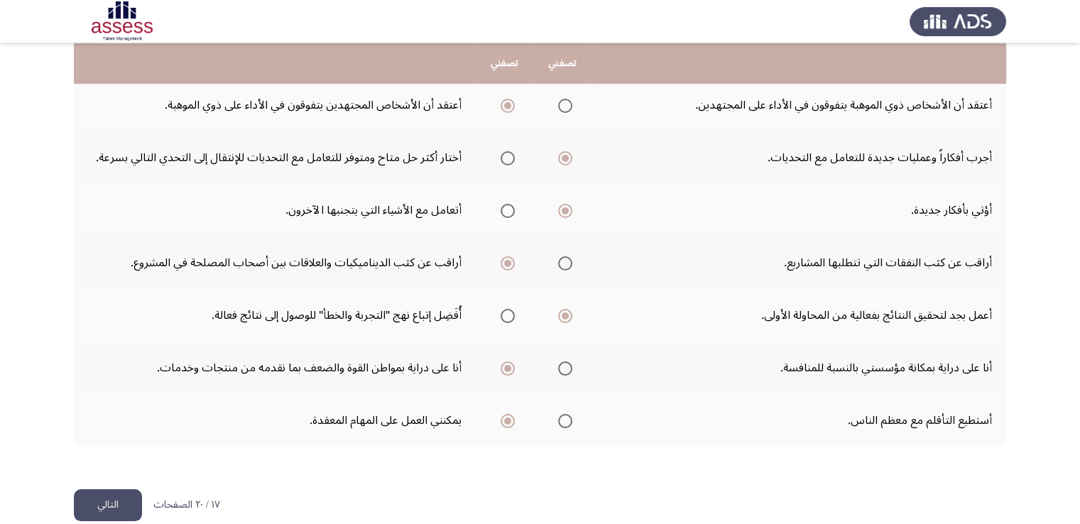
scroll to position [0, 0]
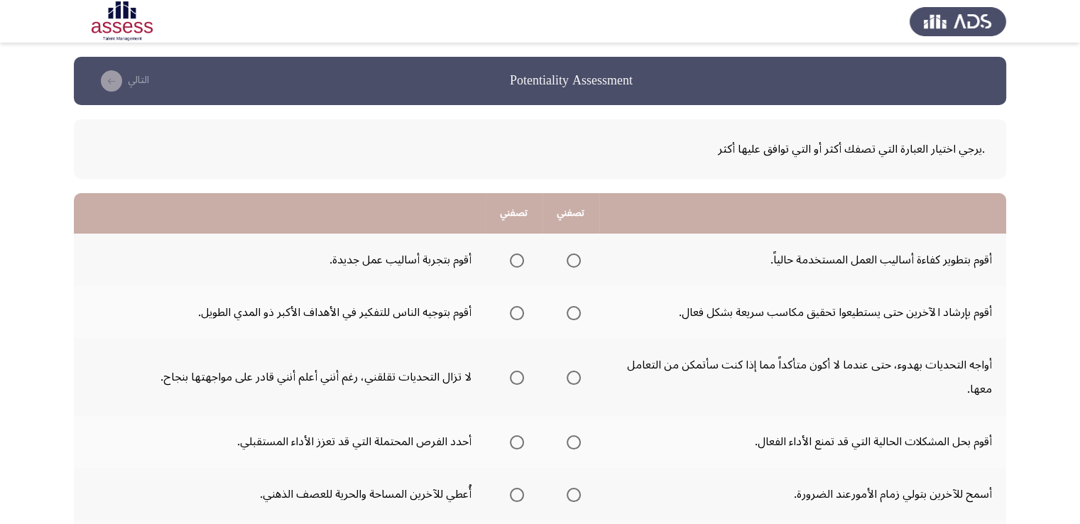
click at [576, 261] on span "Select an option" at bounding box center [574, 260] width 14 height 14
click at [576, 261] on input "Select an option" at bounding box center [574, 260] width 14 height 14
click at [513, 312] on span "Select an option" at bounding box center [517, 313] width 14 height 14
click at [513, 312] on input "Select an option" at bounding box center [517, 313] width 14 height 14
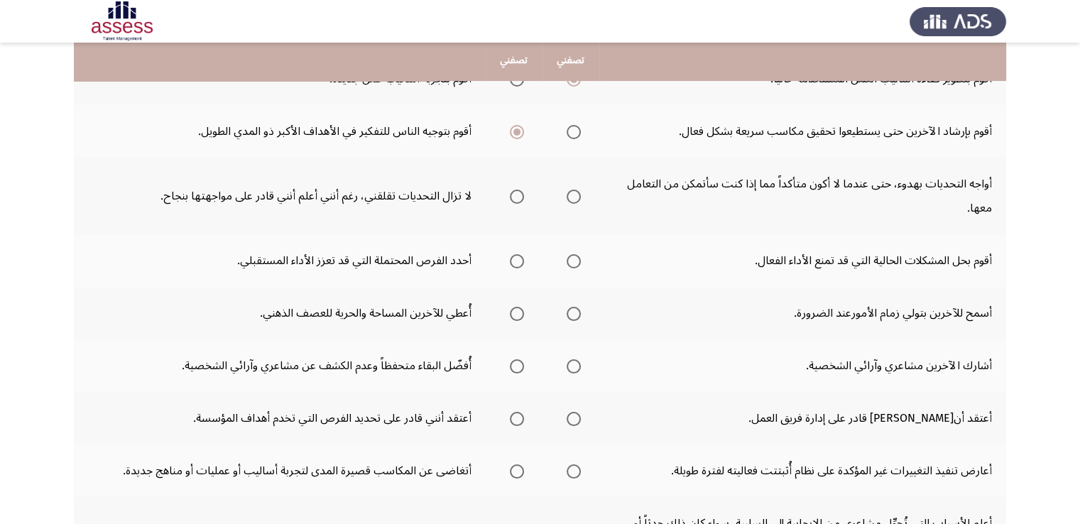
scroll to position [179, 0]
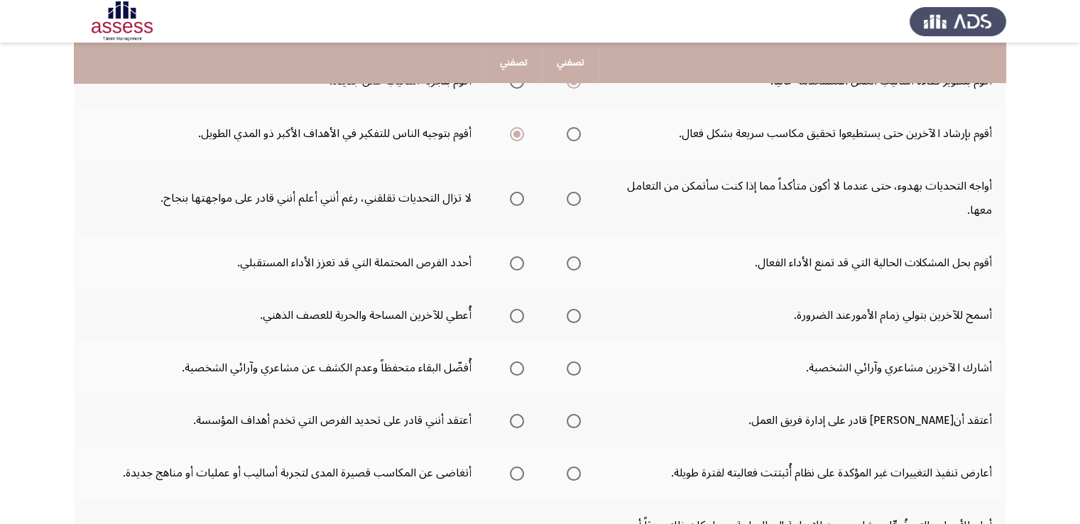
click at [561, 199] on th at bounding box center [570, 198] width 57 height 77
click at [569, 197] on span "Select an option" at bounding box center [574, 199] width 14 height 14
click at [569, 197] on input "Select an option" at bounding box center [574, 199] width 14 height 14
click at [520, 259] on span "Select an option" at bounding box center [517, 263] width 14 height 14
click at [520, 259] on input "Select an option" at bounding box center [517, 263] width 14 height 14
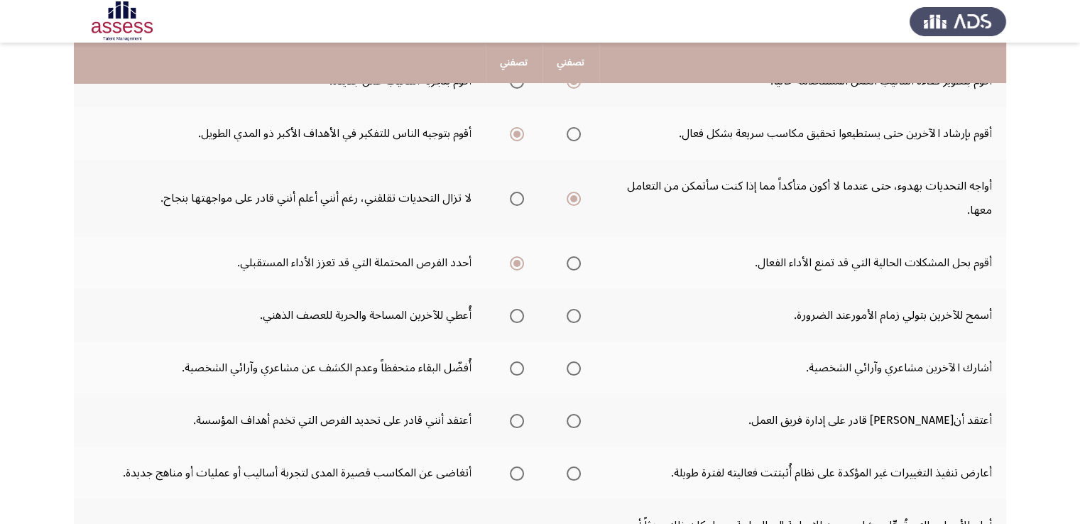
click at [513, 315] on span "Select an option" at bounding box center [517, 316] width 14 height 14
click at [513, 315] on input "Select an option" at bounding box center [517, 316] width 14 height 14
click at [574, 364] on span "Select an option" at bounding box center [574, 368] width 14 height 14
click at [574, 364] on input "Select an option" at bounding box center [574, 368] width 14 height 14
click at [518, 423] on span "Select an option" at bounding box center [517, 421] width 14 height 14
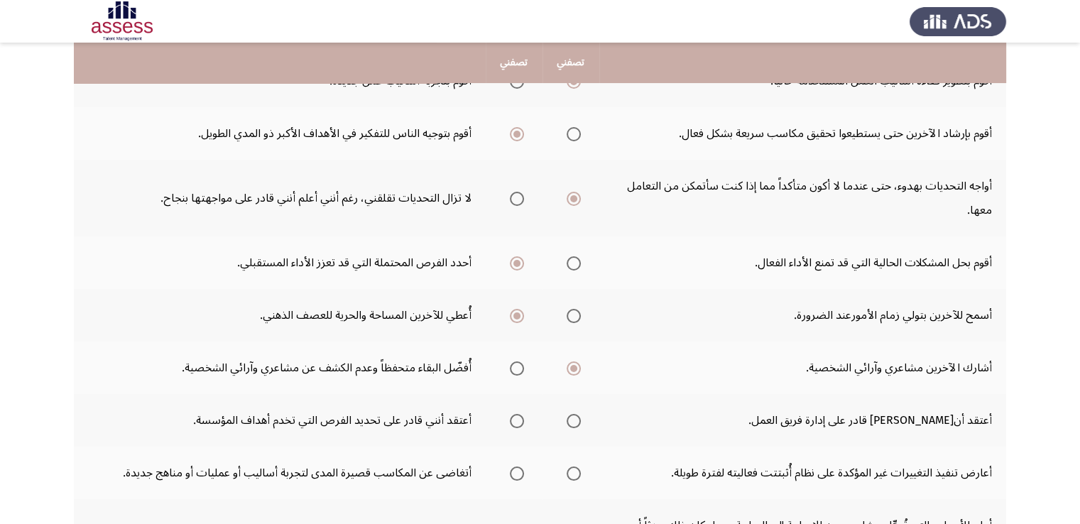
click at [518, 423] on input "Select an option" at bounding box center [517, 421] width 14 height 14
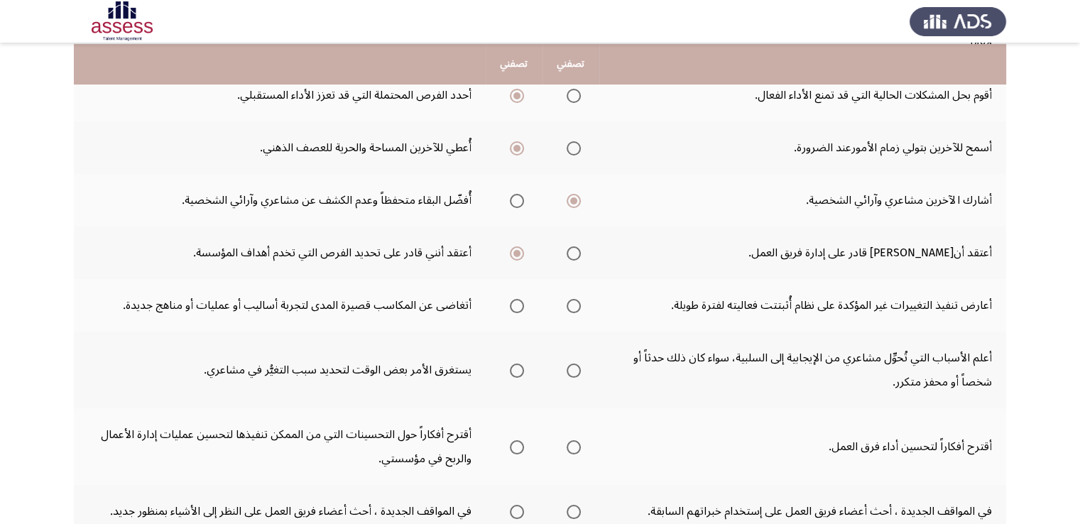
scroll to position [366, 0]
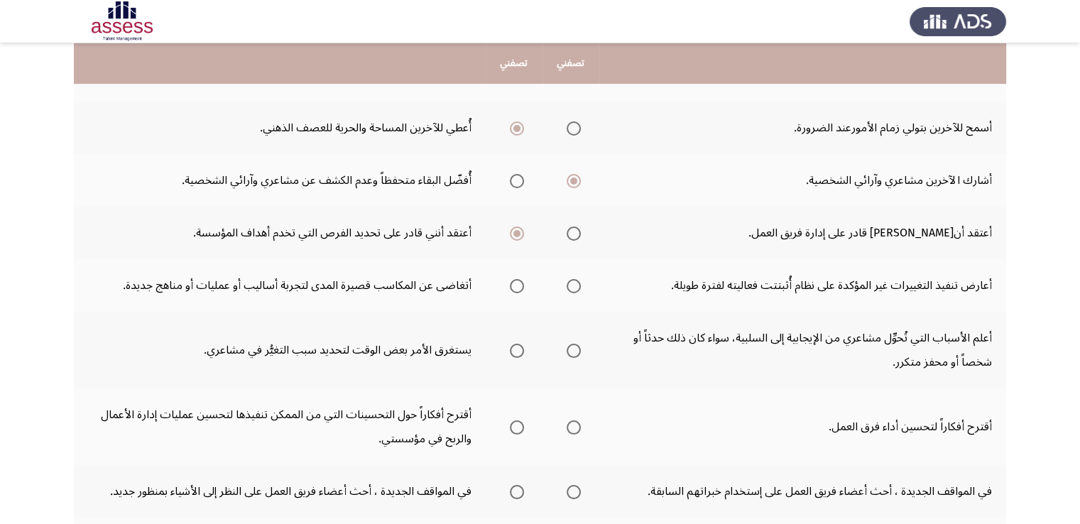
click at [523, 285] on span "Select an option" at bounding box center [517, 286] width 14 height 14
click at [523, 285] on input "Select an option" at bounding box center [517, 286] width 14 height 14
click at [577, 349] on span "Select an option" at bounding box center [574, 351] width 14 height 14
click at [577, 349] on input "Select an option" at bounding box center [574, 351] width 14 height 14
drag, startPoint x: 520, startPoint y: 421, endPoint x: 606, endPoint y: 427, distance: 86.1
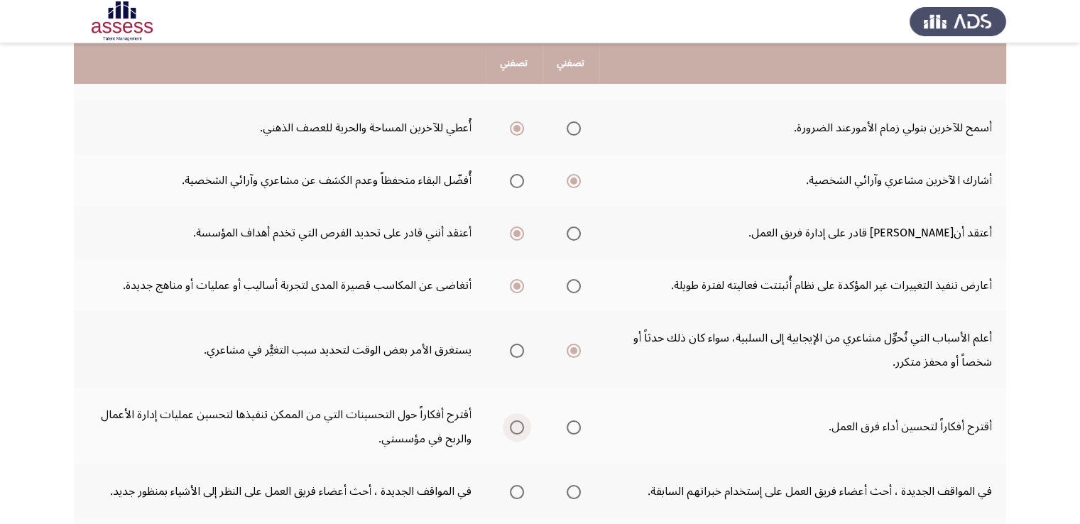
click at [525, 421] on th at bounding box center [514, 426] width 57 height 77
click at [511, 427] on span "Select an option" at bounding box center [517, 427] width 14 height 14
click at [511, 427] on input "Select an option" at bounding box center [517, 427] width 14 height 14
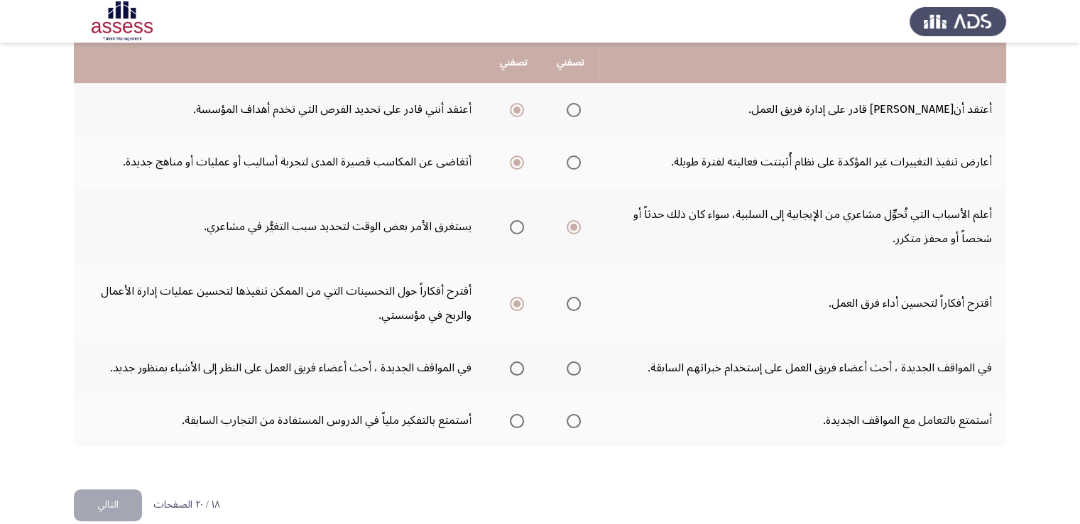
scroll to position [488, 0]
click at [511, 364] on span "Select an option" at bounding box center [517, 371] width 14 height 14
click at [511, 364] on input "Select an option" at bounding box center [517, 371] width 14 height 14
click at [574, 418] on span "Select an option" at bounding box center [574, 423] width 14 height 14
click at [574, 418] on input "Select an option" at bounding box center [574, 423] width 14 height 14
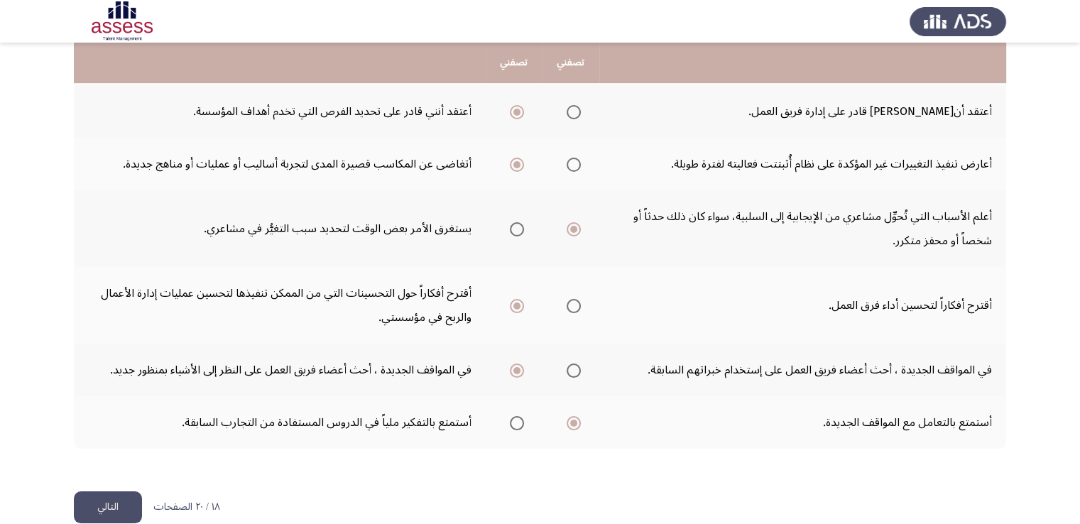
click at [116, 501] on button "التالي" at bounding box center [108, 507] width 68 height 32
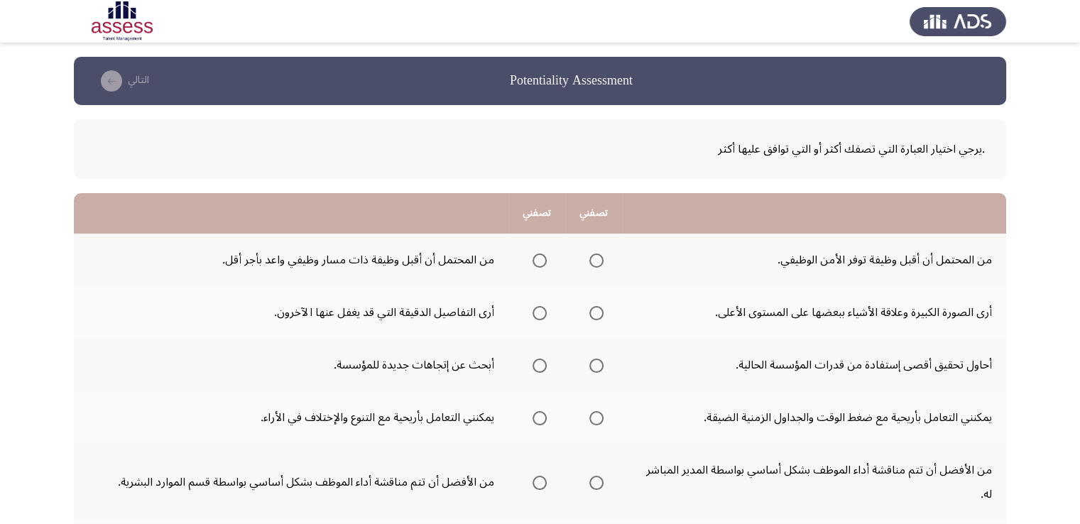
click at [537, 265] on span "Select an option" at bounding box center [540, 260] width 14 height 14
click at [537, 265] on input "Select an option" at bounding box center [540, 260] width 14 height 14
click at [533, 312] on span "Select an option" at bounding box center [540, 313] width 14 height 14
click at [533, 312] on input "Select an option" at bounding box center [540, 313] width 14 height 14
click at [533, 367] on span "Select an option" at bounding box center [540, 366] width 14 height 14
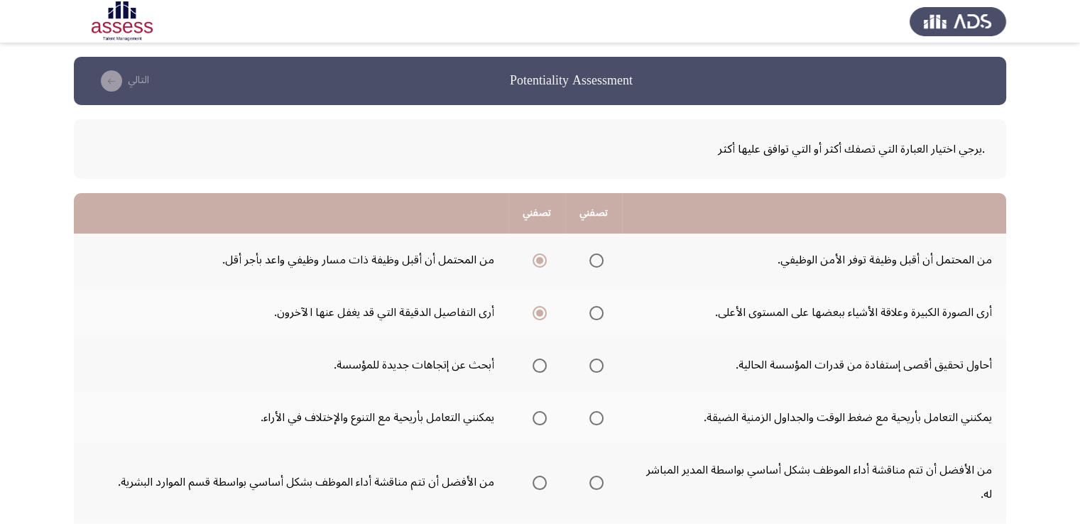
click at [533, 367] on input "Select an option" at bounding box center [540, 366] width 14 height 14
click at [599, 420] on span "Select an option" at bounding box center [596, 418] width 14 height 14
click at [599, 420] on input "Select an option" at bounding box center [596, 418] width 14 height 14
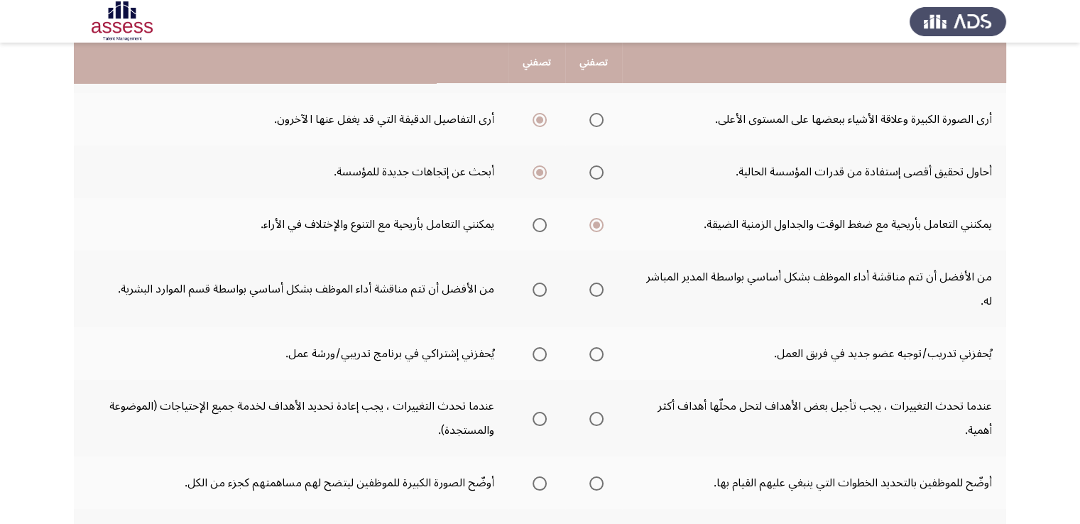
scroll to position [214, 0]
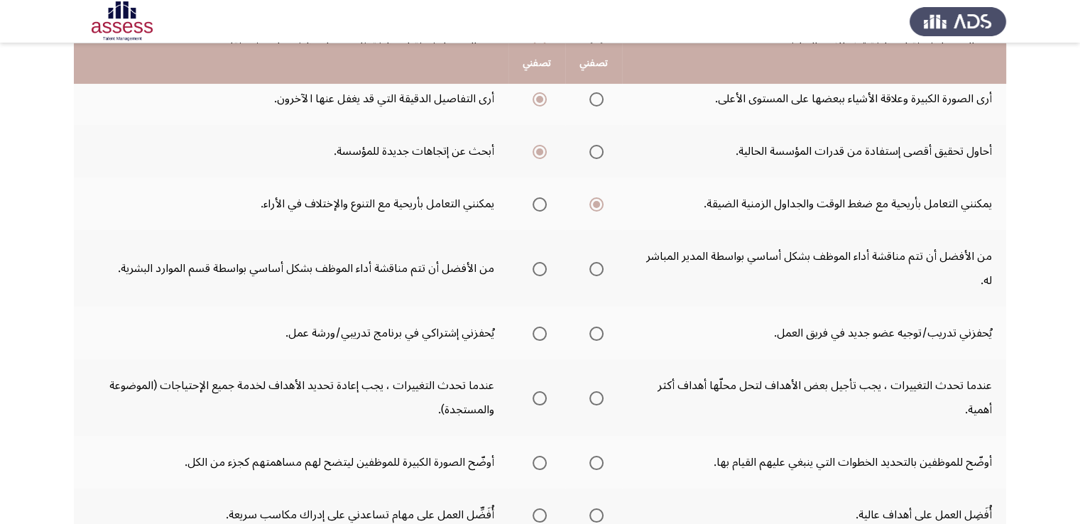
click at [590, 262] on span "Select an option" at bounding box center [596, 269] width 14 height 14
click at [590, 262] on input "Select an option" at bounding box center [596, 269] width 14 height 14
click at [542, 327] on span "Select an option" at bounding box center [540, 334] width 14 height 14
click at [542, 327] on input "Select an option" at bounding box center [540, 334] width 14 height 14
click at [534, 391] on span "Select an option" at bounding box center [540, 398] width 14 height 14
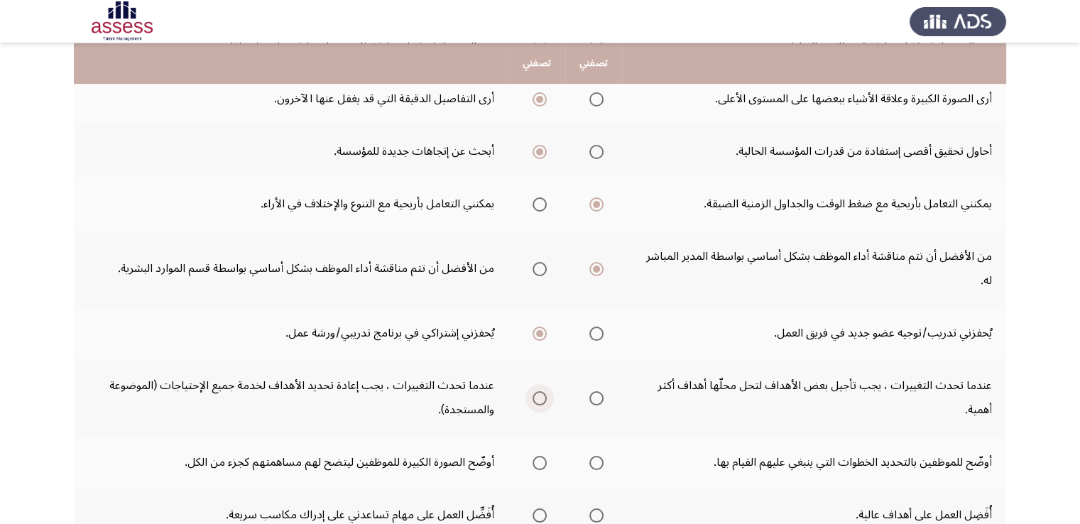
click at [534, 391] on input "Select an option" at bounding box center [540, 398] width 14 height 14
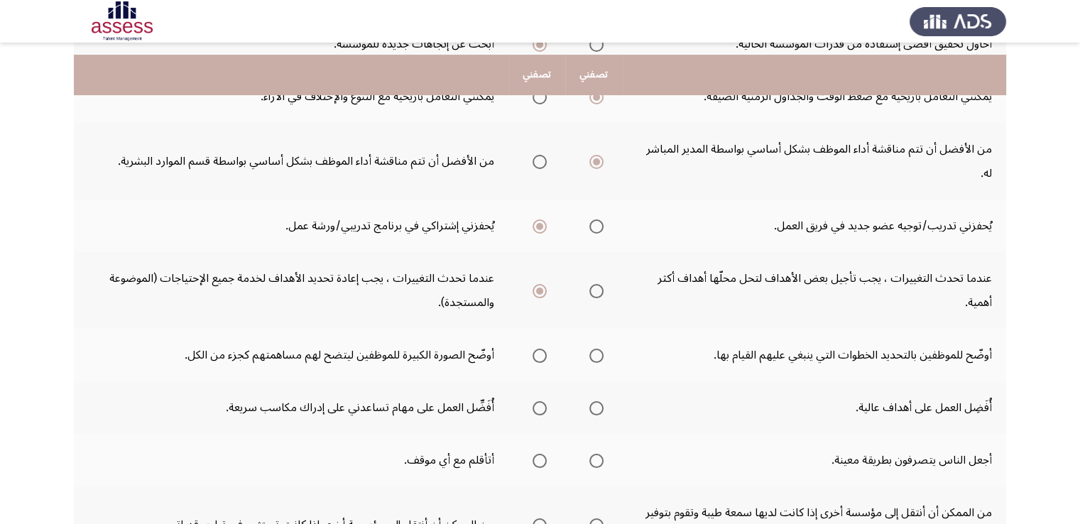
scroll to position [332, 0]
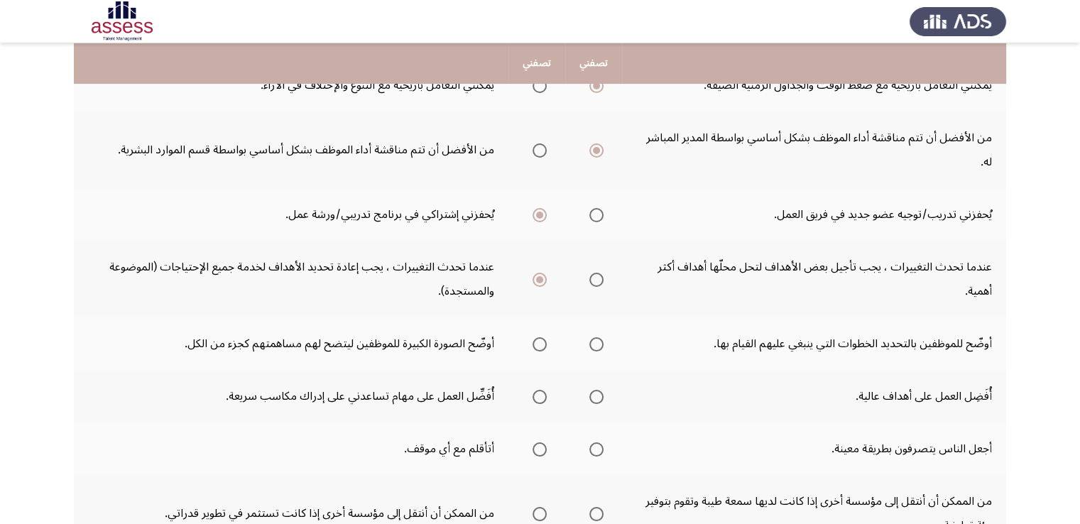
click at [540, 337] on span "Select an option" at bounding box center [540, 344] width 14 height 14
click at [540, 337] on input "Select an option" at bounding box center [540, 344] width 14 height 14
click at [601, 390] on span "Select an option" at bounding box center [596, 397] width 14 height 14
click at [601, 390] on input "Select an option" at bounding box center [596, 397] width 14 height 14
click at [535, 442] on span "Select an option" at bounding box center [540, 449] width 14 height 14
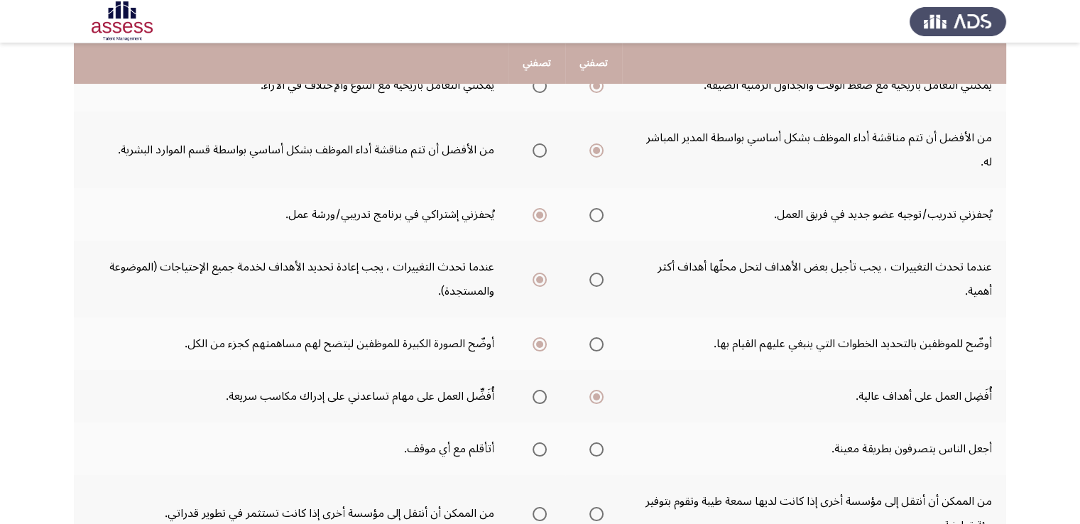
click at [535, 442] on input "Select an option" at bounding box center [540, 449] width 14 height 14
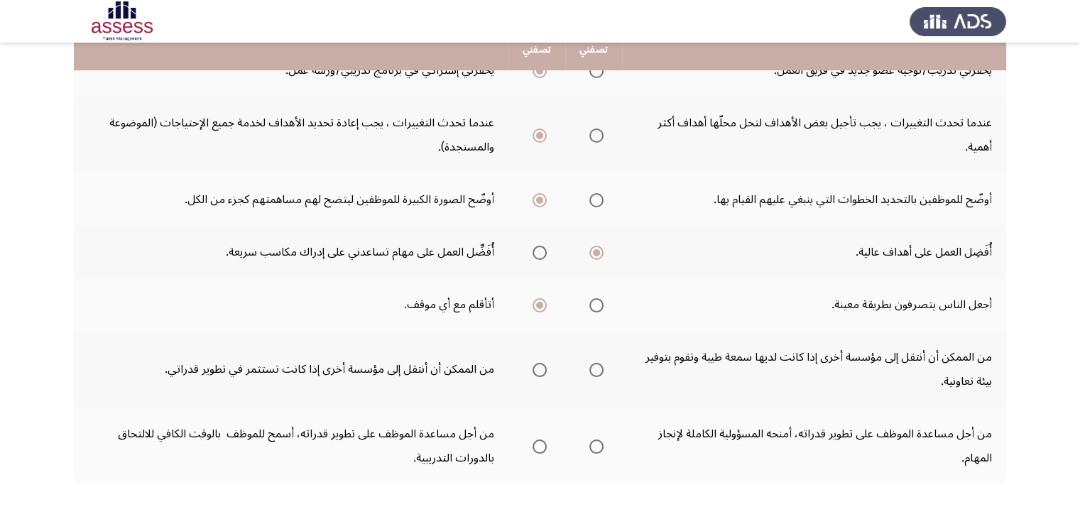
scroll to position [508, 0]
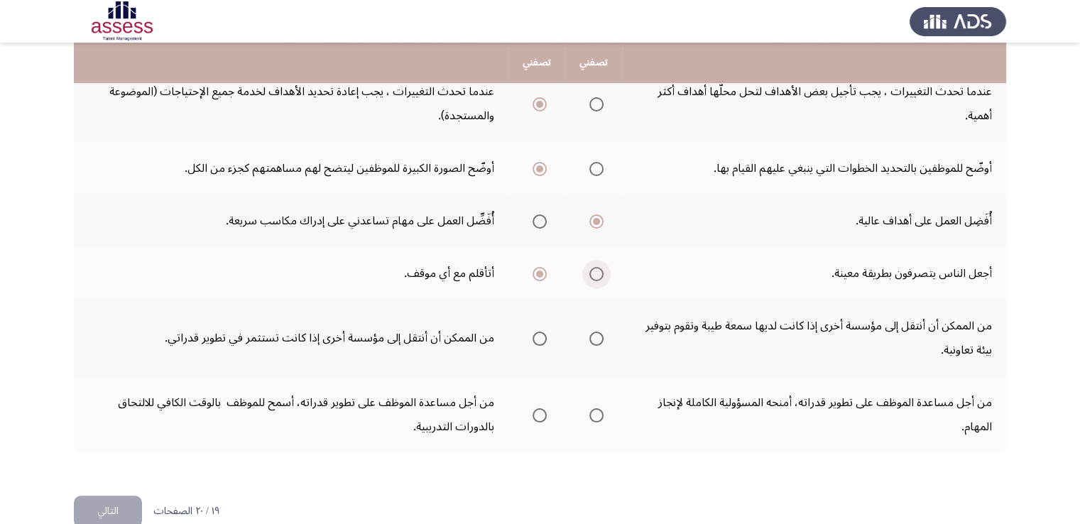
click at [589, 267] on span "Select an option" at bounding box center [596, 274] width 14 height 14
click at [589, 267] on input "Select an option" at bounding box center [596, 274] width 14 height 14
click at [527, 267] on label "Select an option" at bounding box center [537, 274] width 20 height 14
click at [533, 267] on input "Select an option" at bounding box center [540, 274] width 14 height 14
click at [537, 332] on span "Select an option" at bounding box center [540, 339] width 14 height 14
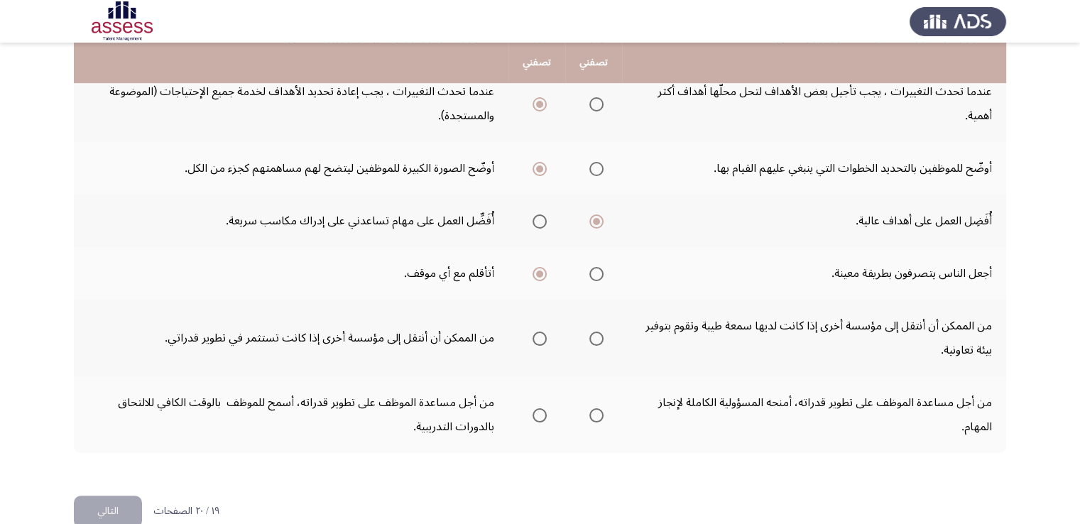
click at [537, 332] on input "Select an option" at bounding box center [540, 339] width 14 height 14
click at [537, 408] on span "Select an option" at bounding box center [540, 415] width 14 height 14
click at [537, 408] on input "Select an option" at bounding box center [540, 415] width 14 height 14
click at [133, 496] on button "التالي" at bounding box center [108, 512] width 68 height 32
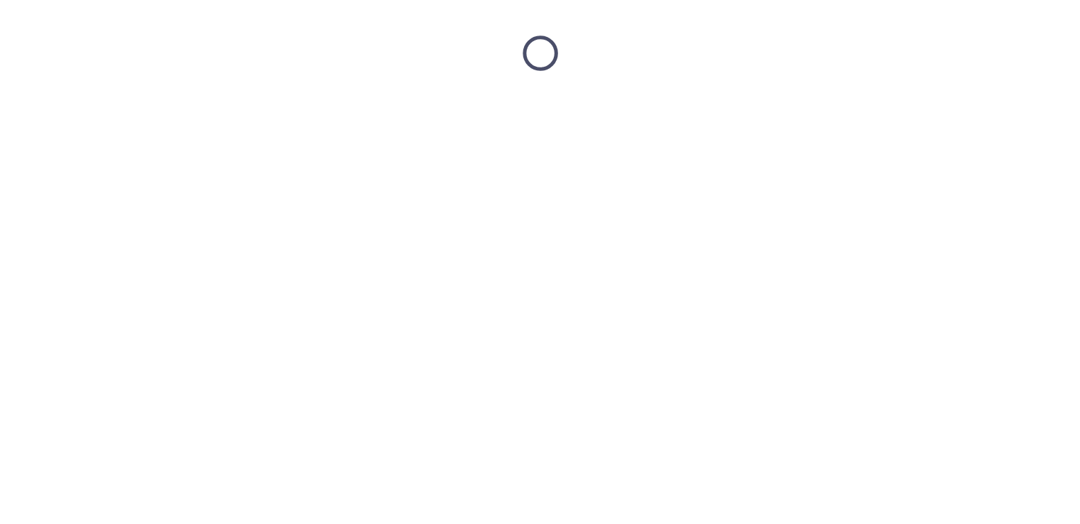
scroll to position [0, 0]
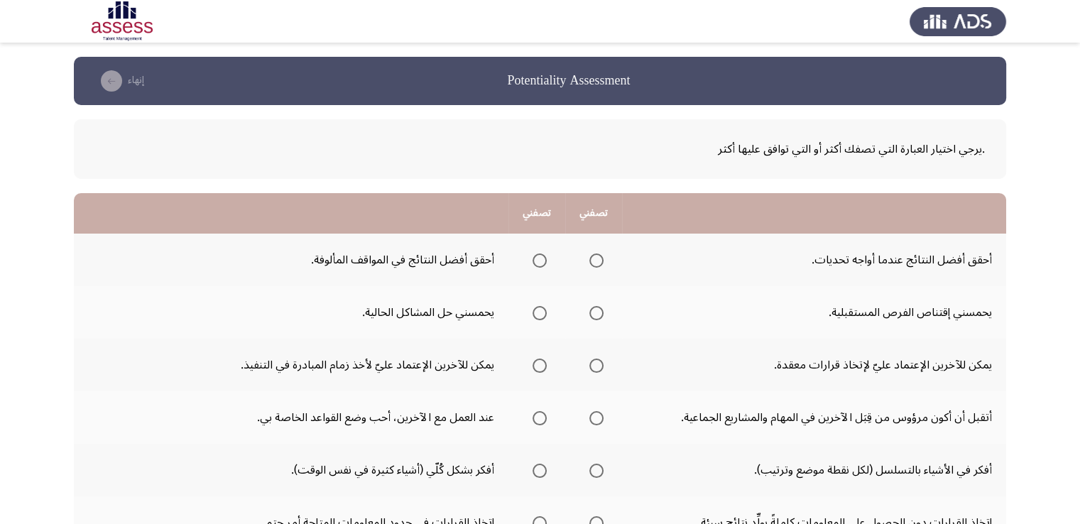
click at [599, 257] on span "Select an option" at bounding box center [596, 260] width 14 height 14
click at [599, 257] on input "Select an option" at bounding box center [596, 260] width 14 height 14
click at [596, 317] on span "Select an option" at bounding box center [596, 313] width 14 height 14
click at [596, 317] on input "Select an option" at bounding box center [596, 313] width 14 height 14
click at [542, 313] on span "Select an option" at bounding box center [540, 313] width 14 height 14
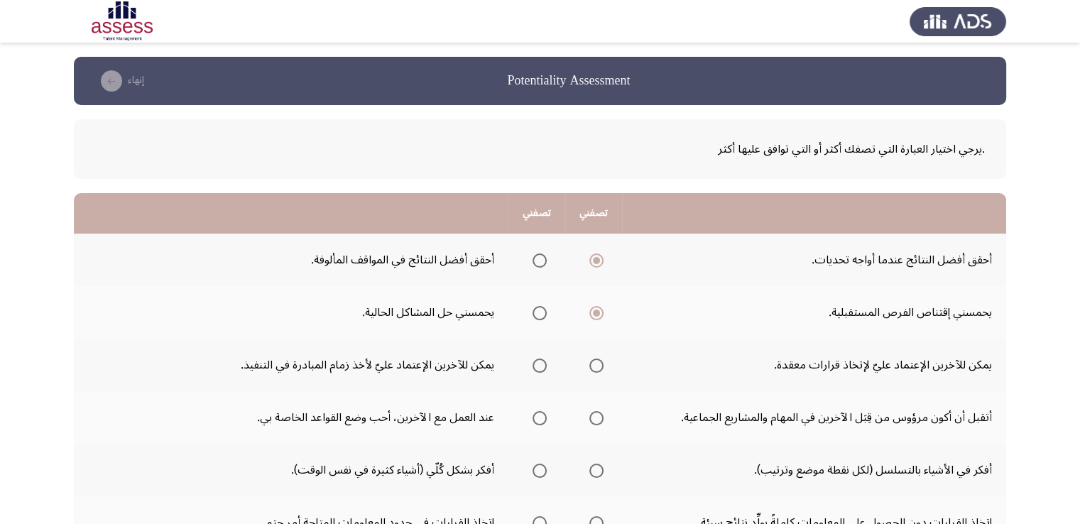
click at [542, 313] on input "Select an option" at bounding box center [540, 313] width 14 height 14
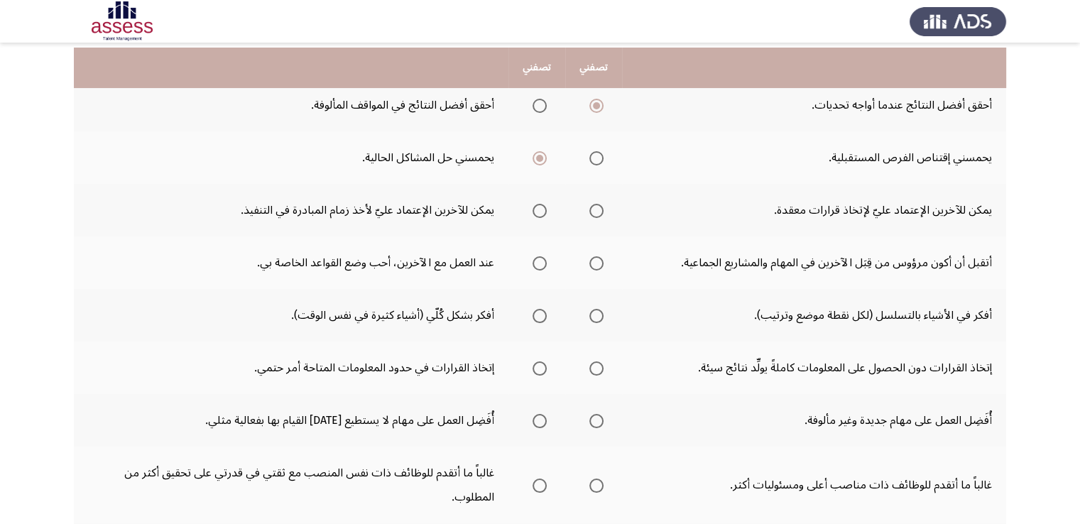
scroll to position [159, 0]
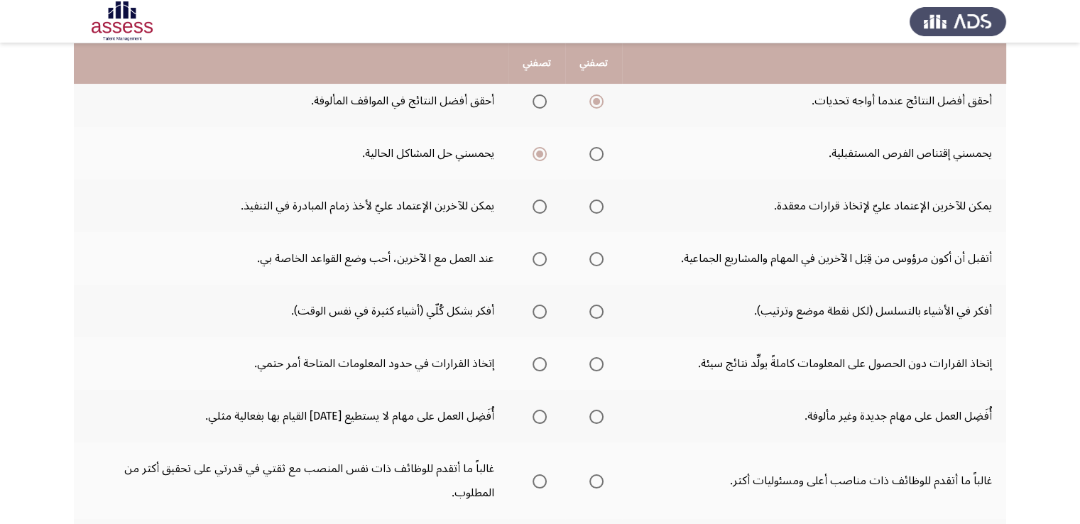
click at [543, 208] on span "Select an option" at bounding box center [540, 207] width 14 height 14
click at [543, 208] on input "Select an option" at bounding box center [540, 207] width 14 height 14
click at [598, 258] on span "Select an option" at bounding box center [596, 259] width 14 height 14
click at [598, 258] on input "Select an option" at bounding box center [596, 259] width 14 height 14
click at [598, 308] on span "Select an option" at bounding box center [596, 312] width 14 height 14
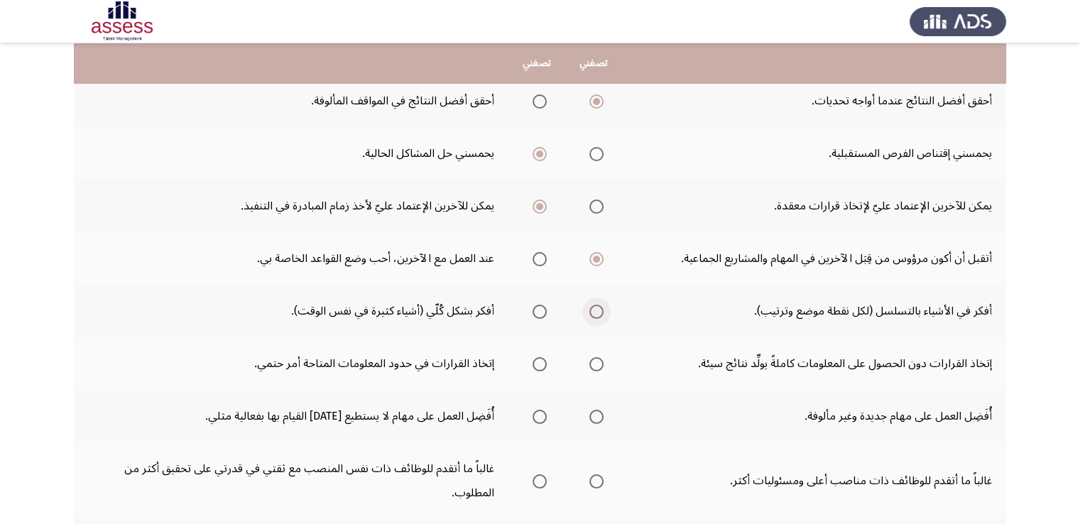
click at [598, 308] on input "Select an option" at bounding box center [596, 312] width 14 height 14
click at [542, 364] on span "Select an option" at bounding box center [540, 364] width 14 height 14
click at [542, 364] on input "Select an option" at bounding box center [540, 364] width 14 height 14
click at [594, 418] on span "Select an option" at bounding box center [596, 417] width 14 height 14
click at [594, 418] on input "Select an option" at bounding box center [596, 417] width 14 height 14
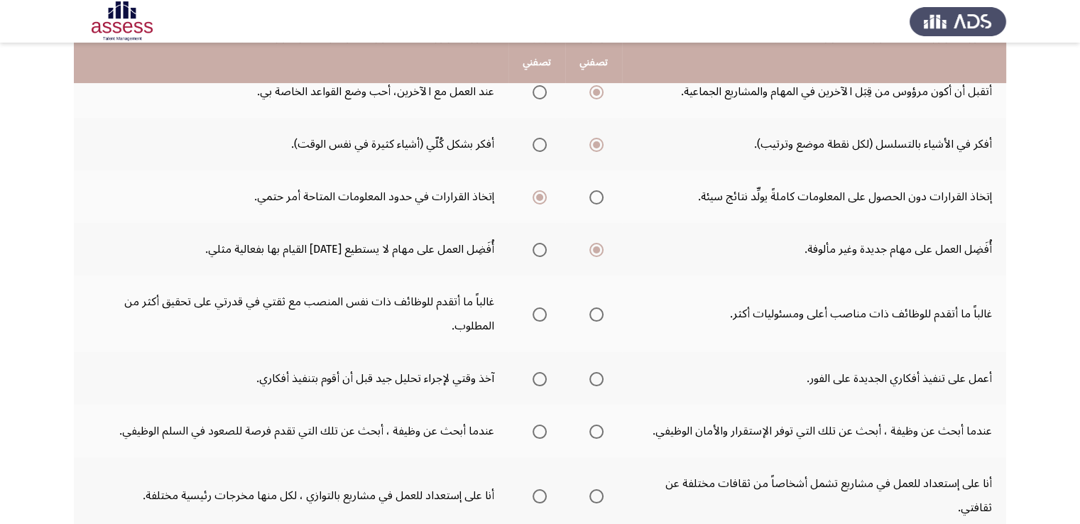
scroll to position [335, 0]
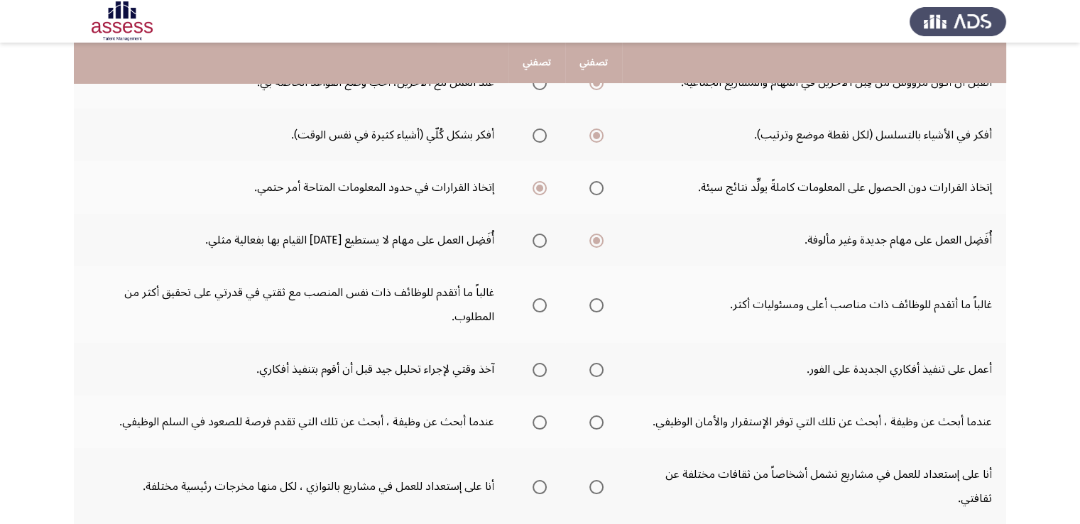
click at [598, 302] on span "Select an option" at bounding box center [596, 305] width 14 height 14
click at [598, 302] on input "Select an option" at bounding box center [596, 305] width 14 height 14
click at [542, 370] on span "Select an option" at bounding box center [540, 370] width 14 height 14
click at [542, 370] on input "Select an option" at bounding box center [540, 370] width 14 height 14
click at [535, 422] on span "Select an option" at bounding box center [540, 422] width 14 height 14
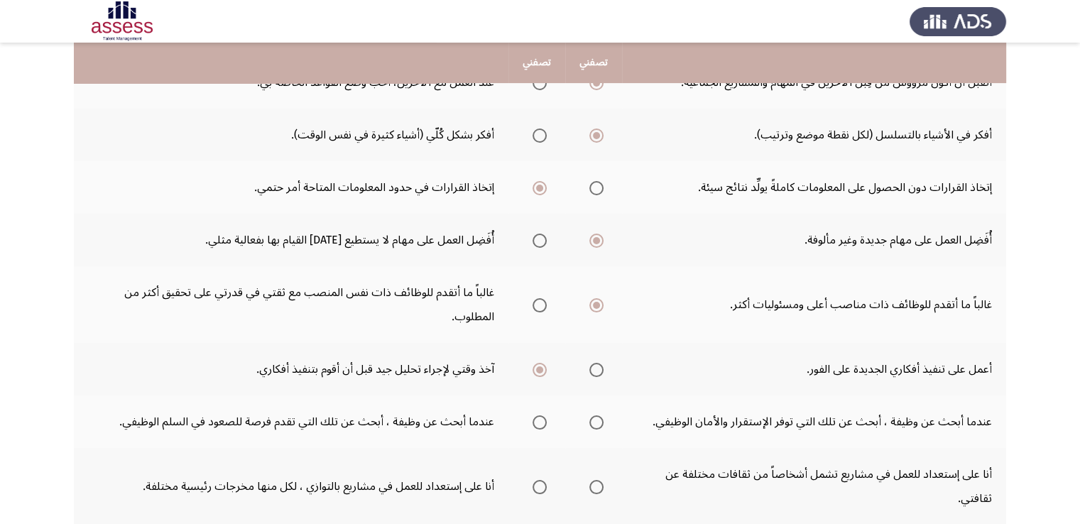
click at [535, 422] on input "Select an option" at bounding box center [540, 422] width 14 height 14
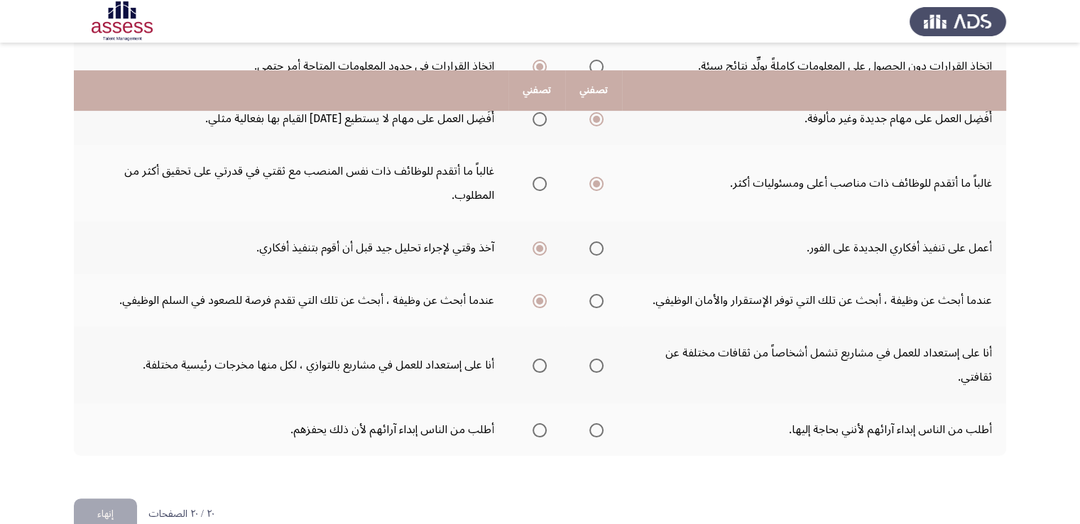
scroll to position [484, 0]
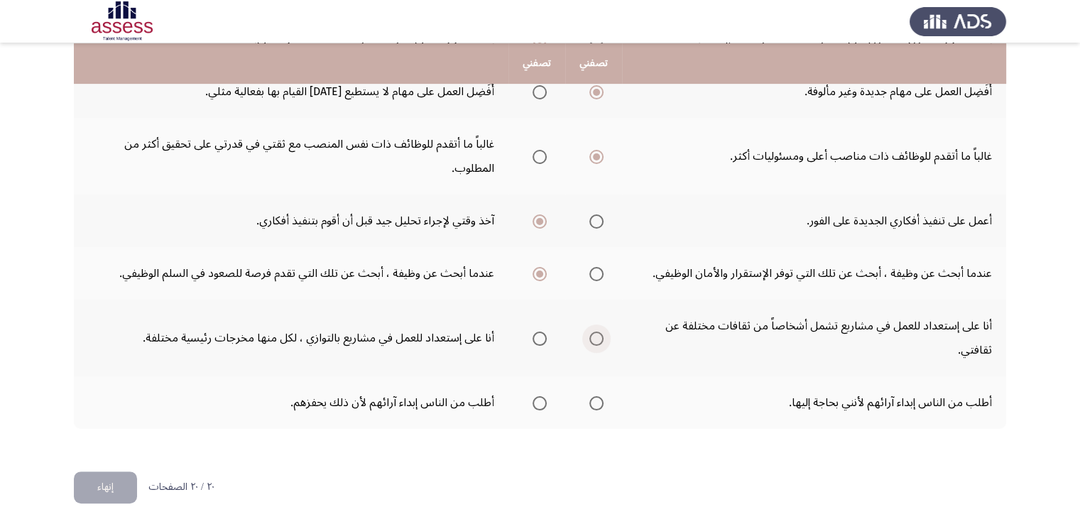
click at [600, 332] on span "Select an option" at bounding box center [596, 339] width 14 height 14
click at [600, 332] on input "Select an option" at bounding box center [596, 339] width 14 height 14
click at [594, 402] on span "Select an option" at bounding box center [596, 403] width 14 height 14
click at [594, 402] on input "Select an option" at bounding box center [596, 403] width 14 height 14
click at [119, 477] on button "إنهاء" at bounding box center [105, 487] width 63 height 32
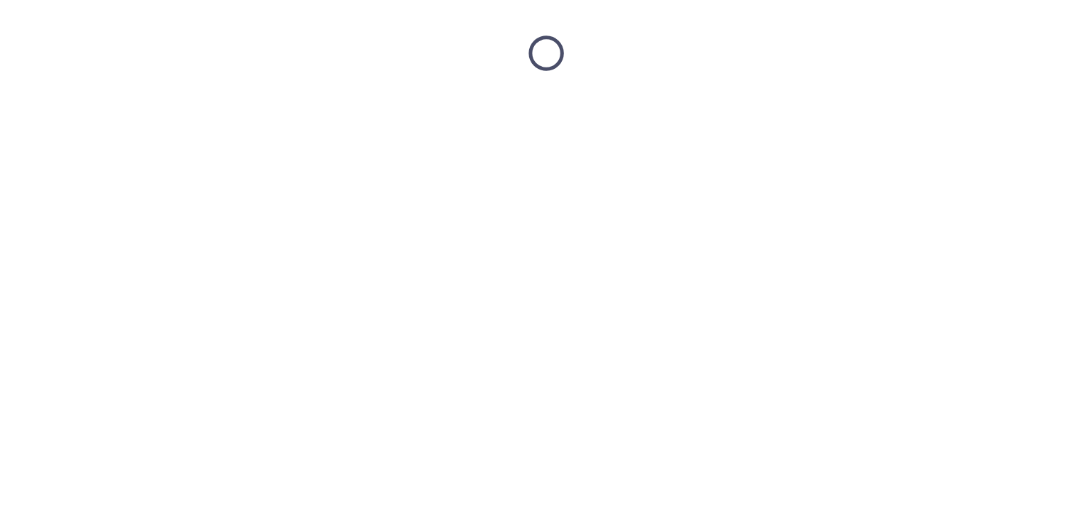
scroll to position [0, 0]
